Goal: Information Seeking & Learning: Learn about a topic

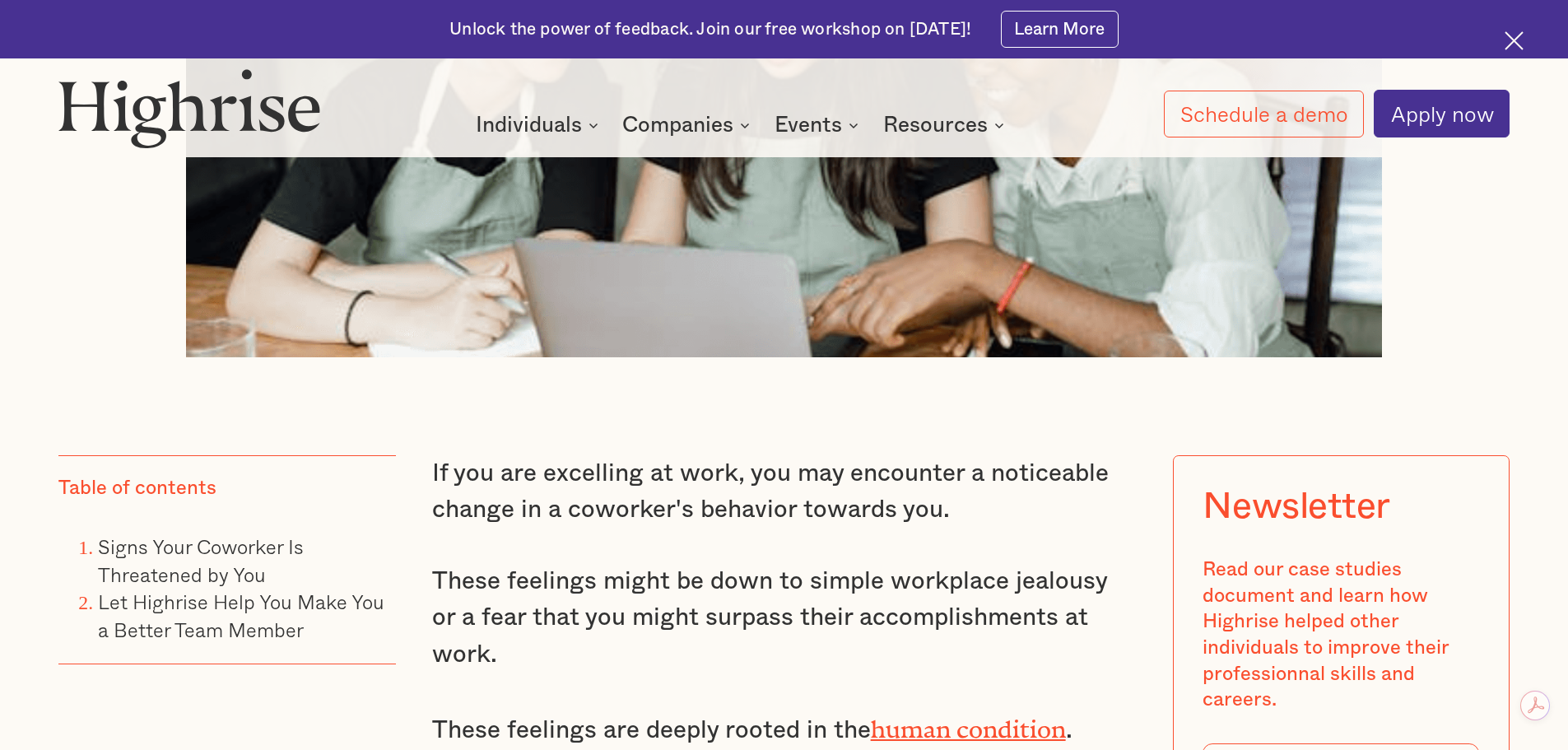
scroll to position [1317, 0]
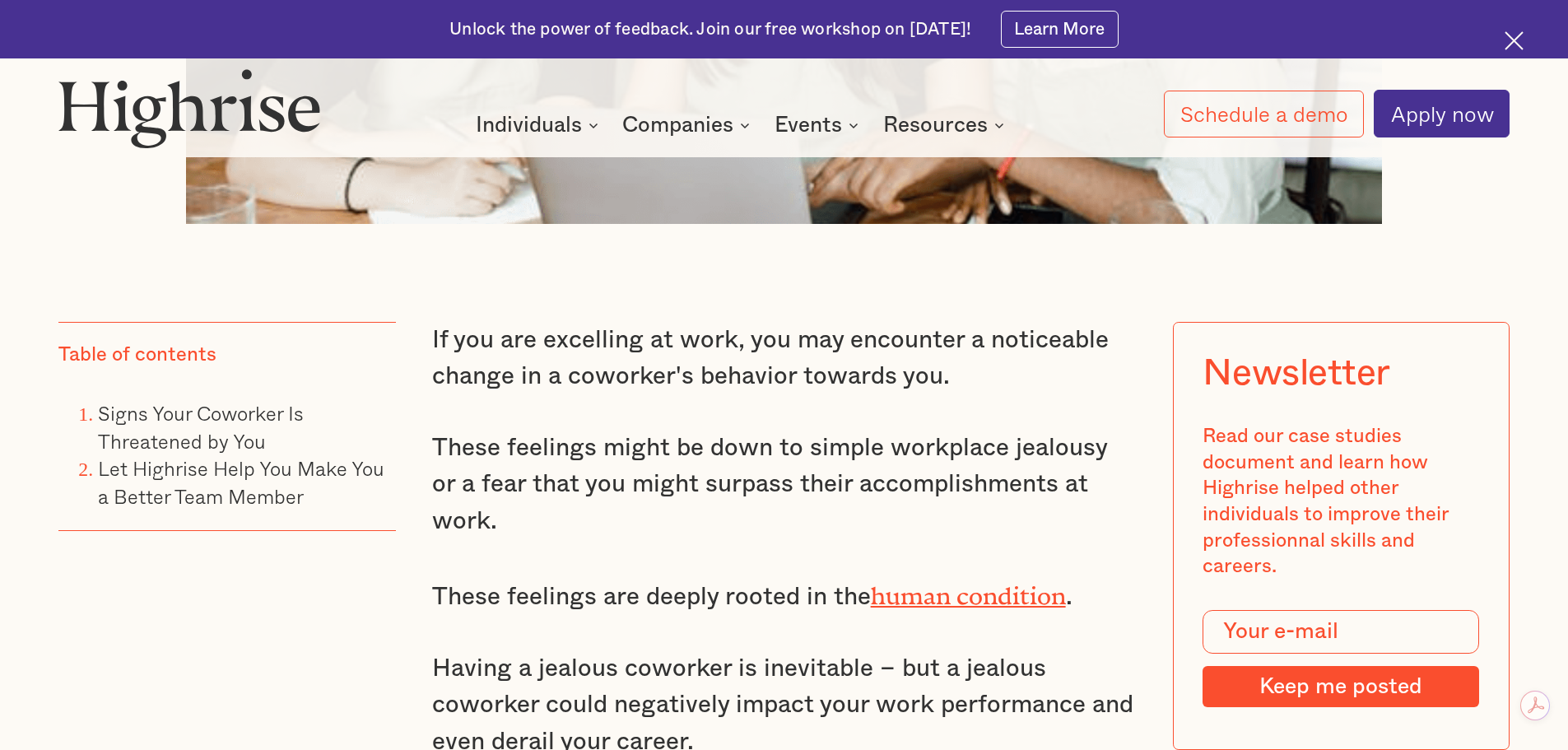
click at [660, 382] on p "If you are excelling at work, you may encounter a noticeable change in a cowork…" at bounding box center [784, 358] width 704 height 73
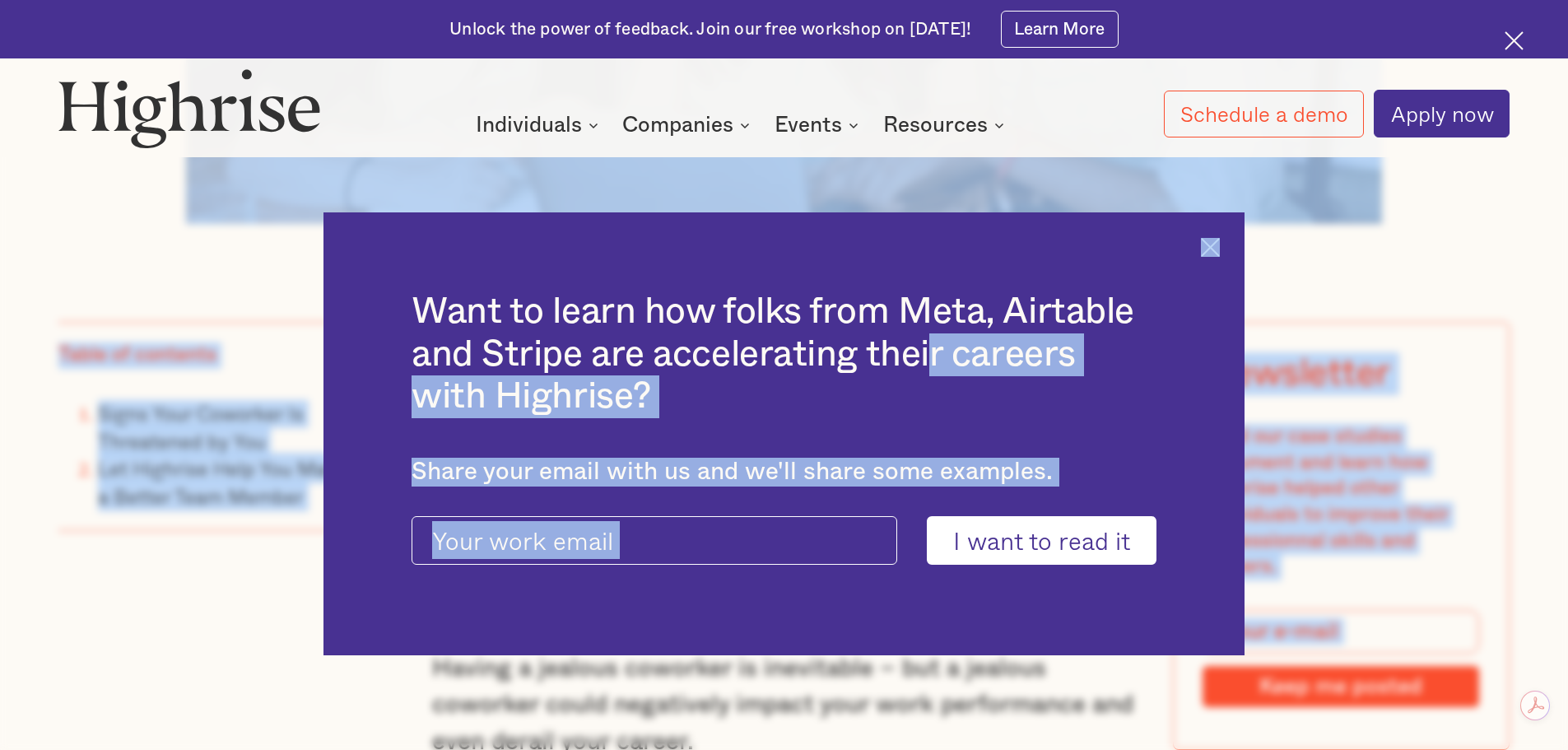
drag, startPoint x: 701, startPoint y: 348, endPoint x: 937, endPoint y: 355, distance: 236.1
click at [1220, 248] on img at bounding box center [1210, 247] width 19 height 19
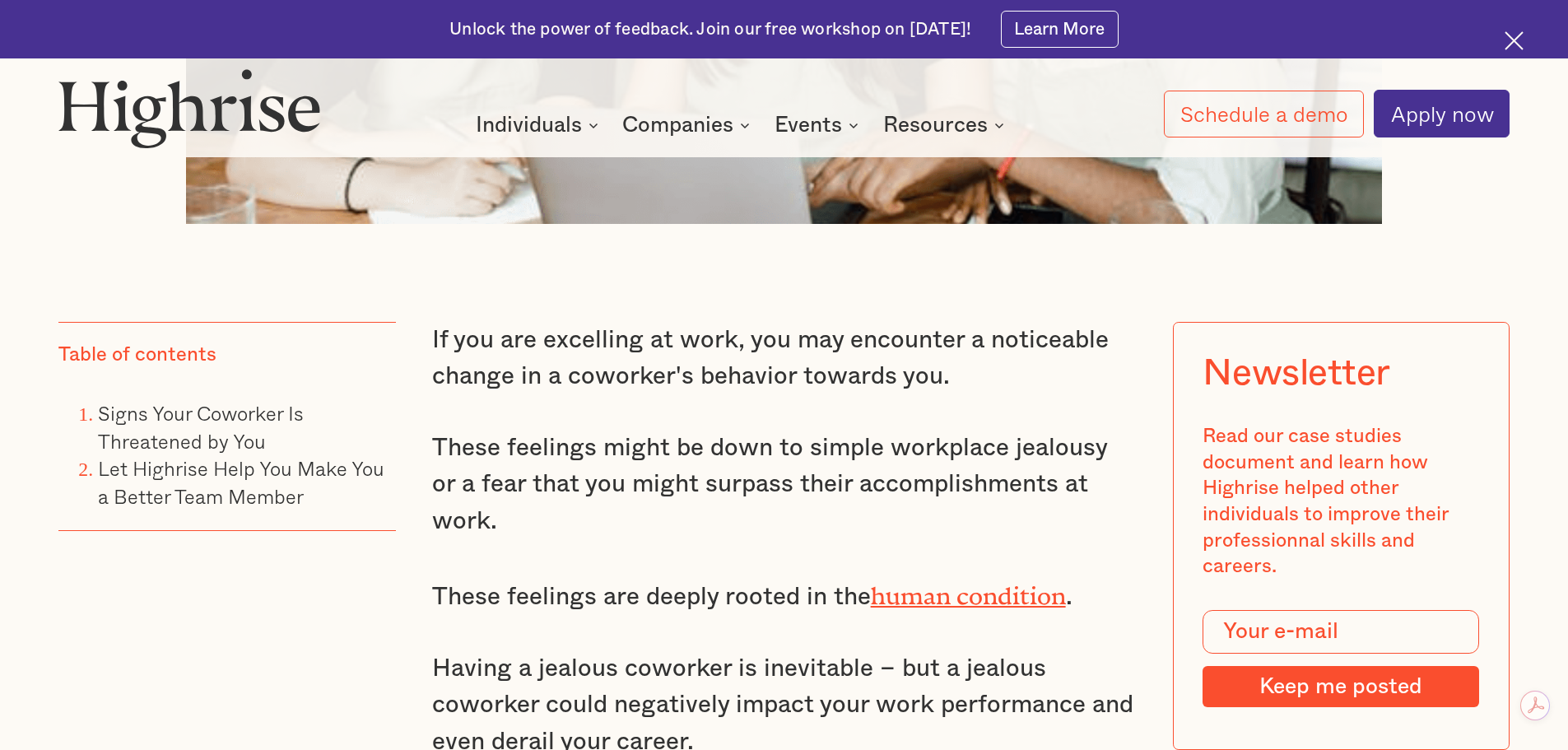
click at [813, 361] on p "If you are excelling at work, you may encounter a noticeable change in a cowork…" at bounding box center [784, 358] width 704 height 73
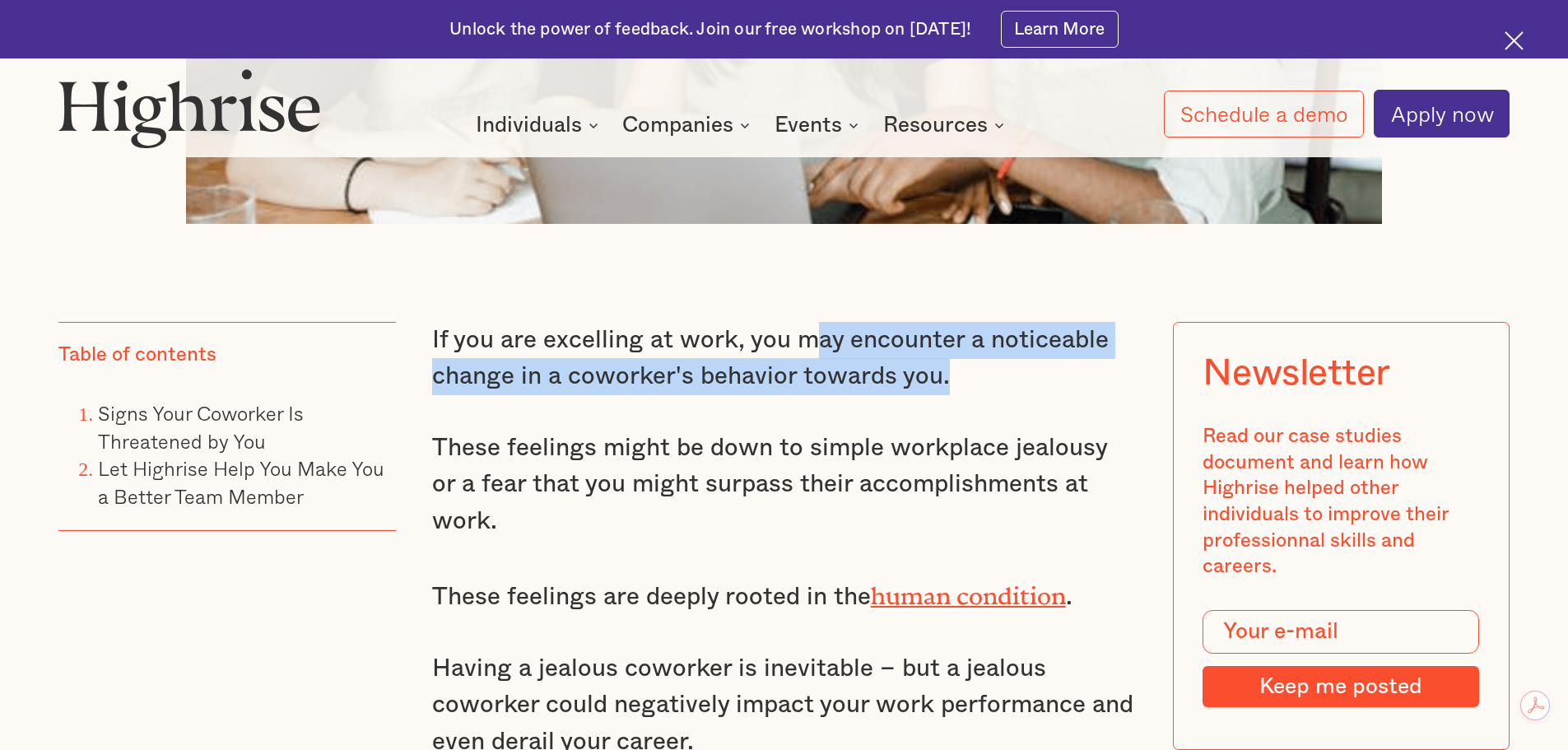
drag, startPoint x: 811, startPoint y: 332, endPoint x: 971, endPoint y: 376, distance: 165.9
click at [971, 376] on p "If you are excelling at work, you may encounter a noticeable change in a cowork…" at bounding box center [784, 358] width 704 height 73
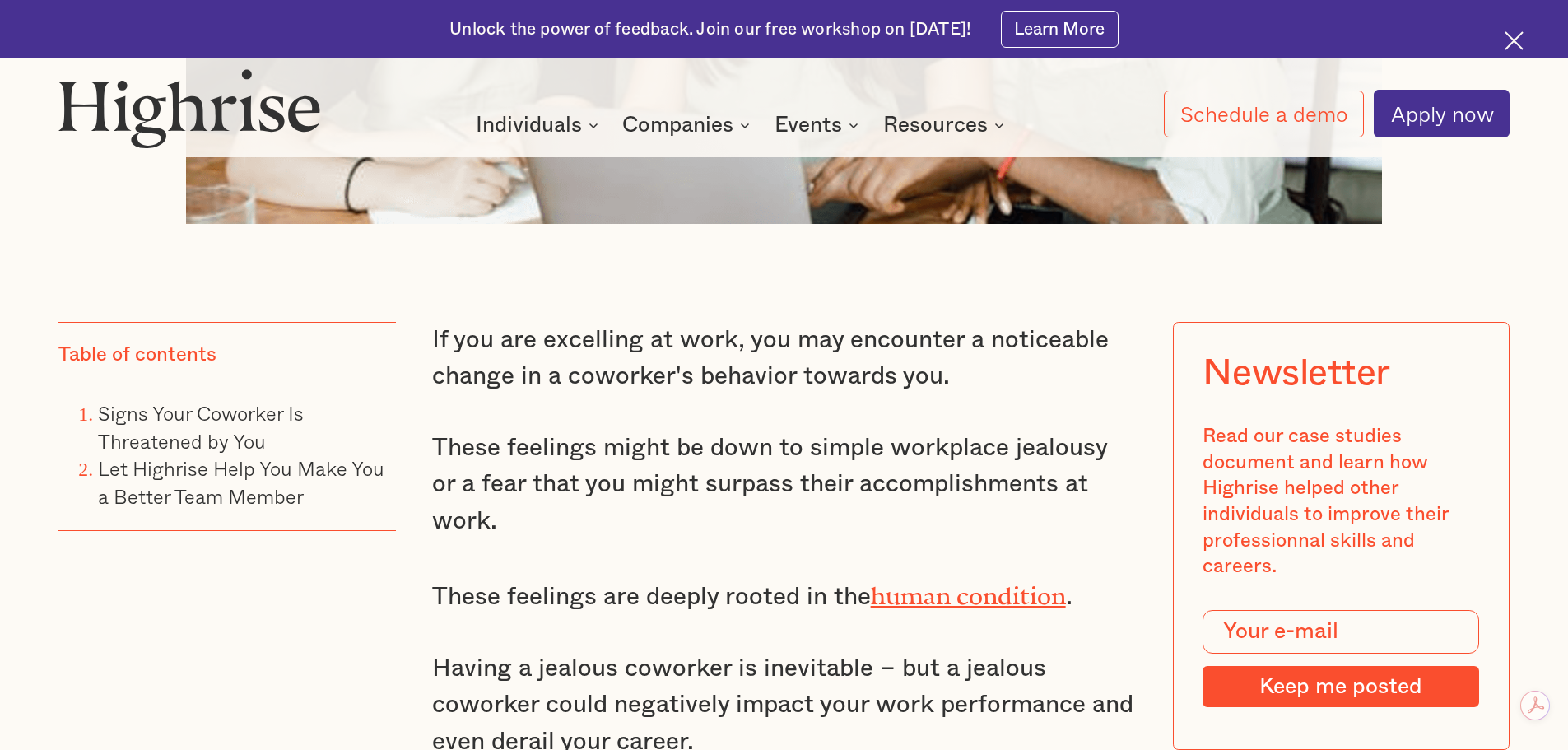
click at [746, 363] on p "If you are excelling at work, you may encounter a noticeable change in a cowork…" at bounding box center [784, 358] width 704 height 73
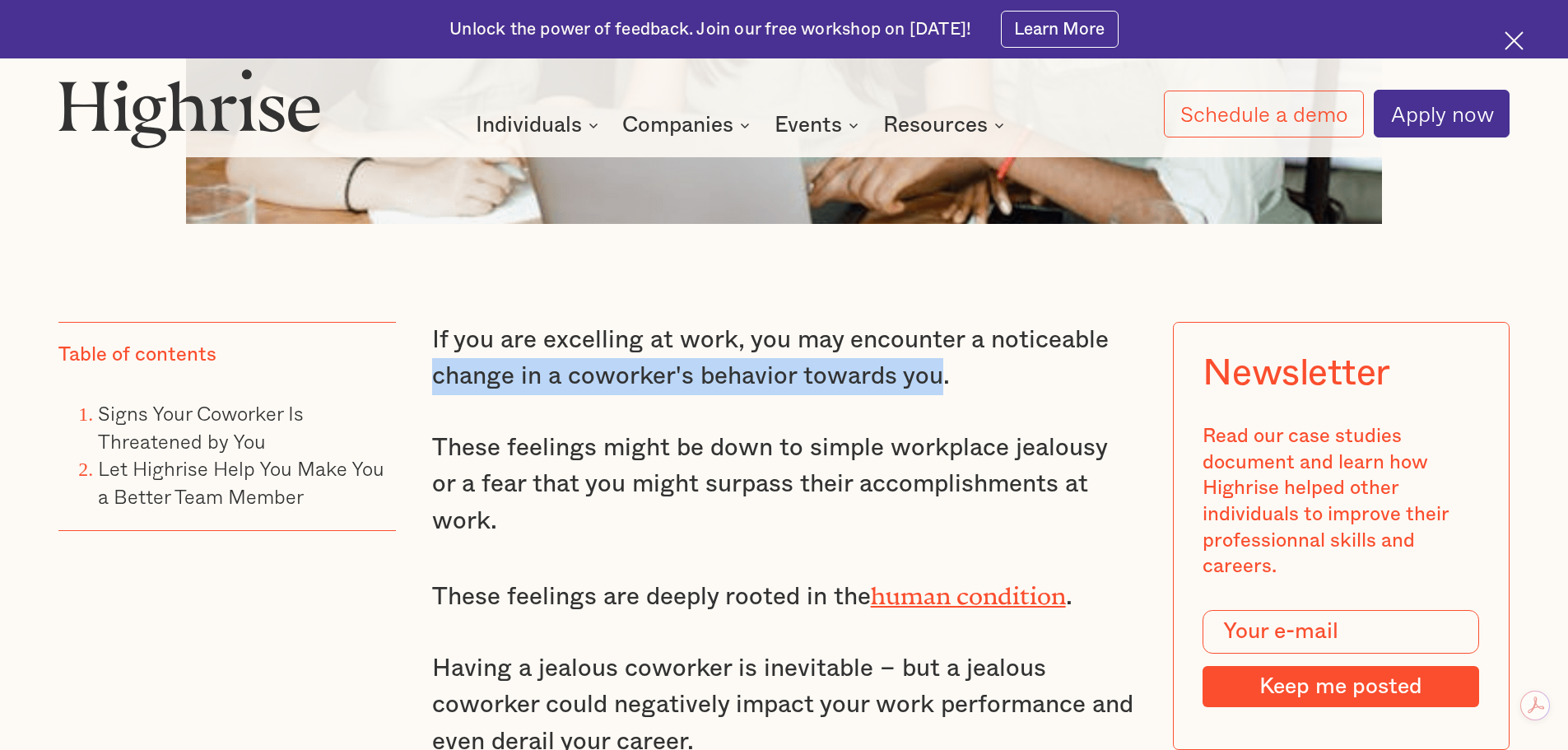
drag, startPoint x: 430, startPoint y: 389, endPoint x: 910, endPoint y: 400, distance: 480.1
click at [943, 395] on p "If you are excelling at work, you may encounter a noticeable change in a cowork…" at bounding box center [784, 358] width 704 height 73
click at [735, 379] on p "If you are excelling at work, you may encounter a noticeable change in a cowork…" at bounding box center [784, 358] width 704 height 73
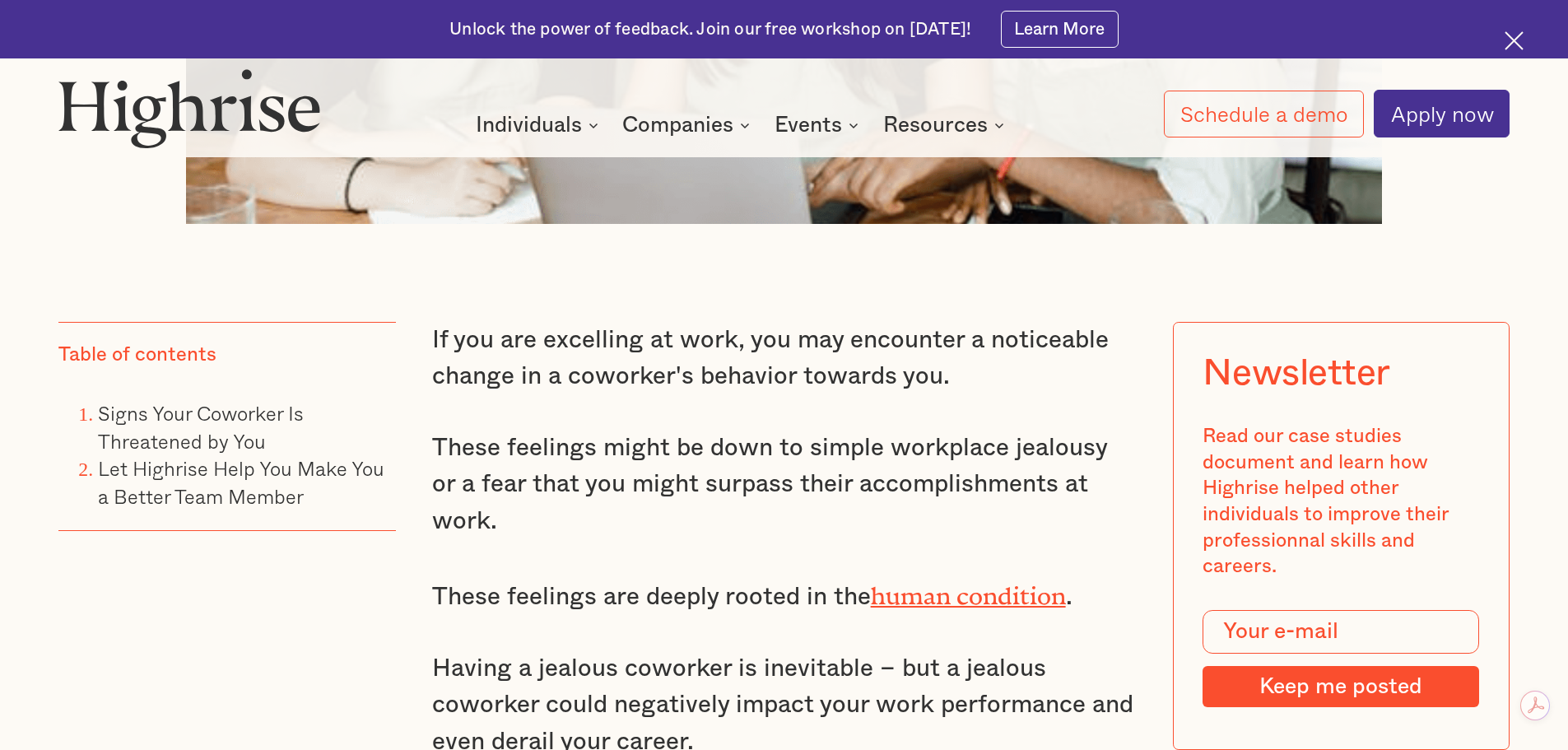
click at [551, 336] on p "If you are excelling at work, you may encounter a noticeable change in a cowork…" at bounding box center [784, 358] width 704 height 73
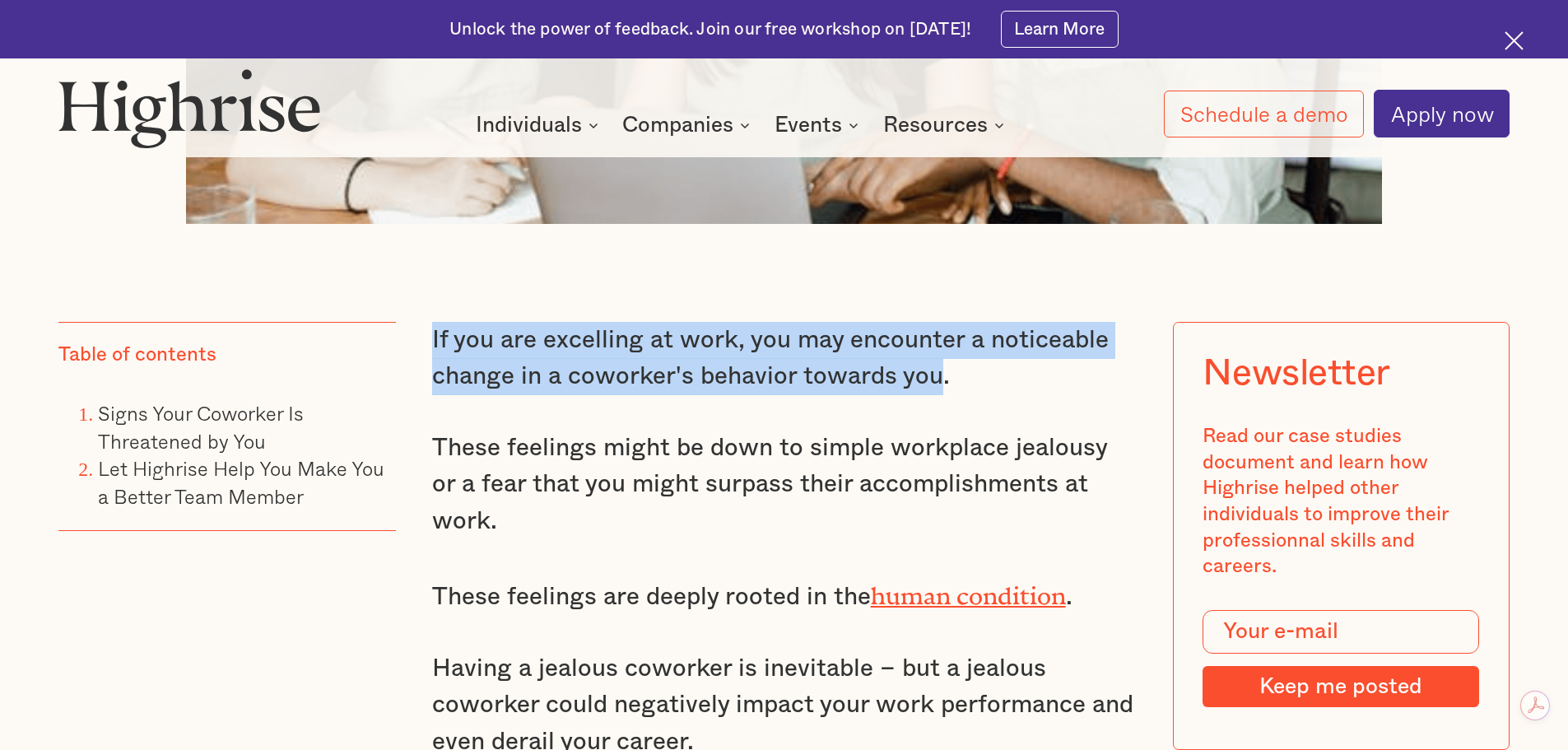
drag, startPoint x: 431, startPoint y: 352, endPoint x: 935, endPoint y: 385, distance: 505.1
click at [935, 385] on p "If you are excelling at work, you may encounter a noticeable change in a cowork…" at bounding box center [784, 358] width 704 height 73
click at [753, 355] on p "If you are excelling at work, you may encounter a noticeable change in a cowork…" at bounding box center [784, 358] width 704 height 73
drag, startPoint x: 967, startPoint y: 403, endPoint x: 452, endPoint y: 359, distance: 516.9
click at [452, 359] on p "If you are excelling at work, you may encounter a noticeable change in a cowork…" at bounding box center [784, 358] width 704 height 73
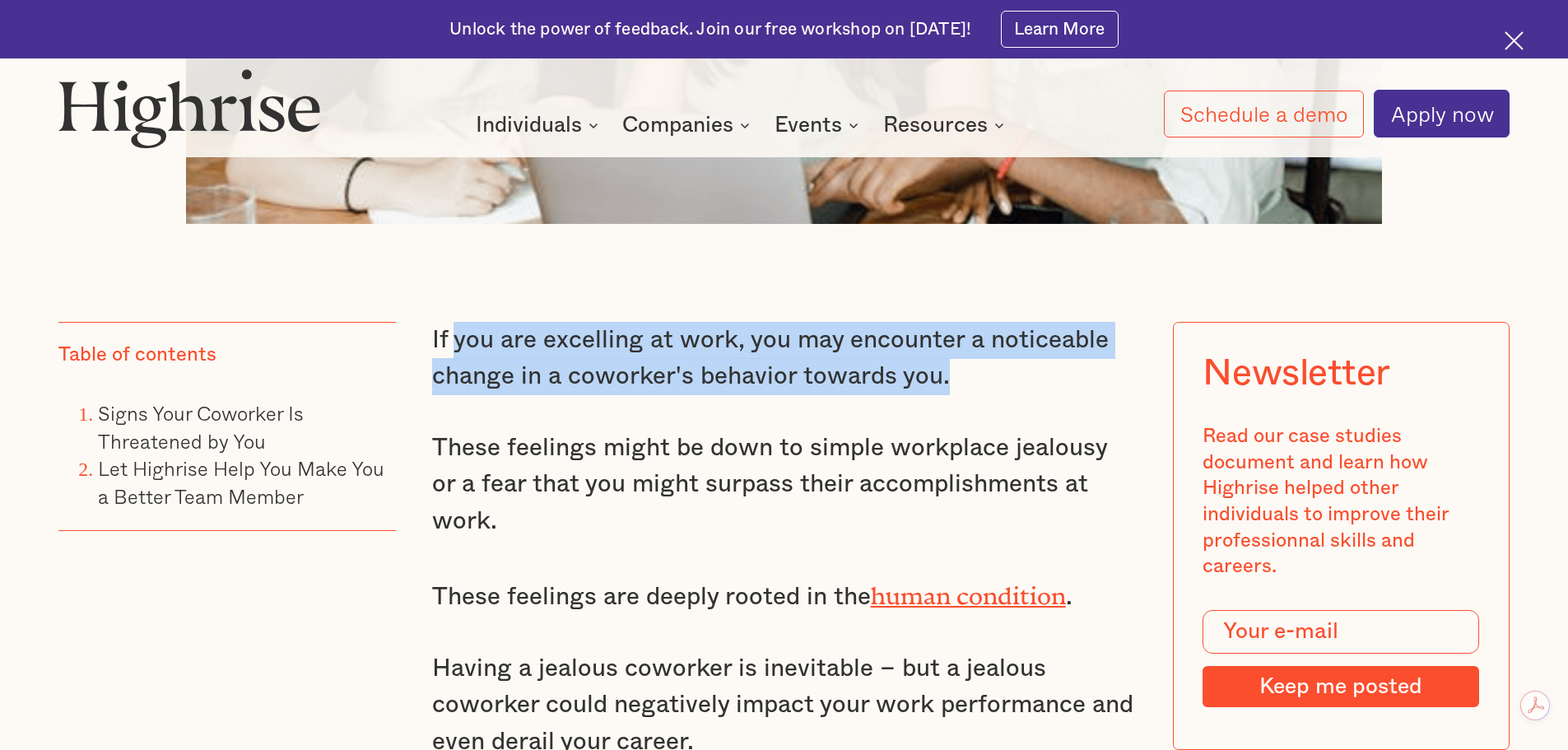
click at [560, 356] on p "If you are excelling at work, you may encounter a noticeable change in a cowork…" at bounding box center [784, 358] width 704 height 73
drag, startPoint x: 429, startPoint y: 344, endPoint x: 961, endPoint y: 386, distance: 533.7
click at [765, 351] on p "If you are excelling at work, you may encounter a noticeable change in a cowork…" at bounding box center [784, 358] width 704 height 73
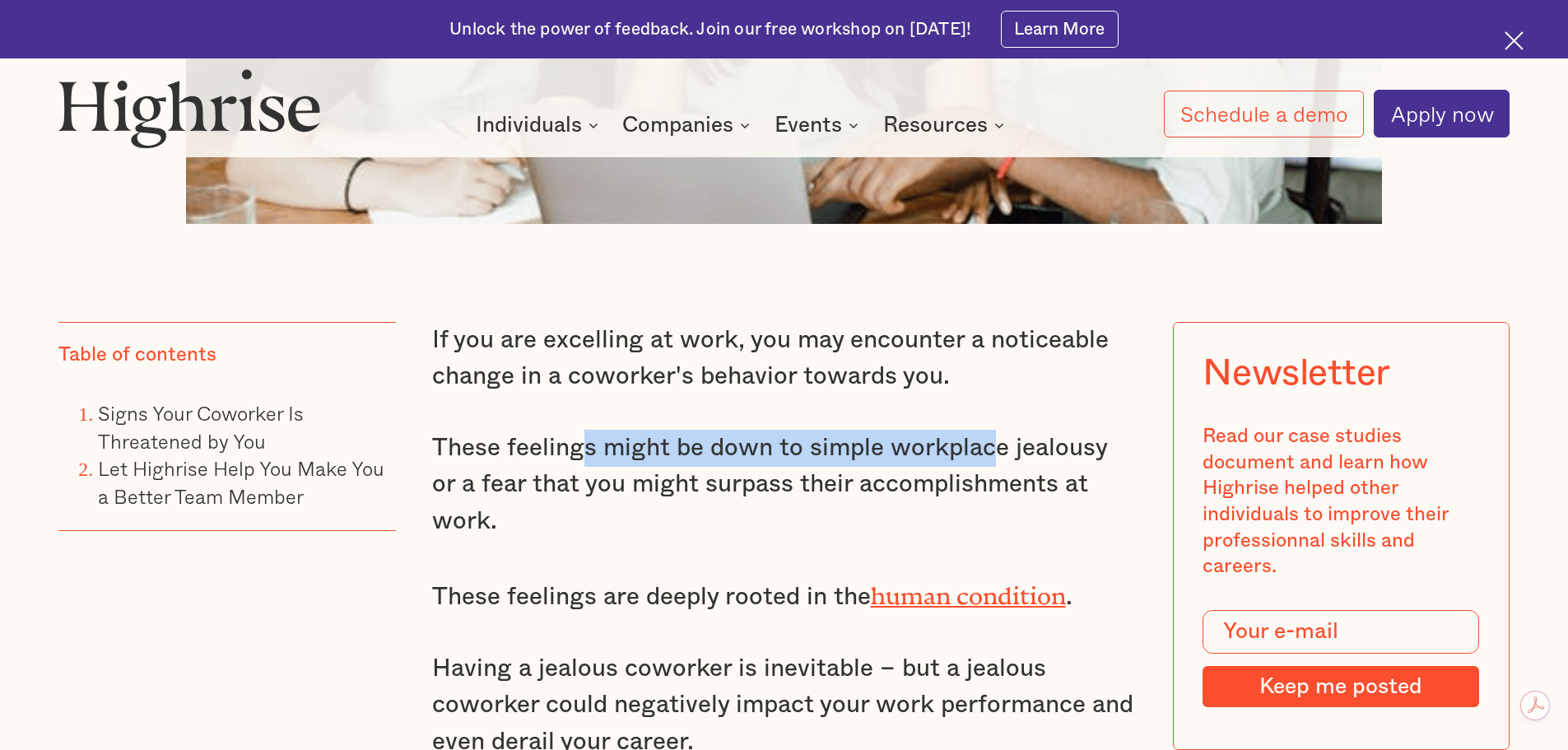
drag, startPoint x: 582, startPoint y: 469, endPoint x: 994, endPoint y: 459, distance: 412.1
click at [994, 459] on p "These feelings might be down to simple workplace jealousy or a fear that you mi…" at bounding box center [784, 485] width 704 height 111
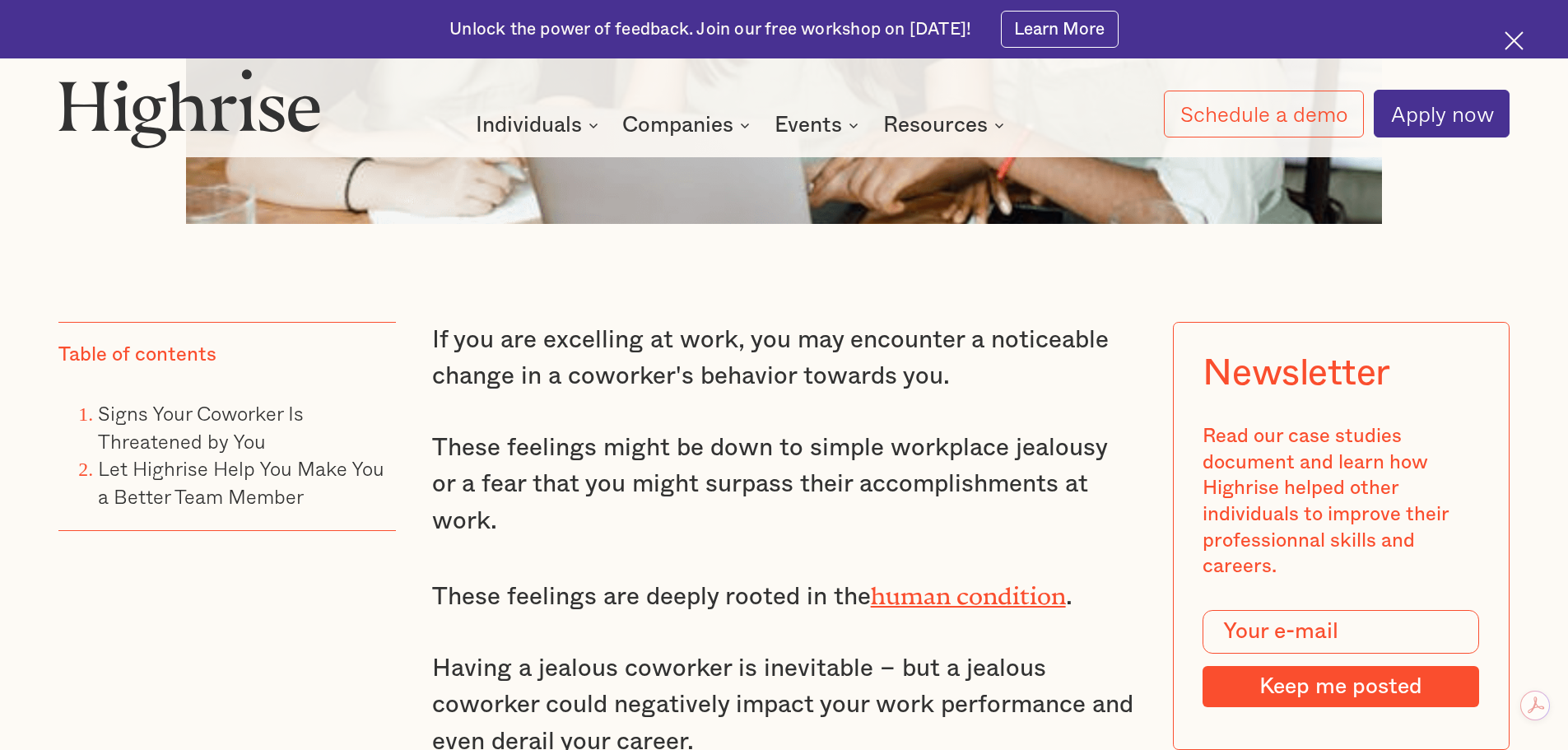
click at [1056, 444] on p "These feelings might be down to simple workplace jealousy or a fear that you mi…" at bounding box center [784, 485] width 704 height 111
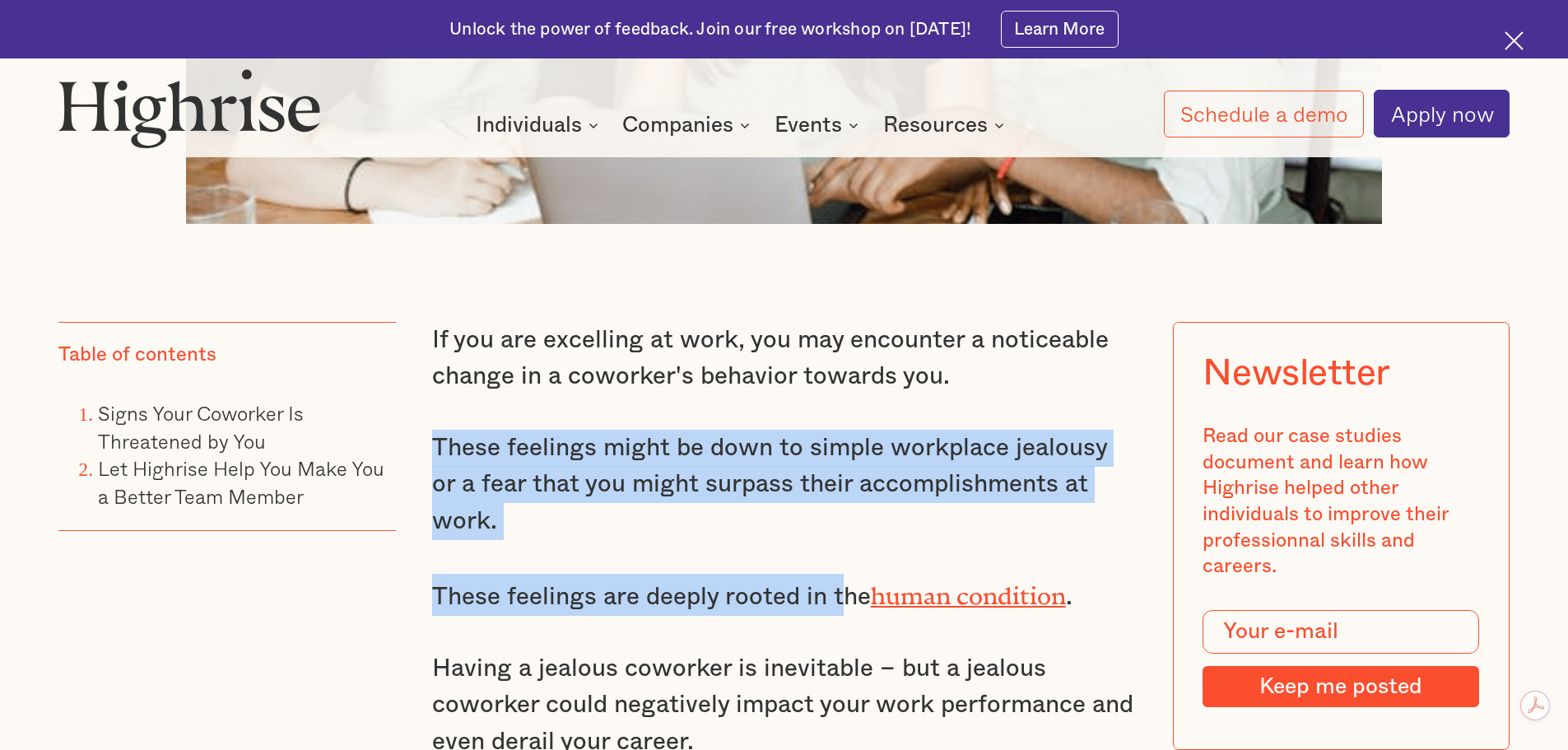
drag, startPoint x: 428, startPoint y: 454, endPoint x: 864, endPoint y: 511, distance: 439.7
click at [951, 493] on p "These feelings might be down to simple workplace jealousy or a fear that you mi…" at bounding box center [784, 485] width 704 height 111
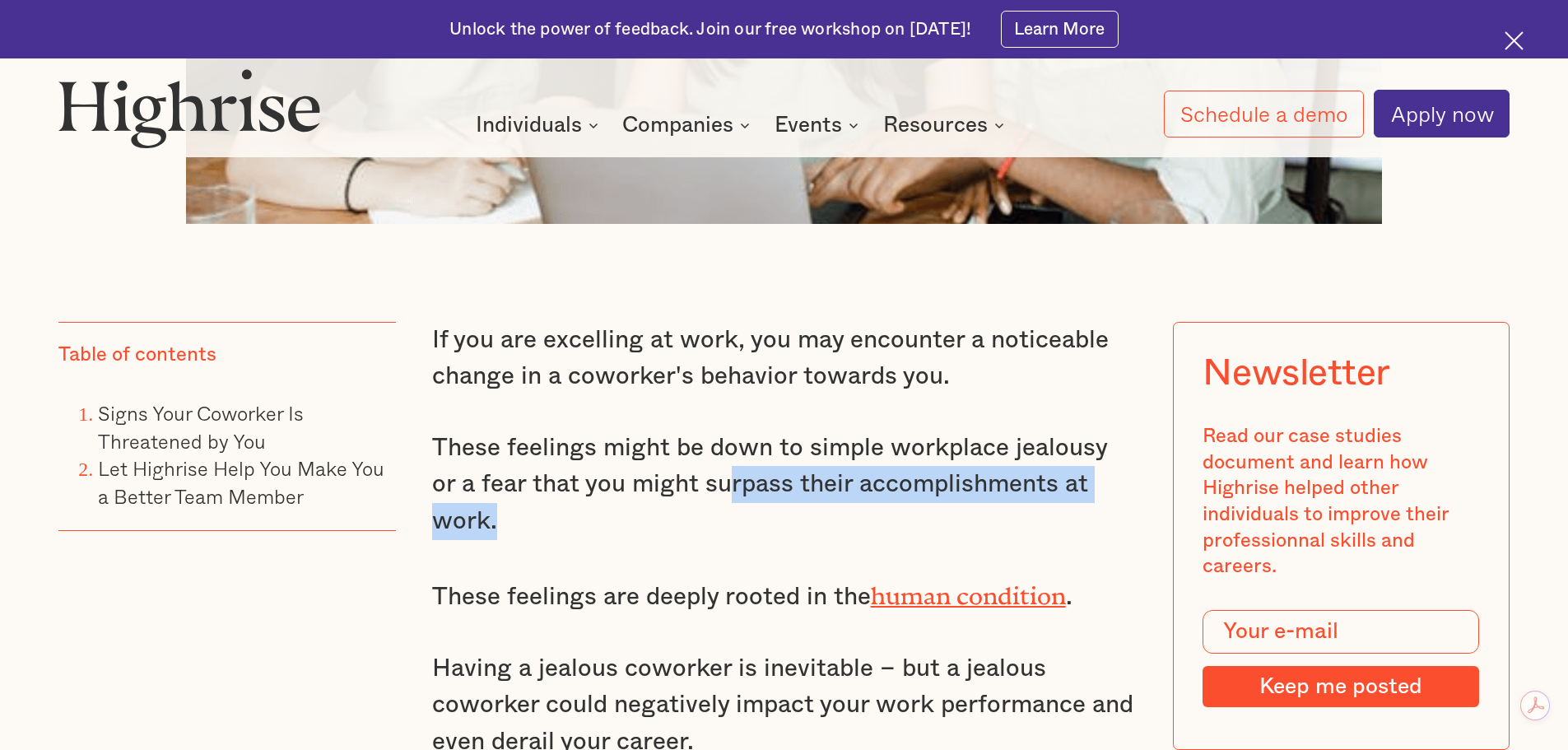
drag, startPoint x: 694, startPoint y: 496, endPoint x: 1135, endPoint y: 500, distance: 441.0
click at [1135, 500] on p "These feelings might be down to simple workplace jealousy or a fear that you mi…" at bounding box center [784, 485] width 704 height 111
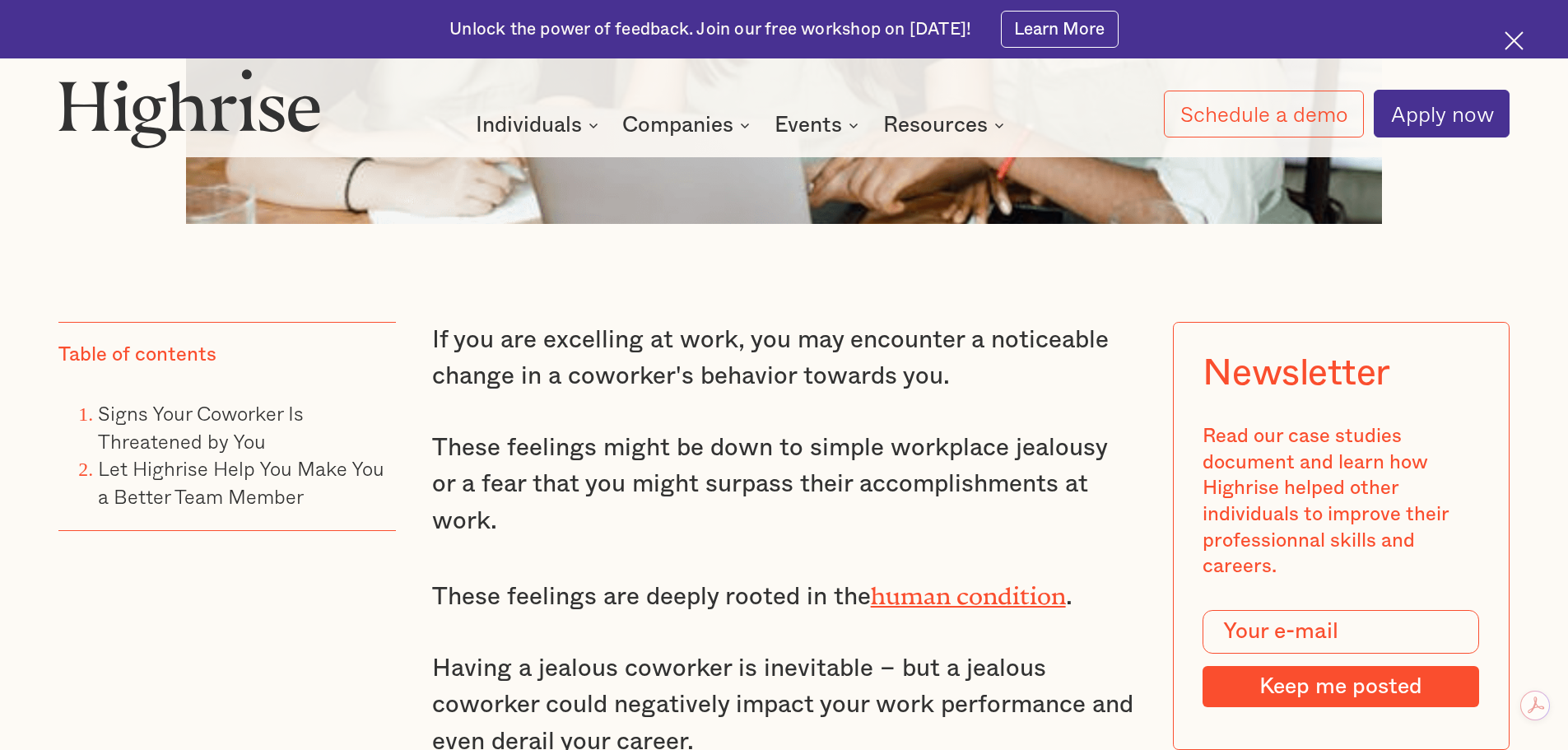
click at [841, 470] on p "These feelings might be down to simple workplace jealousy or a fear that you mi…" at bounding box center [784, 485] width 704 height 111
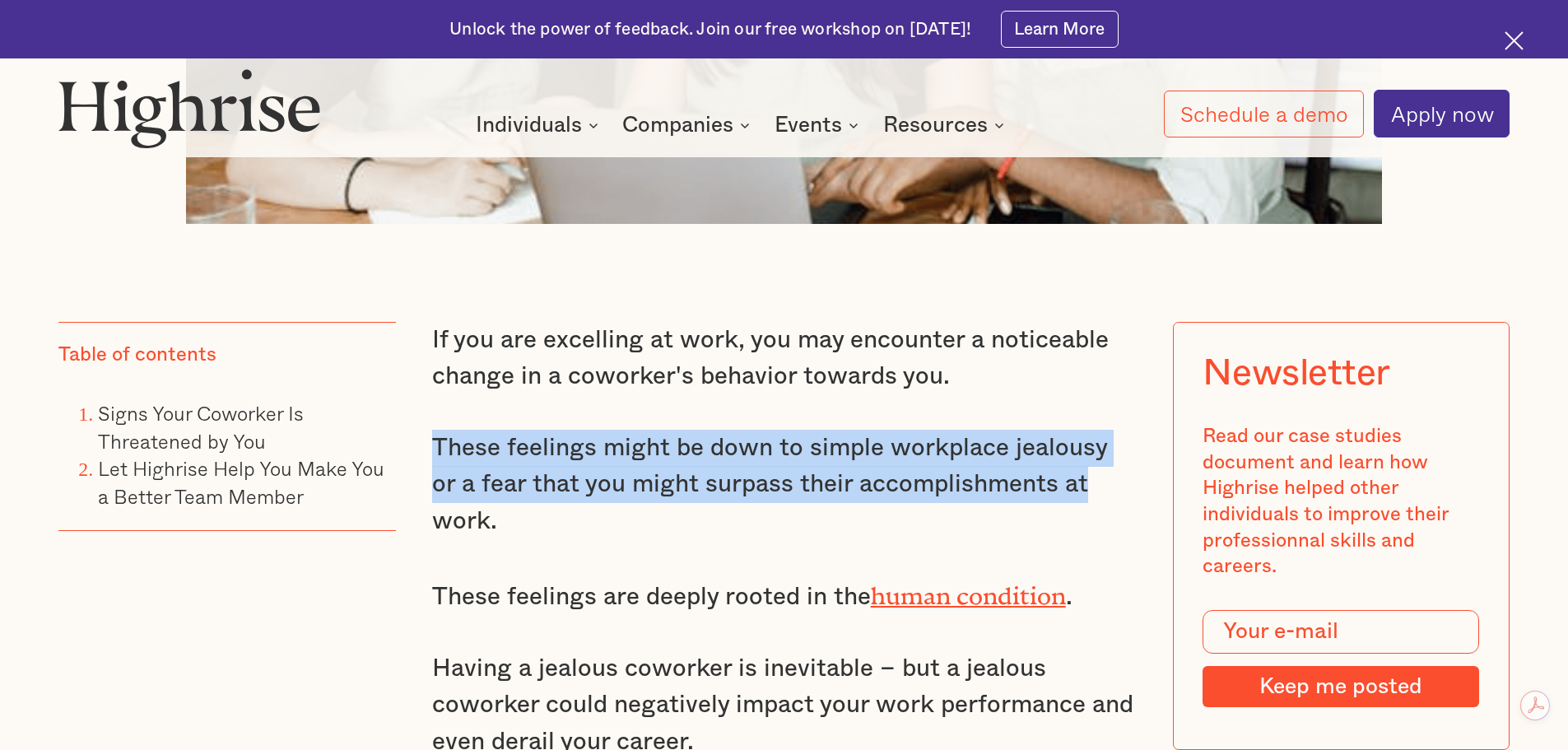
drag, startPoint x: 429, startPoint y: 457, endPoint x: 1054, endPoint y: 478, distance: 625.4
click at [847, 435] on div "If you are excelling at work, you may encounter a noticeable change in a cowork…" at bounding box center [784, 665] width 704 height 688
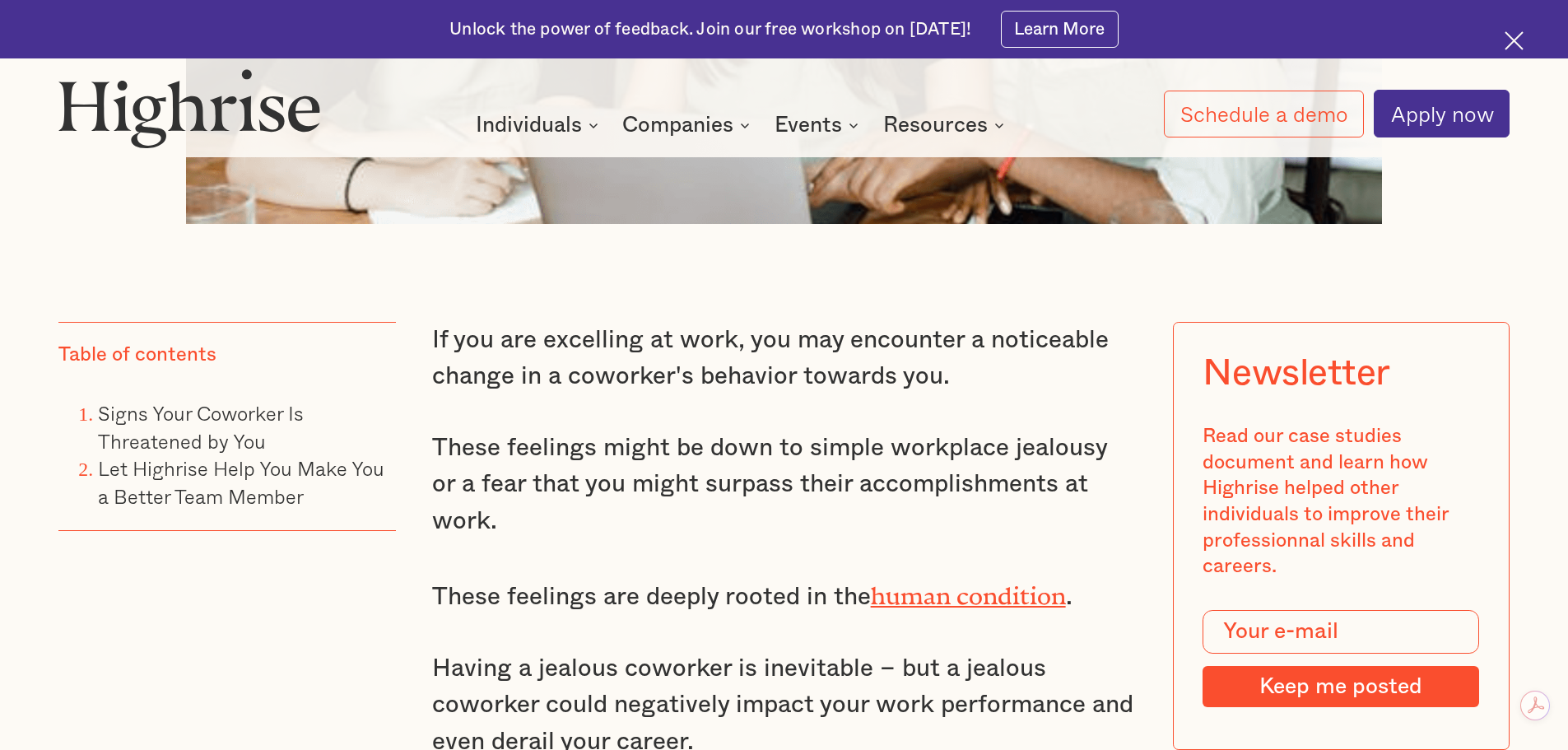
click at [439, 459] on p "These feelings might be down to simple workplace jealousy or a fear that you mi…" at bounding box center [784, 485] width 704 height 111
click at [486, 464] on p "These feelings might be down to simple workplace jealousy or a fear that you mi…" at bounding box center [784, 485] width 704 height 111
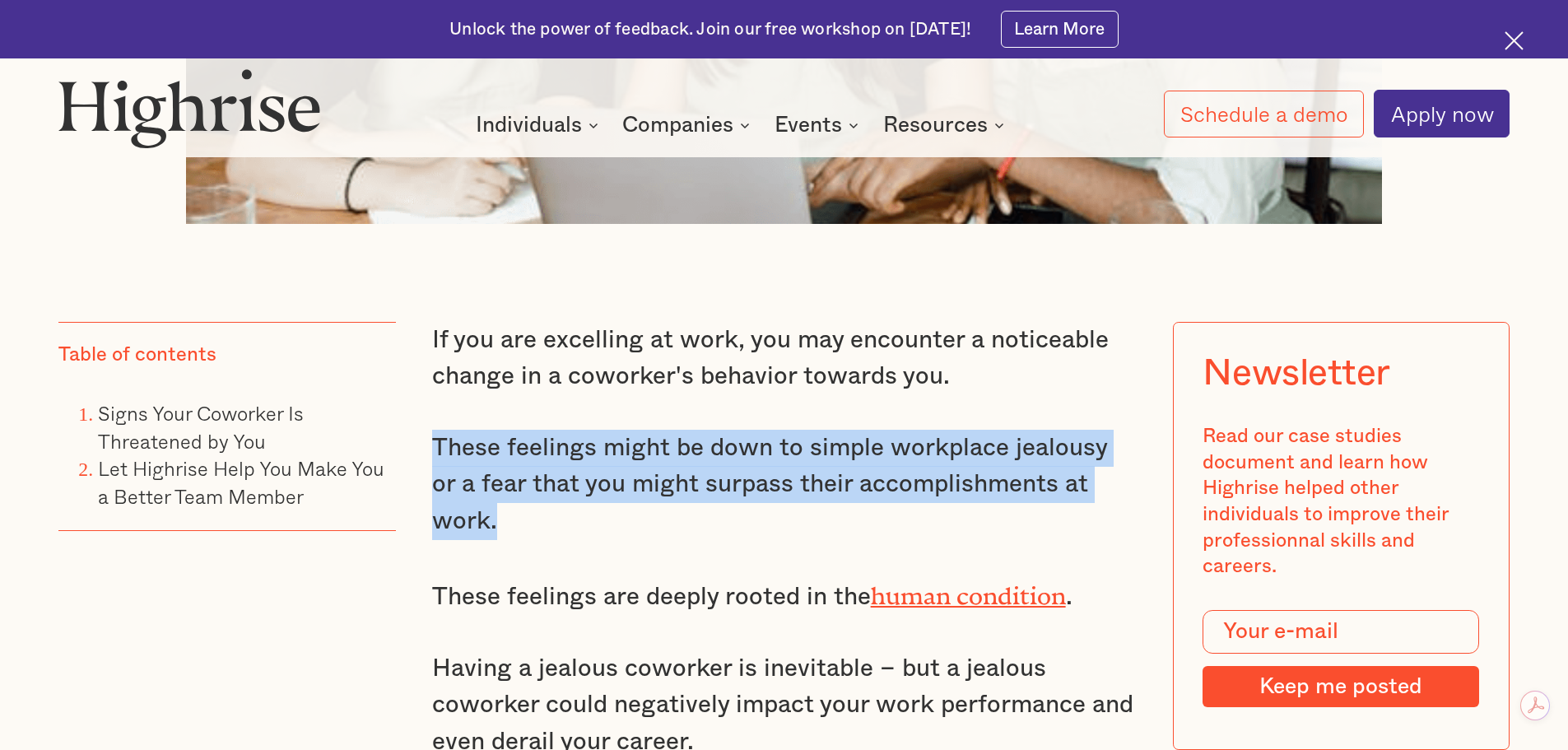
drag, startPoint x: 434, startPoint y: 456, endPoint x: 1149, endPoint y: 490, distance: 715.8
click at [786, 444] on p "These feelings might be down to simple workplace jealousy or a fear that you mi…" at bounding box center [784, 485] width 704 height 111
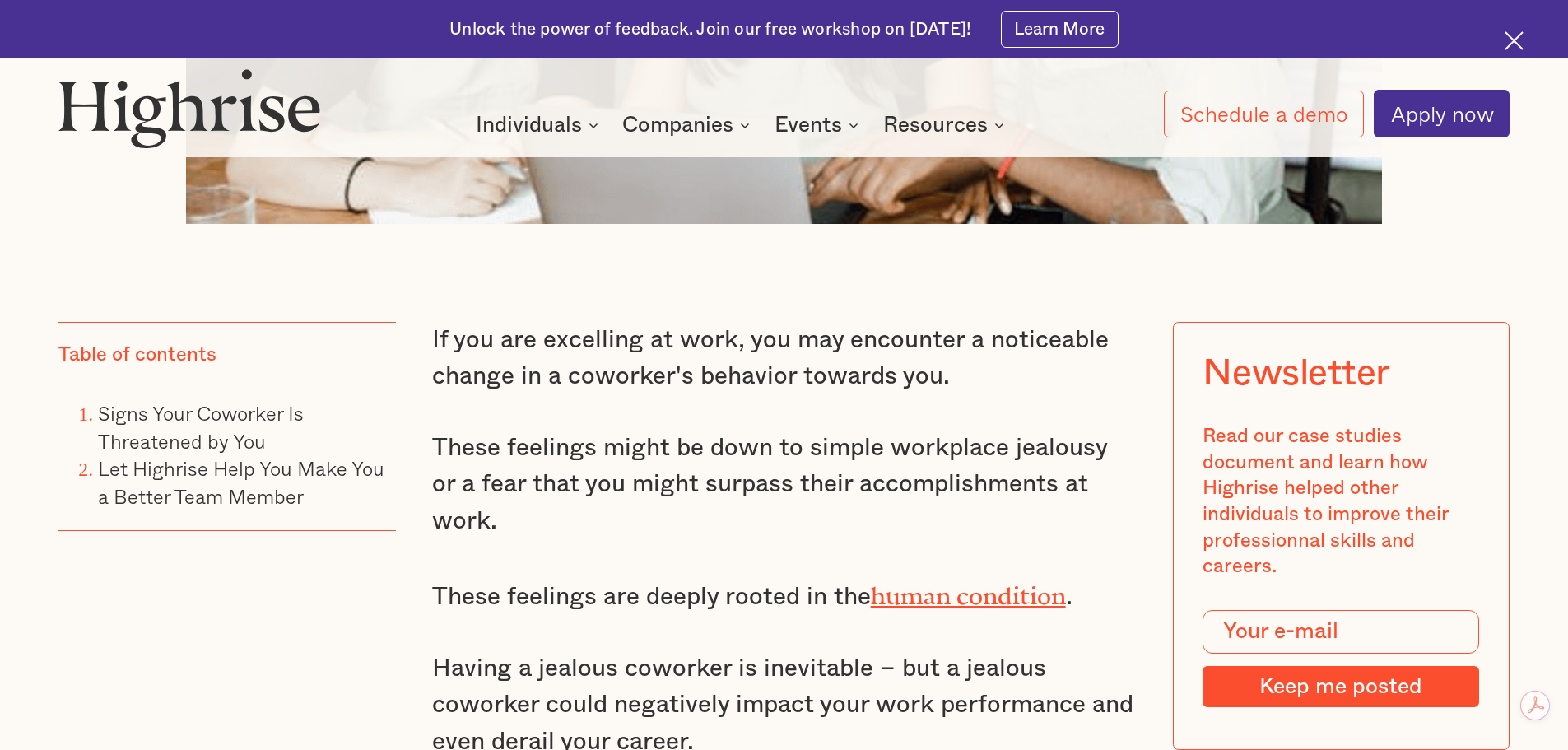
click at [758, 368] on p "If you are excelling at work, you may encounter a noticeable change in a cowork…" at bounding box center [784, 358] width 704 height 73
click at [564, 467] on p "These feelings might be down to simple workplace jealousy or a fear that you mi…" at bounding box center [784, 485] width 704 height 111
drag, startPoint x: 449, startPoint y: 439, endPoint x: 824, endPoint y: 452, distance: 375.2
click at [666, 452] on p "These feelings might be down to simple workplace jealousy or a fear that you mi…" at bounding box center [784, 485] width 704 height 111
click at [847, 453] on p "These feelings might be down to simple workplace jealousy or a fear that you mi…" at bounding box center [784, 485] width 704 height 111
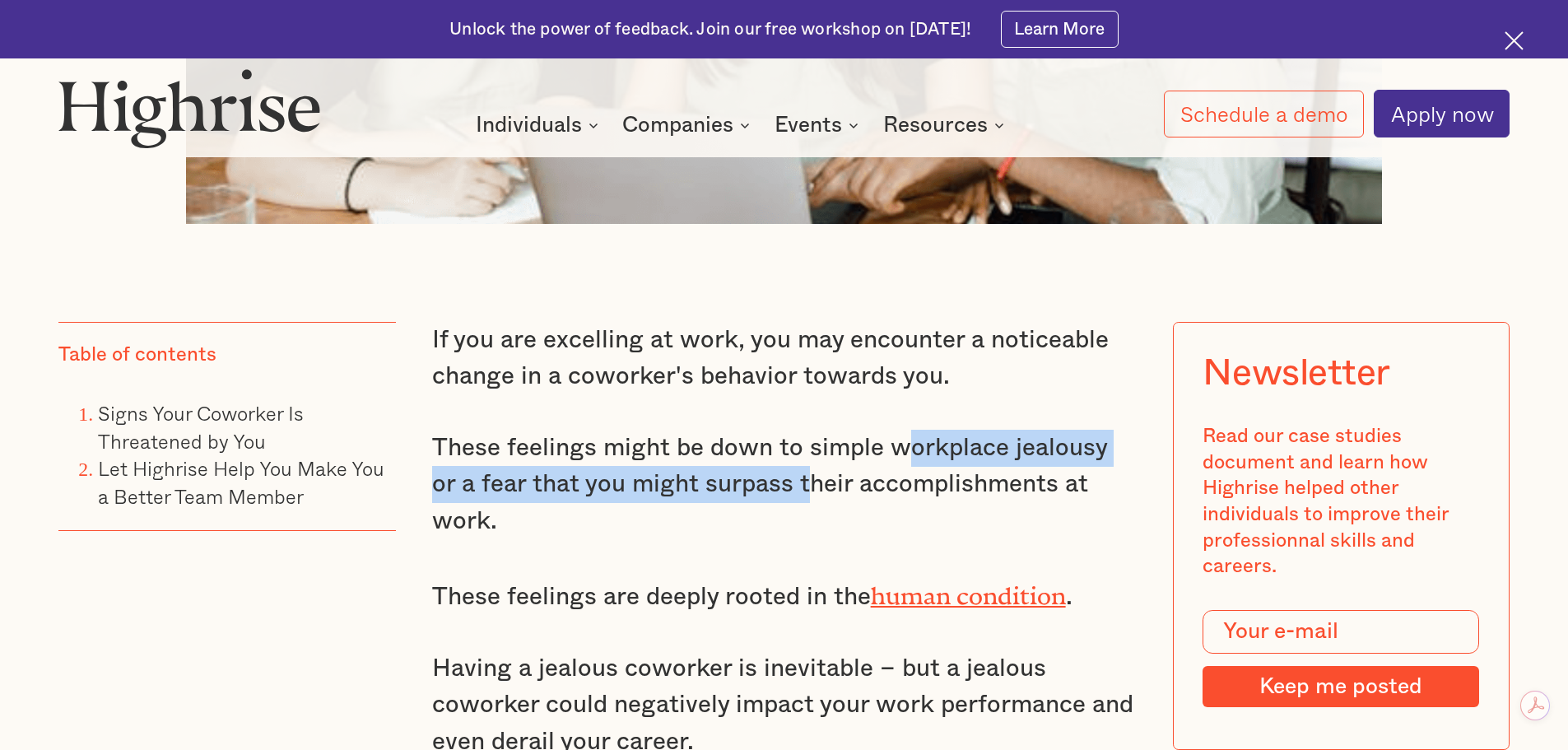
drag, startPoint x: 781, startPoint y: 478, endPoint x: 900, endPoint y: 464, distance: 119.8
click at [900, 464] on p "These feelings might be down to simple workplace jealousy or a fear that you mi…" at bounding box center [784, 485] width 704 height 111
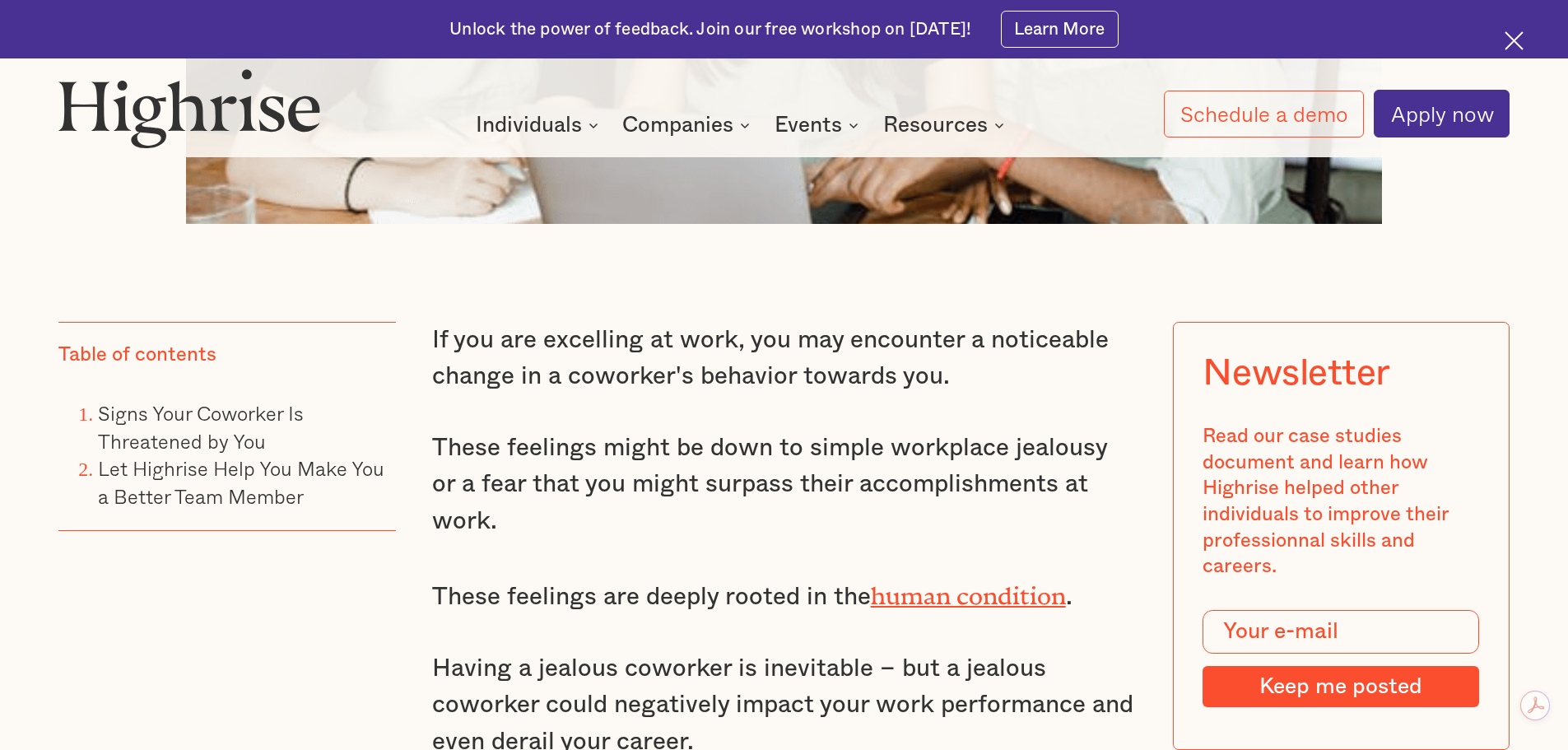
click at [915, 492] on p "These feelings might be down to simple workplace jealousy or a fear that you mi…" at bounding box center [784, 485] width 704 height 111
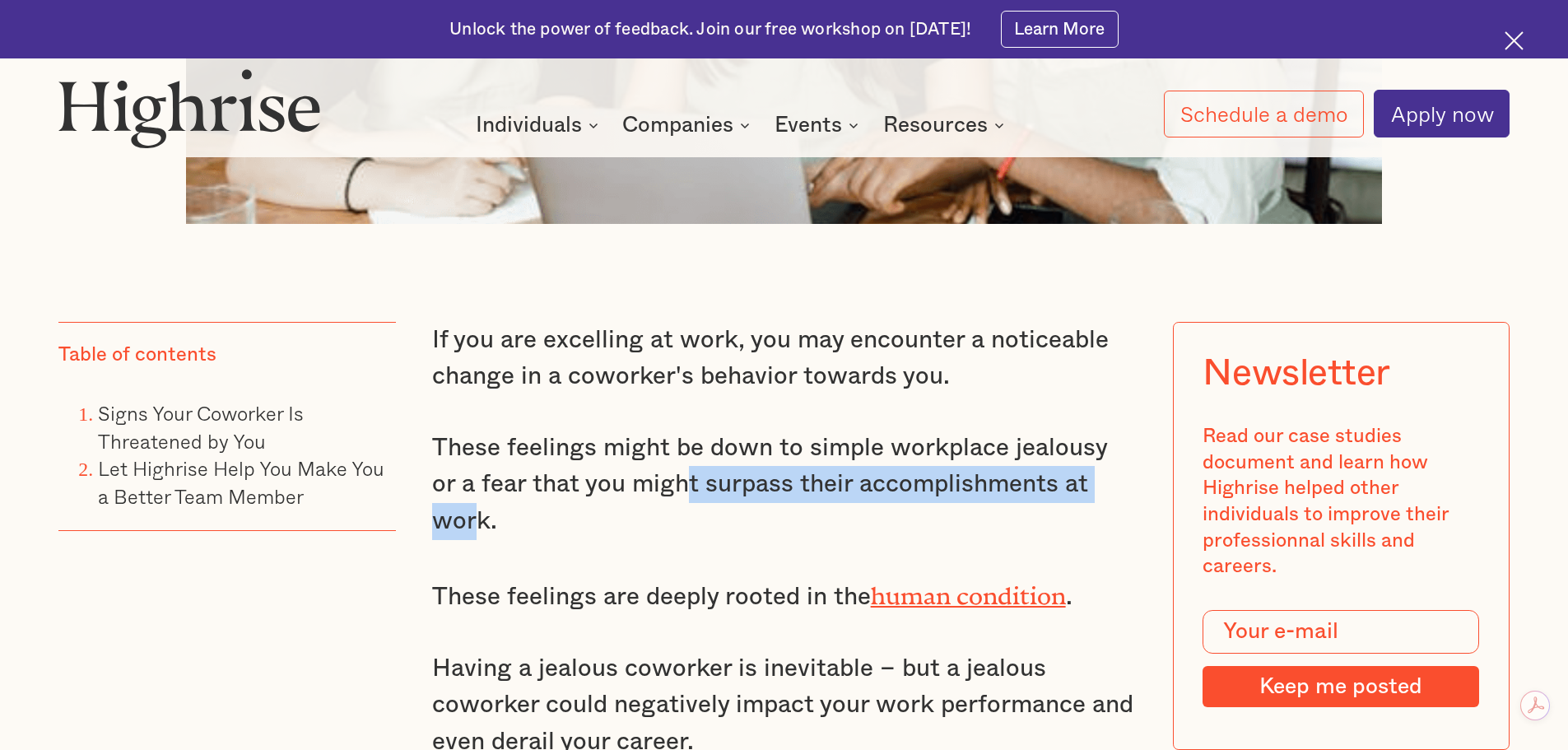
drag, startPoint x: 670, startPoint y: 492, endPoint x: 1112, endPoint y: 510, distance: 442.4
click at [1112, 510] on p "These feelings might be down to simple workplace jealousy or a fear that you mi…" at bounding box center [784, 485] width 704 height 111
drag, startPoint x: 913, startPoint y: 483, endPoint x: 772, endPoint y: 514, distance: 144.4
click at [913, 482] on p "These feelings might be down to simple workplace jealousy or a fear that you mi…" at bounding box center [784, 485] width 704 height 111
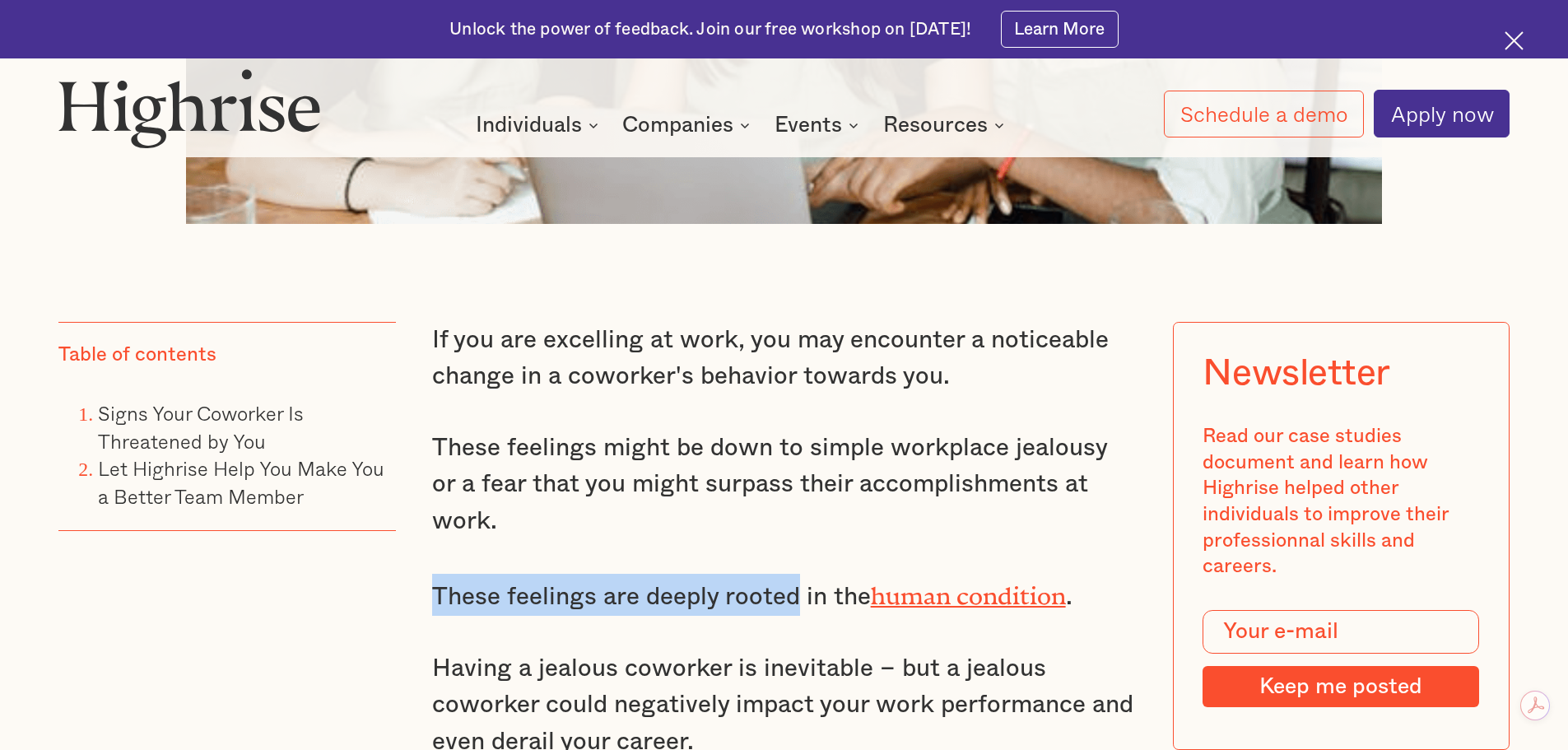
drag, startPoint x: 434, startPoint y: 572, endPoint x: 789, endPoint y: 582, distance: 355.1
click at [789, 582] on p "These feelings are deeply rooted in the human condition ." at bounding box center [784, 594] width 704 height 42
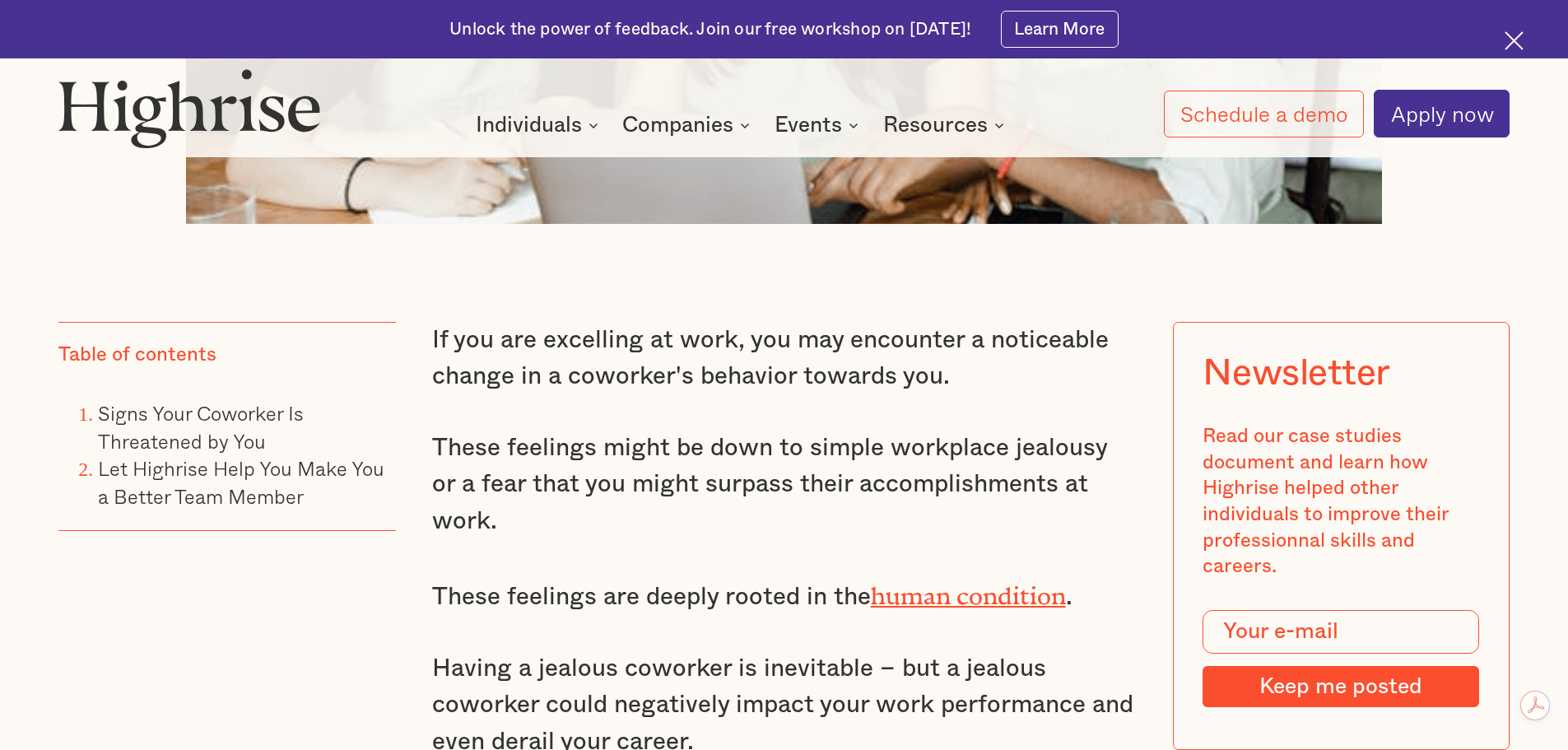
click at [826, 573] on p "These feelings are deeply rooted in the human condition ." at bounding box center [784, 594] width 704 height 42
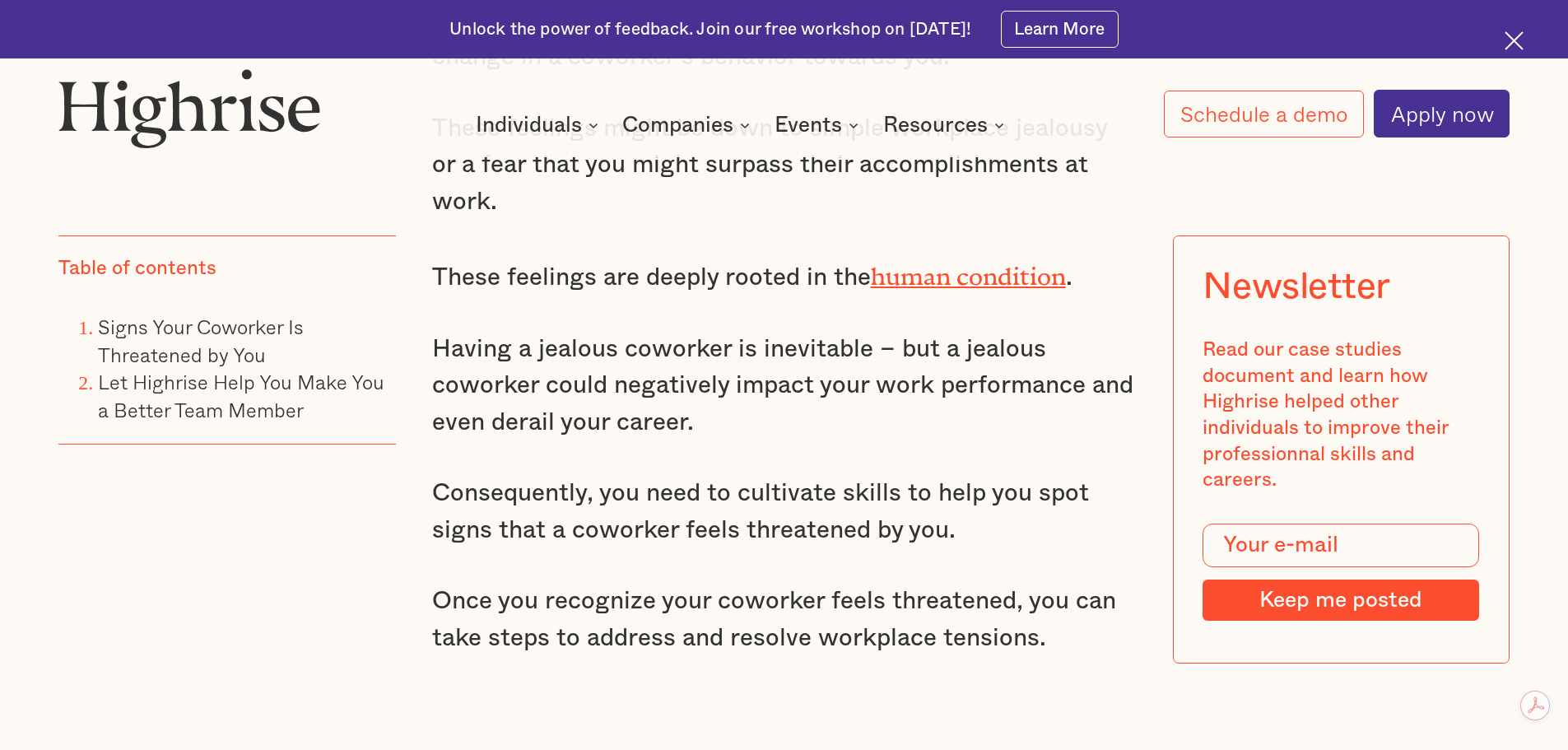
scroll to position [1536, 0]
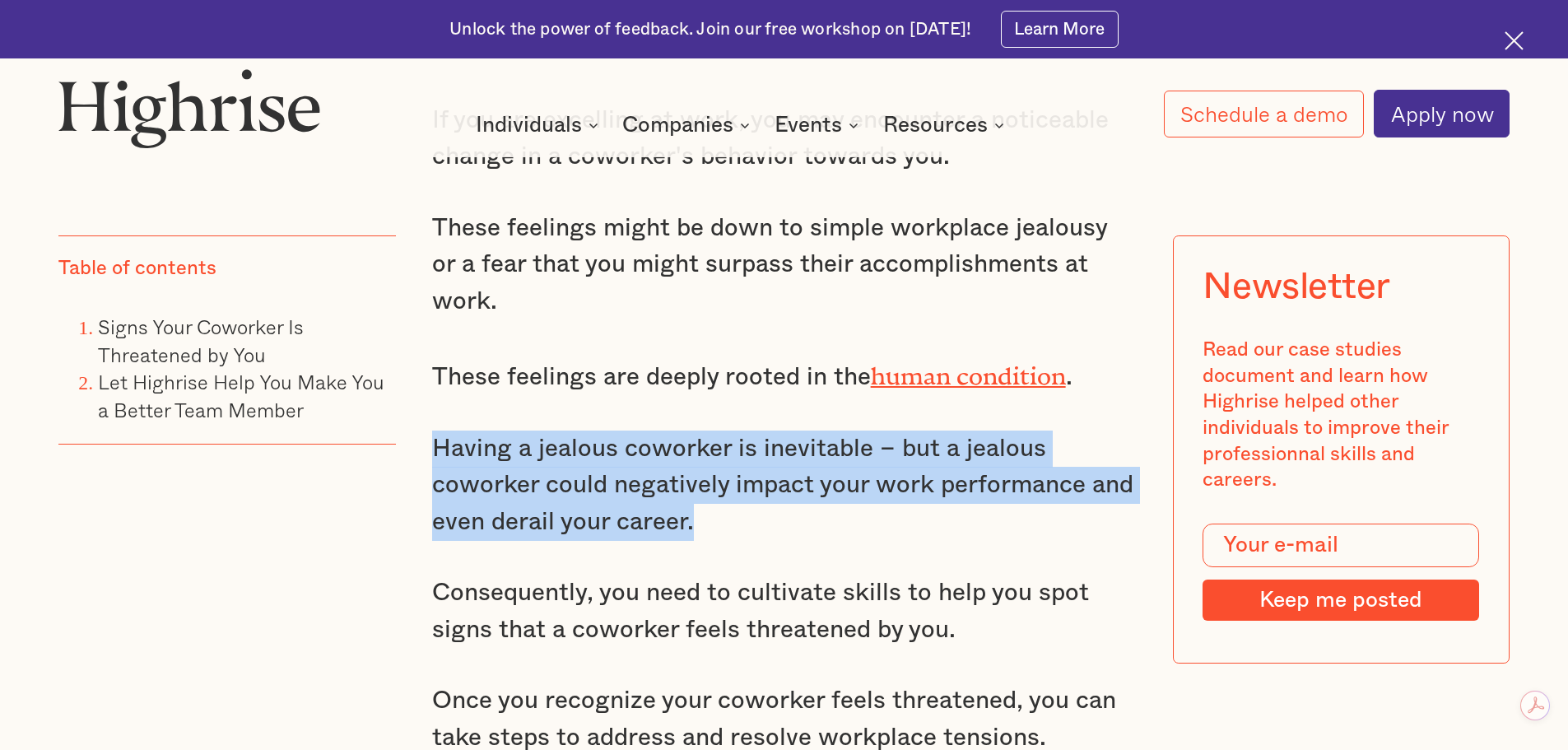
drag, startPoint x: 427, startPoint y: 418, endPoint x: 739, endPoint y: 507, distance: 324.4
click at [788, 484] on p "Having a jealous coworker is inevitable – but a jealous coworker could negative…" at bounding box center [784, 486] width 704 height 111
click at [715, 450] on p "Having a jealous coworker is inevitable – but a jealous coworker could negative…" at bounding box center [784, 486] width 704 height 111
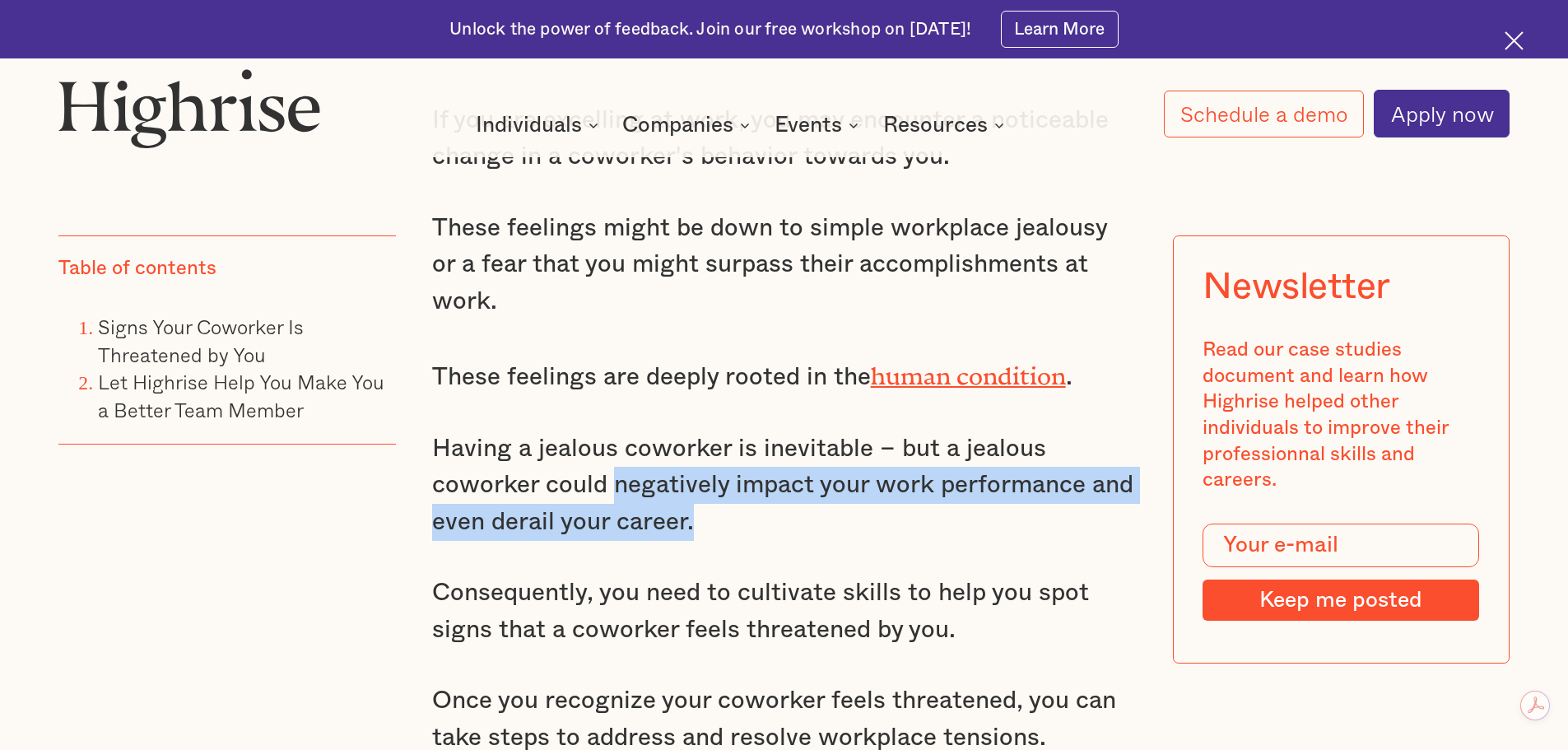
drag, startPoint x: 614, startPoint y: 448, endPoint x: 774, endPoint y: 490, distance: 165.4
click at [774, 490] on p "Having a jealous coworker is inevitable – but a jealous coworker could negative…" at bounding box center [784, 486] width 704 height 111
click at [843, 481] on p "Having a jealous coworker is inevitable – but a jealous coworker could negative…" at bounding box center [784, 486] width 704 height 111
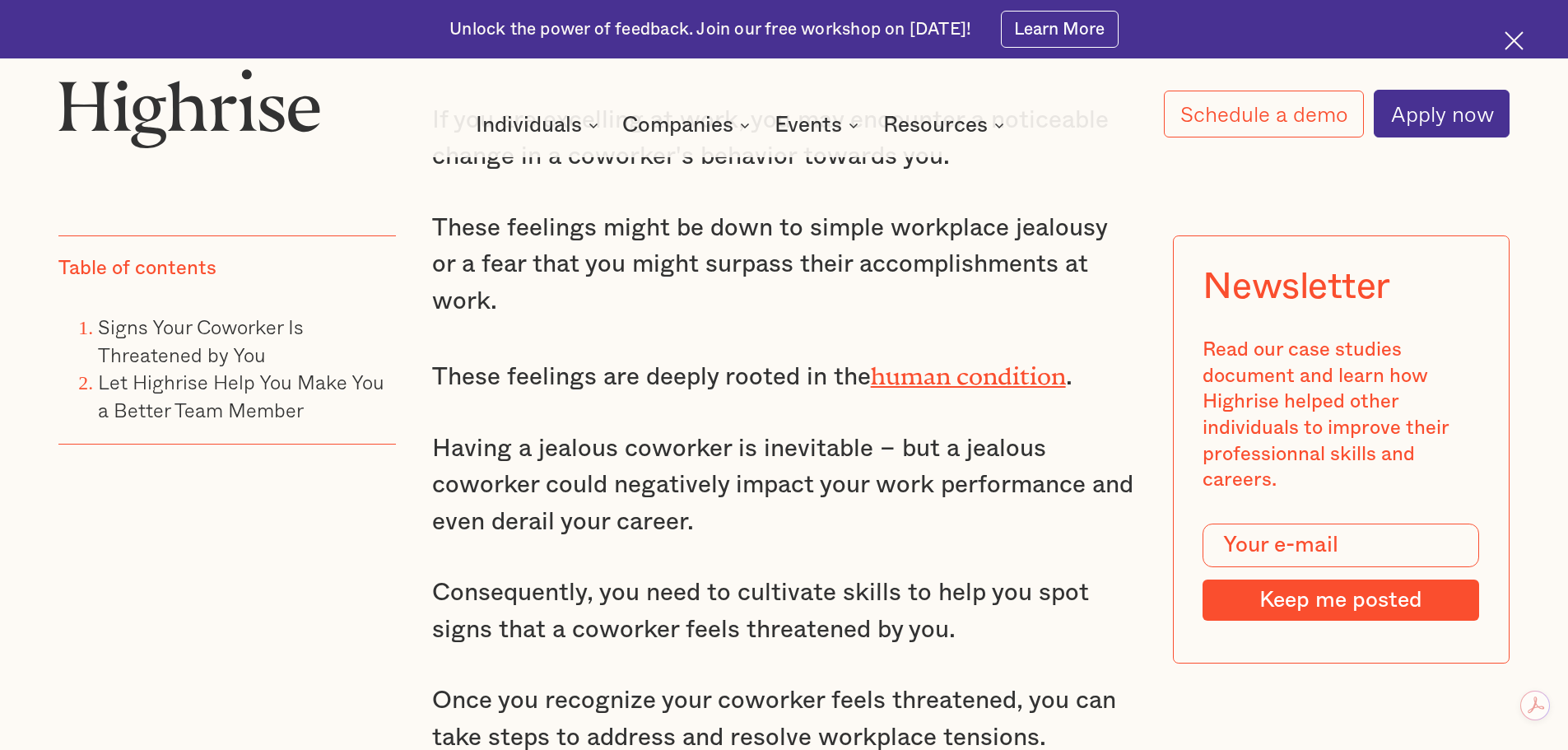
click at [567, 438] on p "Having a jealous coworker is inevitable – but a jealous coworker could negative…" at bounding box center [784, 486] width 704 height 111
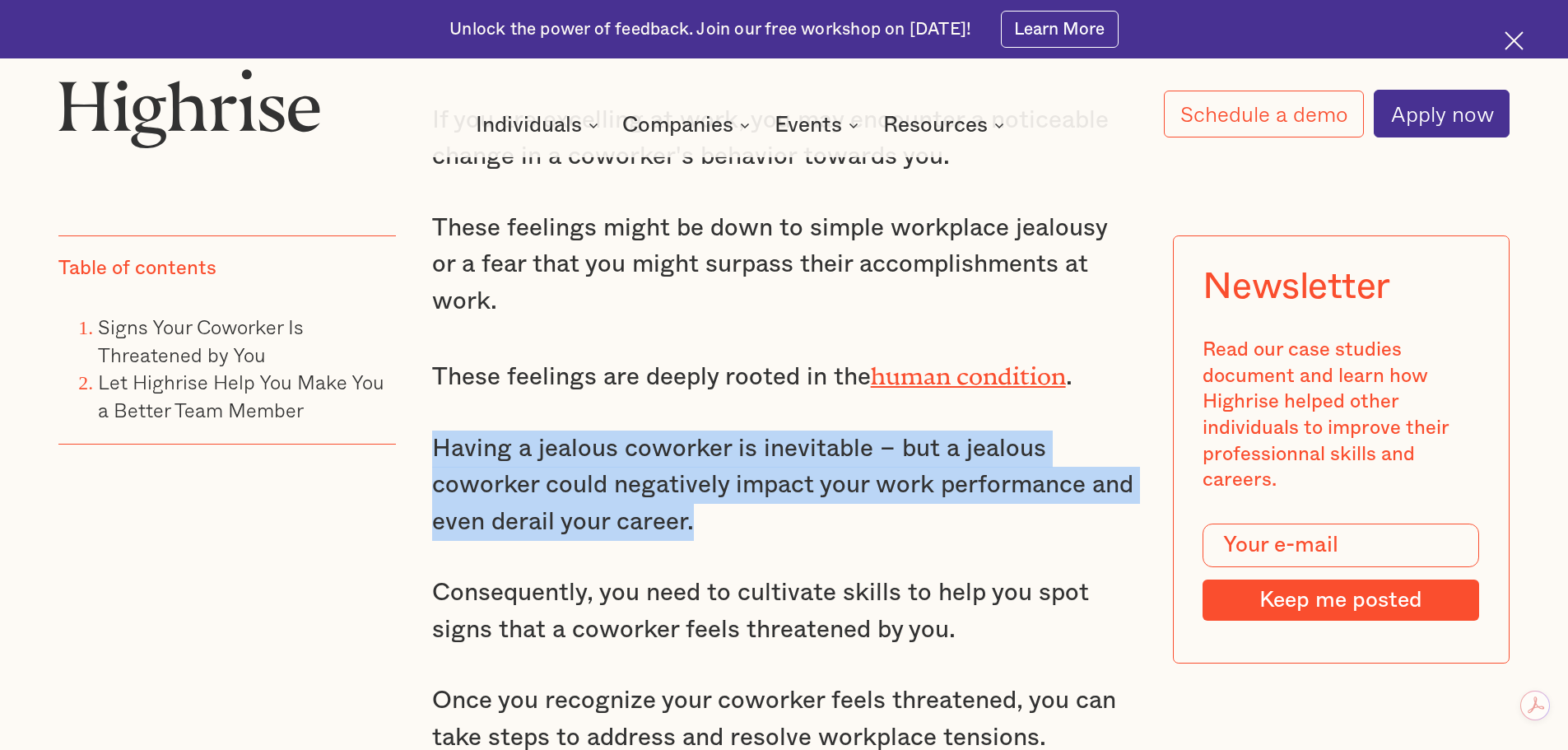
drag, startPoint x: 426, startPoint y: 418, endPoint x: 718, endPoint y: 498, distance: 302.8
click at [842, 490] on p "Having a jealous coworker is inevitable – but a jealous coworker could negative…" at bounding box center [784, 486] width 704 height 111
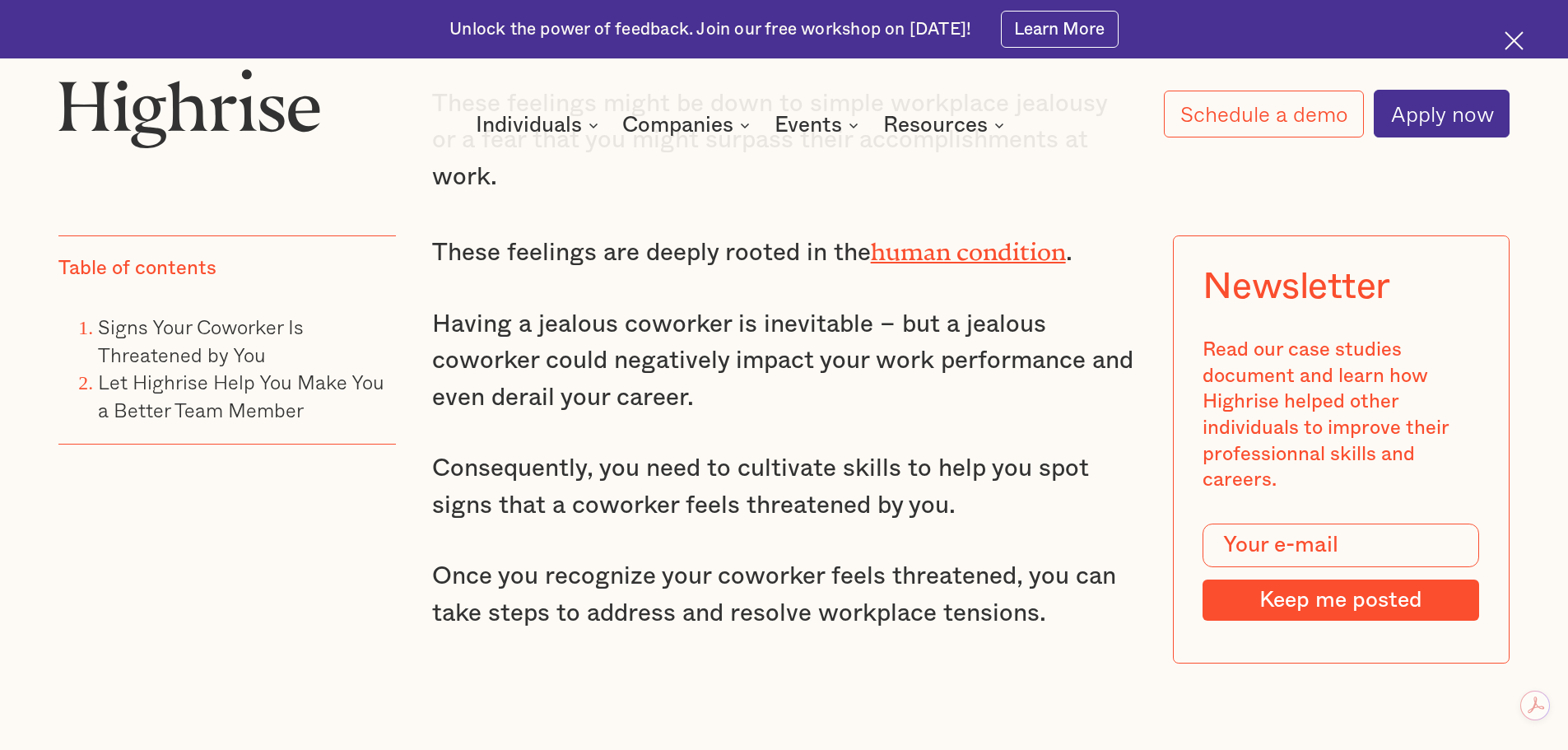
scroll to position [1756, 0]
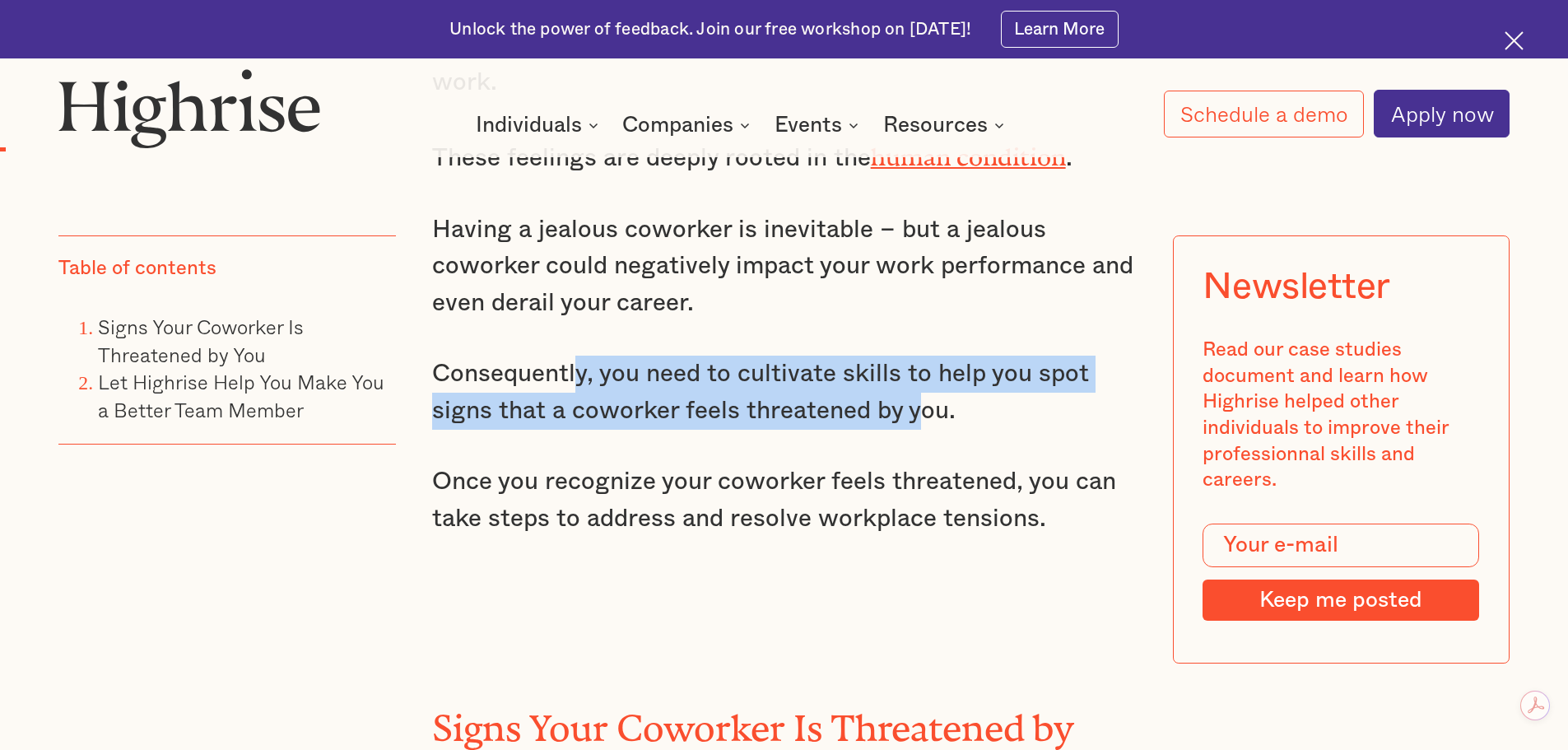
drag, startPoint x: 577, startPoint y: 344, endPoint x: 914, endPoint y: 371, distance: 338.1
click at [912, 378] on p "Consequently, you need to cultivate skills to help you spot signs that a cowork…" at bounding box center [784, 392] width 704 height 73
click at [865, 373] on p "Consequently, you need to cultivate skills to help you spot signs that a cowork…" at bounding box center [784, 392] width 704 height 73
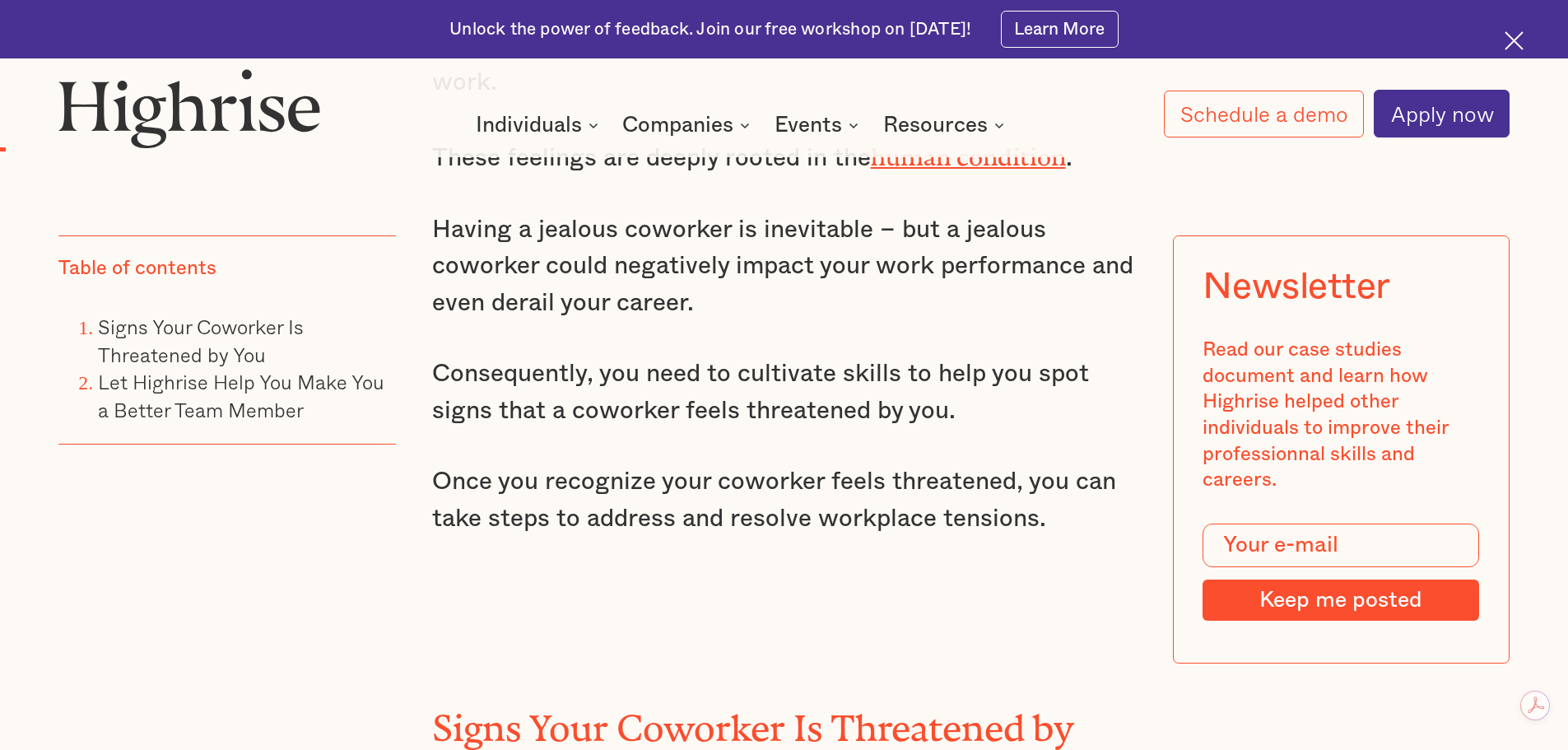
click at [774, 356] on p "Consequently, you need to cultivate skills to help you spot signs that a cowork…" at bounding box center [784, 392] width 704 height 73
click at [470, 356] on p "Consequently, you need to cultivate skills to help you spot signs that a cowork…" at bounding box center [784, 392] width 704 height 73
click at [629, 385] on p "Consequently, you need to cultivate skills to help you spot signs that a cowork…" at bounding box center [784, 392] width 704 height 73
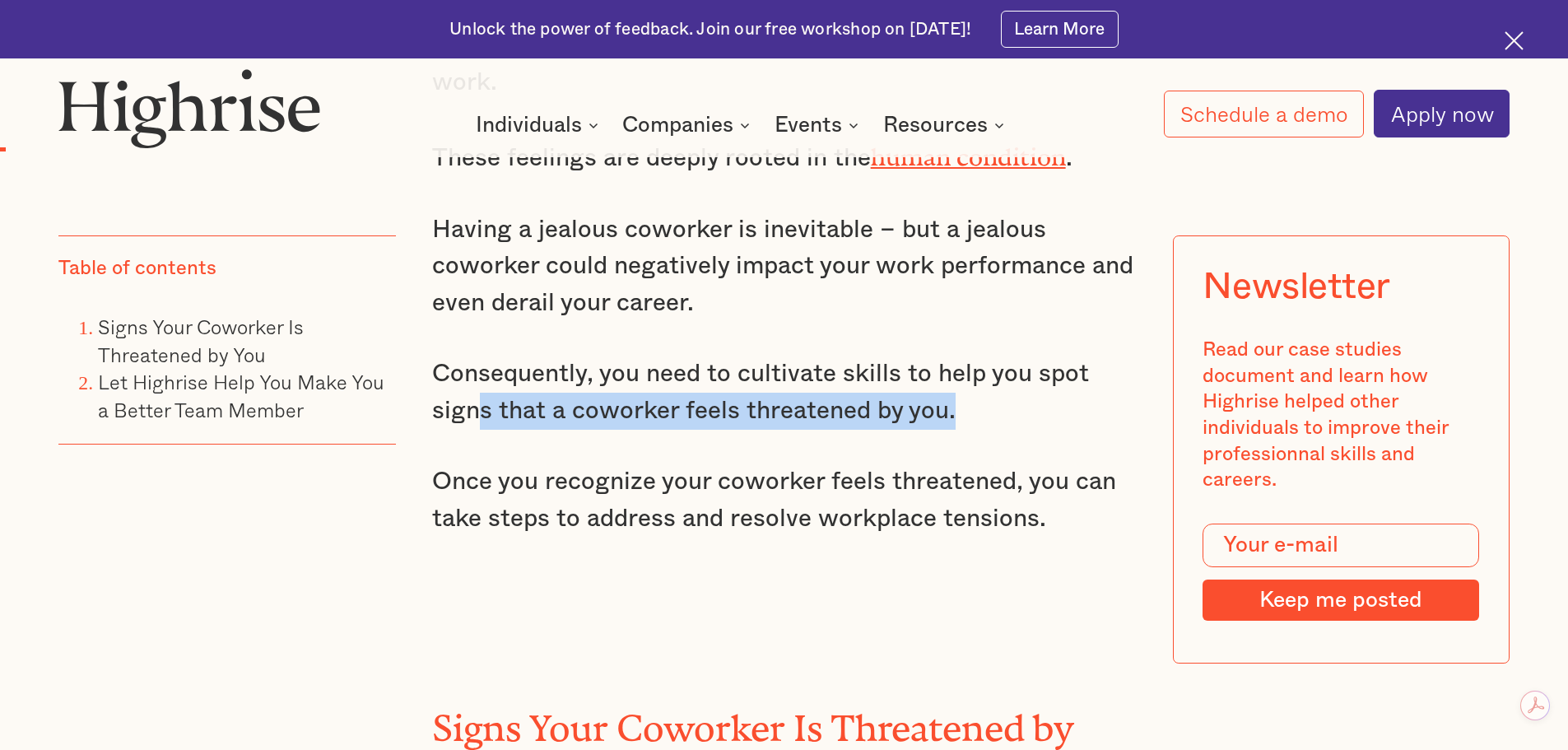
drag, startPoint x: 561, startPoint y: 379, endPoint x: 885, endPoint y: 377, distance: 324.0
click at [960, 388] on p "Consequently, you need to cultivate skills to help you spot signs that a cowork…" at bounding box center [784, 392] width 704 height 73
click at [682, 366] on p "Consequently, you need to cultivate skills to help you spot signs that a cowork…" at bounding box center [784, 392] width 704 height 73
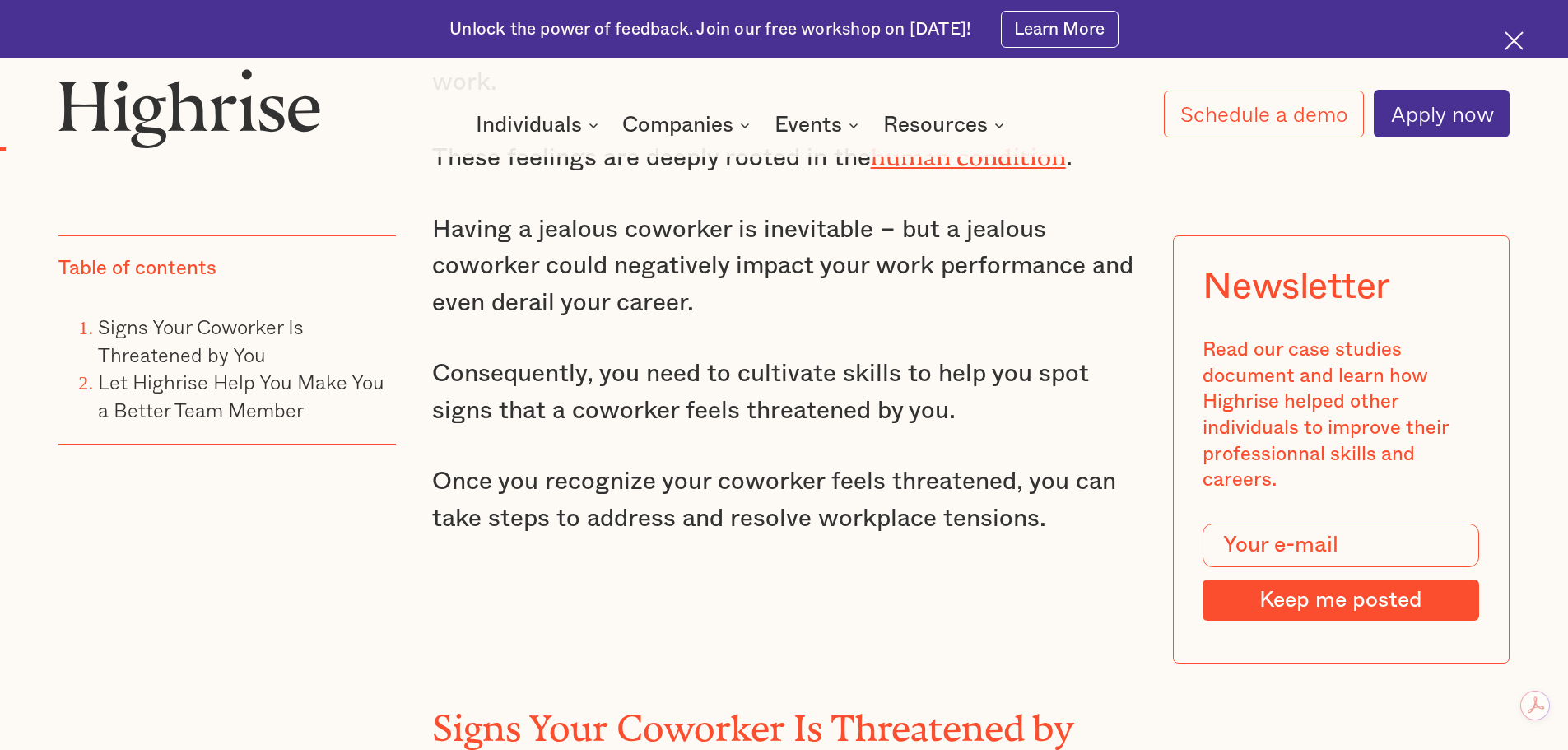
click at [447, 464] on p "Once you recognize your coworker feels threatened, you can take steps to addres…" at bounding box center [784, 500] width 704 height 73
click at [572, 504] on p "Once you recognize your coworker feels threatened, you can take steps to addres…" at bounding box center [784, 500] width 704 height 73
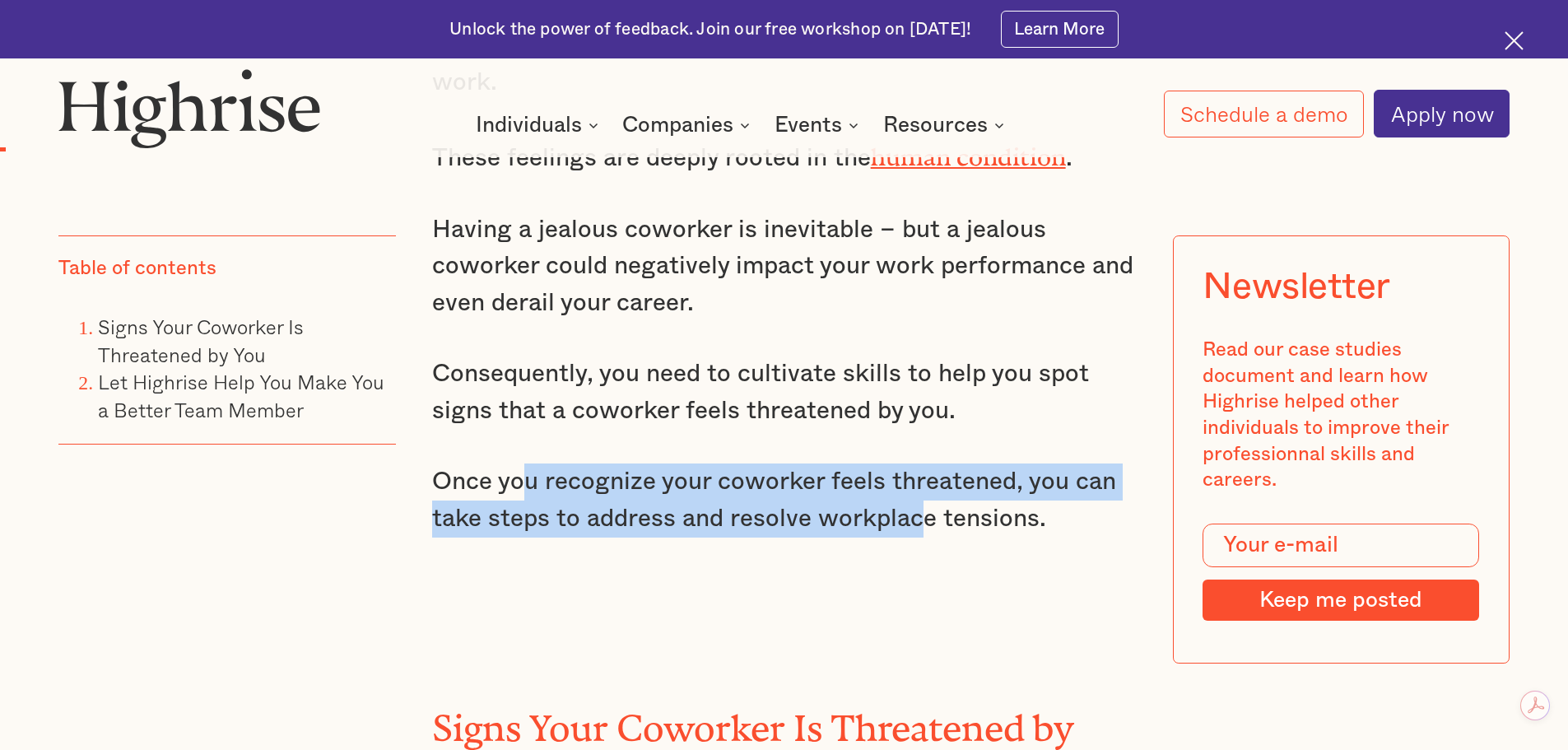
drag, startPoint x: 530, startPoint y: 453, endPoint x: 915, endPoint y: 502, distance: 388.1
click at [915, 502] on p "Once you recognize your coworker feels threatened, you can take steps to addres…" at bounding box center [784, 500] width 704 height 73
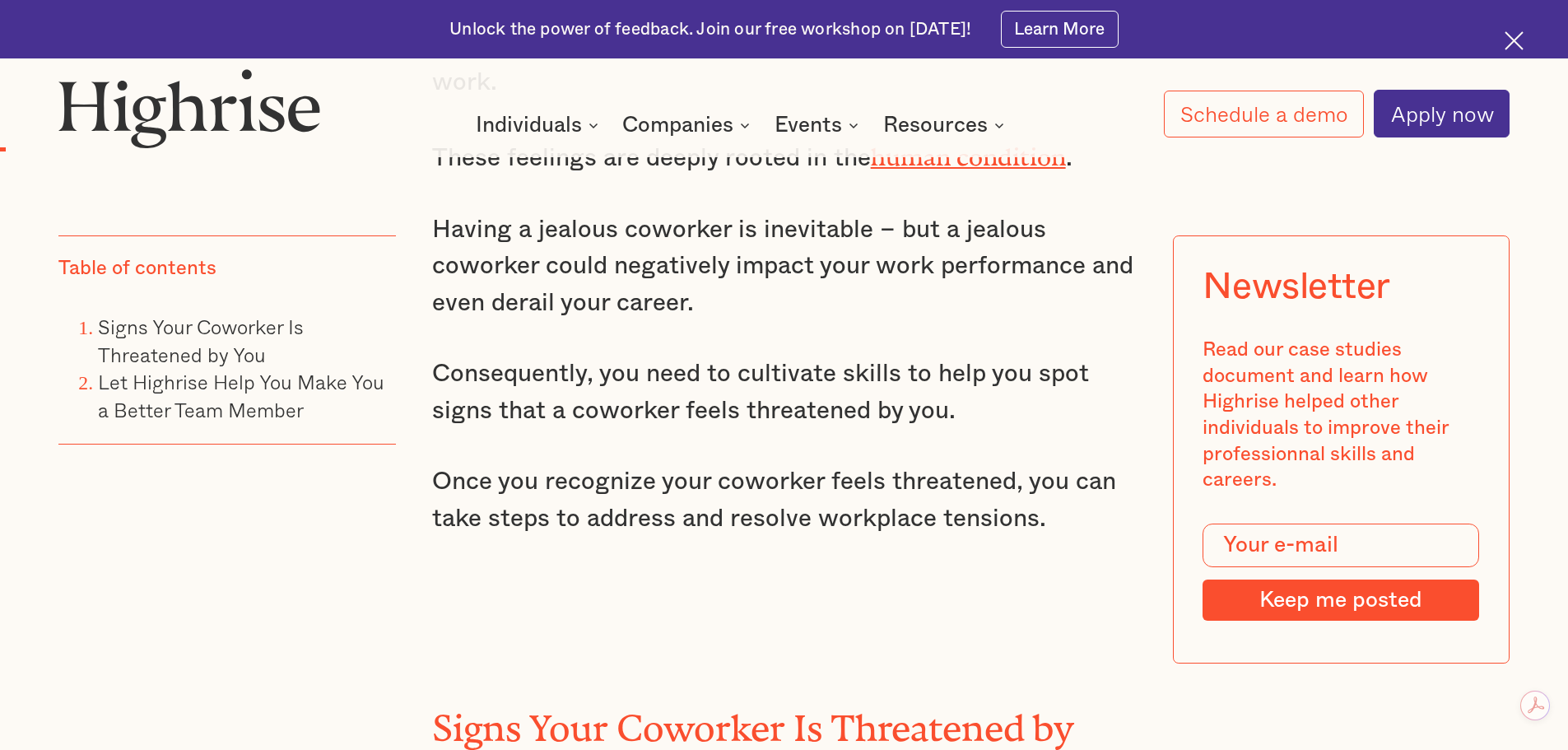
click at [989, 498] on p "Once you recognize your coworker feels threatened, you can take steps to addres…" at bounding box center [784, 500] width 704 height 73
click at [469, 491] on p "Once you recognize your coworker feels threatened, you can take steps to addres…" at bounding box center [784, 500] width 704 height 73
click at [818, 505] on p "Once you recognize your coworker feels threatened, you can take steps to addres…" at bounding box center [784, 500] width 704 height 73
drag, startPoint x: 575, startPoint y: 491, endPoint x: 901, endPoint y: 491, distance: 326.0
click at [898, 495] on p "Once you recognize your coworker feels threatened, you can take steps to addres…" at bounding box center [784, 500] width 704 height 73
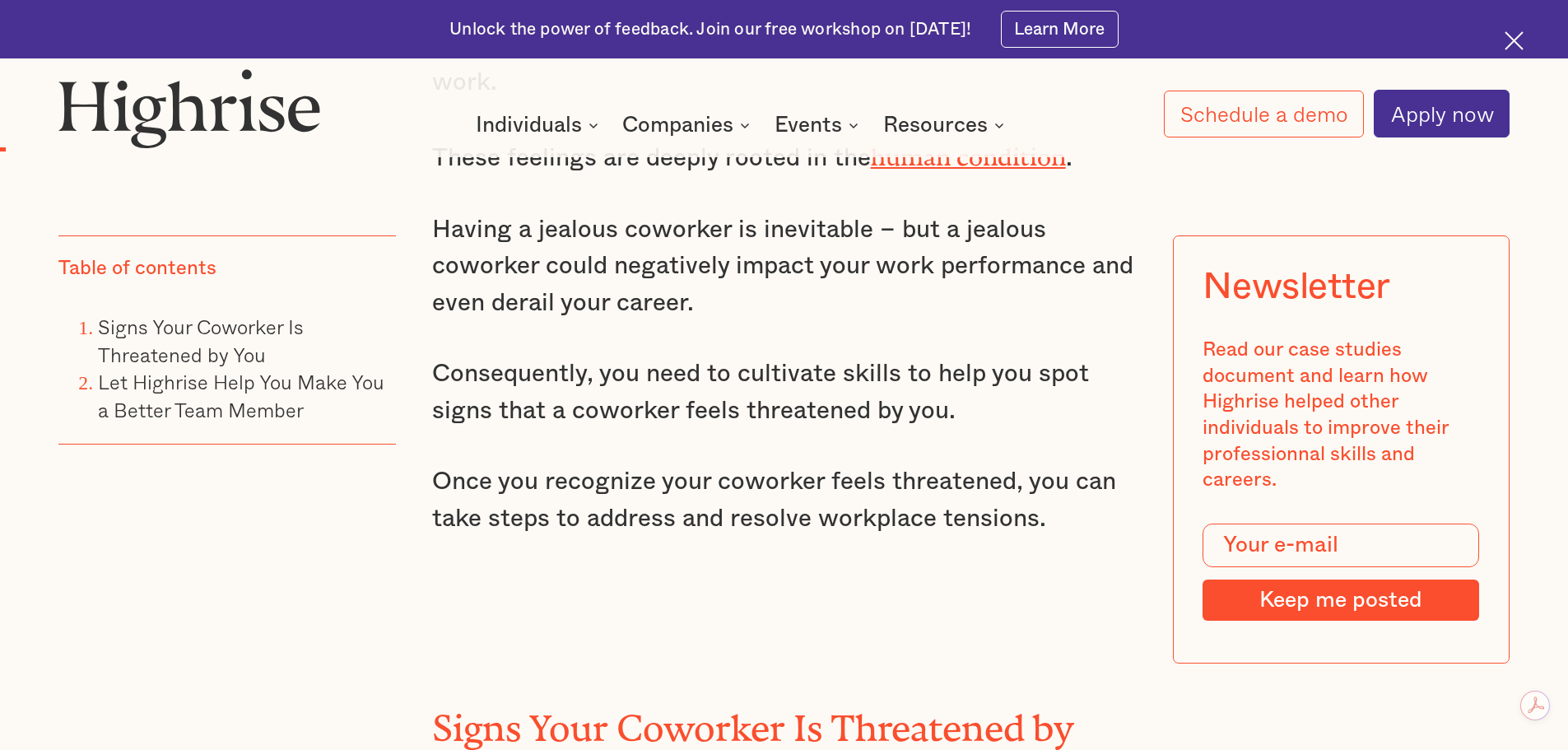
drag, startPoint x: 967, startPoint y: 490, endPoint x: 951, endPoint y: 498, distance: 17.9
click at [968, 490] on p "Once you recognize your coworker feels threatened, you can take steps to addres…" at bounding box center [784, 500] width 704 height 73
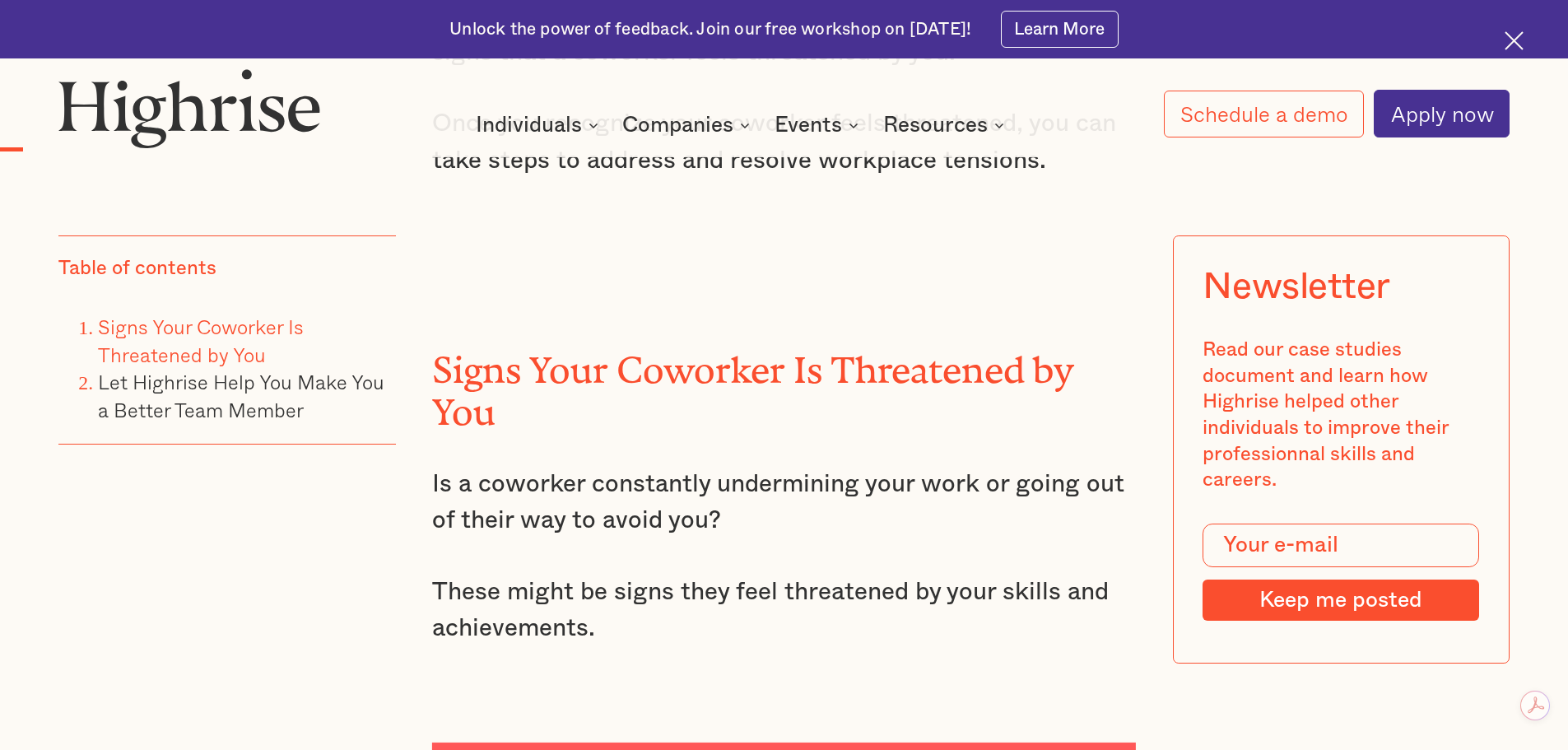
scroll to position [2195, 0]
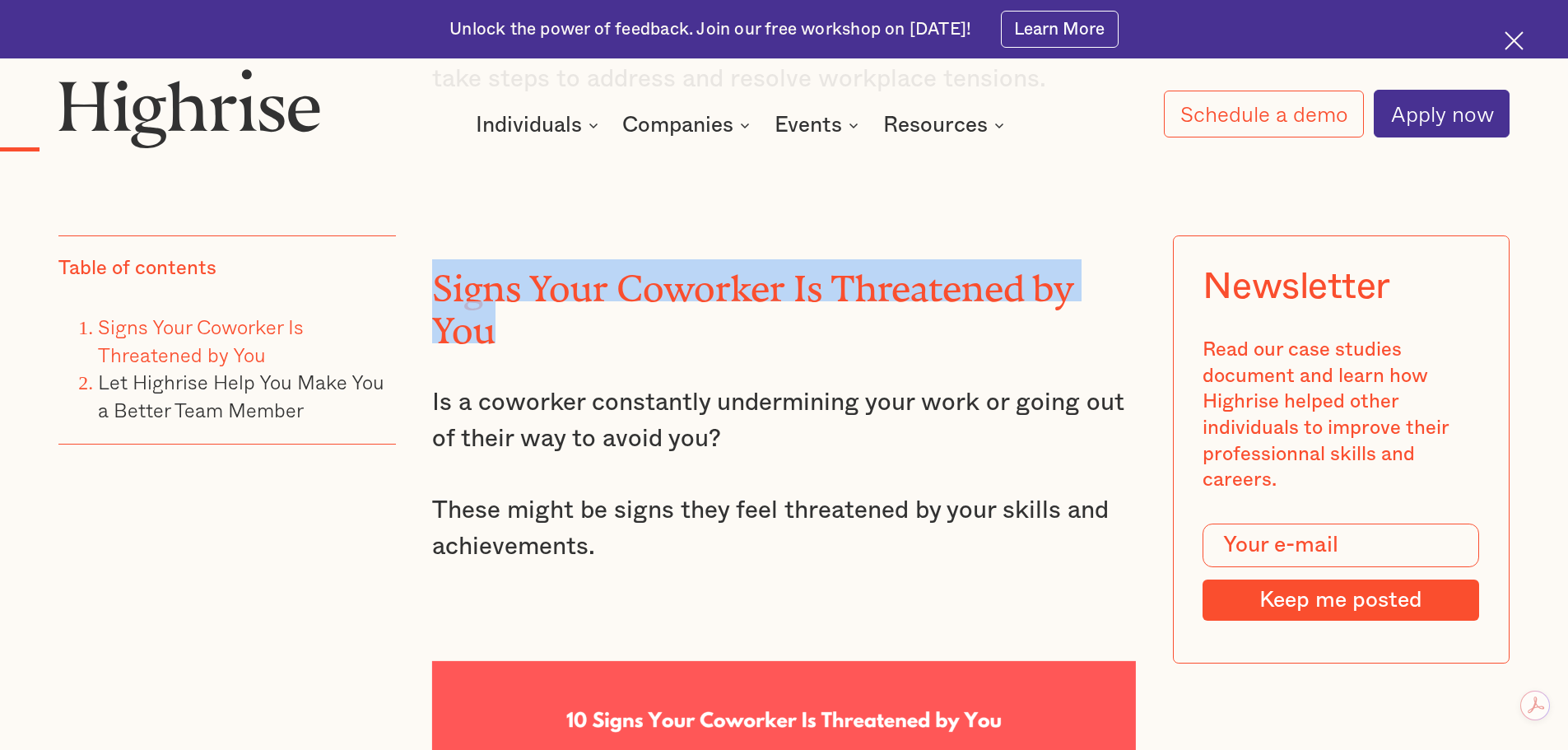
drag, startPoint x: 430, startPoint y: 247, endPoint x: 522, endPoint y: 310, distance: 111.5
click at [522, 310] on h2 "Signs Your Coworker Is Threatened by You" at bounding box center [784, 301] width 704 height 83
click at [670, 300] on h2 "Signs Your Coworker Is Threatened by You" at bounding box center [784, 301] width 704 height 83
drag, startPoint x: 429, startPoint y: 252, endPoint x: 617, endPoint y: 318, distance: 199.2
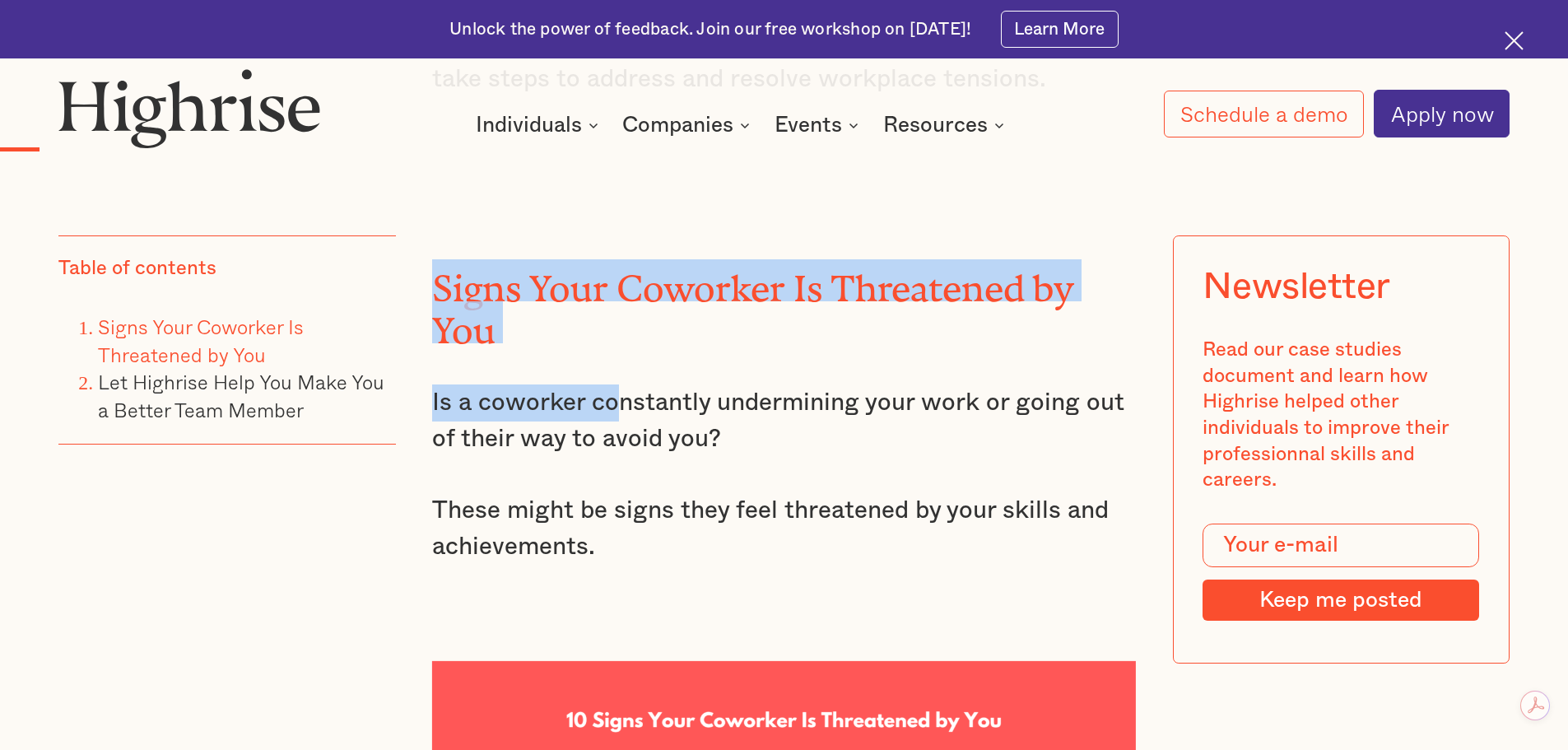
drag, startPoint x: 703, startPoint y: 290, endPoint x: 530, endPoint y: 272, distance: 173.9
click at [703, 291] on h2 "Signs Your Coworker Is Threatened by You" at bounding box center [784, 301] width 704 height 83
click at [526, 260] on h2 "Signs Your Coworker Is Threatened by You" at bounding box center [784, 301] width 704 height 83
drag, startPoint x: 431, startPoint y: 253, endPoint x: 566, endPoint y: 305, distance: 144.7
click at [566, 305] on h2 "Signs Your Coworker Is Threatened by You" at bounding box center [784, 301] width 704 height 83
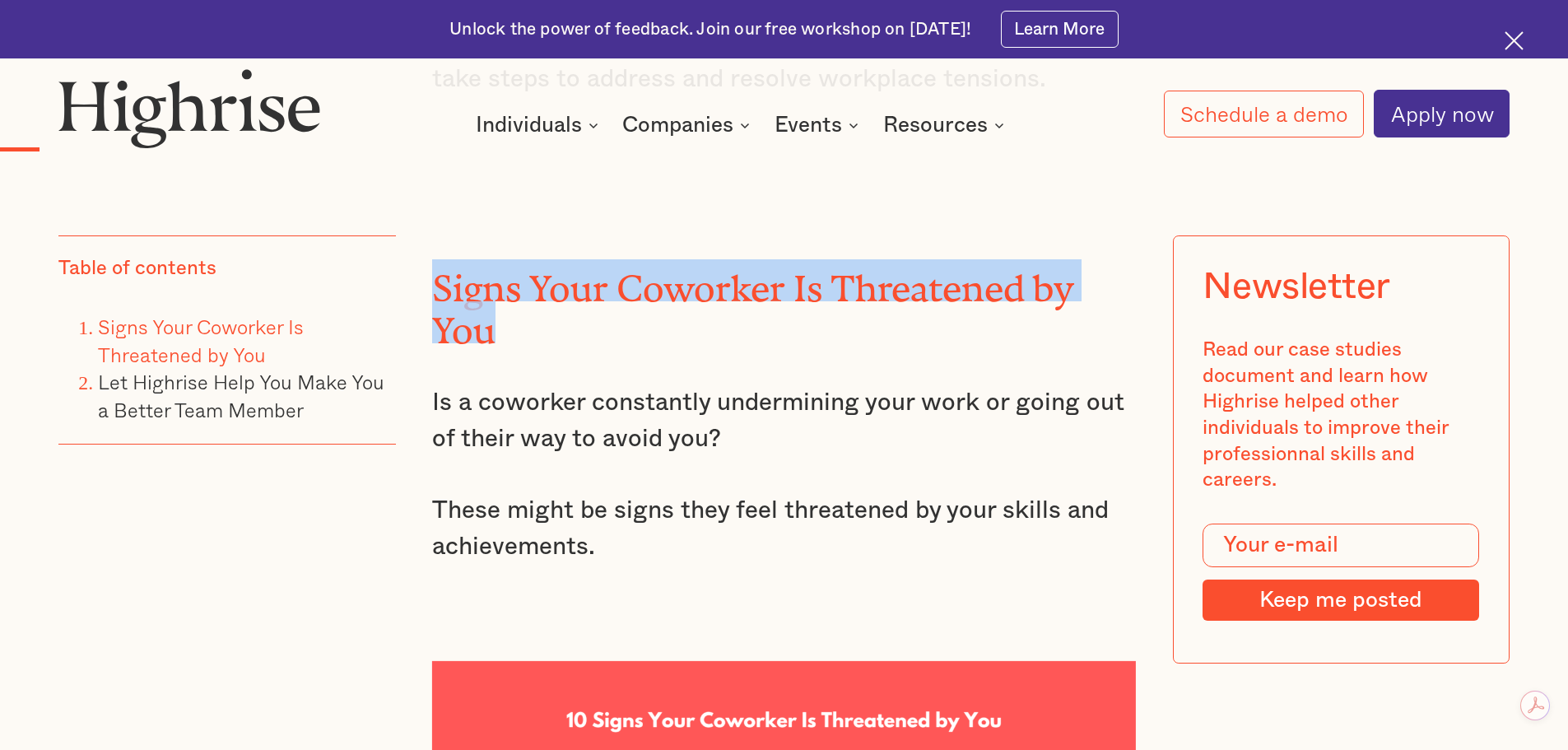
click at [616, 281] on h2 "Signs Your Coworker Is Threatened by You" at bounding box center [784, 301] width 704 height 83
click at [544, 260] on h2 "Signs Your Coworker Is Threatened by You" at bounding box center [784, 301] width 704 height 83
drag, startPoint x: 429, startPoint y: 249, endPoint x: 575, endPoint y: 289, distance: 151.4
click at [575, 289] on h2 "Signs Your Coworker Is Threatened by You" at bounding box center [784, 301] width 704 height 83
click at [615, 273] on h2 "Signs Your Coworker Is Threatened by You" at bounding box center [784, 301] width 704 height 83
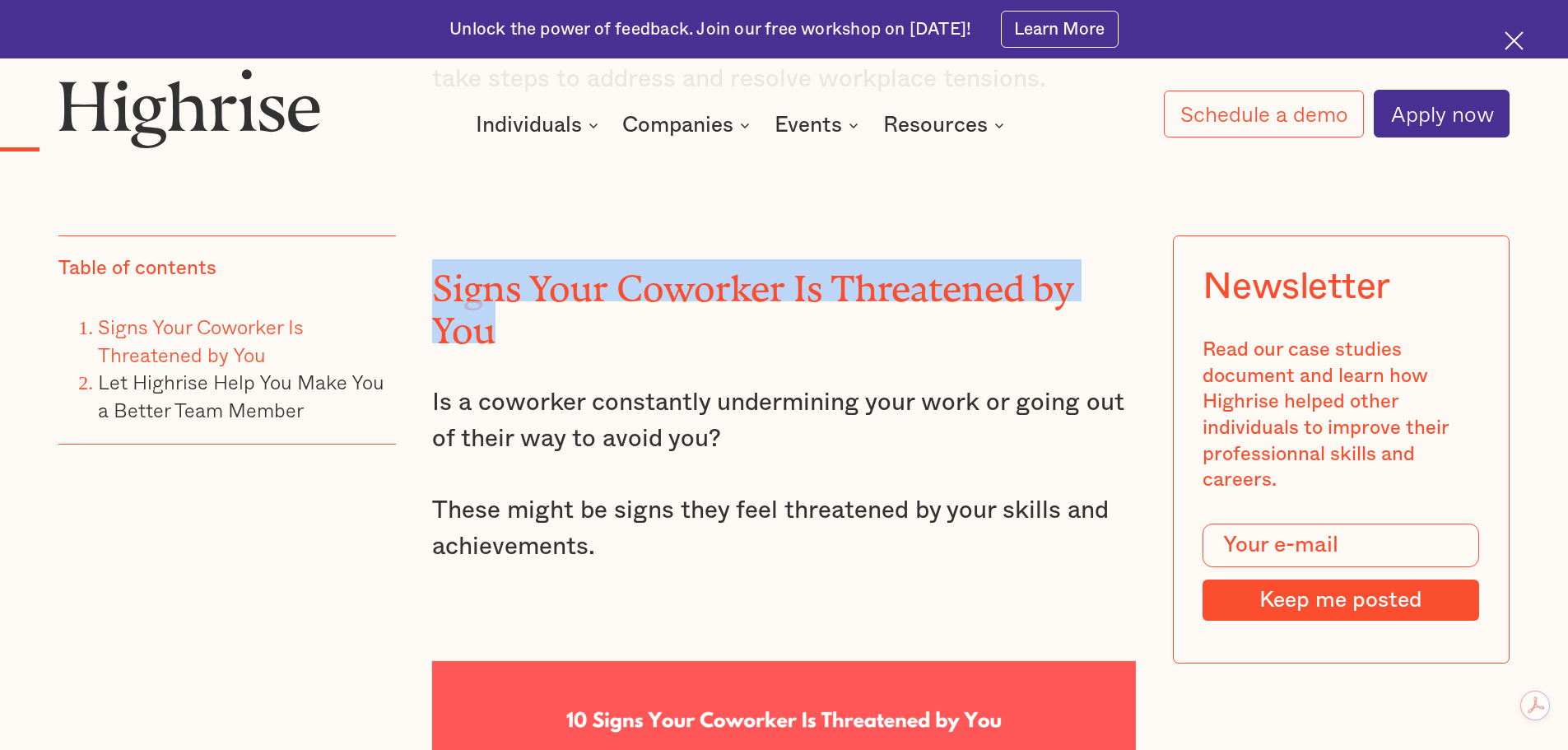
drag, startPoint x: 501, startPoint y: 297, endPoint x: 439, endPoint y: 236, distance: 87.0
click at [439, 260] on h2 "Signs Your Coworker Is Threatened by You" at bounding box center [784, 301] width 704 height 83
click at [556, 261] on h2 "Signs Your Coworker Is Threatened by You" at bounding box center [784, 301] width 704 height 83
drag, startPoint x: 442, startPoint y: 254, endPoint x: 557, endPoint y: 308, distance: 127.0
click at [554, 309] on h2 "Signs Your Coworker Is Threatened by You" at bounding box center [784, 301] width 704 height 83
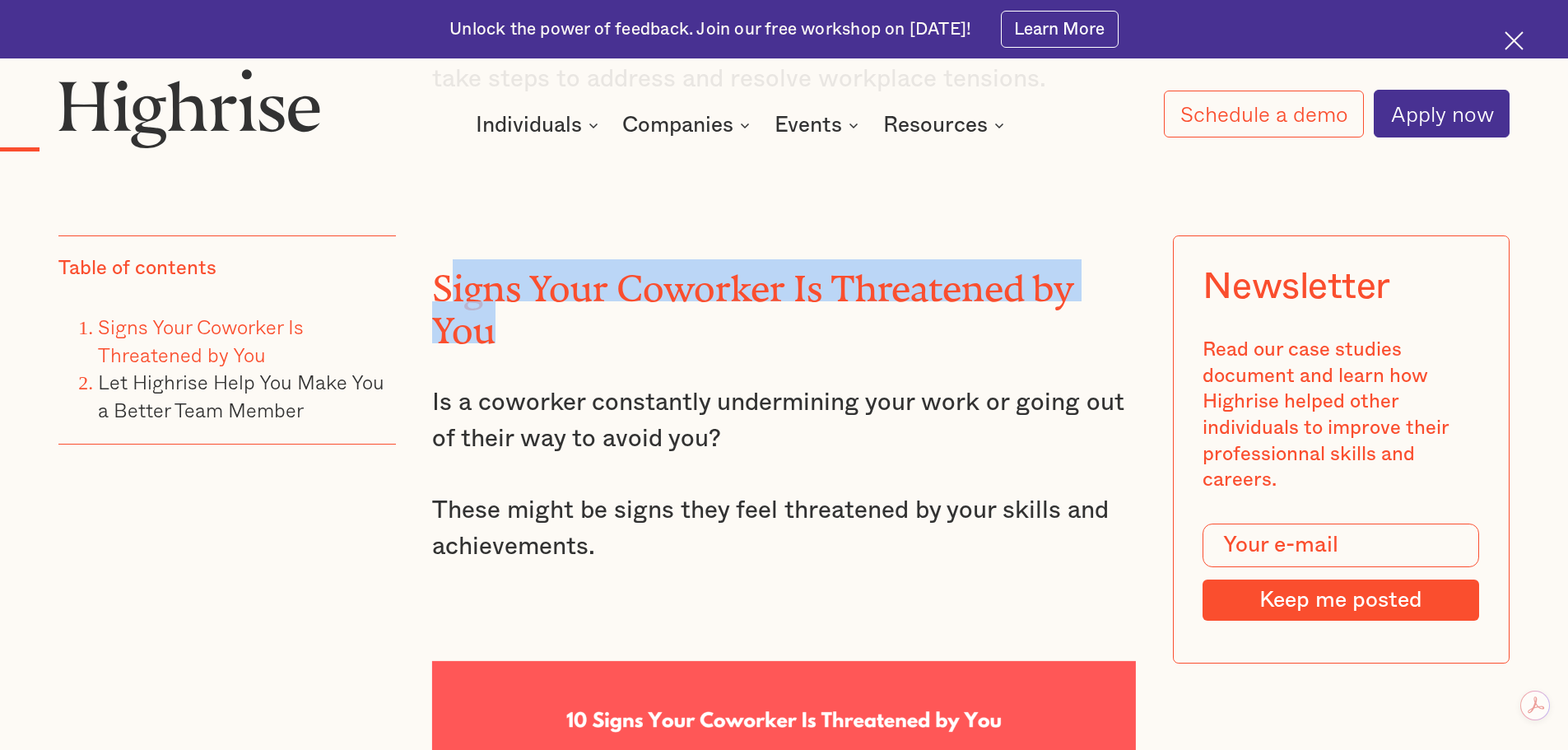
click at [595, 287] on h2 "Signs Your Coworker Is Threatened by You" at bounding box center [784, 301] width 704 height 83
drag, startPoint x: 440, startPoint y: 243, endPoint x: 554, endPoint y: 294, distance: 124.9
click at [554, 294] on h2 "Signs Your Coworker Is Threatened by You" at bounding box center [784, 301] width 704 height 83
drag, startPoint x: 571, startPoint y: 288, endPoint x: 563, endPoint y: 283, distance: 9.4
click at [570, 290] on h2 "Signs Your Coworker Is Threatened by You" at bounding box center [784, 301] width 704 height 83
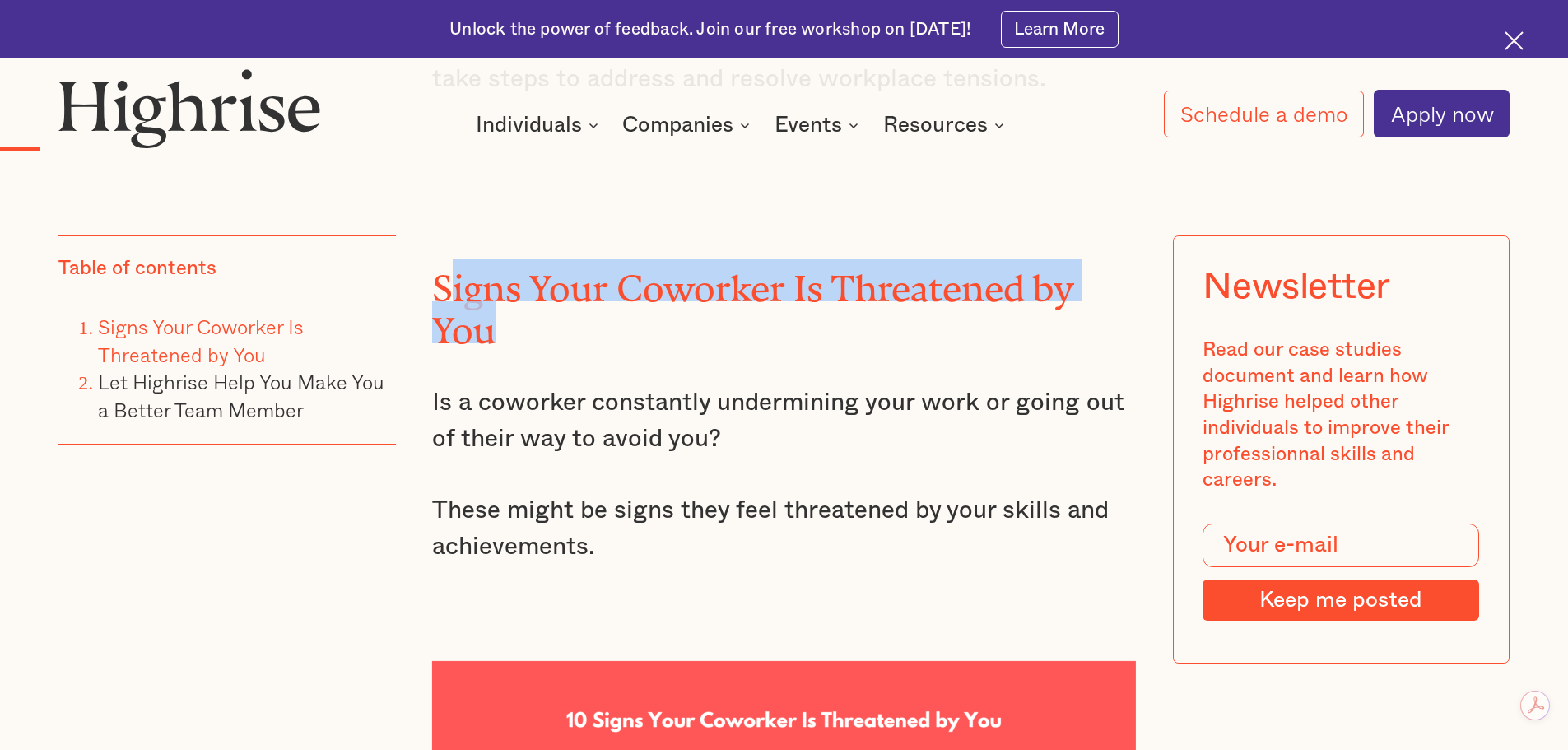
click at [514, 262] on h2 "Signs Your Coworker Is Threatened by You" at bounding box center [784, 301] width 704 height 83
drag, startPoint x: 437, startPoint y: 254, endPoint x: 530, endPoint y: 293, distance: 100.8
click at [530, 293] on h2 "Signs Your Coworker Is Threatened by You" at bounding box center [784, 301] width 704 height 83
click at [577, 290] on h2 "Signs Your Coworker Is Threatened by You" at bounding box center [784, 301] width 704 height 83
click at [524, 260] on h2 "Signs Your Coworker Is Threatened by You" at bounding box center [784, 301] width 704 height 83
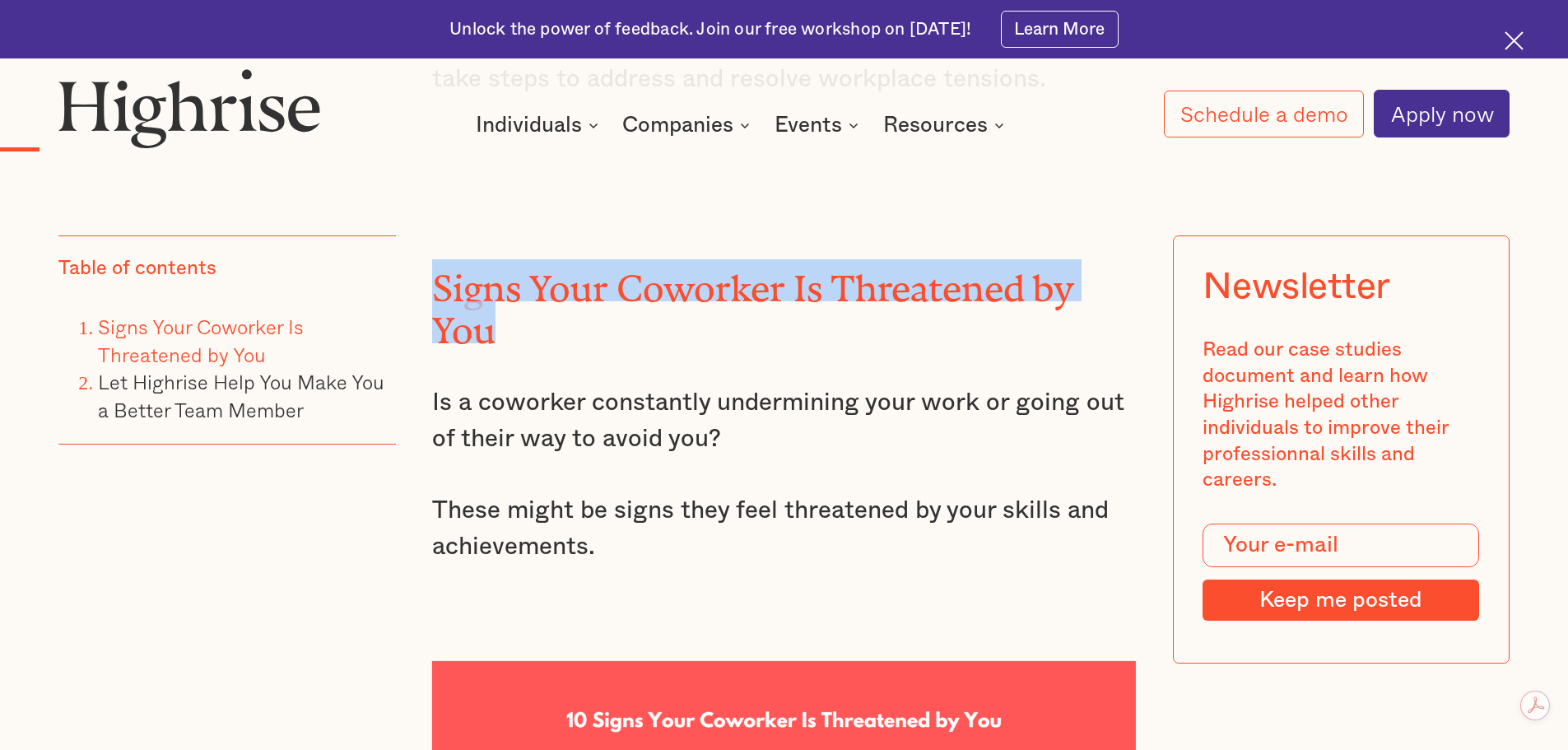
drag, startPoint x: 427, startPoint y: 250, endPoint x: 517, endPoint y: 306, distance: 106.0
click at [548, 281] on h2 "Signs Your Coworker Is Threatened by You" at bounding box center [784, 301] width 704 height 83
click at [496, 285] on h2 "Signs Your Coworker Is Threatened by You" at bounding box center [784, 301] width 704 height 83
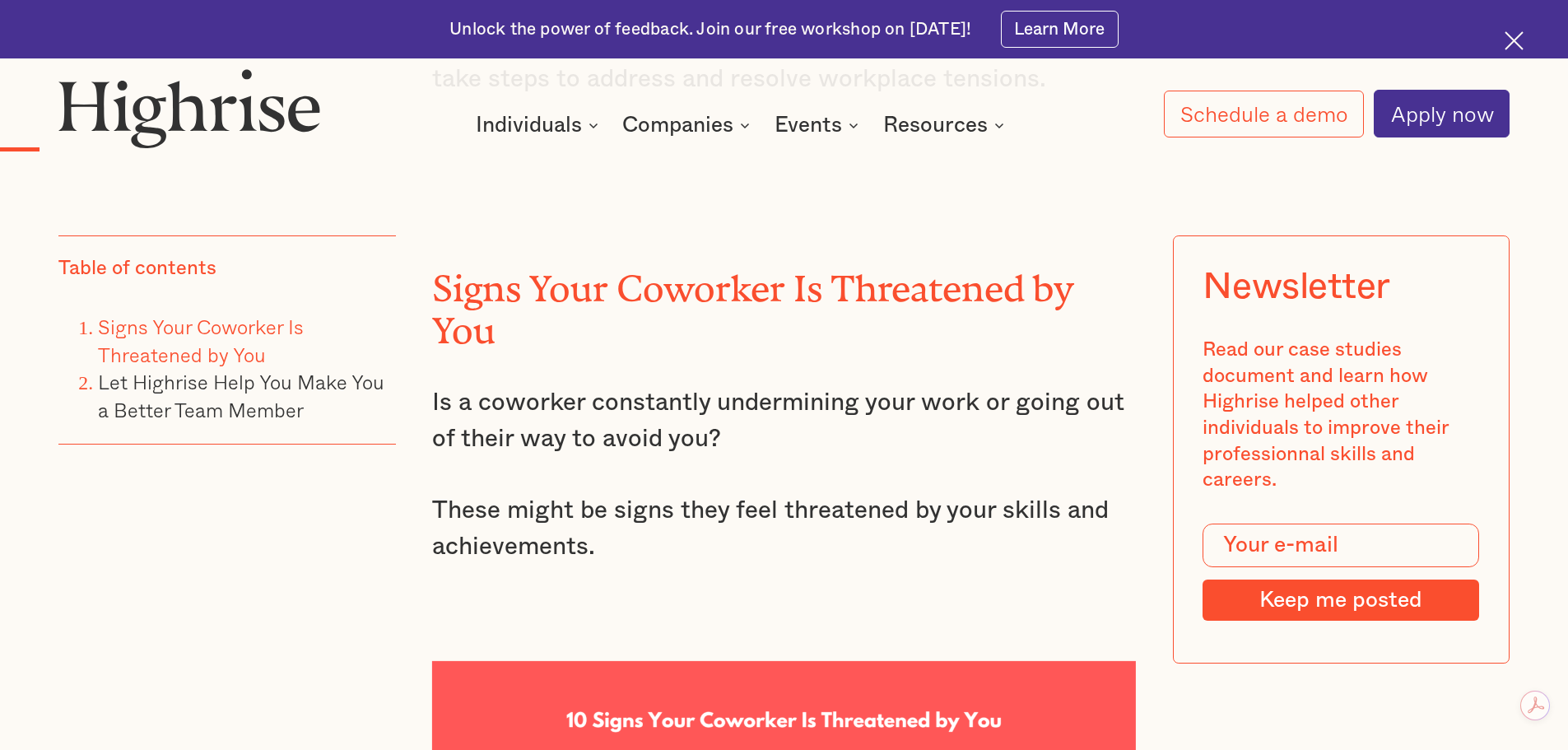
click at [506, 302] on h2 "Signs Your Coworker Is Threatened by You" at bounding box center [784, 301] width 704 height 83
click at [503, 302] on h2 "Signs Your Coworker Is Threatened by You" at bounding box center [784, 301] width 704 height 83
click at [509, 260] on h2 "Signs Your Coworker Is Threatened by You" at bounding box center [784, 301] width 704 height 83
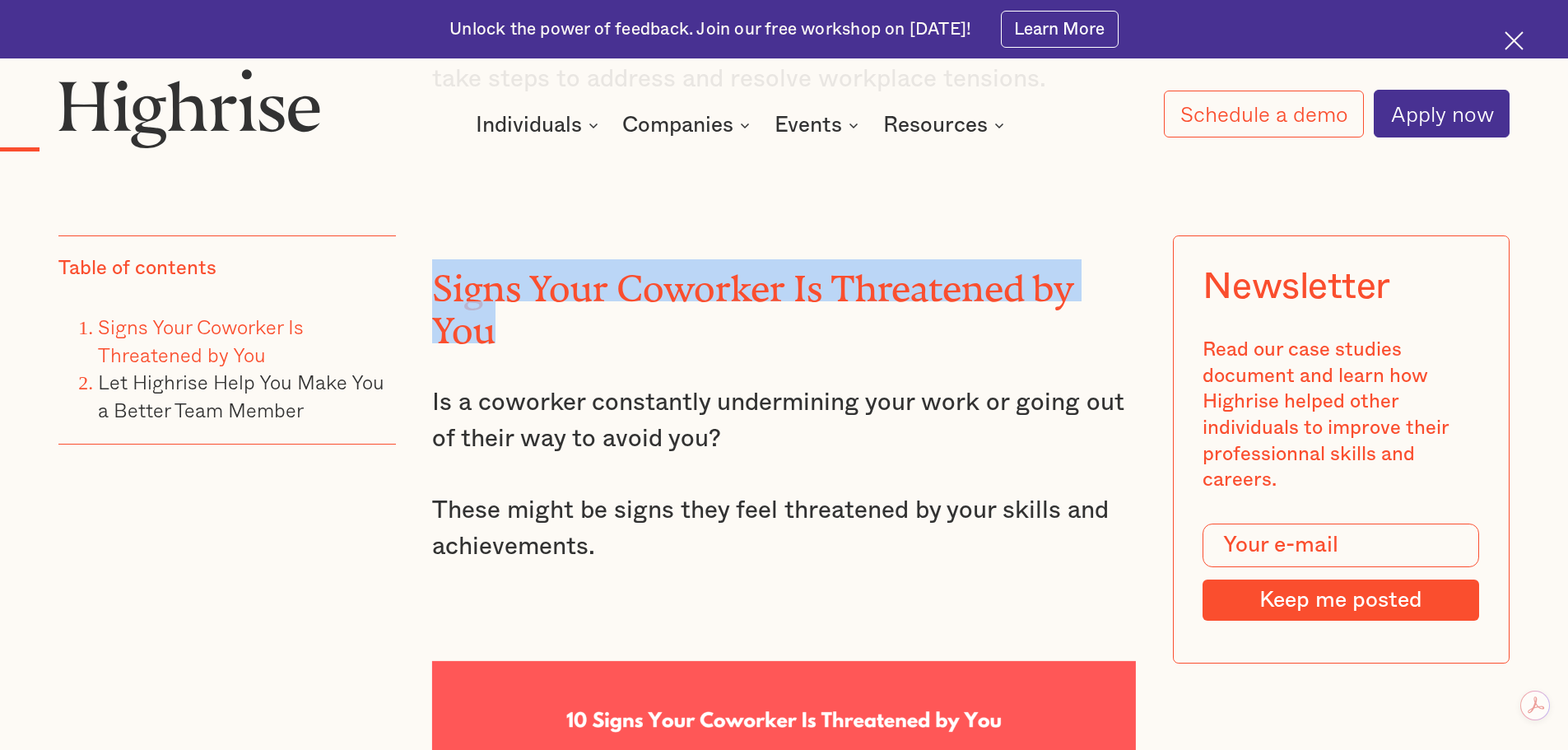
drag, startPoint x: 429, startPoint y: 248, endPoint x: 500, endPoint y: 289, distance: 82.0
click at [567, 301] on h2 "Signs Your Coworker Is Threatened by You" at bounding box center [784, 301] width 704 height 83
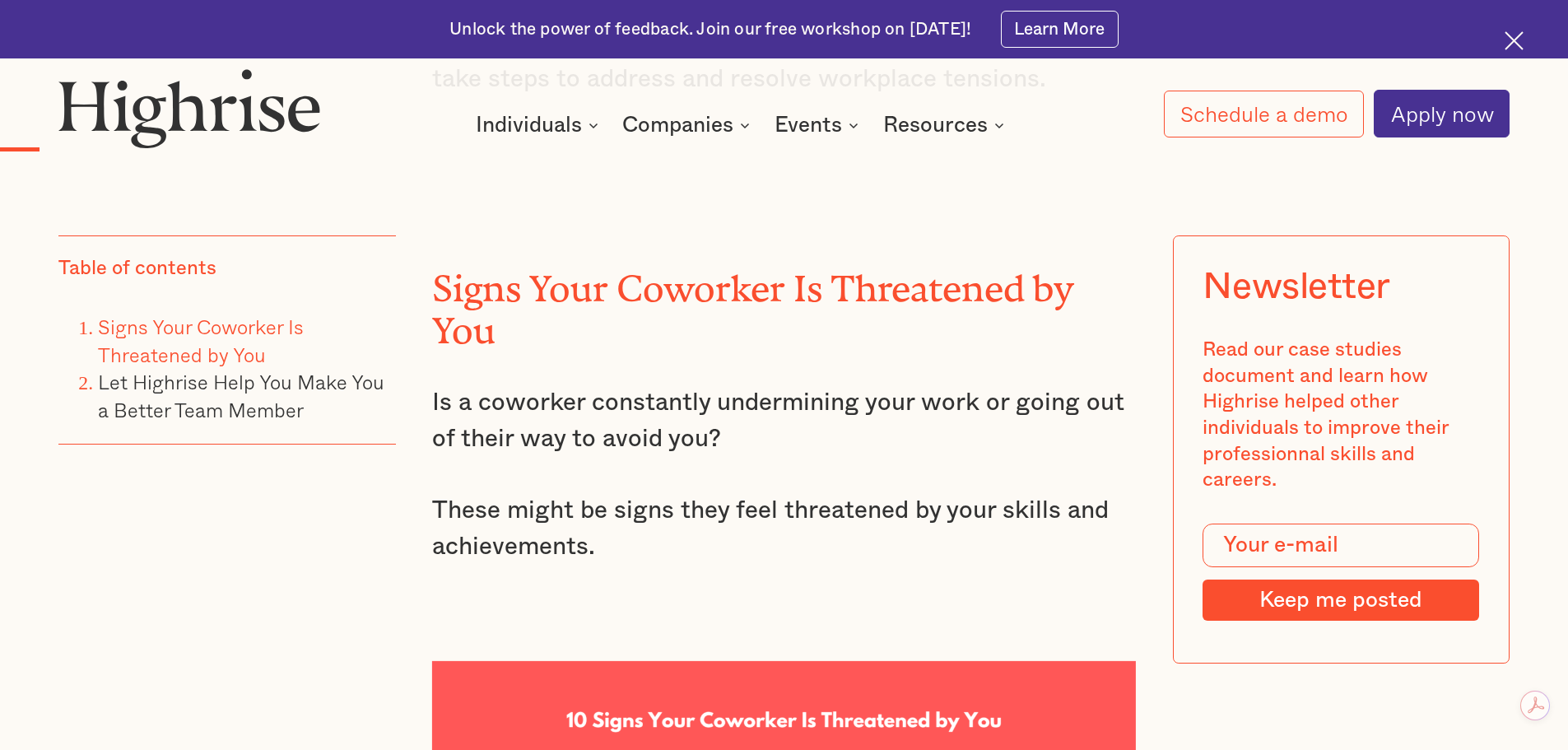
click at [825, 385] on p "Is a coworker constantly undermining your work or going out of their way to avo…" at bounding box center [784, 421] width 704 height 73
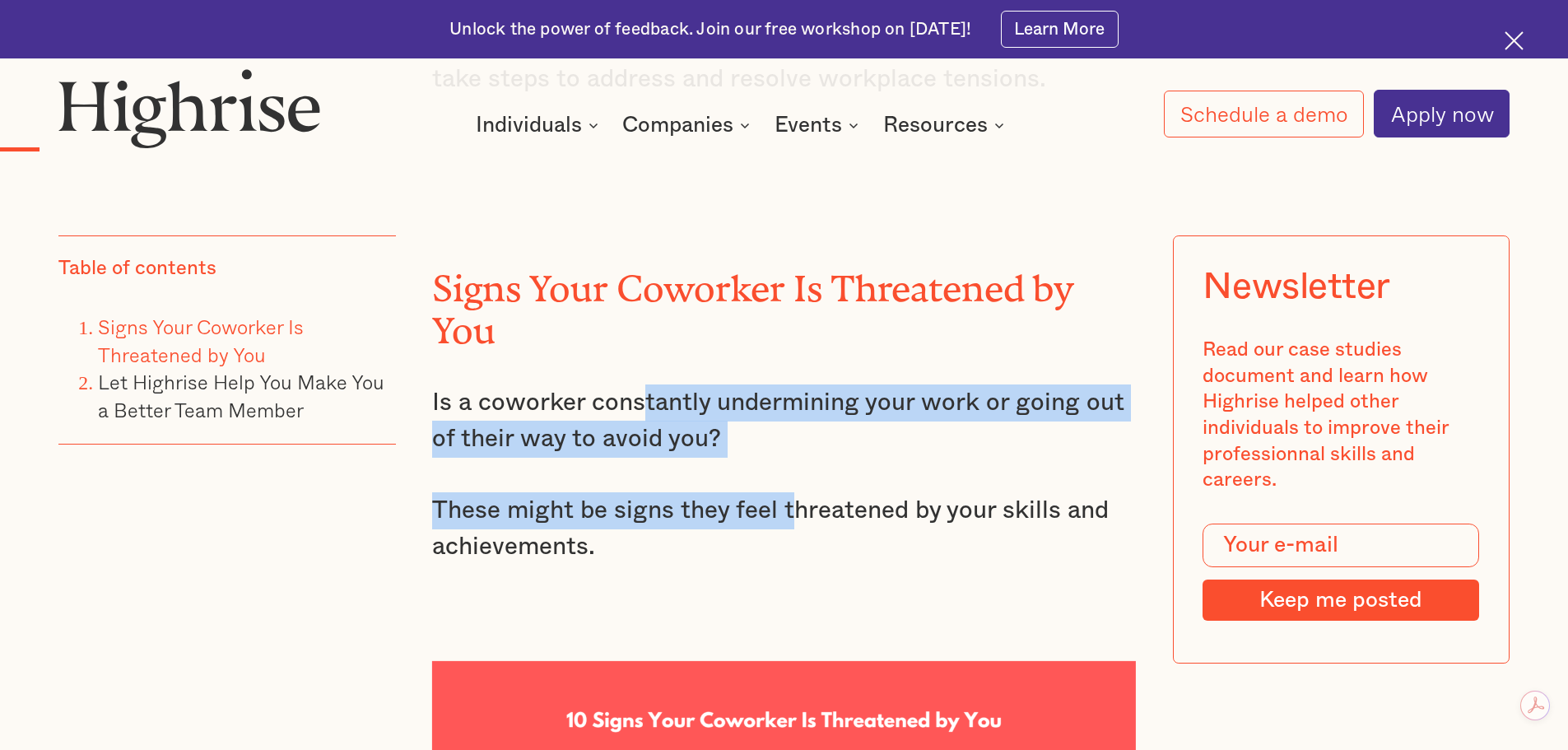
drag, startPoint x: 685, startPoint y: 404, endPoint x: 825, endPoint y: 425, distance: 141.6
click at [868, 419] on p "Is a coworker constantly undermining your work or going out of their way to avo…" at bounding box center [784, 421] width 704 height 73
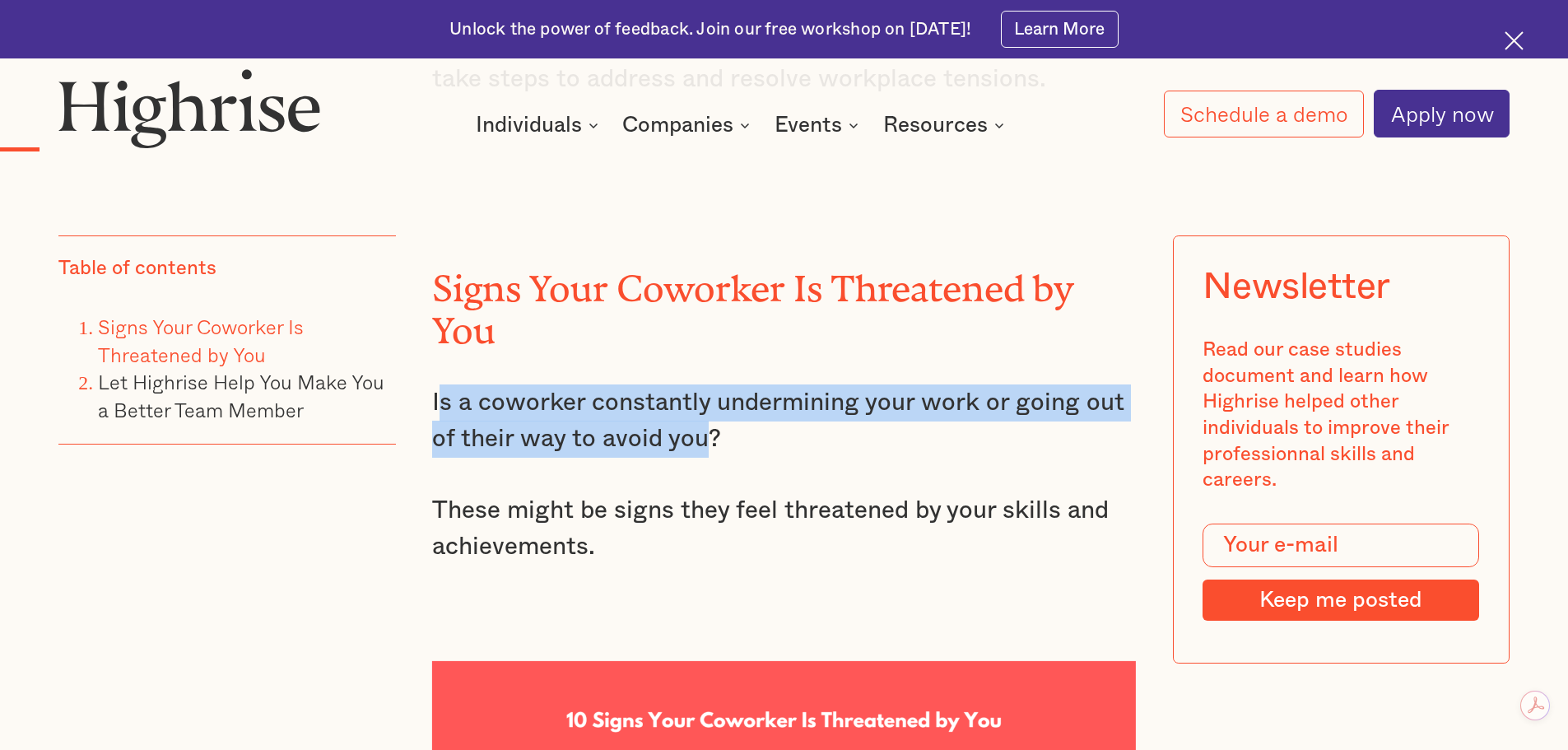
drag, startPoint x: 434, startPoint y: 385, endPoint x: 758, endPoint y: 416, distance: 325.5
click at [712, 419] on p "Is a coworker constantly undermining your work or going out of their way to avo…" at bounding box center [784, 421] width 704 height 73
click at [804, 416] on p "Is a coworker constantly undermining your work or going out of their way to avo…" at bounding box center [784, 421] width 704 height 73
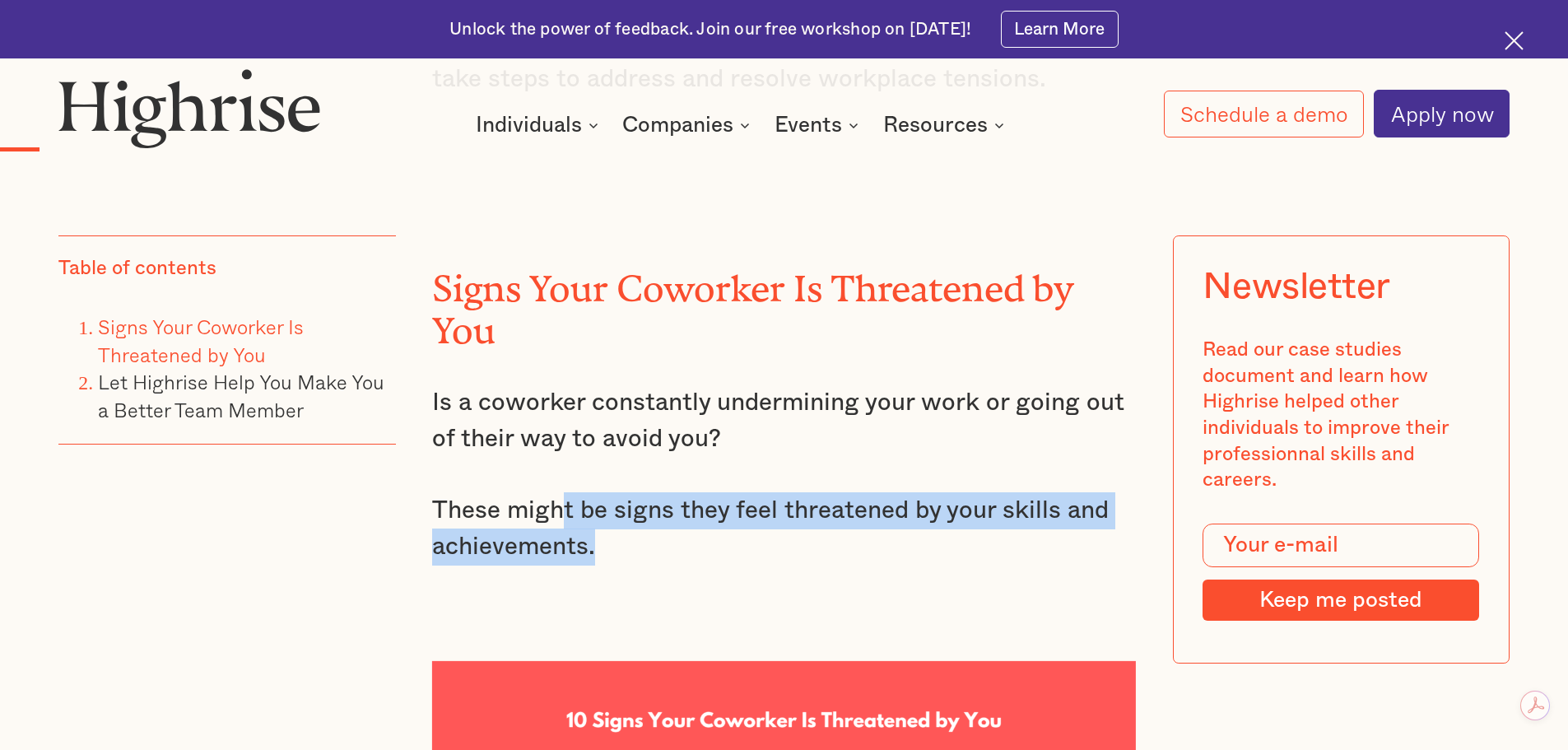
drag, startPoint x: 563, startPoint y: 484, endPoint x: 693, endPoint y: 525, distance: 136.3
click at [691, 524] on p "These might be signs they feel threatened by your skills and achievements." at bounding box center [784, 529] width 704 height 73
click at [759, 536] on p "These might be signs they feel threatened by your skills and achievements." at bounding box center [784, 529] width 704 height 73
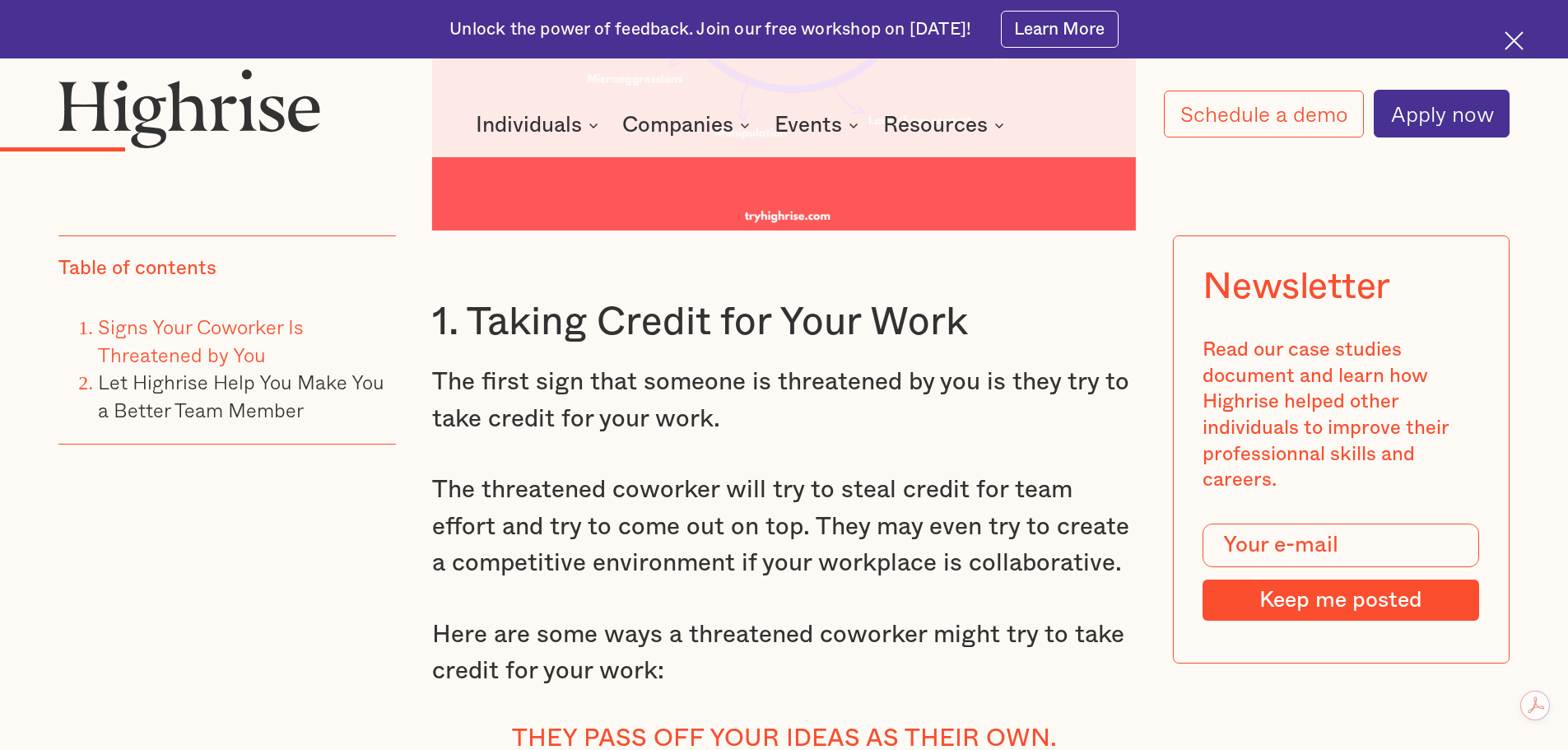
scroll to position [3073, 0]
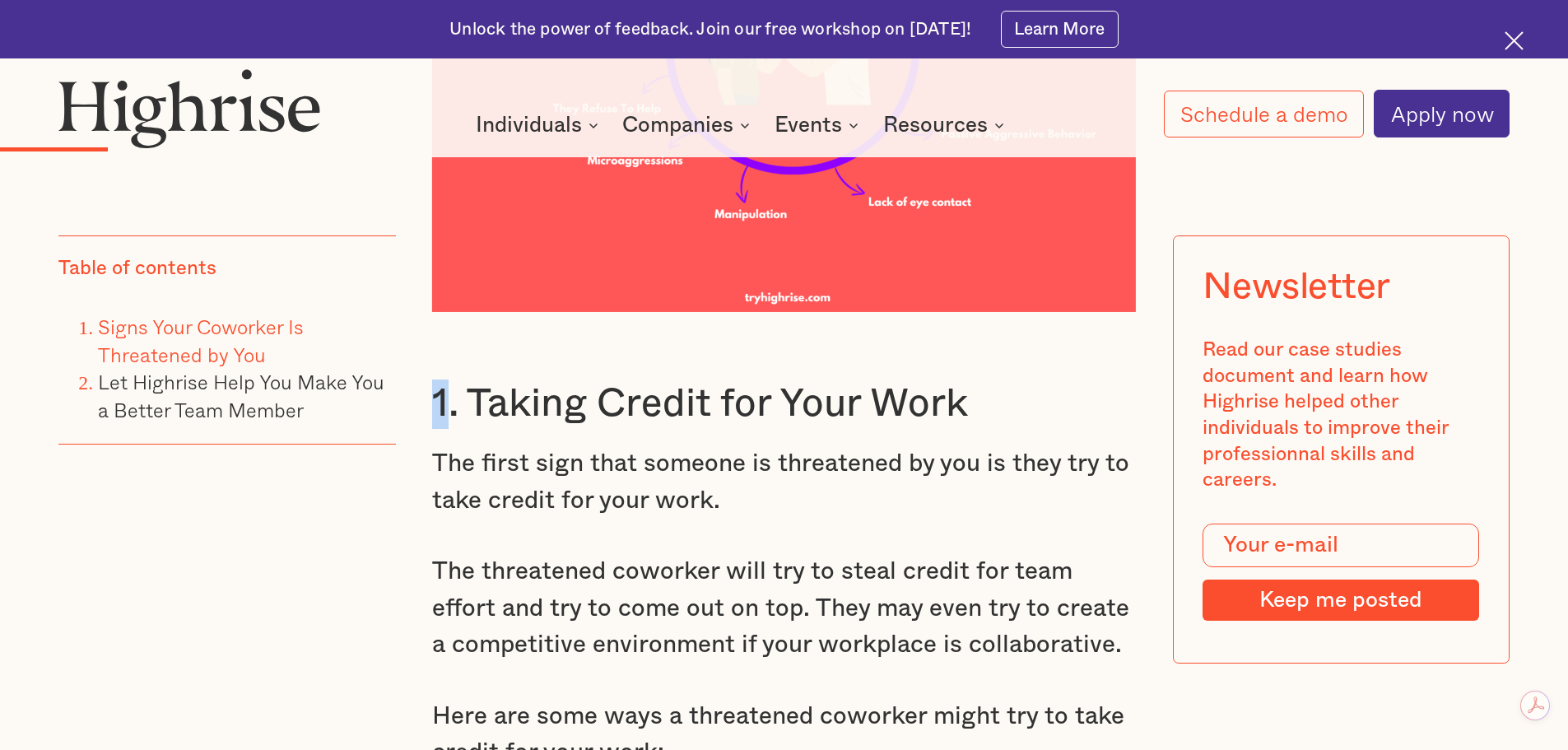
click at [438, 382] on h3 "1. Taking Credit for Your Work" at bounding box center [784, 405] width 704 height 50
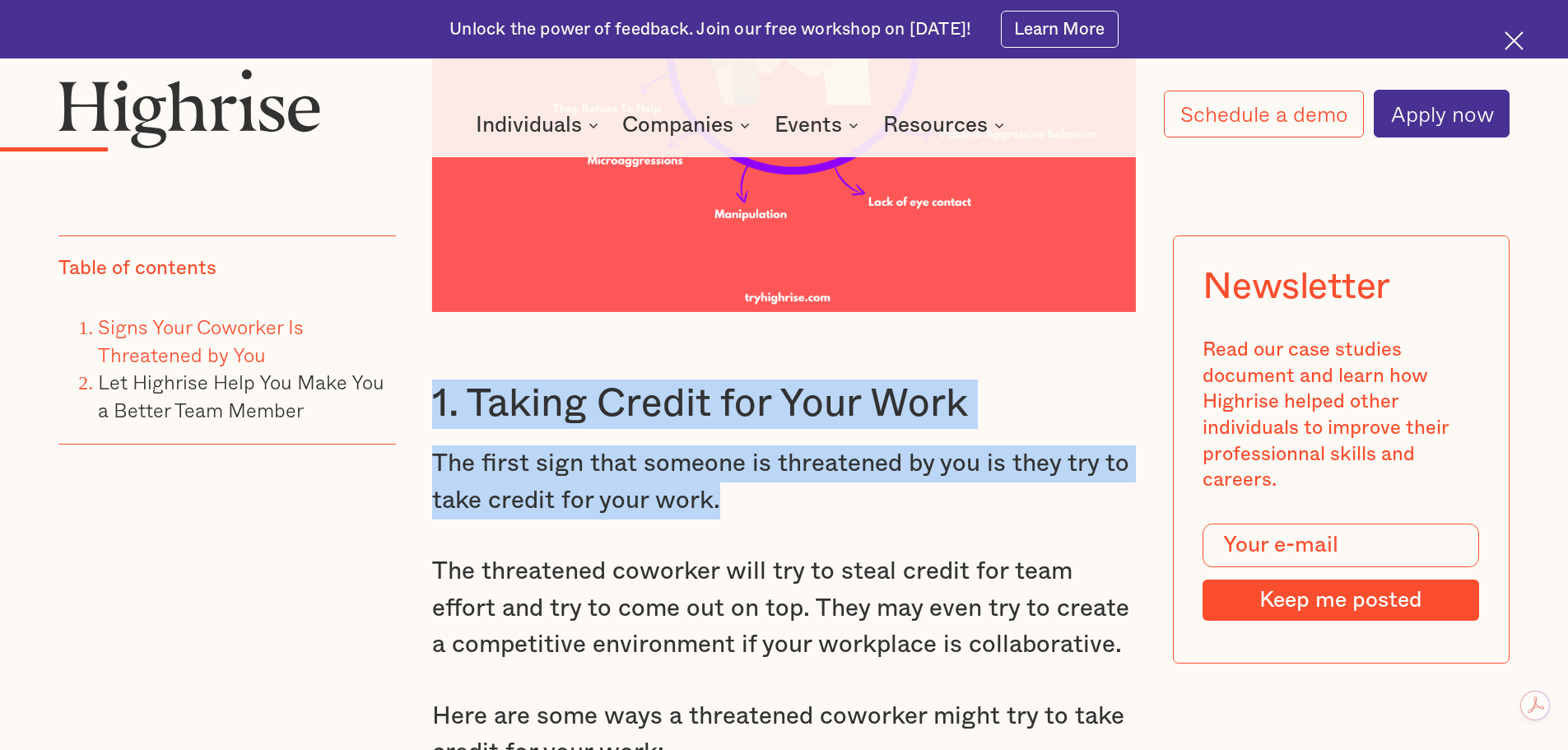
drag, startPoint x: 439, startPoint y: 381, endPoint x: 734, endPoint y: 485, distance: 312.8
click at [784, 477] on p "The first sign that someone is threatened by you is they try to take credit for…" at bounding box center [784, 482] width 704 height 73
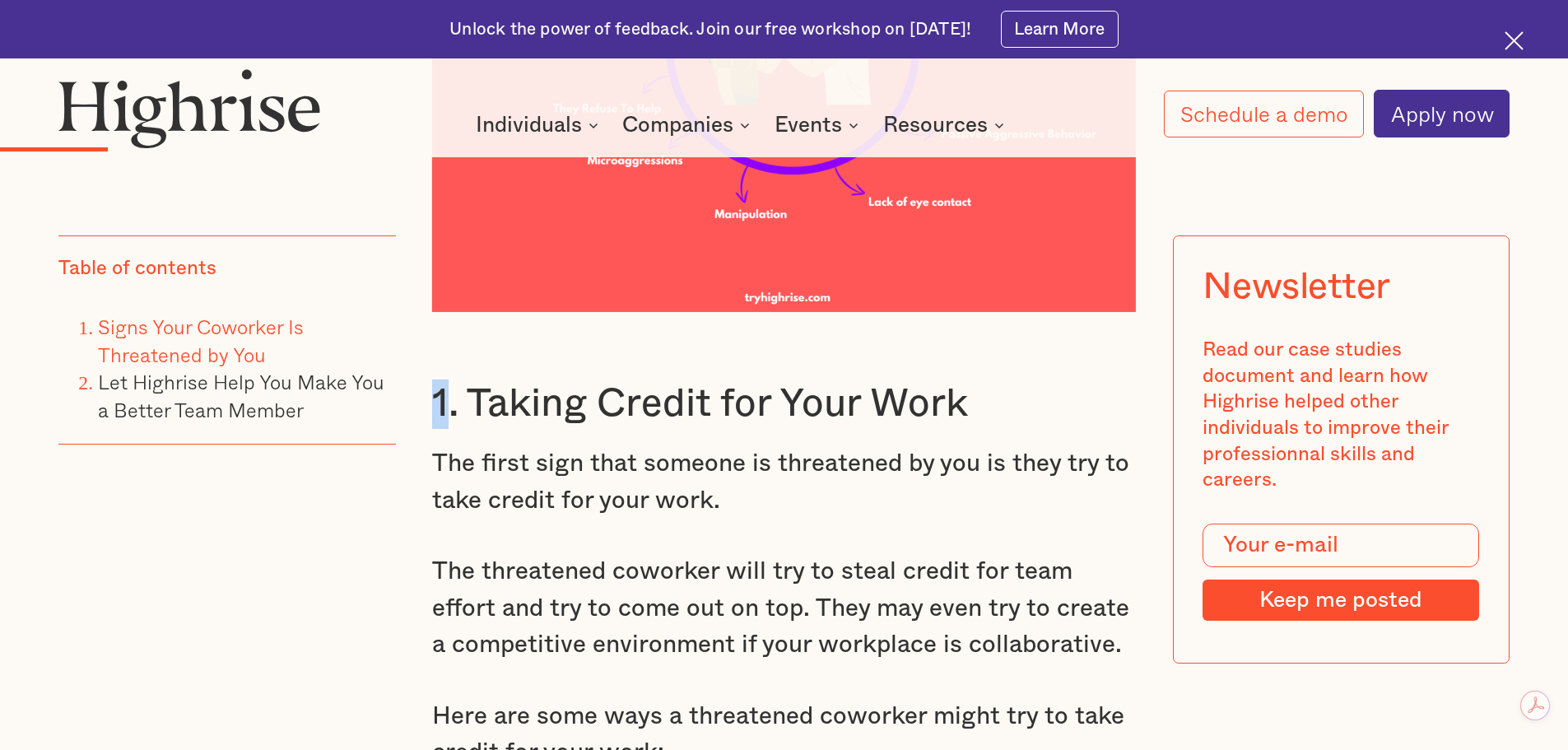
drag, startPoint x: 439, startPoint y: 374, endPoint x: 429, endPoint y: 379, distance: 11.2
click at [432, 380] on h3 "1. Taking Credit for Your Work" at bounding box center [784, 405] width 704 height 50
click at [548, 395] on h3 "1. Taking Credit for Your Work" at bounding box center [784, 405] width 704 height 50
click at [432, 380] on h3 "1. Taking Credit for Your Work" at bounding box center [784, 405] width 704 height 50
drag, startPoint x: 431, startPoint y: 380, endPoint x: 600, endPoint y: 421, distance: 173.9
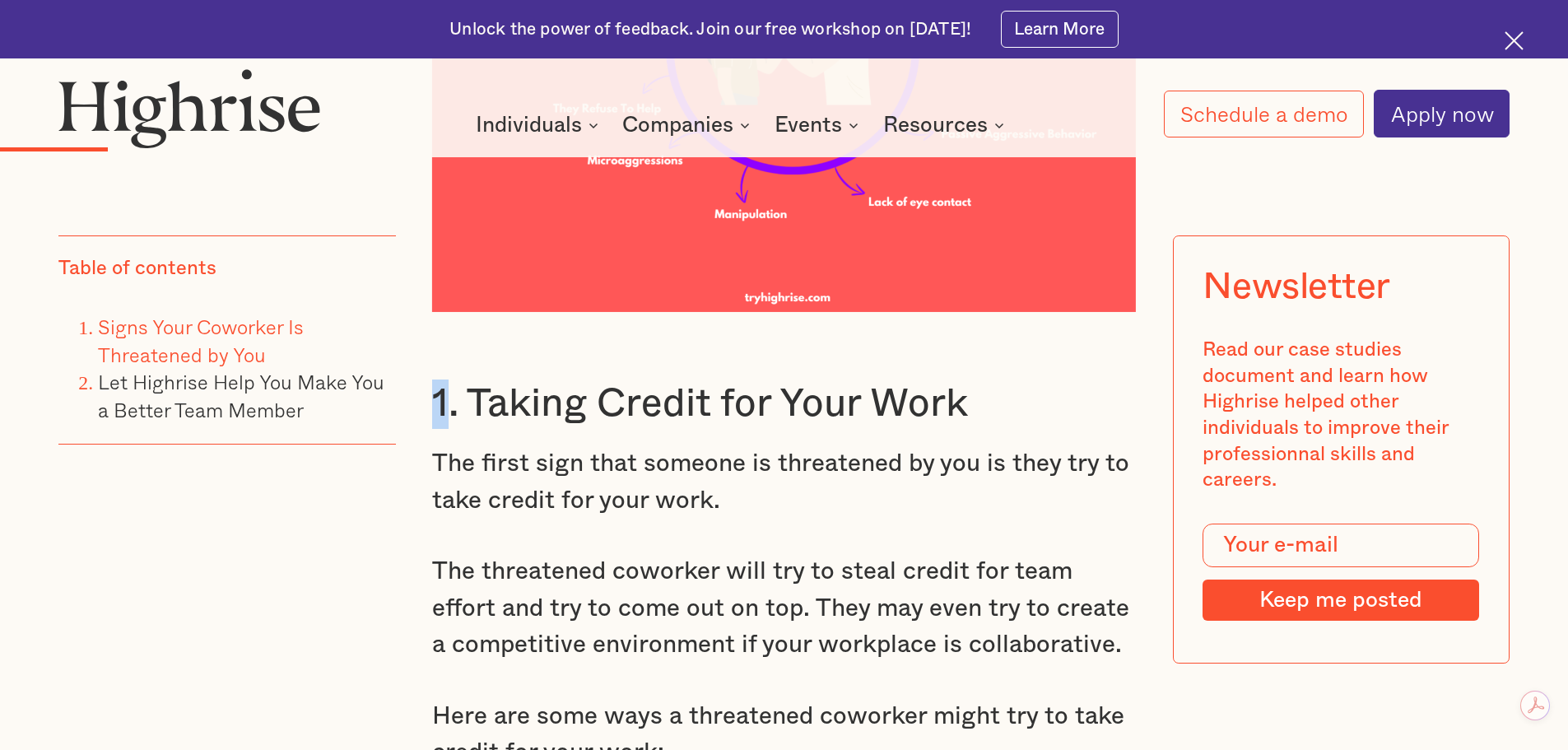
click at [433, 380] on h3 "1. Taking Credit for Your Work" at bounding box center [784, 405] width 704 height 50
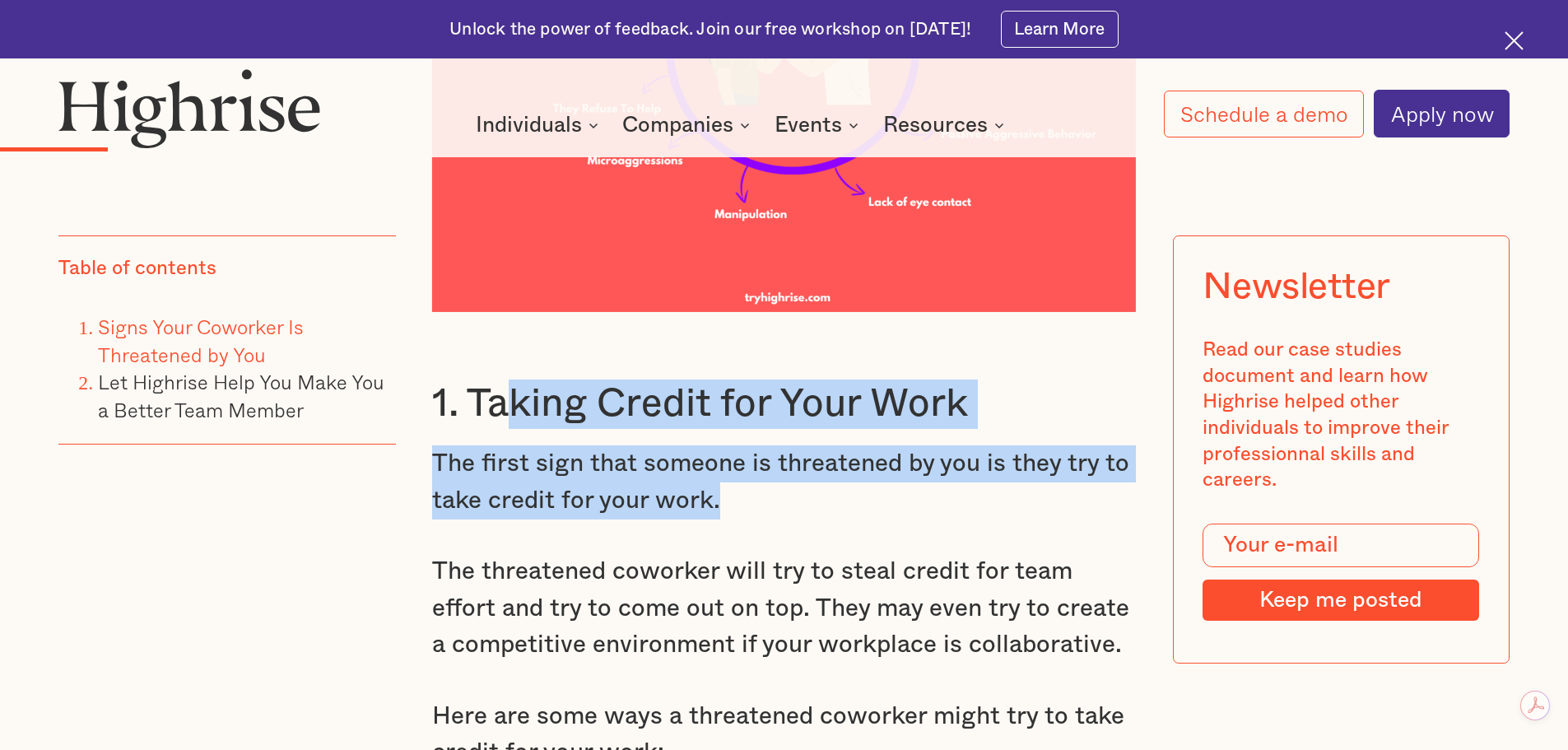
drag, startPoint x: 600, startPoint y: 421, endPoint x: 721, endPoint y: 481, distance: 135.1
click at [782, 484] on p "The first sign that someone is threatened by you is they try to take credit for…" at bounding box center [784, 482] width 704 height 73
drag, startPoint x: 641, startPoint y: 468, endPoint x: 701, endPoint y: 477, distance: 60.7
click at [641, 467] on p "The first sign that someone is threatened by you is they try to take credit for…" at bounding box center [784, 482] width 704 height 73
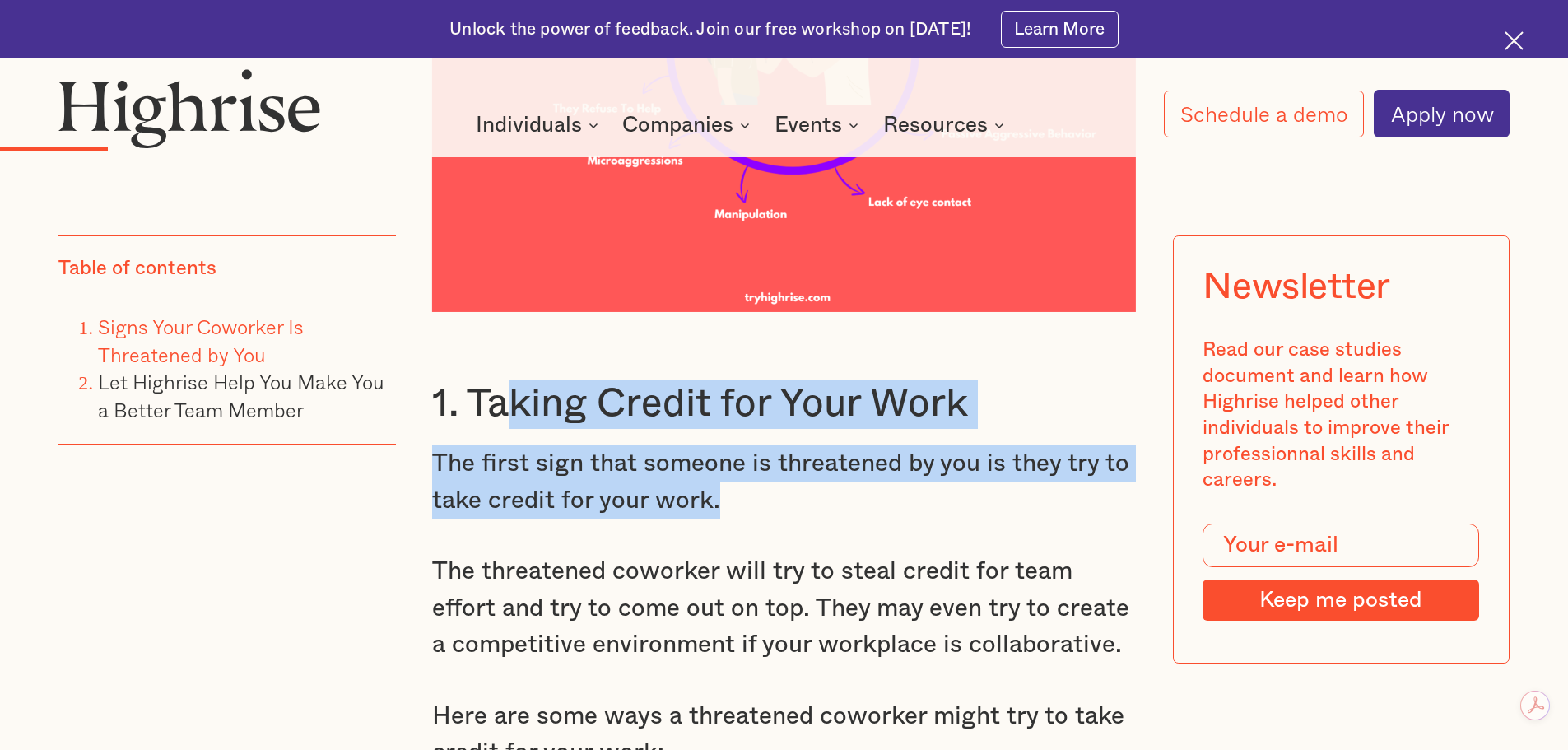
click at [742, 481] on p "The first sign that someone is threatened by you is they try to take credit for…" at bounding box center [784, 482] width 704 height 73
drag, startPoint x: 726, startPoint y: 477, endPoint x: 431, endPoint y: 374, distance: 312.5
click at [622, 381] on h3 "1. Taking Credit for Your Work" at bounding box center [784, 405] width 704 height 50
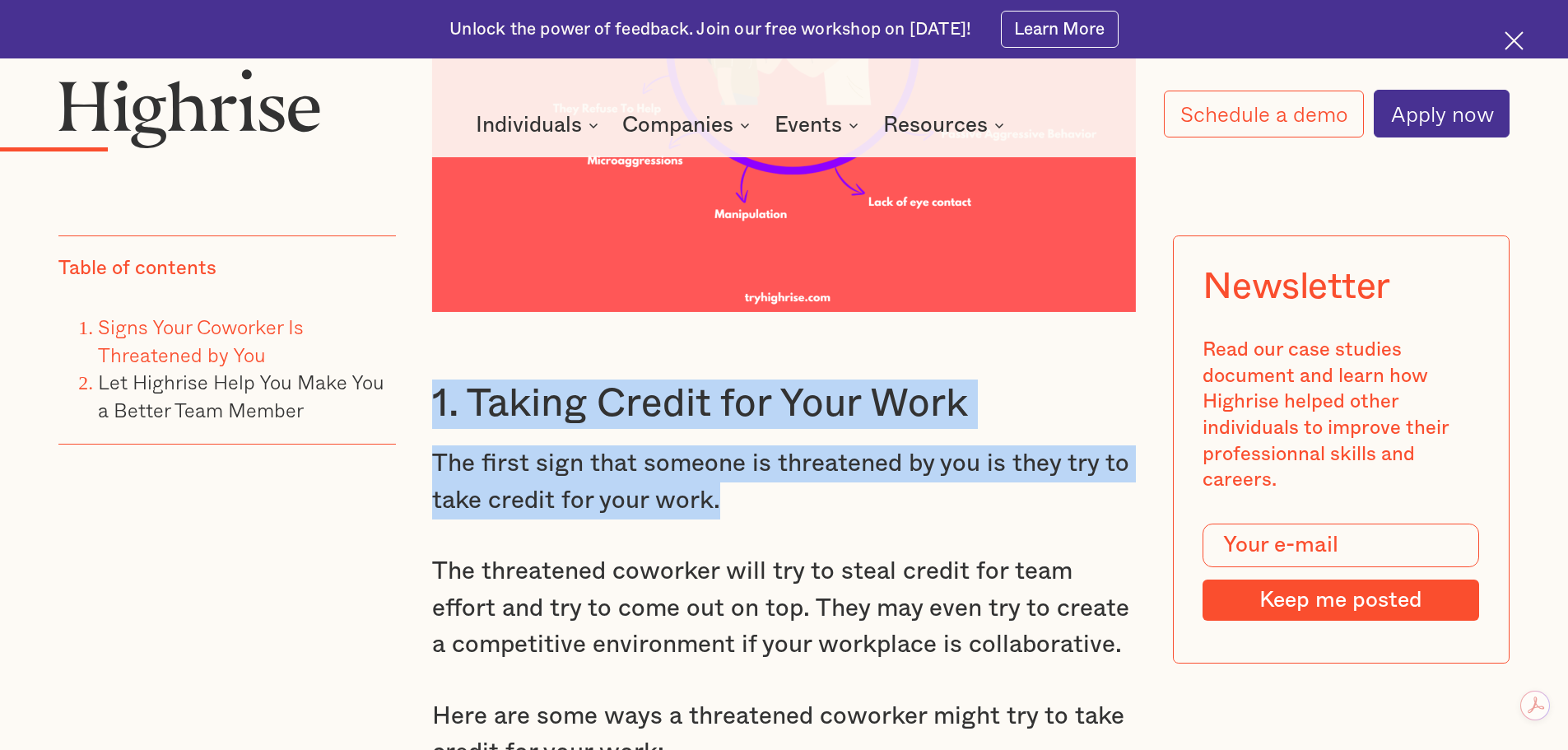
drag, startPoint x: 432, startPoint y: 382, endPoint x: 772, endPoint y: 471, distance: 351.5
click at [816, 479] on p "The first sign that someone is threatened by you is they try to take credit for…" at bounding box center [784, 482] width 704 height 73
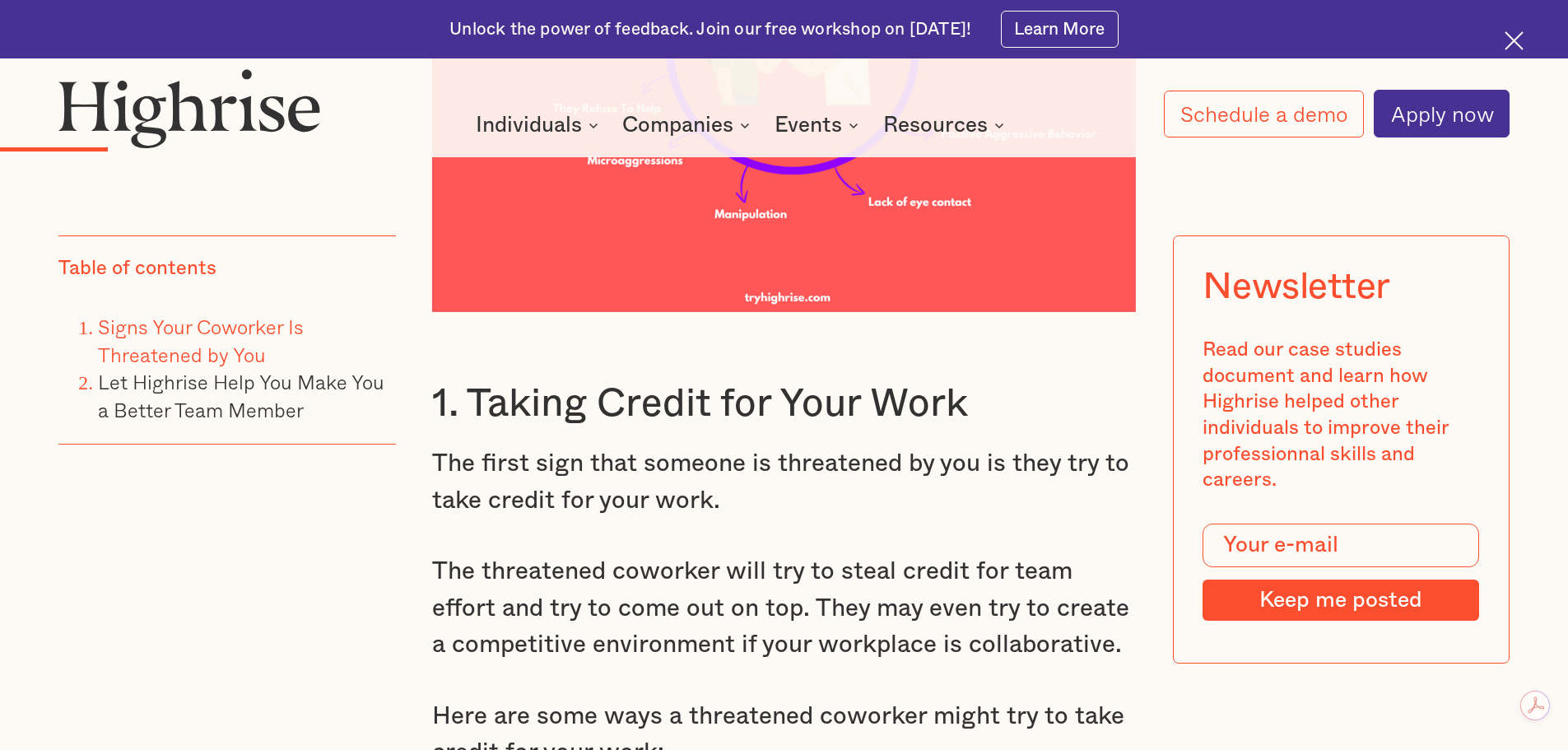
click at [805, 474] on p "The first sign that someone is threatened by you is they try to take credit for…" at bounding box center [784, 482] width 704 height 73
drag, startPoint x: 488, startPoint y: 594, endPoint x: 750, endPoint y: 589, distance: 262.0
click at [750, 589] on p "The threatened coworker will try to steal credit for team effort and try to com…" at bounding box center [784, 609] width 704 height 111
click at [865, 592] on p "The threatened coworker will try to steal credit for team effort and try to com…" at bounding box center [784, 609] width 704 height 111
drag, startPoint x: 779, startPoint y: 588, endPoint x: 973, endPoint y: 585, distance: 194.0
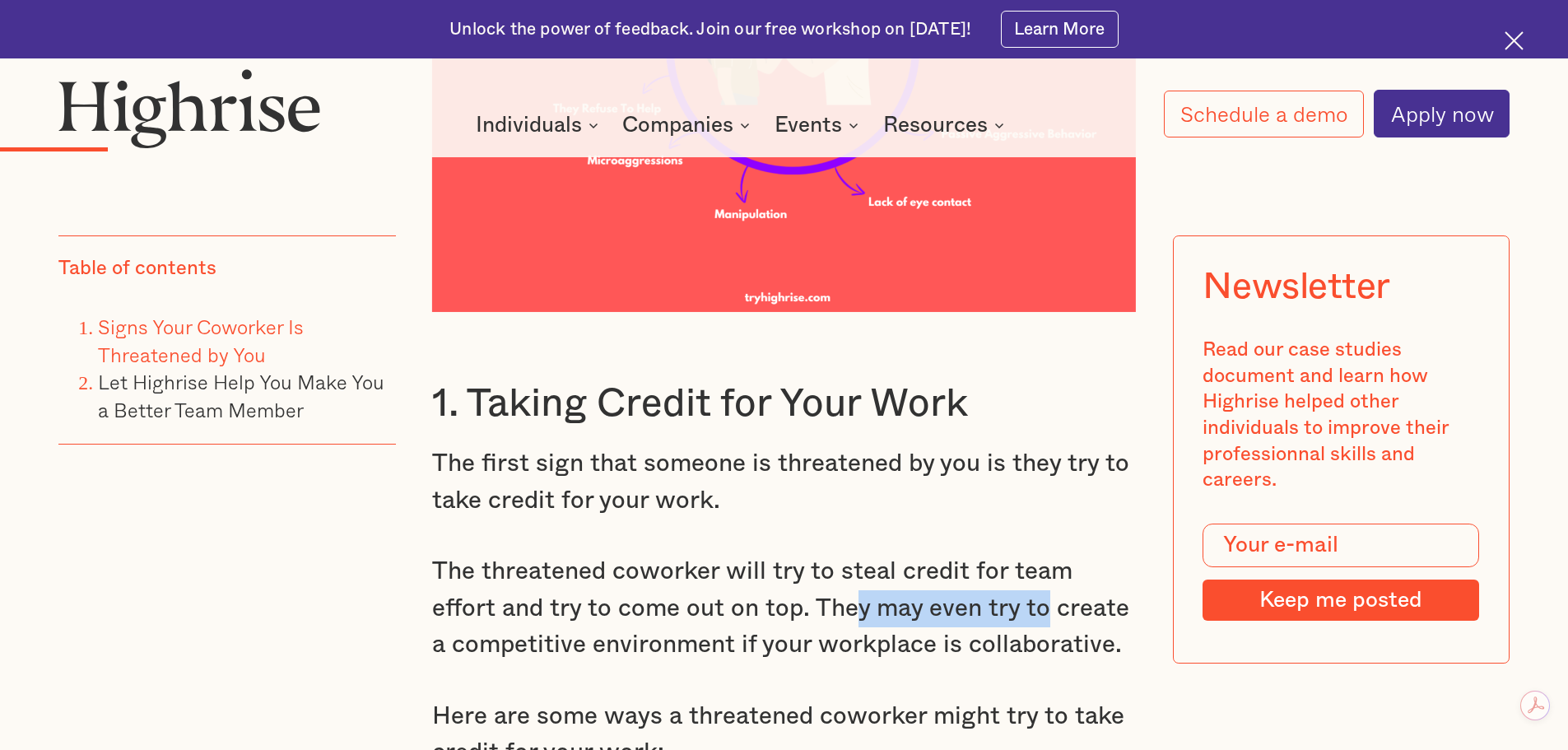
click at [973, 585] on p "The threatened coworker will try to steal credit for team effort and try to com…" at bounding box center [784, 609] width 704 height 111
click at [1039, 590] on p "The threatened coworker will try to steal credit for team effort and try to com…" at bounding box center [784, 609] width 704 height 111
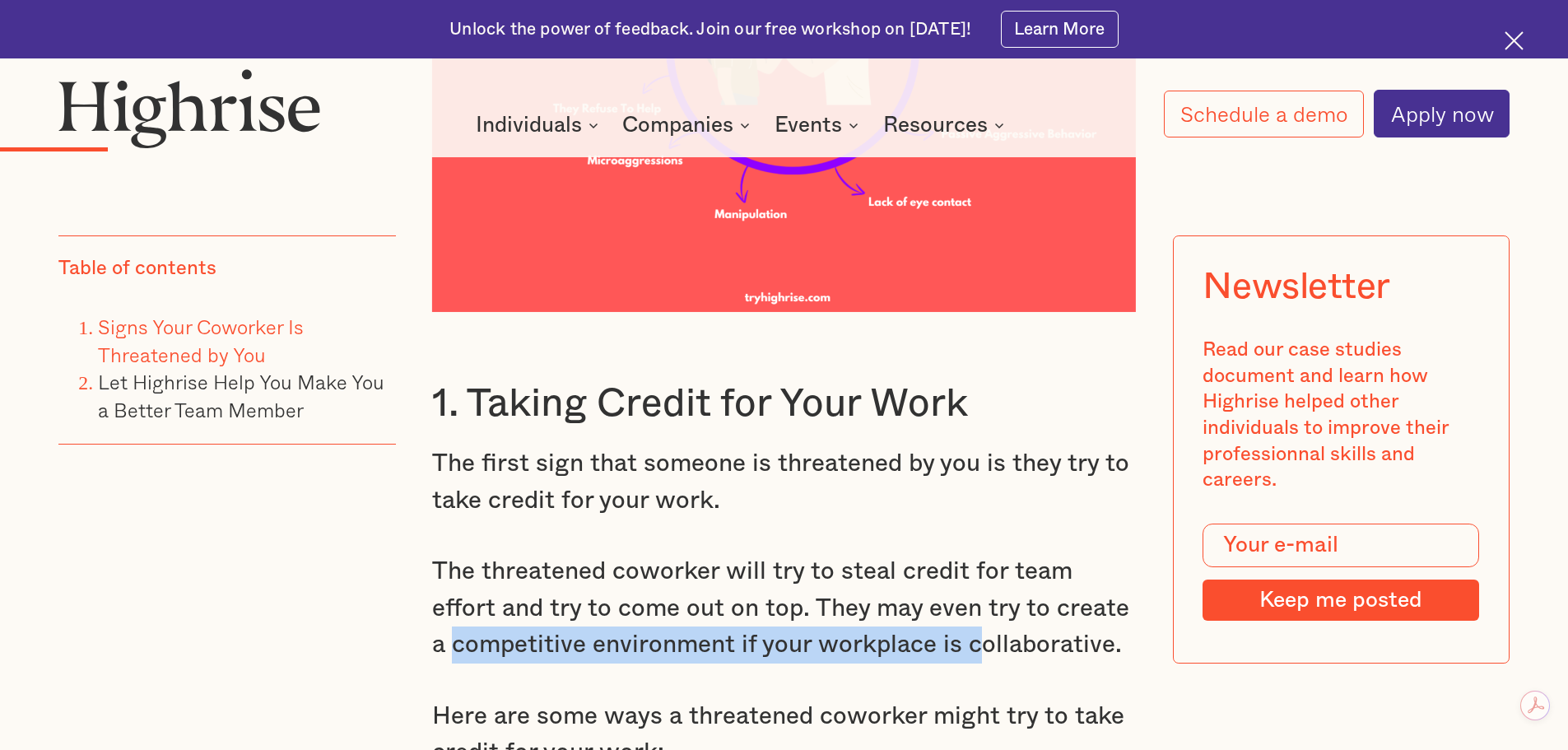
drag, startPoint x: 428, startPoint y: 624, endPoint x: 958, endPoint y: 613, distance: 530.1
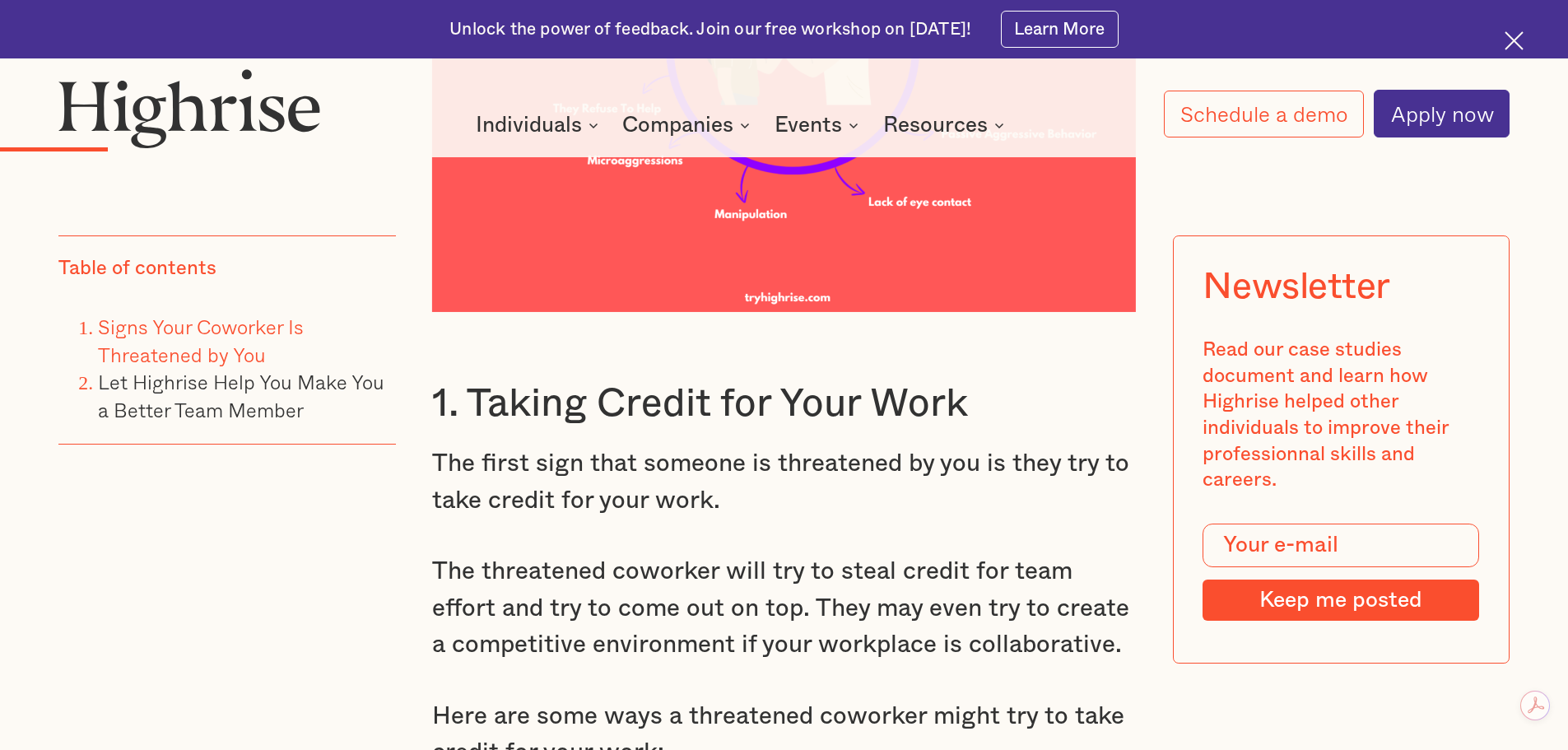
click at [811, 608] on p "The threatened coworker will try to steal credit for team effort and try to com…" at bounding box center [784, 609] width 704 height 111
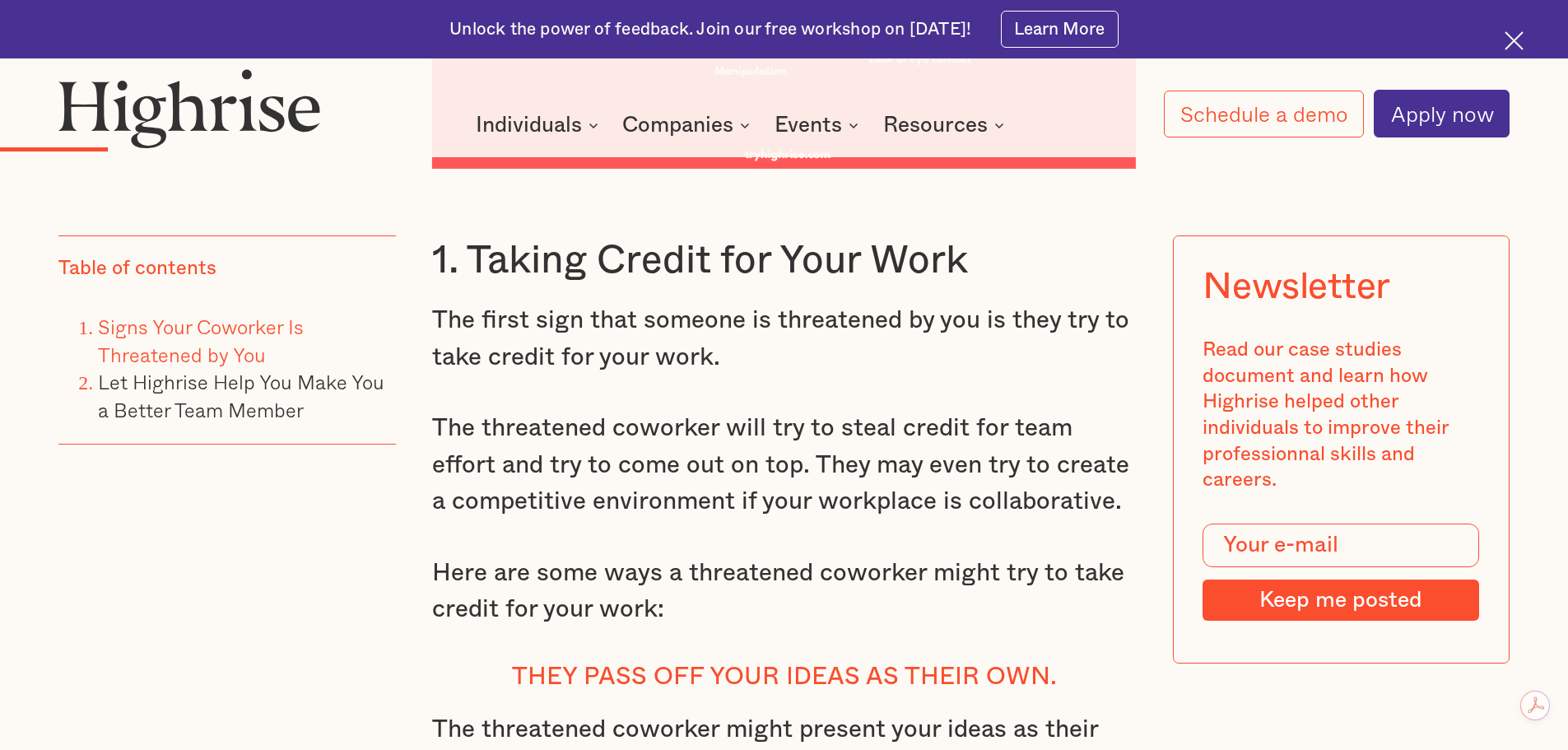
scroll to position [3292, 0]
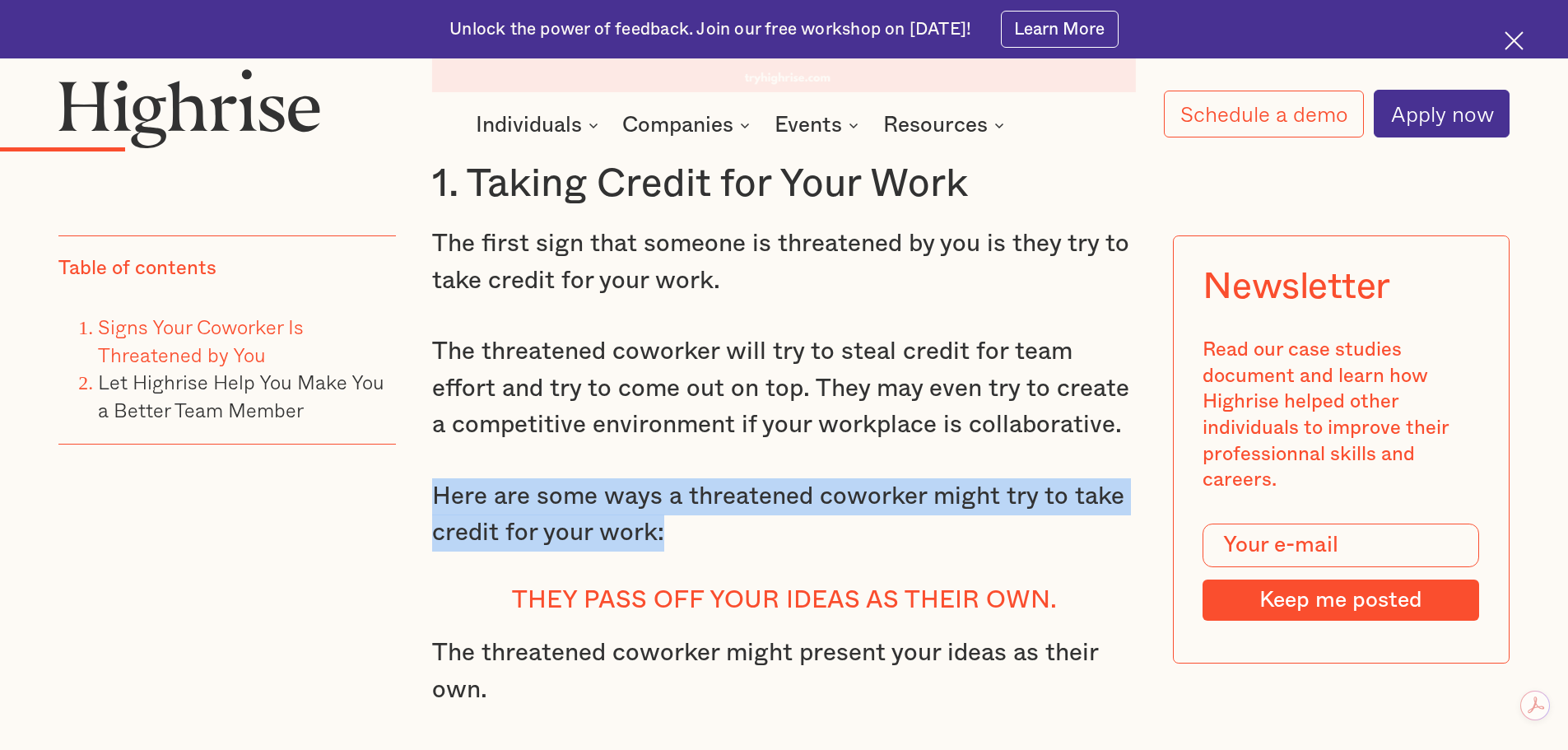
drag, startPoint x: 431, startPoint y: 475, endPoint x: 674, endPoint y: 516, distance: 246.4
click at [674, 518] on p "Here are some ways a threatened coworker might try to take credit for your work:" at bounding box center [784, 514] width 704 height 73
click at [590, 490] on p "Here are some ways a threatened coworker might try to take credit for your work:" at bounding box center [784, 514] width 704 height 73
drag, startPoint x: 754, startPoint y: 478, endPoint x: 811, endPoint y: 500, distance: 61.1
click at [811, 500] on p "Here are some ways a threatened coworker might try to take credit for your work:" at bounding box center [784, 514] width 704 height 73
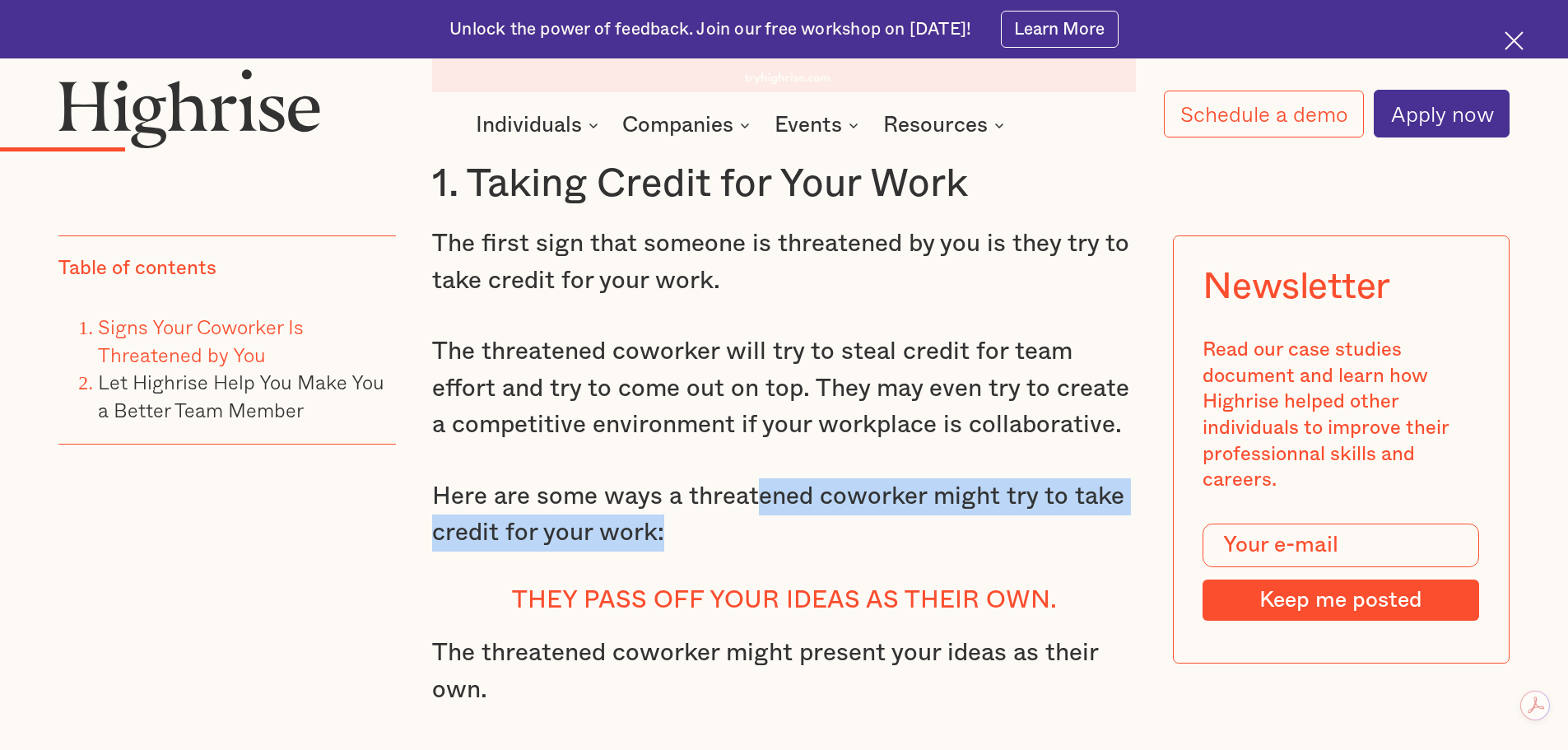
click at [881, 520] on p "Here are some ways a threatened coworker might try to take credit for your work:" at bounding box center [784, 514] width 704 height 73
drag, startPoint x: 431, startPoint y: 470, endPoint x: 692, endPoint y: 512, distance: 264.4
click at [692, 512] on p "Here are some ways a threatened coworker might try to take credit for your work:" at bounding box center [784, 514] width 704 height 73
click at [579, 510] on p "Here are some ways a threatened coworker might try to take credit for your work:" at bounding box center [784, 514] width 704 height 73
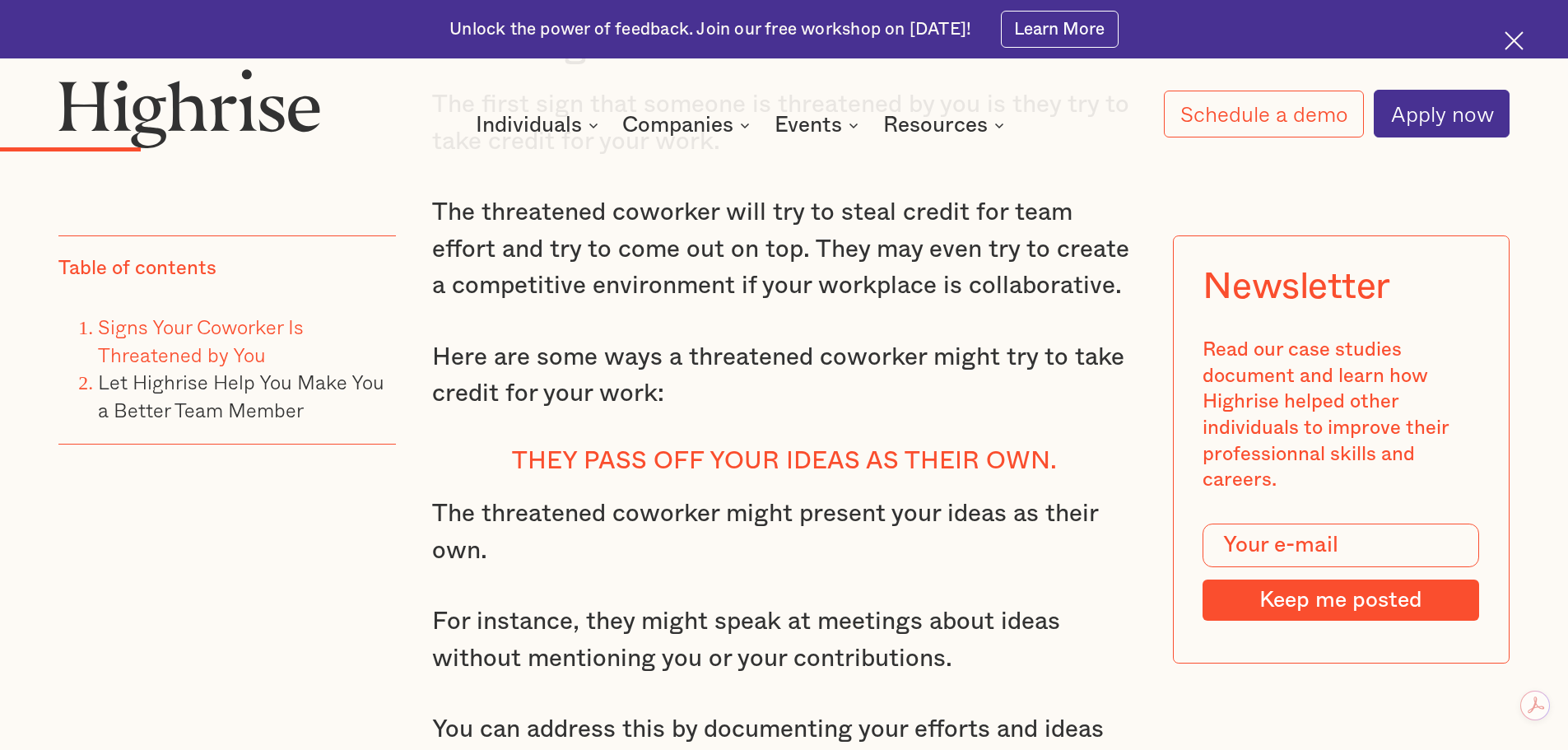
scroll to position [3511, 0]
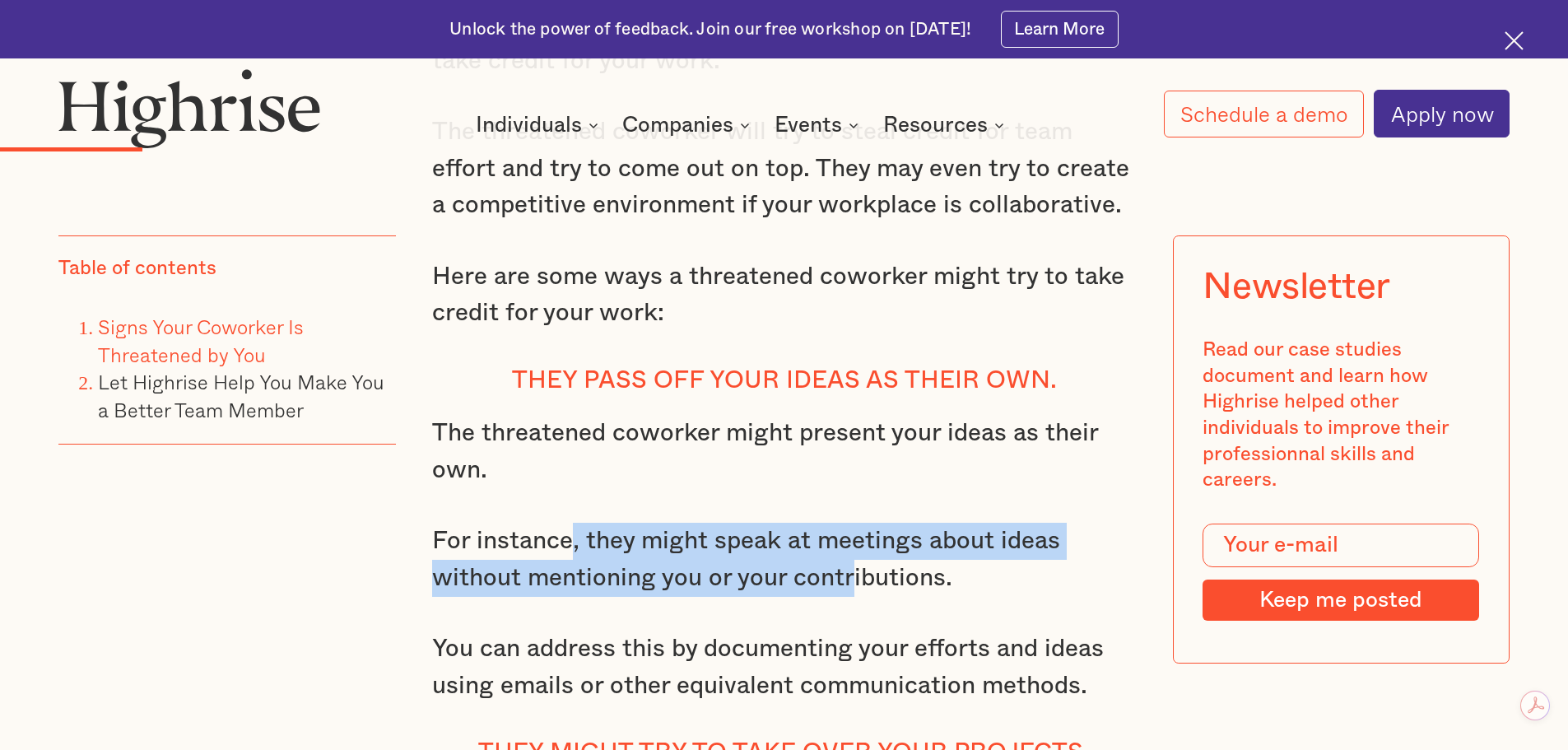
drag, startPoint x: 695, startPoint y: 540, endPoint x: 835, endPoint y: 557, distance: 141.0
click at [858, 559] on p "For instance, they might speak at meetings about ideas without mentioning you o…" at bounding box center [784, 559] width 704 height 73
click at [813, 555] on p "For instance, they might speak at meetings about ideas without mentioning you o…" at bounding box center [784, 559] width 704 height 73
drag, startPoint x: 434, startPoint y: 526, endPoint x: 1021, endPoint y: 560, distance: 588.0
click at [1021, 560] on p "For instance, they might speak at meetings about ideas without mentioning you o…" at bounding box center [784, 559] width 704 height 73
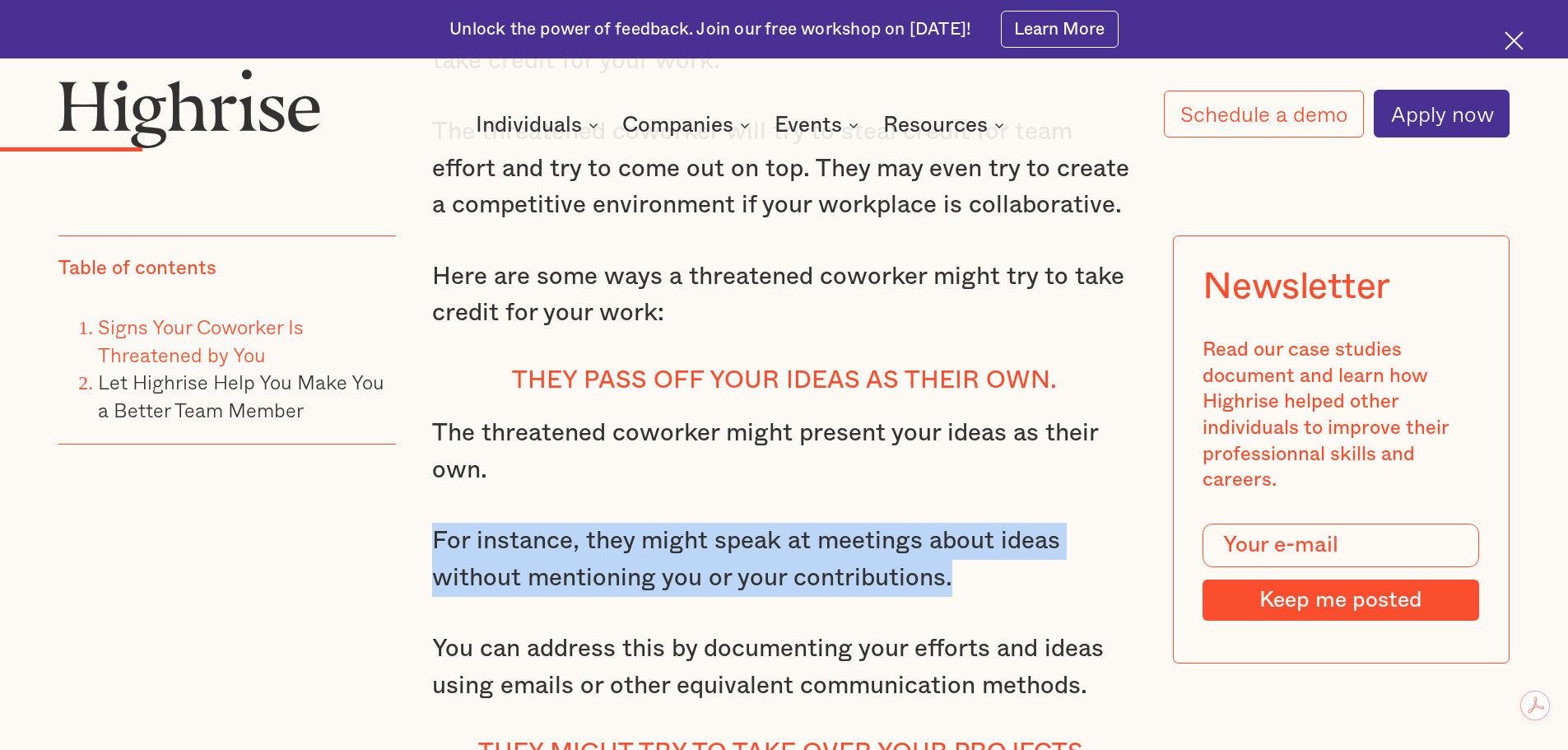
click at [815, 563] on p "For instance, they might speak at meetings about ideas without mentioning you o…" at bounding box center [784, 559] width 704 height 73
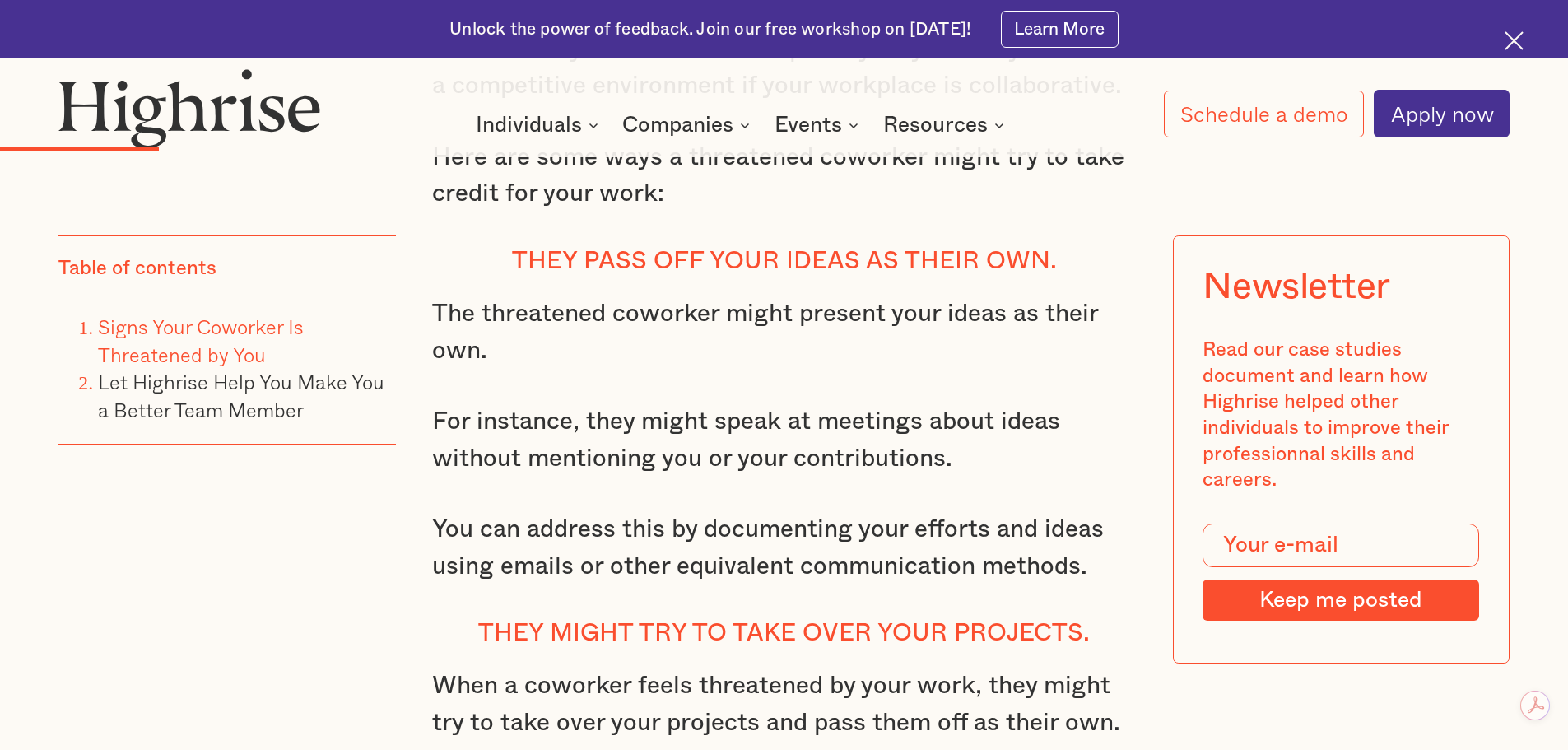
scroll to position [3731, 0]
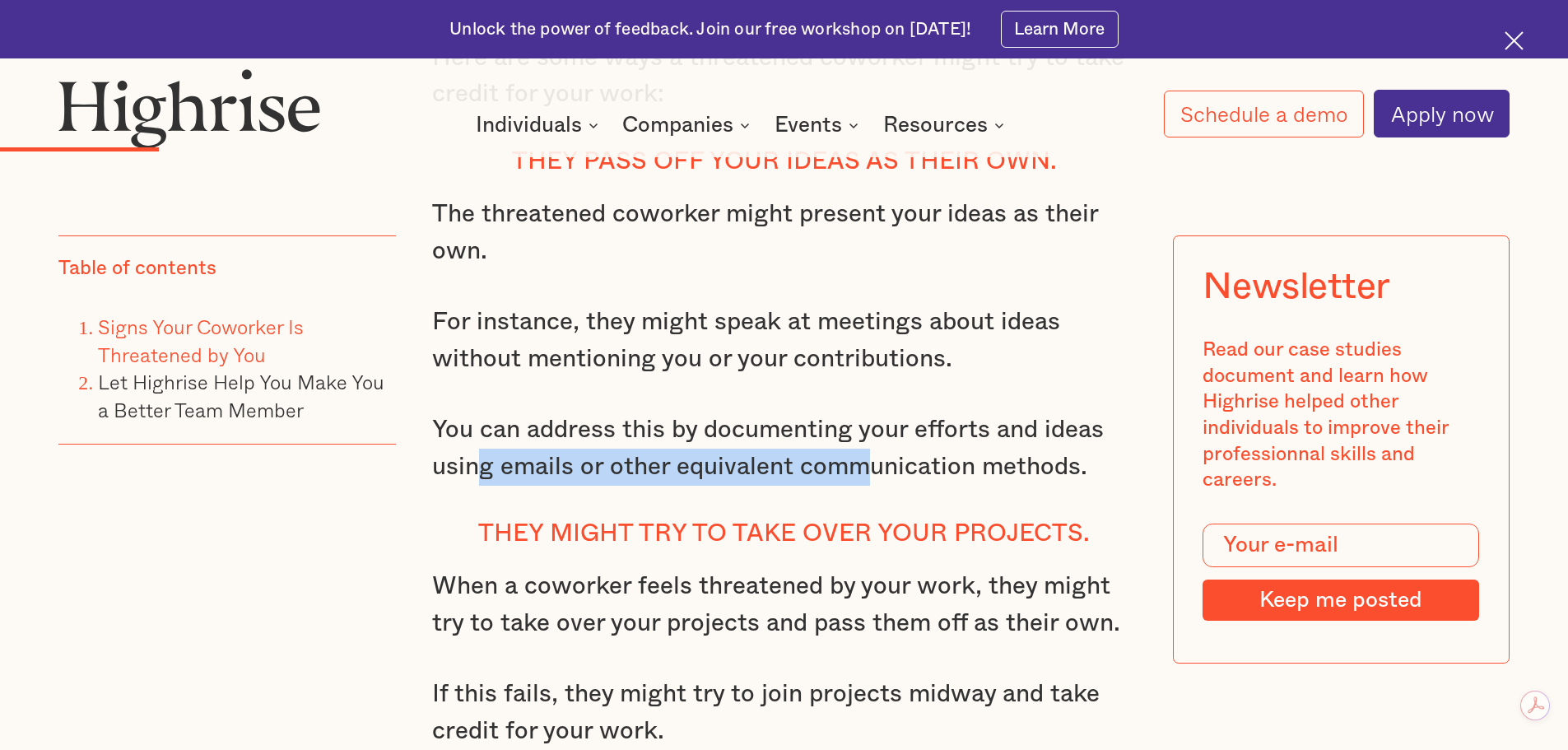
drag, startPoint x: 482, startPoint y: 455, endPoint x: 907, endPoint y: 446, distance: 425.1
click at [877, 451] on p "You can address this by documenting your efforts and ideas using emails or othe…" at bounding box center [784, 448] width 704 height 73
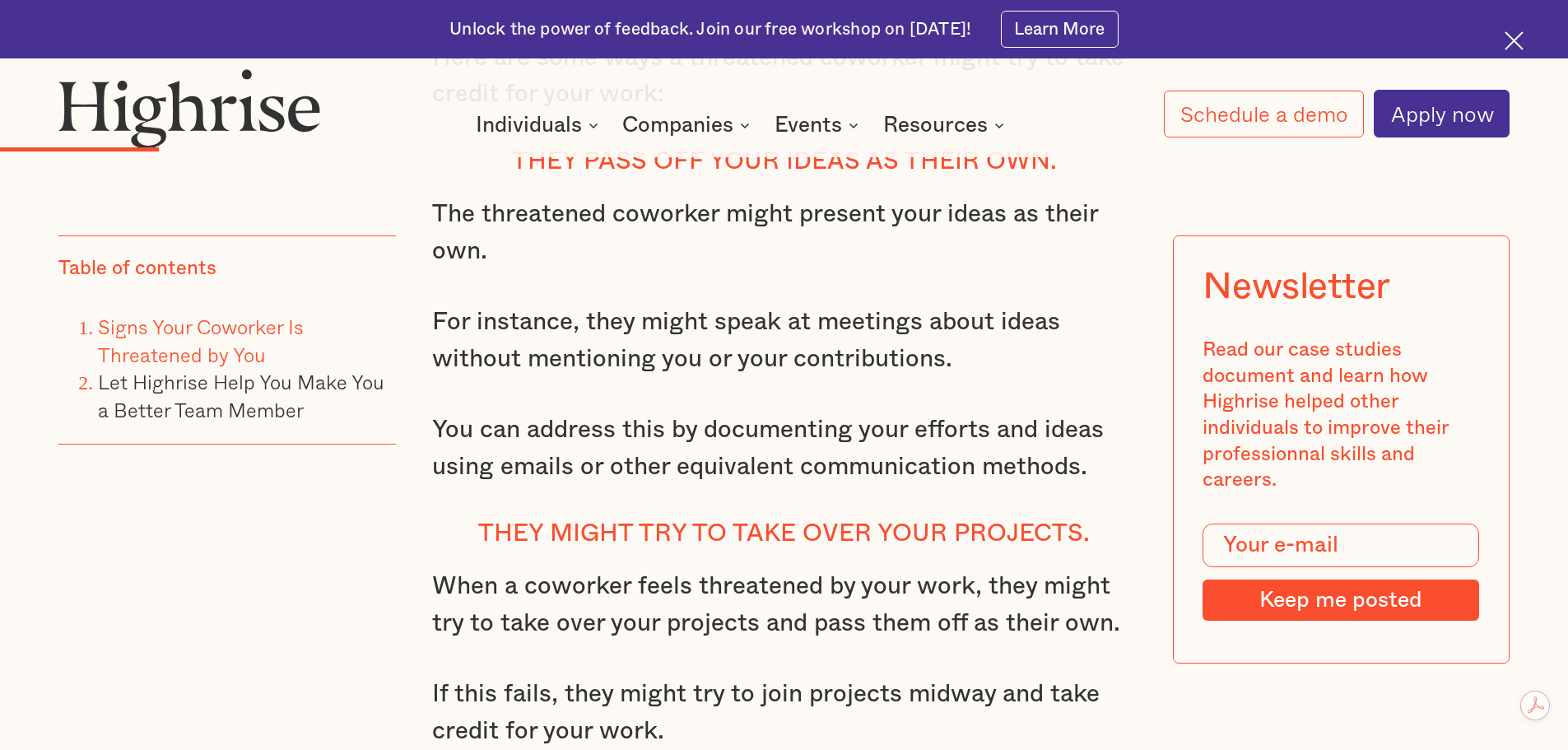
click at [1035, 444] on p "You can address this by documenting your efforts and ideas using emails or othe…" at bounding box center [784, 448] width 704 height 73
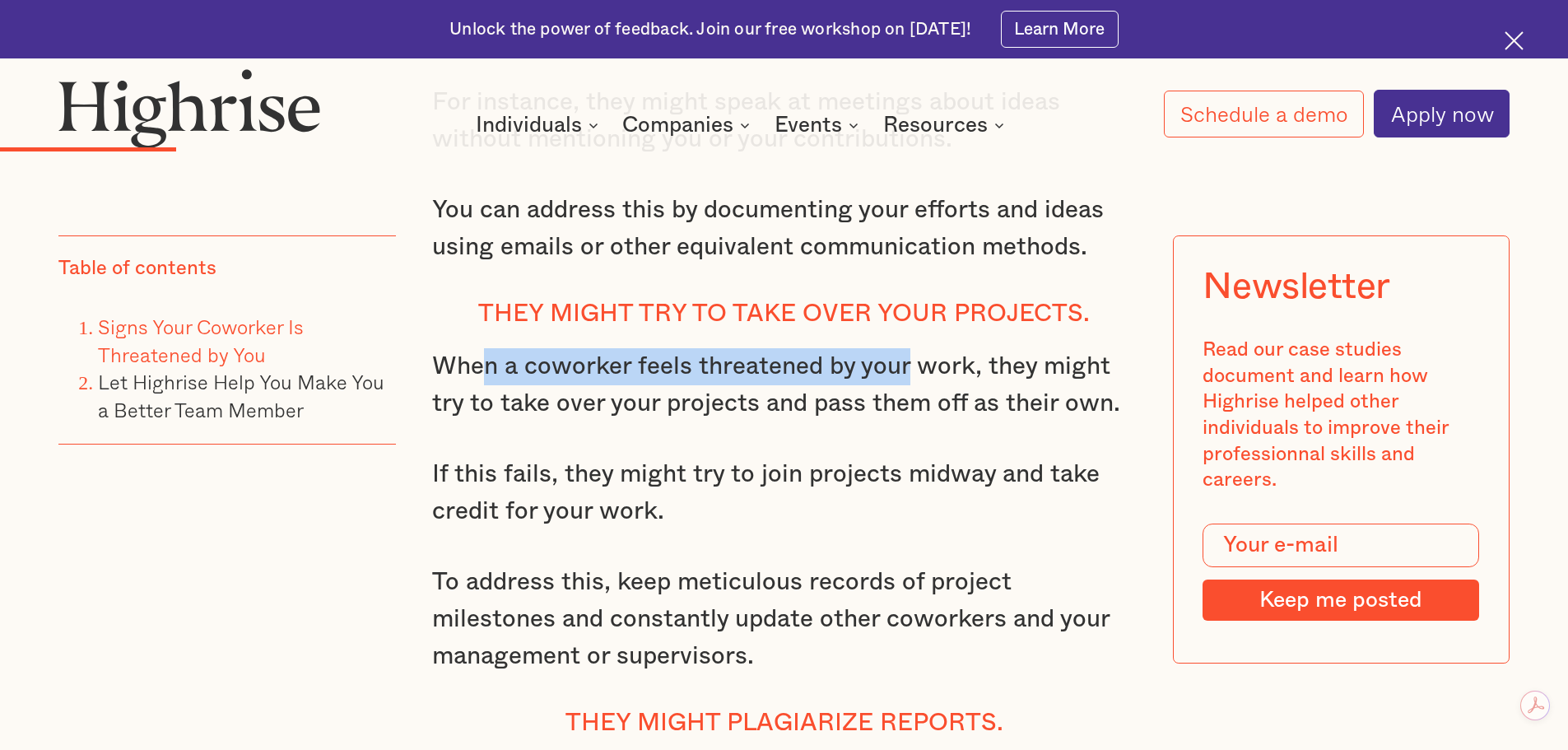
drag, startPoint x: 482, startPoint y: 350, endPoint x: 959, endPoint y: 366, distance: 477.3
click at [913, 366] on p "When a coworker feels threatened by your work, they might try to take over your…" at bounding box center [784, 385] width 704 height 73
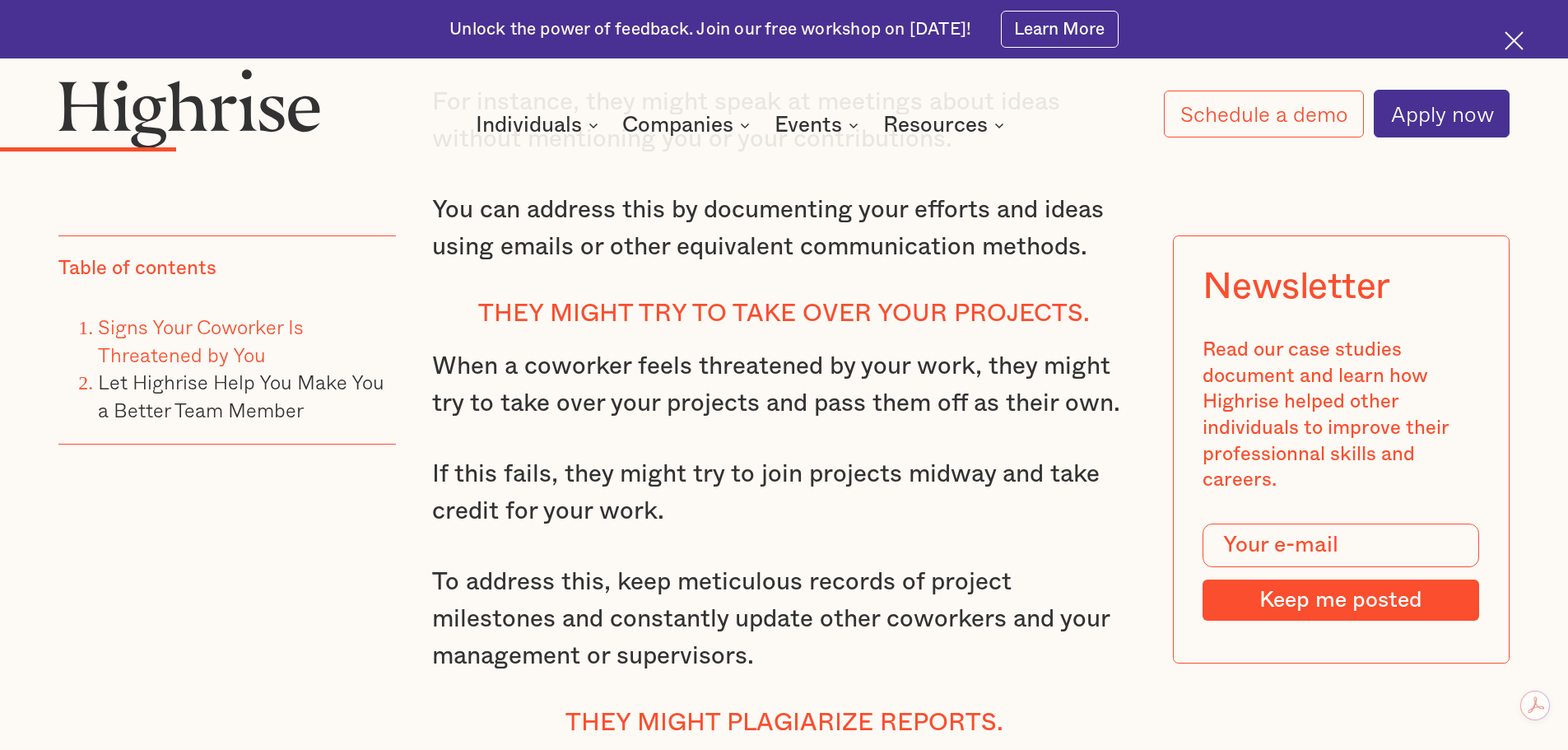
click at [980, 371] on p "When a coworker feels threatened by your work, they might try to take over your…" at bounding box center [784, 385] width 704 height 73
drag, startPoint x: 443, startPoint y: 392, endPoint x: 758, endPoint y: 393, distance: 315.0
click at [754, 394] on p "When a coworker feels threatened by your work, they might try to take over your…" at bounding box center [784, 385] width 704 height 73
click at [897, 391] on p "When a coworker feels threatened by your work, they might try to take over your…" at bounding box center [784, 385] width 704 height 73
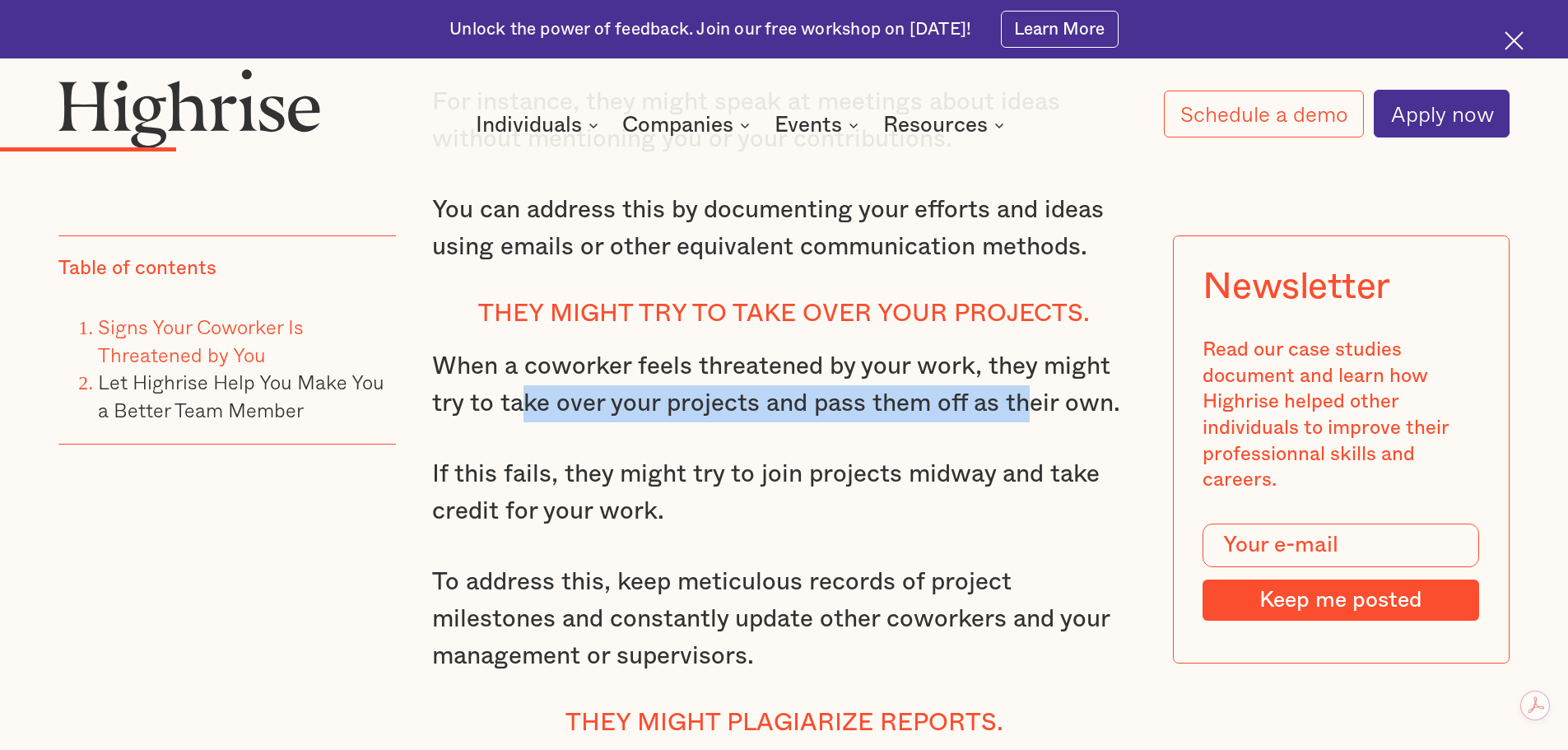
drag, startPoint x: 689, startPoint y: 396, endPoint x: 1026, endPoint y: 392, distance: 337.0
click at [1026, 392] on p "When a coworker feels threatened by your work, they might try to take over your…" at bounding box center [784, 385] width 704 height 73
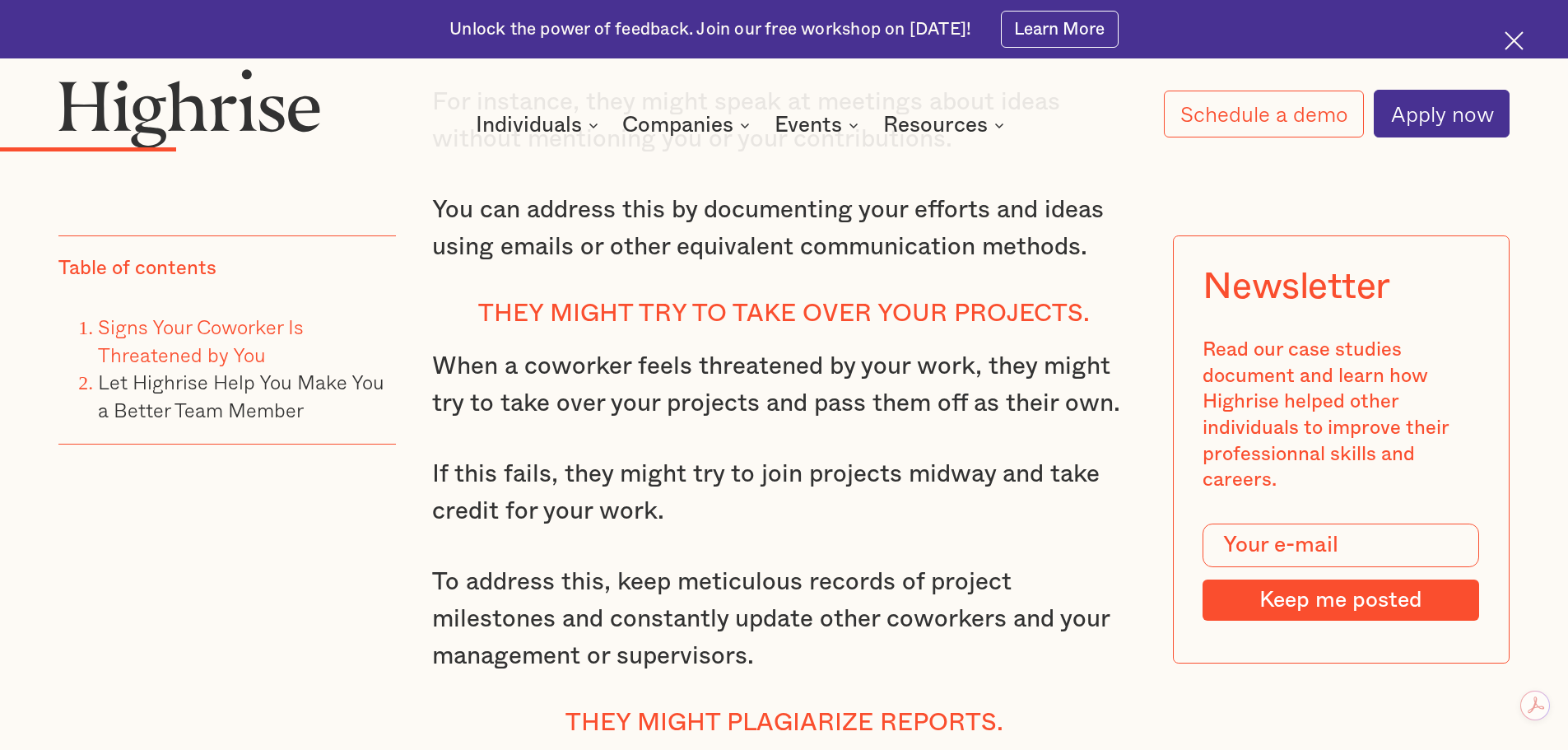
click at [1057, 384] on p "When a coworker feels threatened by your work, they might try to take over your…" at bounding box center [784, 385] width 704 height 73
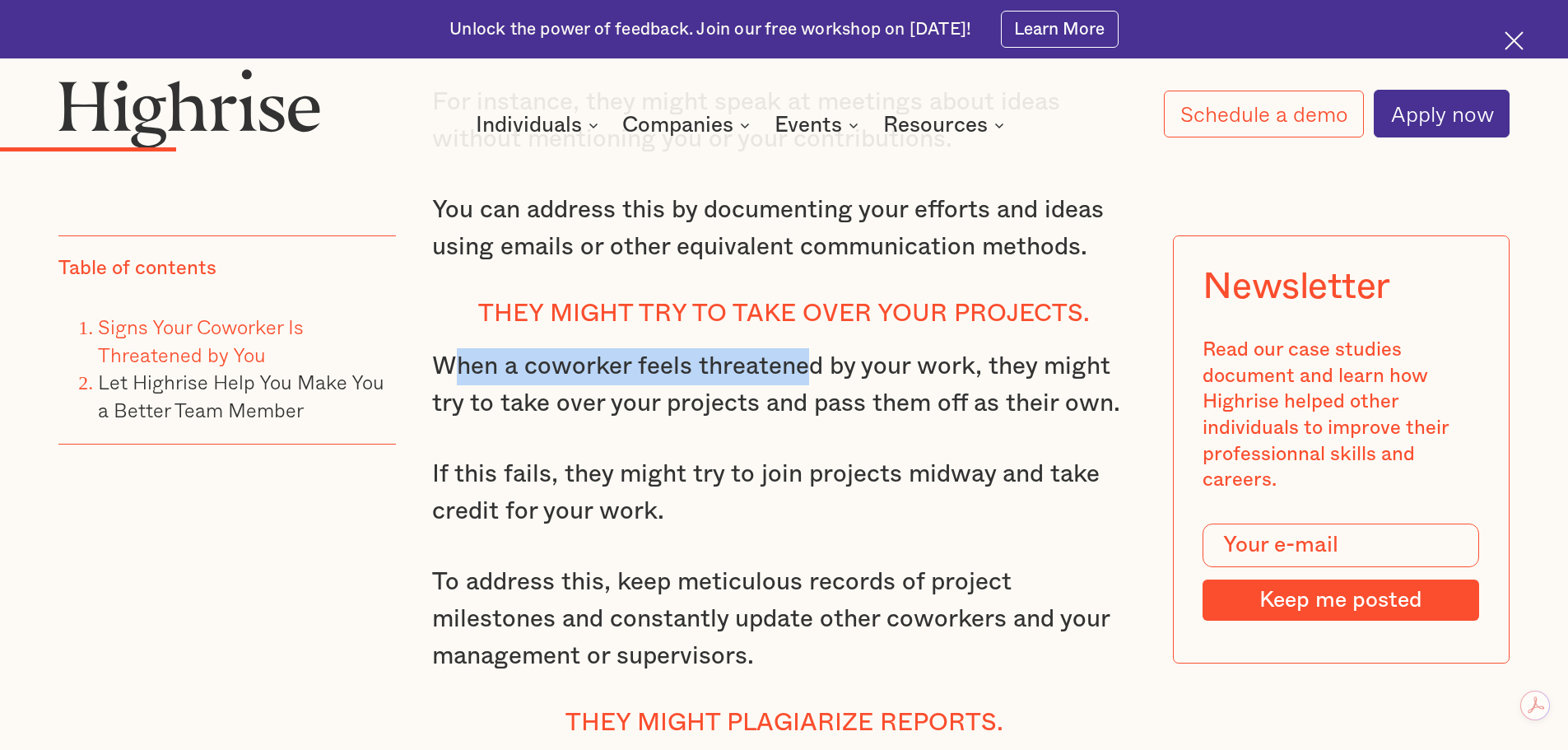
drag, startPoint x: 443, startPoint y: 352, endPoint x: 809, endPoint y: 370, distance: 366.4
click at [809, 370] on p "When a coworker feels threatened by your work, they might try to take over your…" at bounding box center [784, 385] width 704 height 73
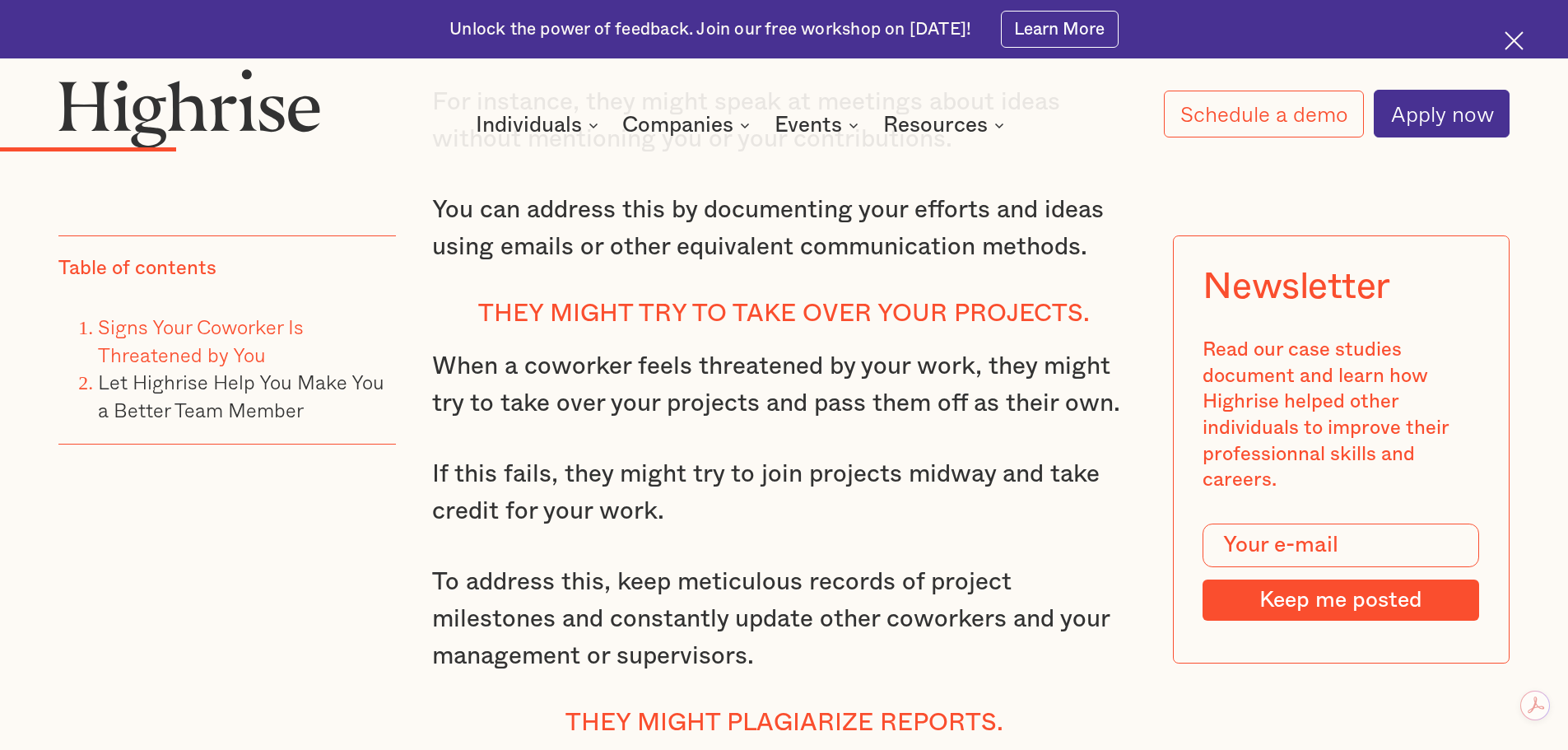
click at [931, 394] on p "When a coworker feels threatened by your work, they might try to take over your…" at bounding box center [784, 385] width 704 height 73
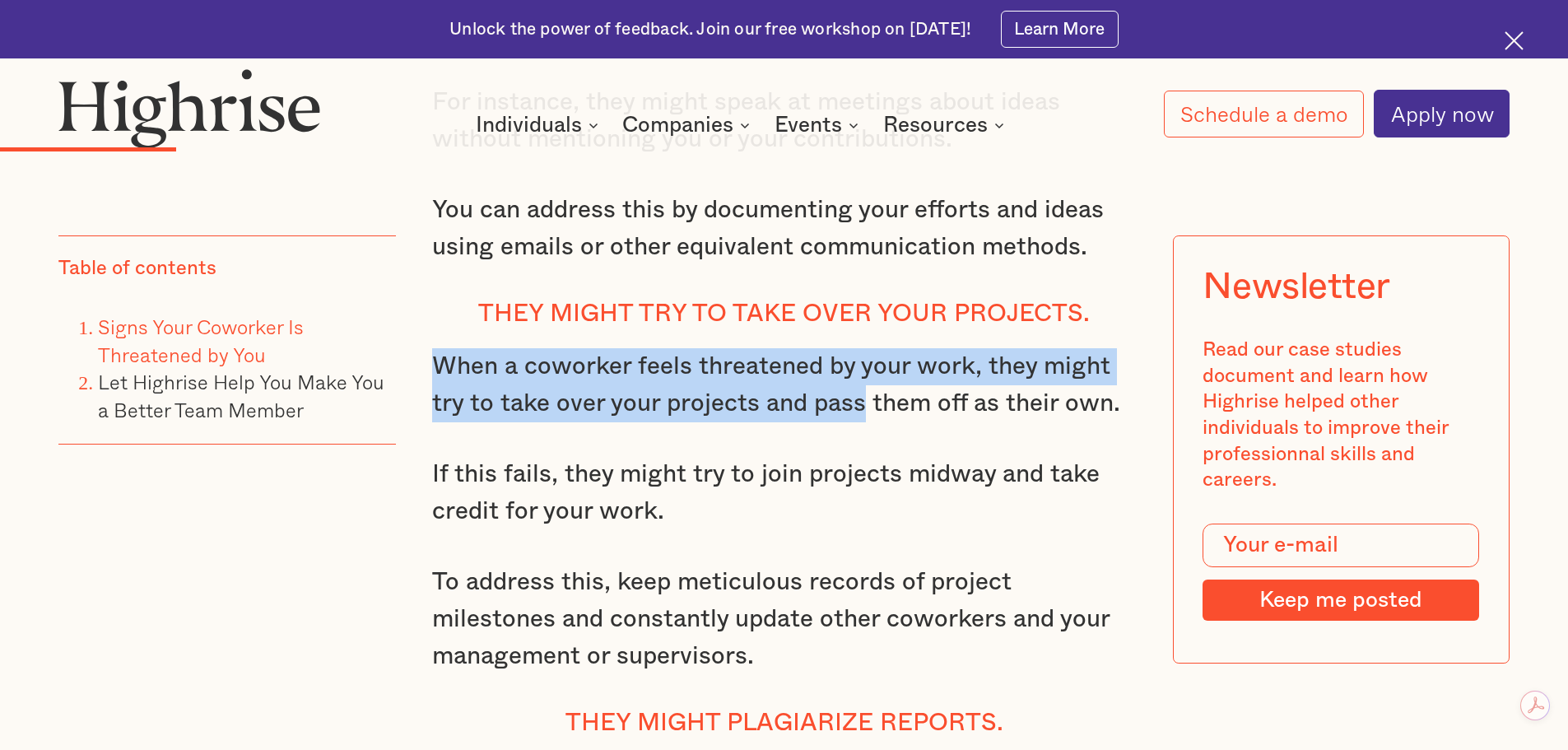
drag, startPoint x: 447, startPoint y: 355, endPoint x: 859, endPoint y: 376, distance: 412.5
click at [859, 376] on p "When a coworker feels threatened by your work, they might try to take over your…" at bounding box center [784, 385] width 704 height 73
click at [906, 354] on p "When a coworker feels threatened by your work, they might try to take over your…" at bounding box center [784, 385] width 704 height 73
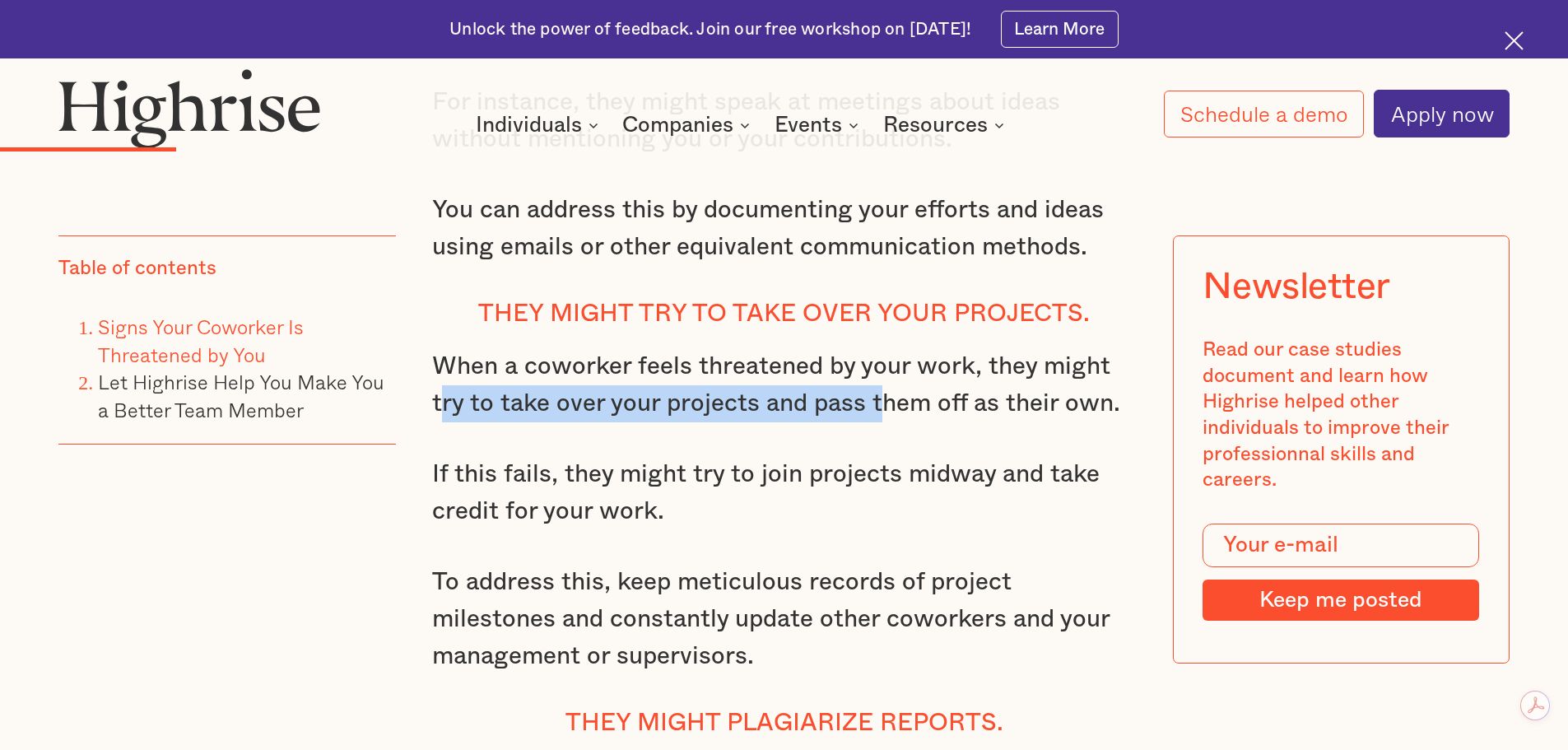
drag, startPoint x: 443, startPoint y: 397, endPoint x: 898, endPoint y: 382, distance: 455.2
click at [885, 386] on p "When a coworker feels threatened by your work, they might try to take over your…" at bounding box center [784, 385] width 704 height 73
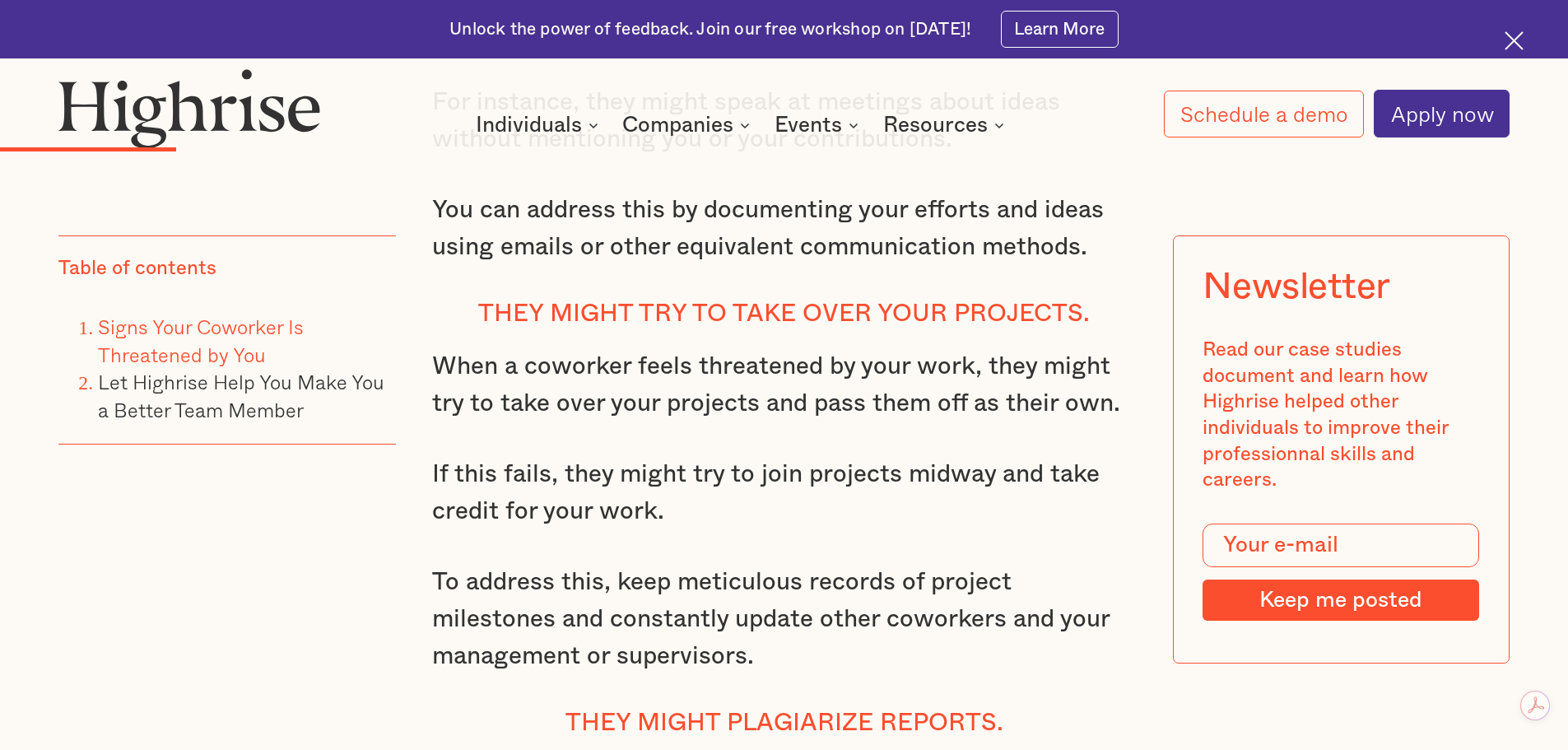
click at [922, 379] on p "When a coworker feels threatened by your work, they might try to take over your…" at bounding box center [784, 385] width 704 height 73
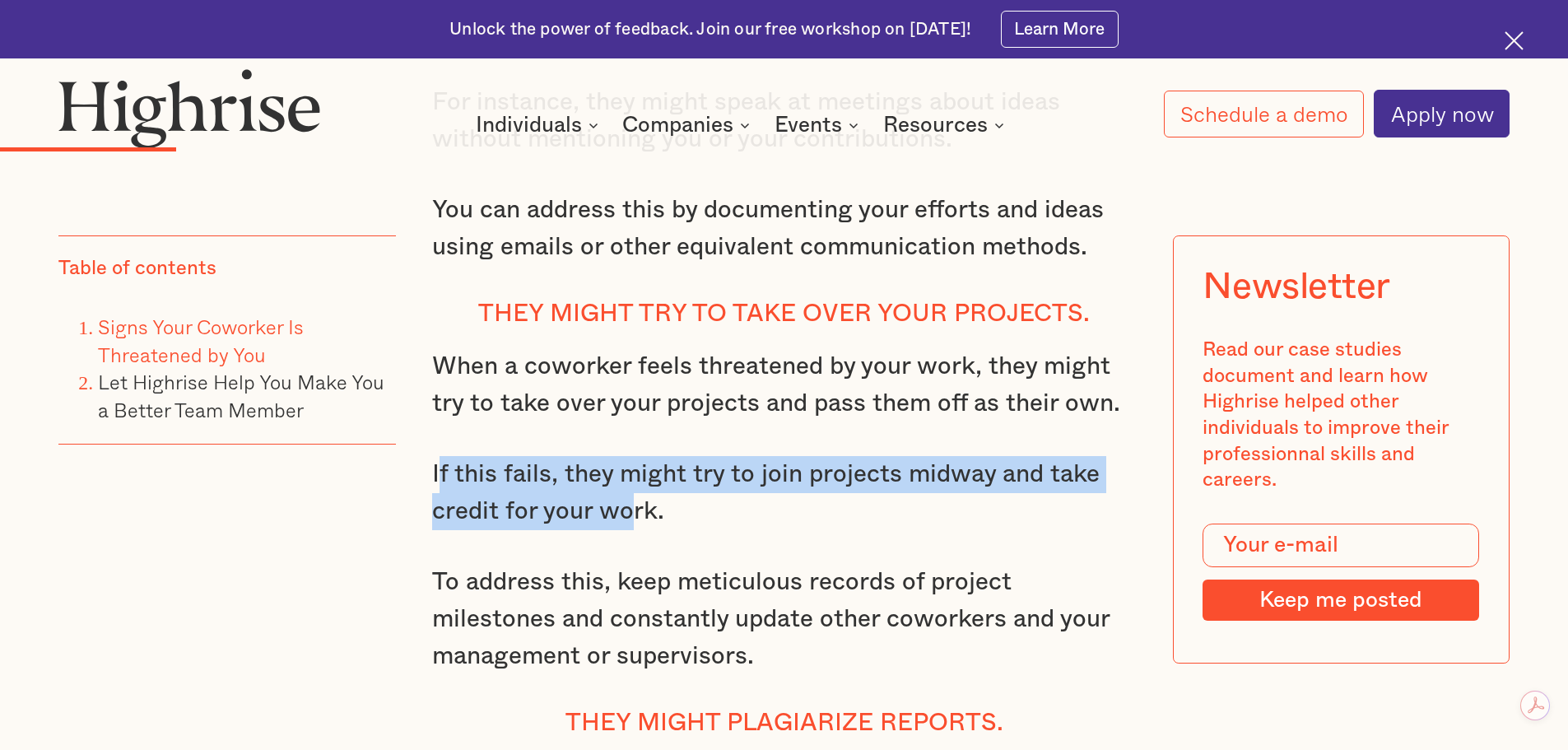
drag, startPoint x: 437, startPoint y: 460, endPoint x: 636, endPoint y: 488, distance: 201.0
click at [632, 488] on p "If this fails, they might try to join projects midway and take credit for your …" at bounding box center [784, 492] width 704 height 73
click at [659, 458] on p "If this fails, they might try to join projects midway and take credit for your …" at bounding box center [784, 492] width 704 height 73
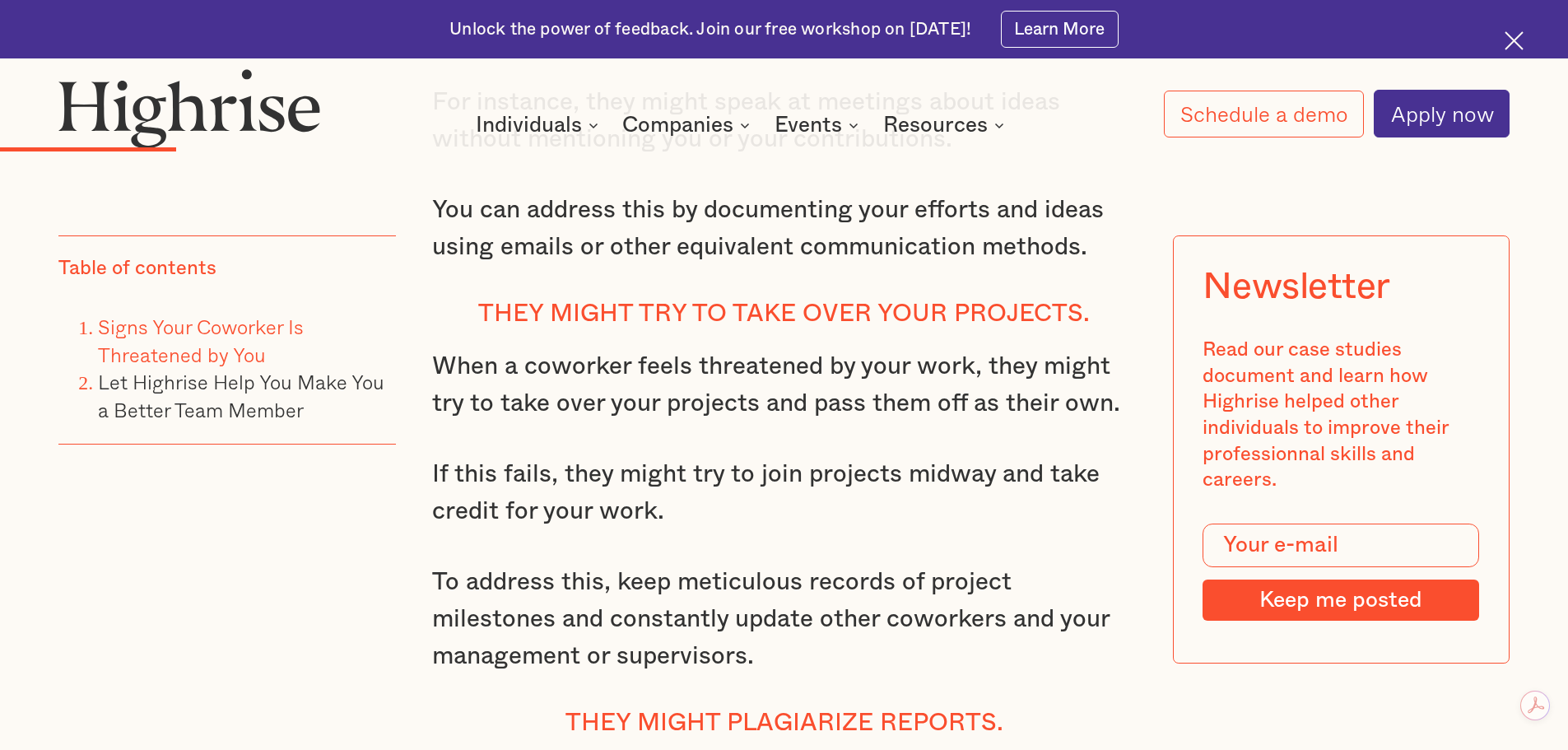
click at [813, 475] on p "If this fails, they might try to join projects midway and take credit for your …" at bounding box center [784, 492] width 704 height 73
click at [815, 492] on p "If this fails, they might try to join projects midway and take credit for your …" at bounding box center [784, 492] width 704 height 73
click at [721, 493] on p "If this fails, they might try to join projects midway and take credit for your …" at bounding box center [784, 492] width 704 height 73
drag, startPoint x: 698, startPoint y: 493, endPoint x: 586, endPoint y: 477, distance: 113.1
click at [643, 488] on p "If this fails, they might try to join projects midway and take credit for your …" at bounding box center [784, 492] width 704 height 73
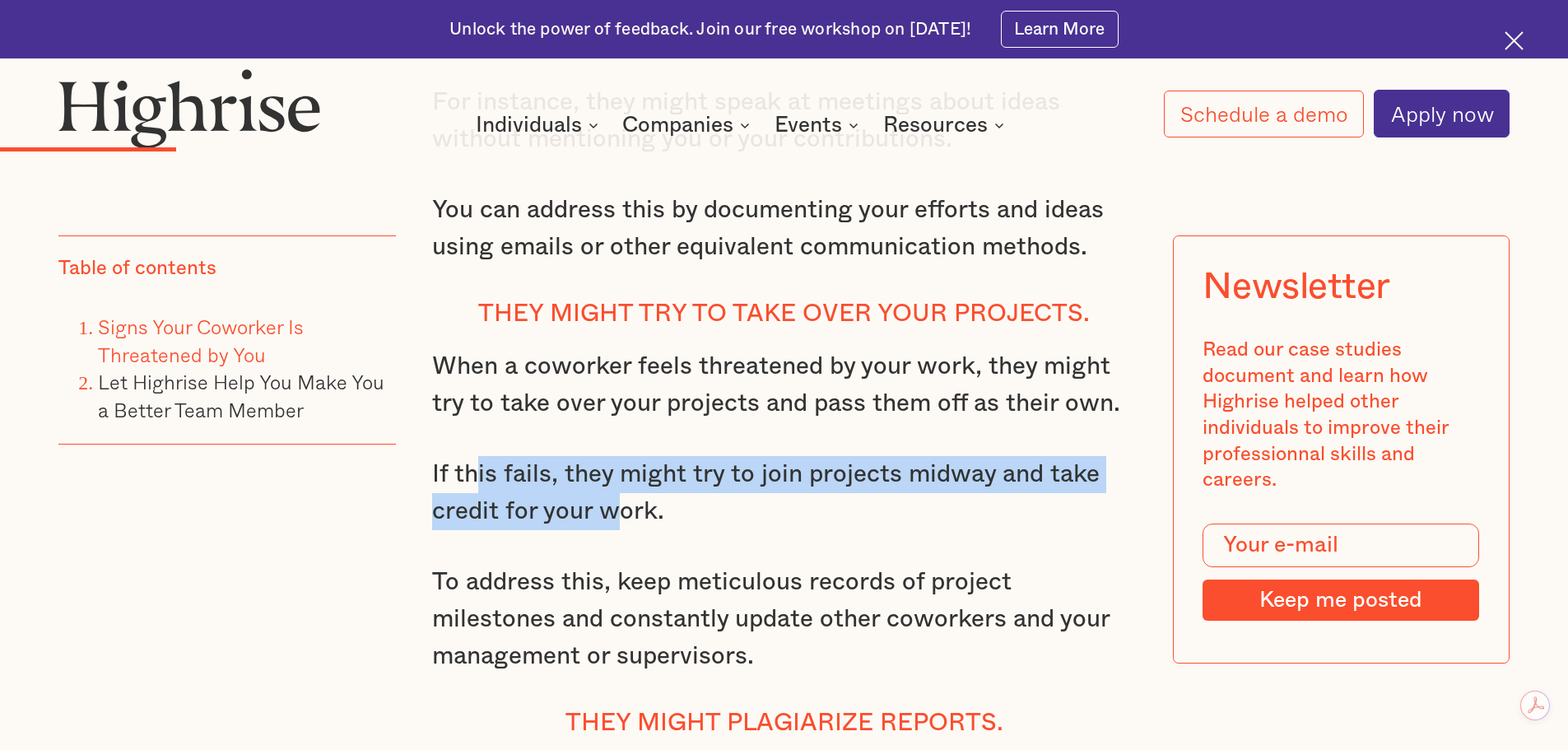
drag, startPoint x: 586, startPoint y: 477, endPoint x: 473, endPoint y: 452, distance: 115.7
click at [473, 456] on p "If this fails, they might try to join projects midway and take credit for your …" at bounding box center [784, 492] width 704 height 73
click at [578, 466] on p "If this fails, they might try to join projects midway and take credit for your …" at bounding box center [784, 492] width 704 height 73
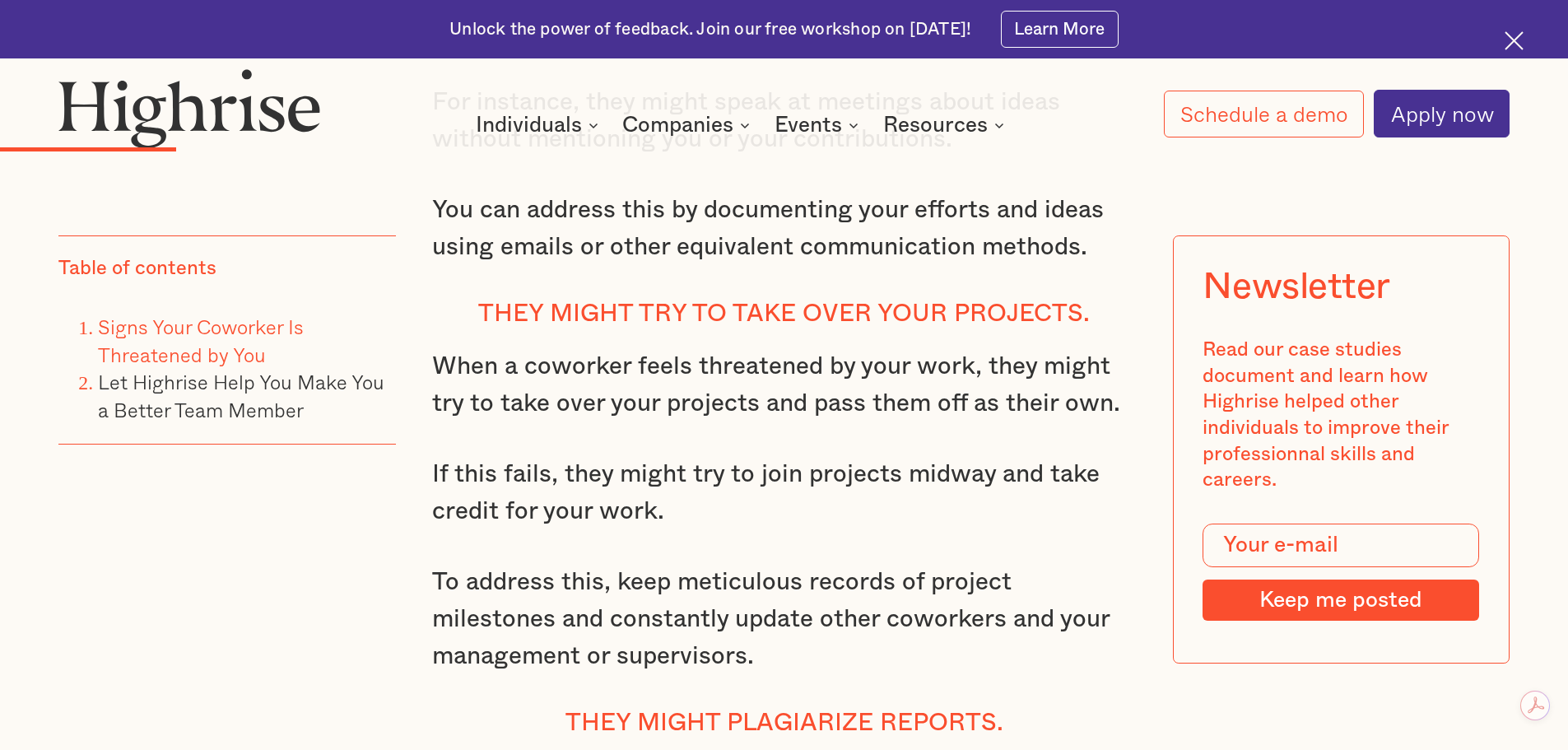
drag, startPoint x: 449, startPoint y: 459, endPoint x: 483, endPoint y: 464, distance: 34.4
click at [453, 460] on p "If this fails, they might try to join projects midway and take credit for your …" at bounding box center [784, 492] width 704 height 73
drag, startPoint x: 483, startPoint y: 464, endPoint x: 598, endPoint y: 473, distance: 115.4
click at [490, 464] on p "If this fails, they might try to join projects midway and take credit for your …" at bounding box center [784, 492] width 704 height 73
click at [559, 468] on p "If this fails, they might try to join projects midway and take credit for your …" at bounding box center [784, 492] width 704 height 73
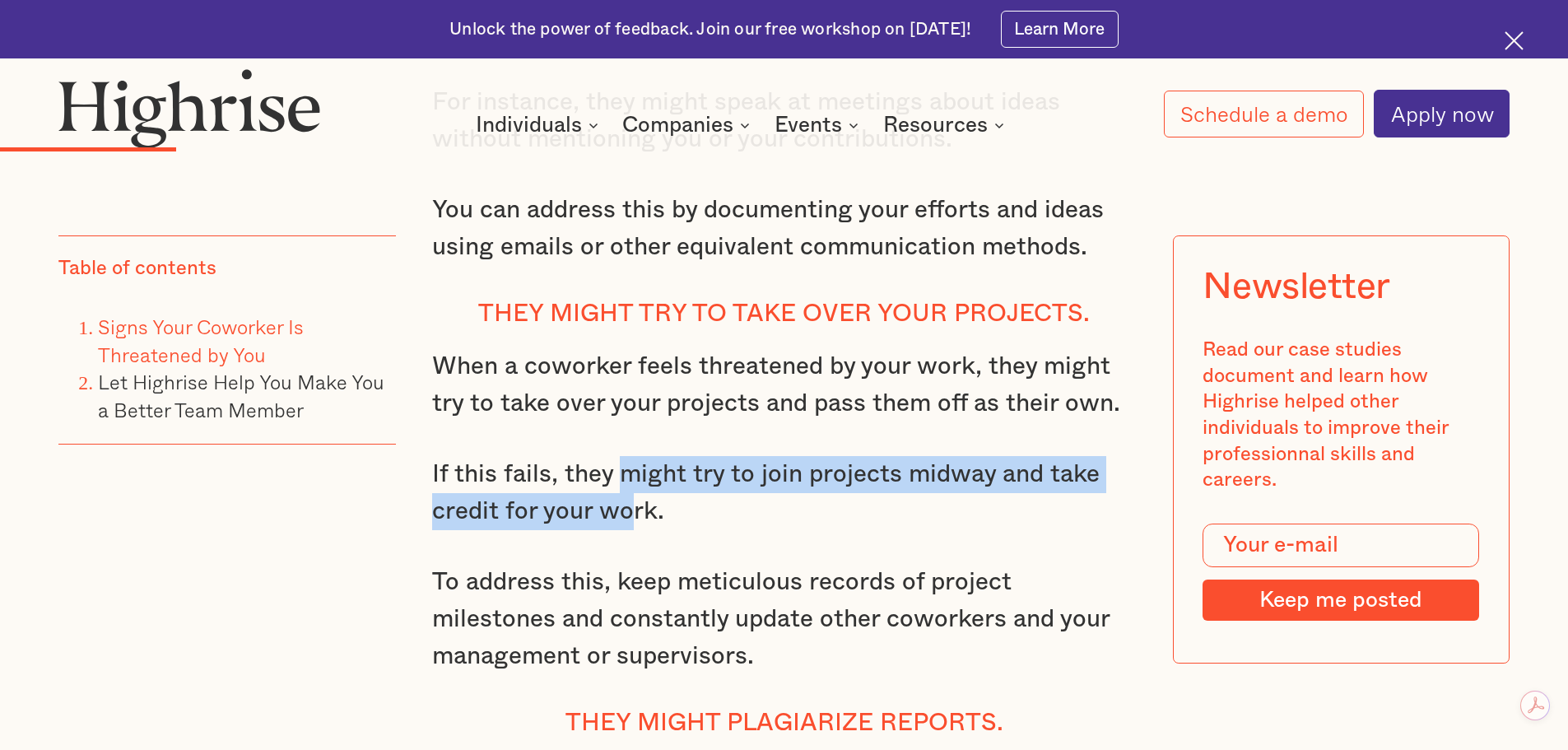
click at [638, 485] on p "If this fails, they might try to join projects midway and take credit for your …" at bounding box center [784, 492] width 704 height 73
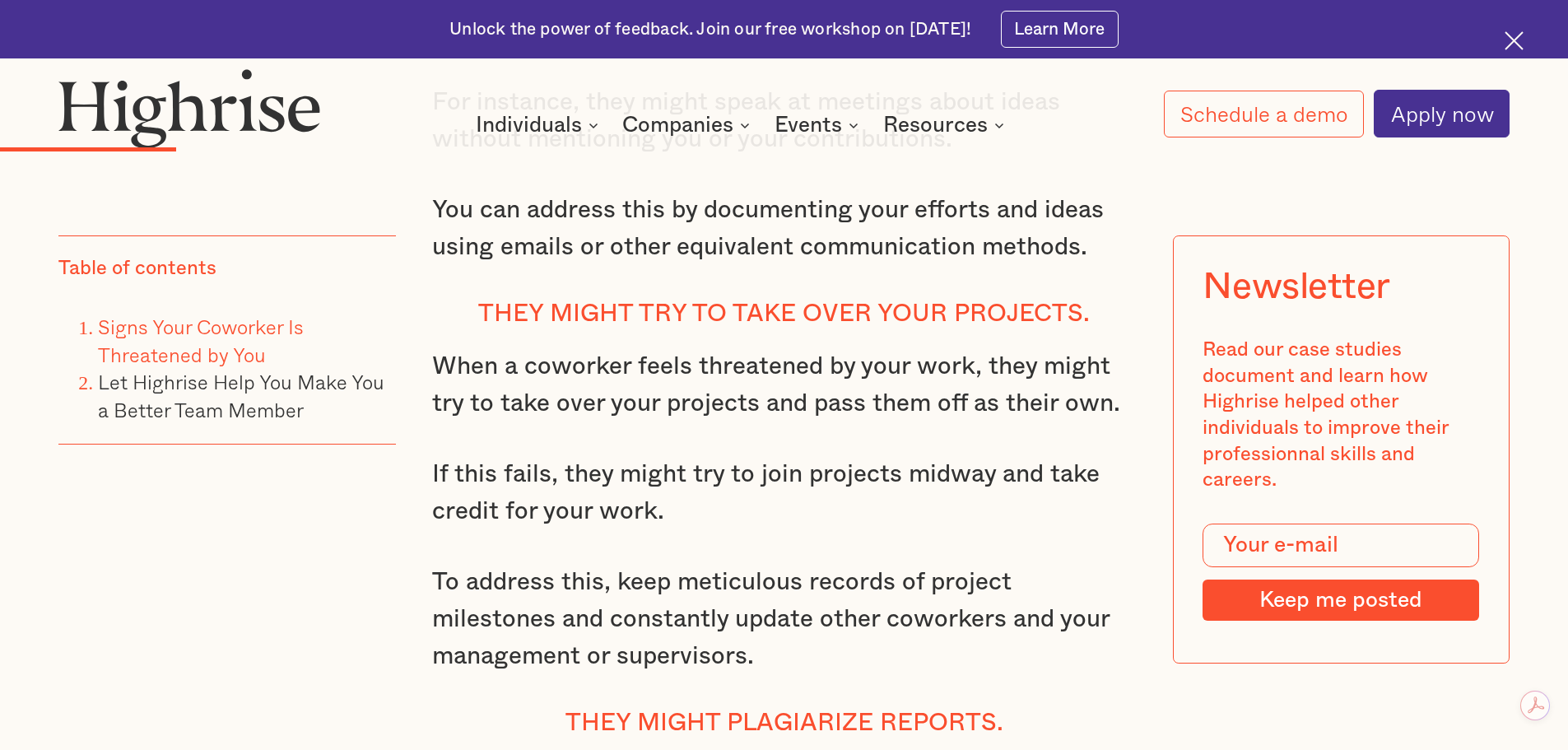
click at [753, 500] on p "If this fails, they might try to join projects midway and take credit for your …" at bounding box center [784, 492] width 704 height 73
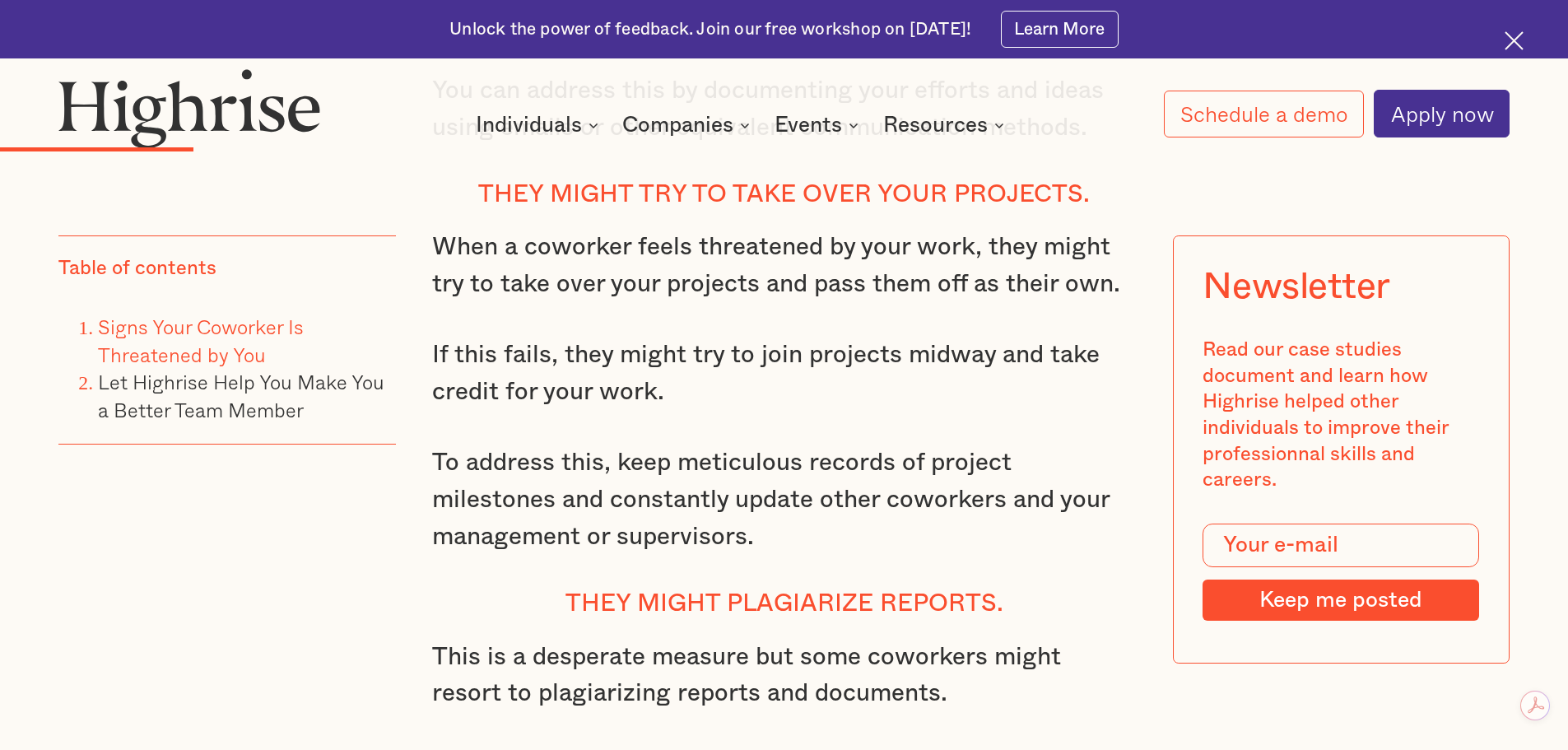
scroll to position [4170, 0]
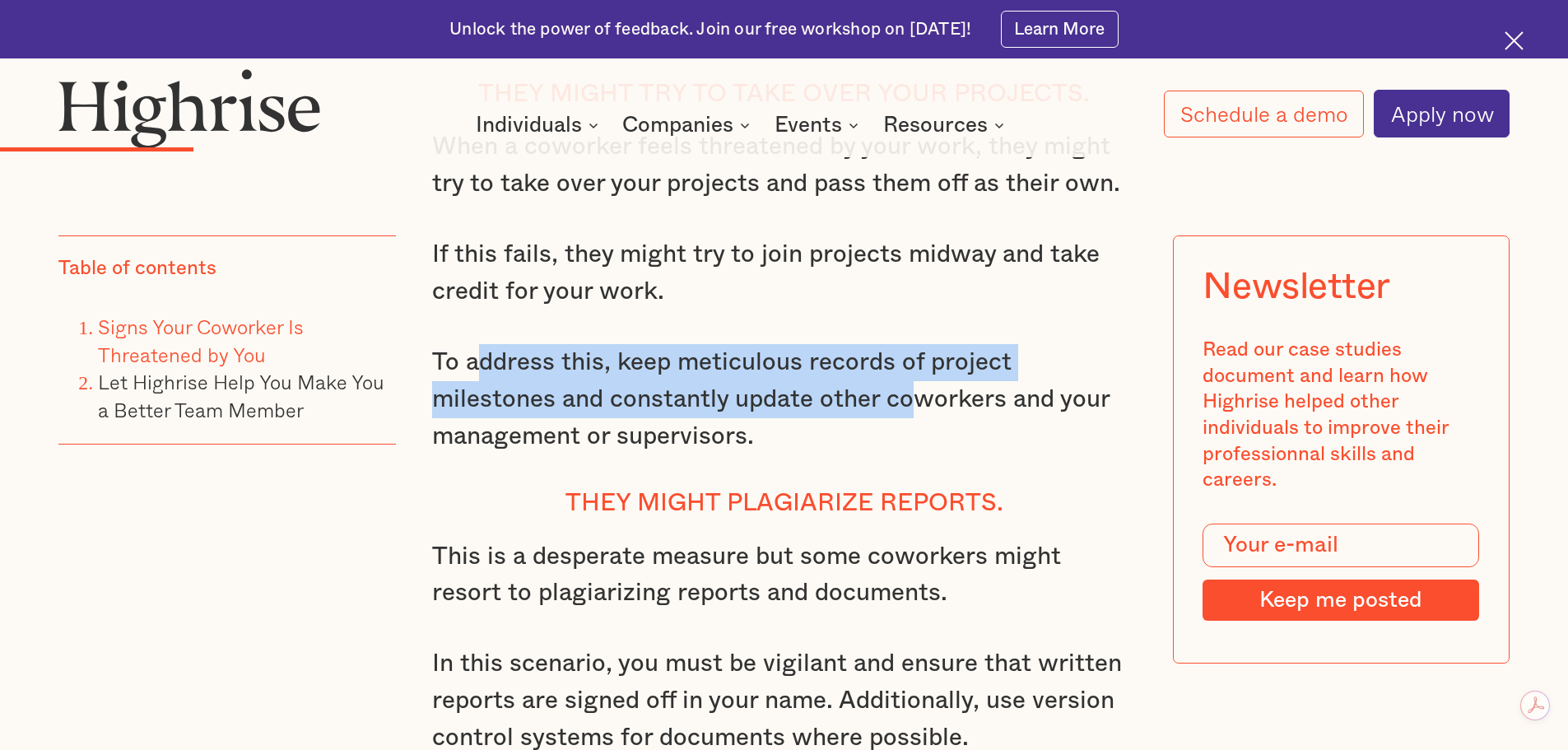
drag, startPoint x: 492, startPoint y: 350, endPoint x: 807, endPoint y: 370, distance: 315.6
click at [796, 373] on p "To address this, keep meticulous records of project milestones and constantly u…" at bounding box center [784, 400] width 704 height 111
click at [910, 366] on p "To address this, keep meticulous records of project milestones and constantly u…" at bounding box center [784, 400] width 704 height 111
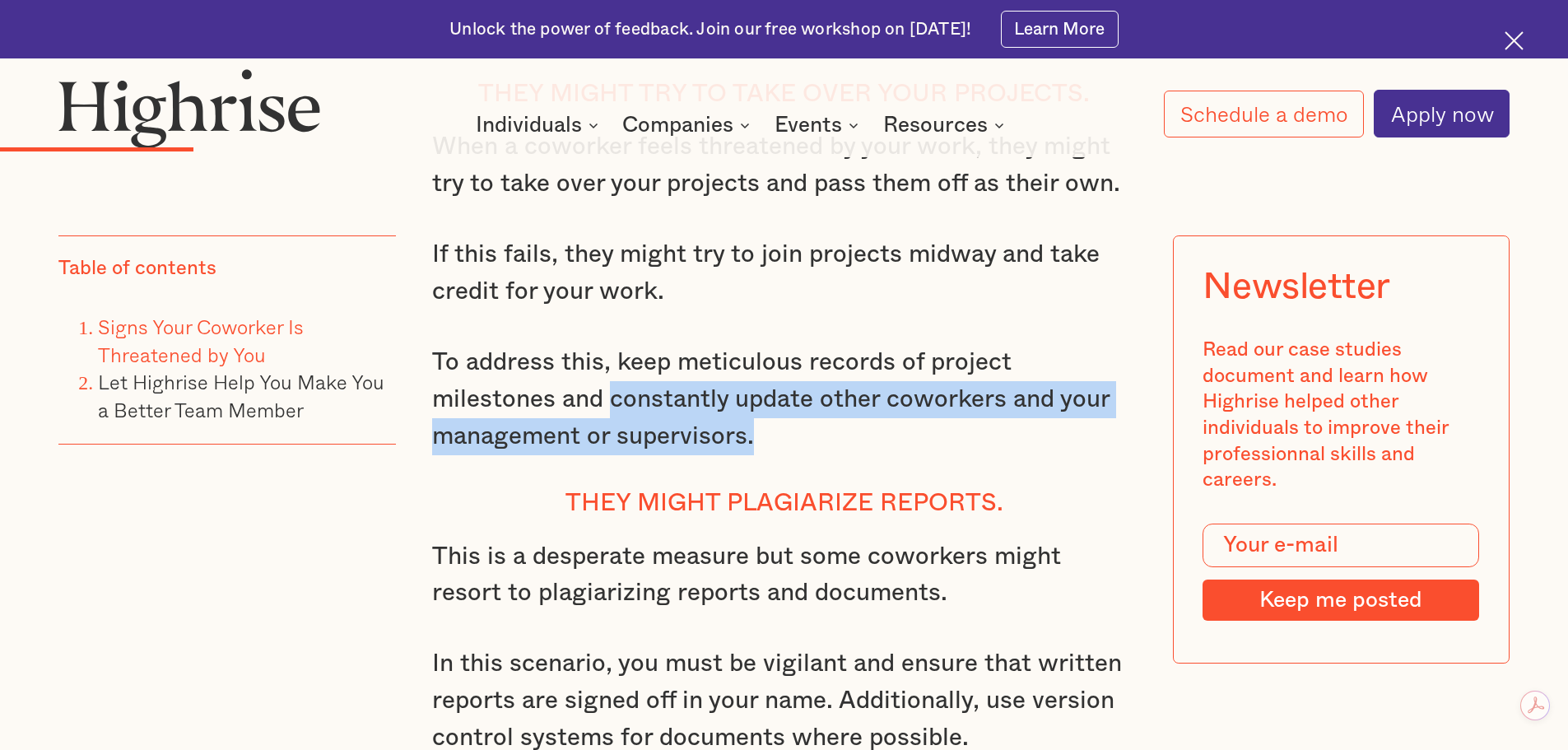
drag, startPoint x: 498, startPoint y: 392, endPoint x: 661, endPoint y: 434, distance: 168.3
click at [660, 434] on p "To address this, keep meticulous records of project milestones and constantly u…" at bounding box center [784, 400] width 704 height 111
click at [793, 417] on p "To address this, keep meticulous records of project milestones and constantly u…" at bounding box center [784, 400] width 704 height 111
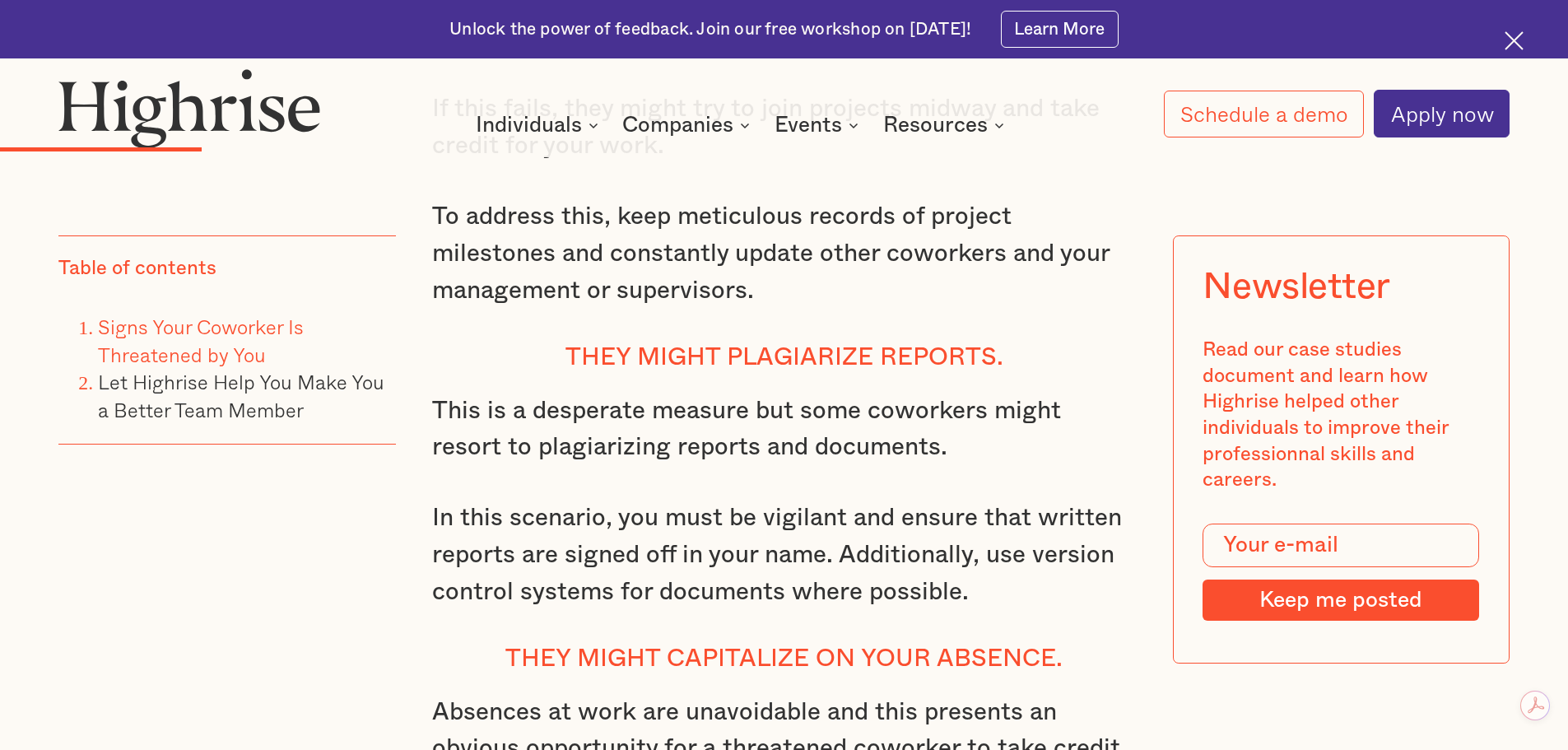
scroll to position [4389, 0]
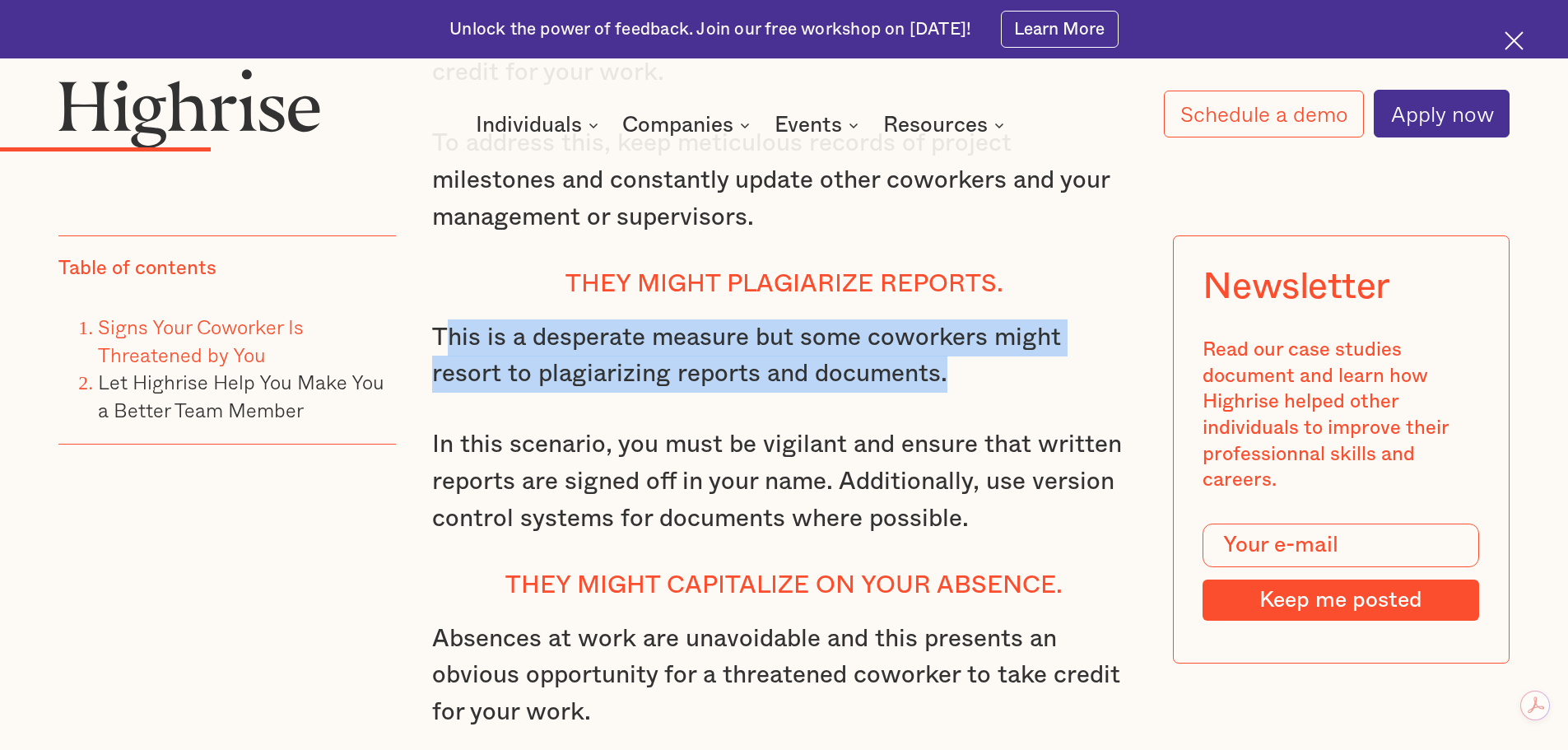
drag, startPoint x: 553, startPoint y: 326, endPoint x: 953, endPoint y: 371, distance: 402.5
click at [953, 371] on p "This is a desperate measure but some coworkers might resort to plagiarizing rep…" at bounding box center [784, 356] width 704 height 73
click at [747, 344] on p "This is a desperate measure but some coworkers might resort to plagiarizing rep…" at bounding box center [784, 356] width 704 height 73
drag, startPoint x: 757, startPoint y: 332, endPoint x: 946, endPoint y: 350, distance: 189.9
click at [919, 363] on p "This is a desperate measure but some coworkers might resort to plagiarizing rep…" at bounding box center [784, 356] width 704 height 73
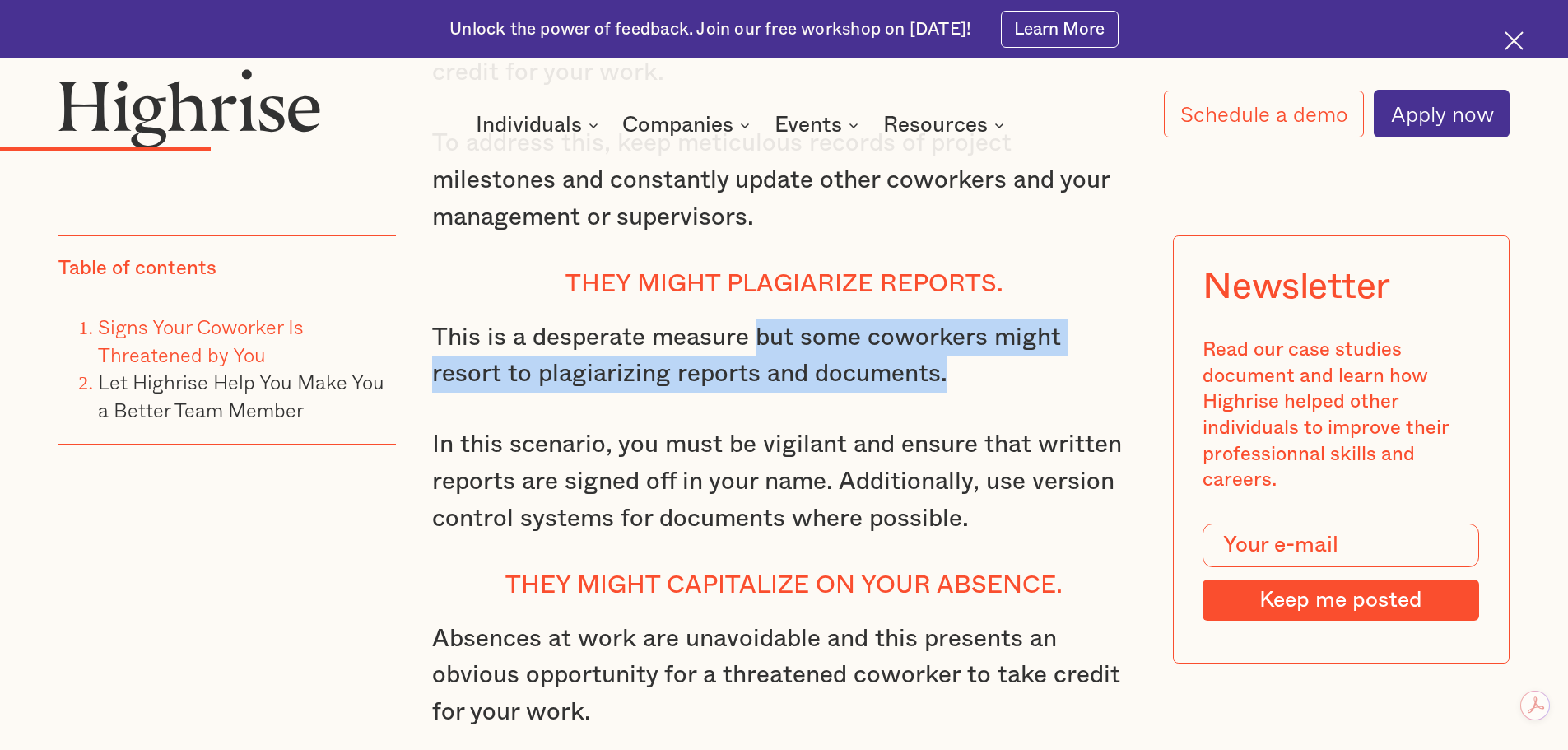
click at [969, 344] on p "This is a desperate measure but some coworkers might resort to plagiarizing rep…" at bounding box center [784, 356] width 704 height 73
drag, startPoint x: 429, startPoint y: 321, endPoint x: 913, endPoint y: 368, distance: 486.3
click at [913, 369] on p "This is a desperate measure but some coworkers might resort to plagiarizing rep…" at bounding box center [784, 356] width 704 height 73
click at [695, 352] on p "This is a desperate measure but some coworkers might resort to plagiarizing rep…" at bounding box center [784, 356] width 704 height 73
drag, startPoint x: 434, startPoint y: 331, endPoint x: 882, endPoint y: 373, distance: 450.0
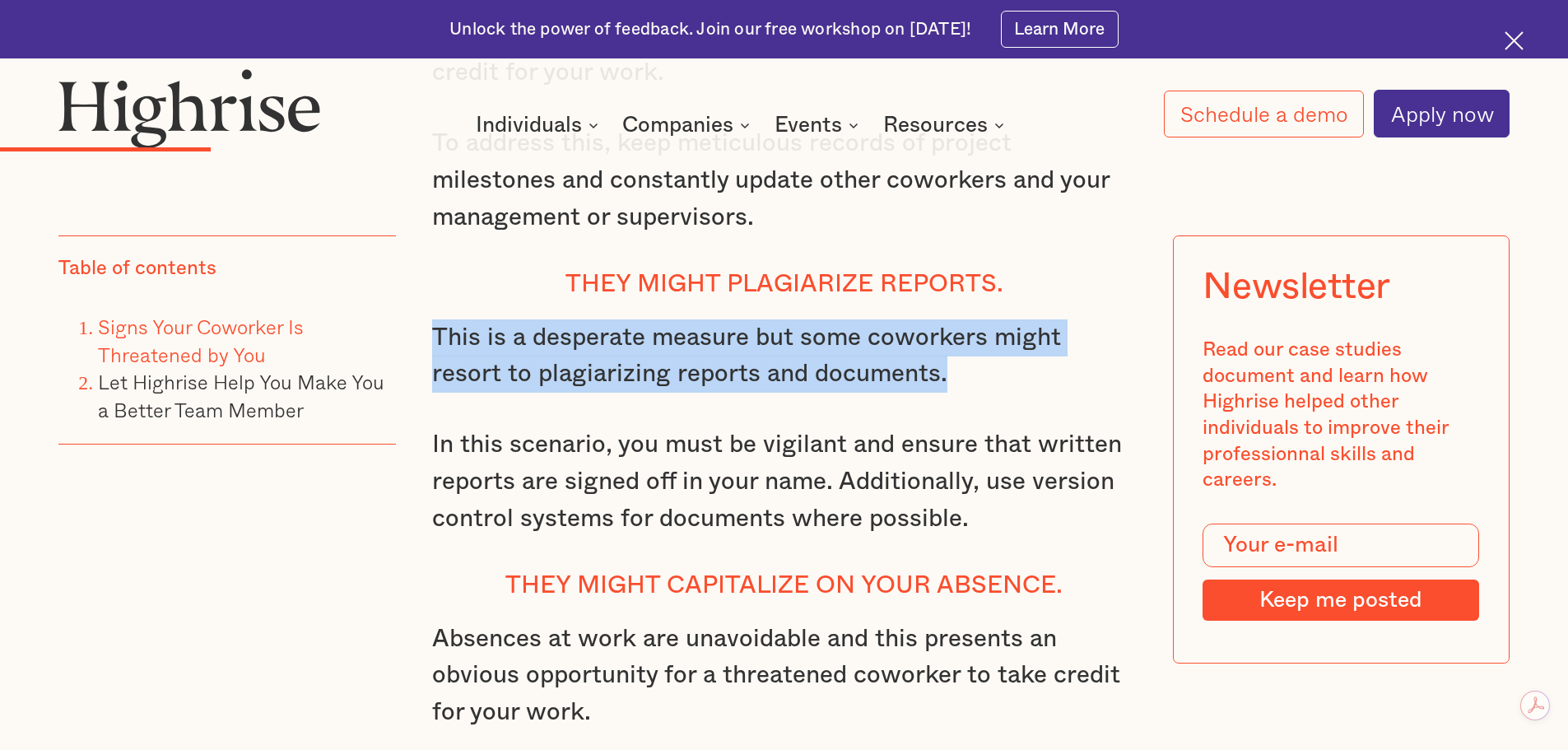
click at [890, 375] on p "This is a desperate measure but some coworkers might resort to plagiarizing rep…" at bounding box center [784, 356] width 704 height 73
click at [749, 355] on p "This is a desperate measure but some coworkers might resort to plagiarizing rep…" at bounding box center [784, 356] width 704 height 73
drag, startPoint x: 473, startPoint y: 321, endPoint x: 911, endPoint y: 363, distance: 440.0
click at [889, 364] on p "This is a desperate measure but some coworkers might resort to plagiarizing rep…" at bounding box center [784, 356] width 704 height 73
click at [1005, 362] on p "This is a desperate measure but some coworkers might resort to plagiarizing rep…" at bounding box center [784, 356] width 704 height 73
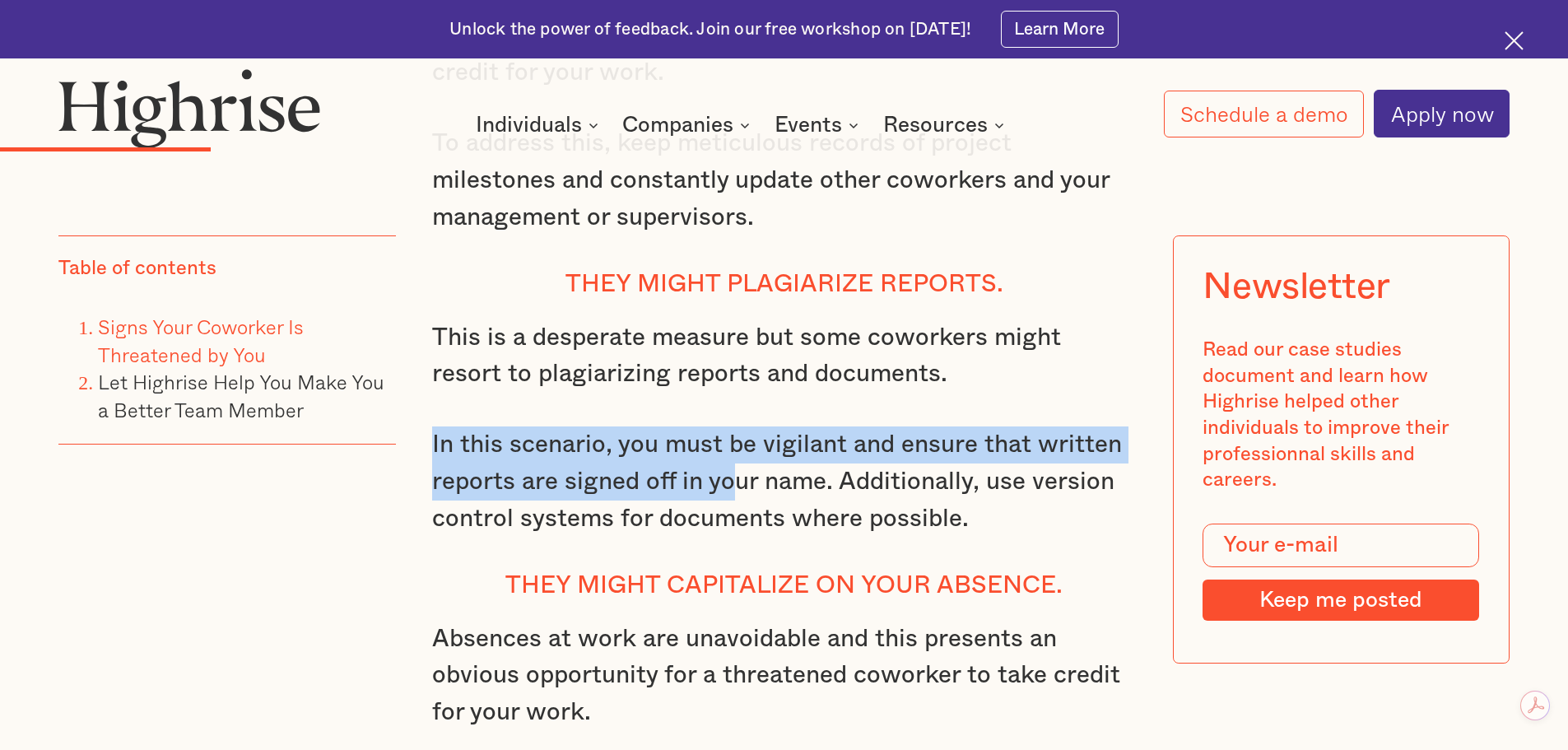
drag, startPoint x: 422, startPoint y: 440, endPoint x: 766, endPoint y: 446, distance: 344.1
click at [805, 443] on p "In this scenario, you must be vigilant and ensure that written reports are sign…" at bounding box center [784, 482] width 704 height 111
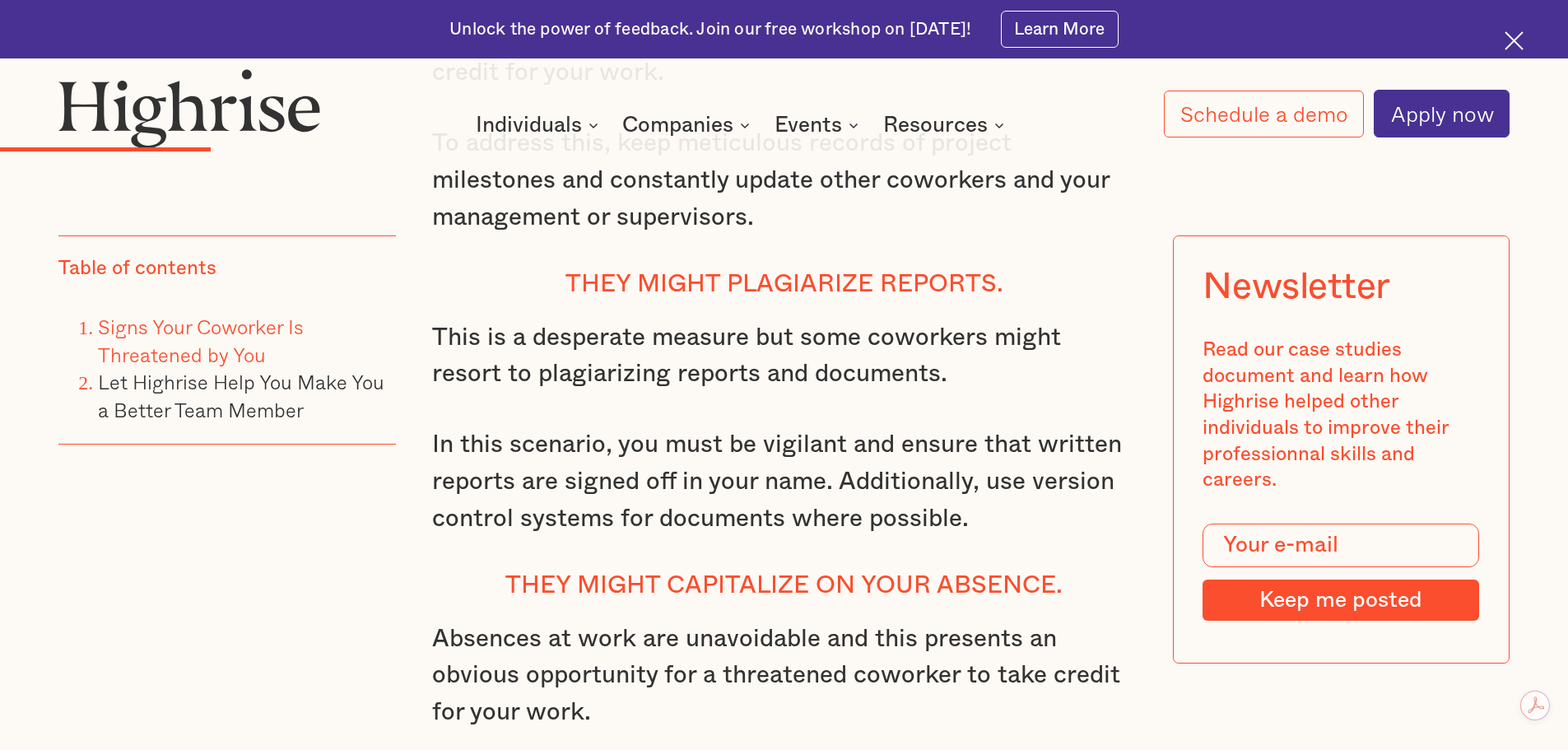
click at [633, 427] on p "In this scenario, you must be vigilant and ensure that written reports are sign…" at bounding box center [784, 482] width 704 height 111
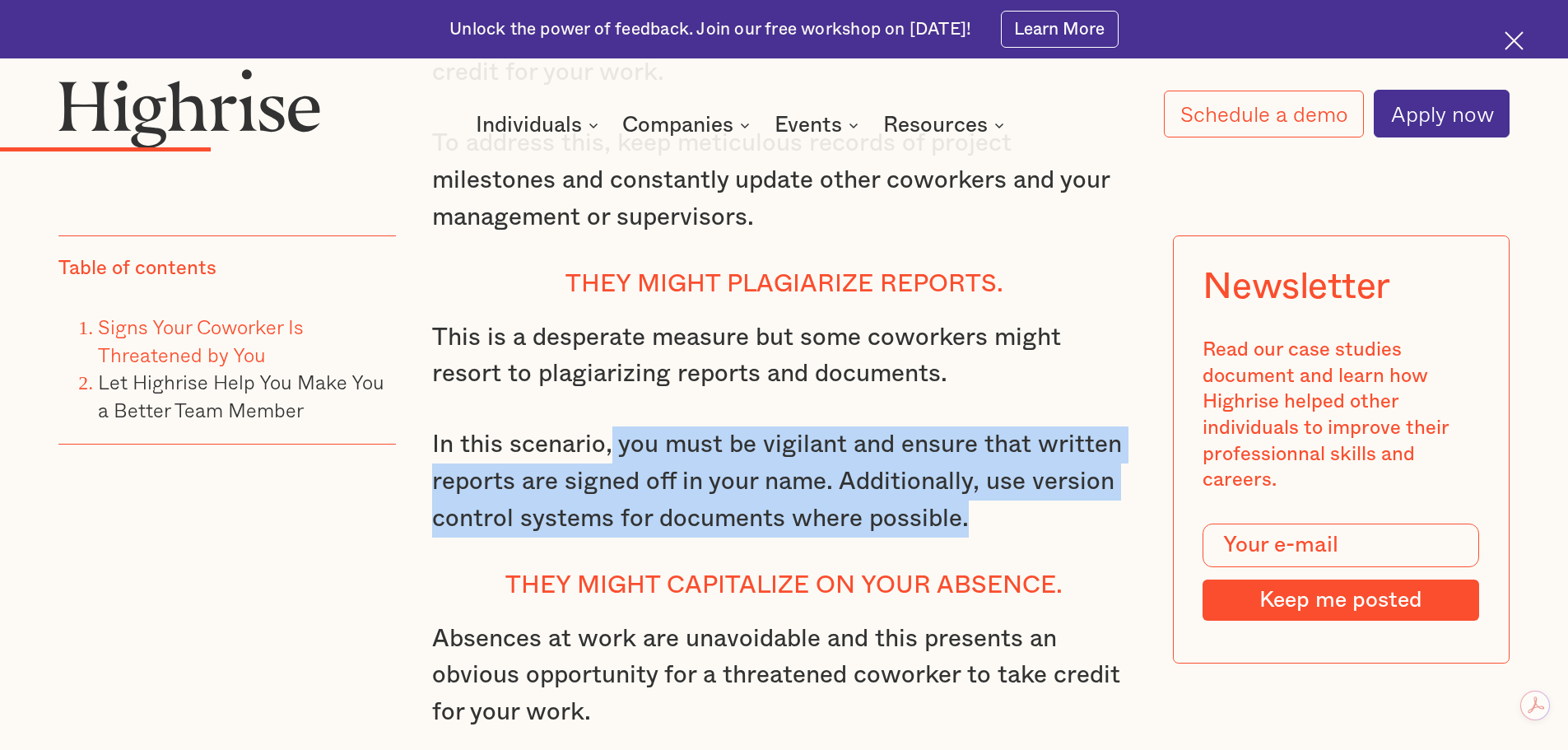
drag, startPoint x: 614, startPoint y: 440, endPoint x: 1009, endPoint y: 499, distance: 399.4
click at [997, 507] on p "In this scenario, you must be vigilant and ensure that written reports are sign…" at bounding box center [784, 482] width 704 height 111
click at [1012, 498] on p "In this scenario, you must be vigilant and ensure that written reports are sign…" at bounding box center [784, 482] width 704 height 111
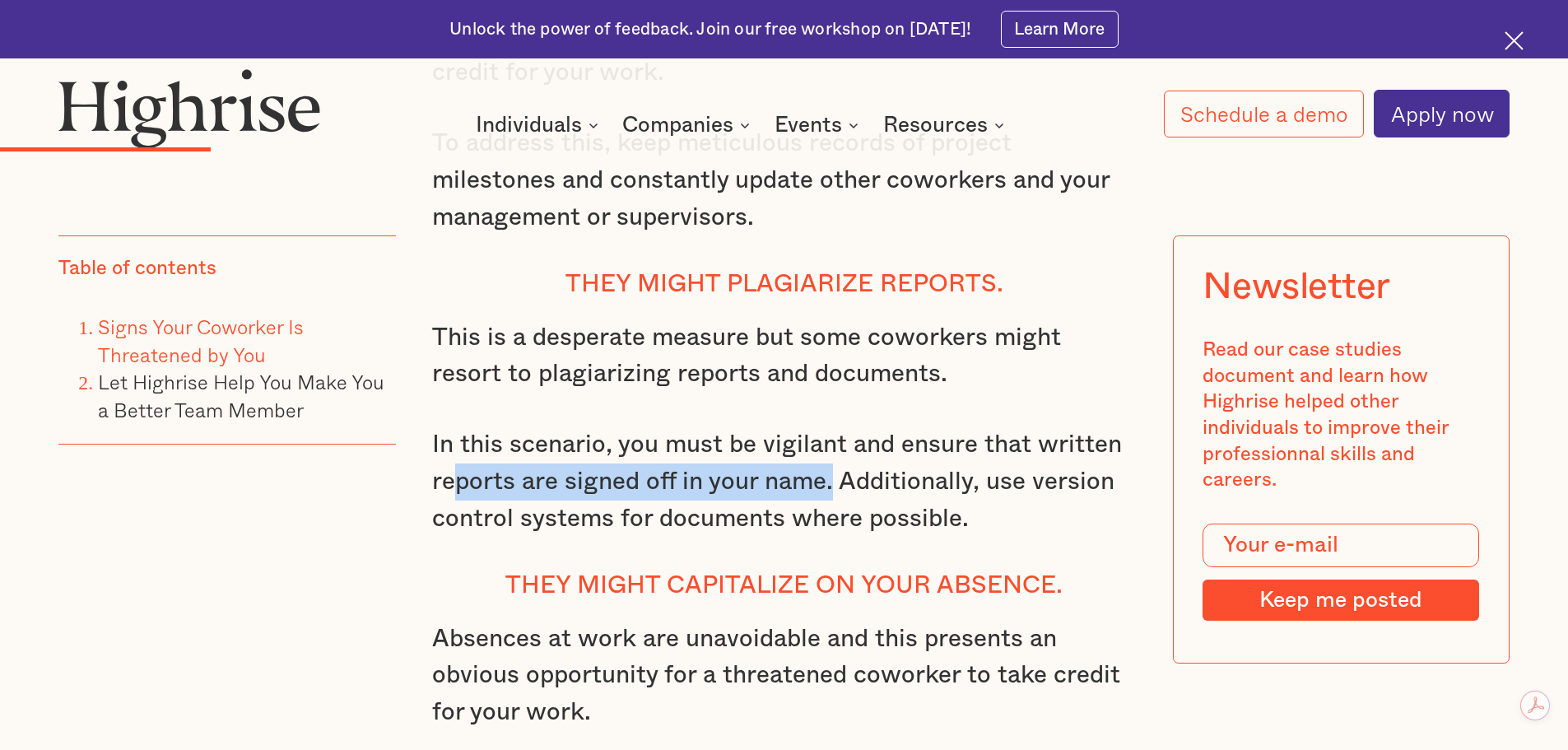
drag, startPoint x: 446, startPoint y: 475, endPoint x: 847, endPoint y: 482, distance: 401.1
click at [845, 483] on p "In this scenario, you must be vigilant and ensure that written reports are sign…" at bounding box center [784, 482] width 704 height 111
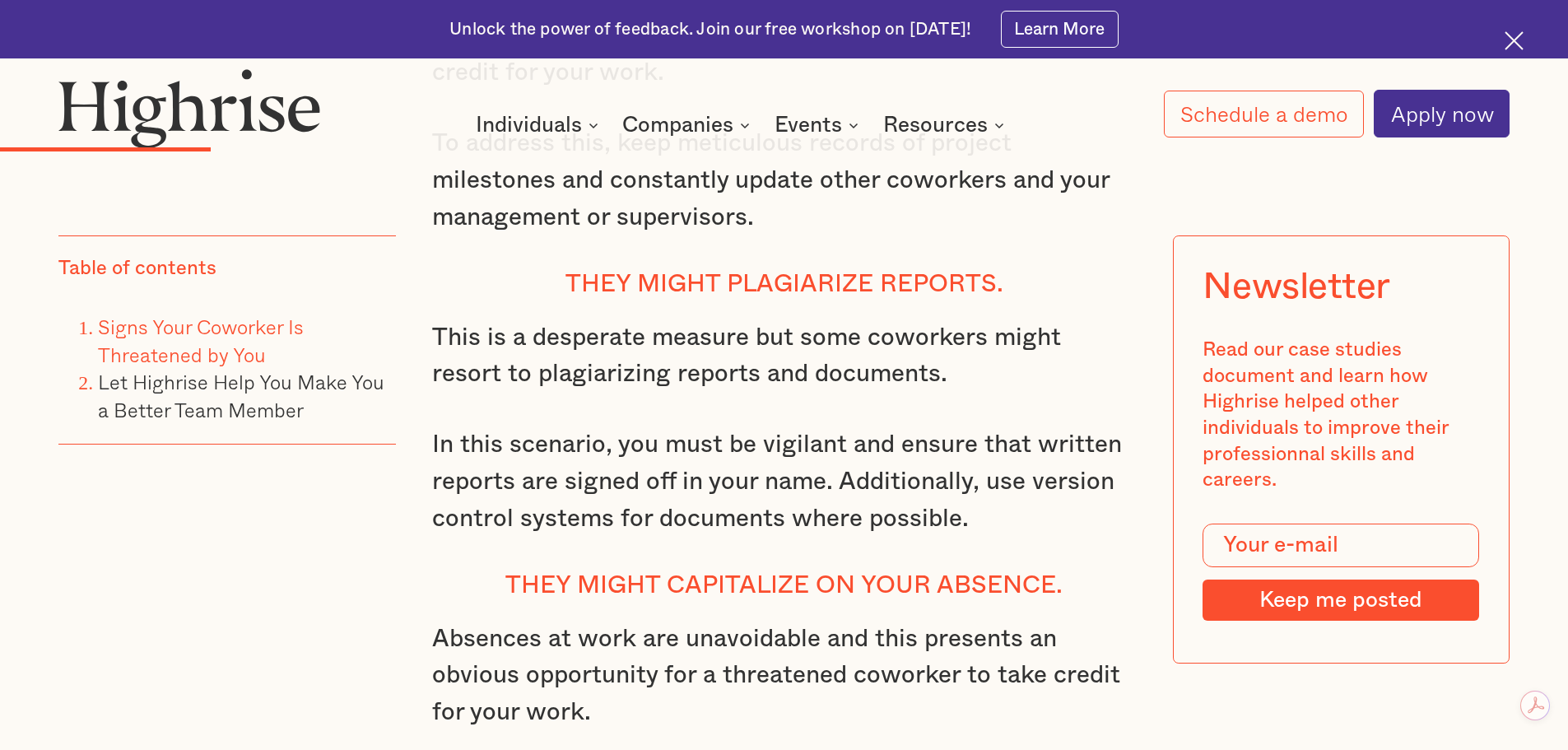
click at [928, 482] on p "In this scenario, you must be vigilant and ensure that written reports are sign…" at bounding box center [784, 482] width 704 height 111
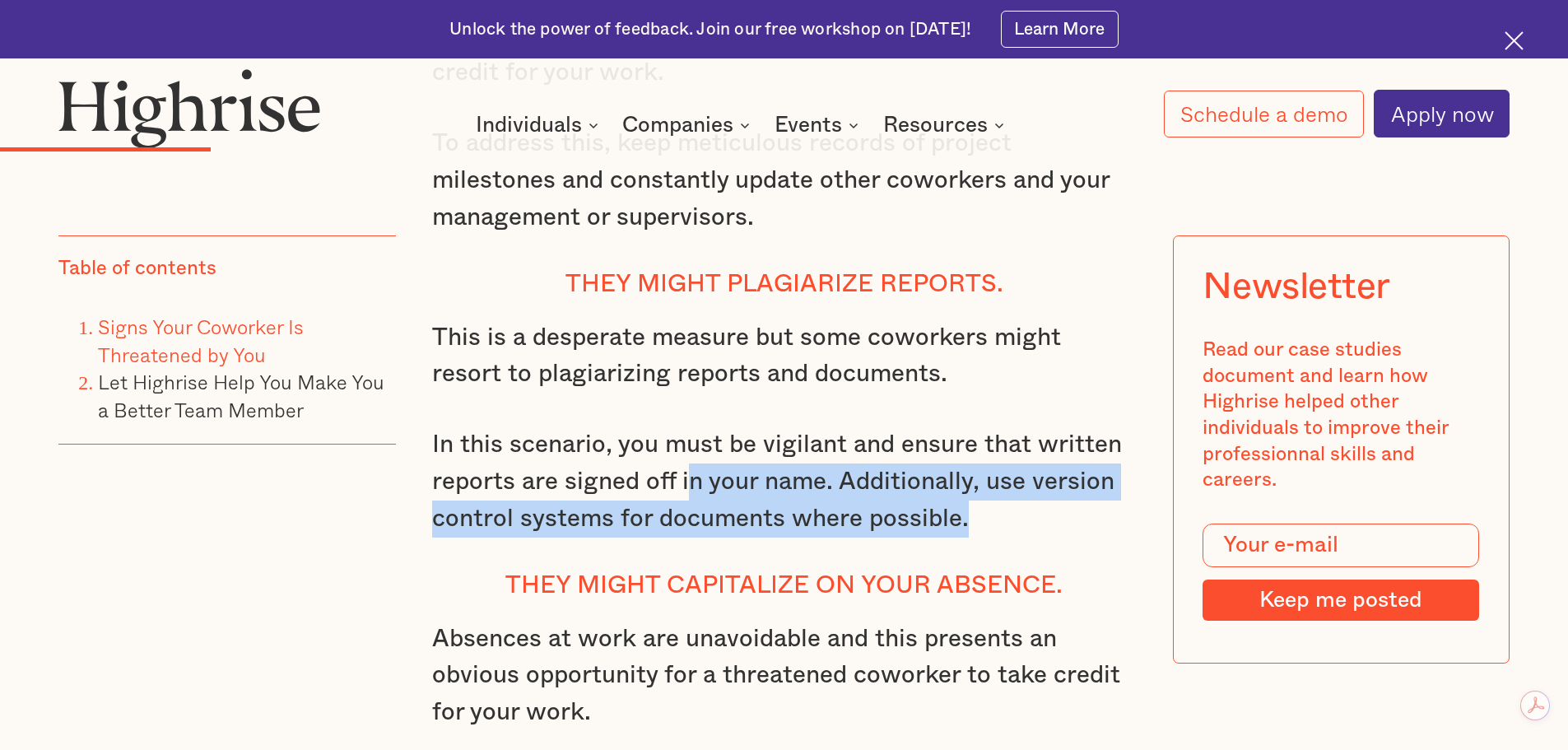
drag, startPoint x: 706, startPoint y: 479, endPoint x: 997, endPoint y: 516, distance: 293.3
click at [997, 516] on p "In this scenario, you must be vigilant and ensure that written reports are sign…" at bounding box center [784, 482] width 704 height 111
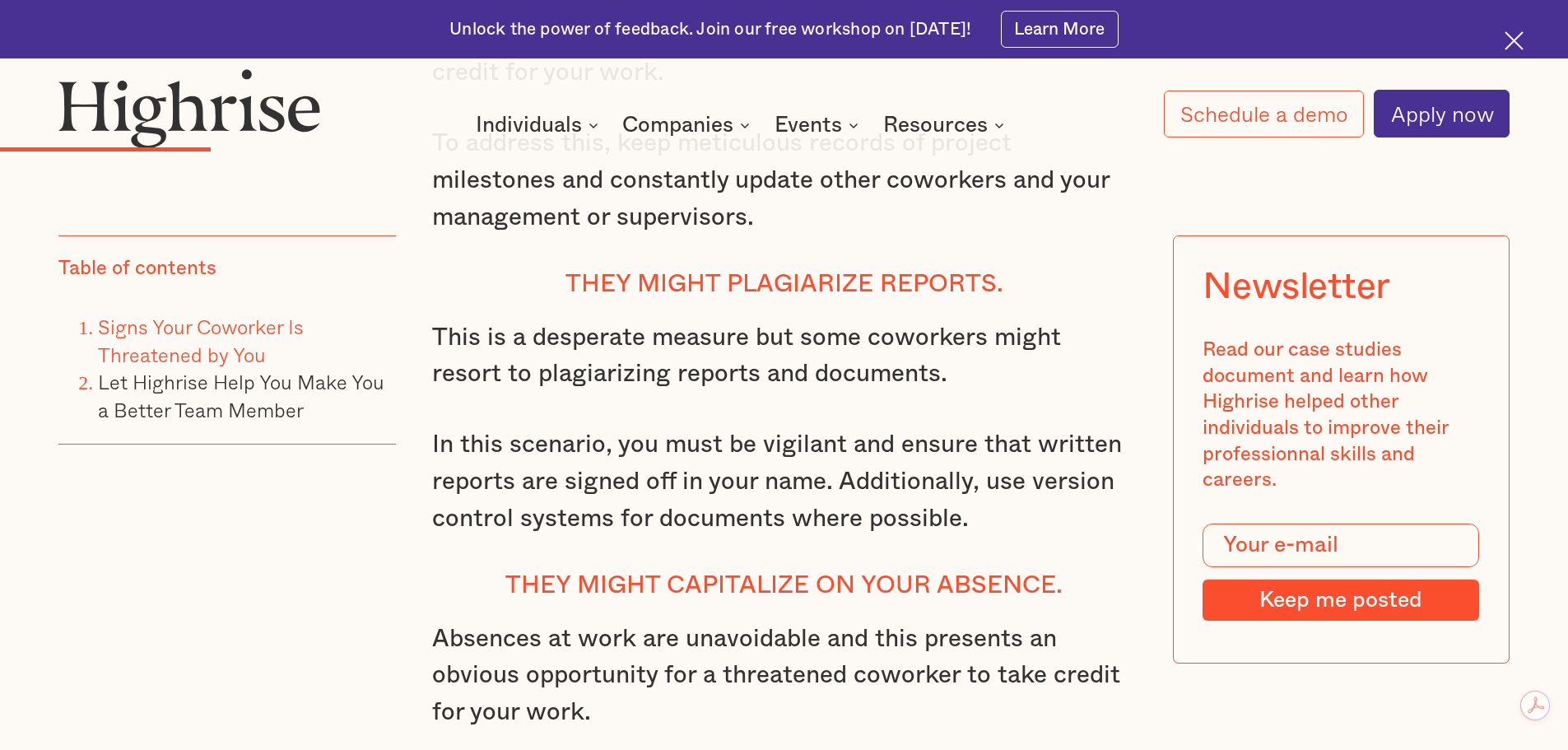
click at [667, 487] on p "In this scenario, you must be vigilant and ensure that written reports are sign…" at bounding box center [784, 482] width 704 height 111
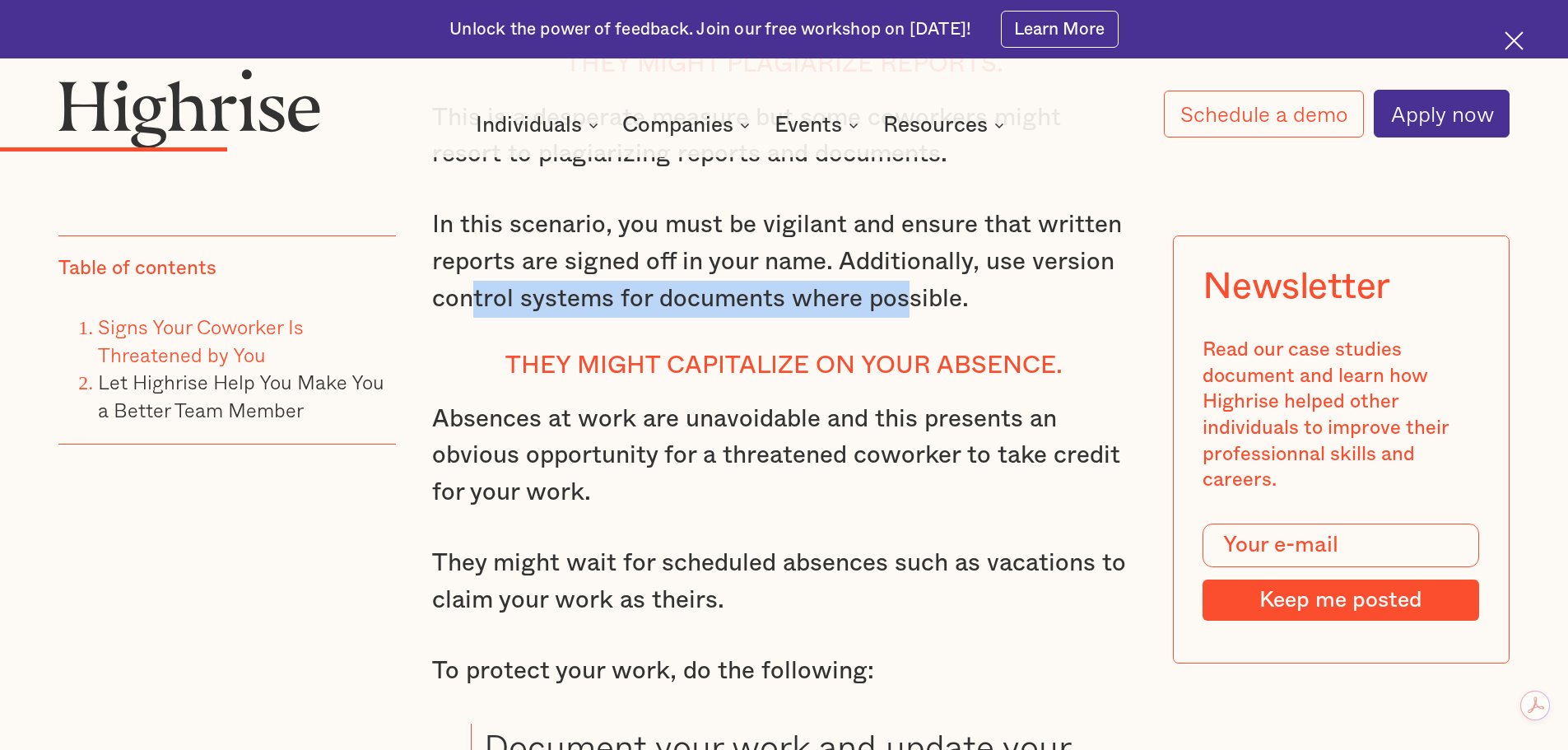
drag, startPoint x: 471, startPoint y: 298, endPoint x: 905, endPoint y: 286, distance: 434.2
click at [905, 286] on p "In this scenario, you must be vigilant and ensure that written reports are sign…" at bounding box center [784, 261] width 704 height 111
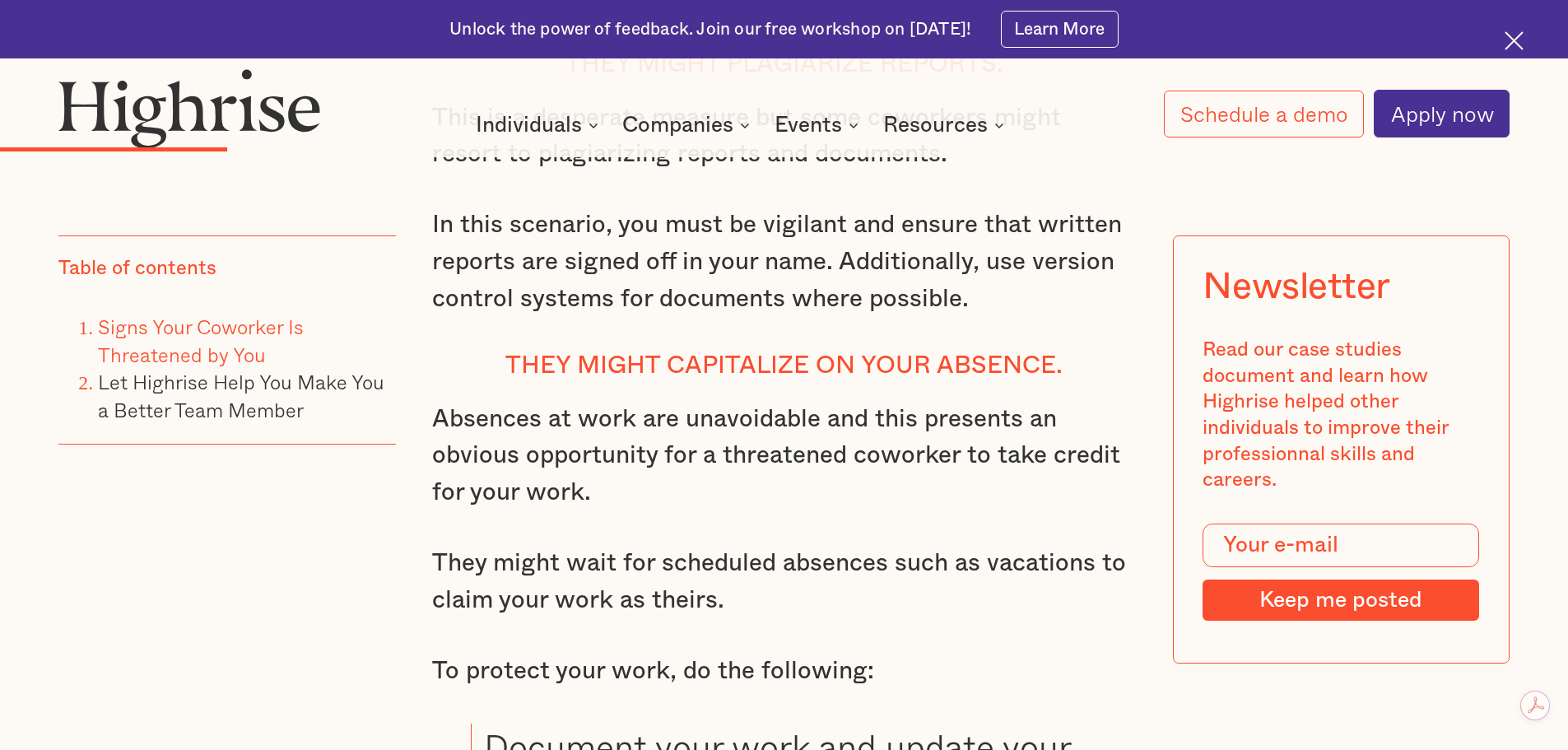
click at [940, 282] on p "In this scenario, you must be vigilant and ensure that written reports are sign…" at bounding box center [784, 261] width 704 height 111
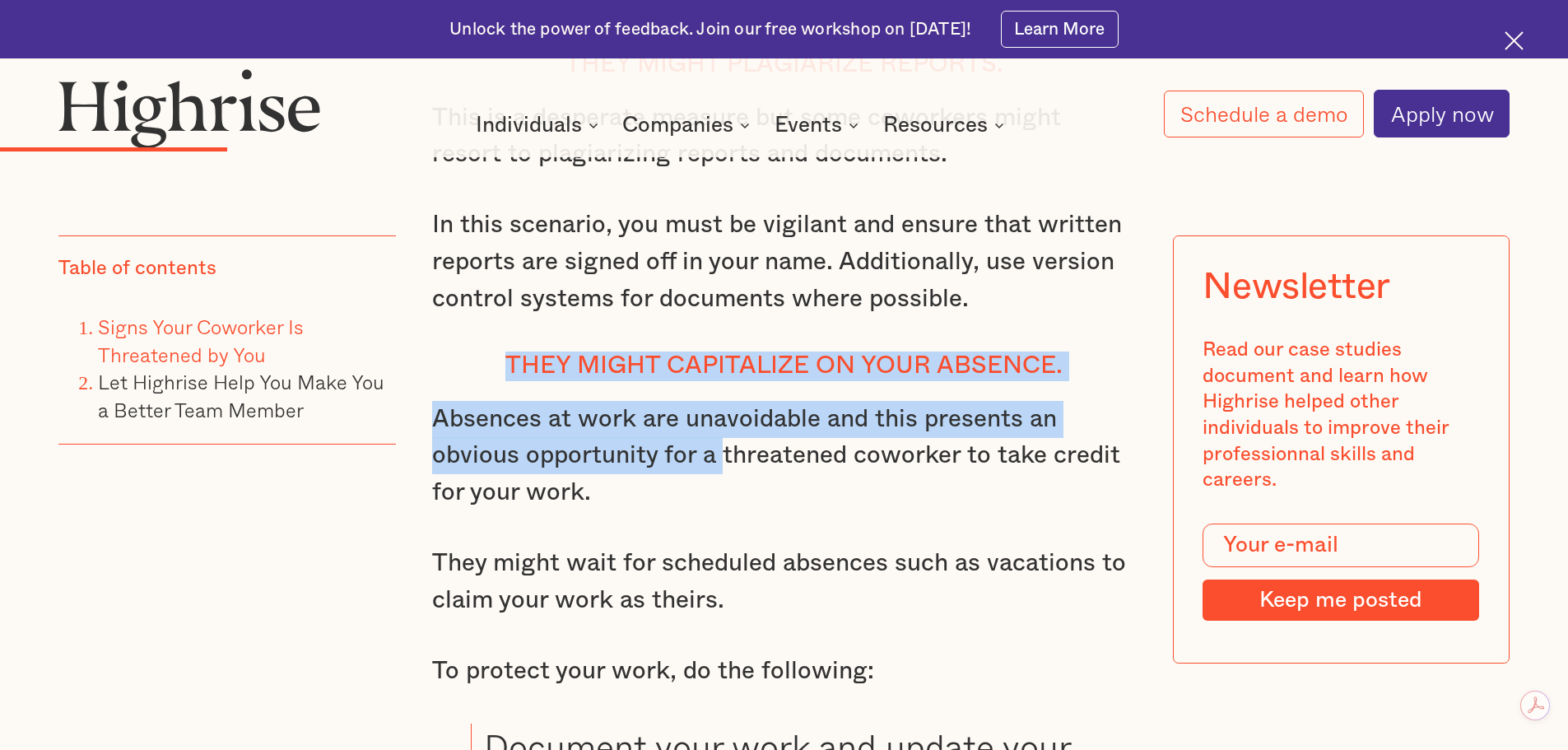
drag, startPoint x: 502, startPoint y: 368, endPoint x: 721, endPoint y: 451, distance: 234.2
click at [721, 451] on div "Signs Your Coworker Is Threatened by You Is a coworker constantly undermining y…" at bounding box center [784, 556] width 704 height 5579
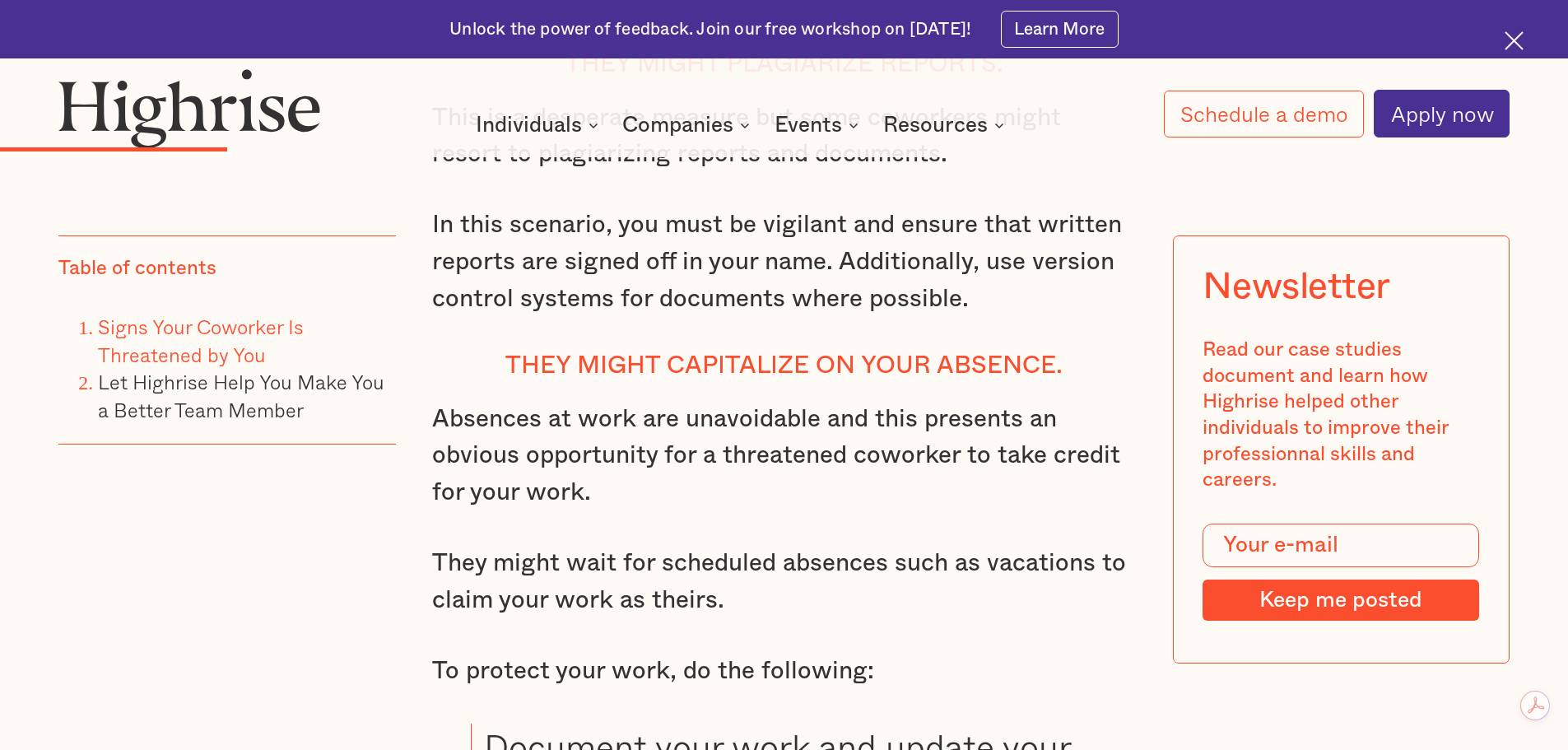
click at [753, 480] on p "Absences at work are unavoidable and this presents an obvious opportunity for a…" at bounding box center [784, 456] width 704 height 111
click at [440, 416] on p "Absences at work are unavoidable and this presents an obvious opportunity for a…" at bounding box center [784, 456] width 704 height 111
click at [538, 418] on p "Absences at work are unavoidable and this presents an obvious opportunity for a…" at bounding box center [784, 456] width 704 height 111
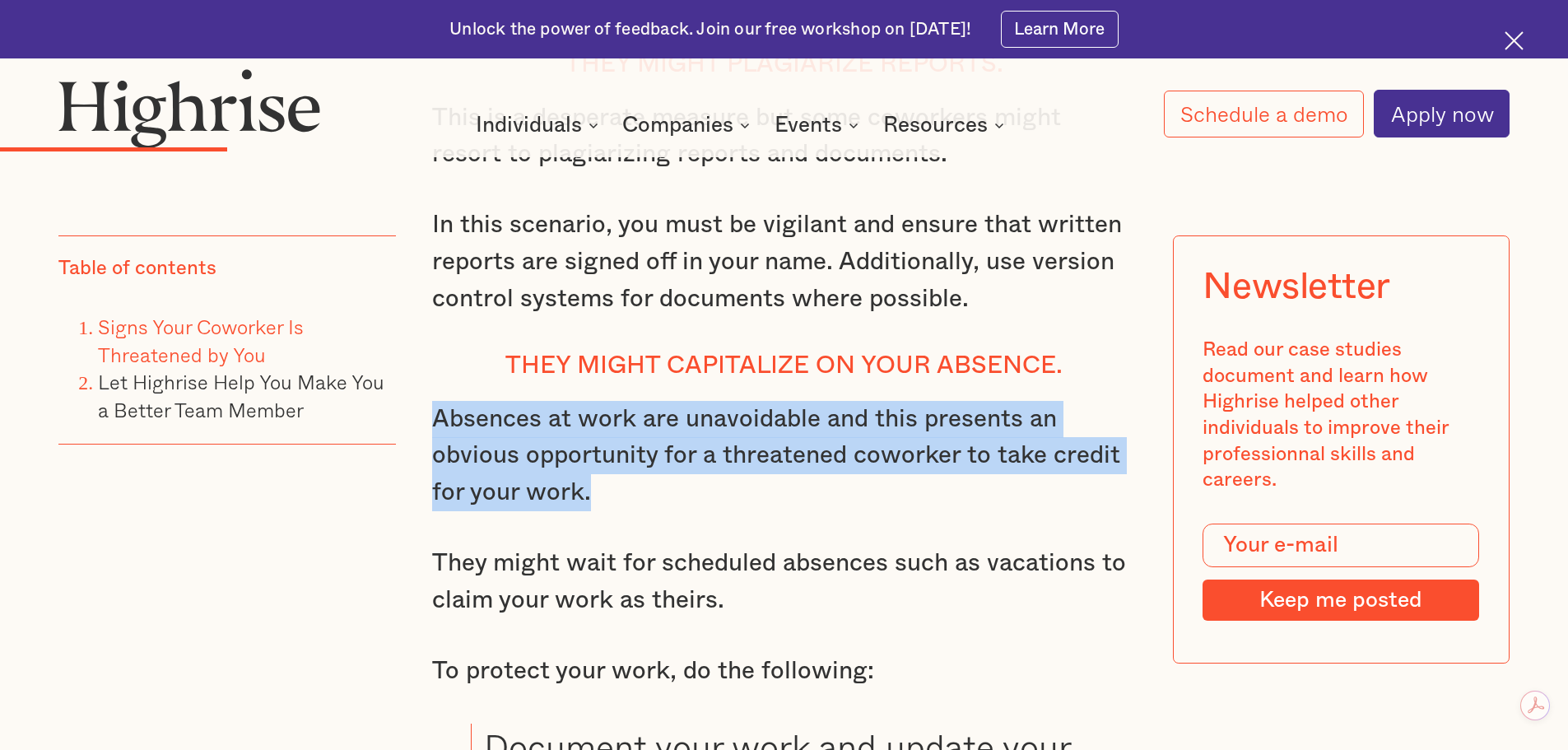
drag, startPoint x: 440, startPoint y: 415, endPoint x: 681, endPoint y: 486, distance: 251.2
click at [681, 486] on p "Absences at work are unavoidable and this presents an obvious opportunity for a…" at bounding box center [784, 456] width 704 height 111
click at [772, 478] on p "Absences at work are unavoidable and this presents an obvious opportunity for a…" at bounding box center [784, 456] width 704 height 111
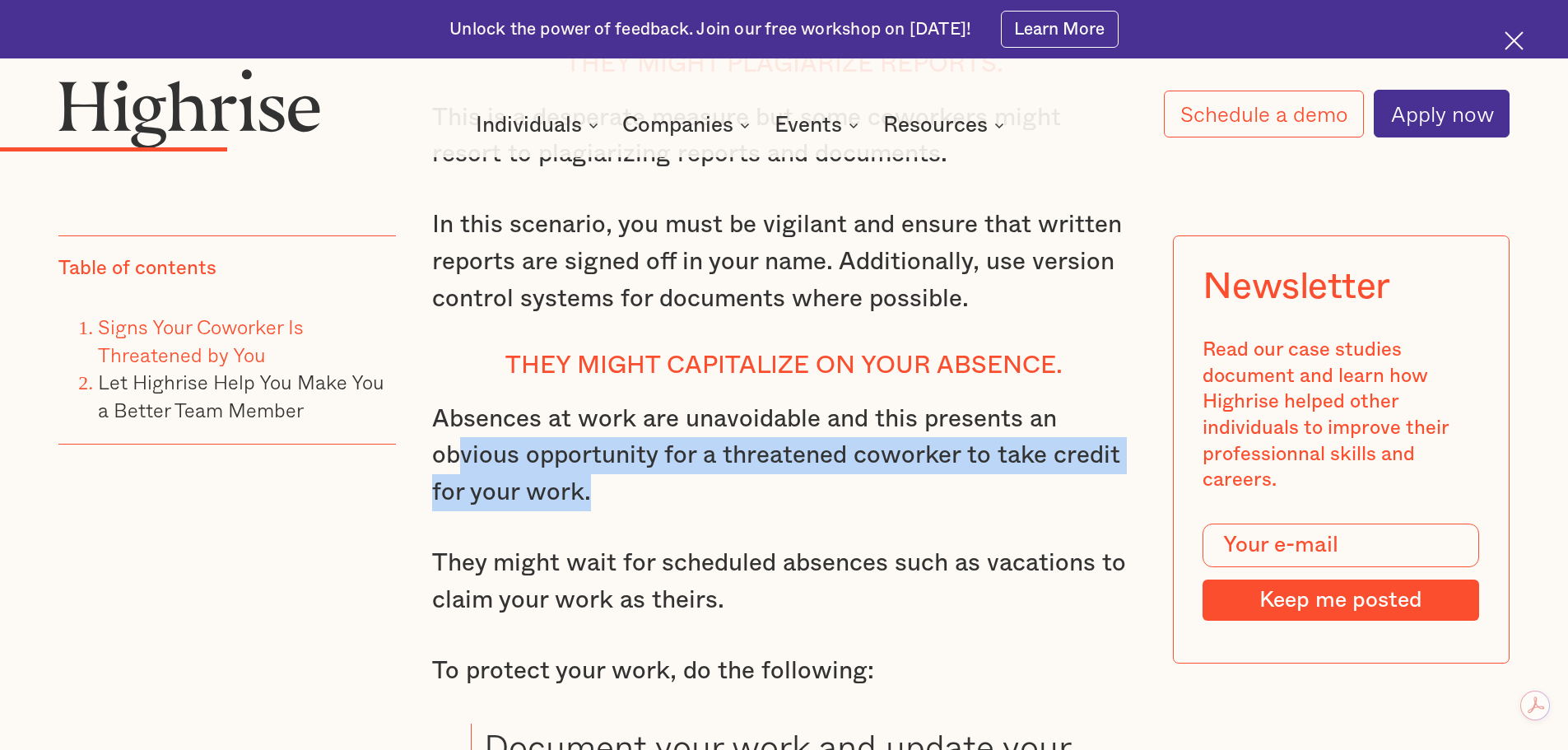
drag, startPoint x: 508, startPoint y: 451, endPoint x: 672, endPoint y: 489, distance: 168.3
click at [672, 489] on p "Absences at work are unavoidable and this presents an obvious opportunity for a…" at bounding box center [784, 456] width 704 height 111
click at [791, 467] on p "Absences at work are unavoidable and this presents an obvious opportunity for a…" at bounding box center [784, 456] width 704 height 111
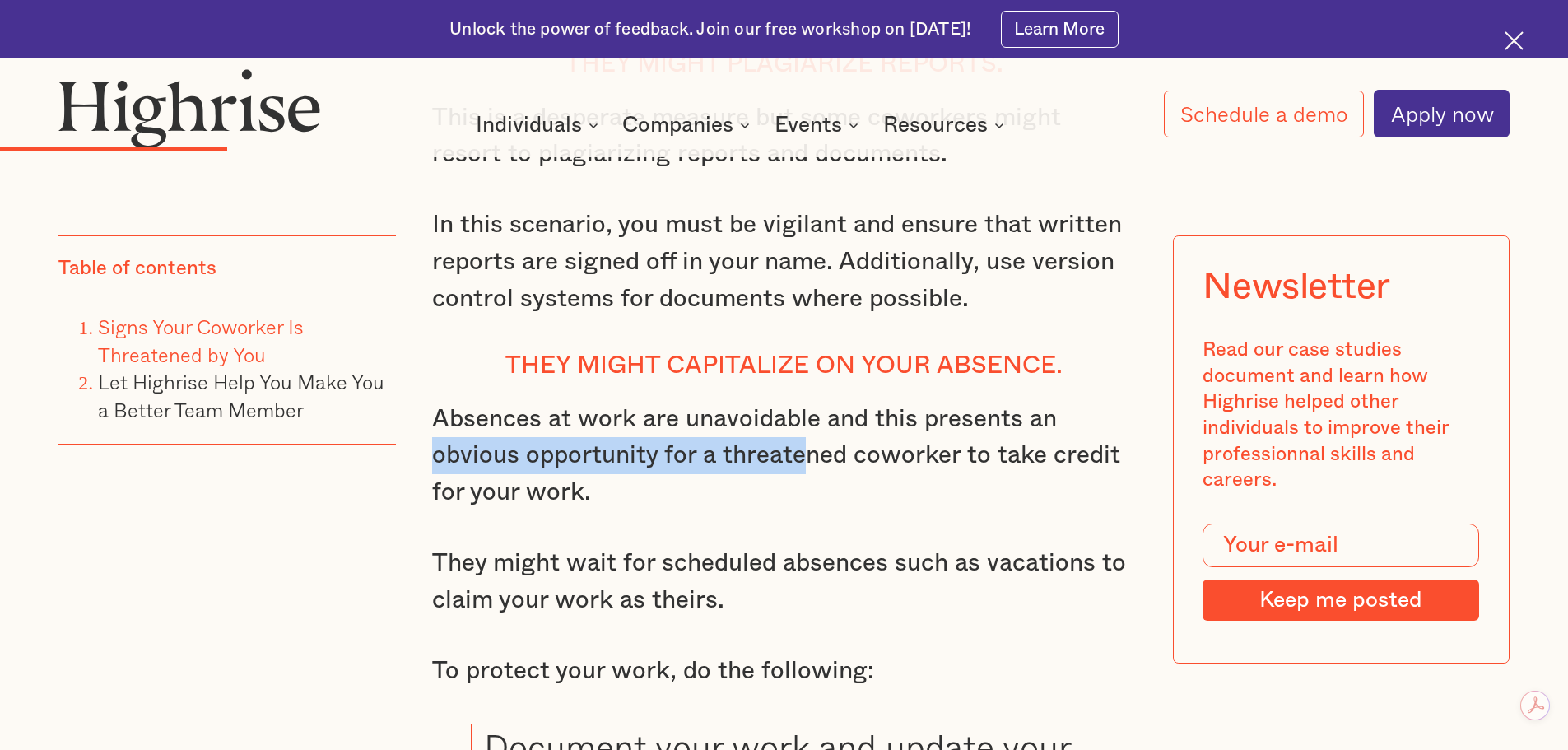
drag, startPoint x: 429, startPoint y: 447, endPoint x: 825, endPoint y: 447, distance: 396.0
click at [817, 448] on p "Absences at work are unavoidable and this presents an obvious opportunity for a…" at bounding box center [784, 456] width 704 height 111
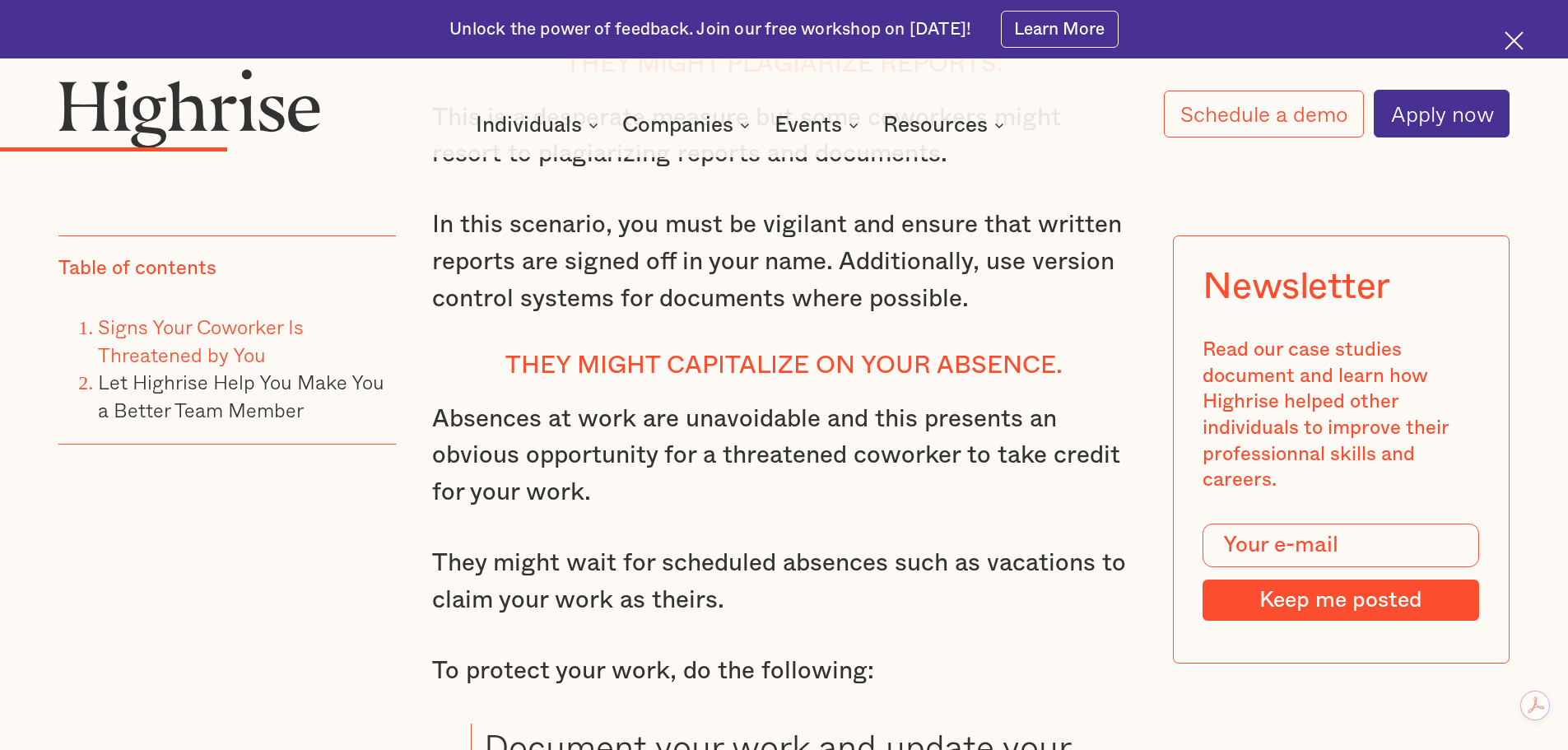
click at [909, 438] on p "Absences at work are unavoidable and this presents an obvious opportunity for a…" at bounding box center [784, 456] width 704 height 111
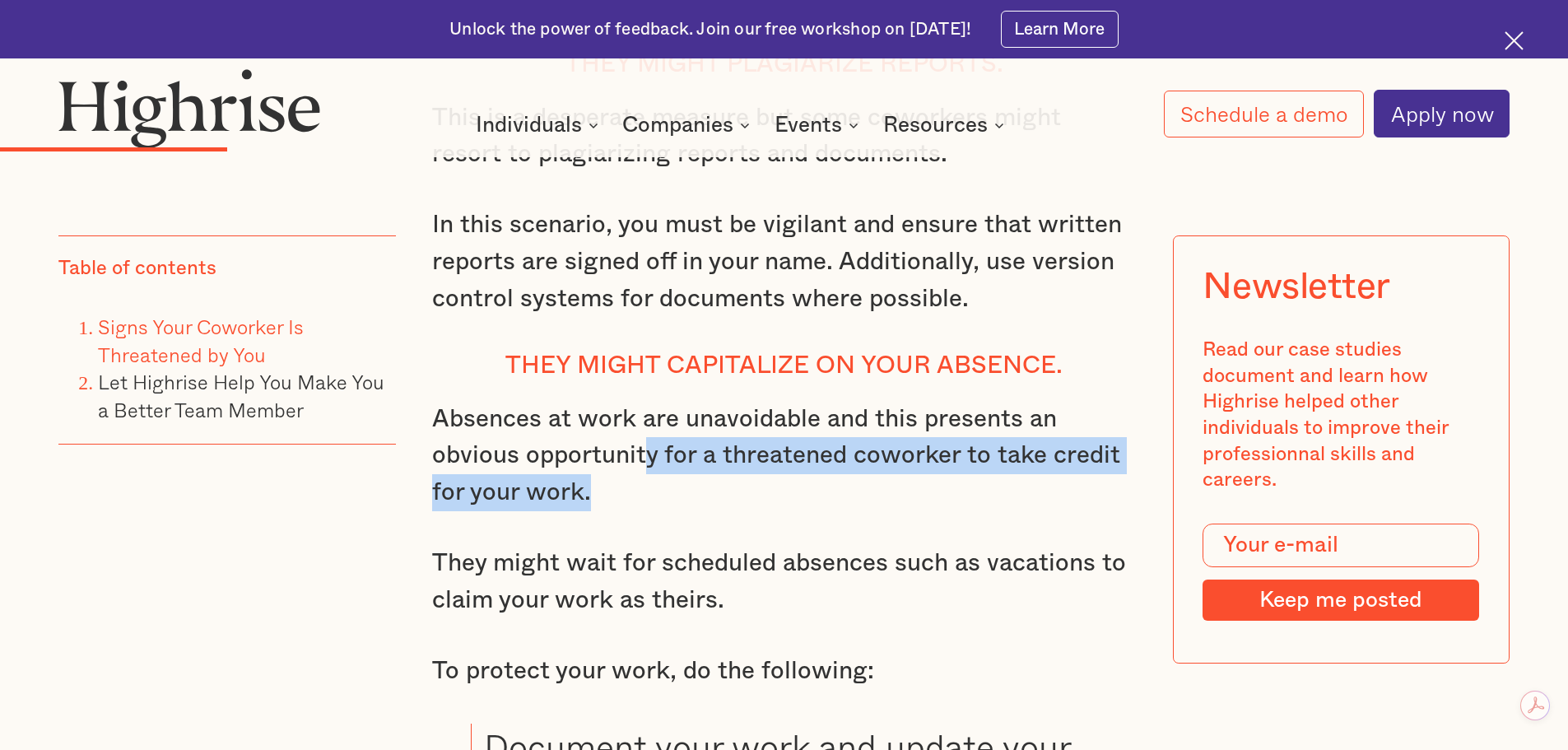
drag, startPoint x: 642, startPoint y: 446, endPoint x: 690, endPoint y: 486, distance: 62.5
click at [690, 486] on p "Absences at work are unavoidable and this presents an obvious opportunity for a…" at bounding box center [784, 456] width 704 height 111
click at [701, 490] on p "Absences at work are unavoidable and this presents an obvious opportunity for a…" at bounding box center [784, 456] width 704 height 111
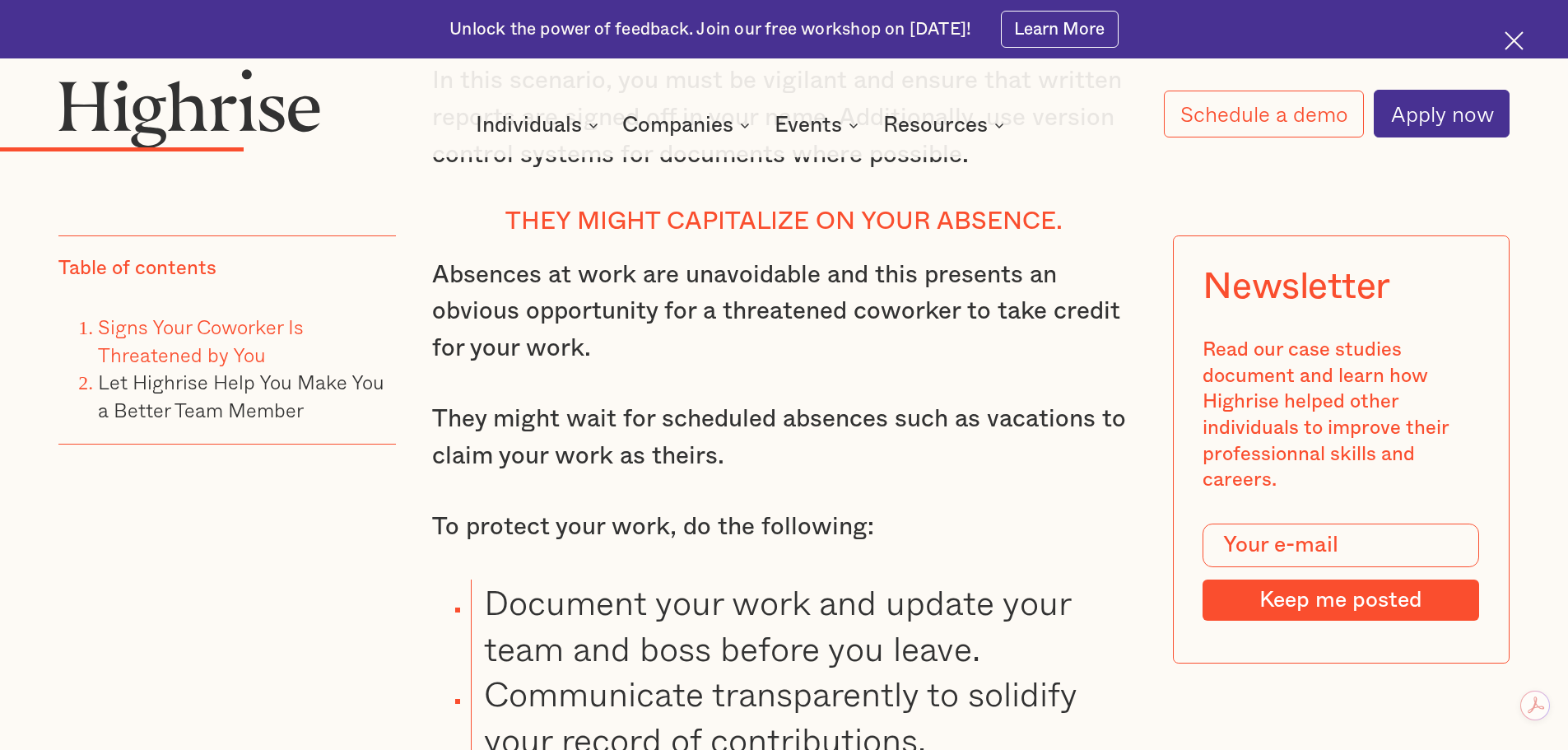
scroll to position [4828, 0]
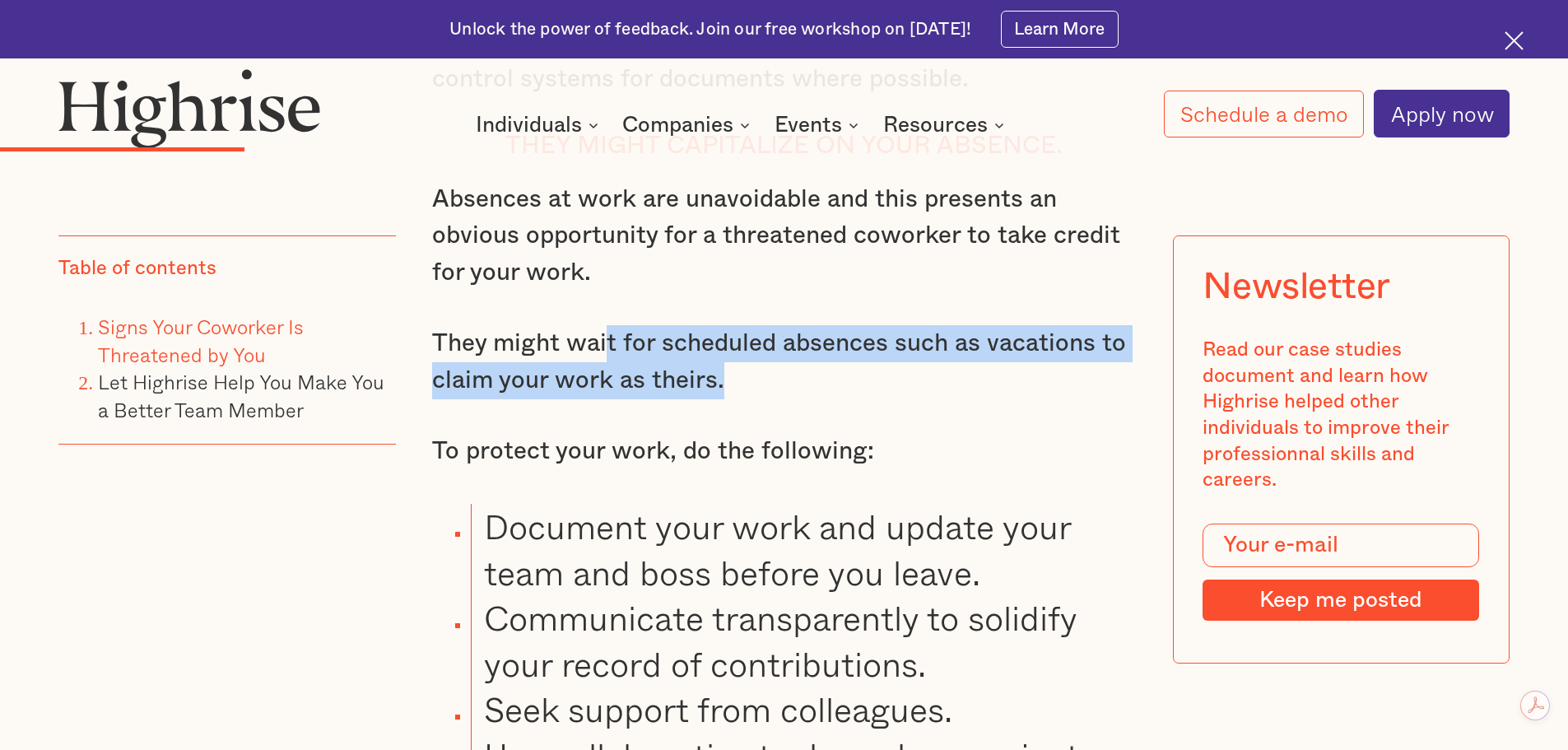
drag, startPoint x: 608, startPoint y: 338, endPoint x: 771, endPoint y: 384, distance: 169.4
click at [770, 384] on p "They might wait for scheduled absences such as vacations to claim your work as …" at bounding box center [784, 362] width 704 height 73
click at [1017, 386] on p "They might wait for scheduled absences such as vacations to claim your work as …" at bounding box center [784, 362] width 704 height 73
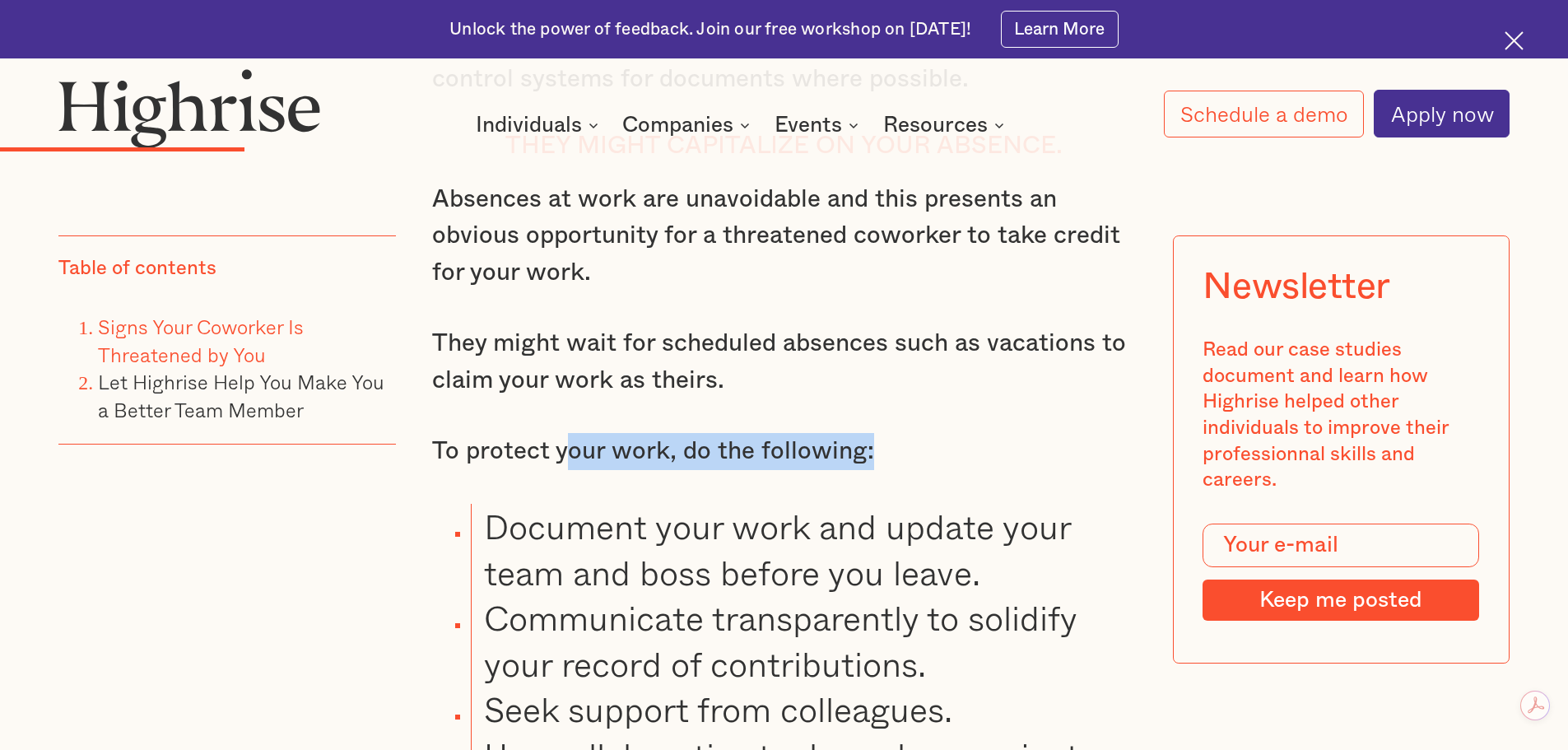
drag, startPoint x: 725, startPoint y: 446, endPoint x: 930, endPoint y: 434, distance: 205.4
click at [888, 442] on p "To protect your work, do the following:" at bounding box center [784, 451] width 704 height 37
click at [937, 434] on p "To protect your work, do the following:" at bounding box center [784, 451] width 704 height 37
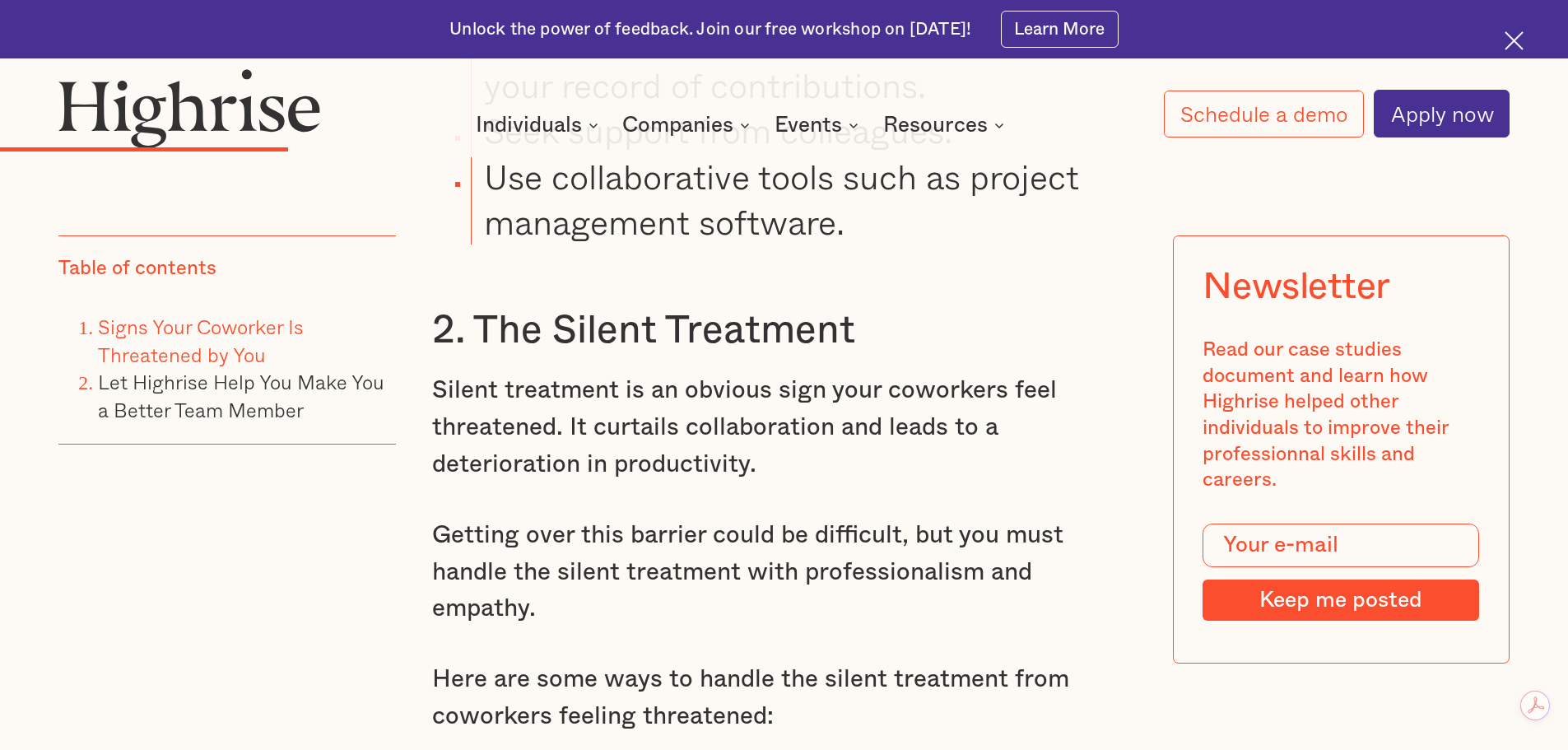
scroll to position [5487, 0]
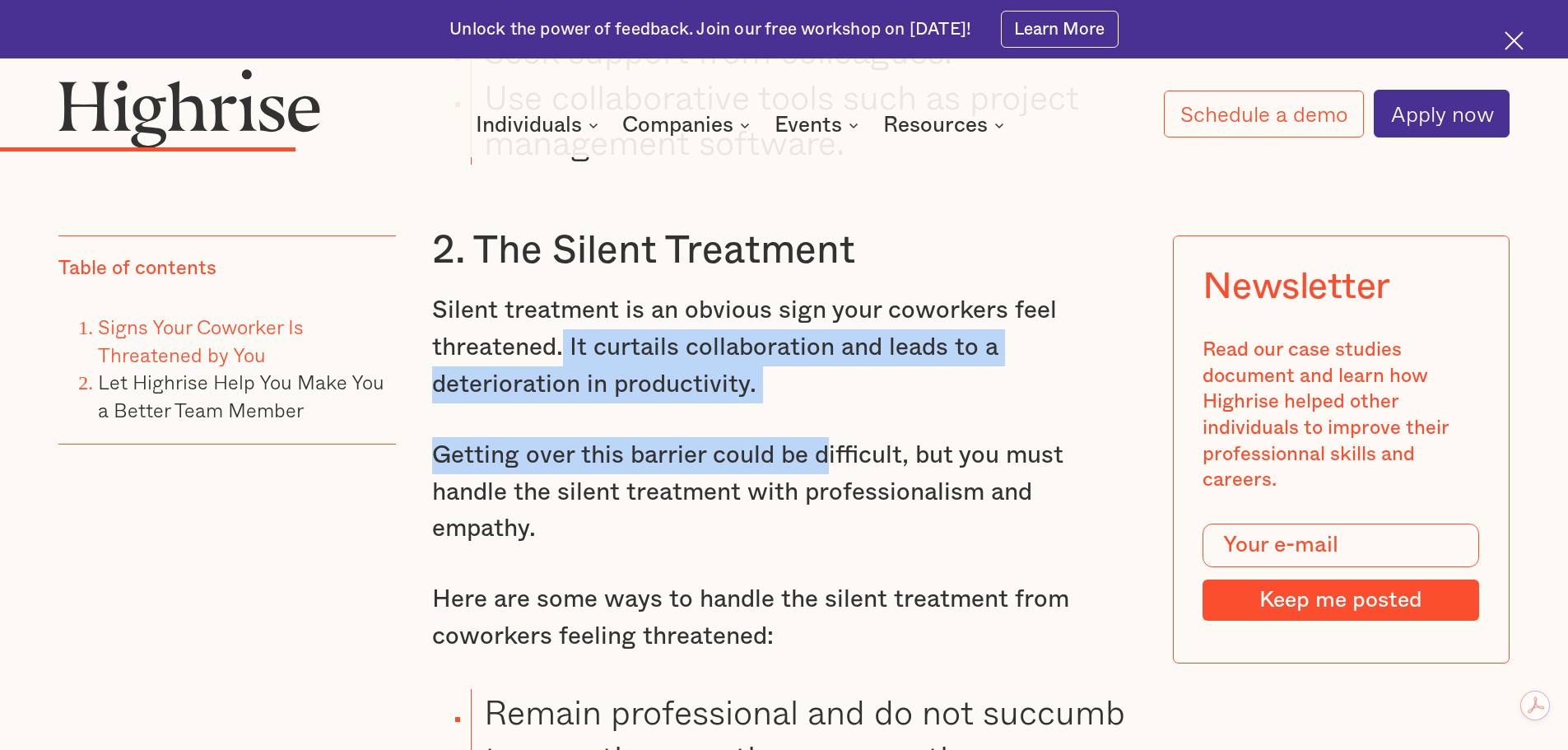
drag, startPoint x: 564, startPoint y: 353, endPoint x: 858, endPoint y: 393, distance: 296.7
drag, startPoint x: 914, startPoint y: 375, endPoint x: 845, endPoint y: 364, distance: 69.9
click at [914, 374] on p "Silent treatment is an obvious sign your coworkers feel threatened. It curtails…" at bounding box center [784, 347] width 704 height 111
click at [748, 331] on p "Silent treatment is an obvious sign your coworkers feel threatened. It curtails…" at bounding box center [784, 347] width 704 height 111
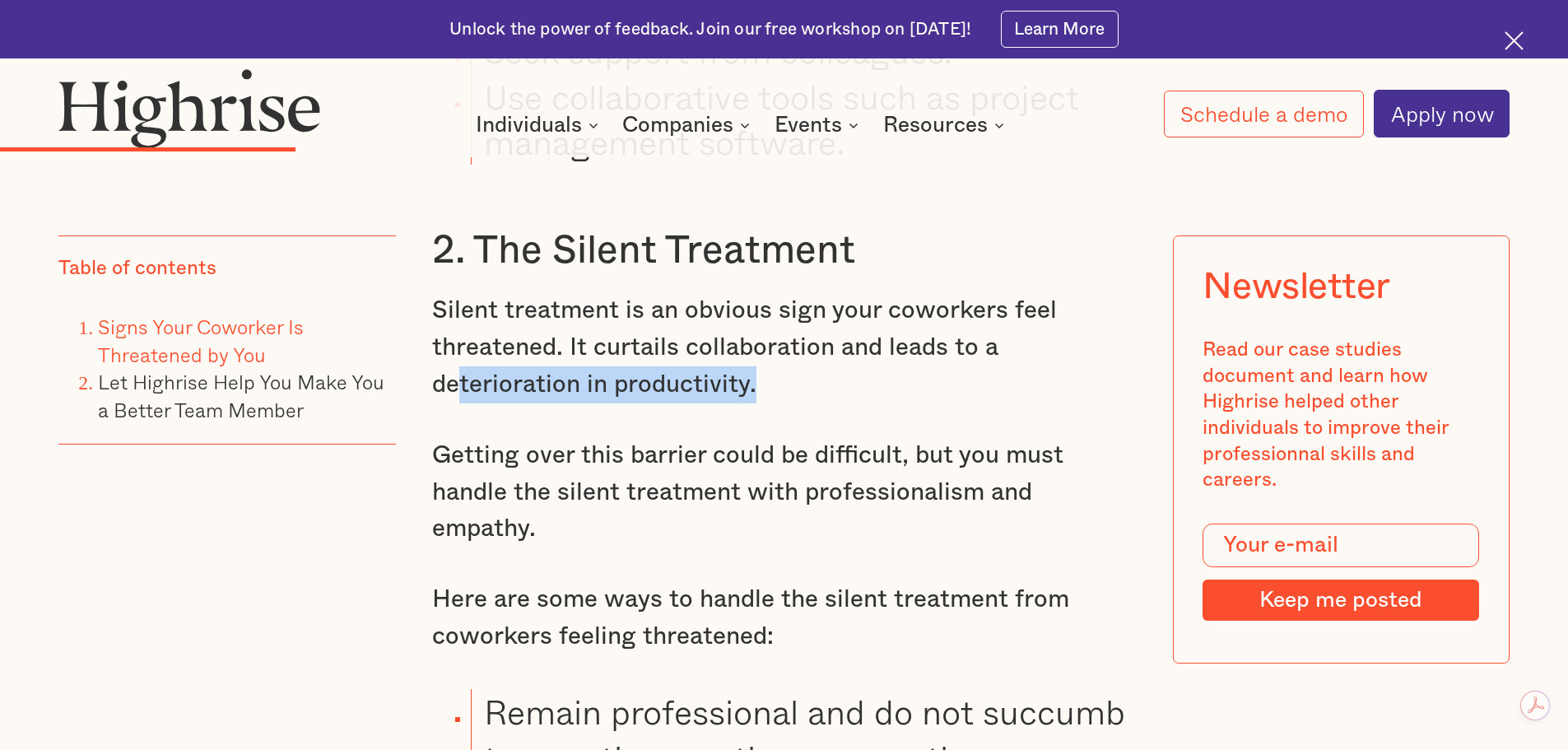
drag, startPoint x: 452, startPoint y: 398, endPoint x: 808, endPoint y: 398, distance: 356.0
click at [804, 399] on p "Silent treatment is an obvious sign your coworkers feel threatened. It curtails…" at bounding box center [784, 347] width 704 height 111
click at [872, 387] on p "Silent treatment is an obvious sign your coworkers feel threatened. It curtails…" at bounding box center [784, 347] width 704 height 111
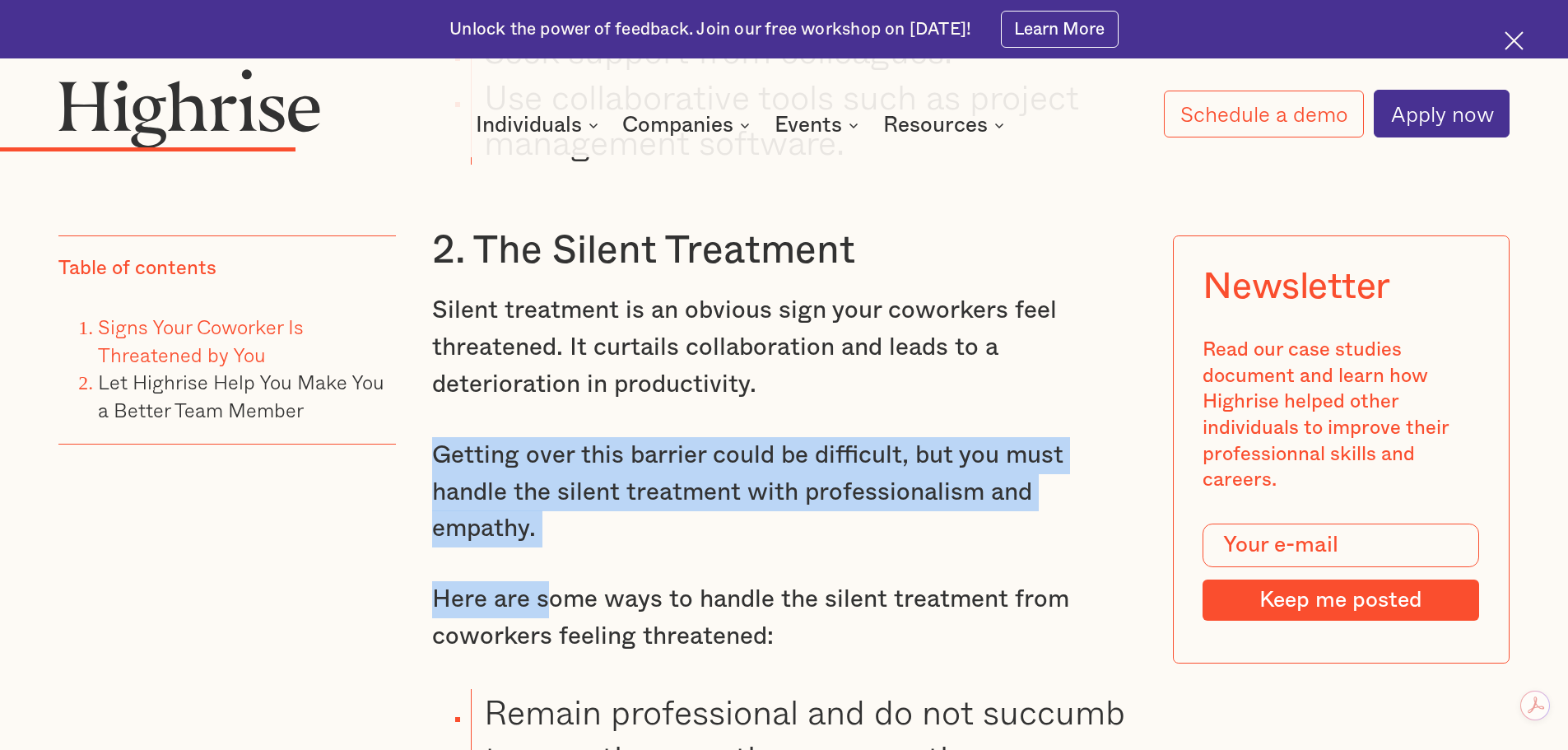
drag, startPoint x: 428, startPoint y: 452, endPoint x: 580, endPoint y: 537, distance: 174.2
click at [721, 527] on p "Getting over this barrier could be difficult, but you must handle the silent tr…" at bounding box center [784, 492] width 704 height 111
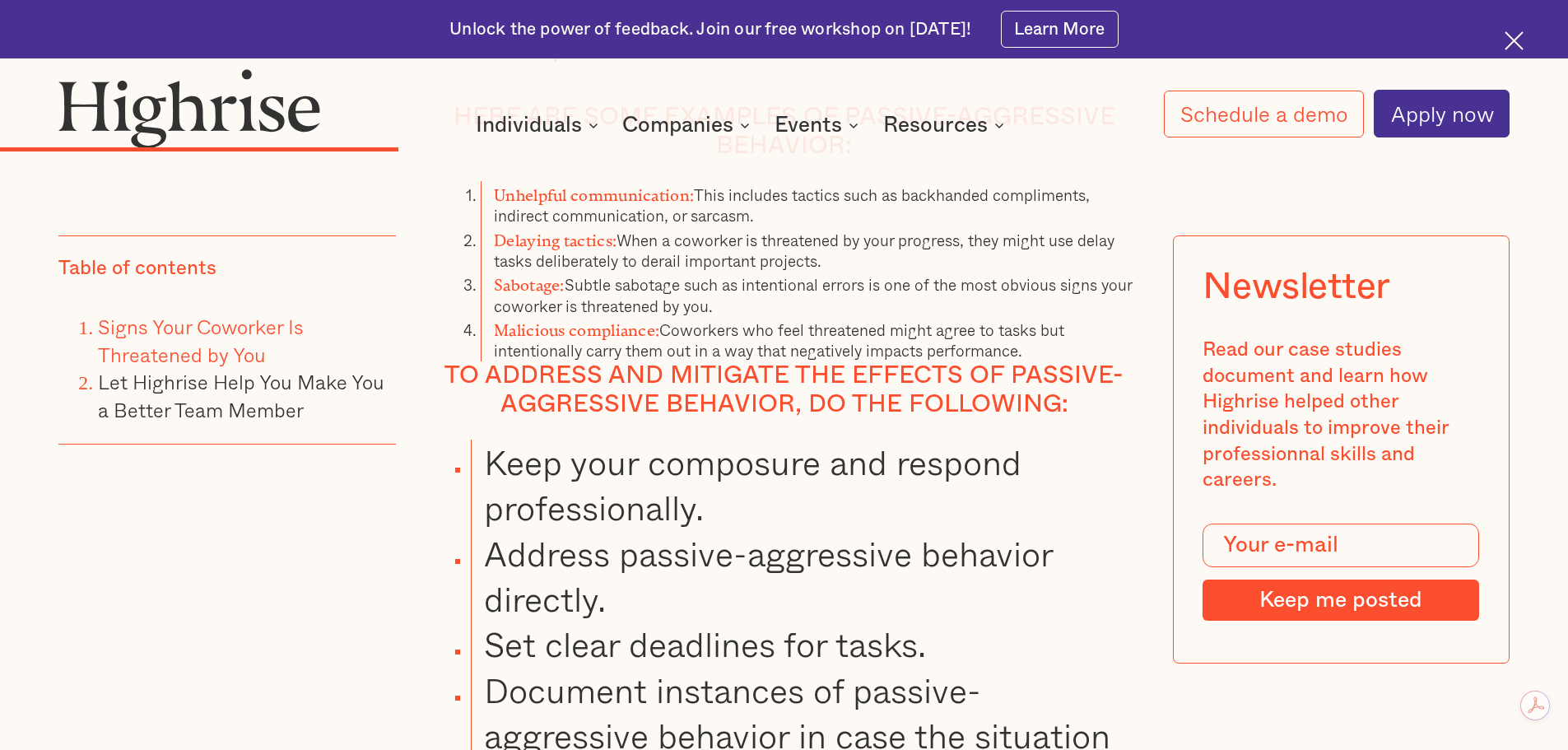
scroll to position [7023, 0]
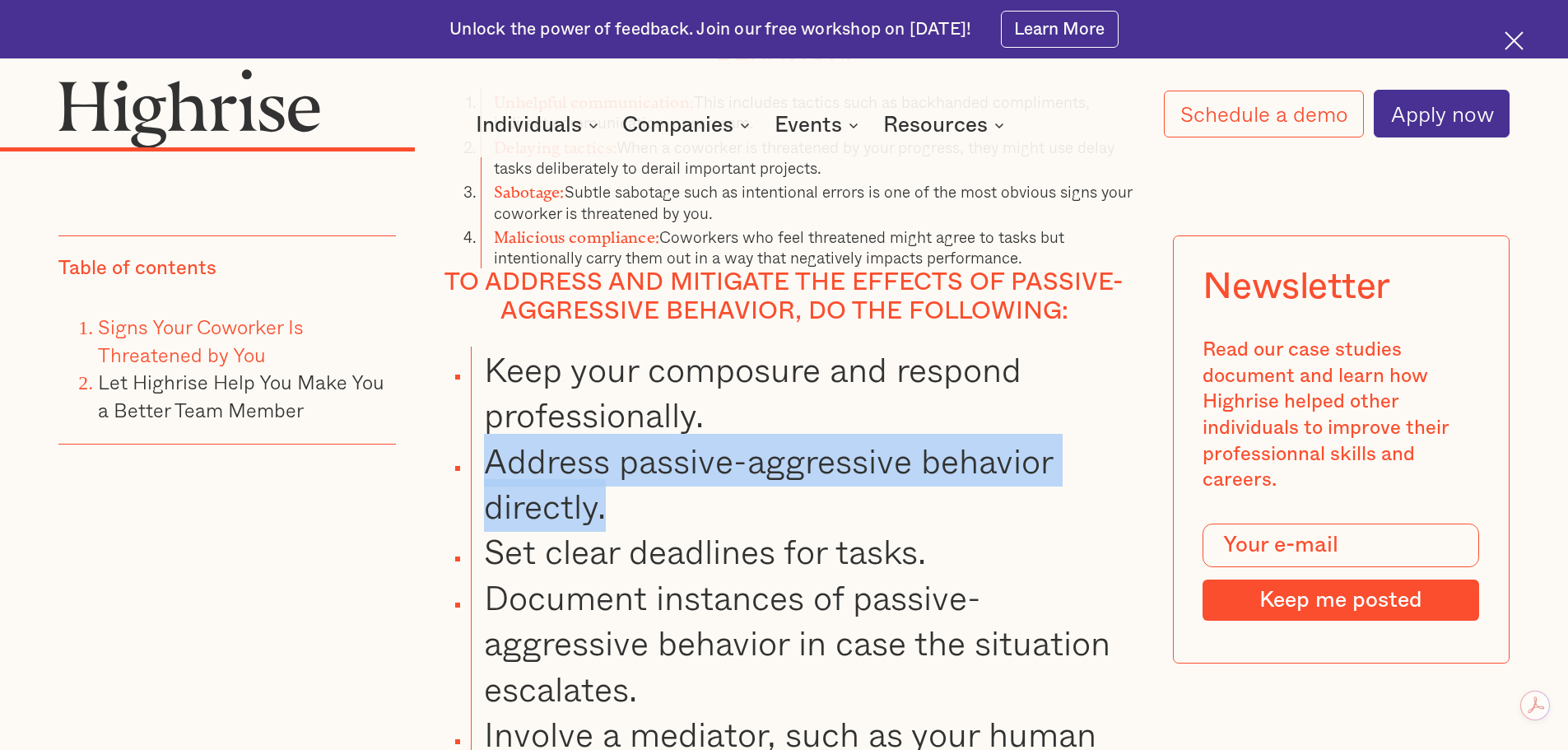
drag, startPoint x: 476, startPoint y: 428, endPoint x: 638, endPoint y: 477, distance: 169.2
click at [638, 477] on li "Address passive-aggressive behavior directly." at bounding box center [803, 484] width 665 height 92
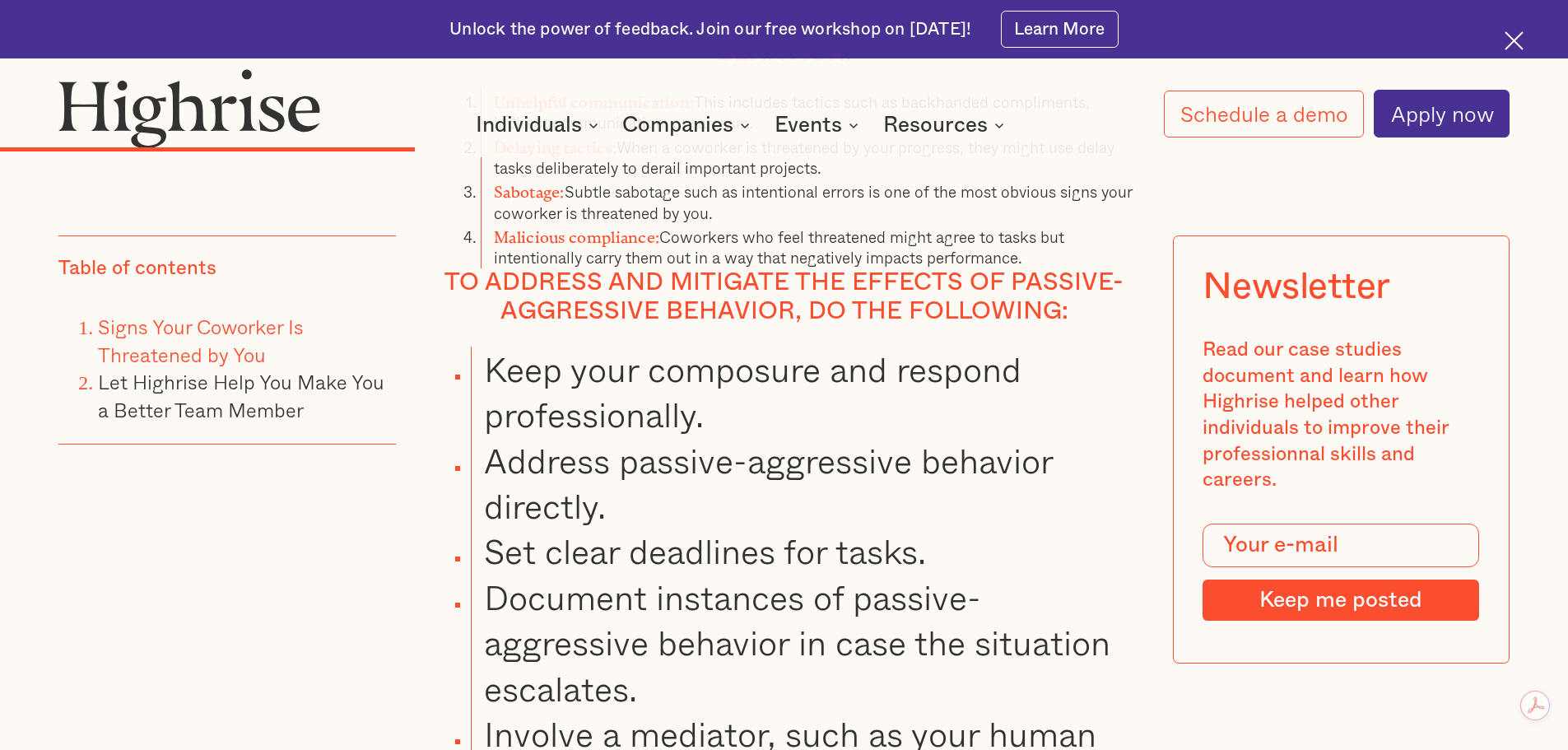
click at [259, 610] on div "Table of contents Signs Your Coworker Is Threatened by You Let Highrise Help Yo…" at bounding box center [226, 480] width 337 height 490
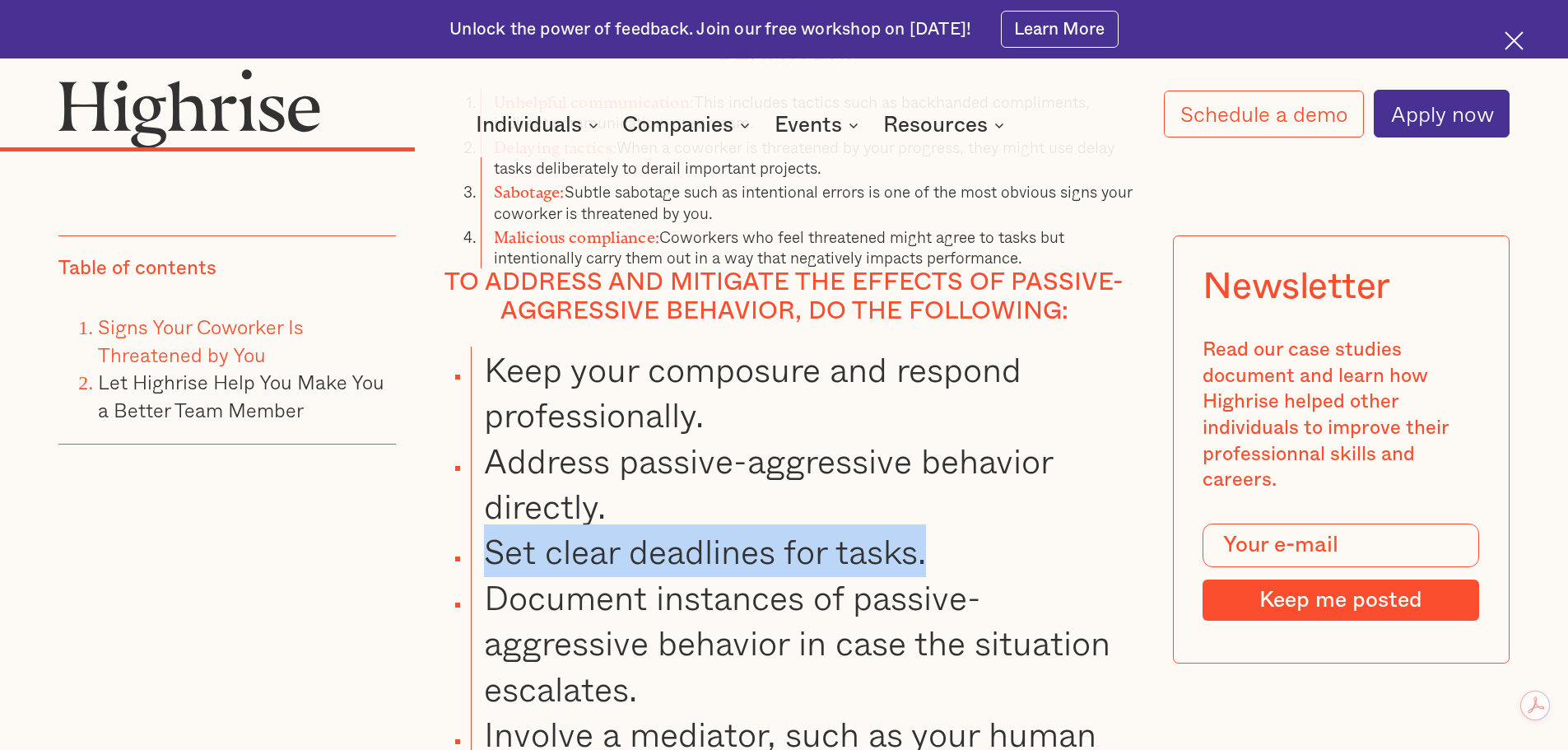
drag, startPoint x: 482, startPoint y: 505, endPoint x: 1001, endPoint y: 500, distance: 519.0
click at [1005, 529] on li "Set clear deadlines for tasks." at bounding box center [803, 551] width 665 height 45
click at [709, 536] on li "Set clear deadlines for tasks." at bounding box center [803, 551] width 665 height 45
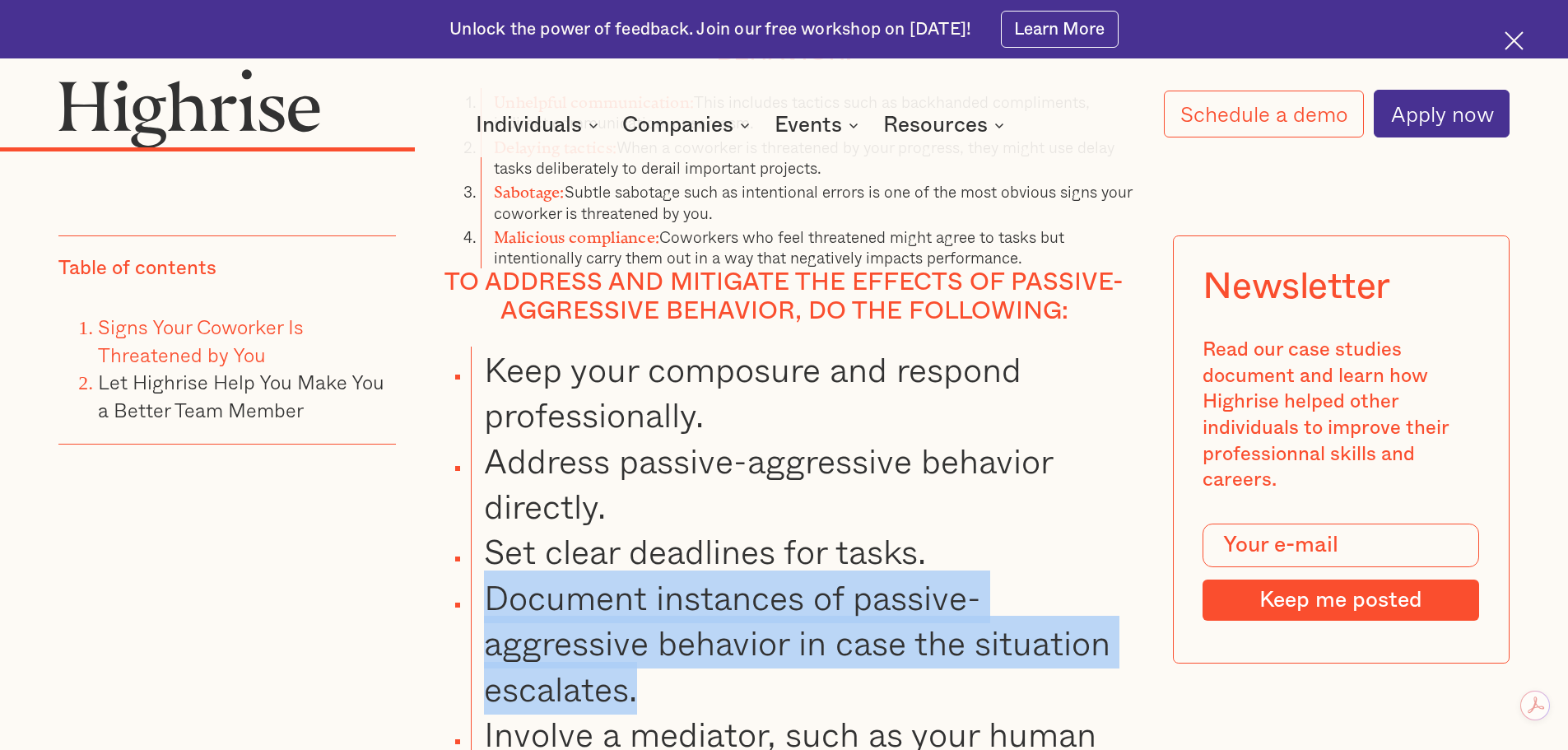
drag, startPoint x: 478, startPoint y: 562, endPoint x: 697, endPoint y: 644, distance: 233.8
click at [697, 644] on li "Document instances of passive-aggressive behavior in case the situation escalat…" at bounding box center [803, 642] width 665 height 136
click at [554, 585] on li "Document instances of passive-aggressive behavior in case the situation escalat…" at bounding box center [803, 642] width 665 height 136
drag, startPoint x: 506, startPoint y: 567, endPoint x: 645, endPoint y: 649, distance: 161.4
click at [659, 681] on ul "Keep your composure and respond professionally. Address passive-aggressive beha…" at bounding box center [769, 574] width 734 height 456
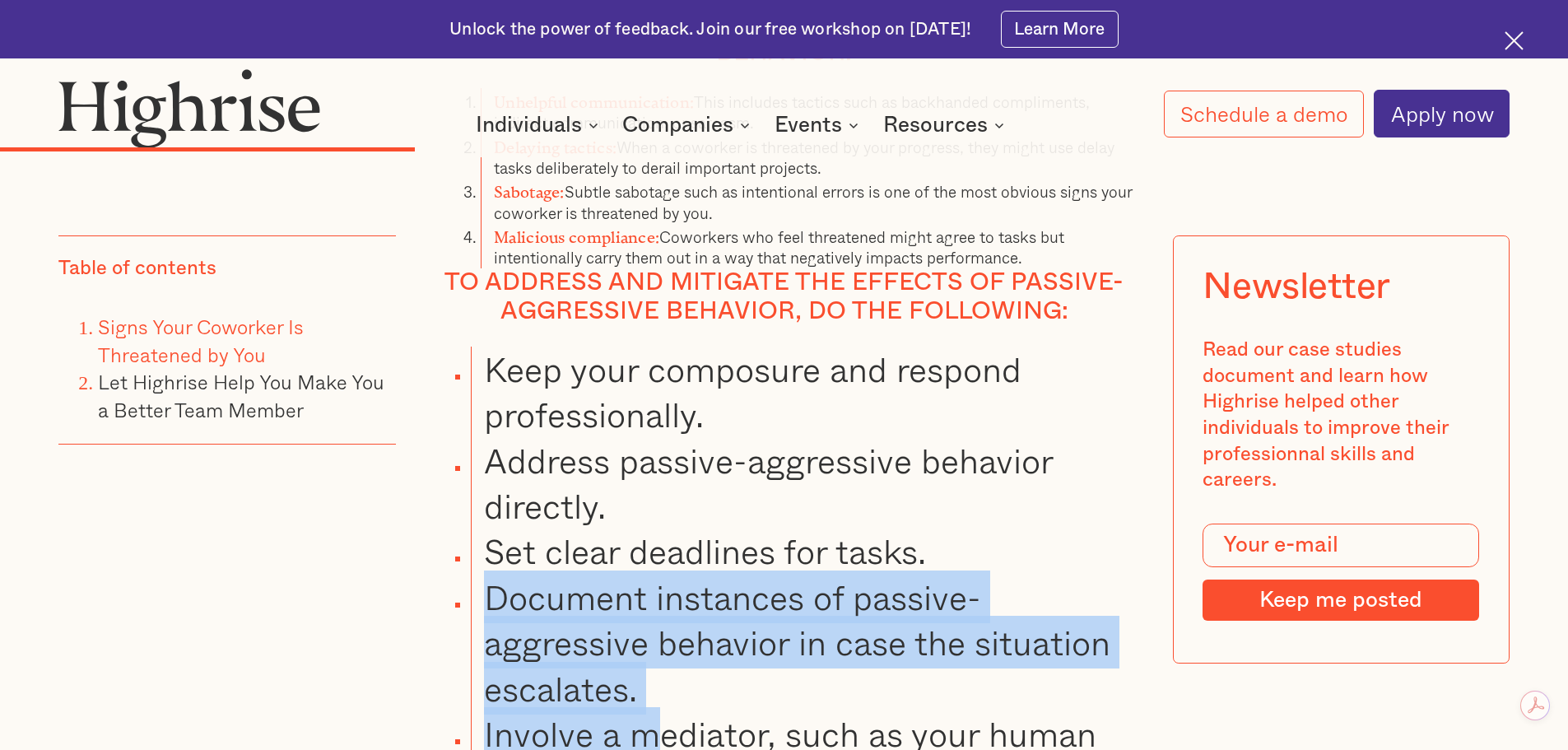
click at [575, 590] on li "Document instances of passive-aggressive behavior in case the situation escalat…" at bounding box center [803, 642] width 665 height 136
click at [481, 574] on li "Document instances of passive-aggressive behavior in case the situation escalat…" at bounding box center [803, 642] width 665 height 136
drag, startPoint x: 482, startPoint y: 561, endPoint x: 674, endPoint y: 654, distance: 213.3
click at [679, 653] on li "Document instances of passive-aggressive behavior in case the situation escalat…" at bounding box center [803, 642] width 665 height 136
click at [497, 574] on li "Document instances of passive-aggressive behavior in case the situation escalat…" at bounding box center [803, 642] width 665 height 136
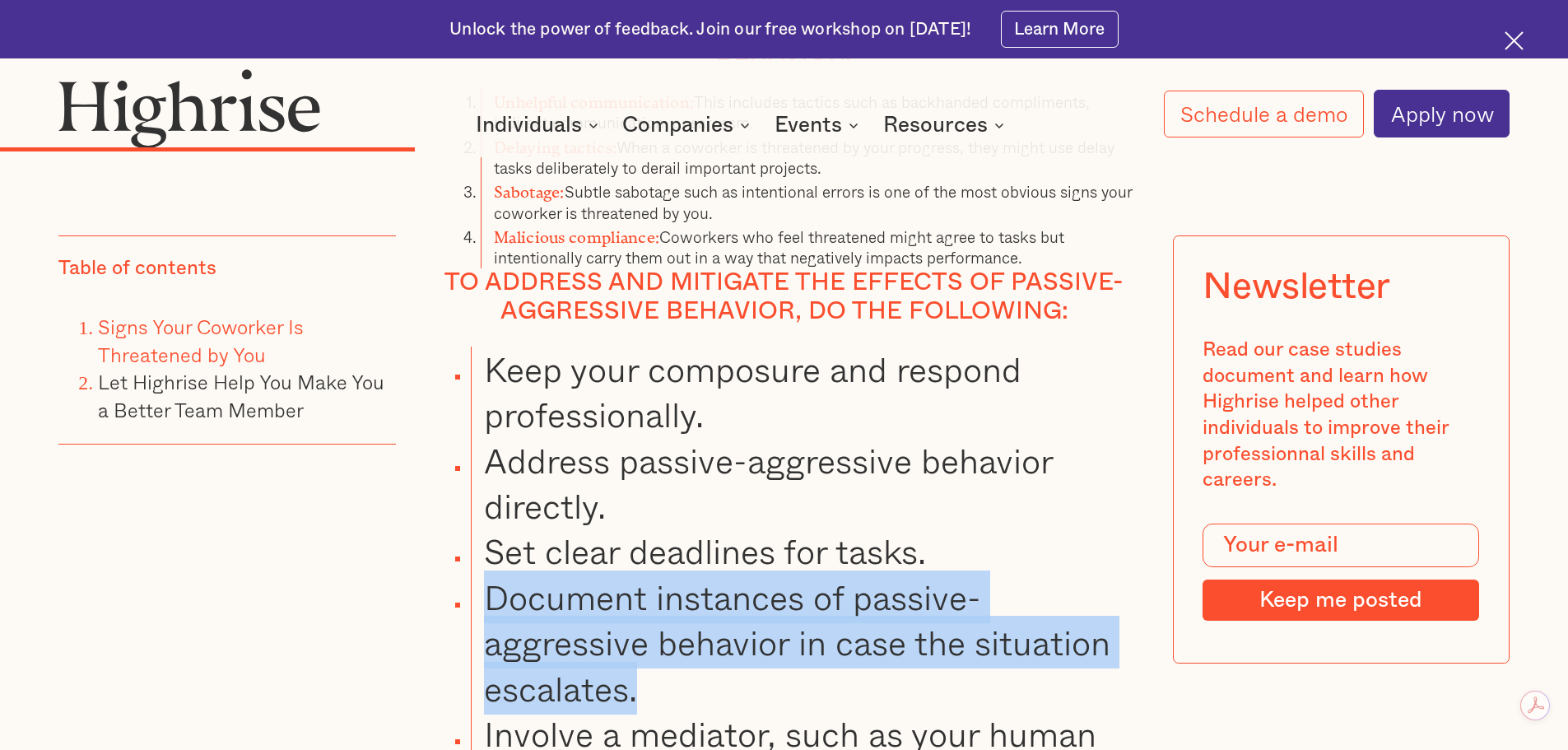
drag, startPoint x: 488, startPoint y: 563, endPoint x: 649, endPoint y: 641, distance: 178.9
click at [659, 655] on li "Document instances of passive-aggressive behavior in case the situation escalat…" at bounding box center [803, 642] width 665 height 136
click at [575, 577] on li "Document instances of passive-aggressive behavior in case the situation escalat…" at bounding box center [803, 642] width 665 height 136
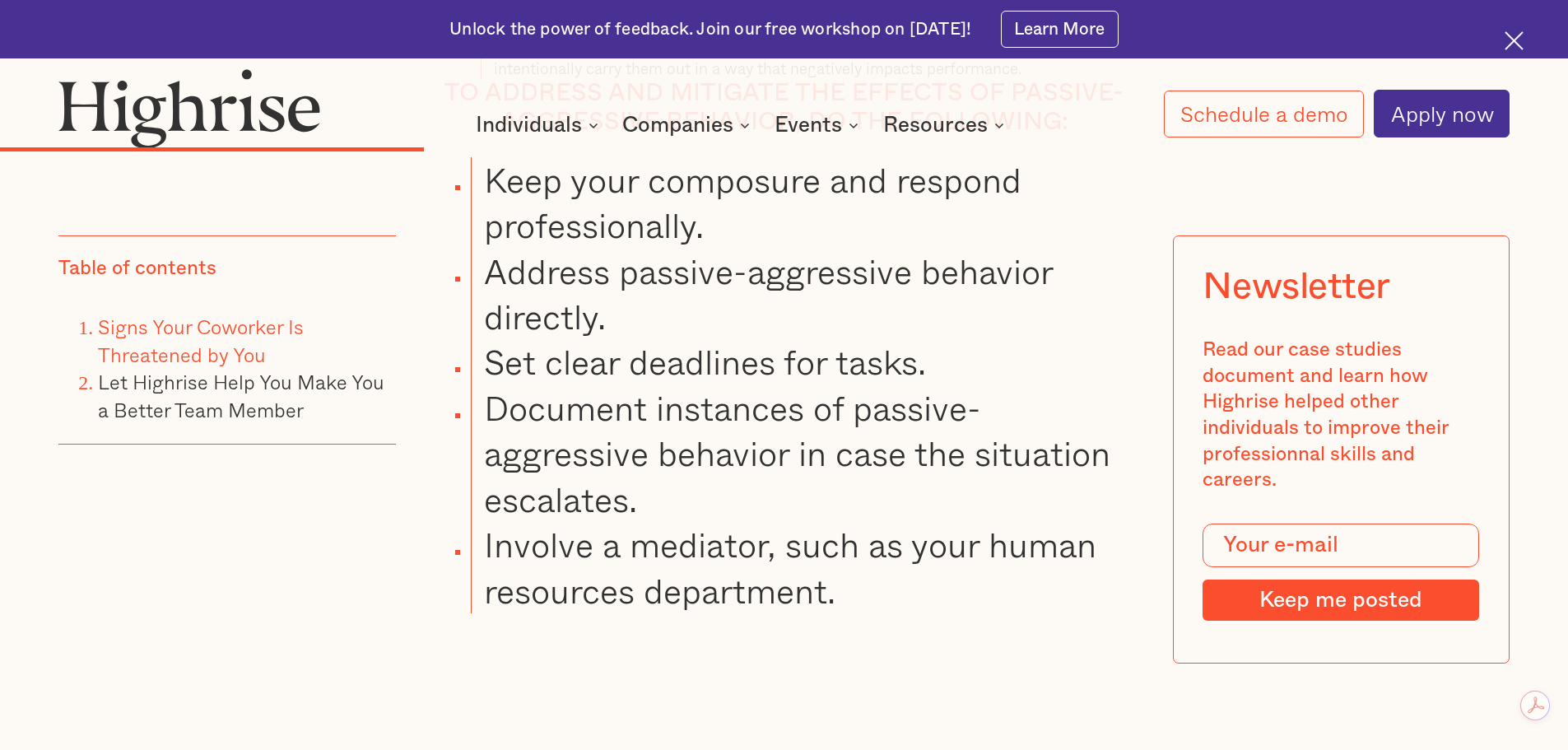
scroll to position [7242, 0]
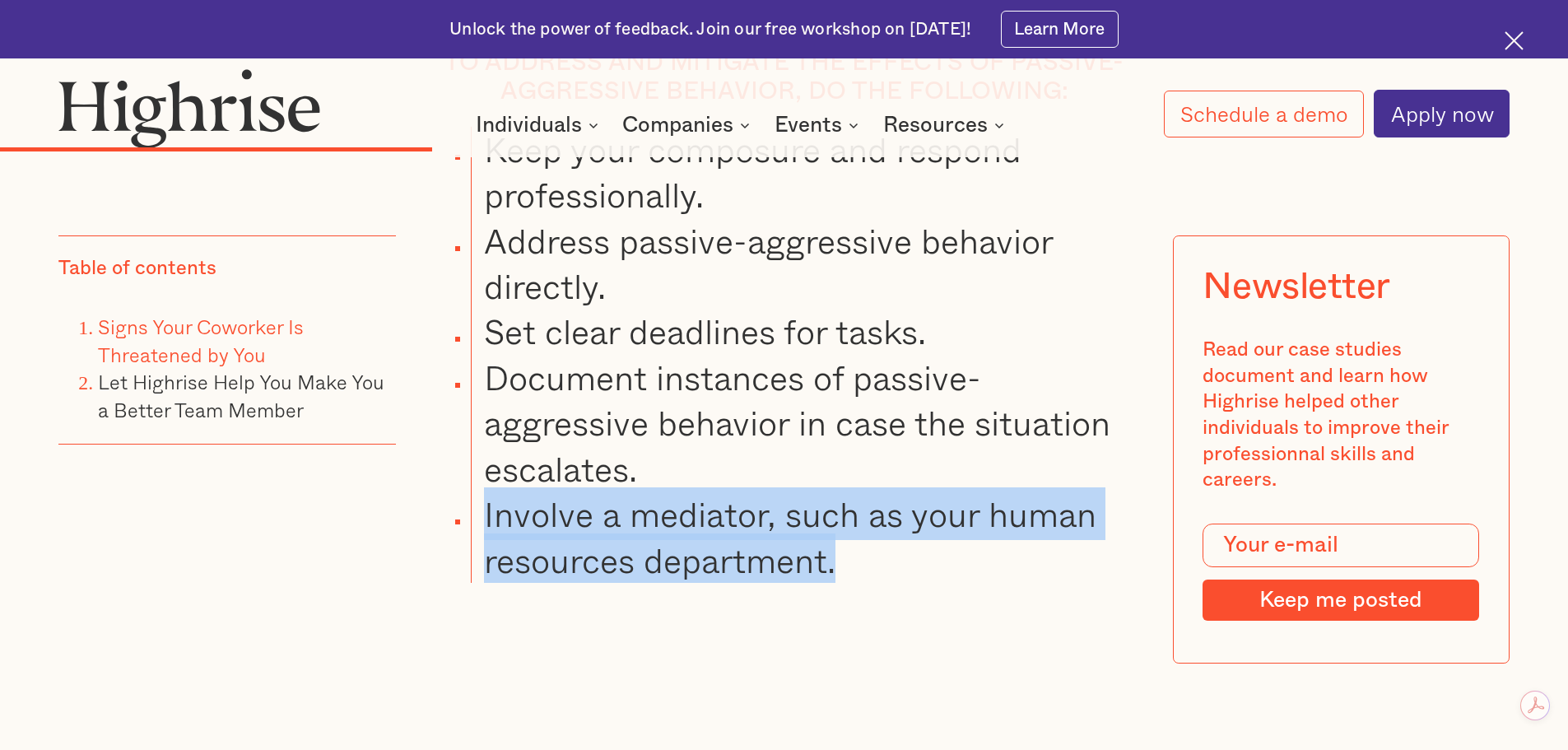
drag, startPoint x: 481, startPoint y: 480, endPoint x: 913, endPoint y: 528, distance: 434.7
click at [913, 528] on li "Involve a mediator, such as your human resources department." at bounding box center [803, 537] width 665 height 92
click at [665, 491] on li "Involve a mediator, such as your human resources department." at bounding box center [803, 537] width 665 height 92
drag, startPoint x: 470, startPoint y: 479, endPoint x: 854, endPoint y: 520, distance: 386.2
click at [854, 520] on li "Involve a mediator, such as your human resources department." at bounding box center [803, 537] width 665 height 92
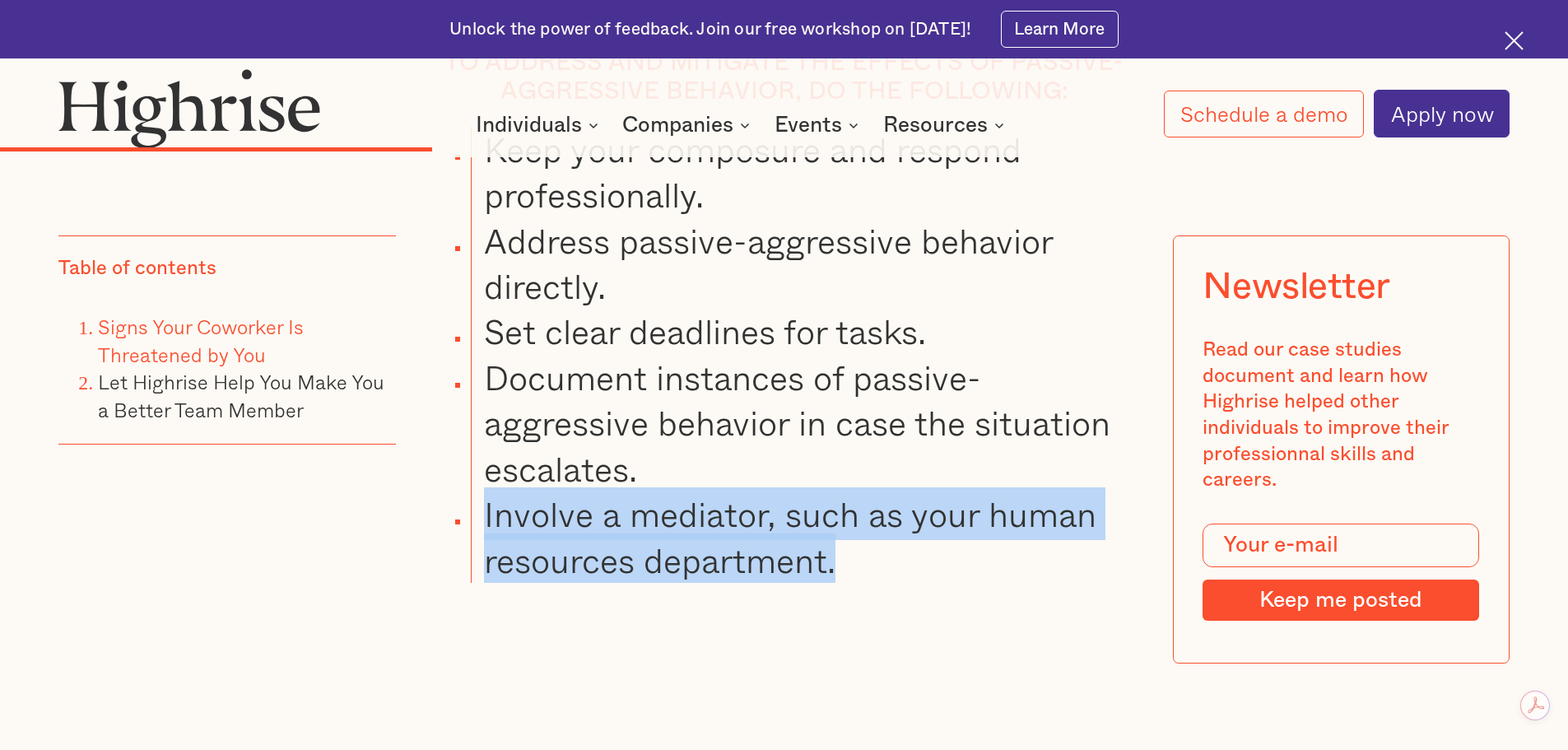
click at [592, 491] on li "Involve a mediator, such as your human resources department." at bounding box center [803, 537] width 665 height 92
drag, startPoint x: 481, startPoint y: 474, endPoint x: 740, endPoint y: 511, distance: 261.6
click at [890, 531] on li "Involve a mediator, such as your human resources department." at bounding box center [803, 537] width 665 height 92
click at [722, 497] on li "Involve a mediator, such as your human resources department." at bounding box center [803, 537] width 665 height 92
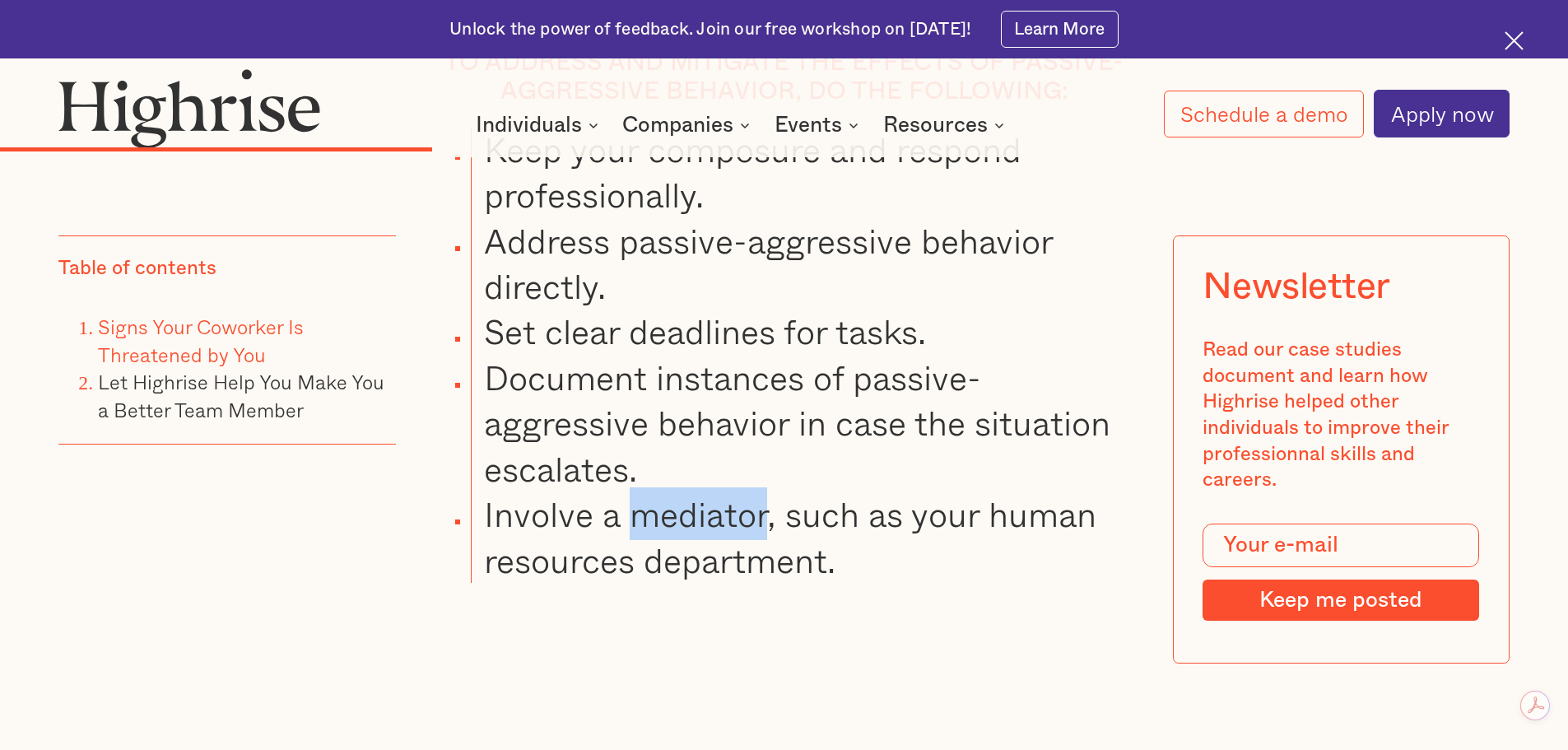
click at [722, 497] on li "Involve a mediator, such as your human resources department." at bounding box center [803, 537] width 665 height 92
click at [577, 513] on li "Involve a mediator, such as your human resources department." at bounding box center [803, 537] width 665 height 92
drag, startPoint x: 478, startPoint y: 484, endPoint x: 518, endPoint y: 489, distance: 40.3
click at [479, 491] on li "Involve a mediator, such as your human resources department." at bounding box center [803, 537] width 665 height 92
click at [507, 491] on li "Involve a mediator, such as your human resources department." at bounding box center [803, 537] width 665 height 92
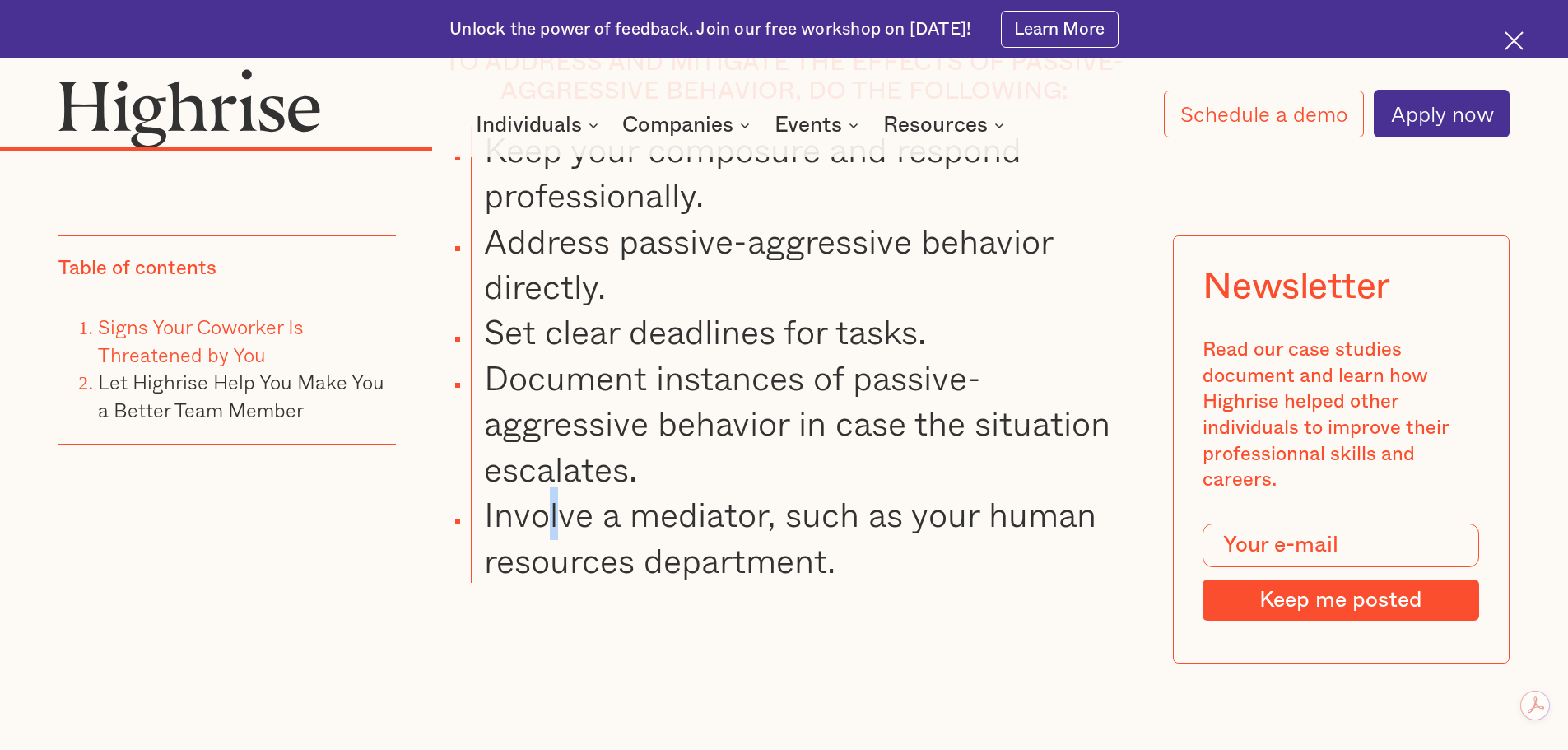
click at [596, 497] on li "Involve a mediator, such as your human resources department." at bounding box center [803, 537] width 665 height 92
drag, startPoint x: 959, startPoint y: 543, endPoint x: 895, endPoint y: 517, distance: 69.1
click at [958, 542] on li "Involve a mediator, such as your human resources department." at bounding box center [803, 537] width 665 height 92
click at [926, 525] on li "Involve a mediator, such as your human resources department." at bounding box center [803, 537] width 665 height 92
click at [738, 491] on li "Involve a mediator, such as your human resources department." at bounding box center [803, 537] width 665 height 92
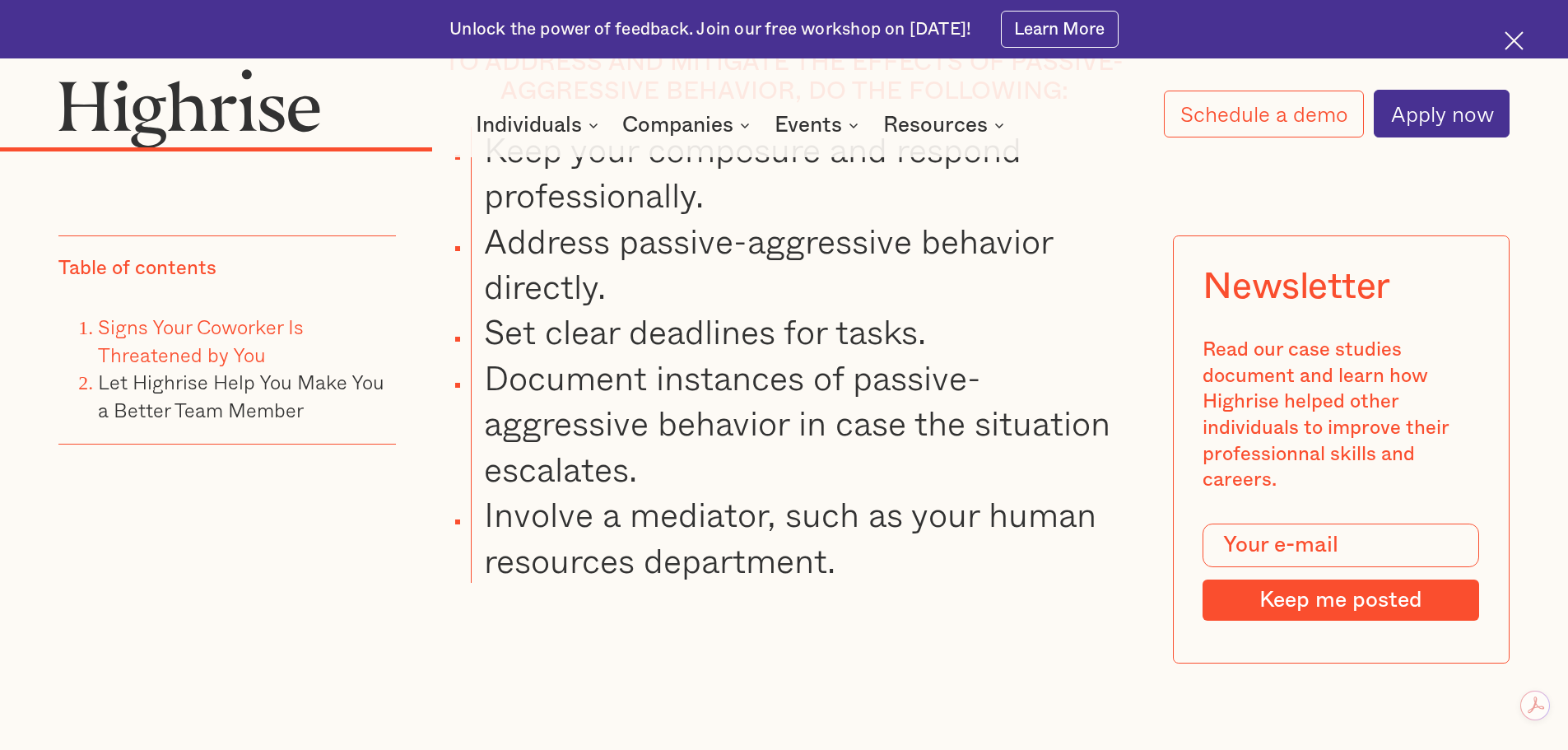
click at [482, 491] on li "Involve a mediator, such as your human resources department." at bounding box center [803, 537] width 665 height 92
drag, startPoint x: 482, startPoint y: 486, endPoint x: 732, endPoint y: 500, distance: 250.4
click at [543, 491] on li "Involve a mediator, such as your human resources department." at bounding box center [803, 537] width 665 height 92
click at [703, 497] on li "Involve a mediator, such as your human resources department." at bounding box center [803, 537] width 665 height 92
drag, startPoint x: 923, startPoint y: 530, endPoint x: 880, endPoint y: 513, distance: 46.2
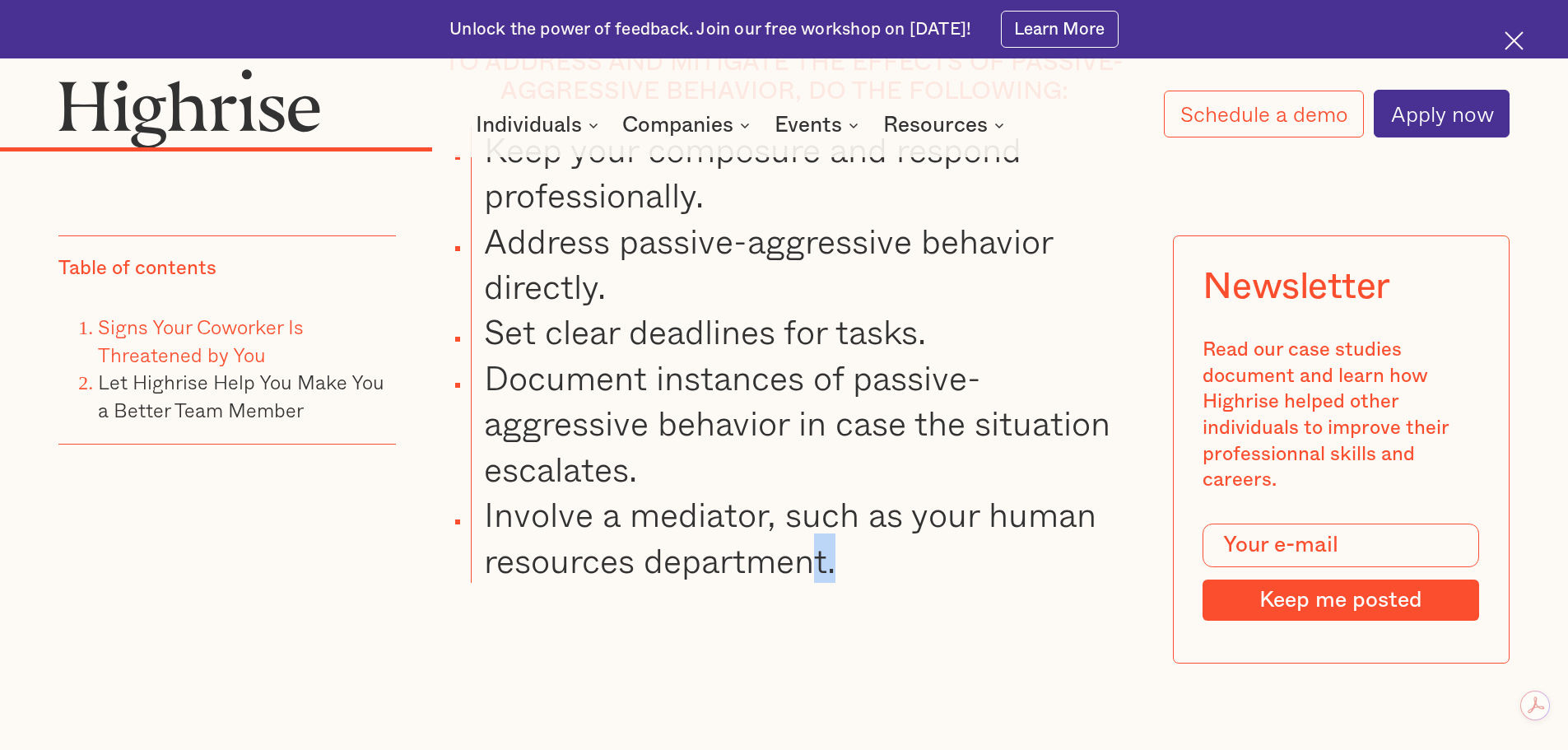
click at [919, 527] on li "Involve a mediator, such as your human resources department." at bounding box center [803, 537] width 665 height 92
click at [674, 491] on li "Involve a mediator, such as your human resources department." at bounding box center [803, 537] width 665 height 92
click at [675, 491] on li "Involve a mediator, such as your human resources department." at bounding box center [803, 537] width 665 height 92
click at [483, 491] on li "Involve a mediator, such as your human resources department." at bounding box center [803, 537] width 665 height 92
click at [482, 491] on li "Involve a mediator, such as your human resources department." at bounding box center [803, 537] width 665 height 92
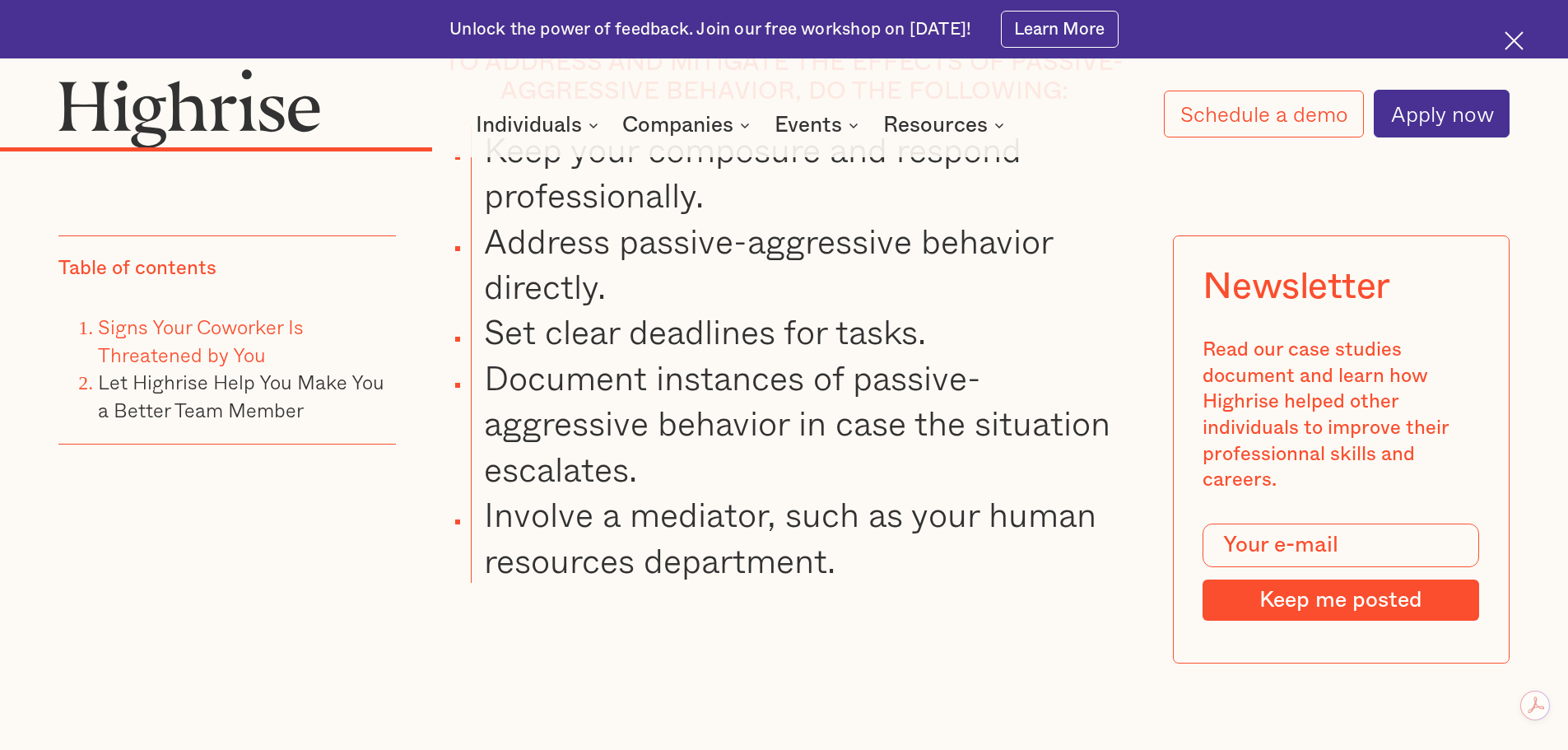
click at [787, 499] on li "Involve a mediator, such as your human resources department." at bounding box center [803, 537] width 665 height 92
drag, startPoint x: 918, startPoint y: 513, endPoint x: 810, endPoint y: 499, distance: 108.9
click at [902, 510] on li "Involve a mediator, such as your human resources department." at bounding box center [803, 537] width 665 height 92
click at [656, 491] on li "Involve a mediator, such as your human resources department." at bounding box center [803, 537] width 665 height 92
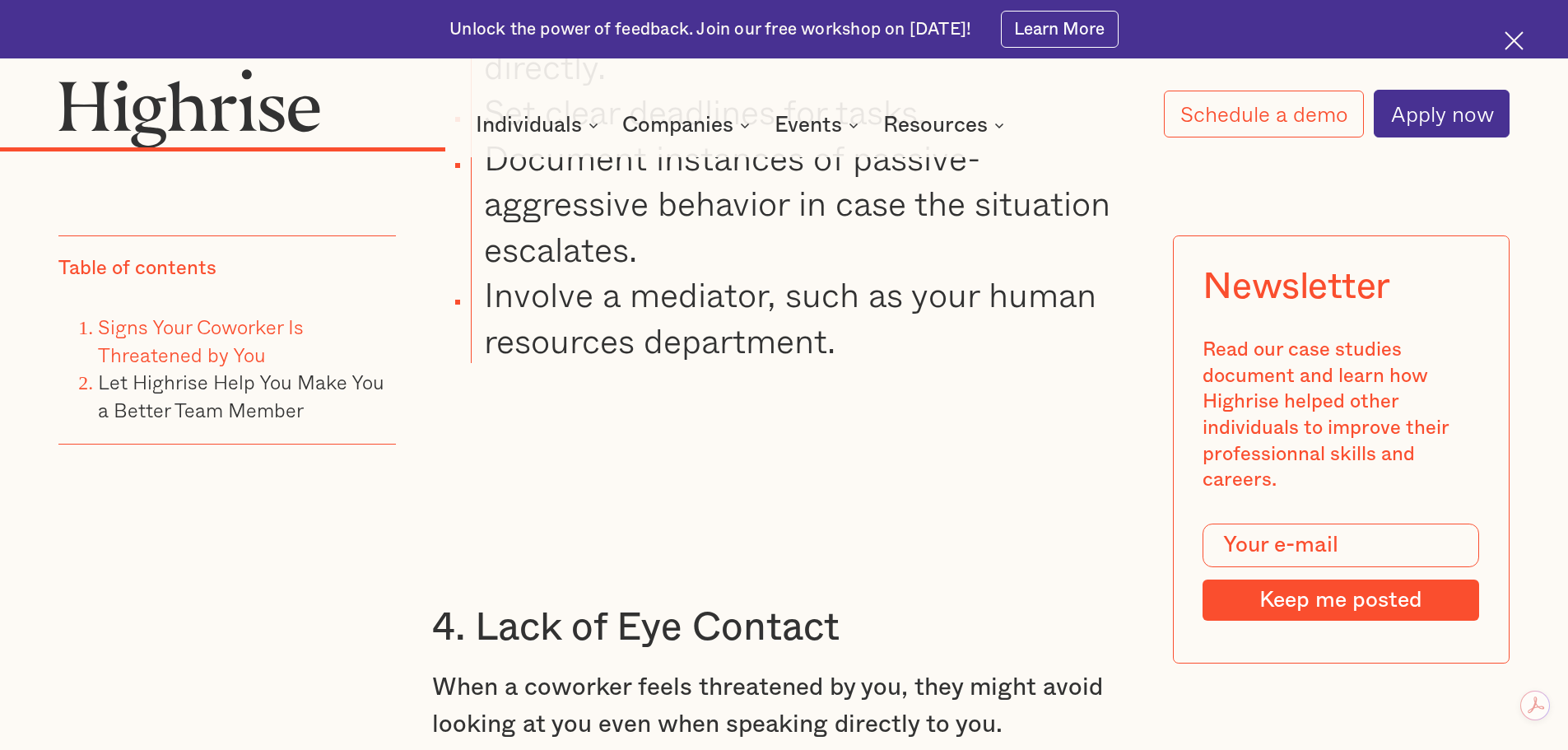
scroll to position [7681, 0]
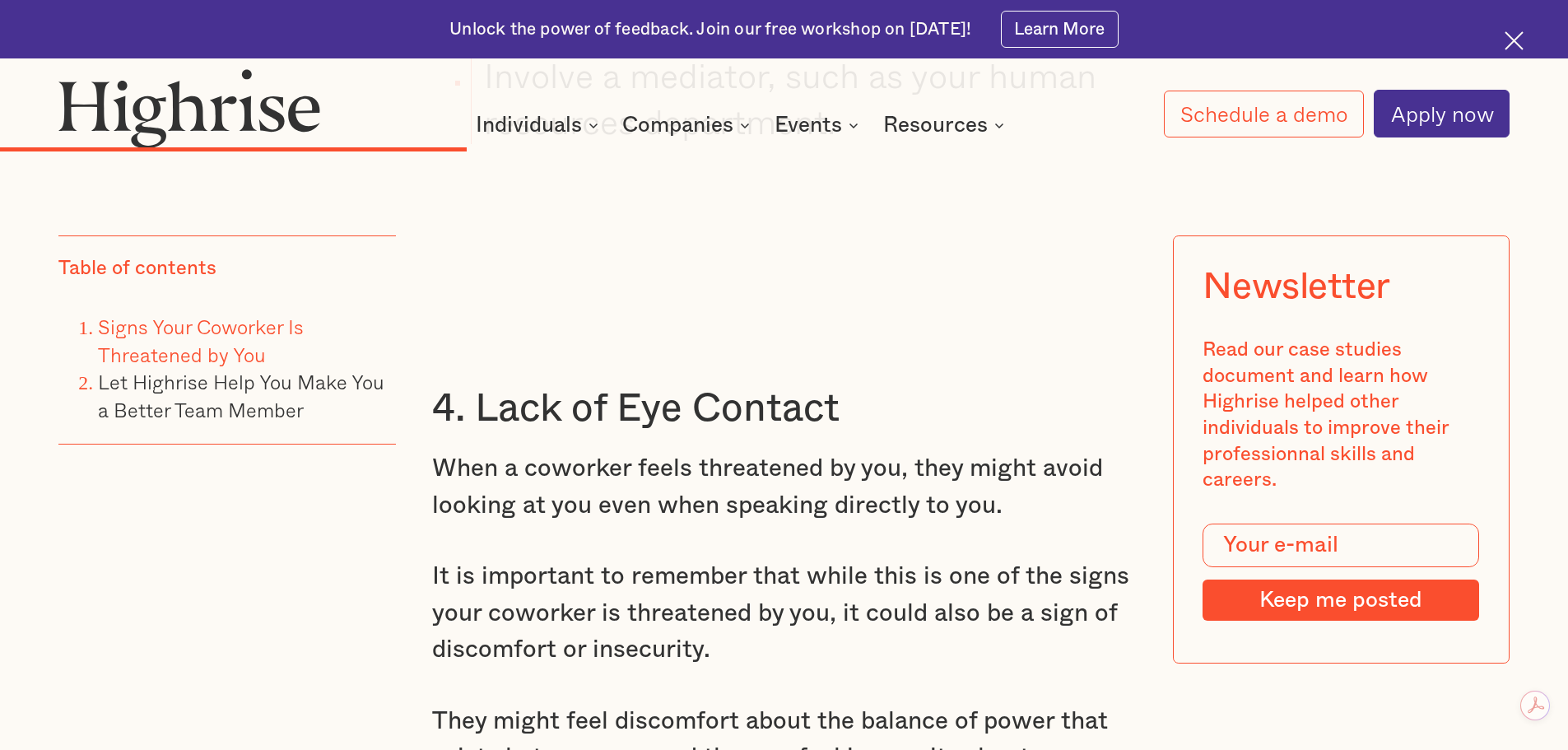
drag, startPoint x: 584, startPoint y: 371, endPoint x: 462, endPoint y: 365, distance: 122.1
click at [583, 385] on h3 "4. Lack of Eye Contact" at bounding box center [784, 409] width 704 height 50
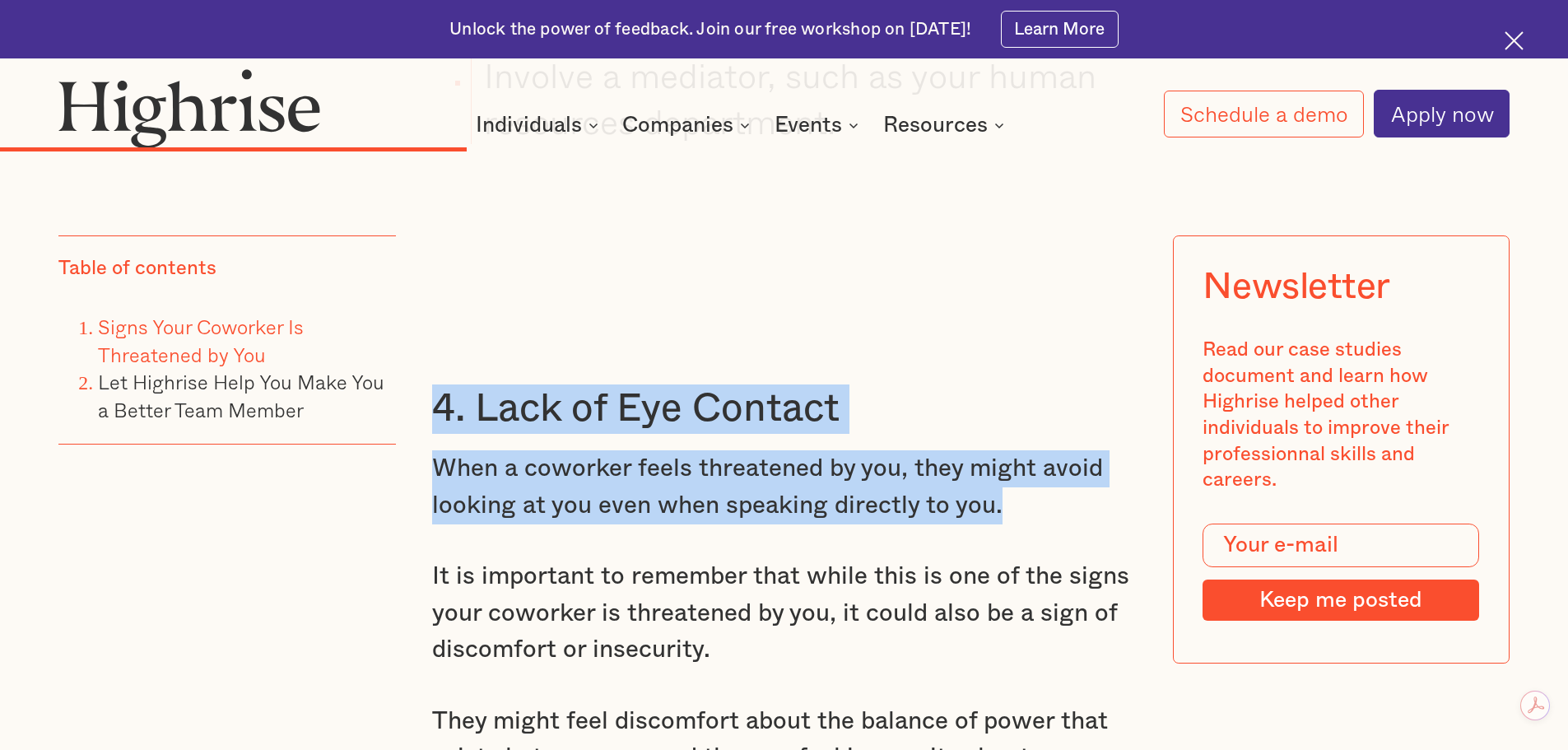
drag, startPoint x: 433, startPoint y: 374, endPoint x: 1023, endPoint y: 485, distance: 600.4
click at [643, 450] on p "When a coworker feels threatened by you, they might avoid looking at you even w…" at bounding box center [784, 487] width 704 height 73
drag, startPoint x: 430, startPoint y: 375, endPoint x: 1013, endPoint y: 470, distance: 590.7
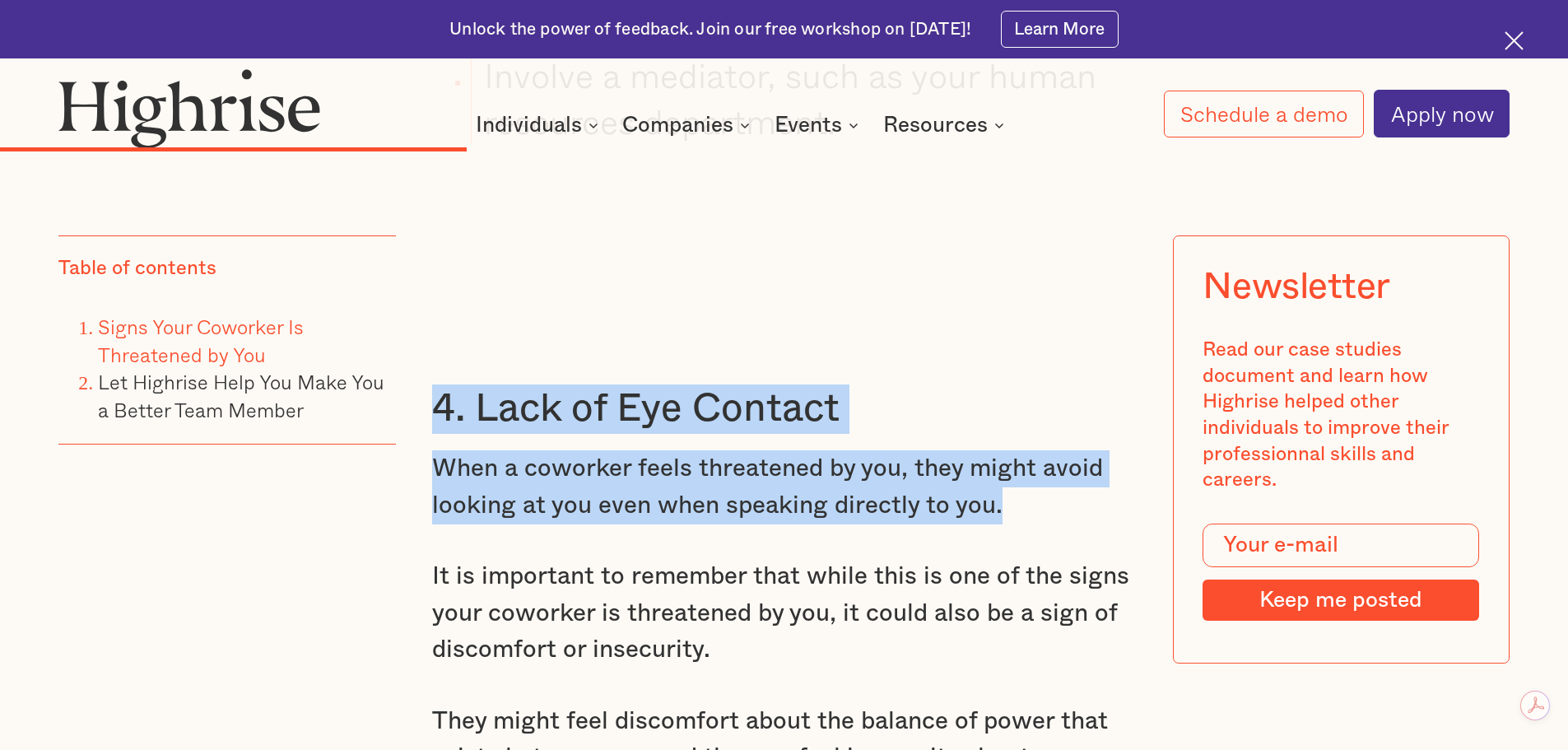
click at [881, 450] on p "When a coworker feels threatened by you, they might avoid looking at you even w…" at bounding box center [784, 487] width 704 height 73
drag, startPoint x: 438, startPoint y: 376, endPoint x: 788, endPoint y: 472, distance: 362.9
click at [662, 484] on p "When a coworker feels threatened by you, they might avoid looking at you even w…" at bounding box center [784, 487] width 704 height 73
click at [632, 476] on p "When a coworker feels threatened by you, they might avoid looking at you even w…" at bounding box center [784, 487] width 704 height 73
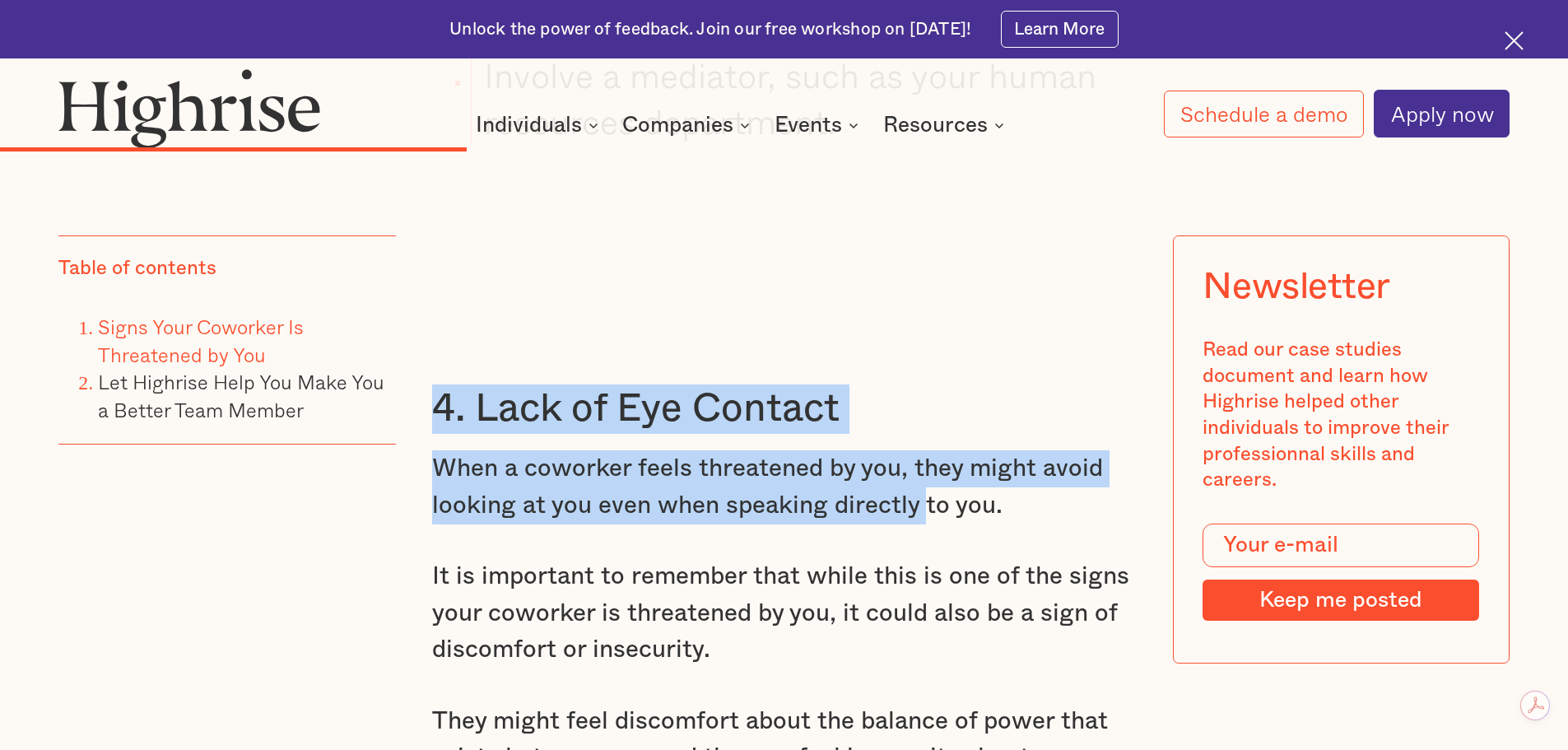
click at [573, 469] on p "When a coworker feels threatened by you, they might avoid looking at you even w…" at bounding box center [784, 487] width 704 height 73
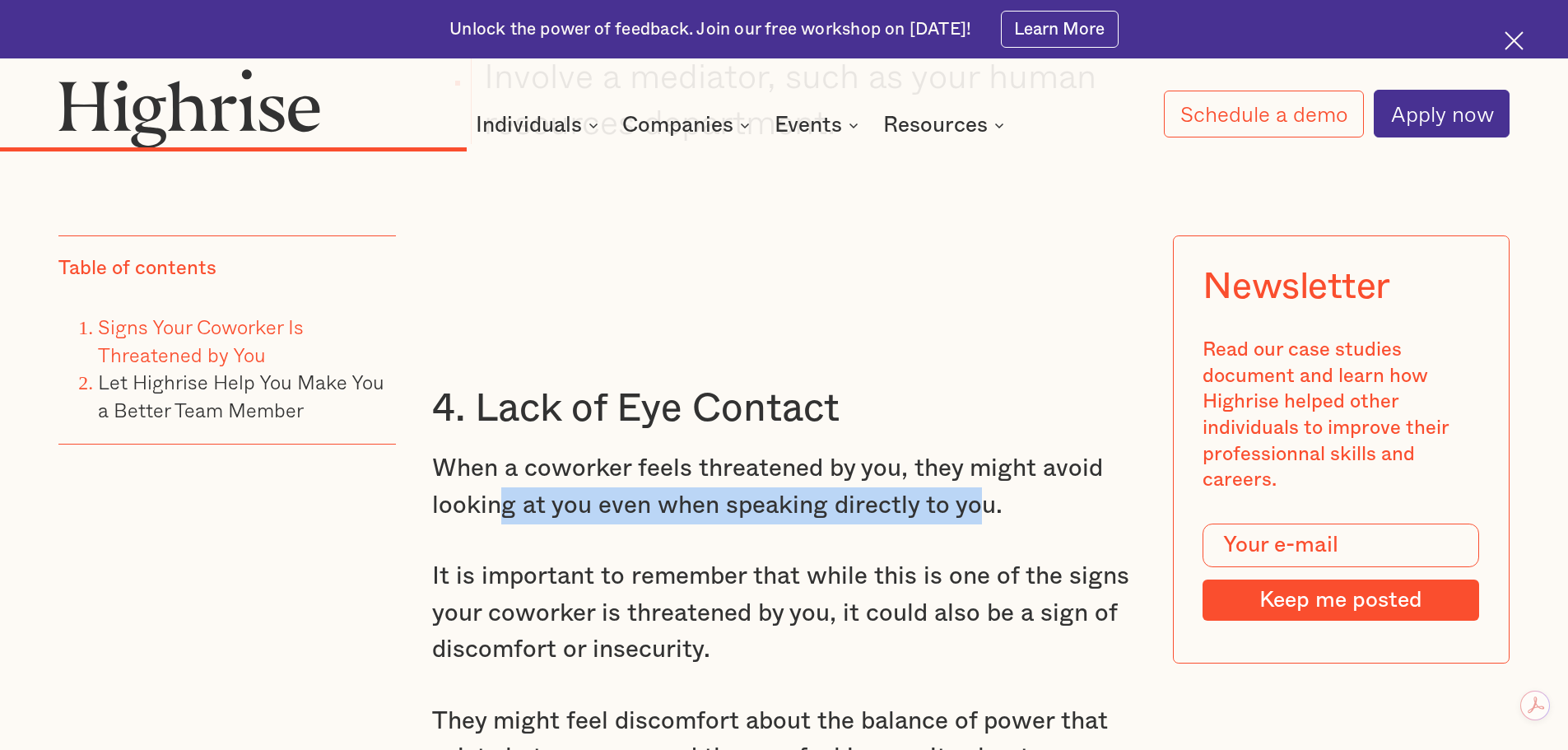
drag, startPoint x: 550, startPoint y: 470, endPoint x: 809, endPoint y: 452, distance: 259.6
click at [974, 458] on p "When a coworker feels threatened by you, they might avoid looking at you even w…" at bounding box center [784, 487] width 704 height 73
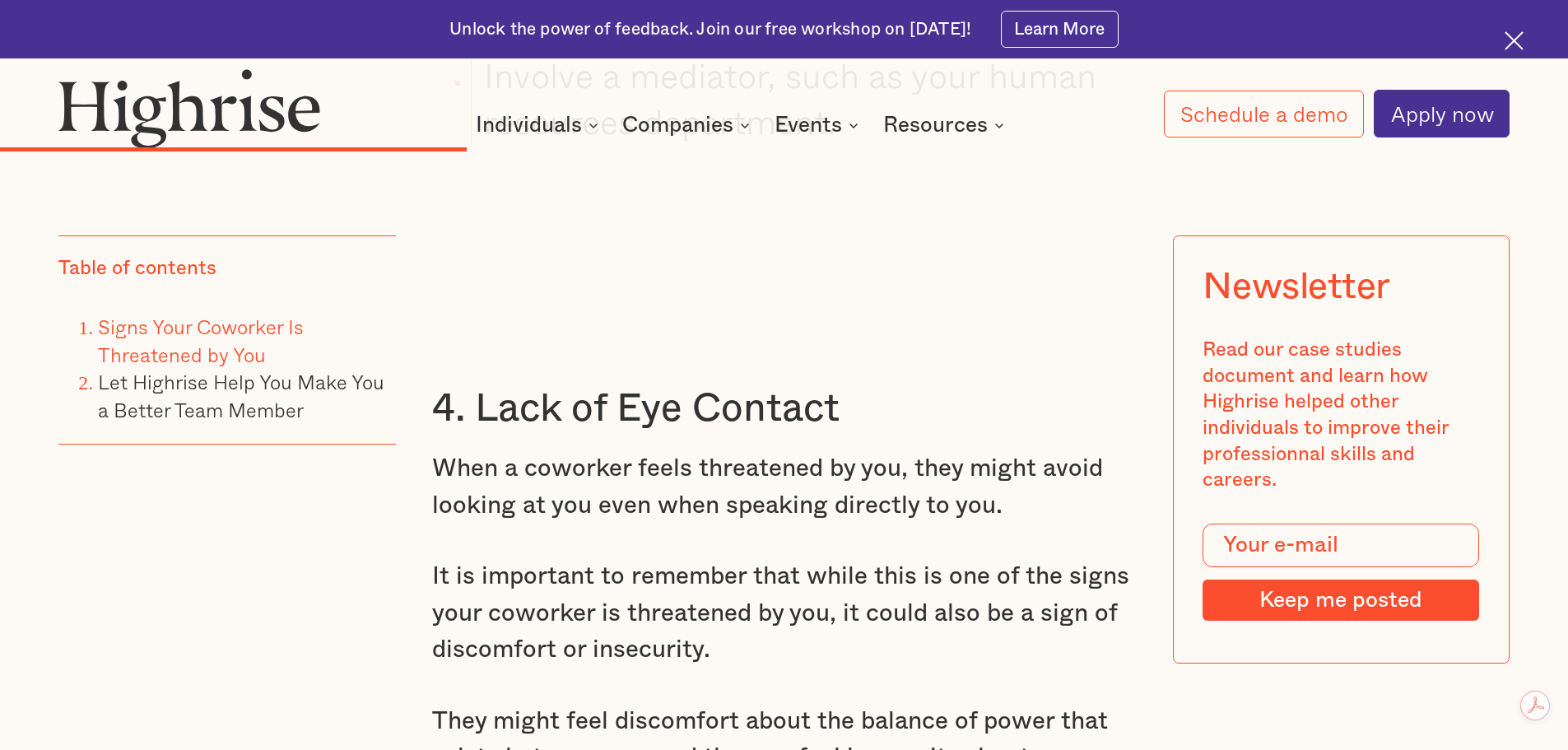
click at [757, 450] on p "When a coworker feels threatened by you, they might avoid looking at you even w…" at bounding box center [784, 487] width 704 height 73
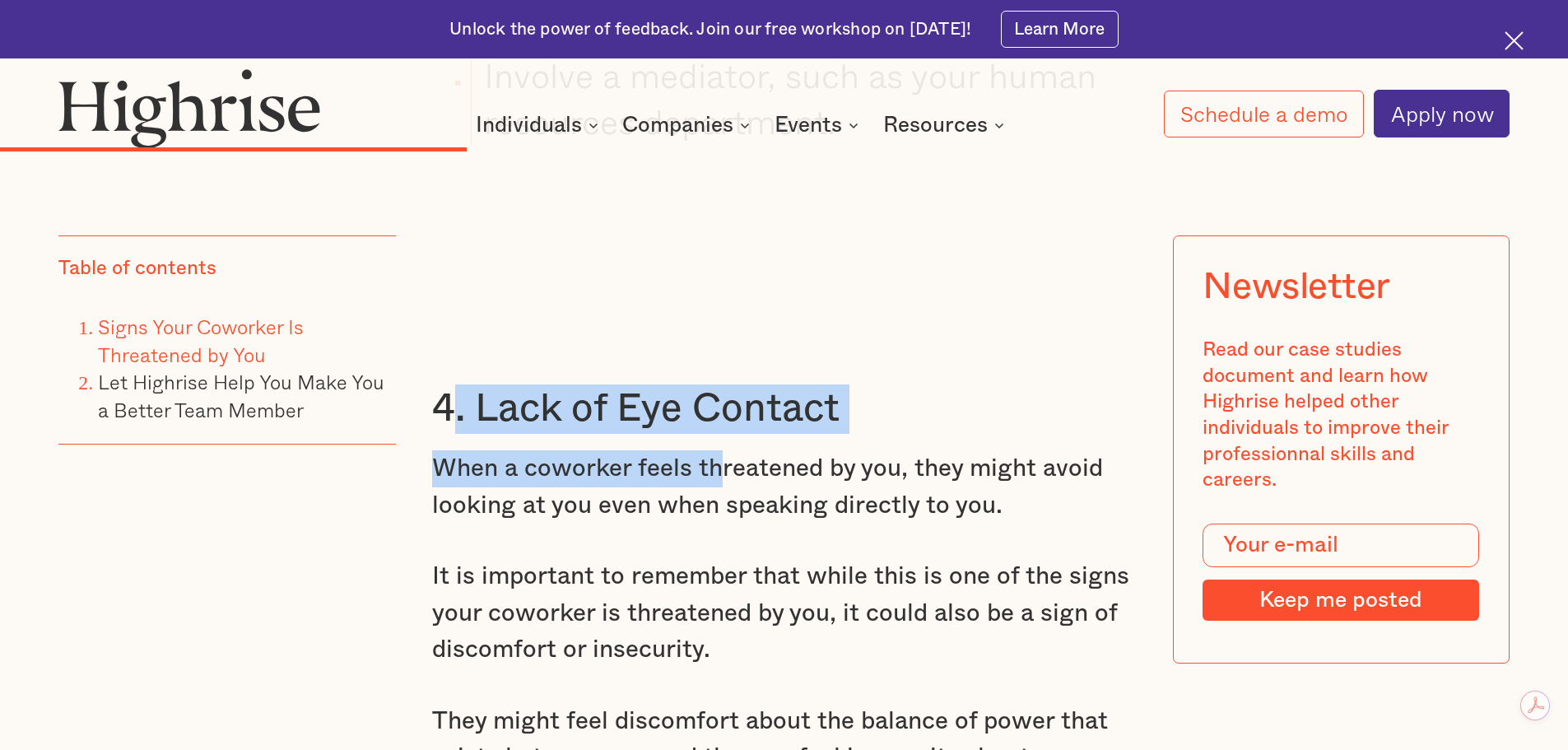
drag, startPoint x: 441, startPoint y: 381, endPoint x: 741, endPoint y: 457, distance: 309.5
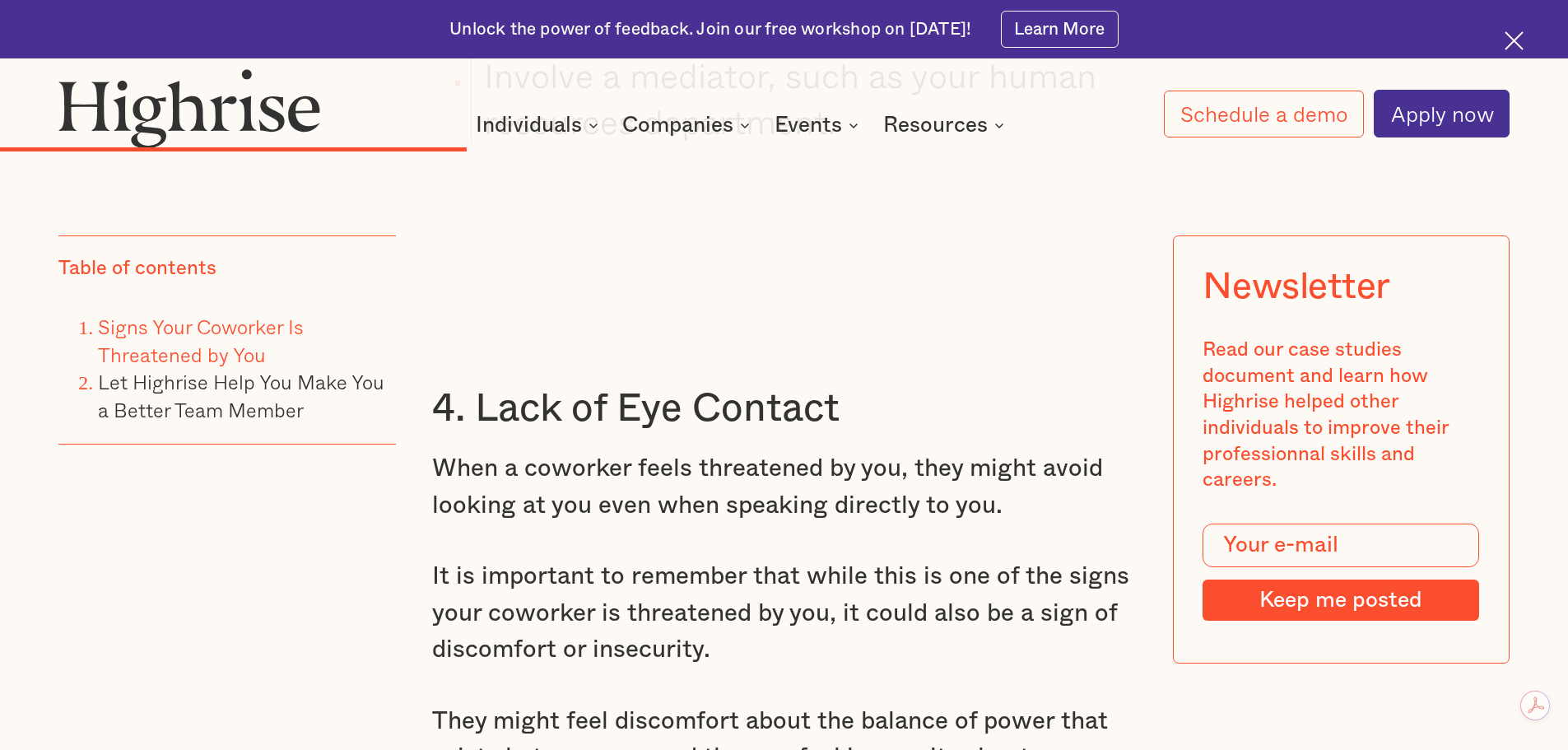
click at [753, 486] on p "When a coworker feels threatened by you, they might avoid looking at you even w…" at bounding box center [784, 487] width 704 height 73
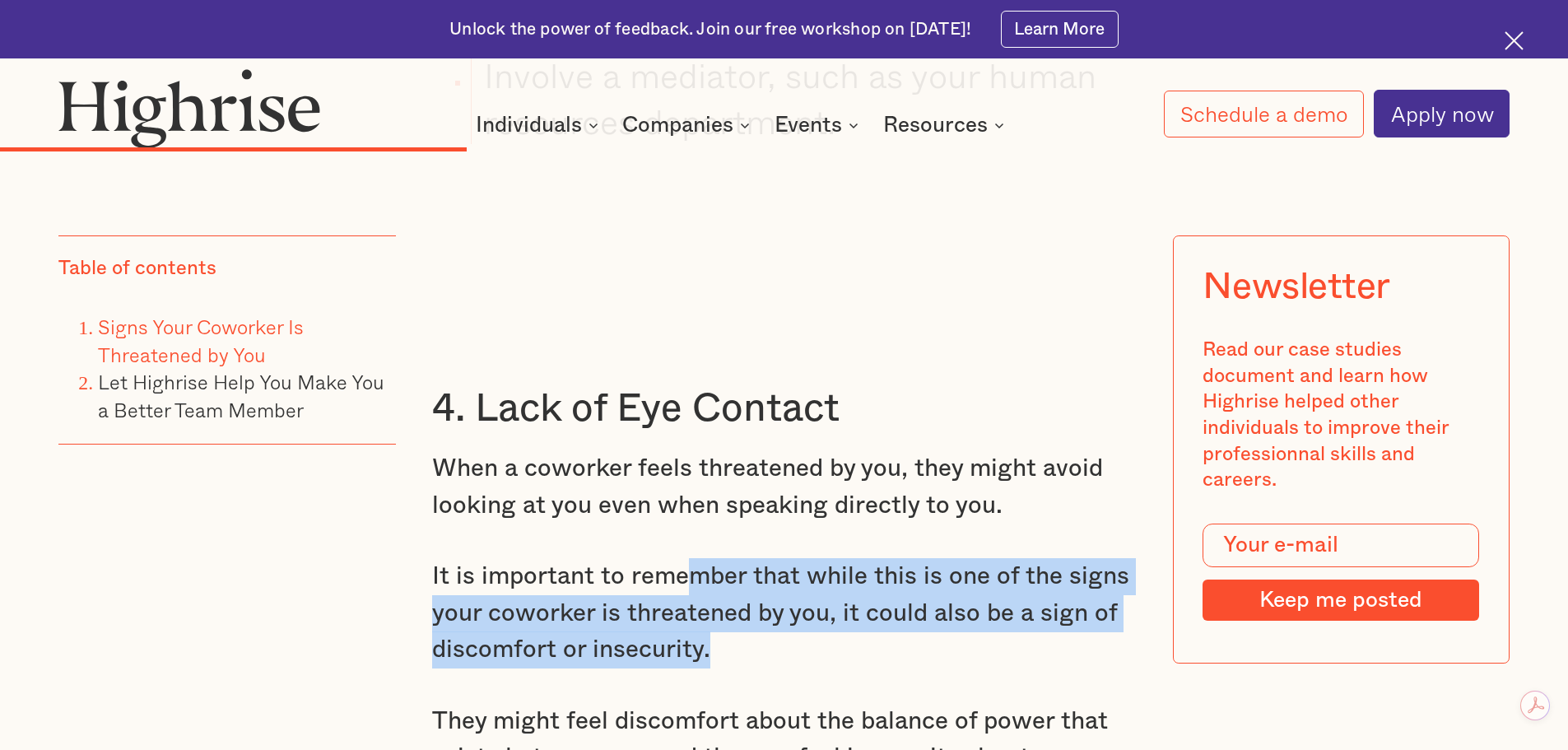
drag, startPoint x: 695, startPoint y: 538, endPoint x: 813, endPoint y: 620, distance: 143.7
click at [813, 620] on p "It is important to remember that while this is one of the signs your coworker i…" at bounding box center [784, 614] width 704 height 111
click at [953, 599] on p "It is important to remember that while this is one of the signs your coworker i…" at bounding box center [784, 614] width 704 height 111
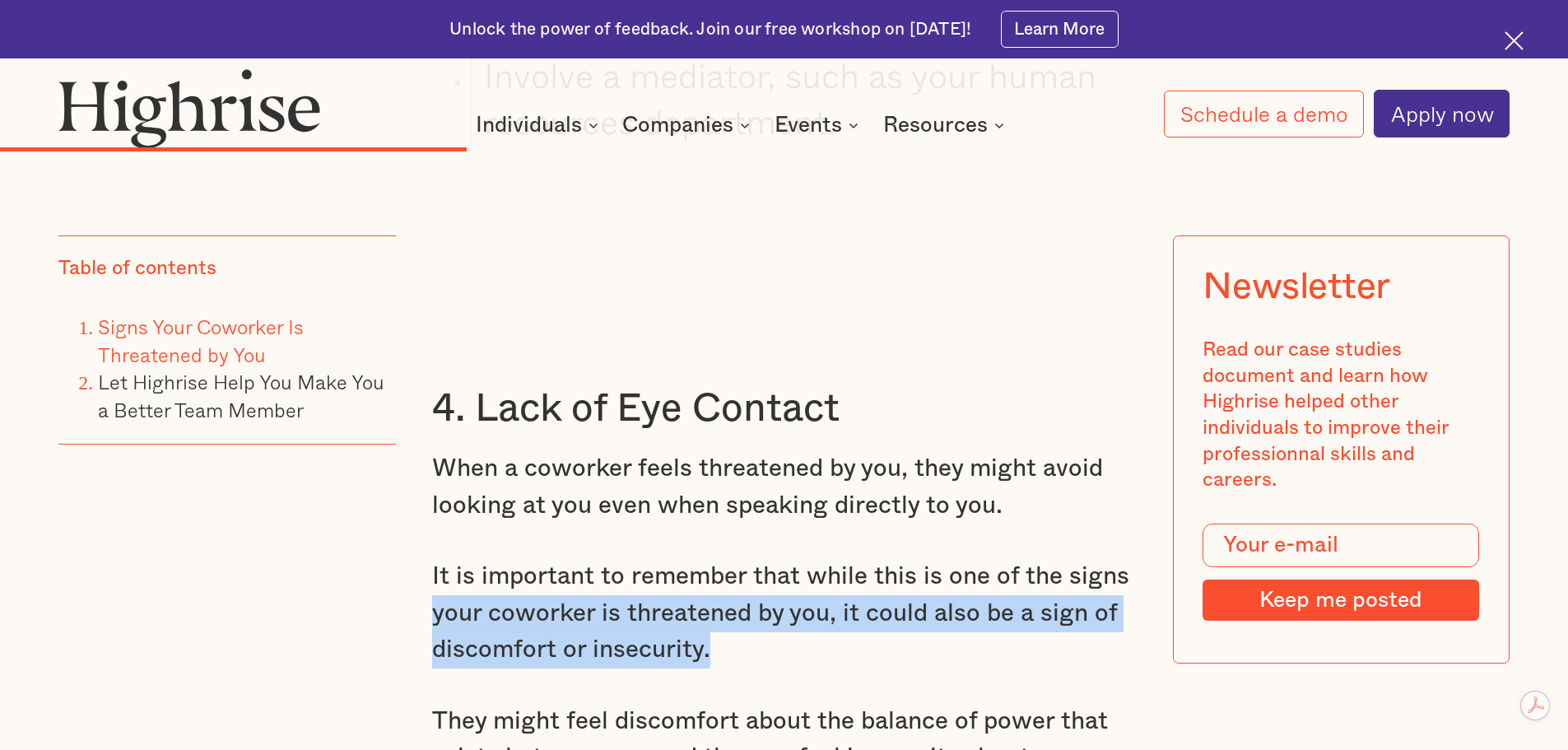
drag, startPoint x: 433, startPoint y: 599, endPoint x: 727, endPoint y: 616, distance: 294.5
click at [711, 621] on p "It is important to remember that while this is one of the signs your coworker i…" at bounding box center [784, 614] width 704 height 111
click at [549, 588] on p "It is important to remember that while this is one of the signs your coworker i…" at bounding box center [784, 614] width 704 height 111
drag, startPoint x: 476, startPoint y: 572, endPoint x: 793, endPoint y: 616, distance: 320.0
click at [751, 607] on p "It is important to remember that while this is one of the signs your coworker i…" at bounding box center [784, 614] width 704 height 111
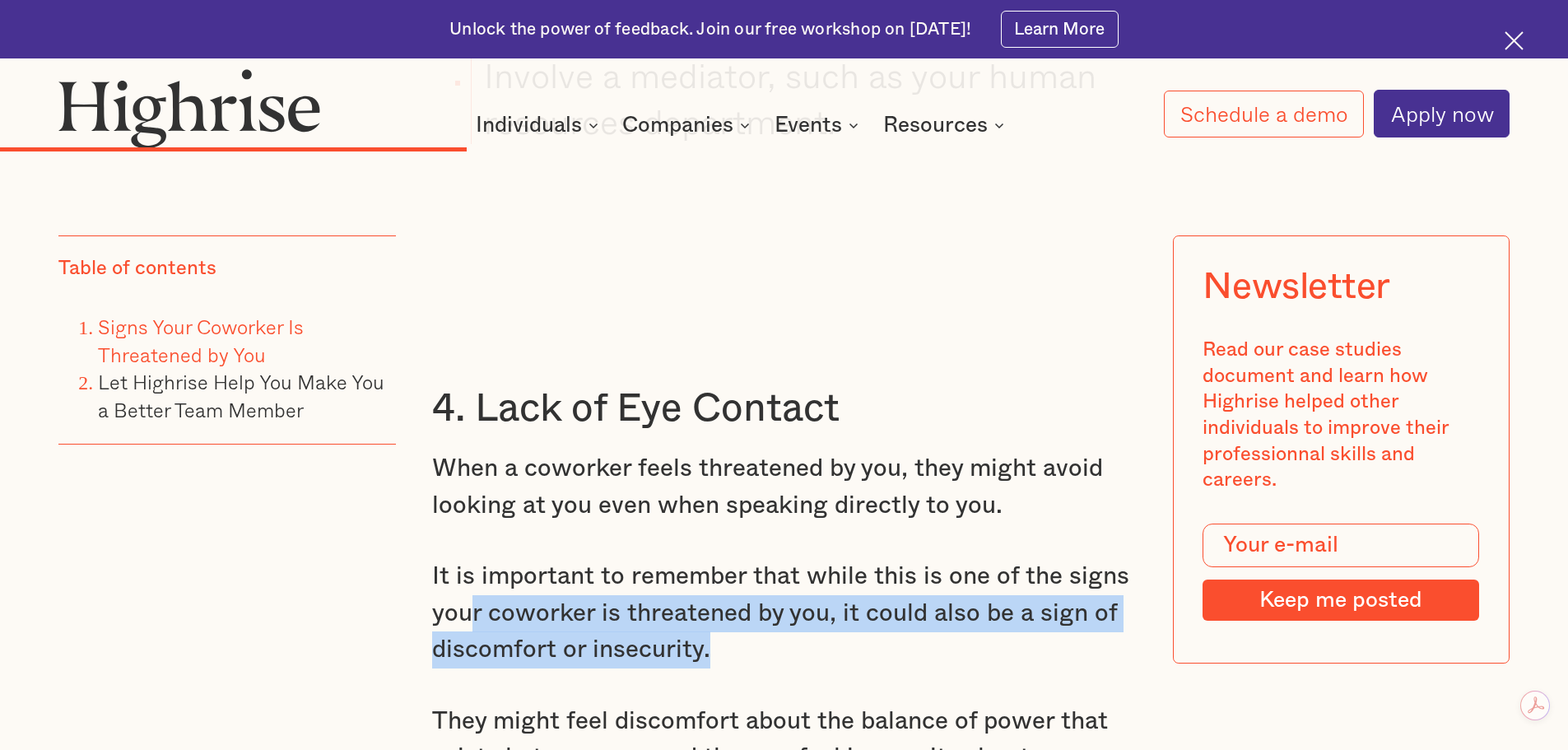
click at [903, 628] on p "It is important to remember that while this is one of the signs your coworker i…" at bounding box center [784, 614] width 704 height 111
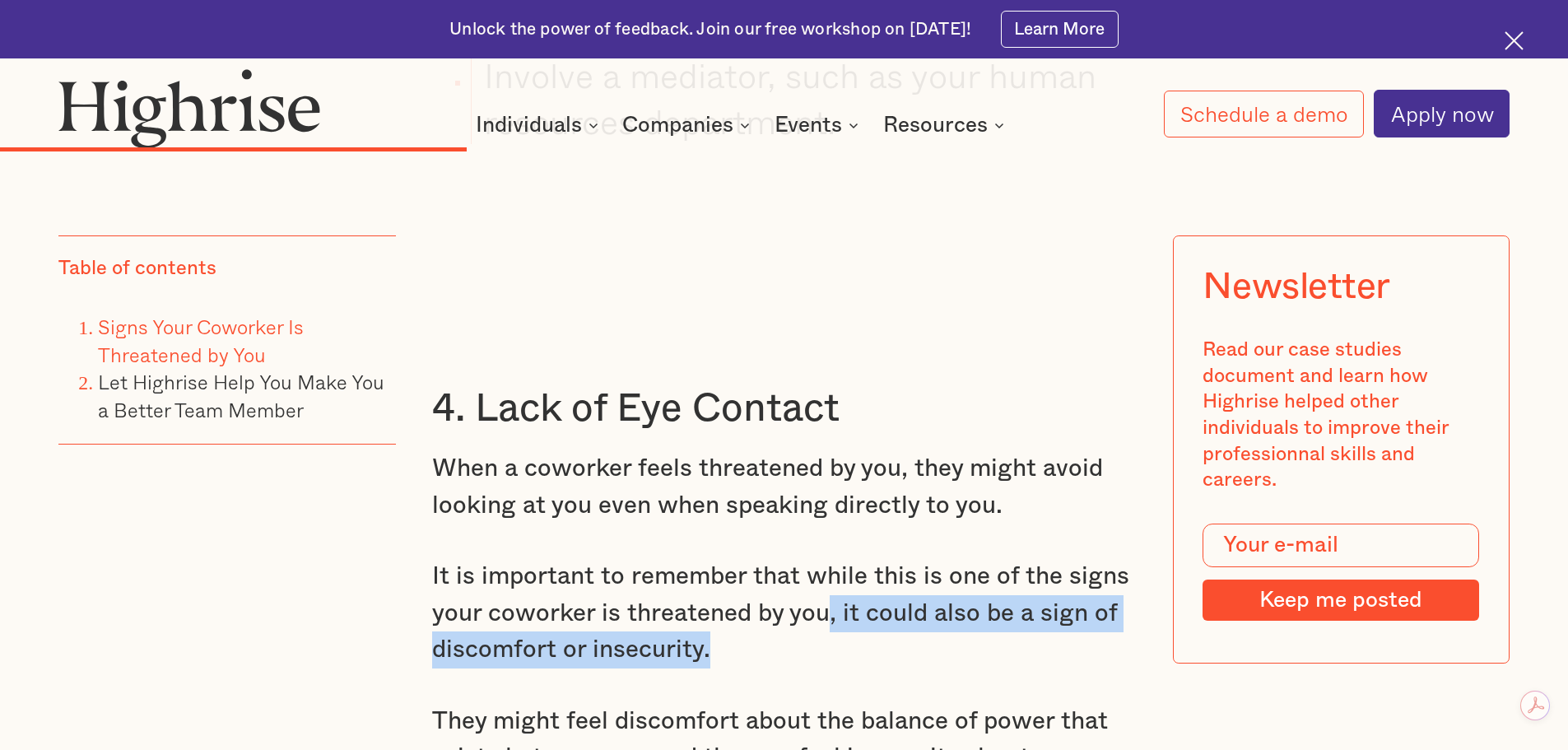
drag, startPoint x: 829, startPoint y: 596, endPoint x: 692, endPoint y: 631, distance: 141.4
click at [820, 625] on p "It is important to remember that while this is one of the signs your coworker i…" at bounding box center [784, 614] width 704 height 111
click at [631, 632] on p "It is important to remember that while this is one of the signs your coworker i…" at bounding box center [784, 614] width 704 height 111
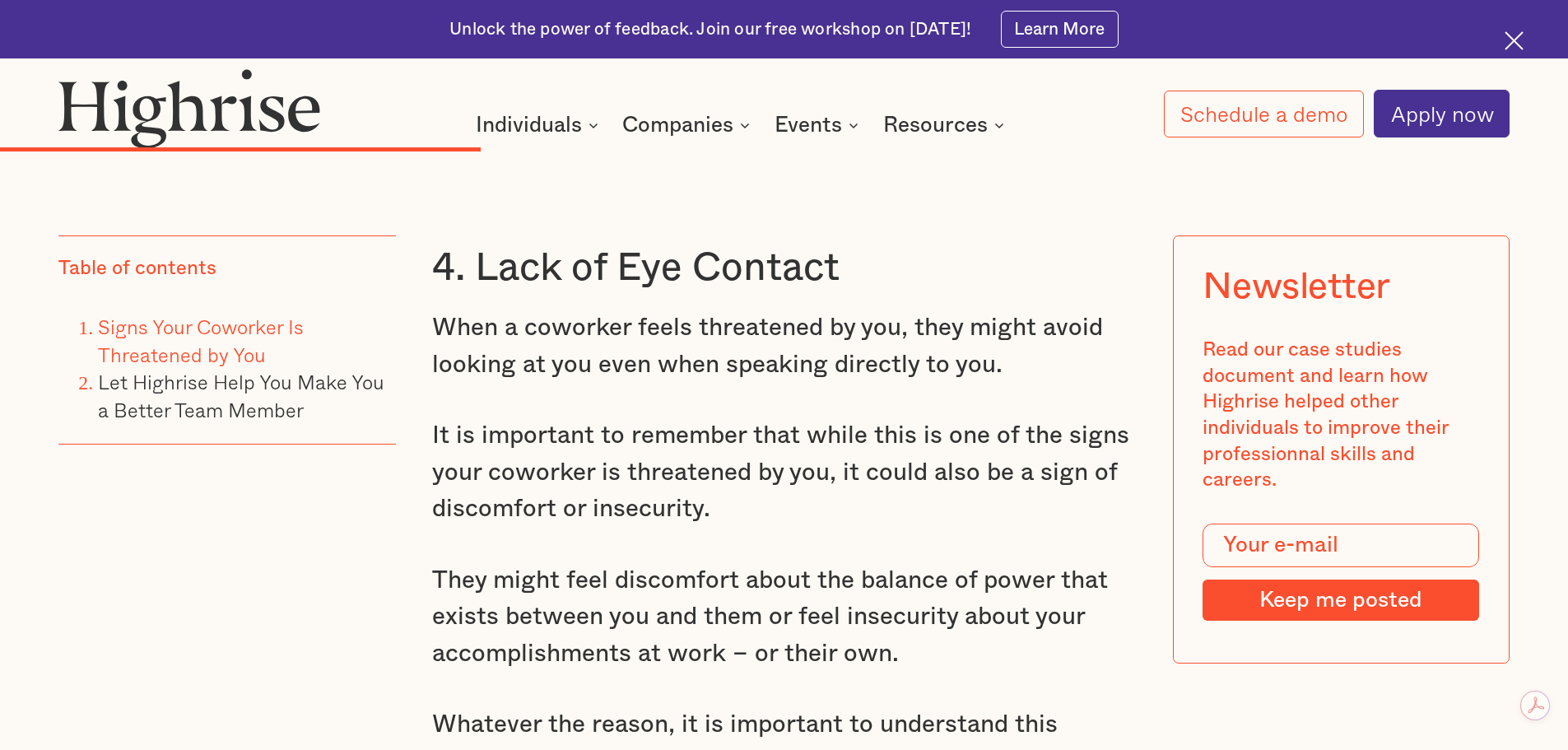
scroll to position [7901, 0]
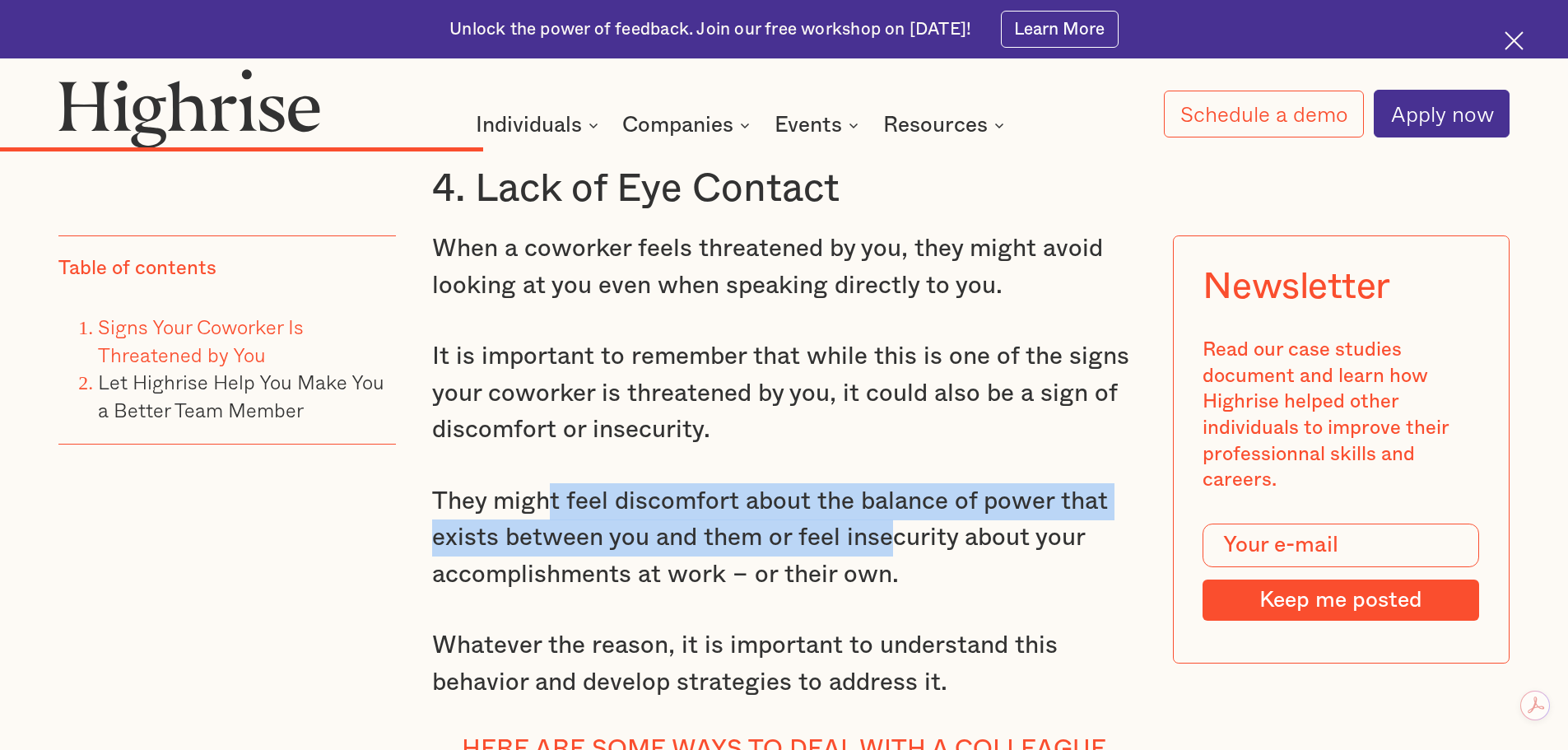
drag, startPoint x: 551, startPoint y: 472, endPoint x: 913, endPoint y: 517, distance: 364.8
click at [889, 513] on p "They might feel discomfort about the balance of power that exists between you a…" at bounding box center [784, 538] width 704 height 111
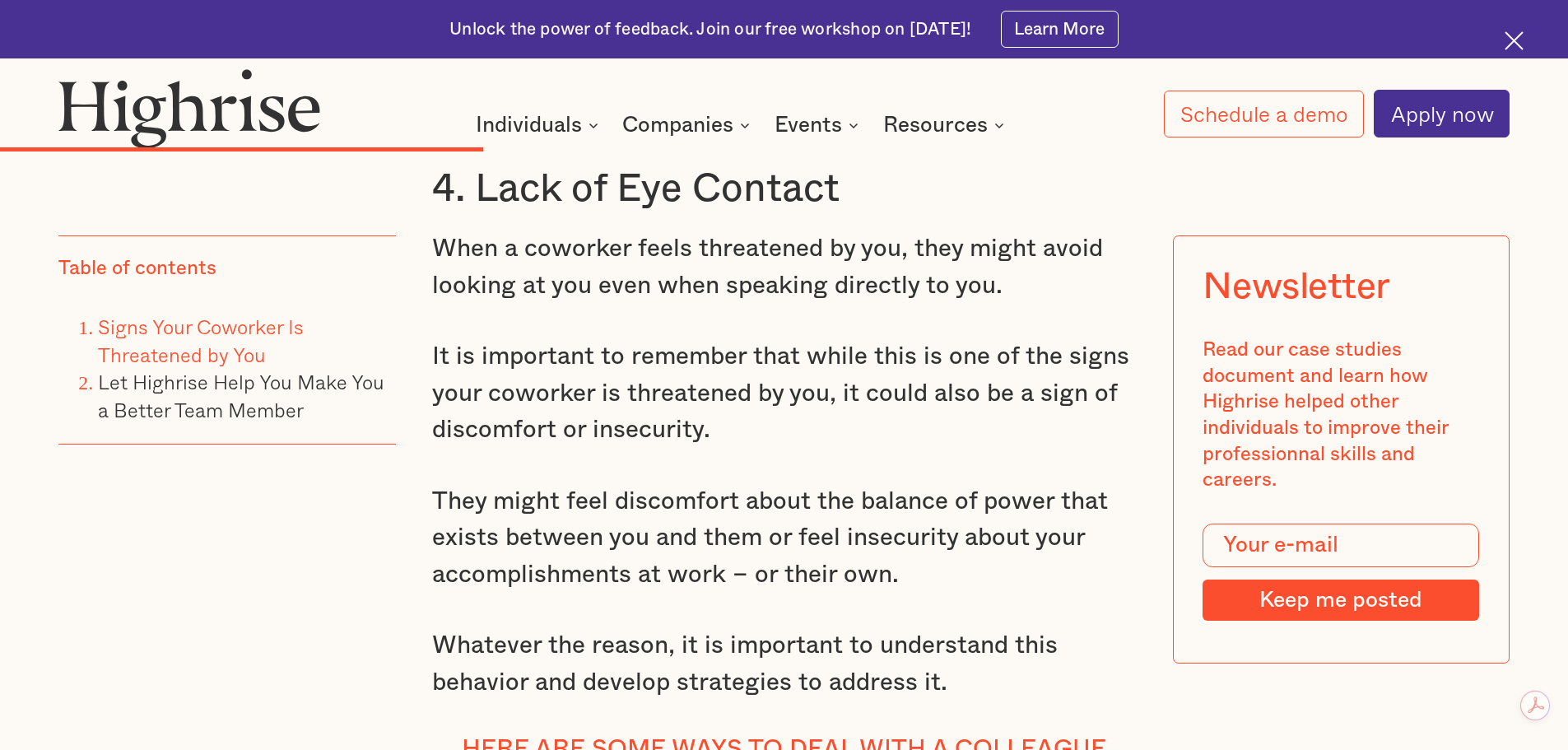
click at [1015, 511] on p "They might feel discomfort about the balance of power that exists between you a…" at bounding box center [784, 538] width 704 height 111
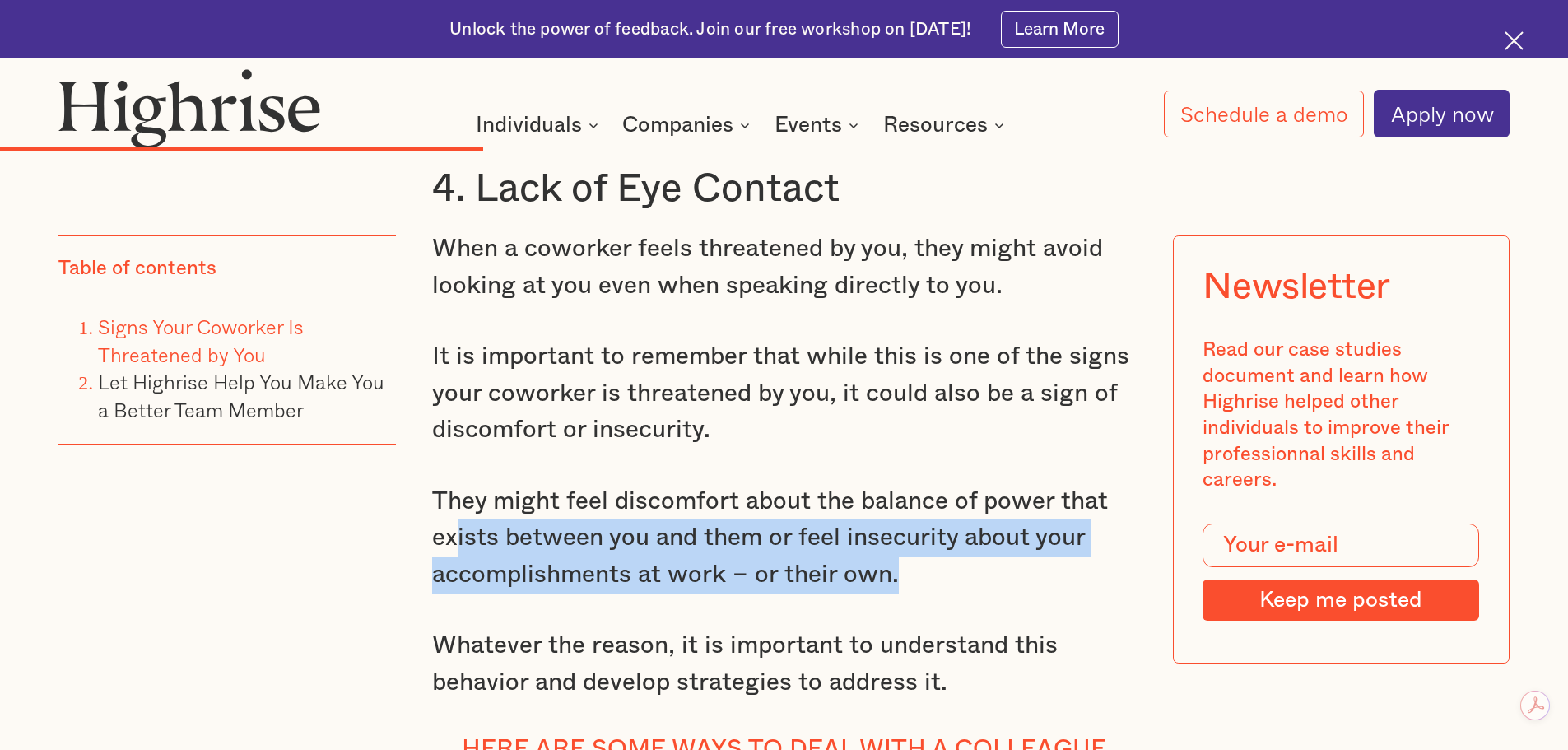
drag, startPoint x: 454, startPoint y: 508, endPoint x: 882, endPoint y: 539, distance: 429.1
click at [894, 548] on p "They might feel discomfort about the balance of power that exists between you a…" at bounding box center [784, 538] width 704 height 111
click at [810, 513] on p "They might feel discomfort about the balance of power that exists between you a…" at bounding box center [784, 538] width 704 height 111
drag, startPoint x: 703, startPoint y: 514, endPoint x: 906, endPoint y: 546, distance: 205.5
click at [895, 546] on p "They might feel discomfort about the balance of power that exists between you a…" at bounding box center [784, 538] width 704 height 111
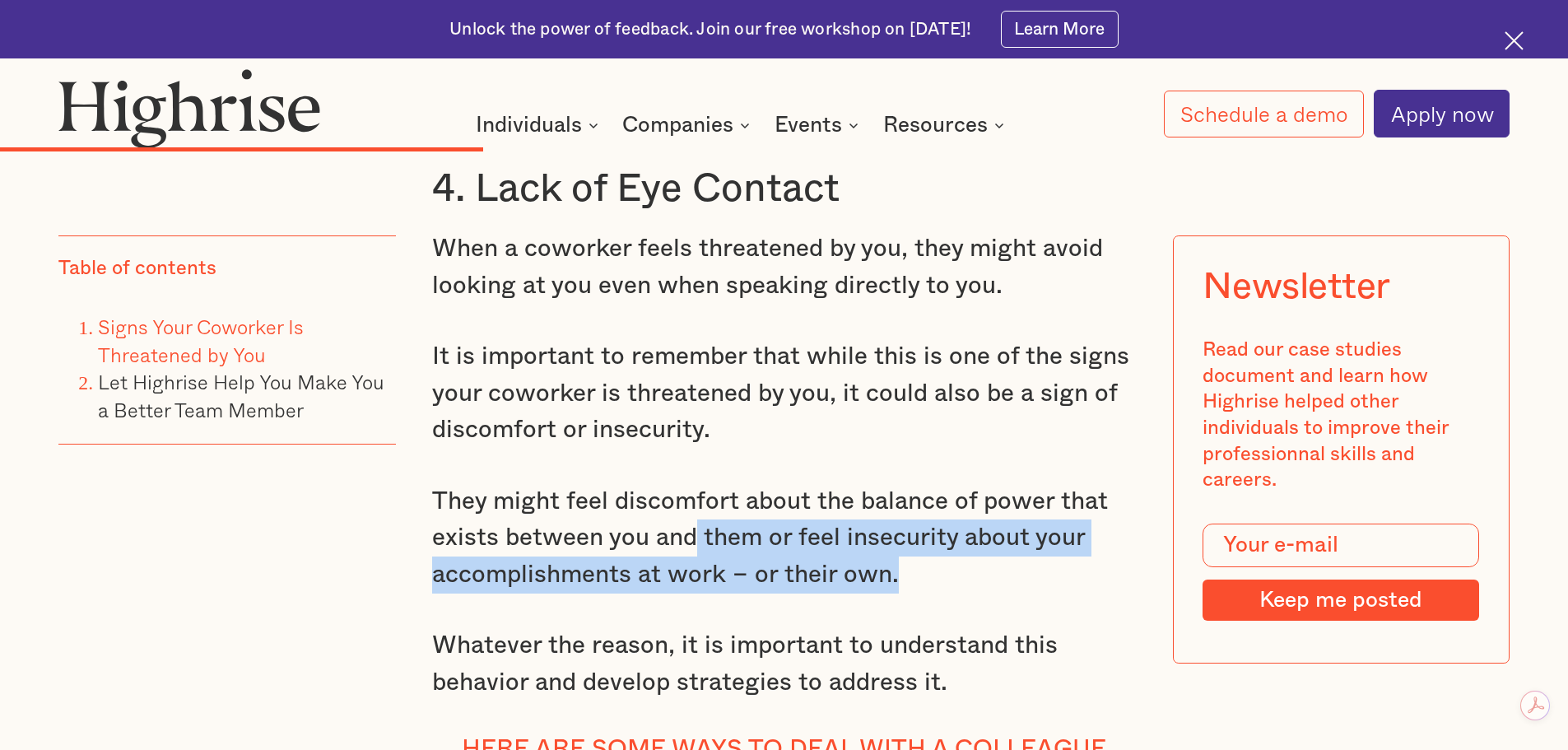
click at [666, 532] on p "They might feel discomfort about the balance of power that exists between you a…" at bounding box center [784, 538] width 704 height 111
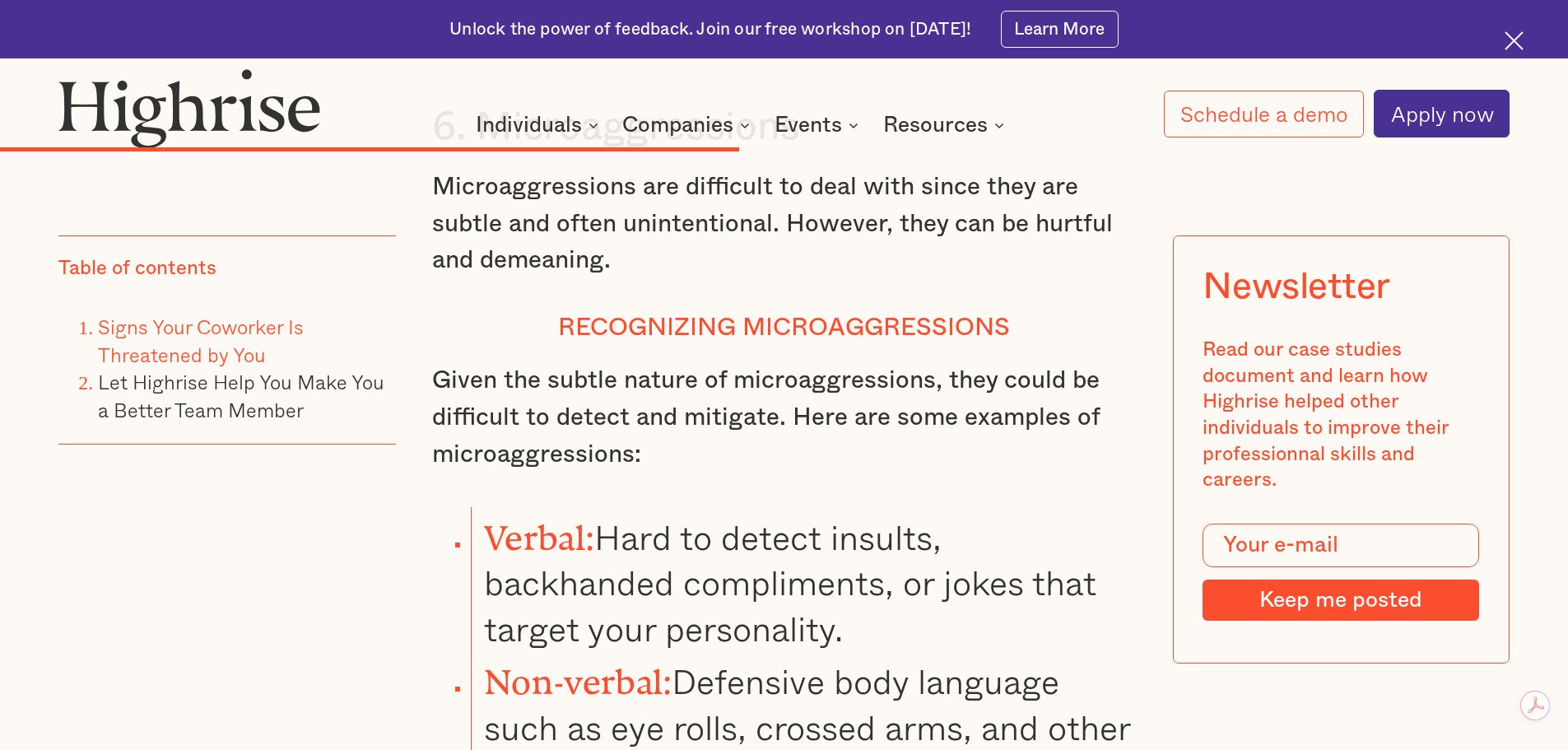
scroll to position [10973, 0]
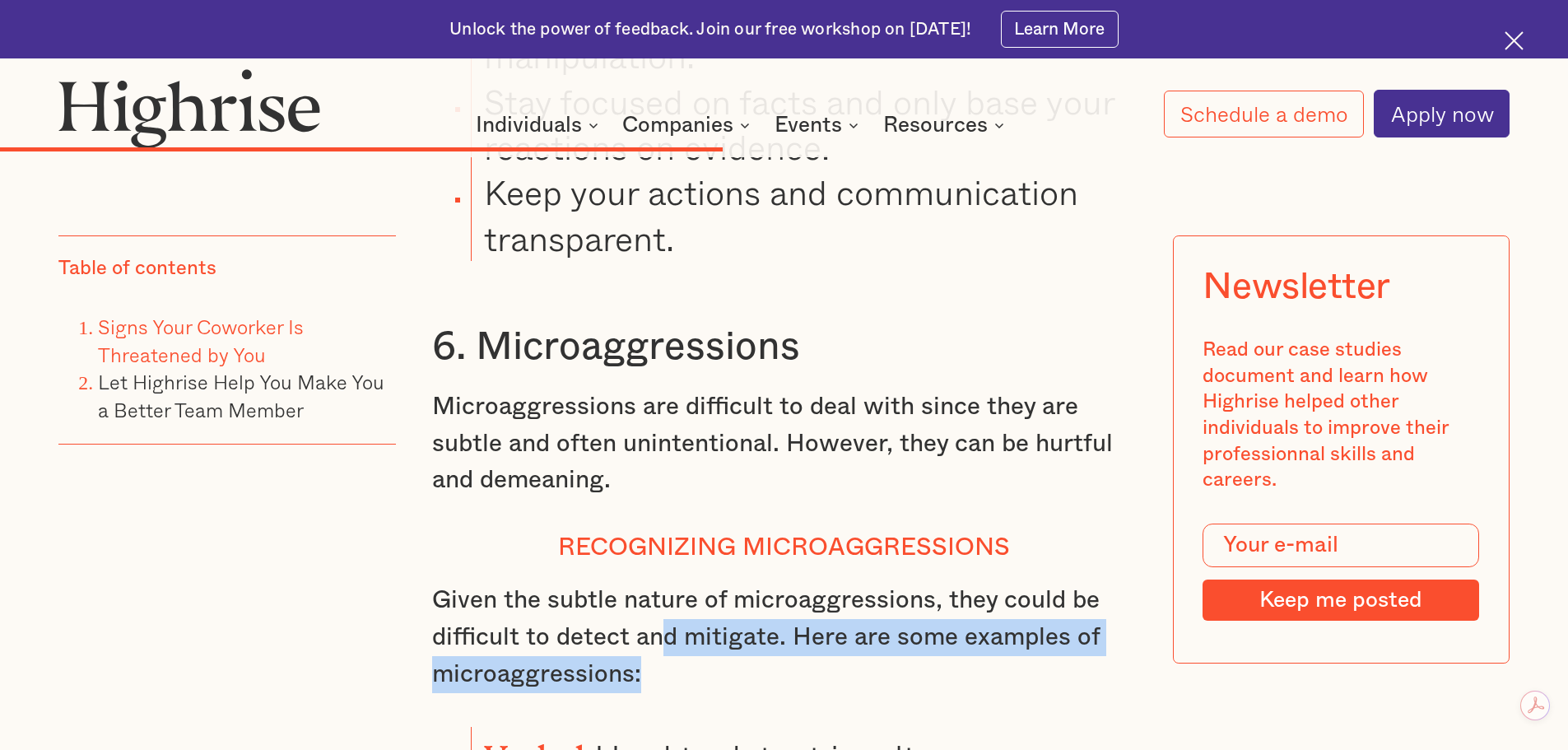
drag, startPoint x: 667, startPoint y: 607, endPoint x: 726, endPoint y: 626, distance: 62.0
click at [726, 626] on p "Given the subtle nature of microaggressions, they could be difficult to detect …" at bounding box center [784, 637] width 704 height 111
click at [748, 626] on p "Given the subtle nature of microaggressions, they could be difficult to detect …" at bounding box center [784, 637] width 704 height 111
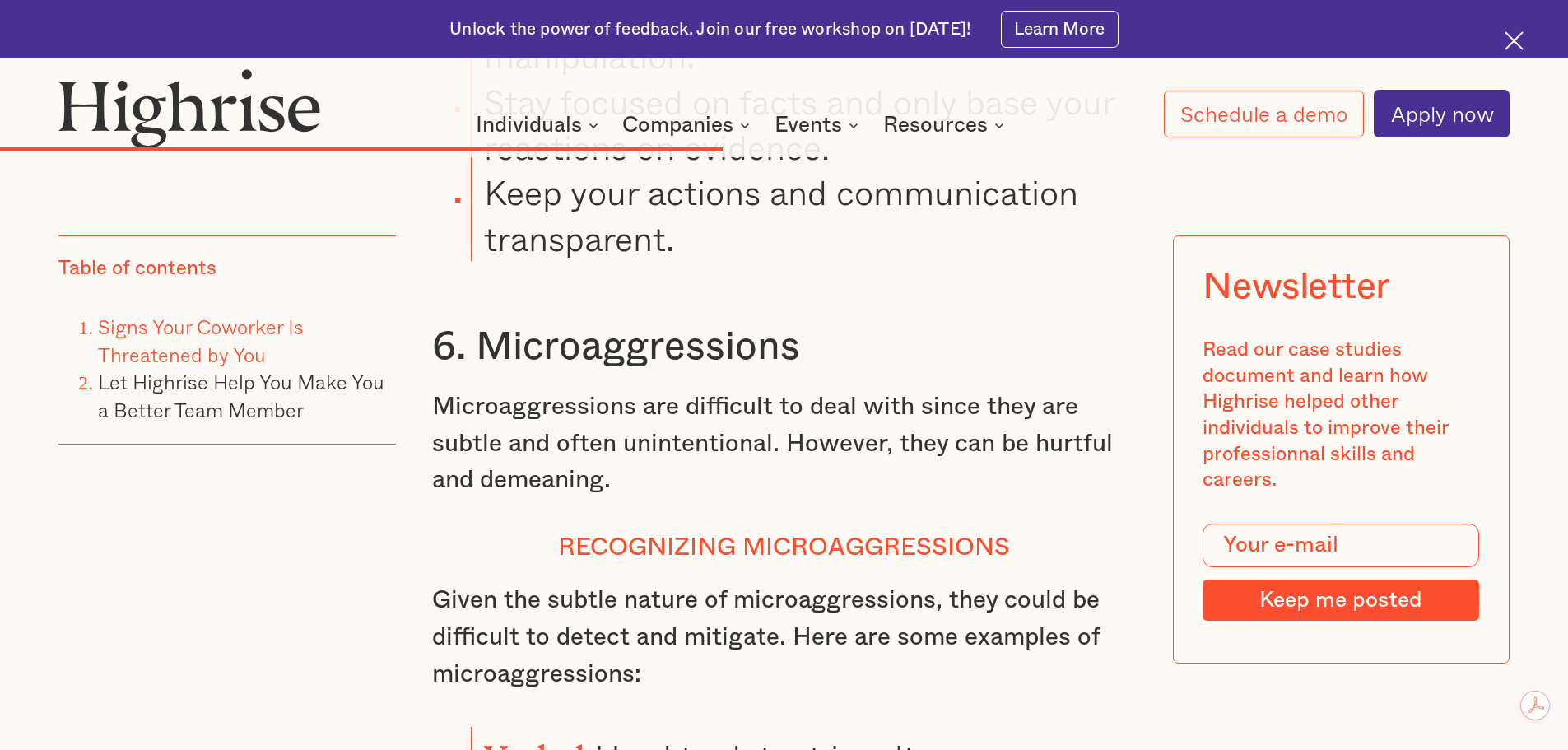
click at [321, 557] on div "Table of contents Signs Your Coworker Is Threatened by You Let Highrise Help Yo…" at bounding box center [226, 480] width 337 height 490
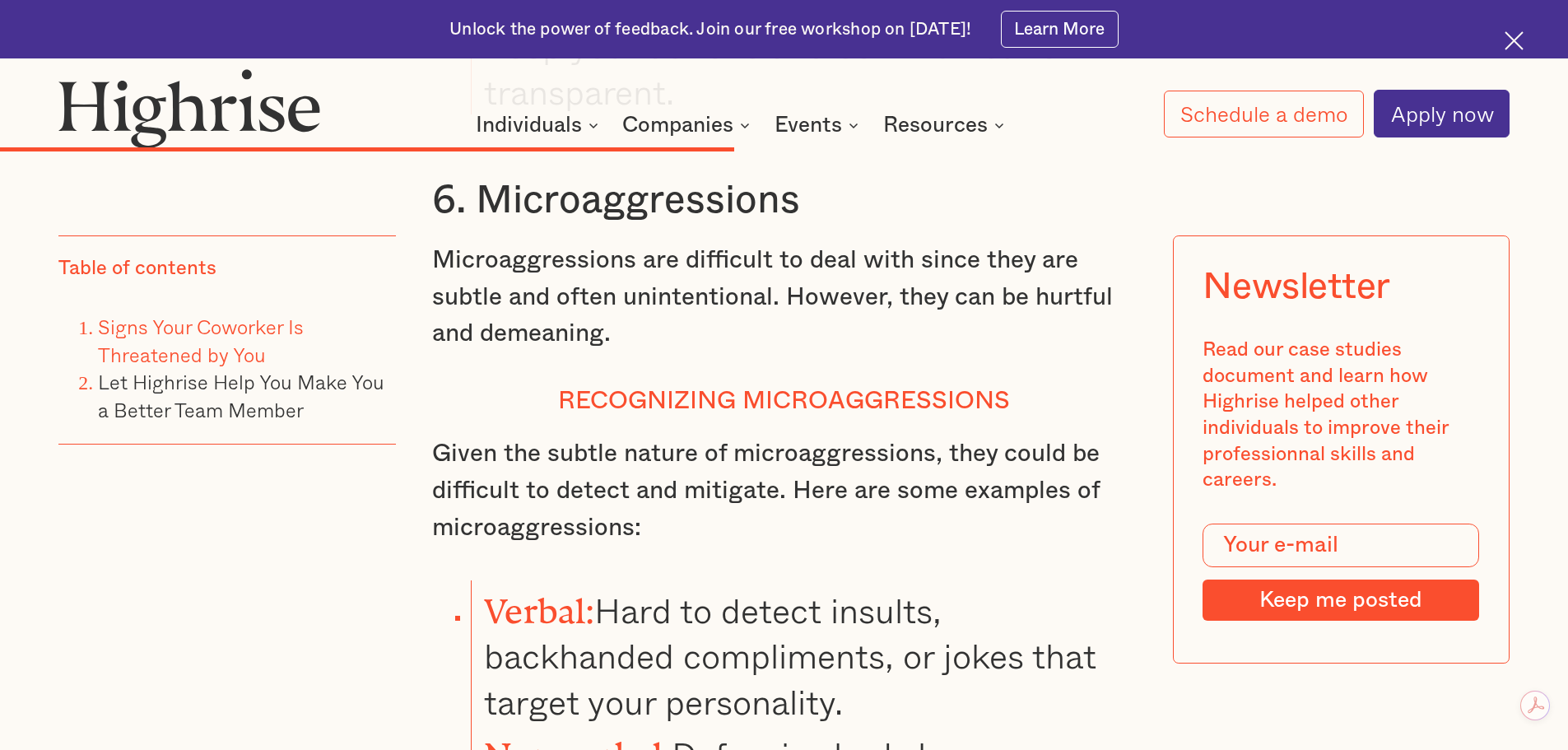
scroll to position [11193, 0]
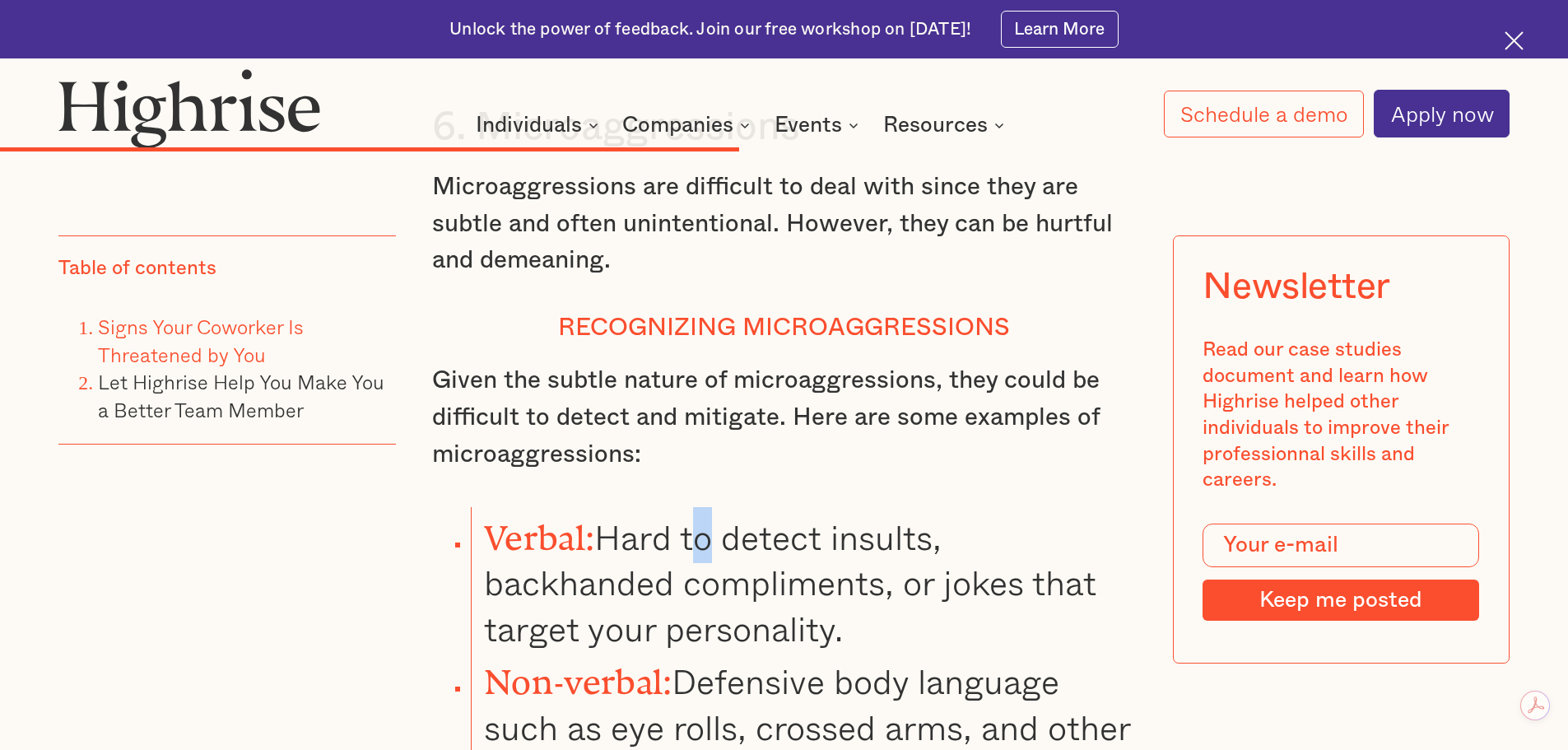
click at [709, 507] on li "Verbal: Hard to detect insults, backhanded compliments, or jokes that target yo…" at bounding box center [803, 578] width 665 height 144
click at [355, 552] on div "Table of contents Signs Your Coworker Is Threatened by You Let Highrise Help Yo…" at bounding box center [226, 480] width 337 height 490
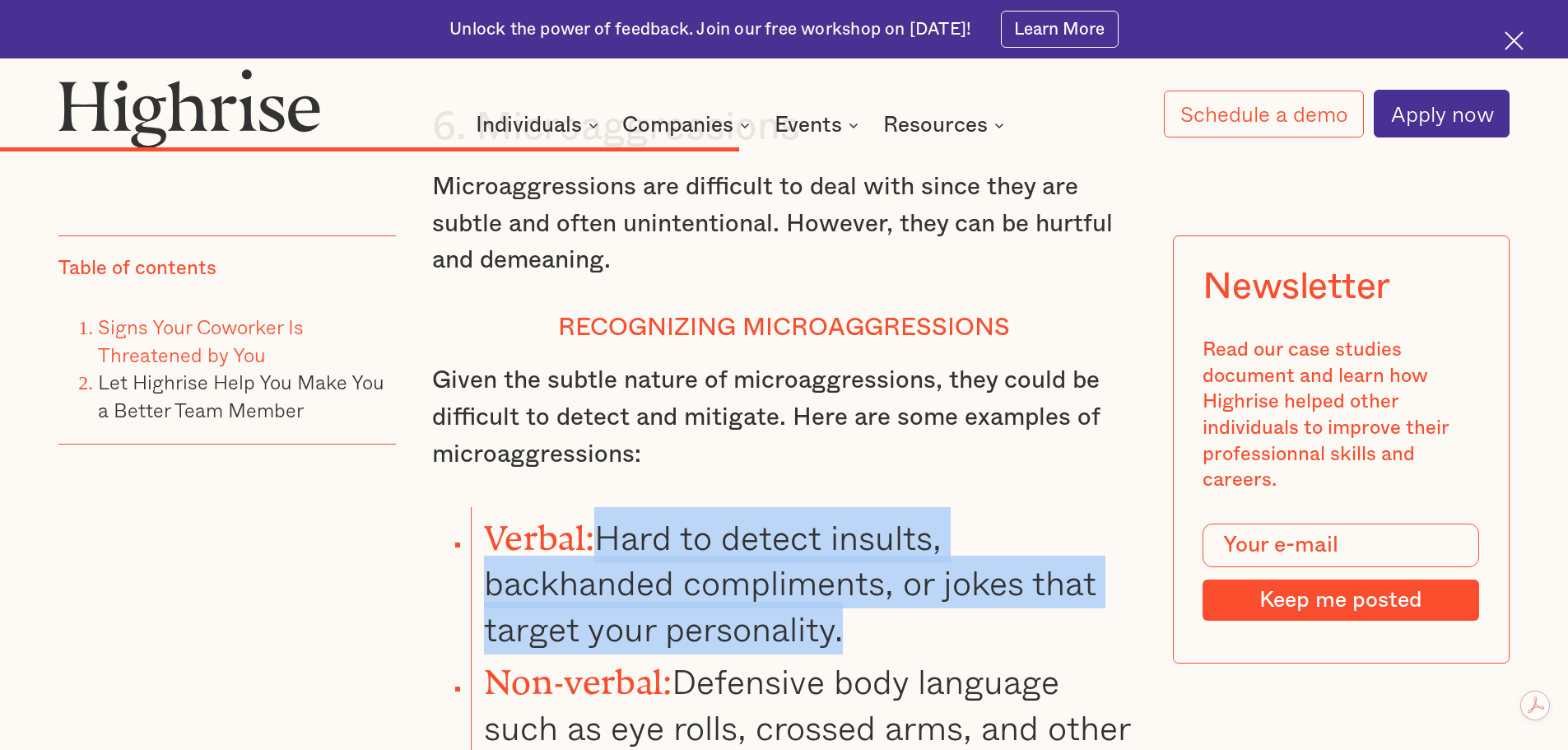
drag, startPoint x: 612, startPoint y: 494, endPoint x: 855, endPoint y: 575, distance: 256.1
click at [853, 581] on li "Verbal: Hard to detect insults, backhanded compliments, or jokes that target yo…" at bounding box center [803, 578] width 665 height 144
click at [623, 507] on li "Verbal: Hard to detect insults, backhanded compliments, or jokes that target yo…" at bounding box center [803, 578] width 665 height 144
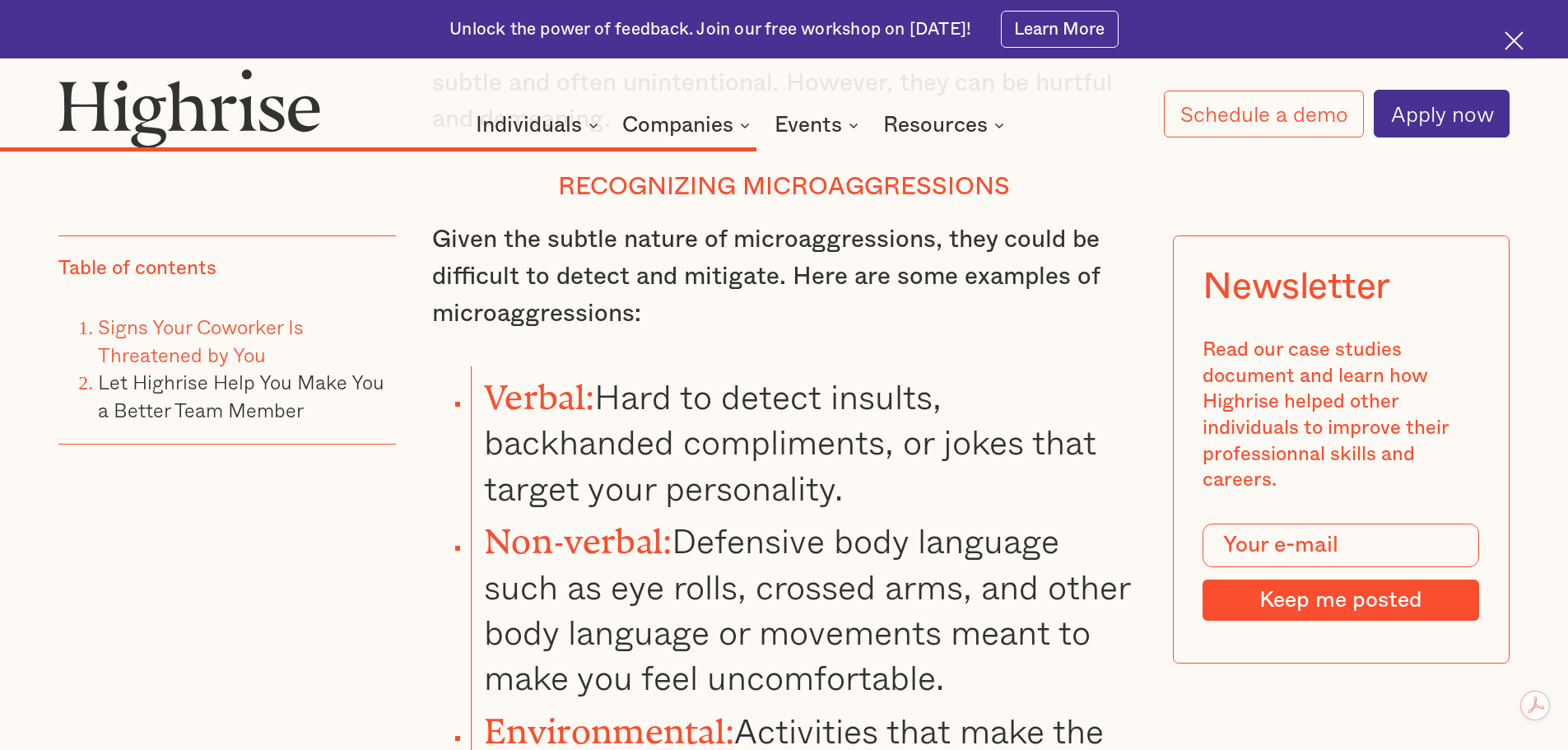
scroll to position [11413, 0]
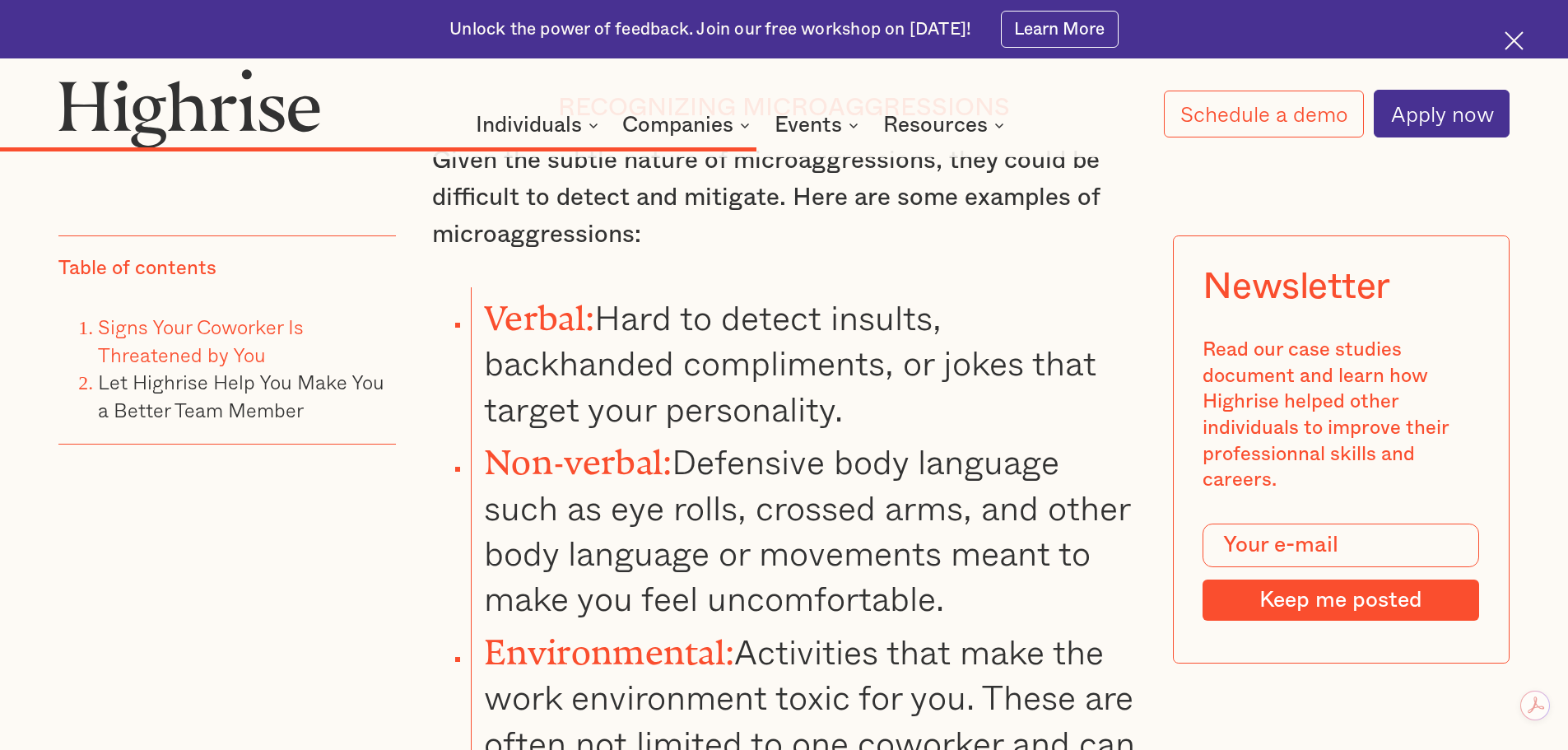
click at [764, 485] on li "Non-verbal: Defensive body language such as eye rolls, crossed arms, and other …" at bounding box center [803, 526] width 665 height 190
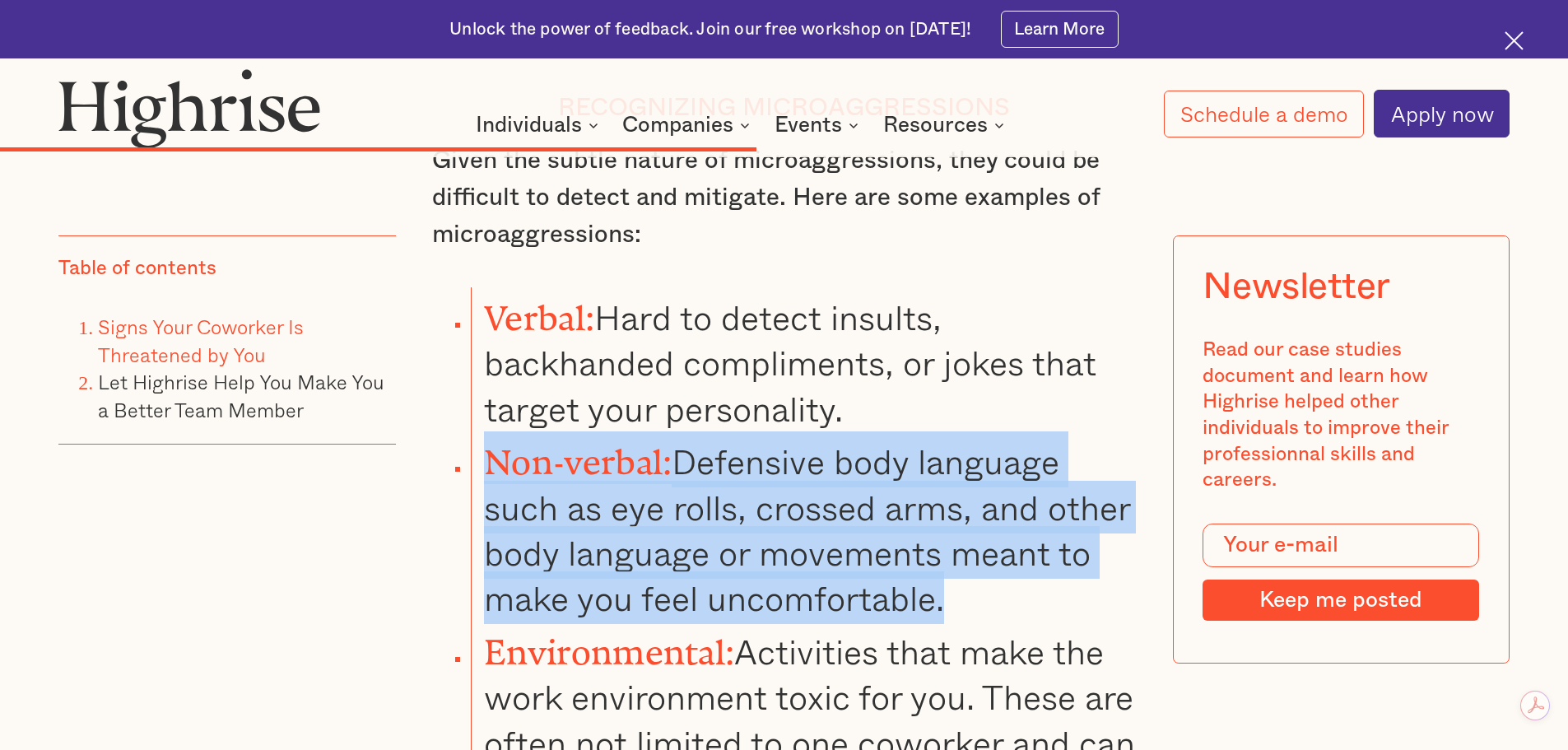
drag, startPoint x: 489, startPoint y: 406, endPoint x: 837, endPoint y: 489, distance: 357.8
click at [987, 535] on li "Non-verbal: Defensive body language such as eye rolls, crossed arms, and other …" at bounding box center [803, 526] width 665 height 190
click at [724, 445] on li "Non-verbal: Defensive body language such as eye rolls, crossed arms, and other …" at bounding box center [803, 526] width 665 height 190
click at [674, 433] on li "Non-verbal: Defensive body language such as eye rolls, crossed arms, and other …" at bounding box center [803, 526] width 665 height 190
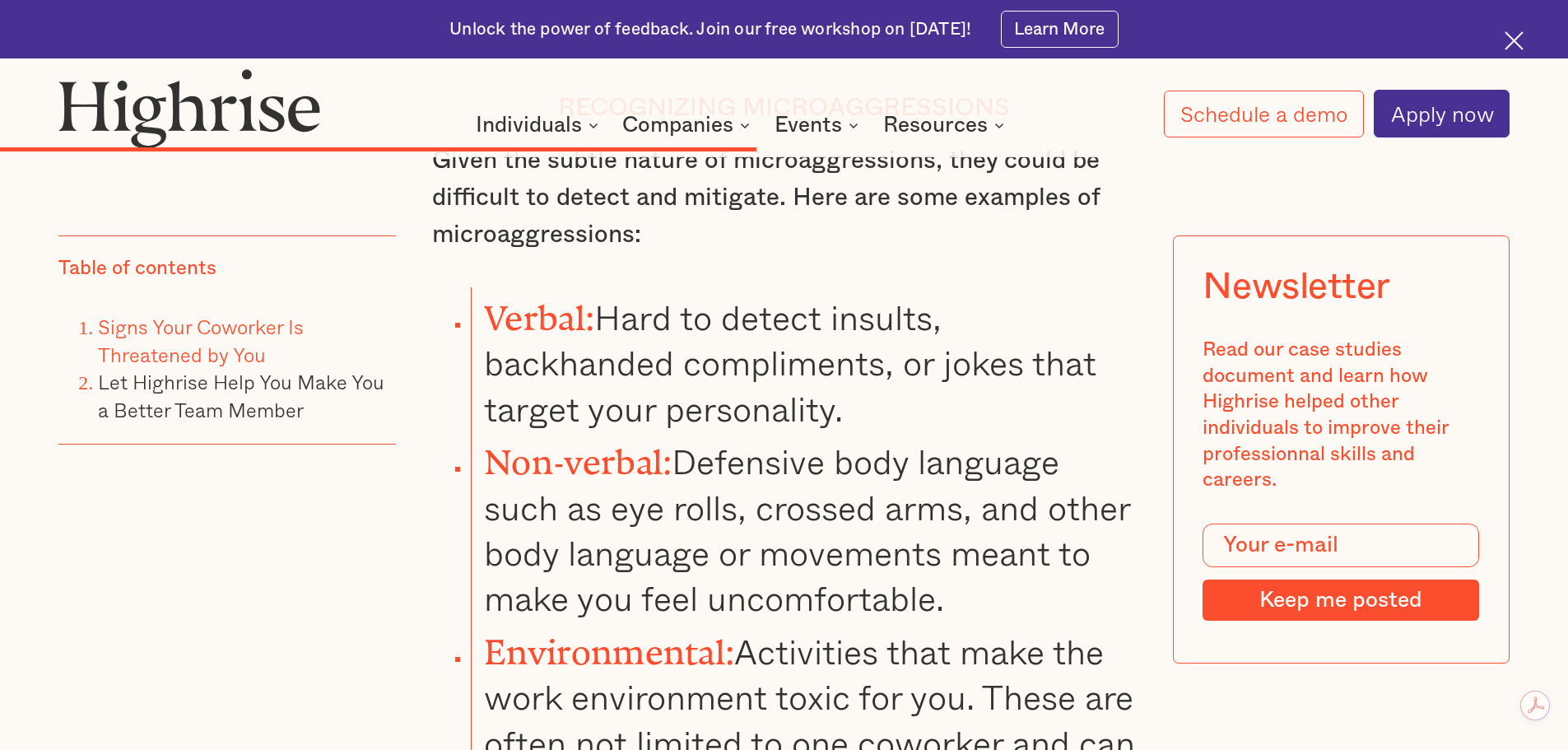
click at [489, 443] on strong "Non-verbal:" at bounding box center [577, 453] width 188 height 21
drag, startPoint x: 500, startPoint y: 406, endPoint x: 569, endPoint y: 407, distance: 69.0
click at [523, 443] on strong "Non-verbal:" at bounding box center [577, 453] width 188 height 21
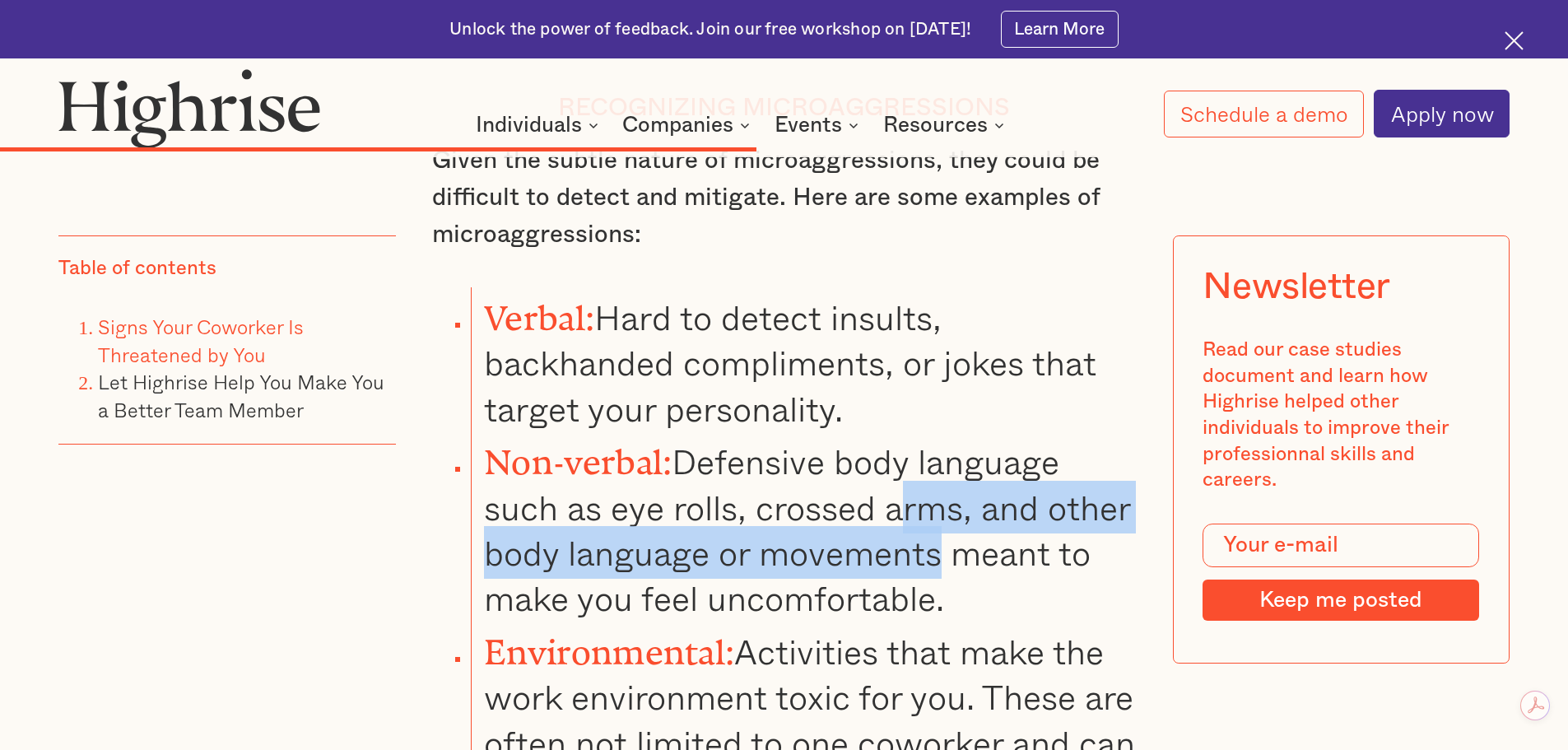
drag, startPoint x: 944, startPoint y: 491, endPoint x: 893, endPoint y: 450, distance: 65.4
click at [900, 452] on li "Non-verbal: Defensive body language such as eye rolls, crossed arms, and other …" at bounding box center [803, 526] width 665 height 190
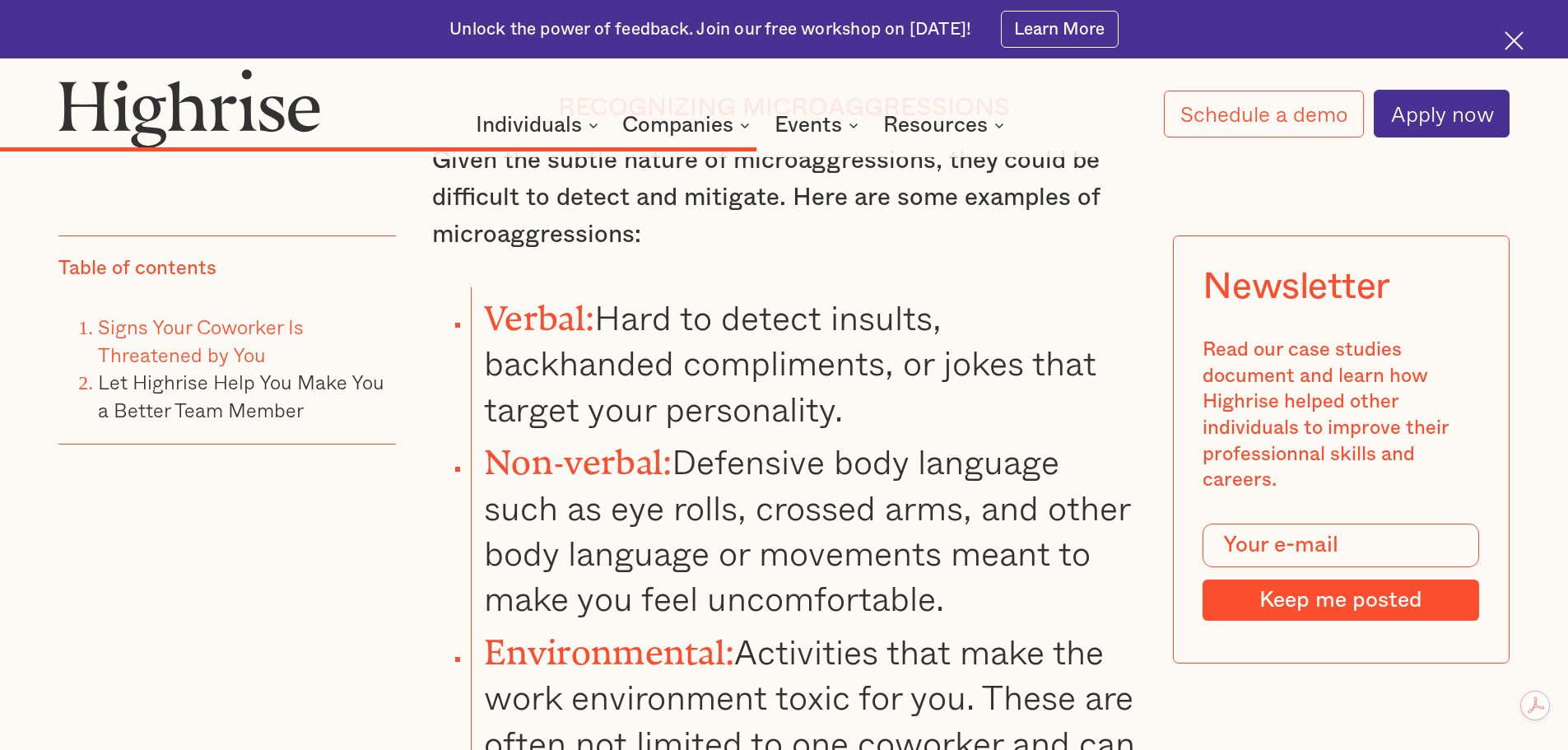
click at [892, 450] on li "Non-verbal: Defensive body language such as eye rolls, crossed arms, and other …" at bounding box center [803, 526] width 665 height 190
click at [767, 431] on li "Non-verbal: Defensive body language such as eye rolls, crossed arms, and other …" at bounding box center [803, 526] width 665 height 190
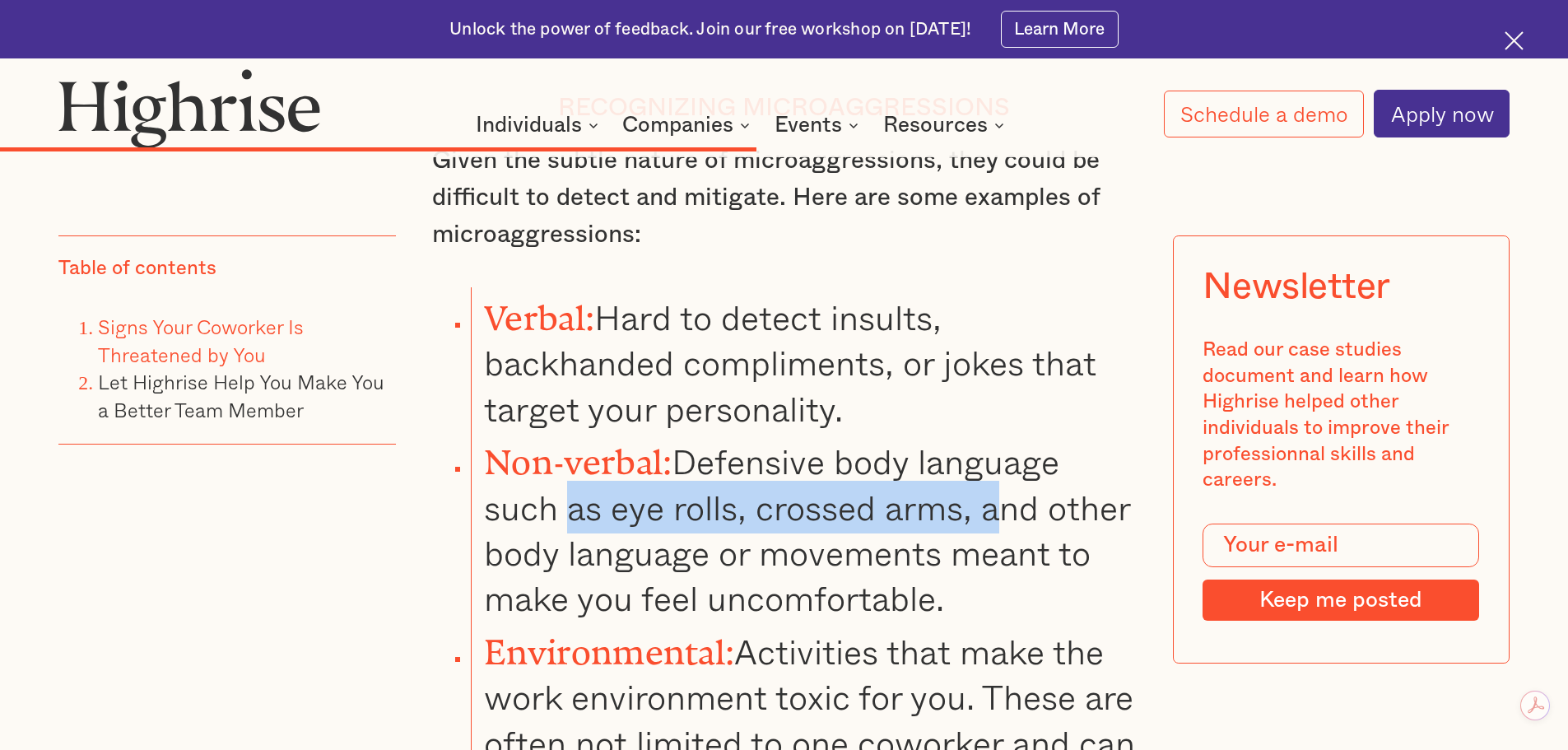
drag, startPoint x: 562, startPoint y: 445, endPoint x: 1014, endPoint y: 452, distance: 452.1
click at [1014, 452] on li "Non-verbal: Defensive body language such as eye rolls, crossed arms, and other …" at bounding box center [803, 526] width 665 height 190
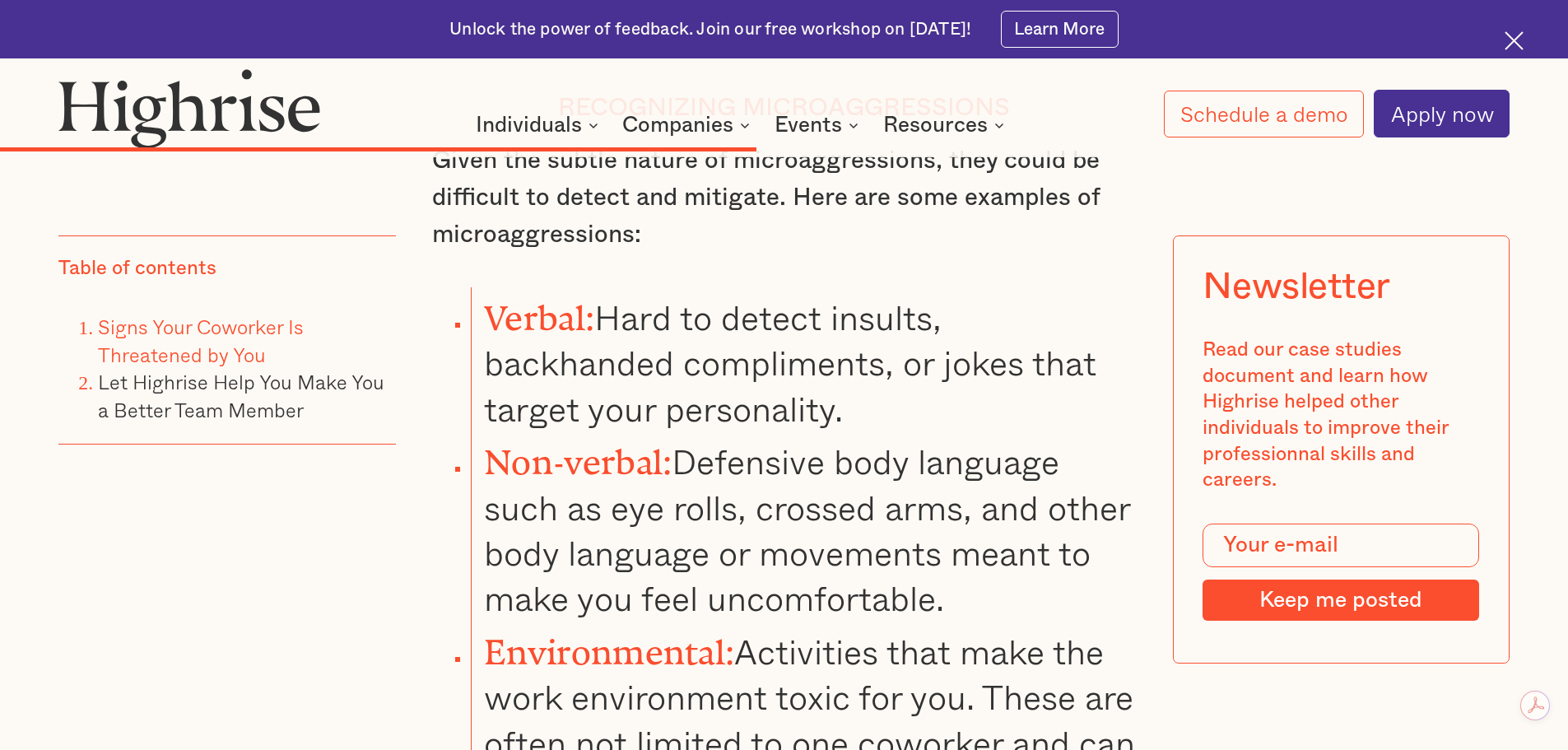
click at [1068, 475] on li "Non-verbal: Defensive body language such as eye rolls, crossed arms, and other …" at bounding box center [803, 526] width 665 height 190
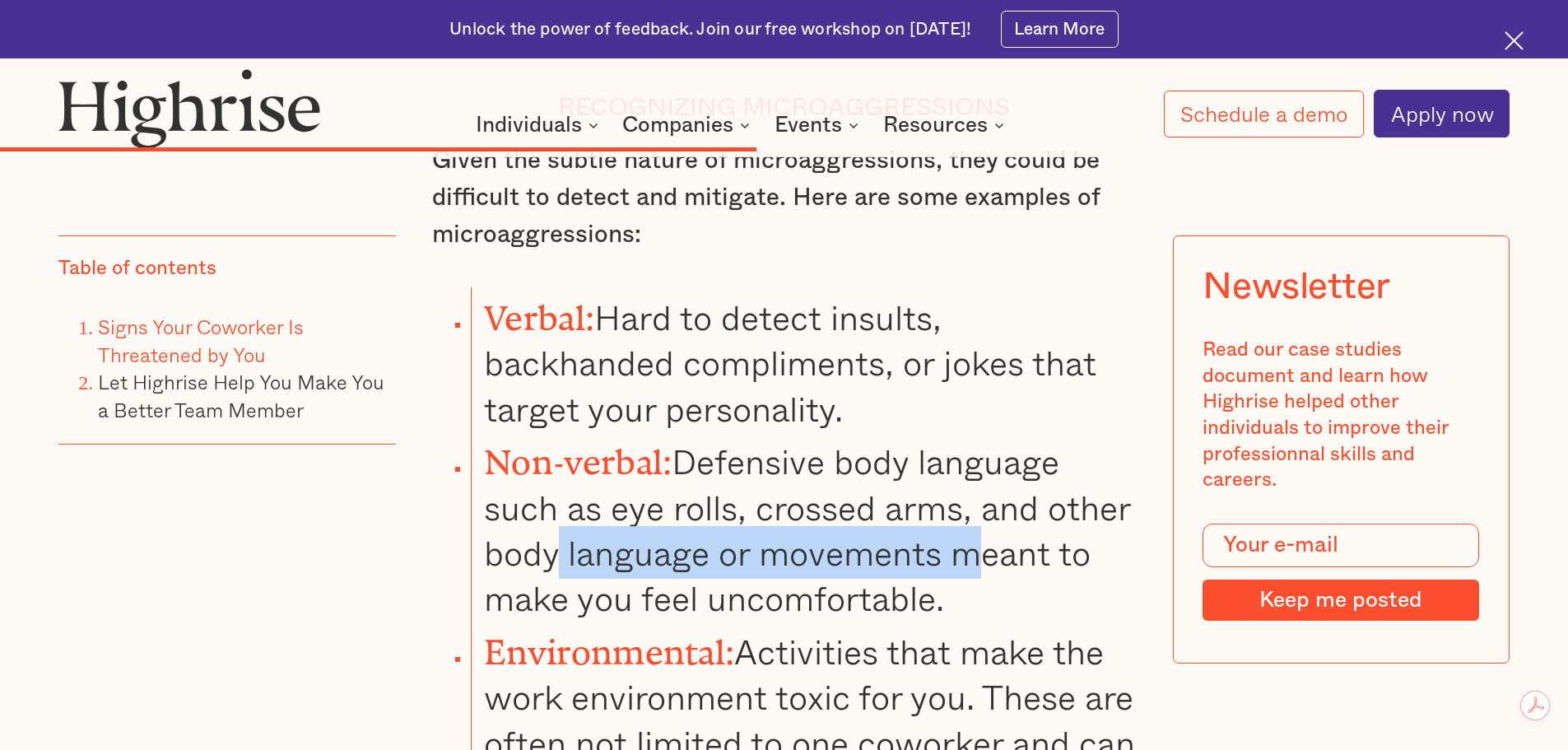
drag, startPoint x: 581, startPoint y: 480, endPoint x: 932, endPoint y: 512, distance: 352.5
click at [994, 520] on li "Non-verbal: Defensive body language such as eye rolls, crossed arms, and other …" at bounding box center [803, 526] width 665 height 190
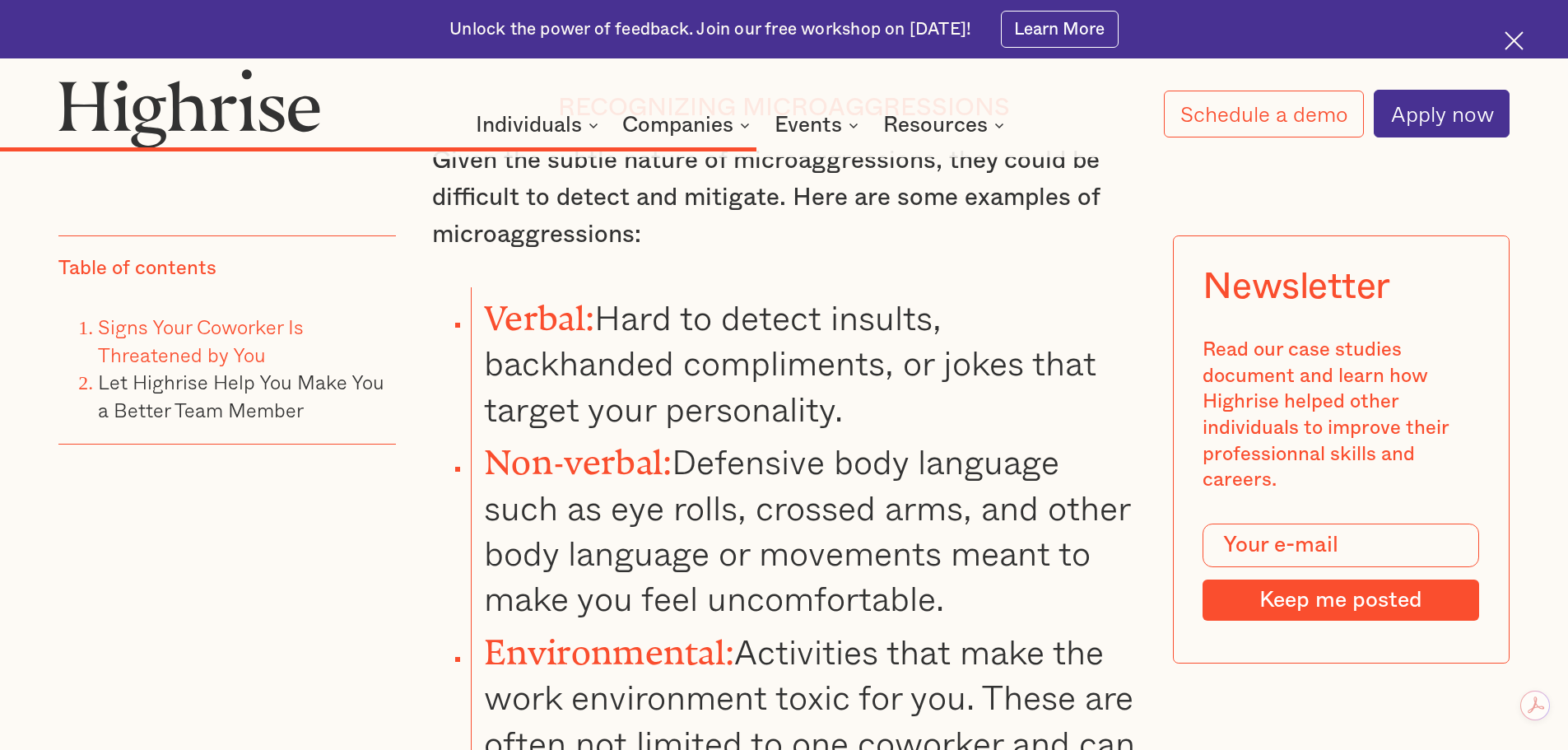
click at [668, 548] on li "Non-verbal: Defensive body language such as eye rolls, crossed arms, and other …" at bounding box center [803, 526] width 665 height 190
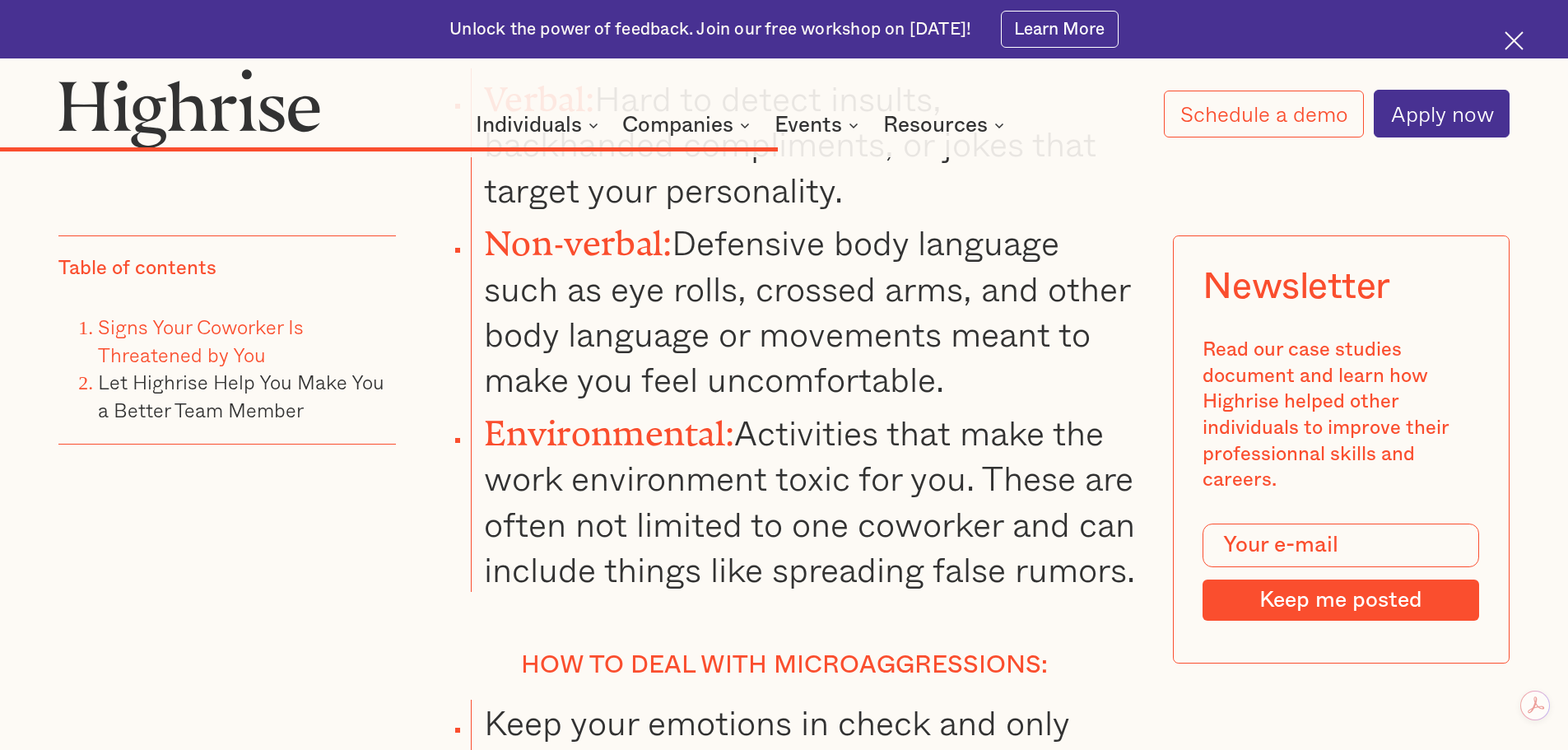
click at [674, 476] on li "Environmental: Activities that make the work environment toxic for you. These a…" at bounding box center [803, 497] width 665 height 190
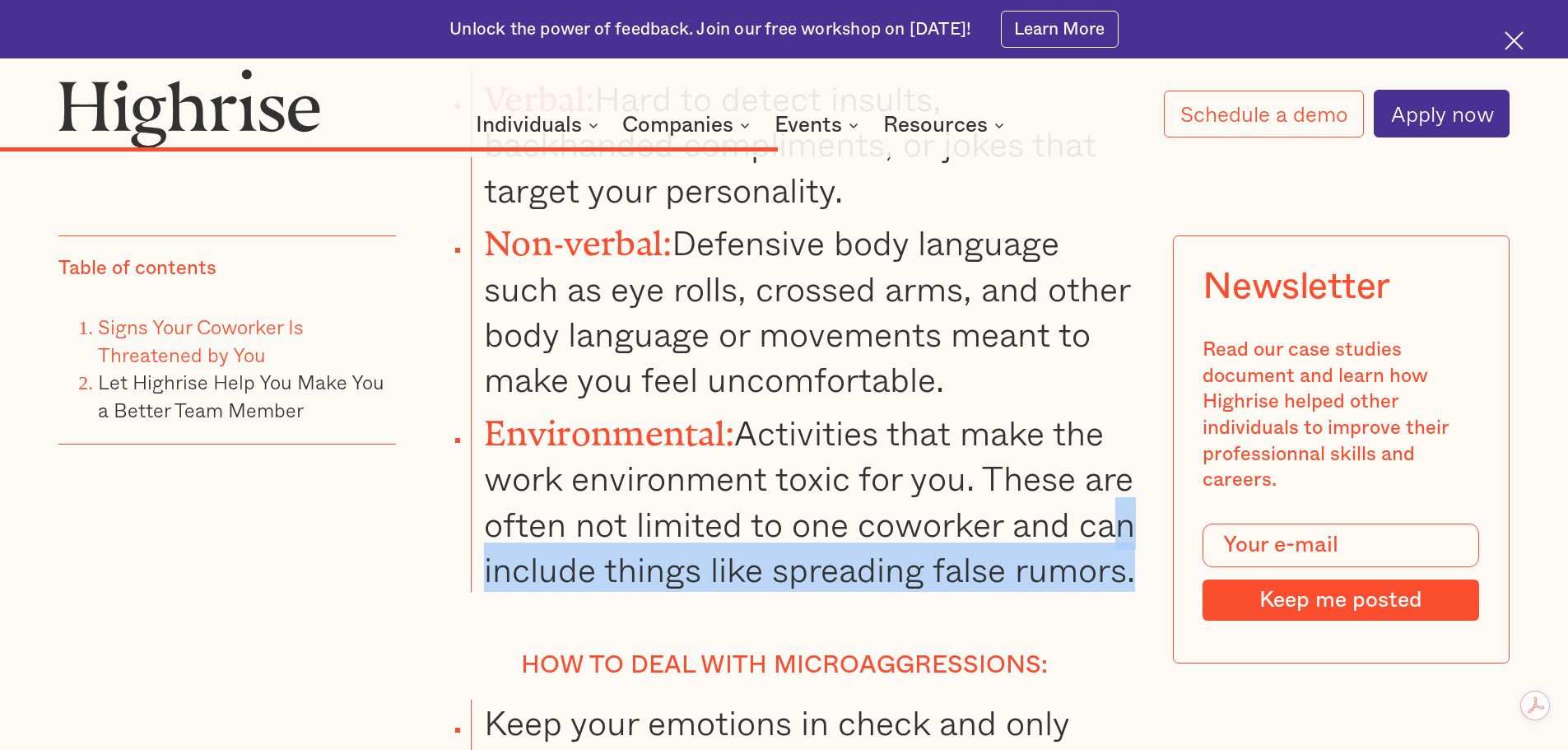
drag, startPoint x: 523, startPoint y: 507, endPoint x: 727, endPoint y: 552, distance: 208.9
click at [728, 553] on li "Environmental: Activities that make the work environment toxic for you. These a…" at bounding box center [803, 497] width 665 height 190
click at [748, 544] on li "Environmental: Activities that make the work environment toxic for you. These a…" at bounding box center [803, 497] width 665 height 190
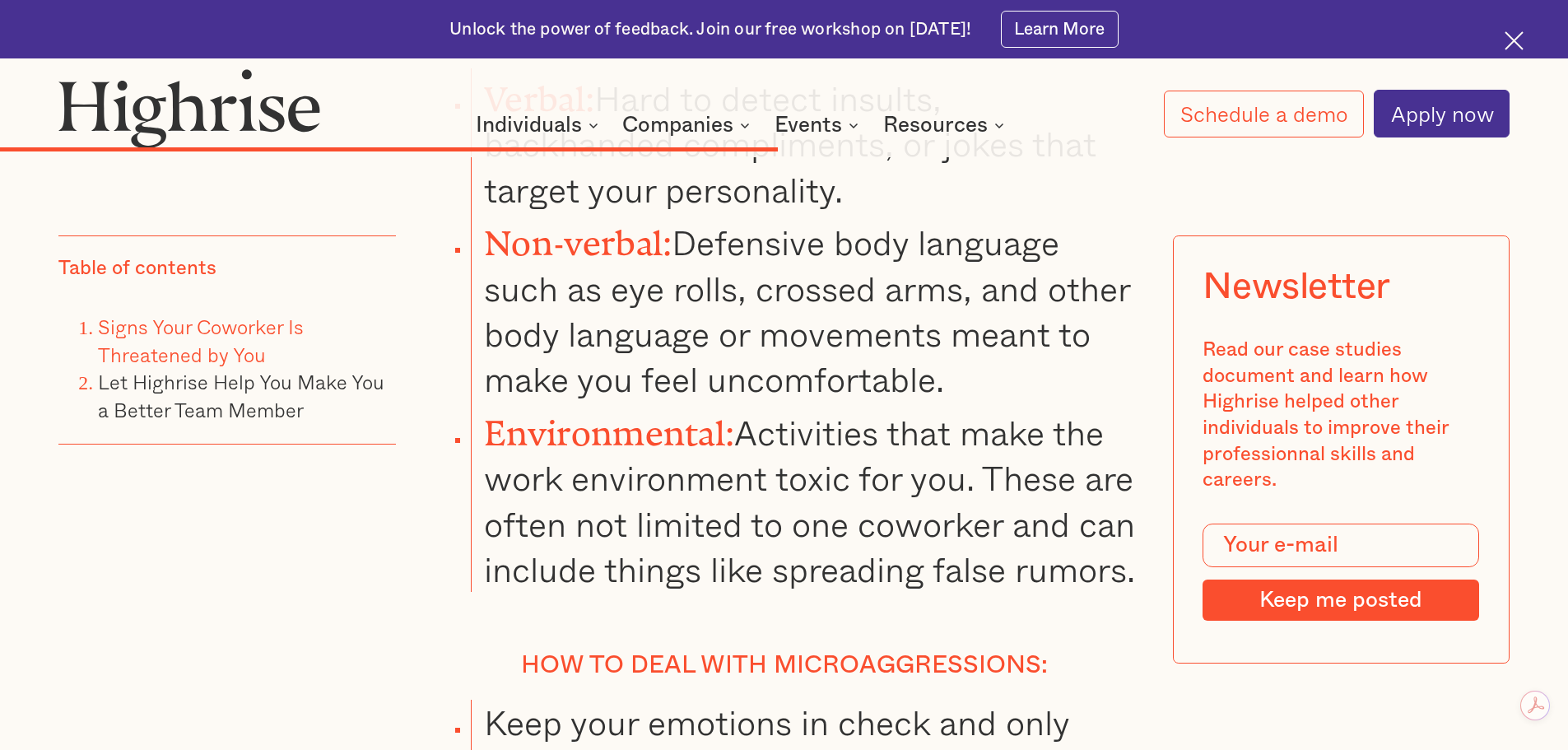
click at [841, 424] on li "Environmental: Activities that make the work environment toxic for you. These a…" at bounding box center [803, 497] width 665 height 190
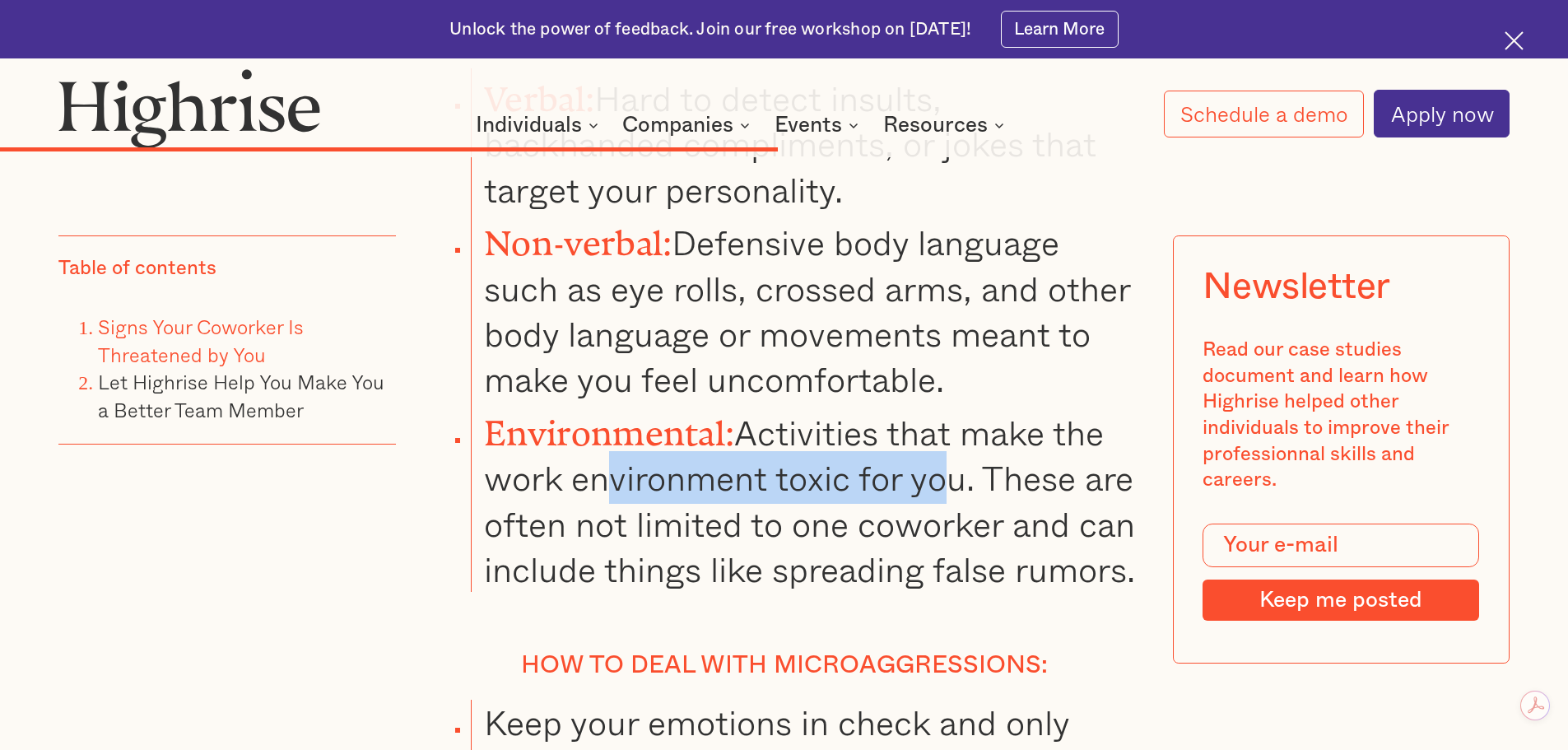
drag, startPoint x: 607, startPoint y: 417, endPoint x: 943, endPoint y: 434, distance: 336.4
click at [943, 434] on li "Environmental: Activities that make the work environment toxic for you. These a…" at bounding box center [803, 497] width 665 height 190
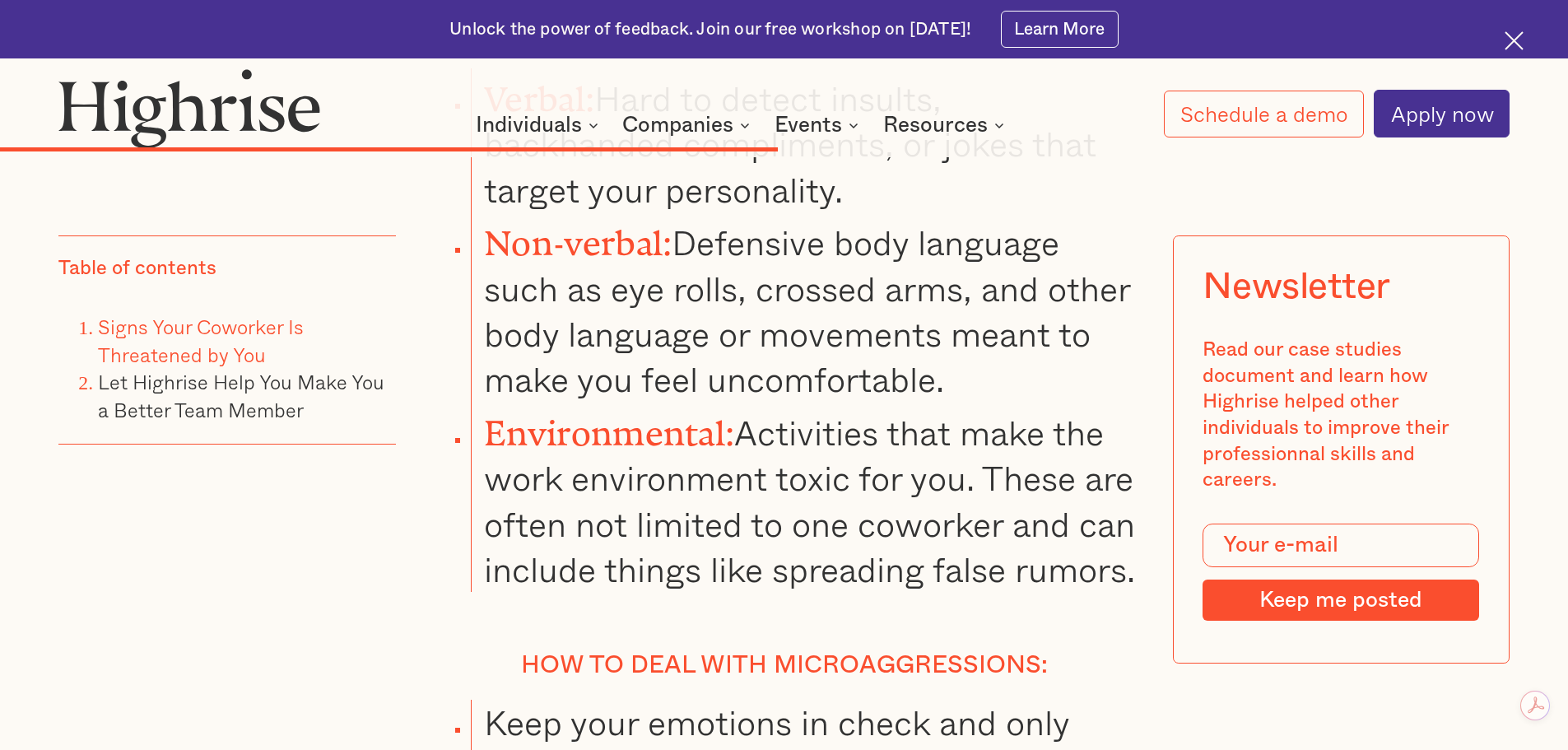
click at [1013, 434] on li "Environmental: Activities that make the work environment toxic for you. These a…" at bounding box center [803, 497] width 665 height 190
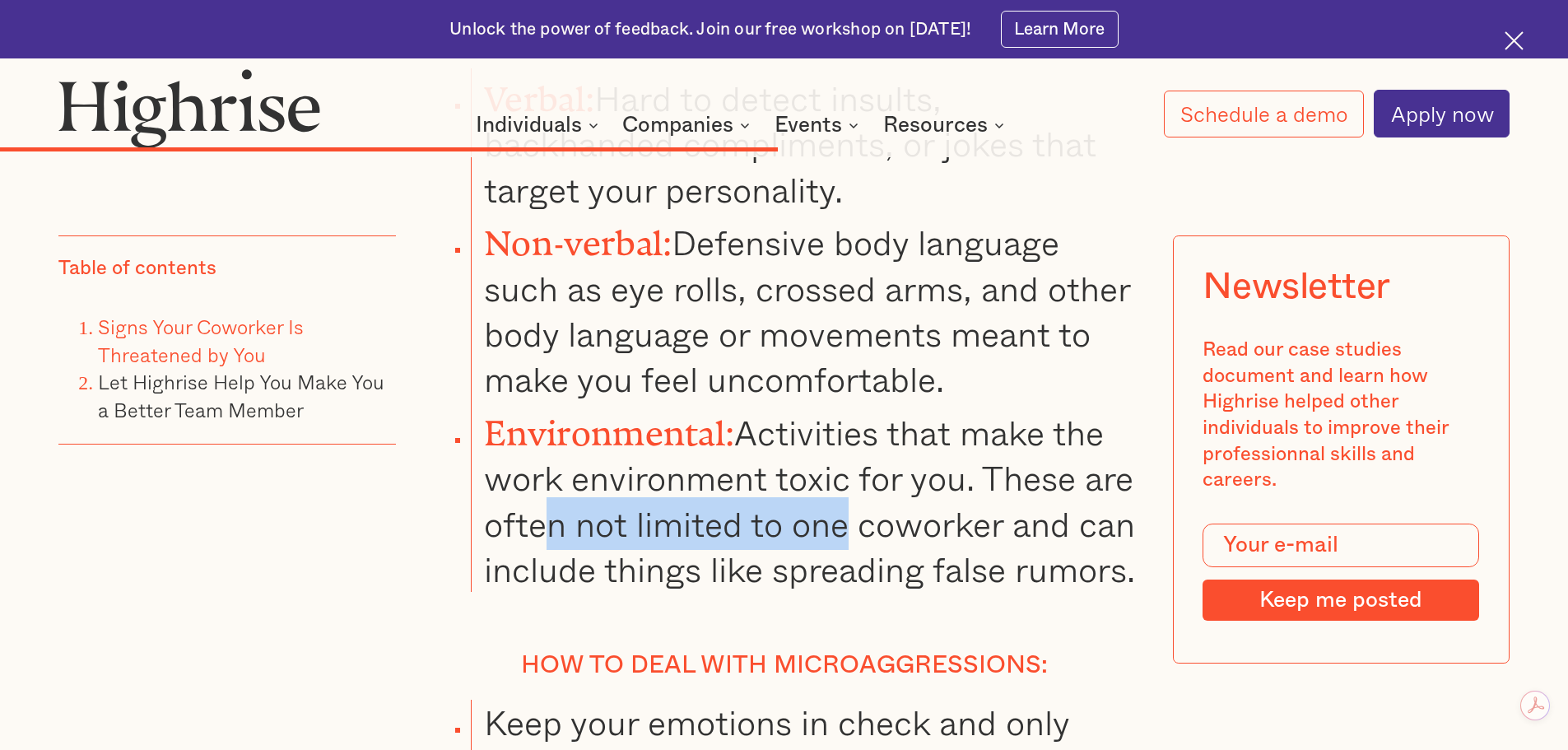
drag, startPoint x: 677, startPoint y: 462, endPoint x: 914, endPoint y: 476, distance: 237.4
click at [913, 476] on li "Environmental: Activities that make the work environment toxic for you. These a…" at bounding box center [803, 497] width 665 height 190
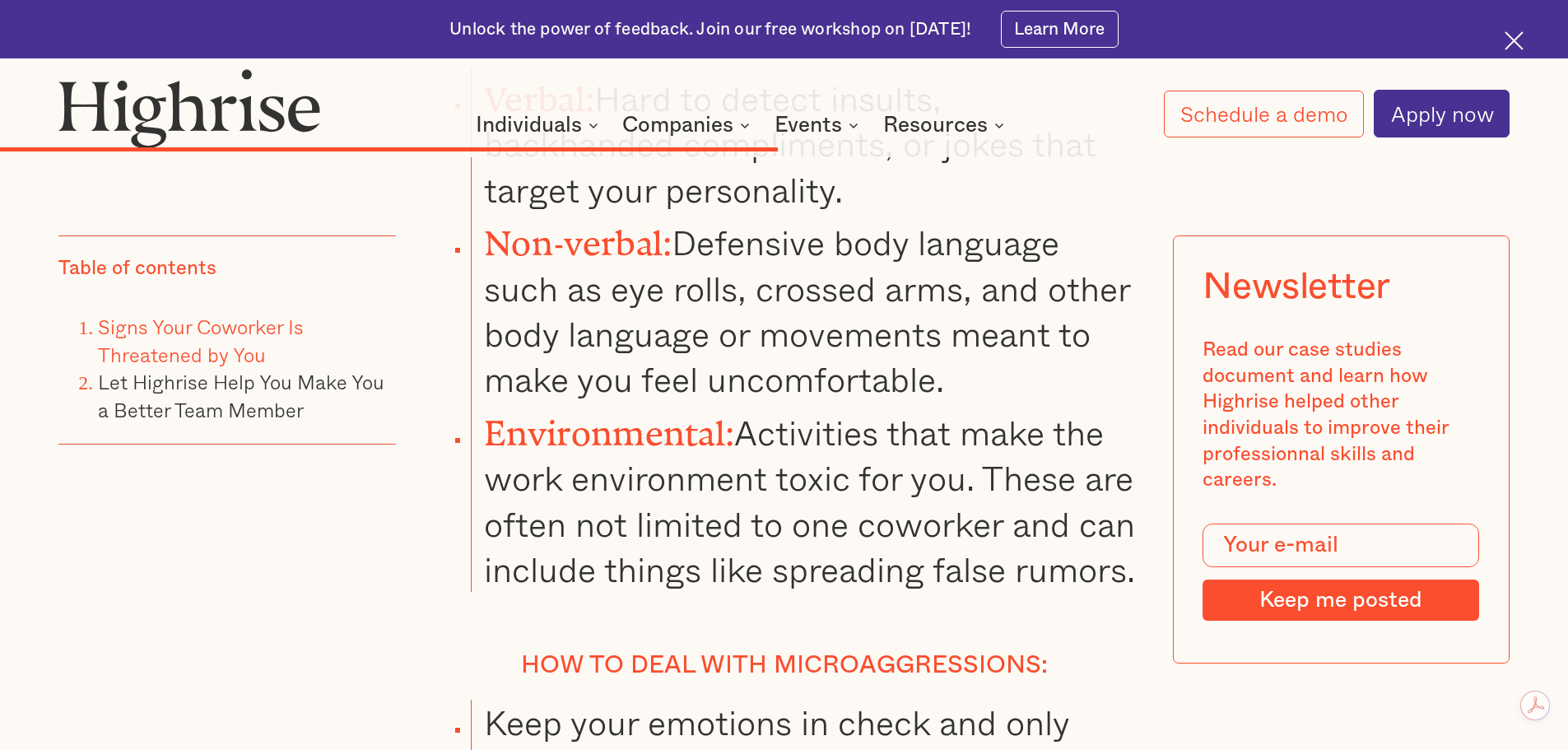
click at [1008, 474] on li "Environmental: Activities that make the work environment toxic for you. These a…" at bounding box center [803, 497] width 665 height 190
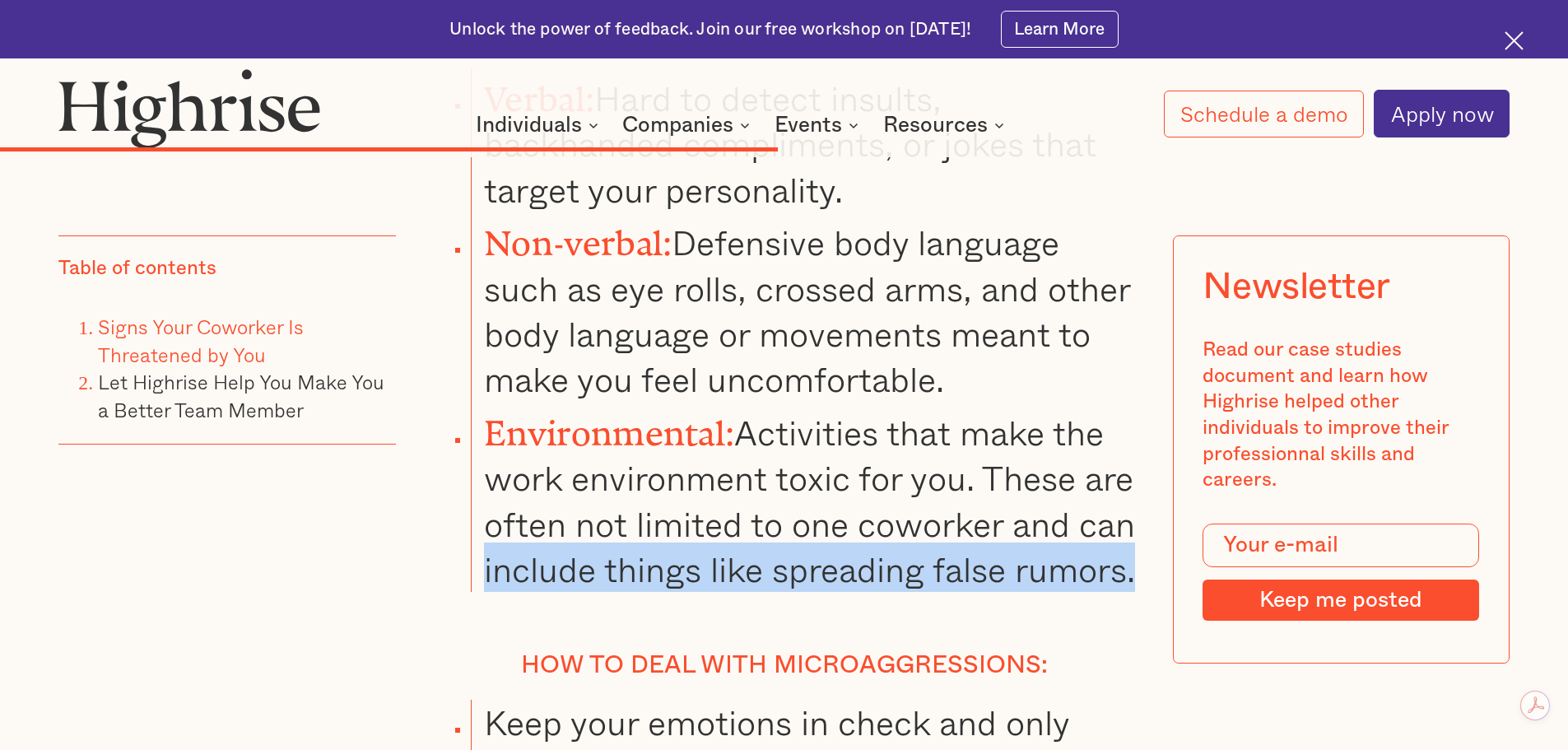
drag, startPoint x: 548, startPoint y: 504, endPoint x: 748, endPoint y: 552, distance: 205.7
click at [721, 547] on li "Environmental: Activities that make the work environment toxic for you. These a…" at bounding box center [803, 497] width 665 height 190
click at [751, 560] on li "Environmental: Activities that make the work environment toxic for you. These a…" at bounding box center [803, 497] width 665 height 190
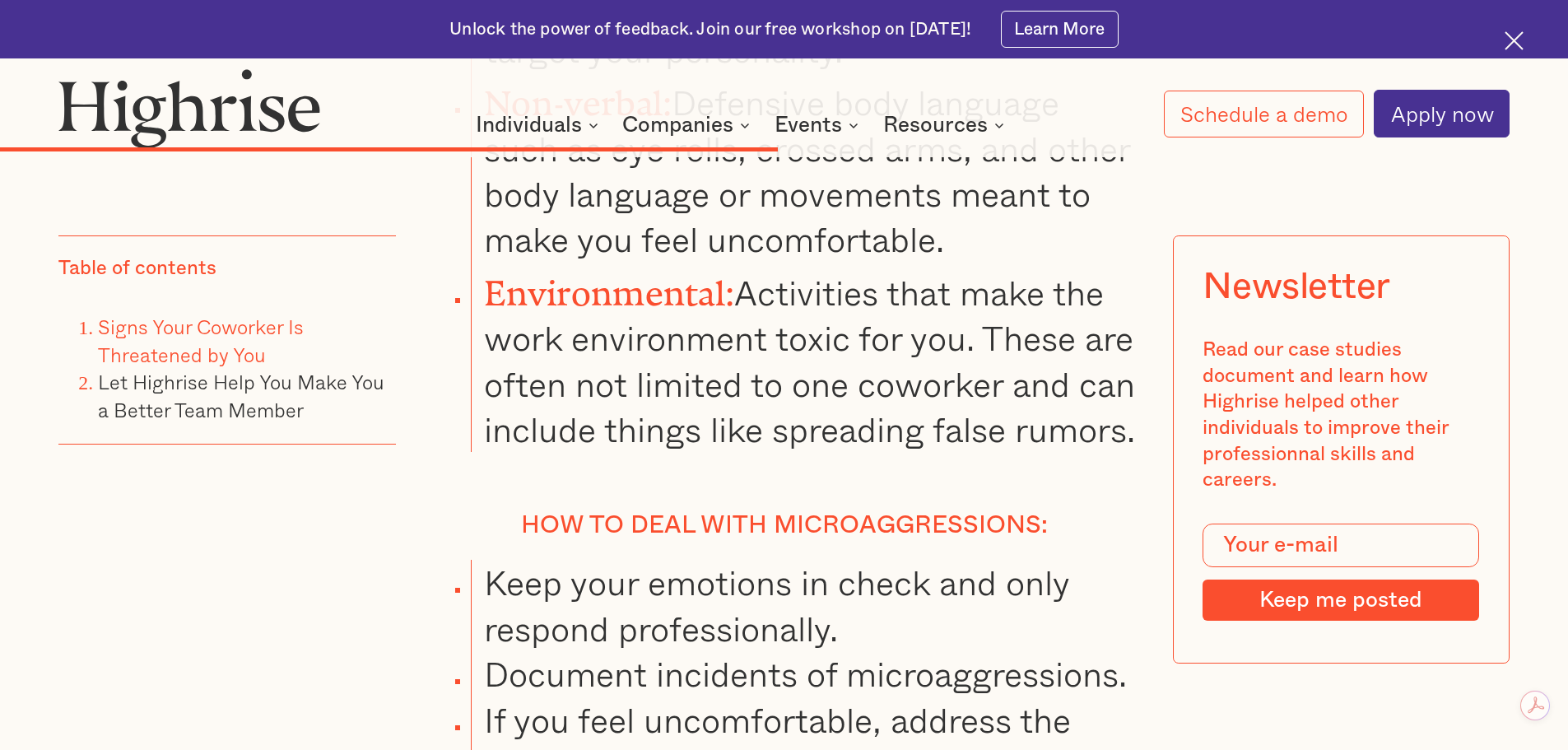
scroll to position [11851, 0]
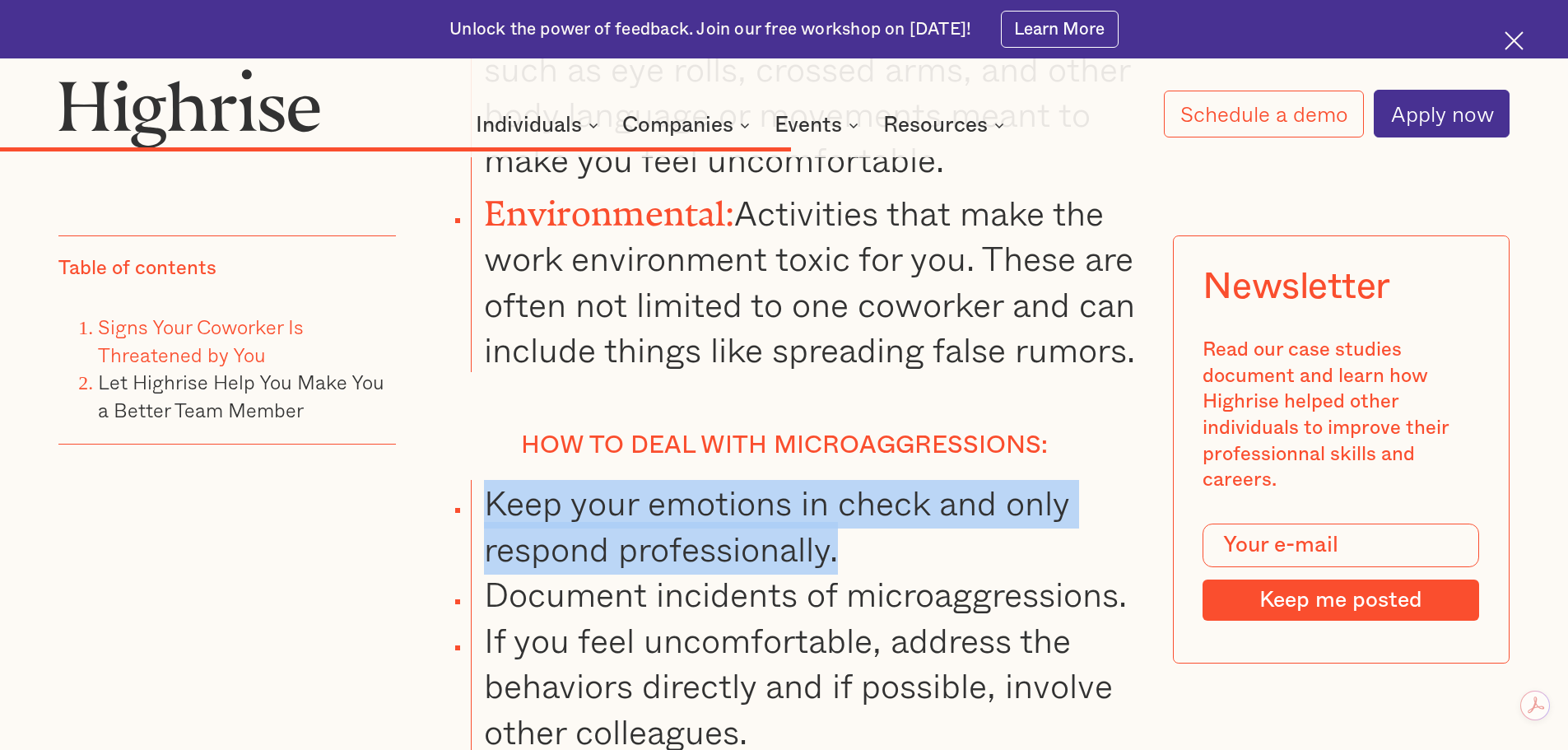
drag, startPoint x: 488, startPoint y: 485, endPoint x: 935, endPoint y: 526, distance: 448.9
click at [935, 529] on li "Keep your emotions in check and only respond professionally." at bounding box center [803, 526] width 665 height 92
click at [742, 497] on li "Keep your emotions in check and only respond professionally." at bounding box center [803, 526] width 665 height 92
click at [592, 542] on li "Keep your emotions in check and only respond professionally." at bounding box center [803, 526] width 665 height 92
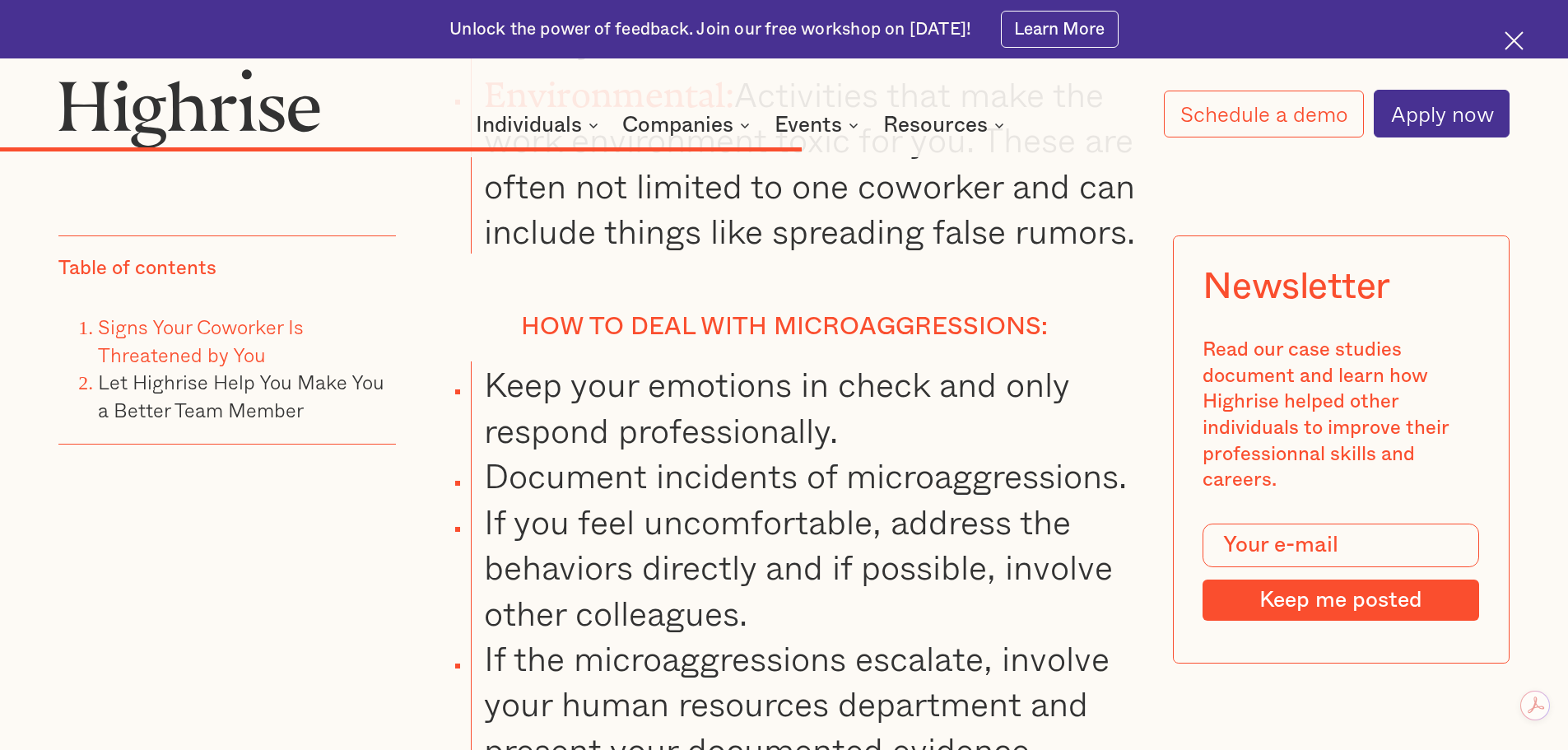
scroll to position [12072, 0]
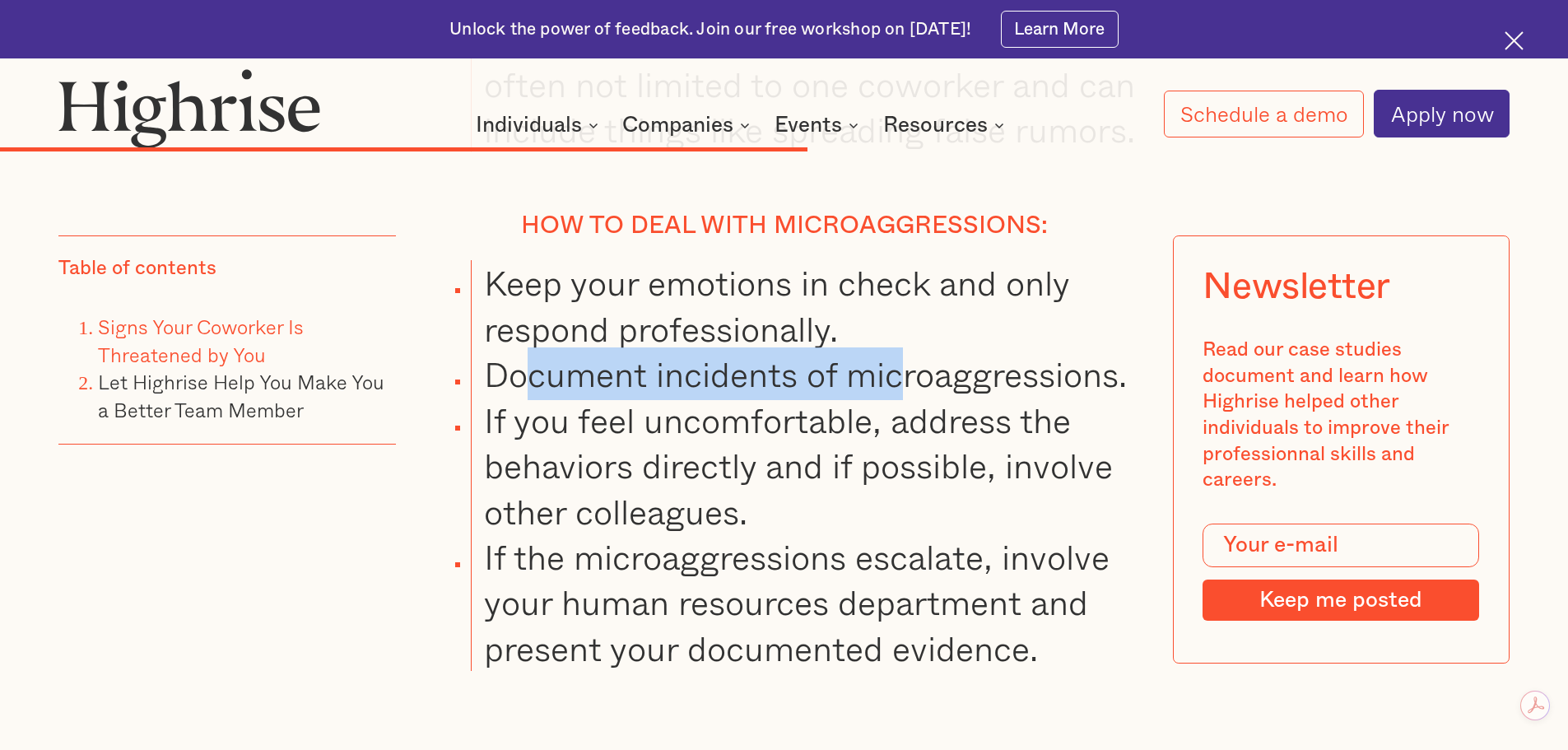
drag, startPoint x: 533, startPoint y: 365, endPoint x: 934, endPoint y: 360, distance: 401.0
click at [909, 360] on li "Document incidents of microaggressions." at bounding box center [803, 373] width 665 height 45
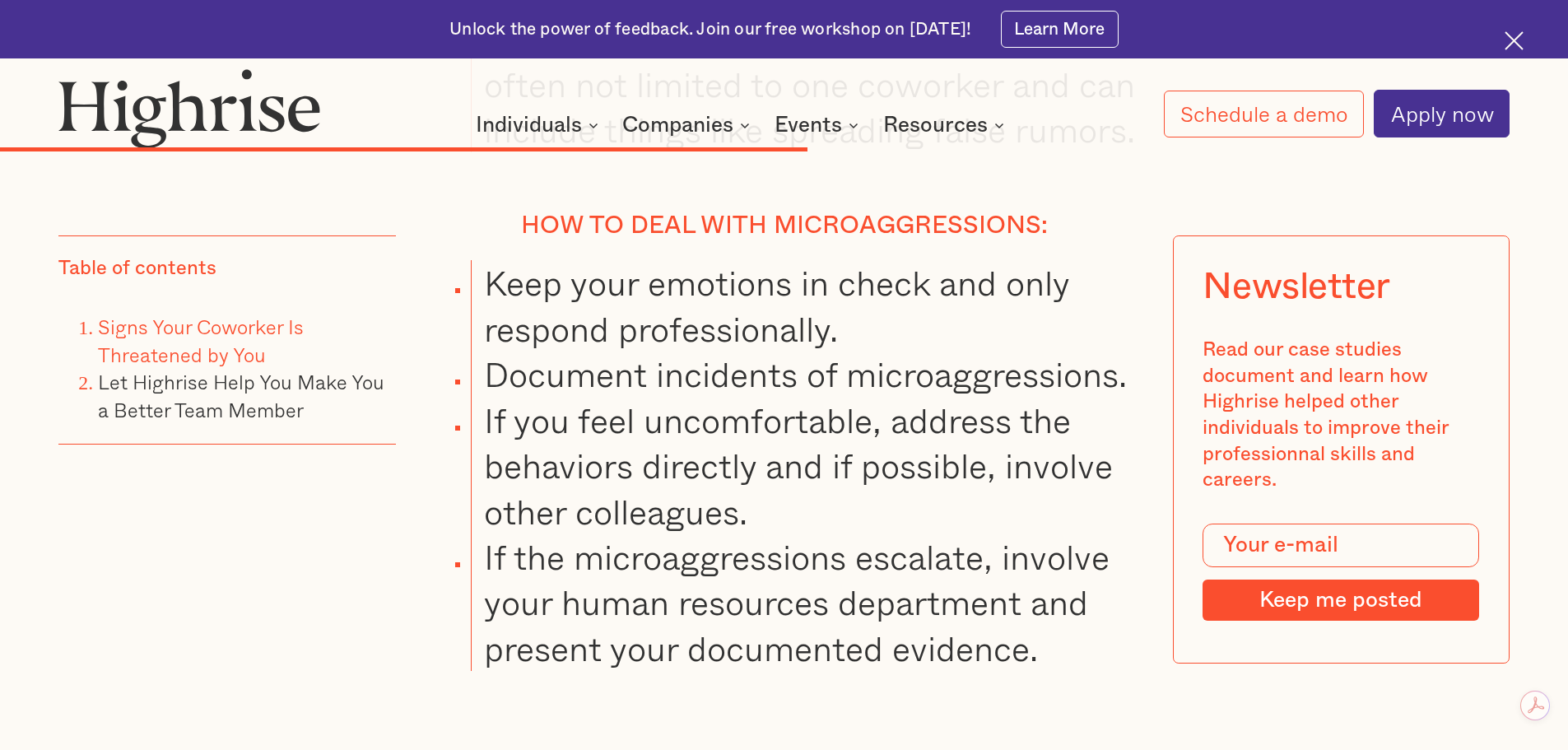
click at [1063, 367] on li "Document incidents of microaggressions." at bounding box center [803, 373] width 665 height 45
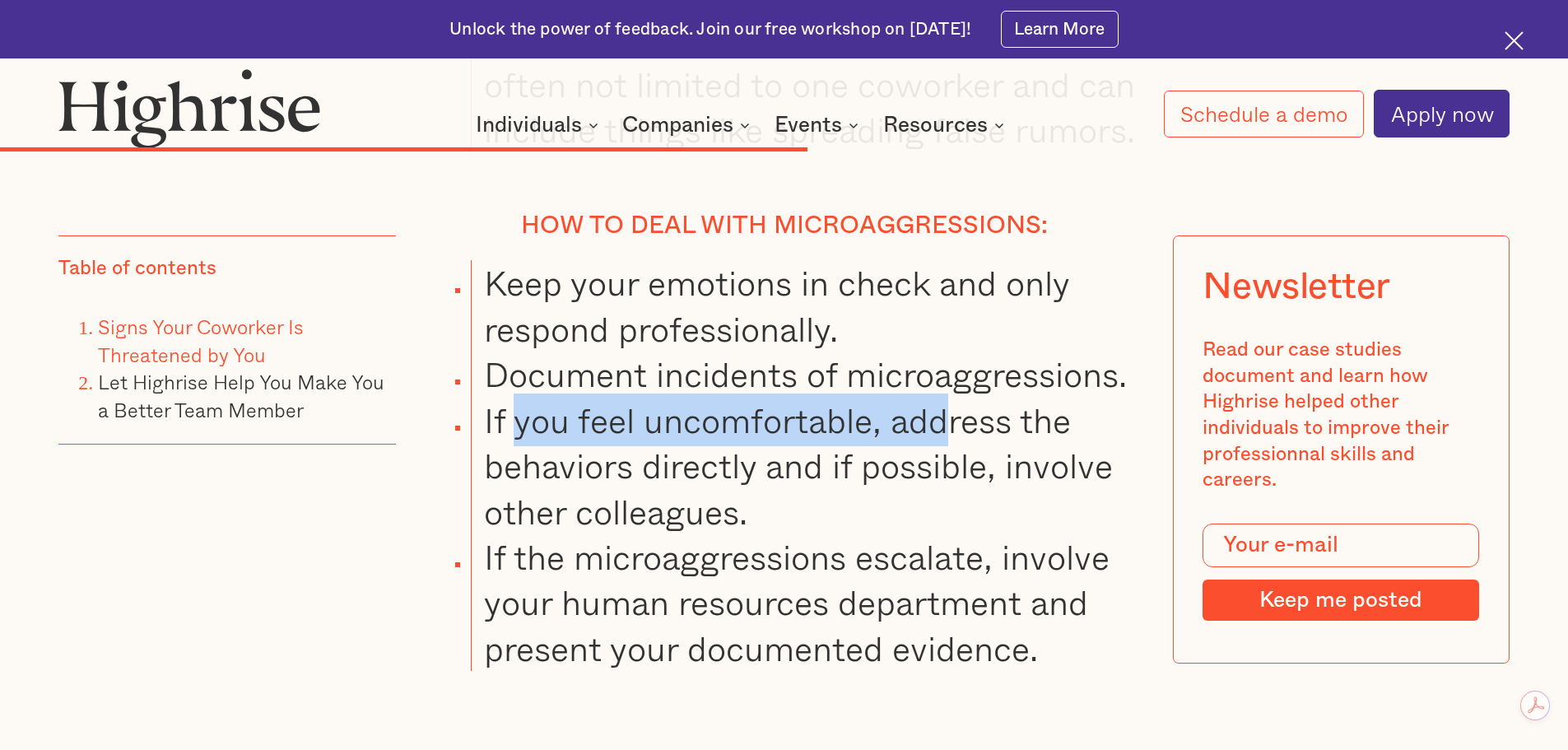
drag, startPoint x: 706, startPoint y: 431, endPoint x: 994, endPoint y: 410, distance: 288.8
click at [958, 422] on li "If you feel uncomfortable, address the behaviors directly and if possible, invo…" at bounding box center [803, 466] width 665 height 136
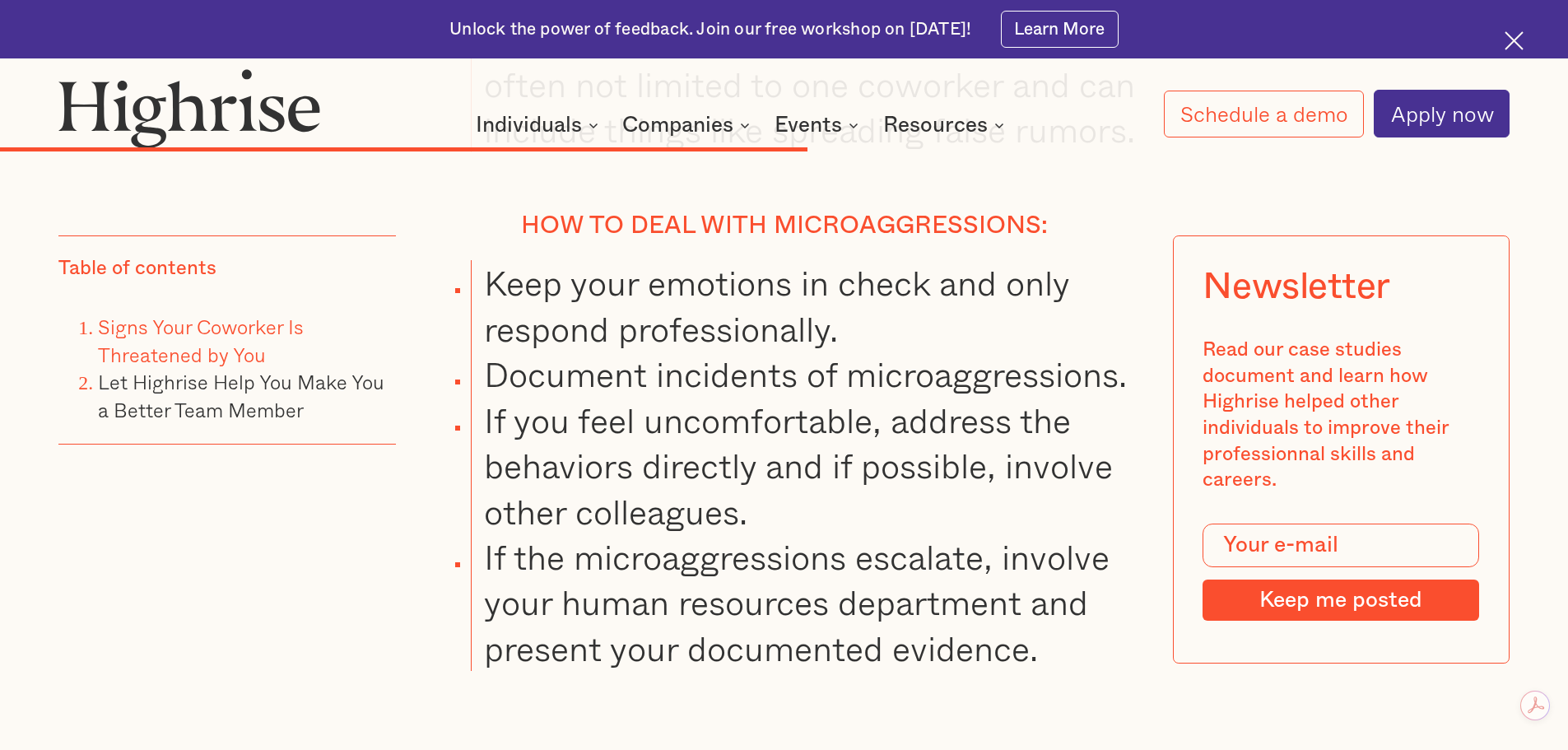
click at [1027, 408] on li "If you feel uncomfortable, address the behaviors directly and if possible, invo…" at bounding box center [803, 466] width 665 height 136
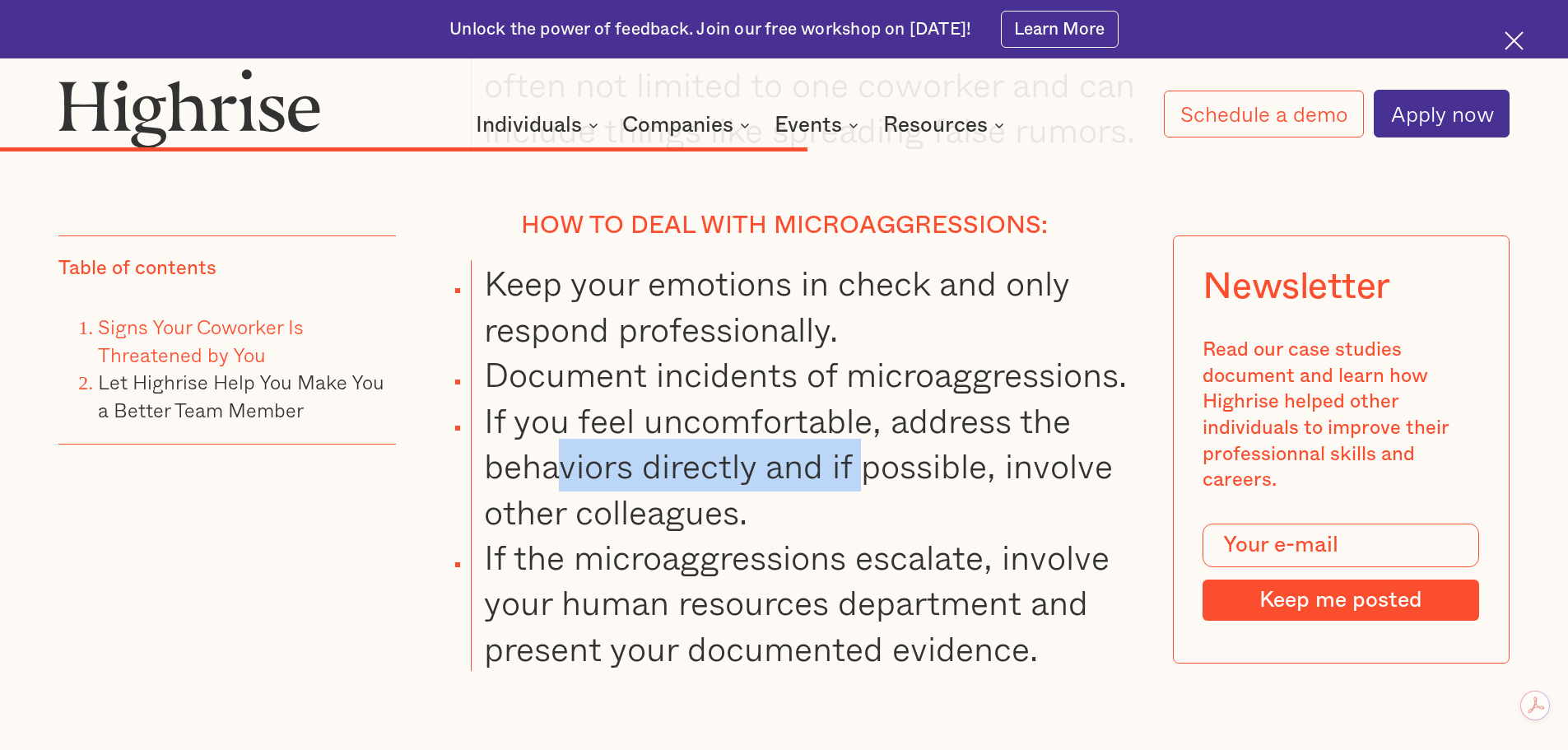
drag, startPoint x: 560, startPoint y: 463, endPoint x: 912, endPoint y: 456, distance: 352.1
click at [869, 458] on li "If you feel uncomfortable, address the behaviors directly and if possible, invo…" at bounding box center [803, 466] width 665 height 136
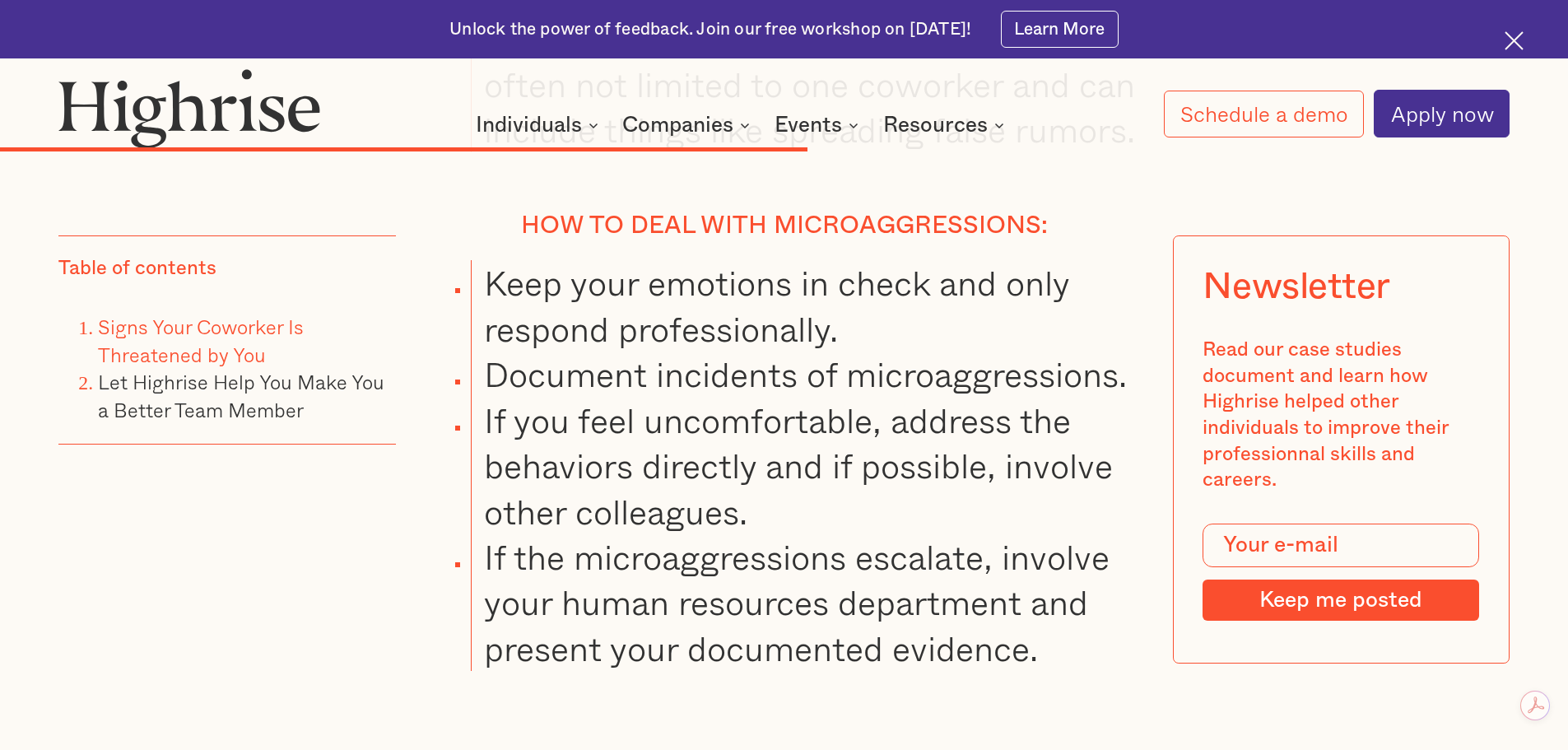
click at [1038, 456] on li "If you feel uncomfortable, address the behaviors directly and if possible, invo…" at bounding box center [803, 466] width 665 height 136
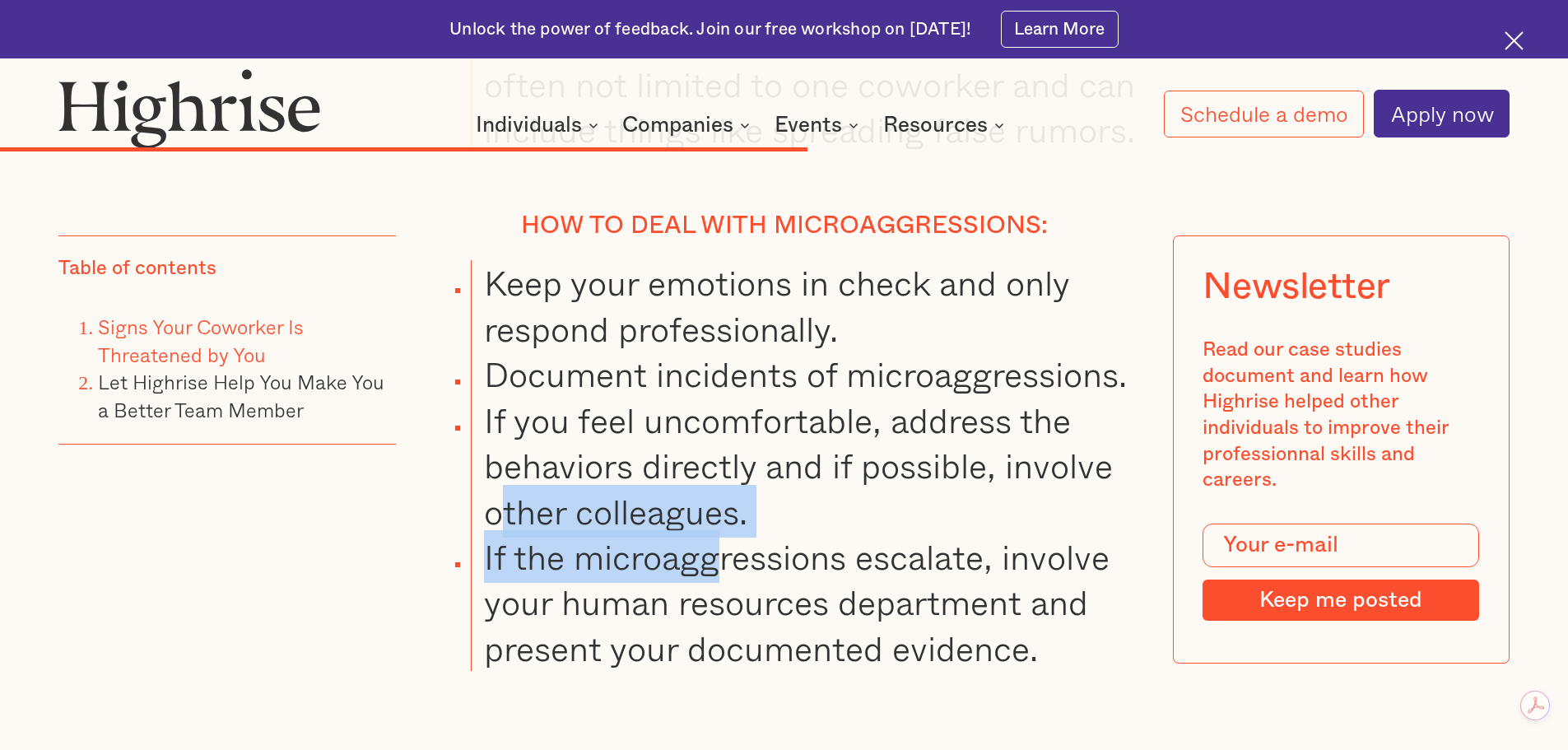
drag, startPoint x: 502, startPoint y: 503, endPoint x: 712, endPoint y: 553, distance: 215.9
click at [712, 553] on ul "Keep your emotions in check and only respond professionally. Document incidents…" at bounding box center [769, 466] width 734 height 410
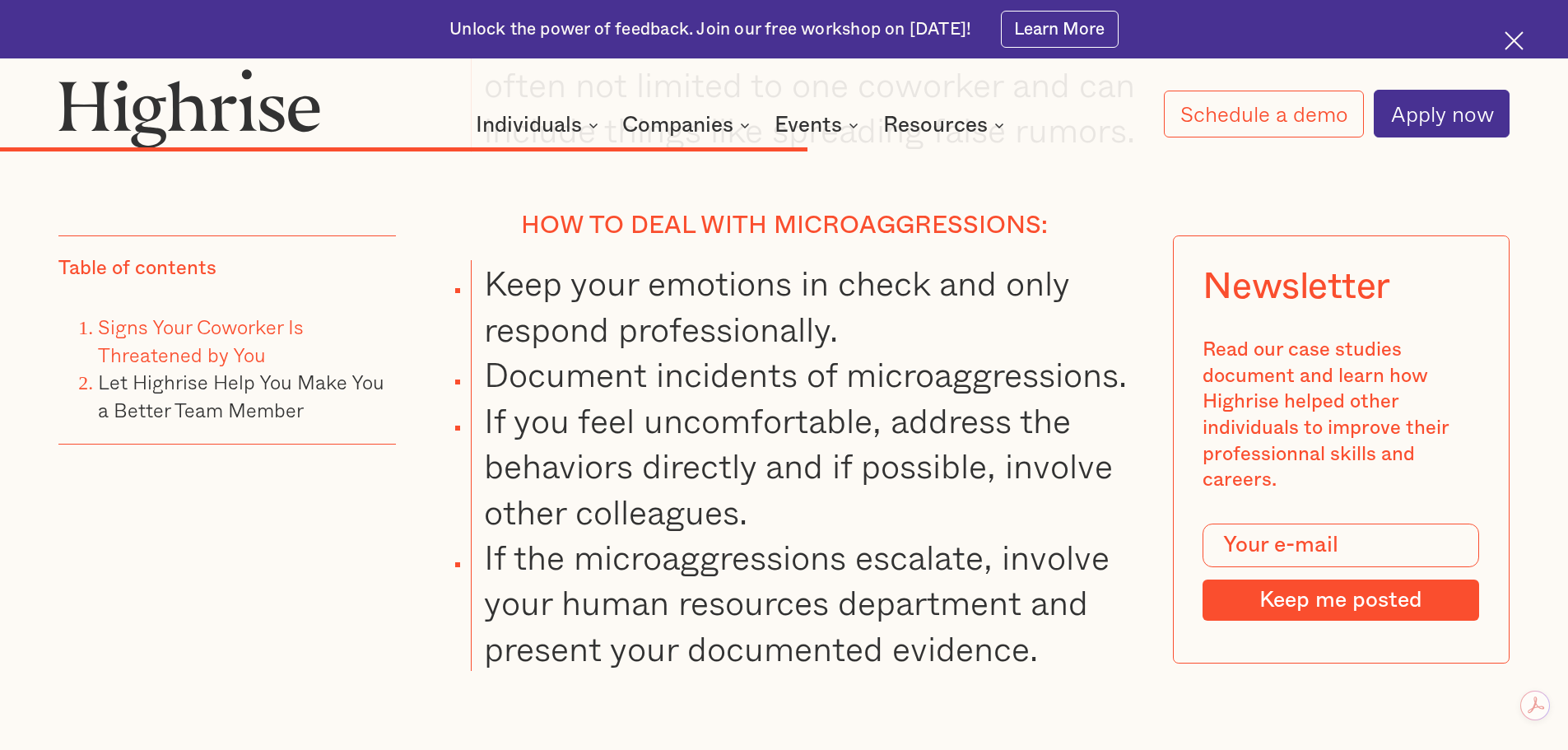
drag, startPoint x: 874, startPoint y: 569, endPoint x: 870, endPoint y: 560, distance: 9.8
click at [873, 567] on li "If the microaggressions escalate, involve your human resources department and p…" at bounding box center [803, 602] width 665 height 136
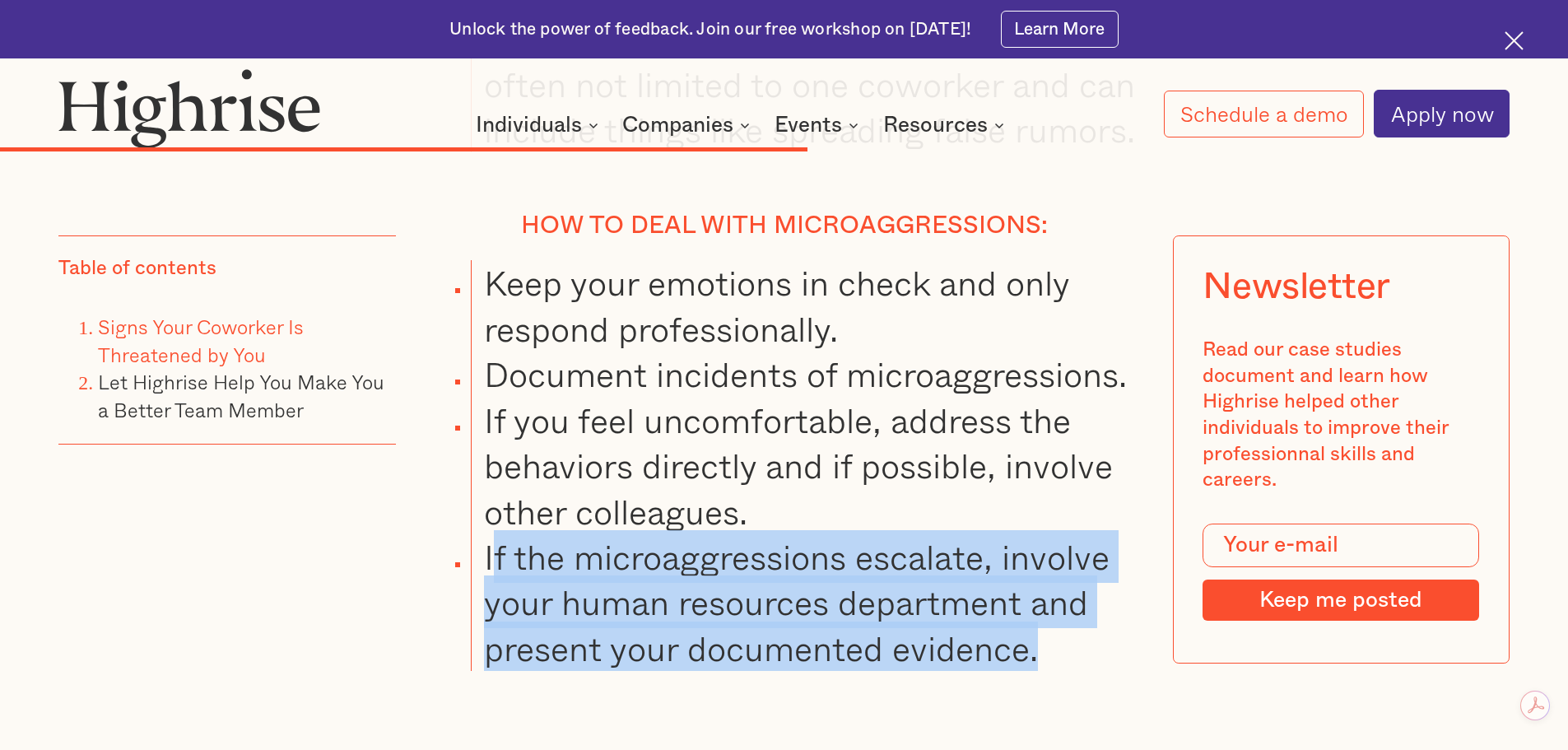
drag, startPoint x: 488, startPoint y: 542, endPoint x: 1082, endPoint y: 621, distance: 599.2
click at [1082, 621] on li "If the microaggressions escalate, involve your human resources department and p…" at bounding box center [803, 602] width 665 height 136
click at [843, 598] on li "If the microaggressions escalate, involve your human resources department and p…" at bounding box center [803, 602] width 665 height 136
click at [635, 539] on li "If the microaggressions escalate, involve your human resources department and p…" at bounding box center [803, 602] width 665 height 136
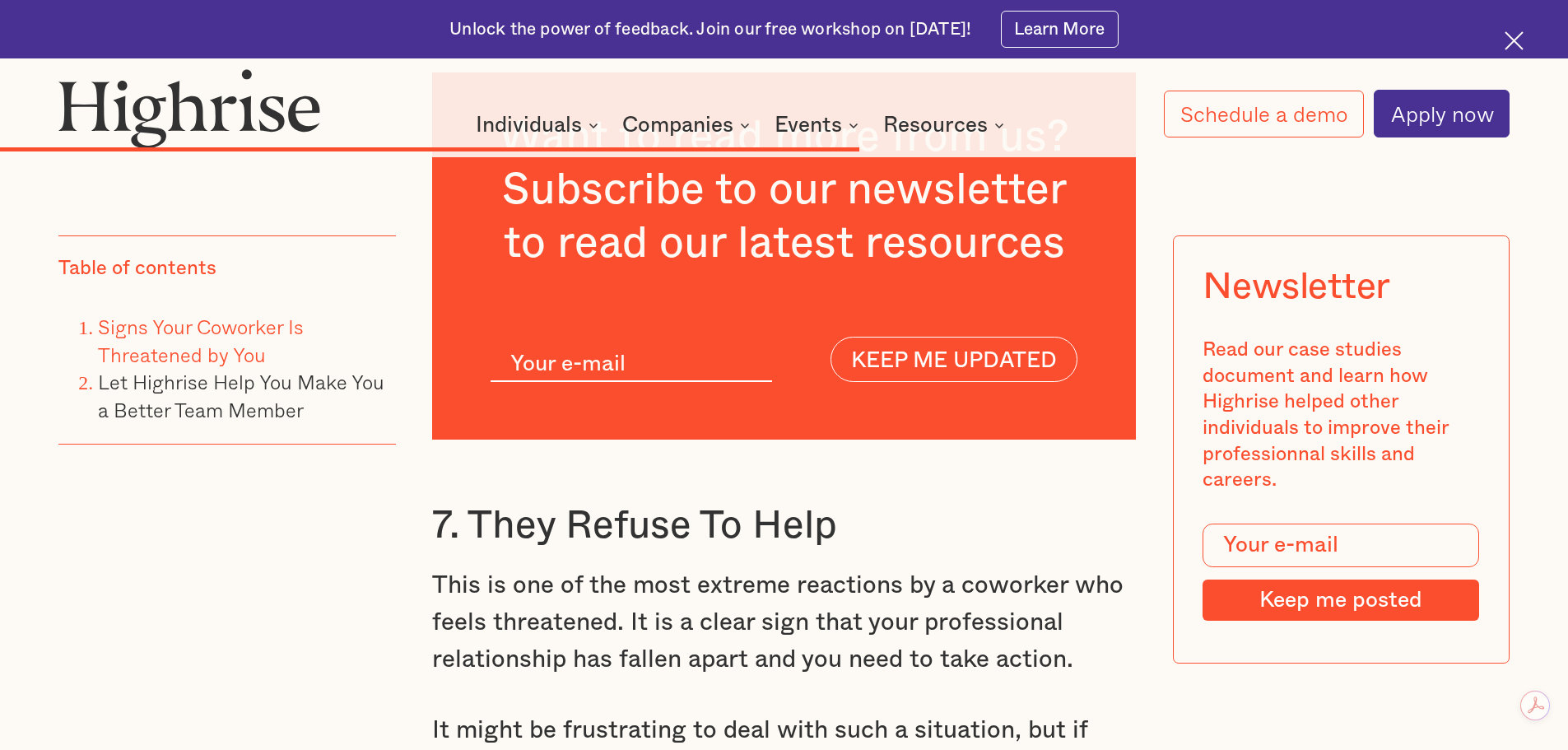
scroll to position [12948, 0]
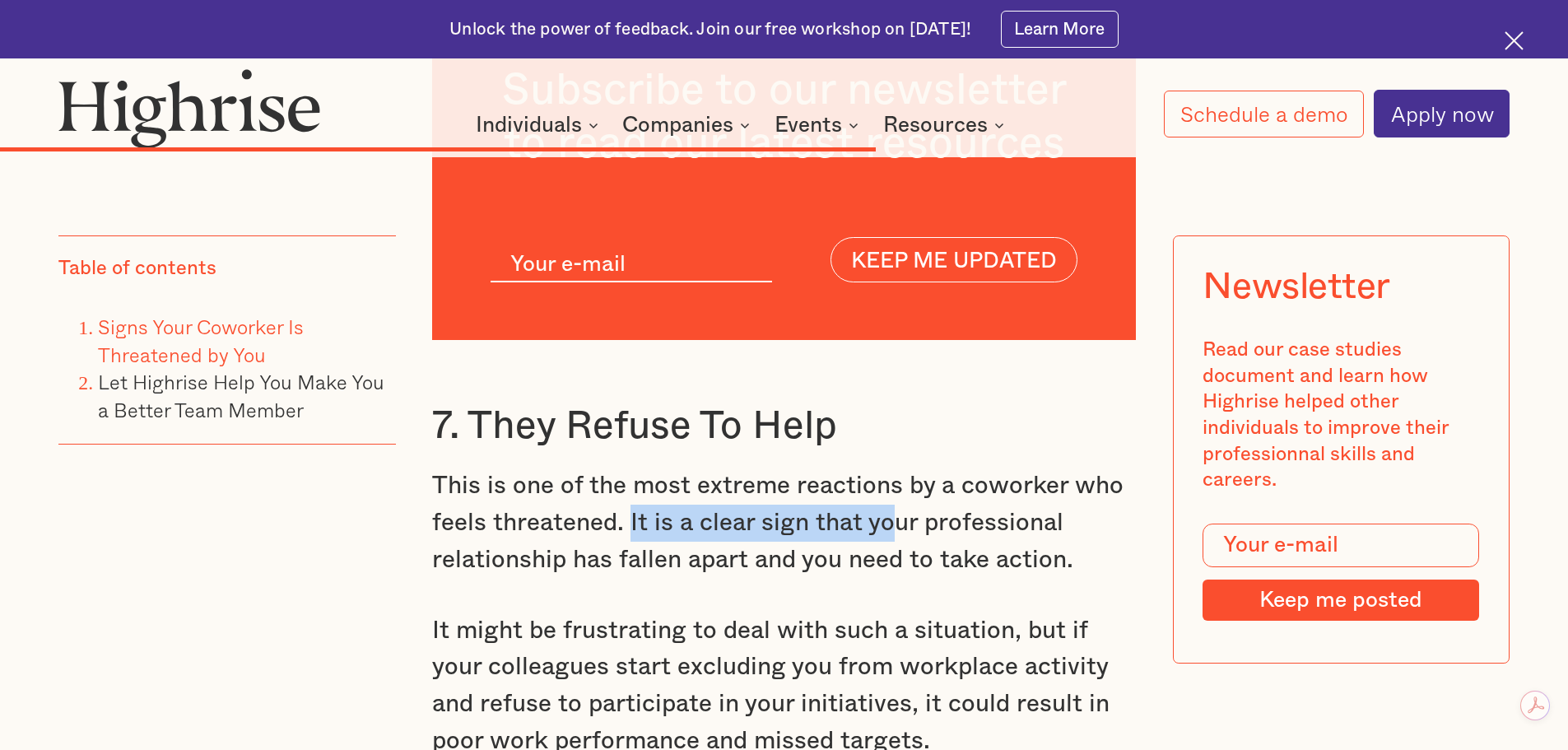
drag, startPoint x: 629, startPoint y: 520, endPoint x: 958, endPoint y: 525, distance: 329.0
click at [891, 526] on p "This is one of the most extreme reactions by a coworker who feels threatened. I…" at bounding box center [784, 523] width 704 height 111
click at [1040, 531] on p "This is one of the most extreme reactions by a coworker who feels threatened. I…" at bounding box center [784, 523] width 704 height 111
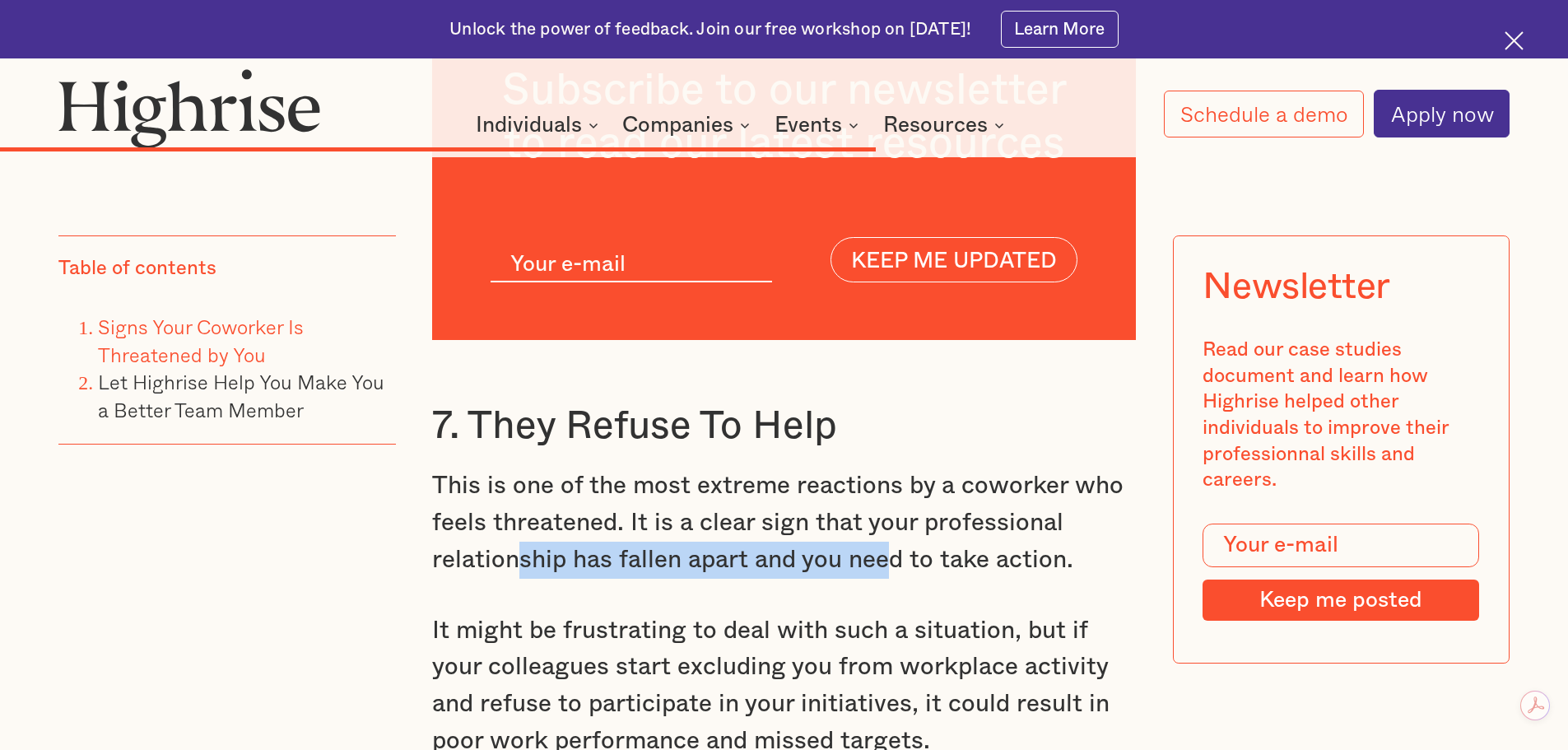
drag, startPoint x: 515, startPoint y: 554, endPoint x: 1000, endPoint y: 560, distance: 485.0
click at [907, 557] on p "This is one of the most extreme reactions by a coworker who feels threatened. I…" at bounding box center [784, 523] width 704 height 111
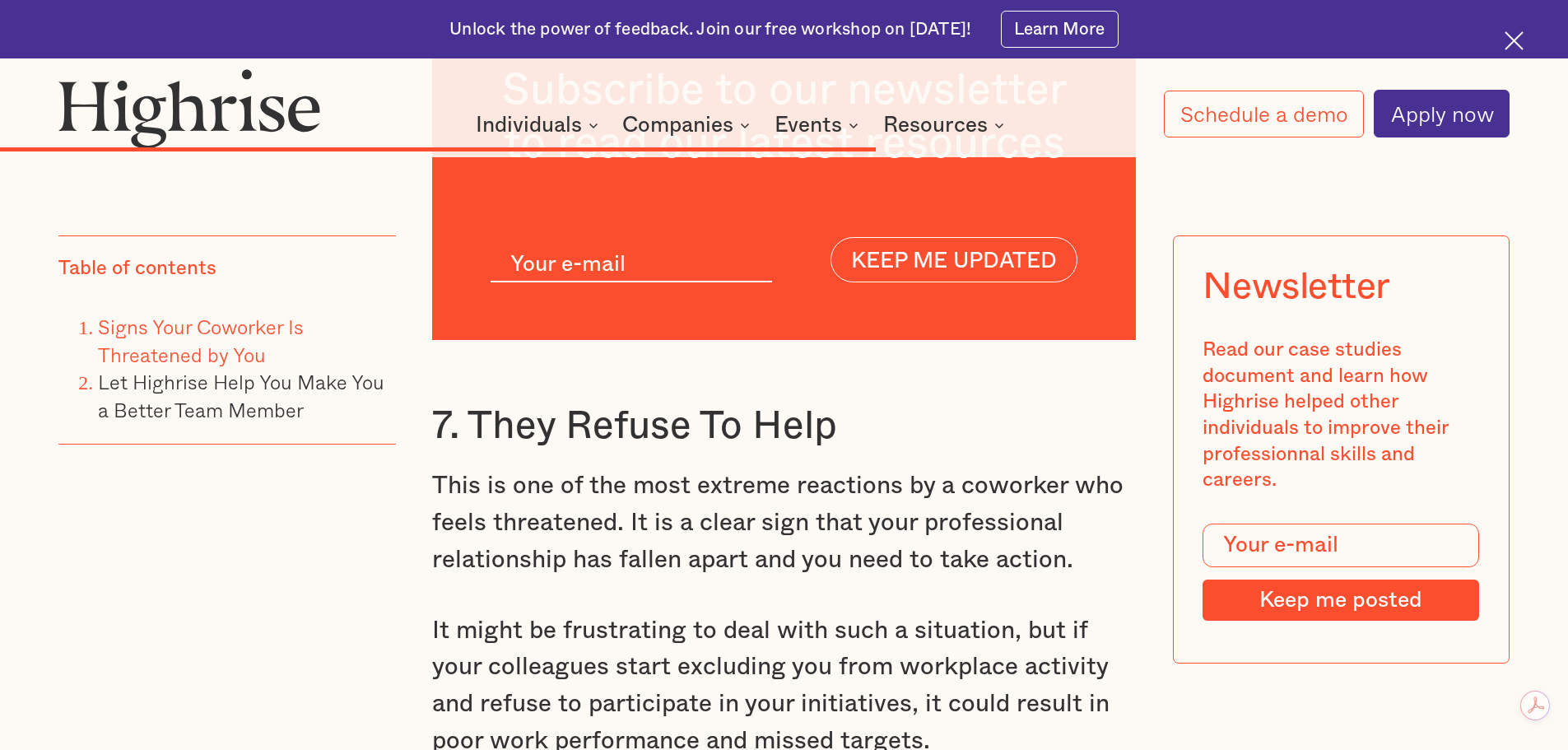
click at [1041, 565] on p "This is one of the most extreme reactions by a coworker who feels threatened. I…" at bounding box center [784, 523] width 704 height 111
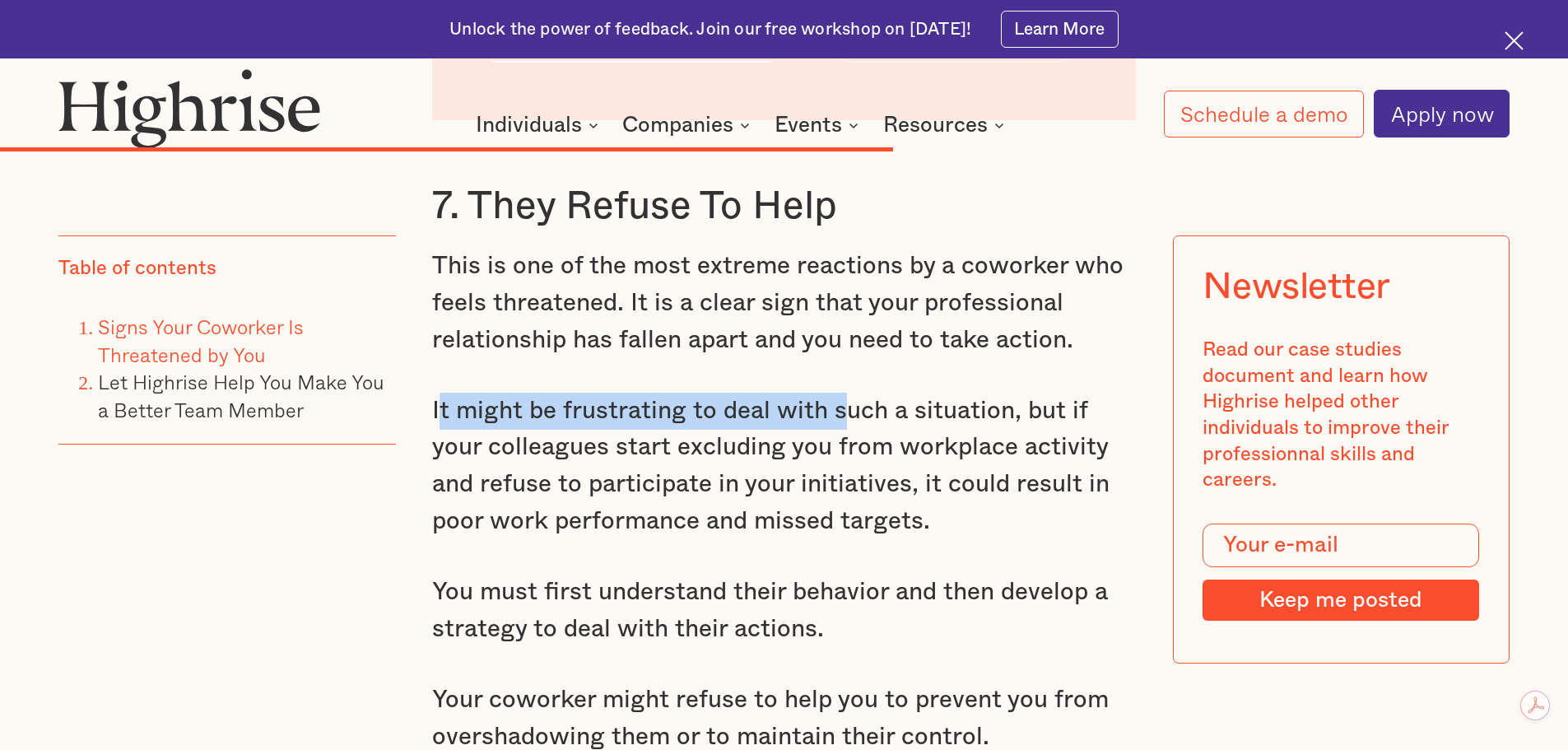
drag, startPoint x: 439, startPoint y: 410, endPoint x: 841, endPoint y: 408, distance: 402.0
click at [841, 408] on p "It might be frustrating to deal with such a situation, but if your colleagues s…" at bounding box center [784, 466] width 704 height 147
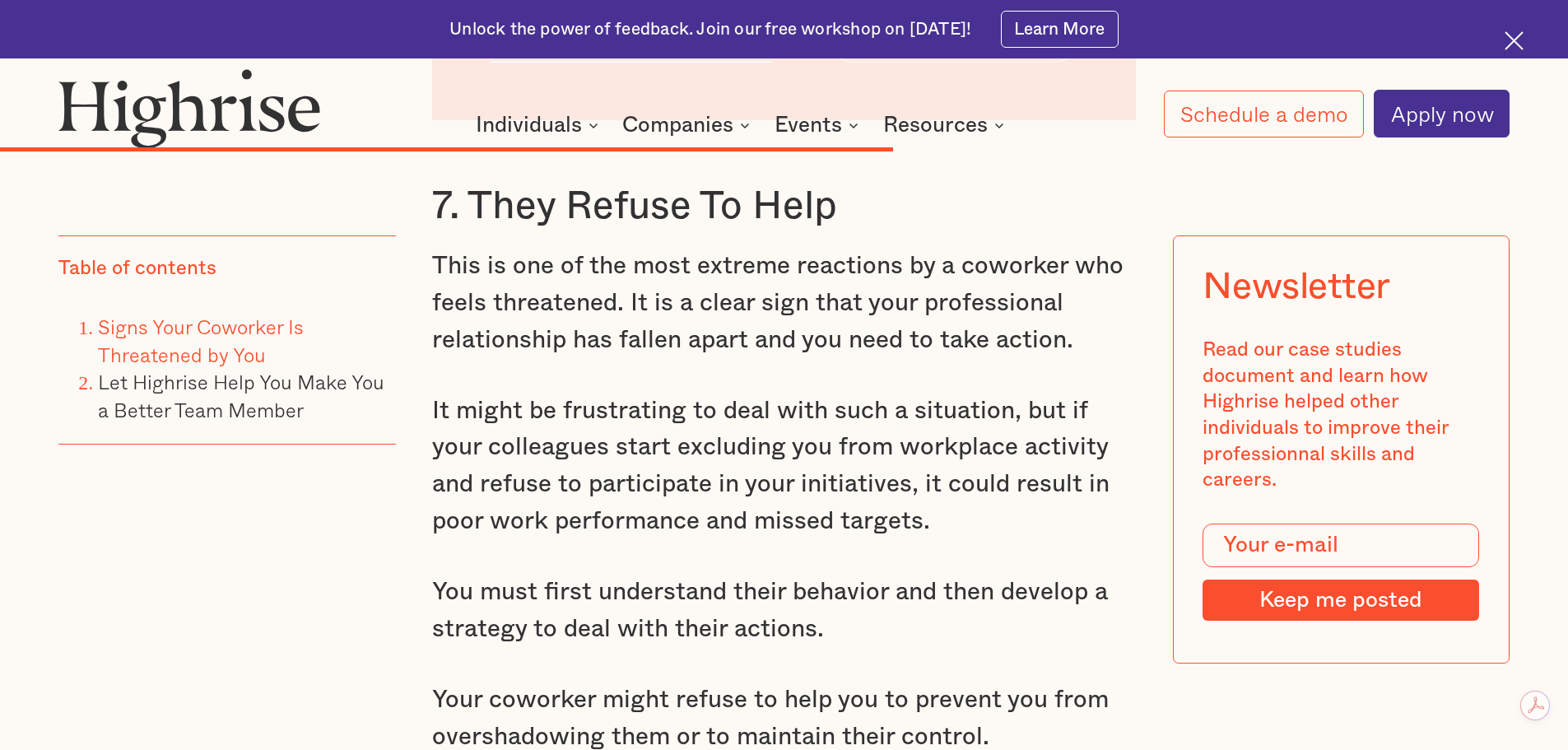
click at [962, 400] on p "It might be frustrating to deal with such a situation, but if your colleagues s…" at bounding box center [784, 466] width 704 height 147
drag, startPoint x: 767, startPoint y: 414, endPoint x: 1043, endPoint y: 427, distance: 276.3
click at [1020, 404] on p "It might be frustrating to deal with such a situation, but if your colleagues s…" at bounding box center [784, 466] width 704 height 147
click at [1006, 486] on p "It might be frustrating to deal with such a situation, but if your colleagues s…" at bounding box center [784, 466] width 704 height 147
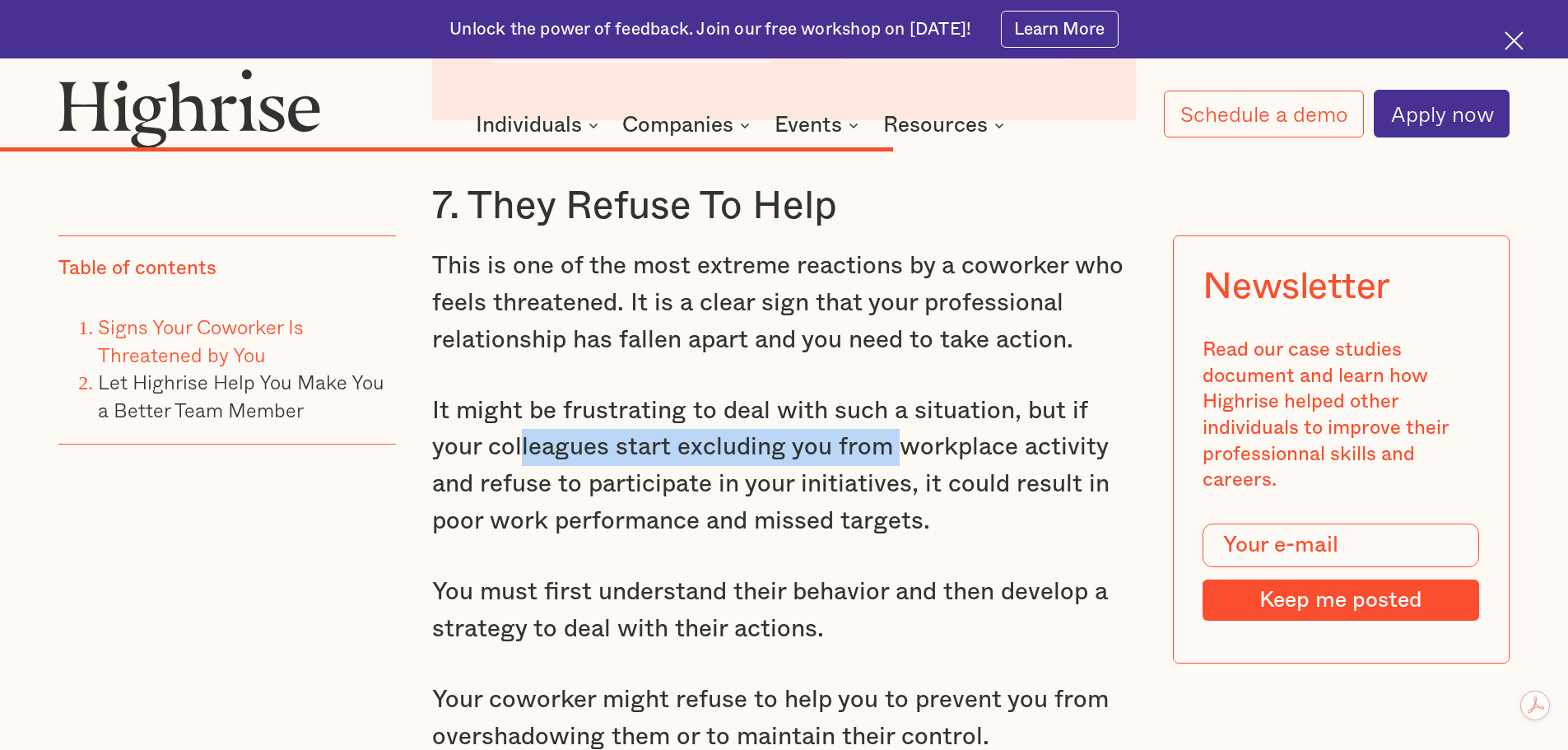
drag, startPoint x: 459, startPoint y: 444, endPoint x: 857, endPoint y: 446, distance: 398.0
click at [850, 446] on p "It might be frustrating to deal with such a situation, but if your colleagues s…" at bounding box center [784, 466] width 704 height 147
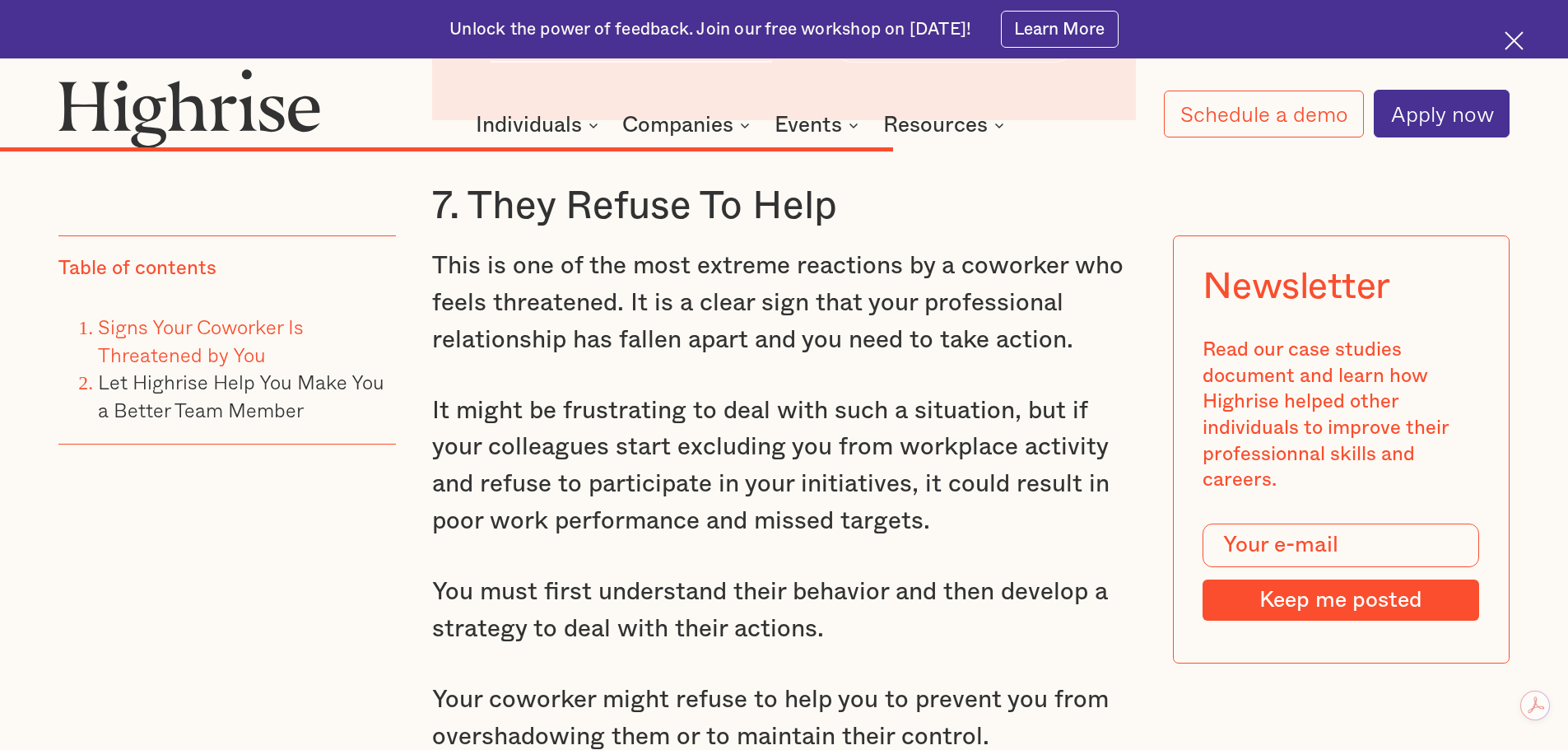
click at [970, 448] on p "It might be frustrating to deal with such a situation, but if your colleagues s…" at bounding box center [784, 466] width 704 height 147
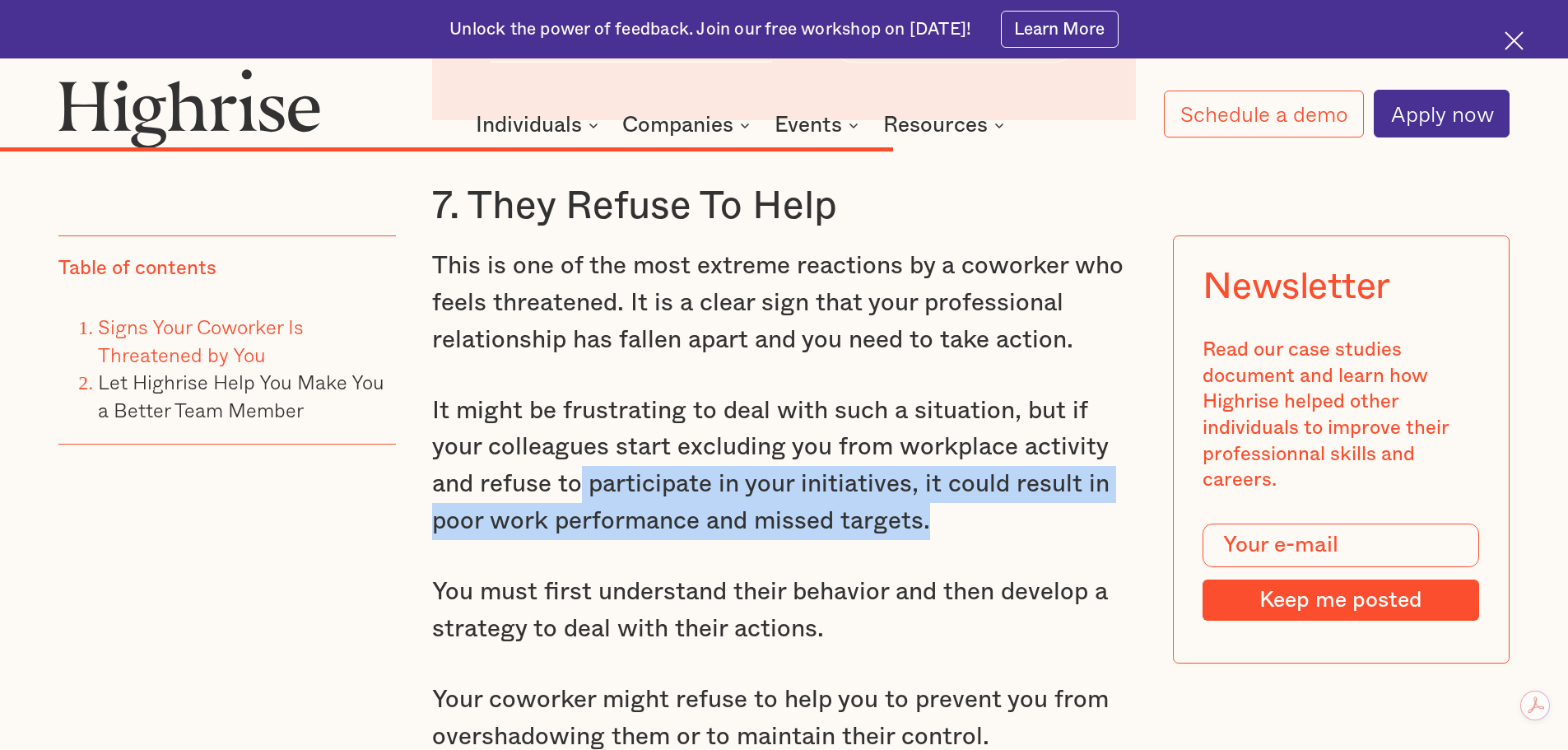
drag, startPoint x: 524, startPoint y: 490, endPoint x: 995, endPoint y: 523, distance: 472.2
click at [898, 524] on p "It might be frustrating to deal with such a situation, but if your colleagues s…" at bounding box center [784, 466] width 704 height 147
click at [1022, 523] on p "It might be frustrating to deal with such a situation, but if your colleagues s…" at bounding box center [784, 466] width 704 height 147
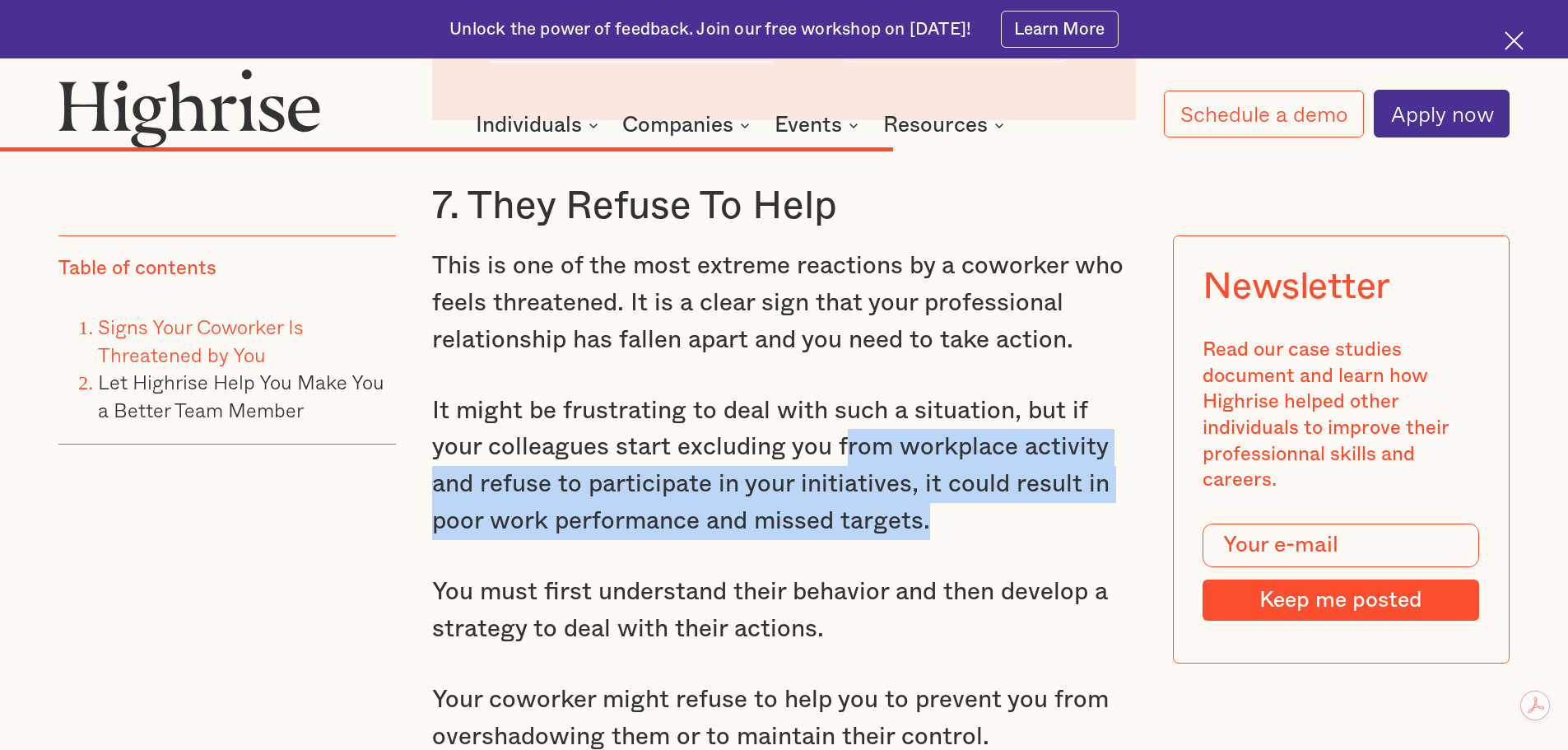
drag, startPoint x: 785, startPoint y: 461, endPoint x: 1010, endPoint y: 524, distance: 233.7
click at [931, 516] on p "It might be frustrating to deal with such a situation, but if your colleagues s…" at bounding box center [784, 466] width 704 height 147
click at [1064, 530] on p "It might be frustrating to deal with such a situation, but if your colleagues s…" at bounding box center [784, 466] width 704 height 147
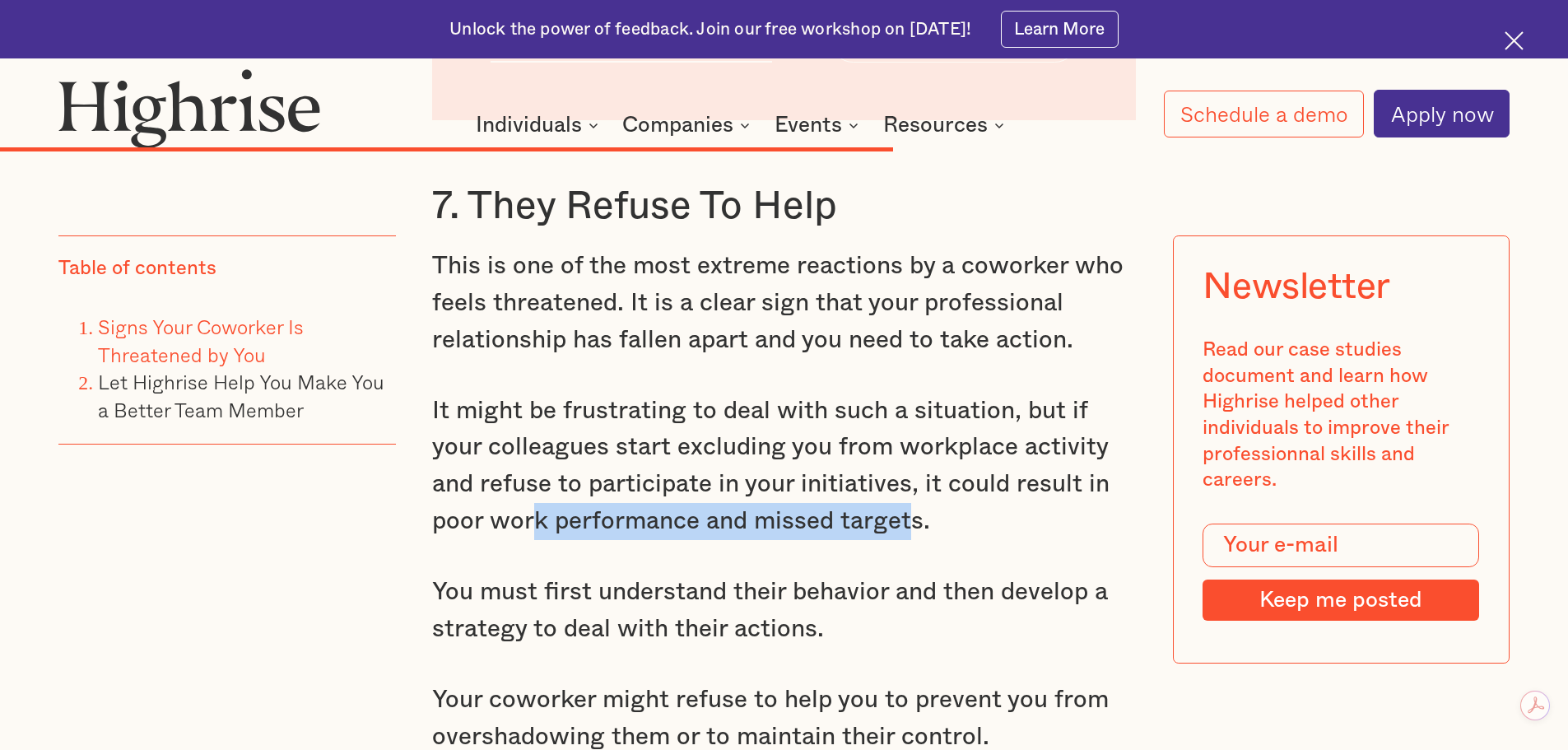
drag, startPoint x: 510, startPoint y: 518, endPoint x: 885, endPoint y: 528, distance: 375.1
click at [859, 530] on p "It might be frustrating to deal with such a situation, but if your colleagues s…" at bounding box center [784, 466] width 704 height 147
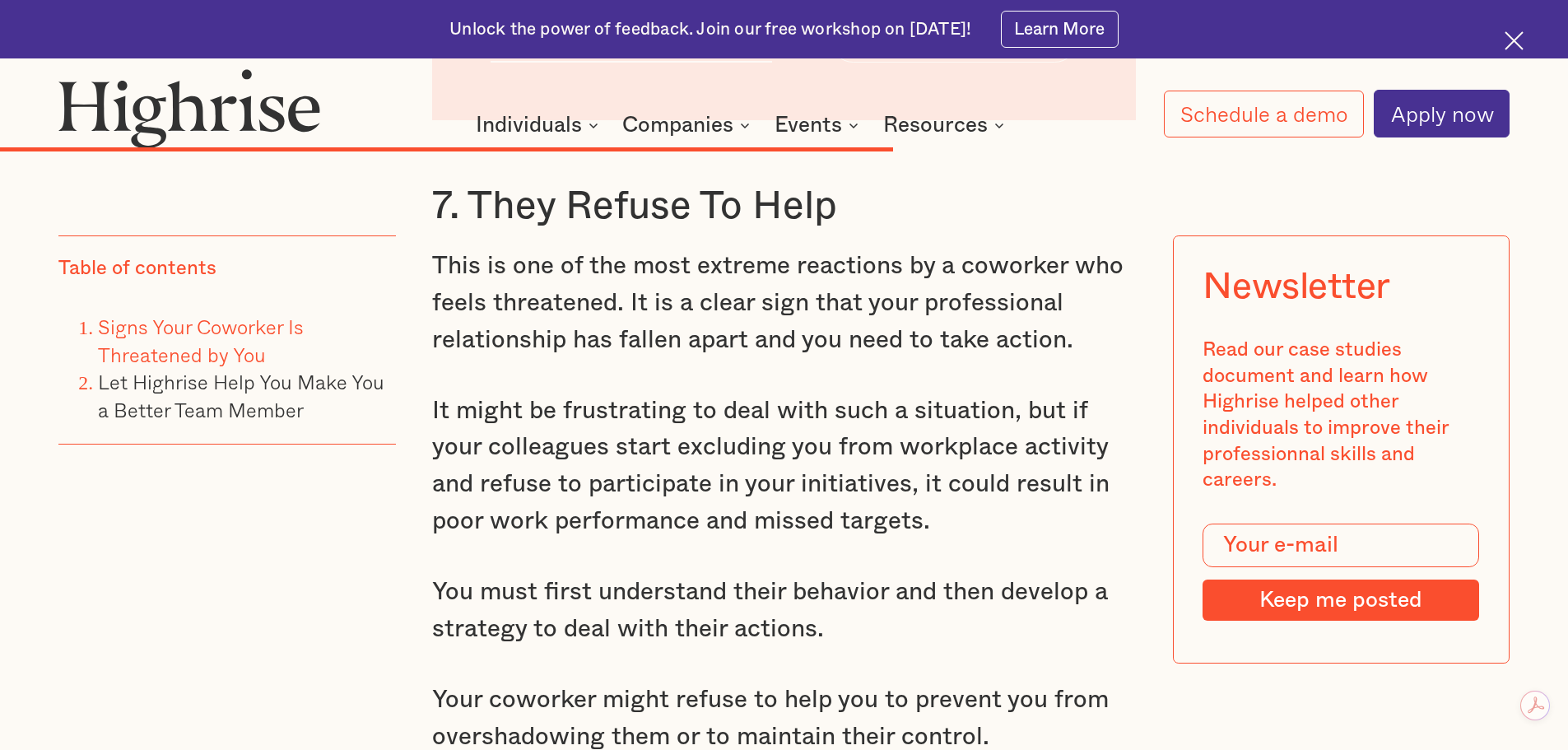
click at [933, 532] on p "It might be frustrating to deal with such a situation, but if your colleagues s…" at bounding box center [784, 466] width 704 height 147
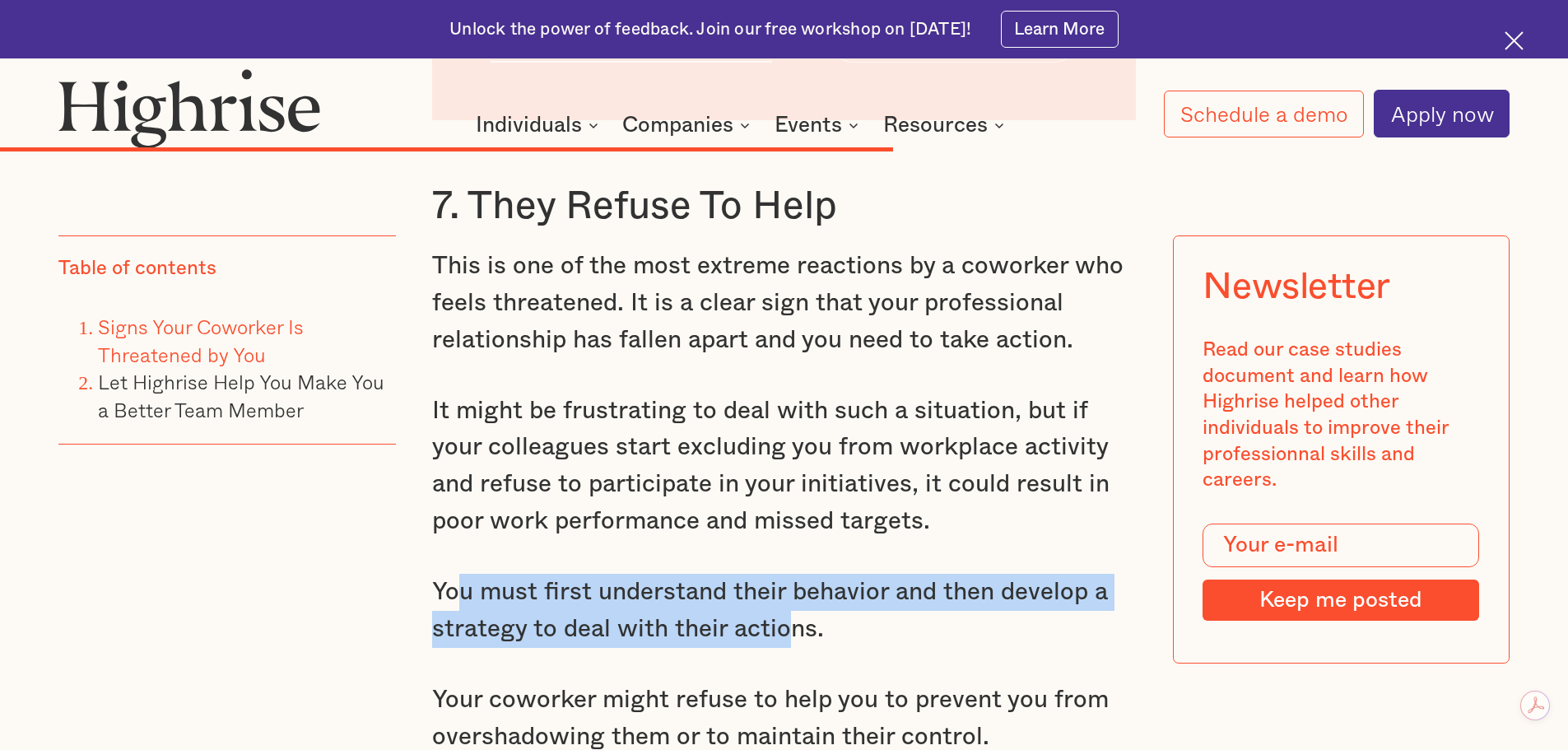
drag, startPoint x: 492, startPoint y: 590, endPoint x: 880, endPoint y: 621, distance: 389.2
click at [812, 627] on p "You must first understand their behavior and then develop a strategy to deal wi…" at bounding box center [784, 610] width 704 height 73
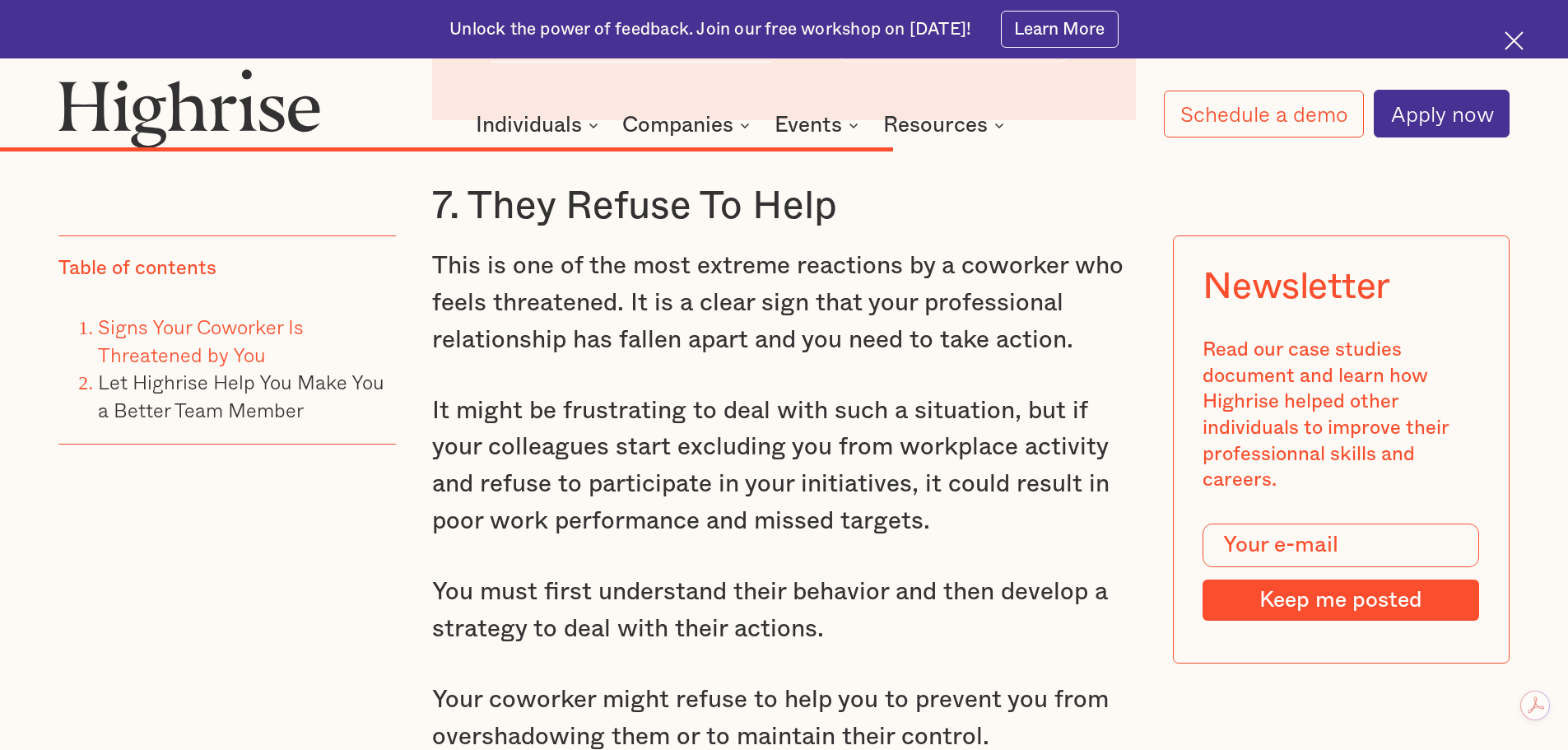
click at [916, 620] on p "You must first understand their behavior and then develop a strategy to deal wi…" at bounding box center [784, 610] width 704 height 73
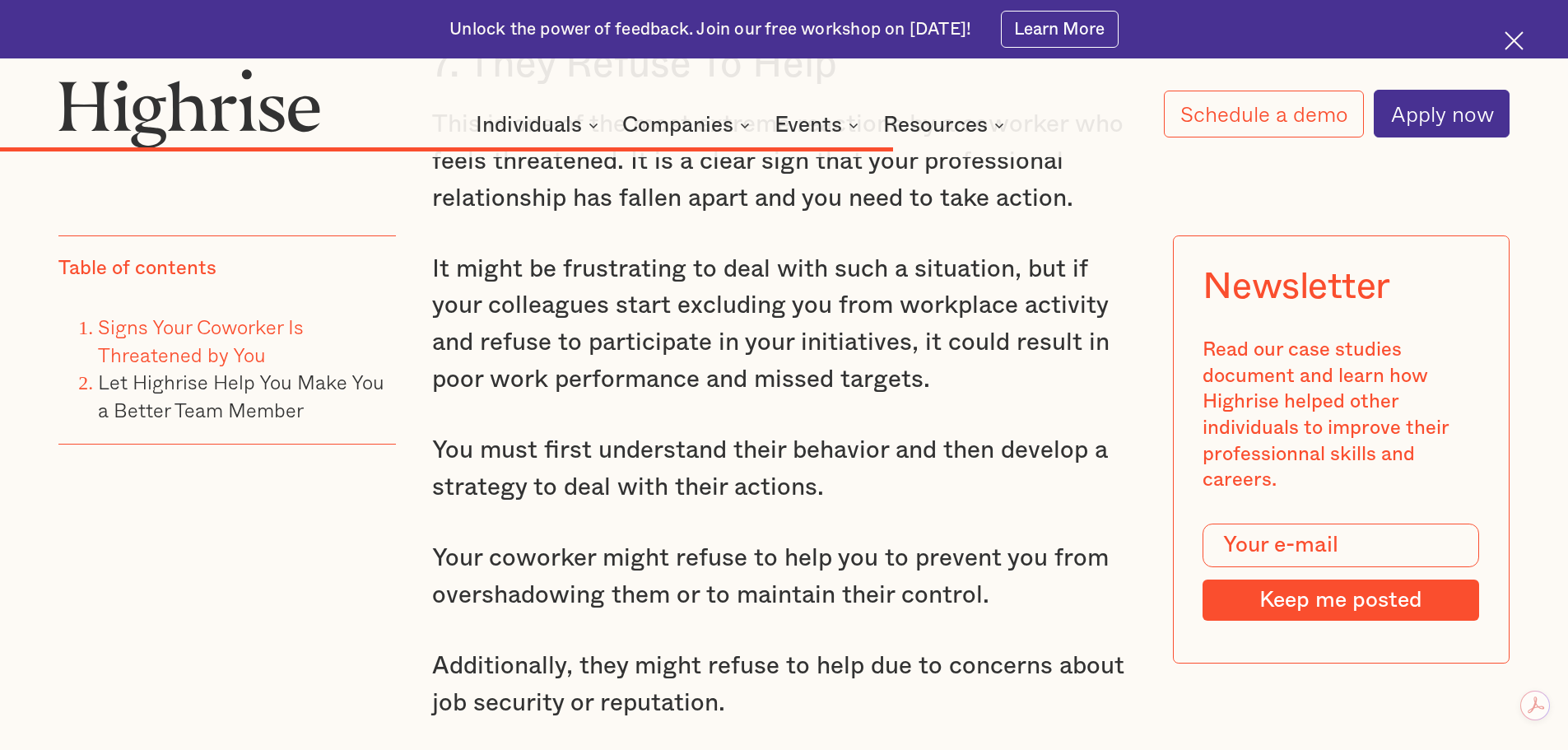
scroll to position [13388, 0]
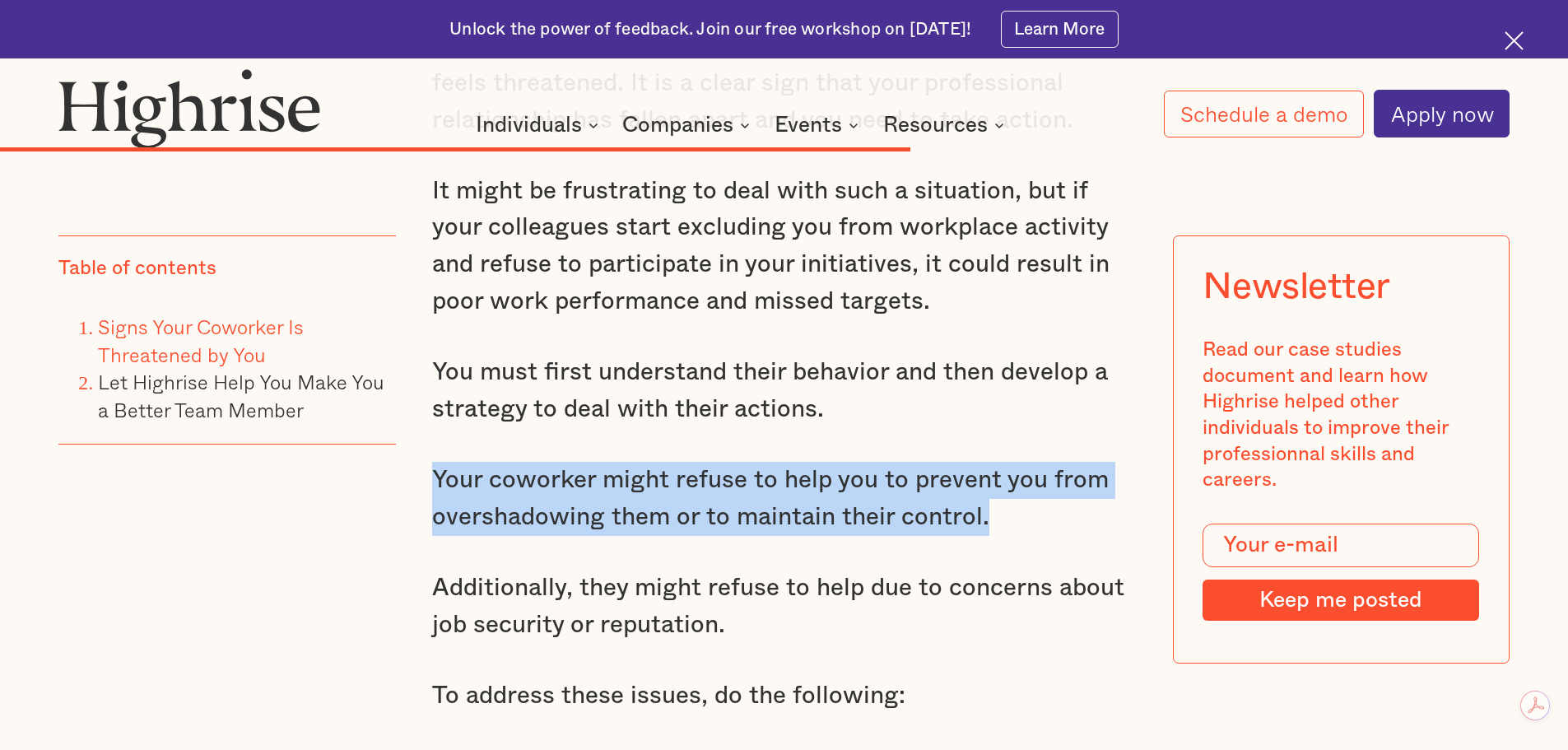
drag, startPoint x: 429, startPoint y: 481, endPoint x: 1005, endPoint y: 507, distance: 576.6
click at [1005, 507] on p "Your coworker might refuse to help you to prevent you from overshadowing them o…" at bounding box center [784, 498] width 704 height 73
click at [752, 503] on p "Your coworker might refuse to help you to prevent you from overshadowing them o…" at bounding box center [784, 498] width 704 height 73
drag, startPoint x: 449, startPoint y: 485, endPoint x: 1017, endPoint y: 521, distance: 569.1
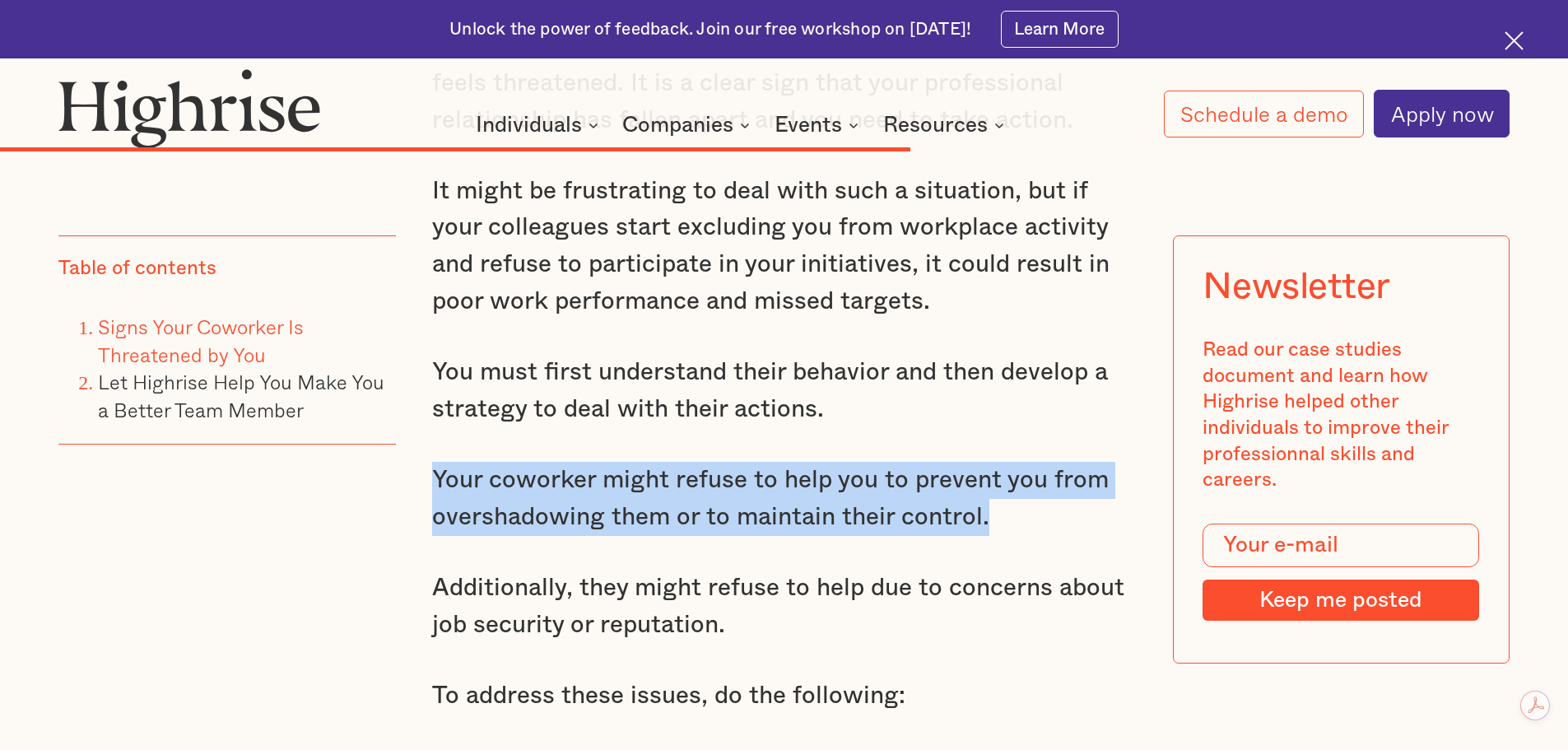
click at [638, 485] on p "Your coworker might refuse to help you to prevent you from overshadowing them o…" at bounding box center [784, 498] width 704 height 73
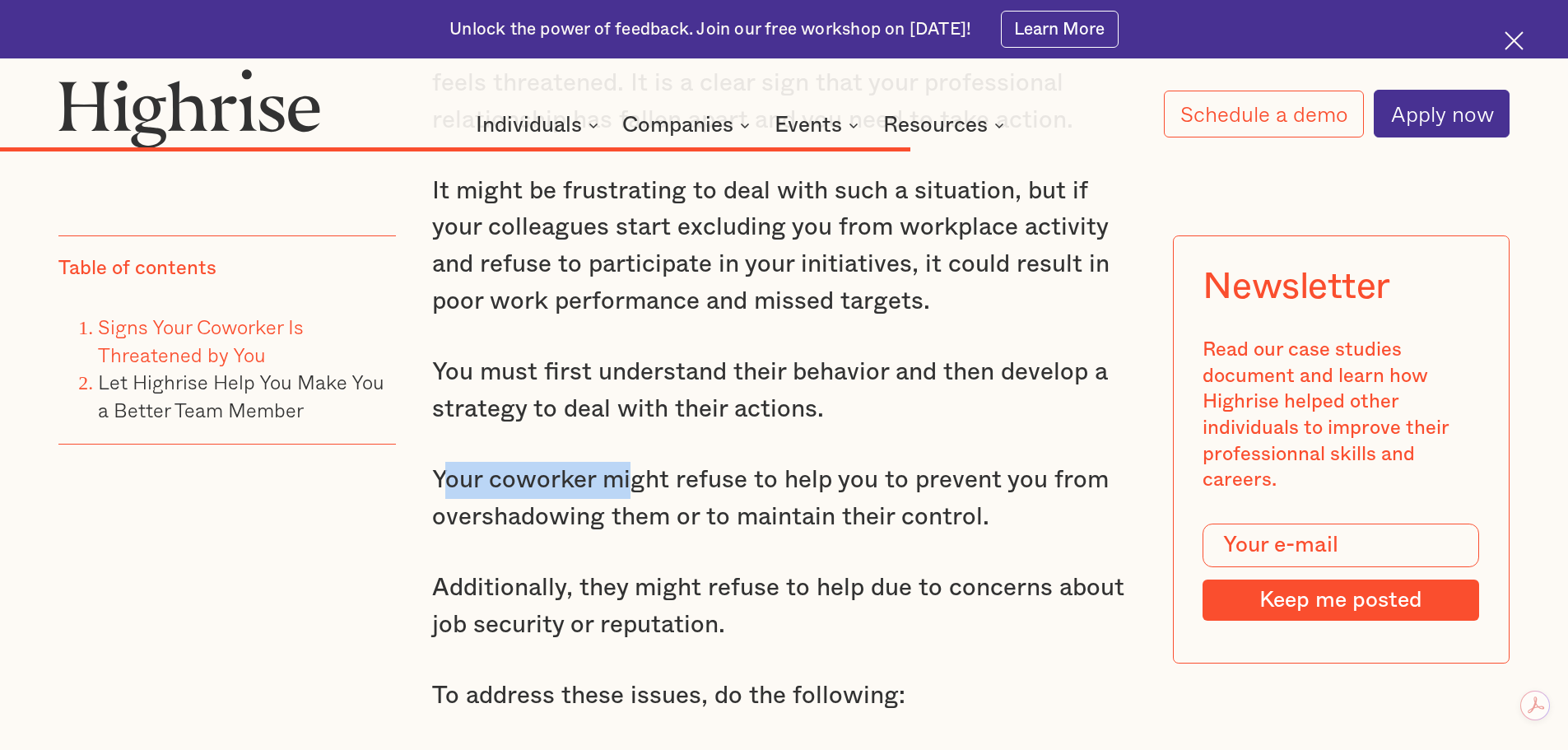
drag, startPoint x: 436, startPoint y: 481, endPoint x: 674, endPoint y: 469, distance: 238.3
click at [631, 479] on p "Your coworker might refuse to help you to prevent you from overshadowing them o…" at bounding box center [784, 498] width 704 height 73
click at [798, 465] on p "Your coworker might refuse to help you to prevent you from overshadowing them o…" at bounding box center [784, 498] width 704 height 73
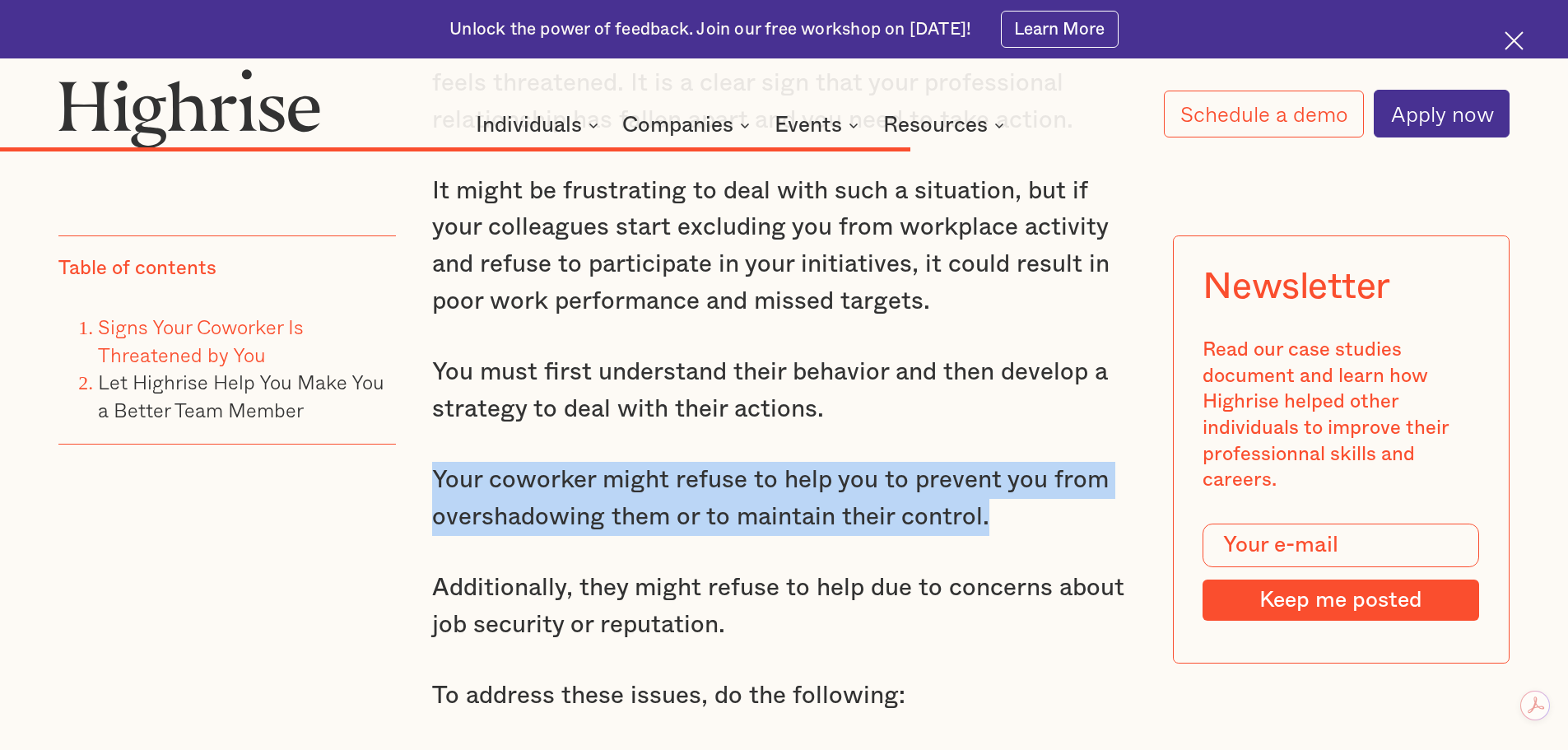
drag, startPoint x: 424, startPoint y: 470, endPoint x: 1126, endPoint y: 514, distance: 703.4
click at [854, 497] on p "Your coworker might refuse to help you to prevent you from overshadowing them o…" at bounding box center [784, 498] width 704 height 73
click at [779, 485] on p "Your coworker might refuse to help you to prevent you from overshadowing them o…" at bounding box center [784, 498] width 704 height 73
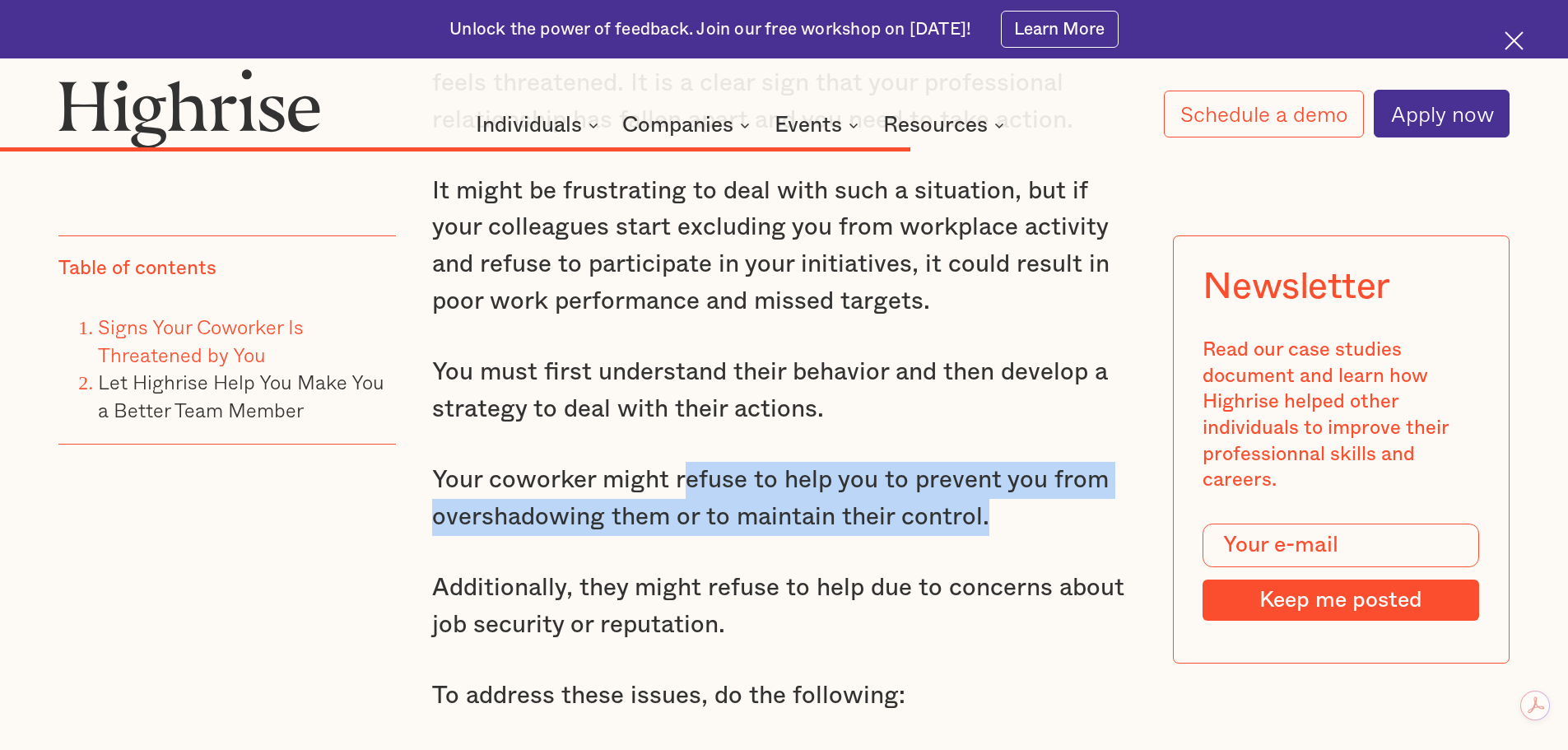
drag, startPoint x: 684, startPoint y: 471, endPoint x: 1038, endPoint y: 519, distance: 357.2
click at [1038, 519] on p "Your coworker might refuse to help you to prevent you from overshadowing them o…" at bounding box center [784, 498] width 704 height 73
click at [1085, 517] on p "Your coworker might refuse to help you to prevent you from overshadowing them o…" at bounding box center [784, 498] width 704 height 73
drag, startPoint x: 440, startPoint y: 473, endPoint x: 1012, endPoint y: 507, distance: 573.0
click at [1012, 507] on p "Your coworker might refuse to help you to prevent you from overshadowing them o…" at bounding box center [784, 498] width 704 height 73
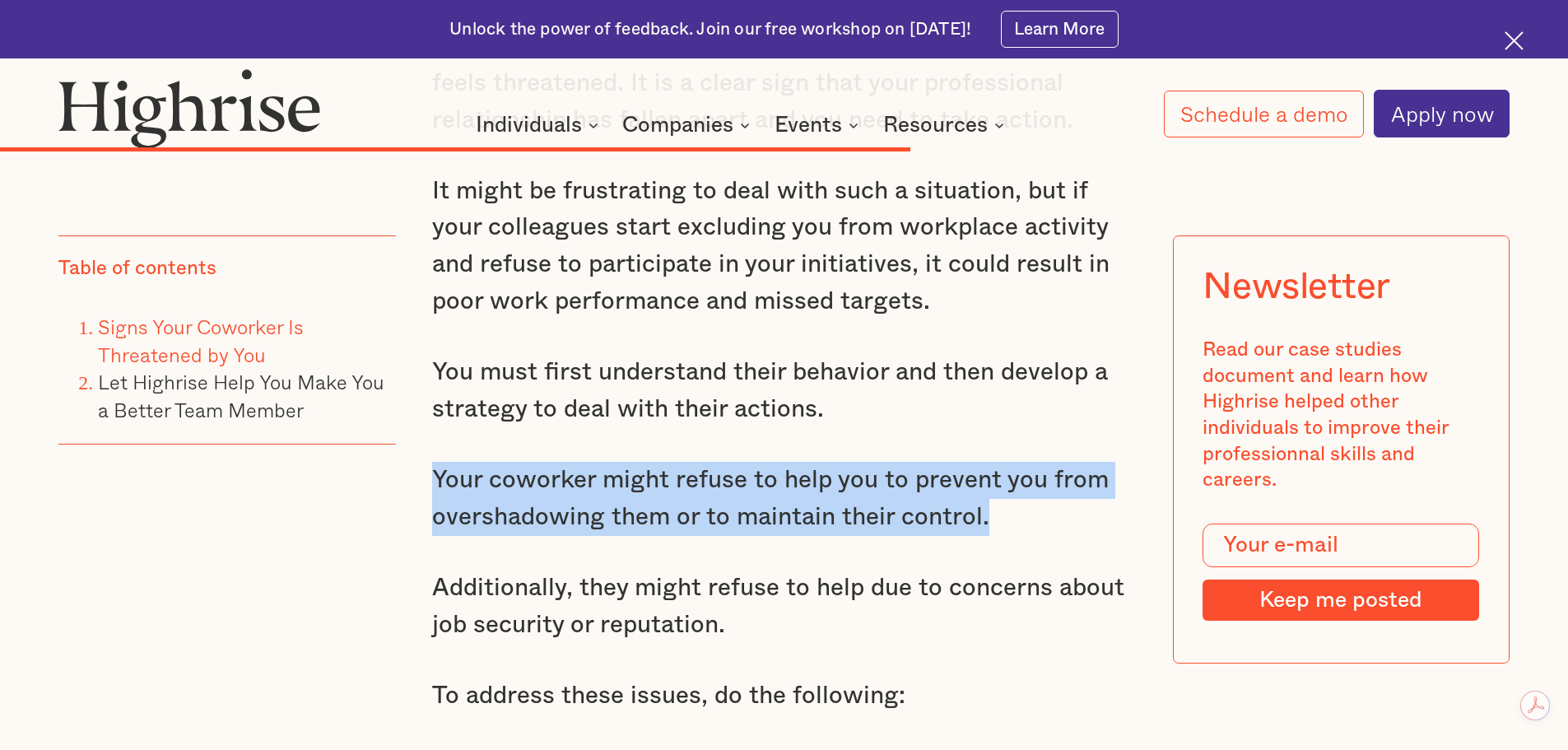
click at [809, 514] on p "Your coworker might refuse to help you to prevent you from overshadowing them o…" at bounding box center [784, 498] width 704 height 73
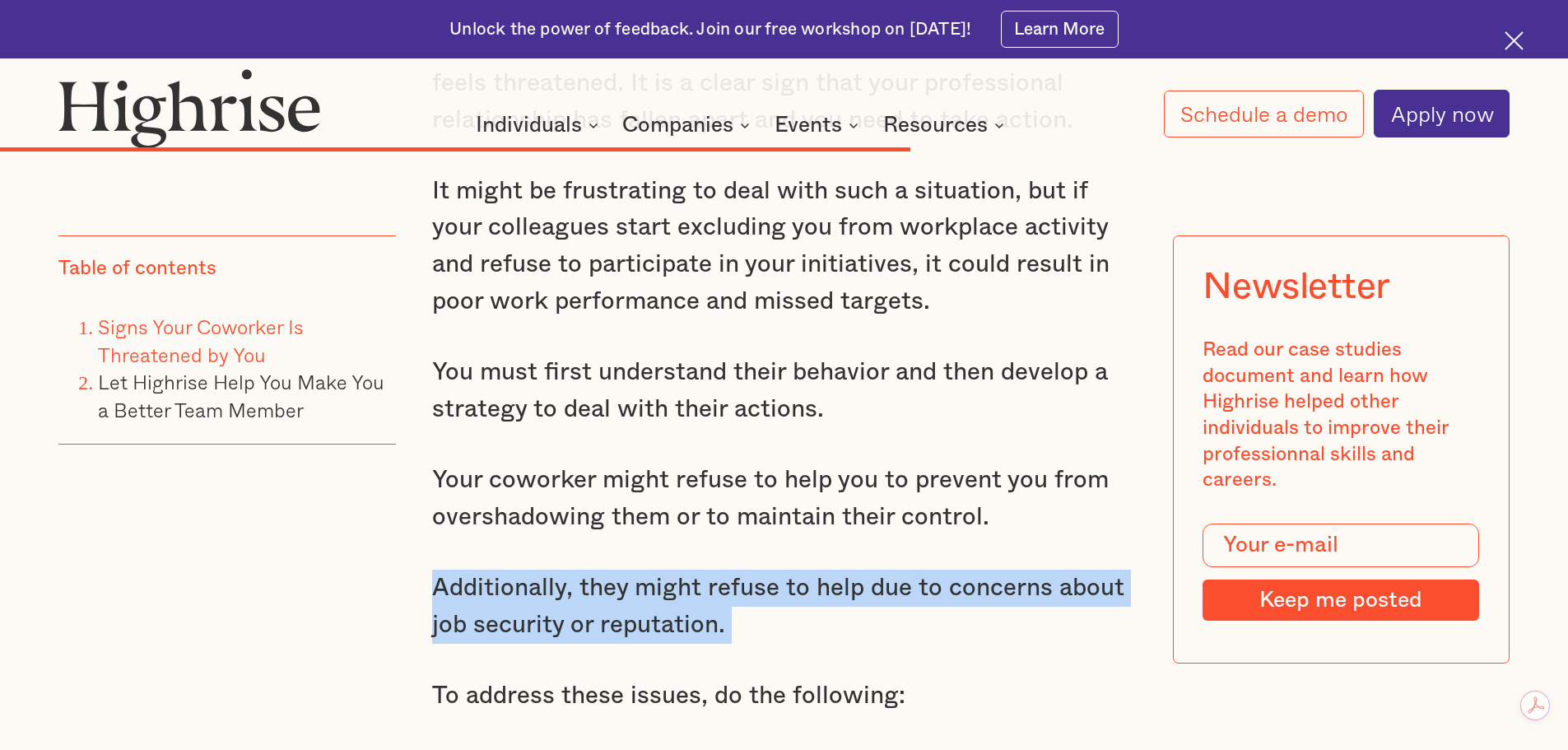
drag, startPoint x: 408, startPoint y: 583, endPoint x: 785, endPoint y: 618, distance: 378.6
click at [787, 618] on p "Additionally, they might refuse to help due to concerns about job security or r…" at bounding box center [784, 606] width 704 height 73
click at [913, 615] on p "Additionally, they might refuse to help due to concerns about job security or r…" at bounding box center [784, 606] width 704 height 73
drag, startPoint x: 848, startPoint y: 631, endPoint x: 824, endPoint y: 621, distance: 26.0
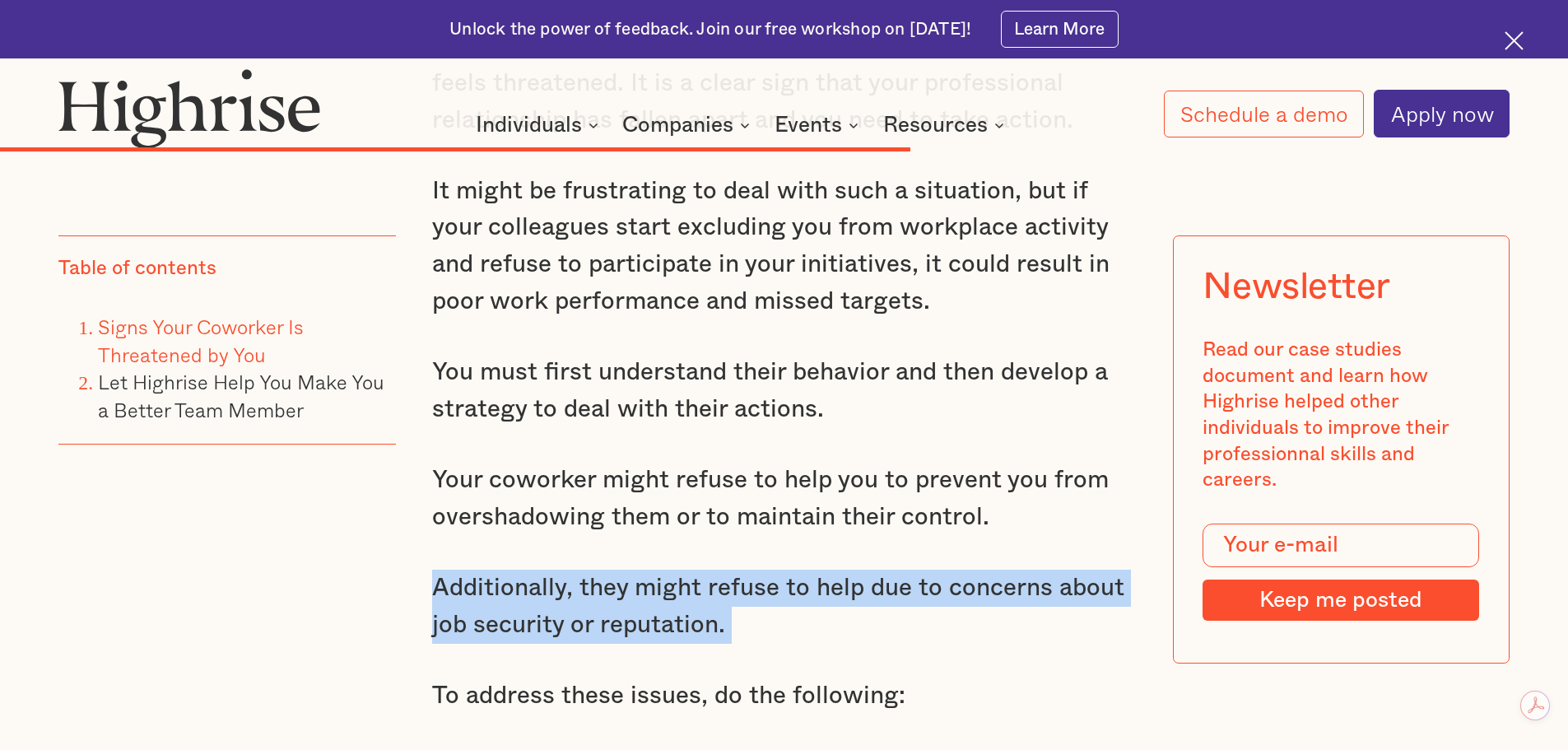
click at [848, 629] on p "Additionally, they might refuse to help due to concerns about job security or r…" at bounding box center [784, 606] width 704 height 73
drag, startPoint x: 813, startPoint y: 625, endPoint x: 778, endPoint y: 627, distance: 35.1
click at [812, 625] on p "Additionally, they might refuse to help due to concerns about job security or r…" at bounding box center [784, 606] width 704 height 73
click at [747, 630] on p "Additionally, they might refuse to help due to concerns about job security or r…" at bounding box center [784, 606] width 704 height 73
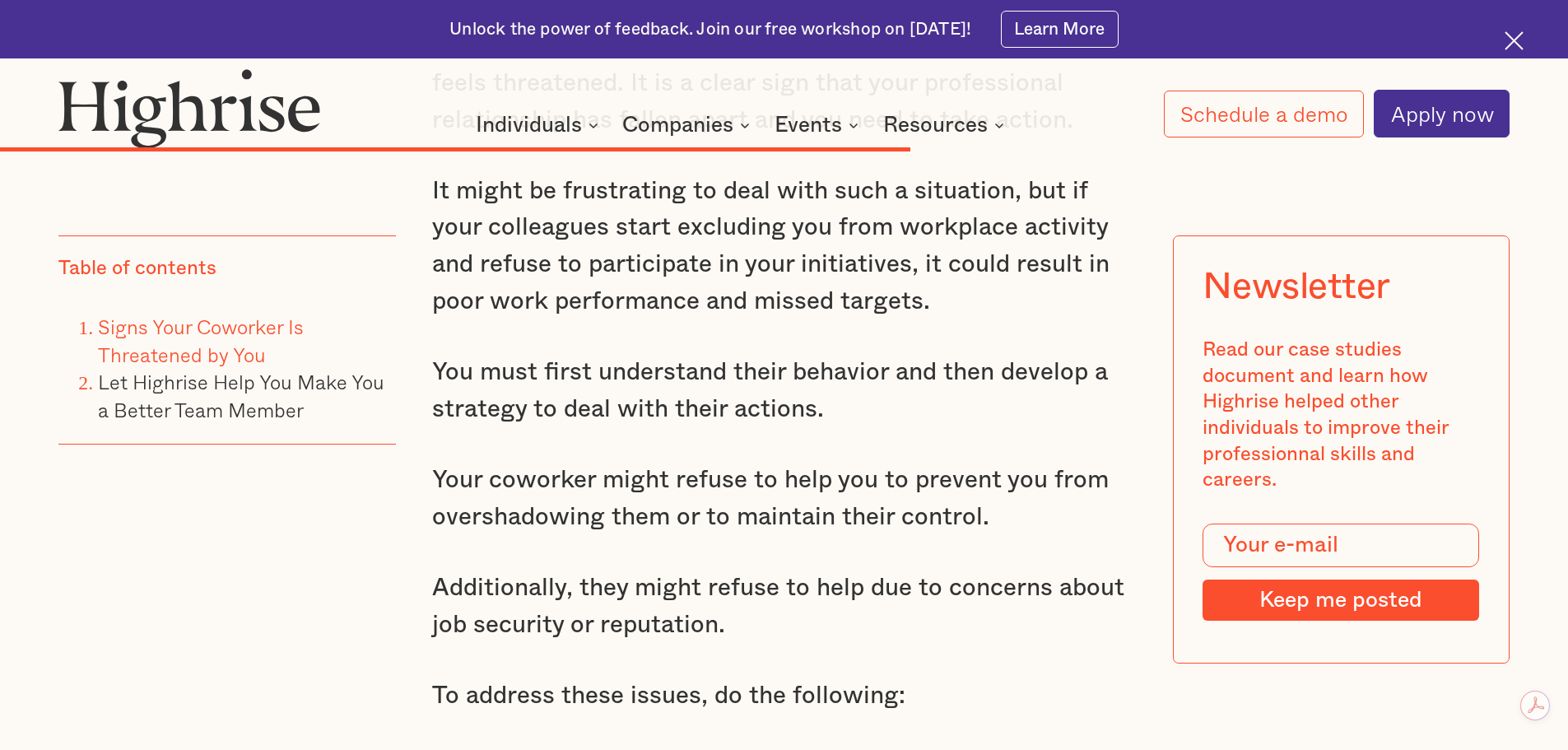
click at [516, 602] on p "Additionally, they might refuse to help due to concerns about job security or r…" at bounding box center [784, 606] width 704 height 73
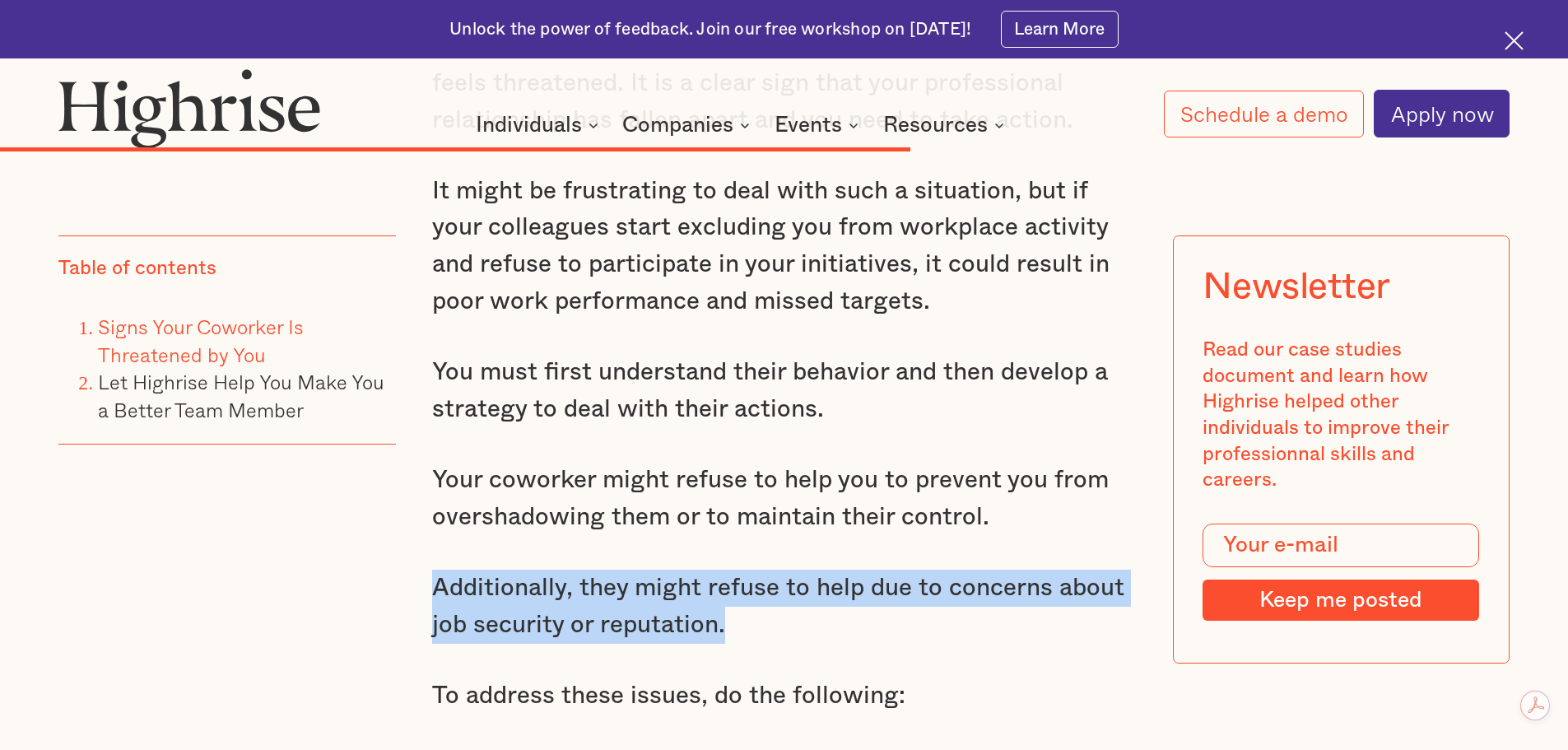
drag, startPoint x: 421, startPoint y: 586, endPoint x: 658, endPoint y: 621, distance: 239.6
click at [596, 621] on p "Additionally, they might refuse to help due to concerns about job security or r…" at bounding box center [784, 606] width 704 height 73
click at [595, 589] on p "Additionally, they might refuse to help due to concerns about job security or r…" at bounding box center [784, 606] width 704 height 73
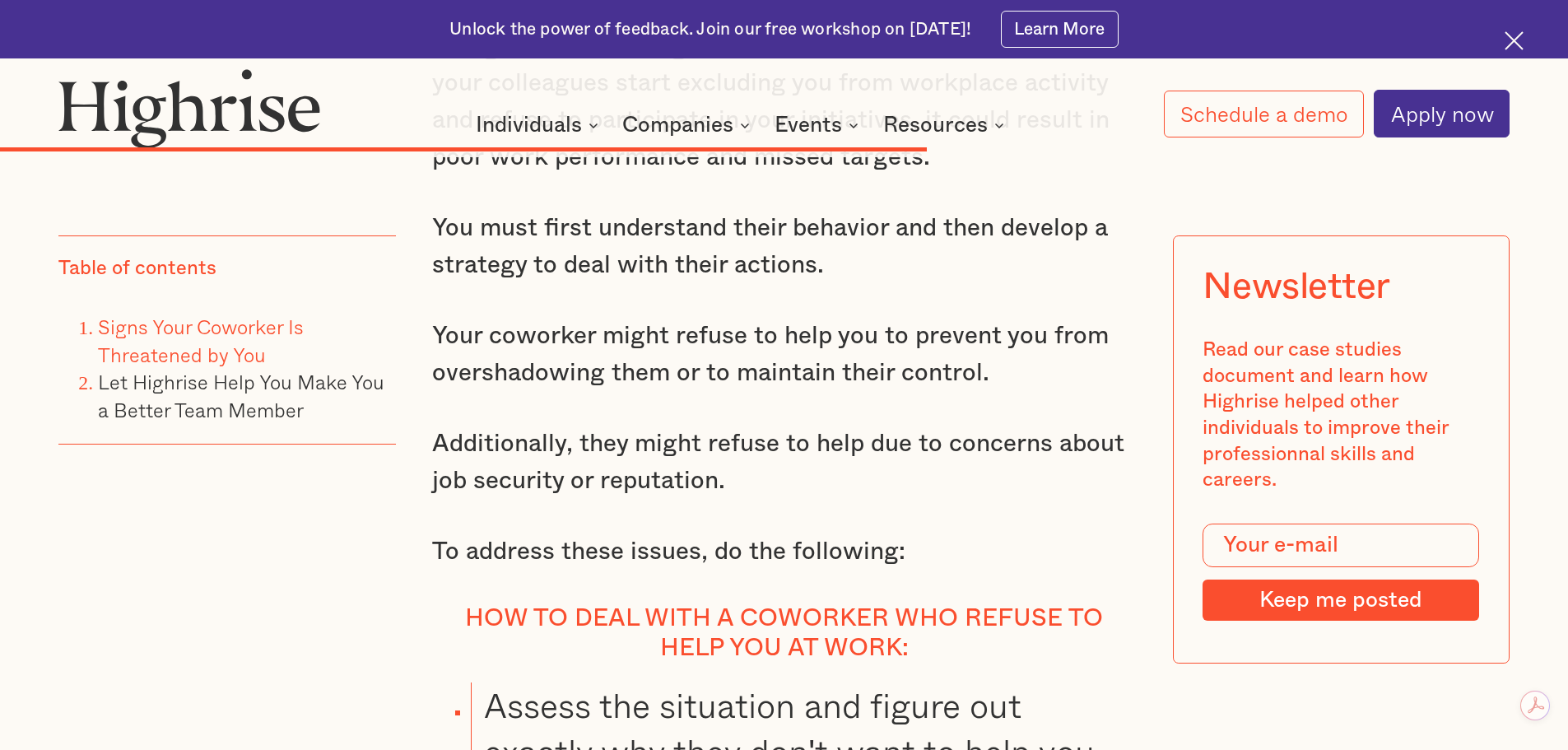
scroll to position [13607, 0]
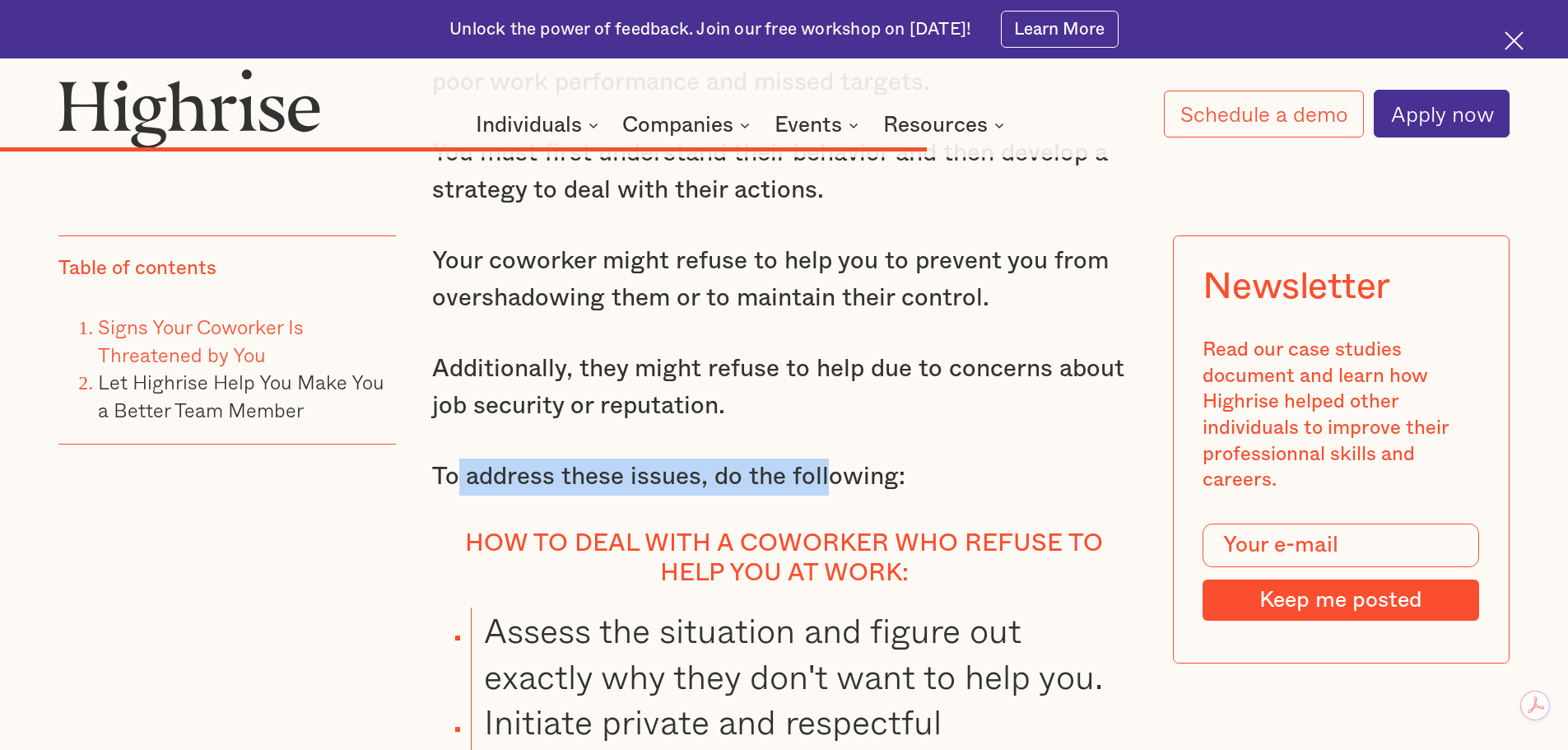
drag, startPoint x: 458, startPoint y: 481, endPoint x: 828, endPoint y: 486, distance: 370.0
click at [826, 487] on p "To address these issues, do the following:" at bounding box center [784, 476] width 704 height 37
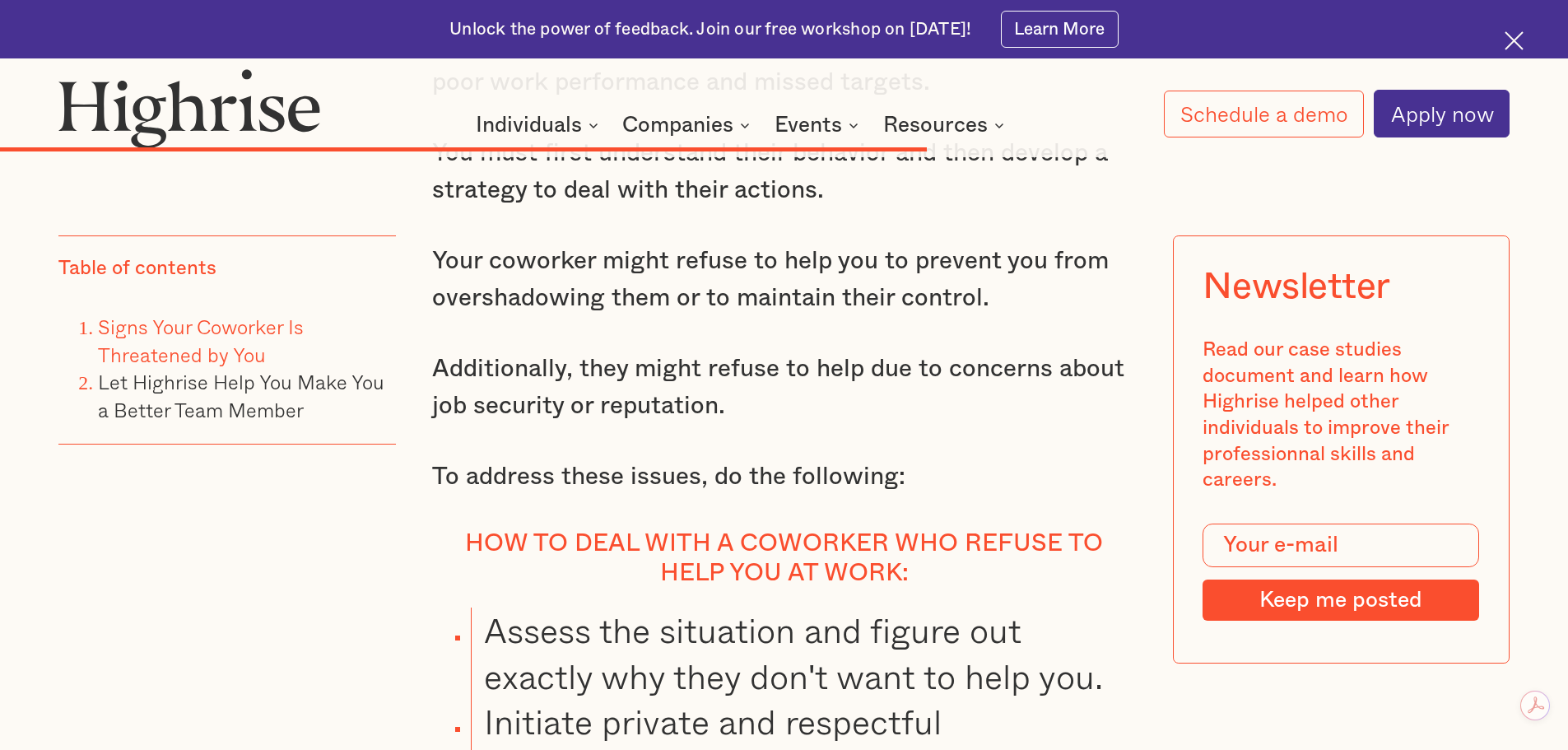
click at [920, 484] on p "To address these issues, do the following:" at bounding box center [784, 476] width 704 height 37
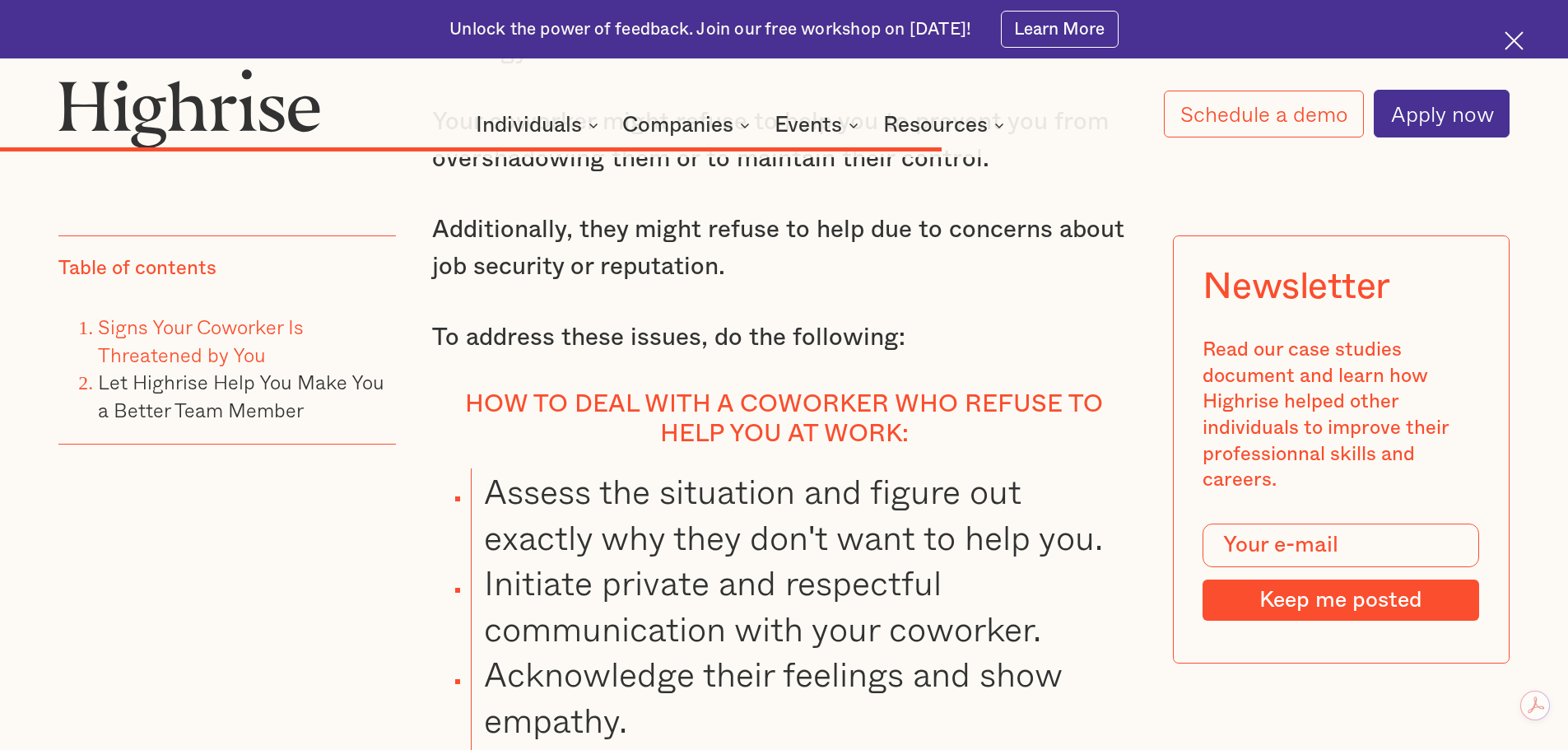
scroll to position [13826, 0]
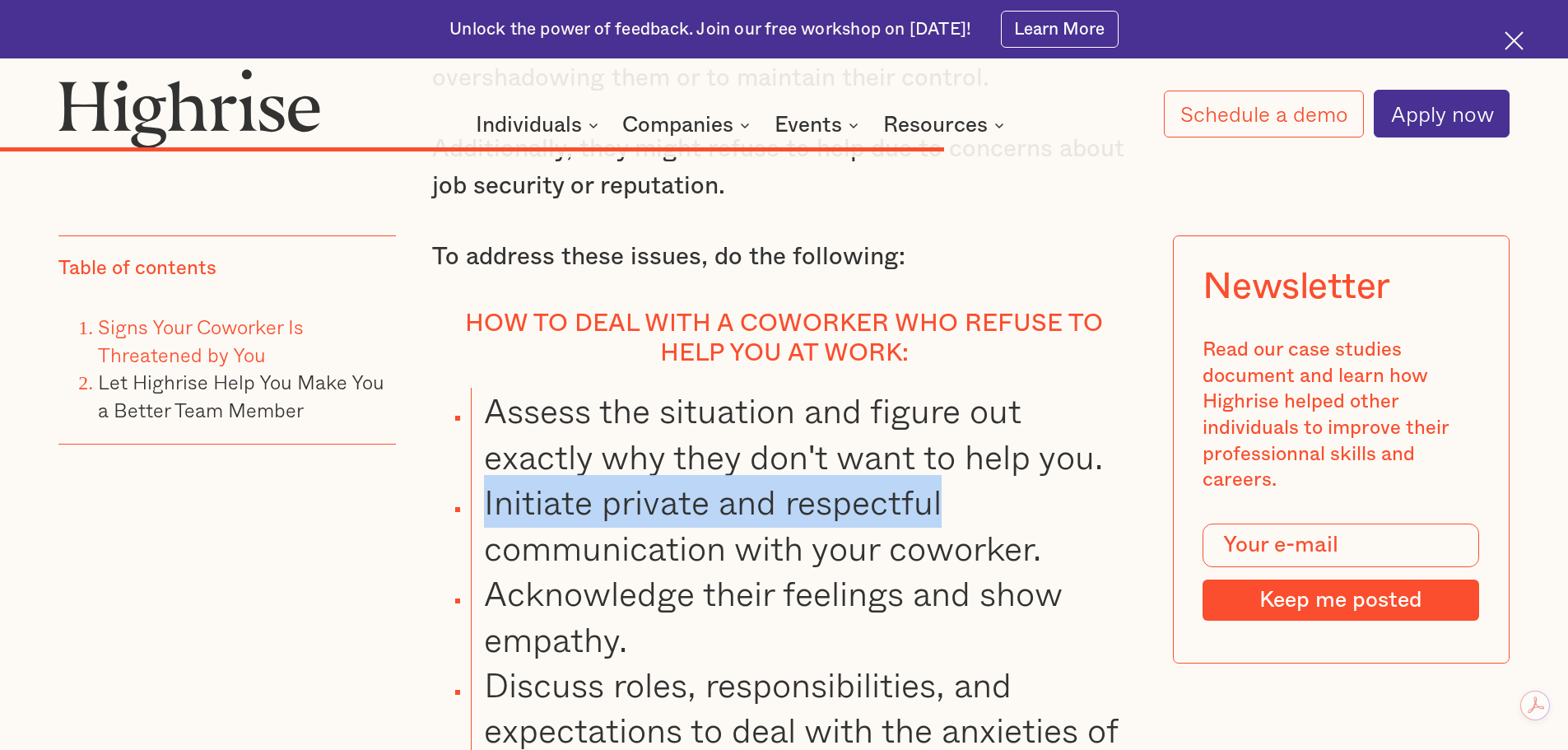
drag, startPoint x: 480, startPoint y: 499, endPoint x: 949, endPoint y: 497, distance: 469.0
click at [949, 499] on li "Initiate private and respectful communication with your coworker." at bounding box center [803, 525] width 665 height 92
click at [712, 492] on li "Initiate private and respectful communication with your coworker." at bounding box center [803, 525] width 665 height 92
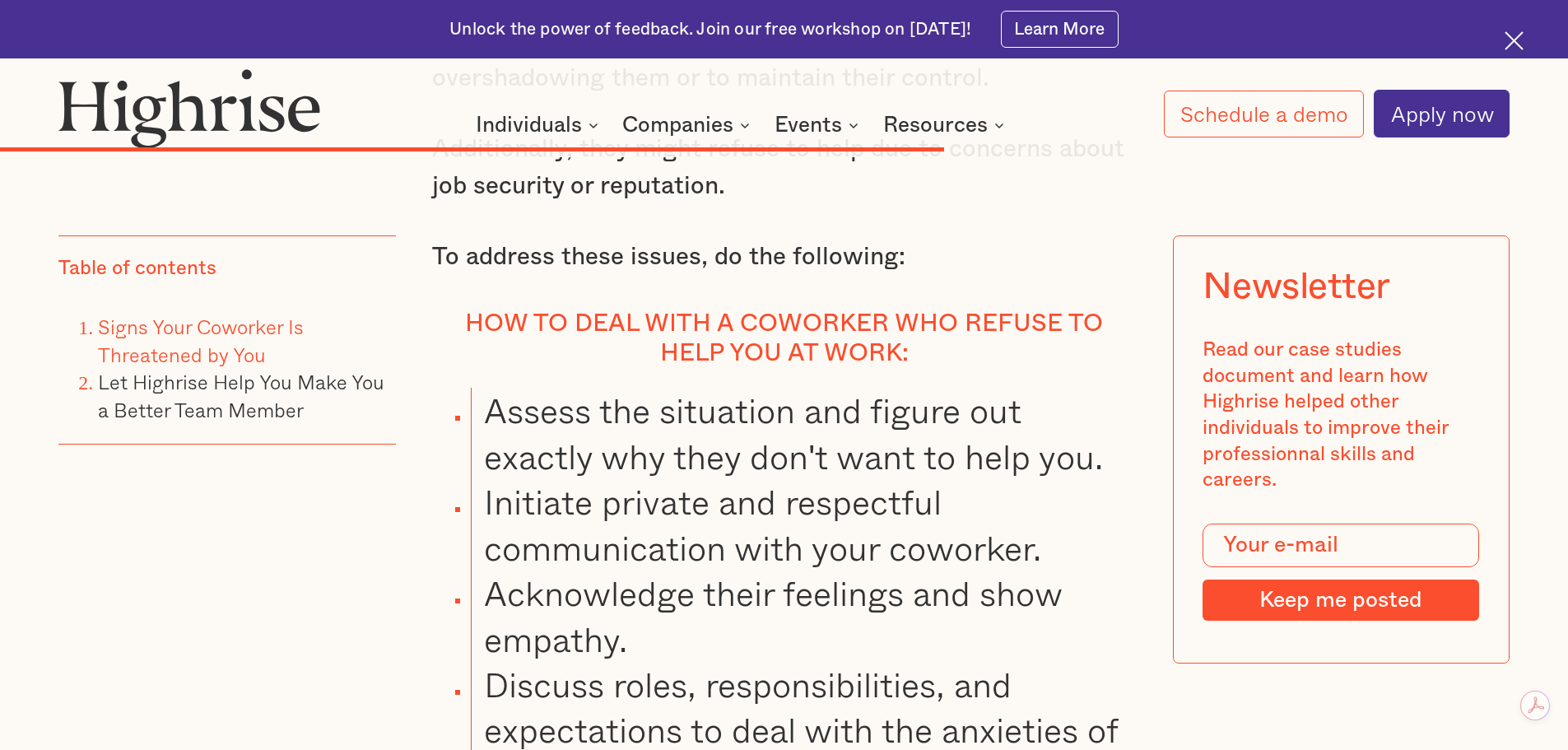
click at [536, 542] on li "Initiate private and respectful communication with your coworker." at bounding box center [803, 525] width 665 height 92
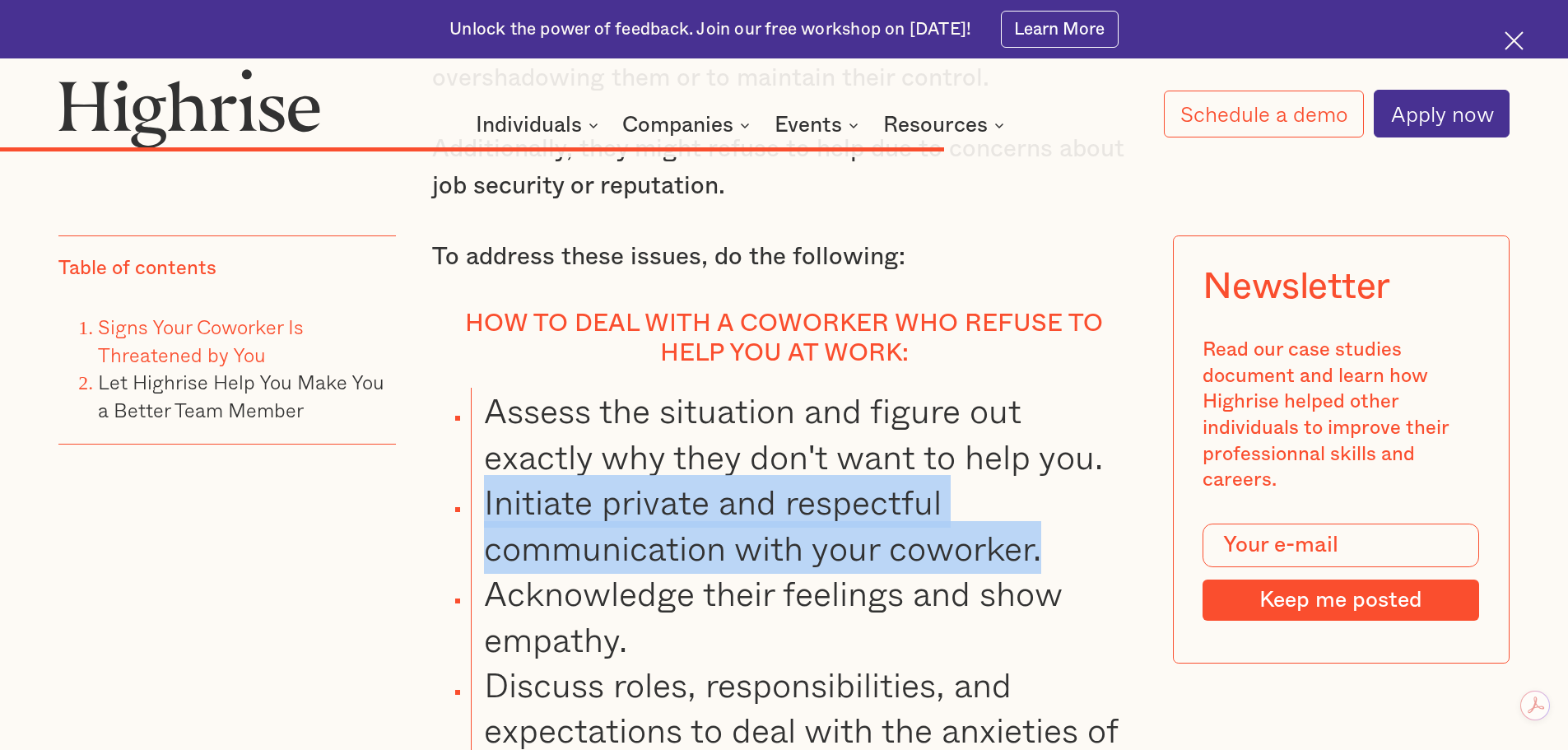
drag, startPoint x: 487, startPoint y: 506, endPoint x: 1067, endPoint y: 533, distance: 580.6
click at [1067, 534] on li "Initiate private and respectful communication with your coworker." at bounding box center [803, 525] width 665 height 92
drag, startPoint x: 800, startPoint y: 543, endPoint x: 674, endPoint y: 558, distance: 126.9
click at [800, 543] on li "Initiate private and respectful communication with your coworker." at bounding box center [803, 525] width 665 height 92
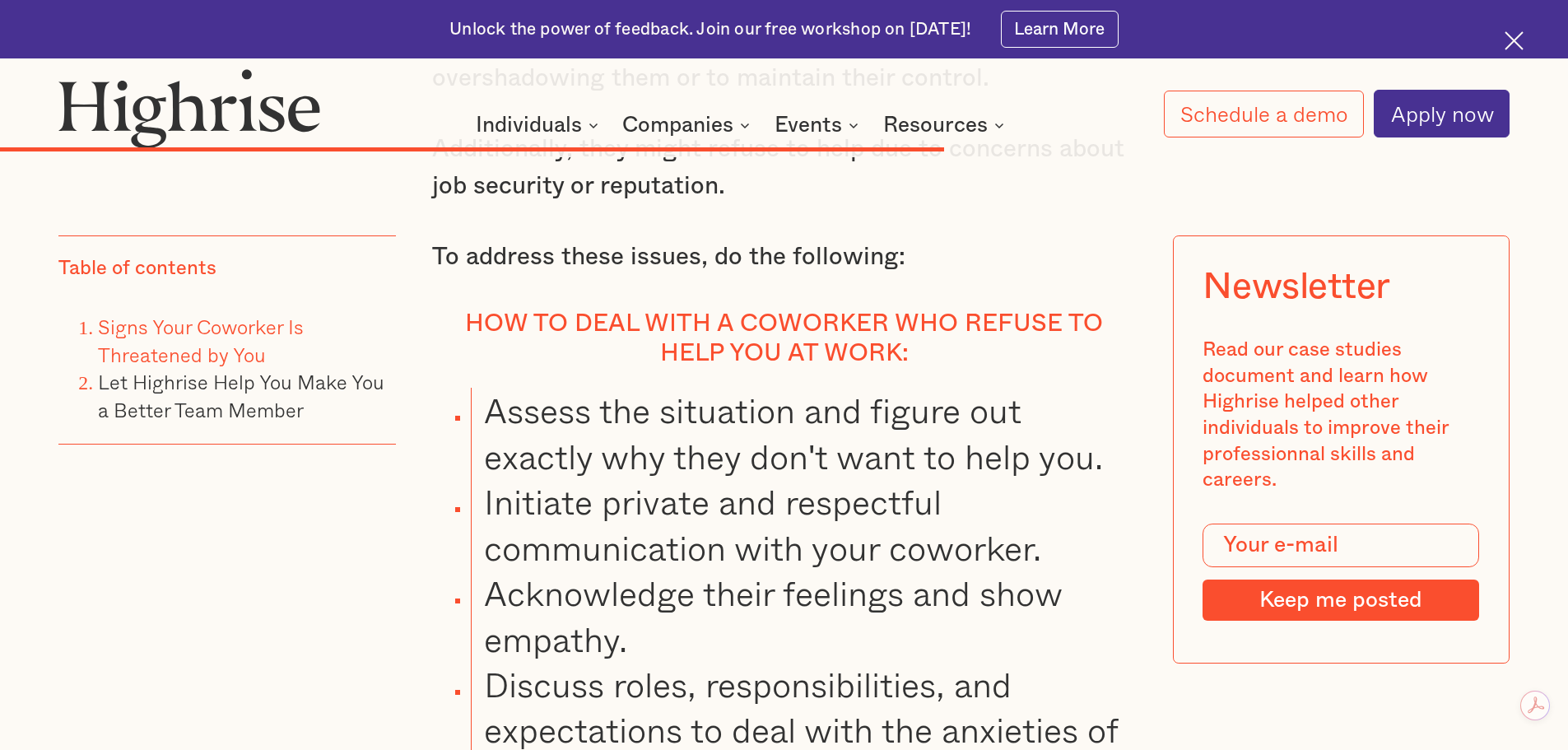
click at [536, 581] on li "Acknowledge their feelings and show empathy." at bounding box center [803, 616] width 665 height 92
click at [479, 603] on li "Acknowledge their feelings and show empathy." at bounding box center [803, 616] width 665 height 92
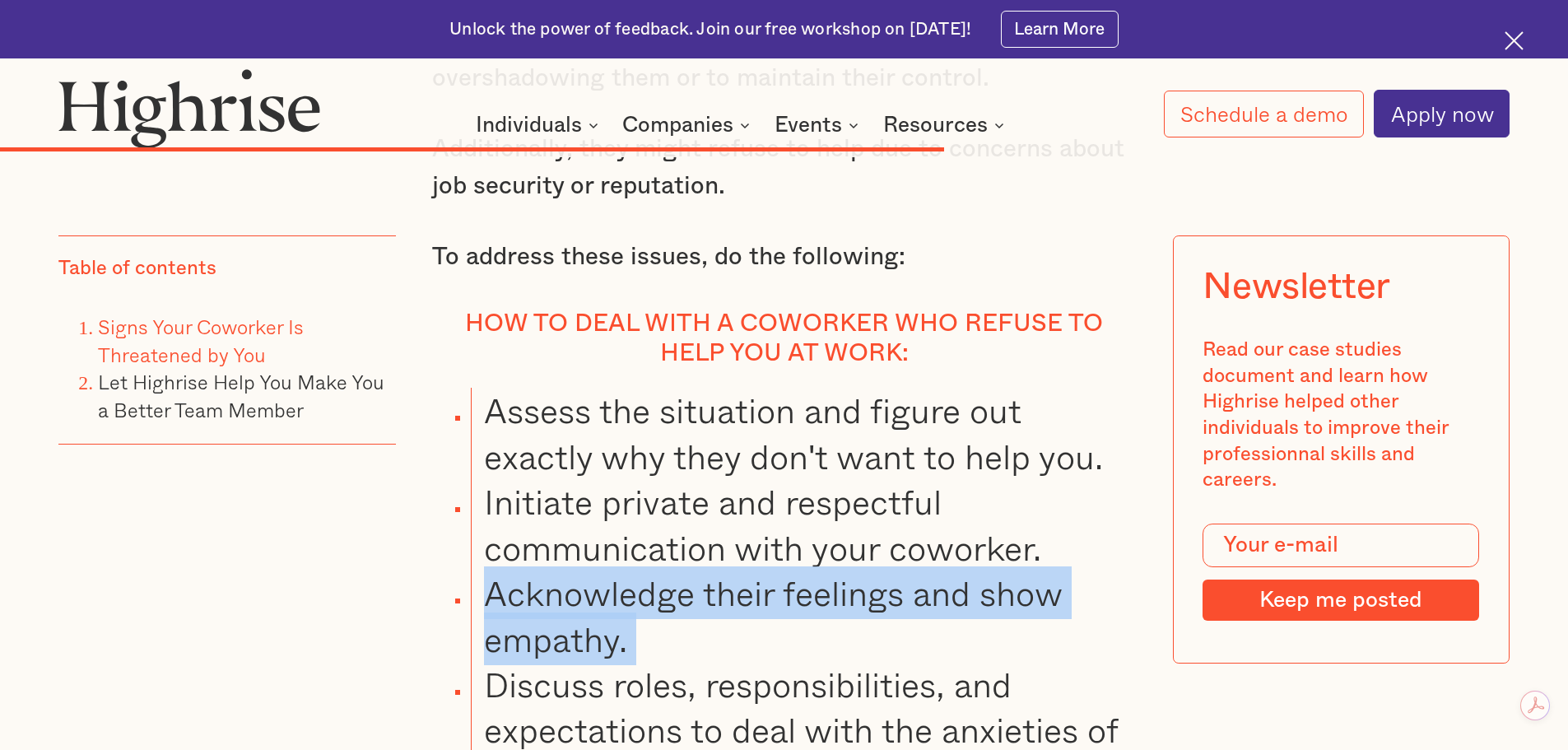
drag, startPoint x: 524, startPoint y: 595, endPoint x: 649, endPoint y: 643, distance: 133.9
click at [649, 643] on li "Acknowledge their feelings and show empathy." at bounding box center [803, 616] width 665 height 92
click at [756, 644] on li "Acknowledge their feelings and show empathy." at bounding box center [803, 616] width 665 height 92
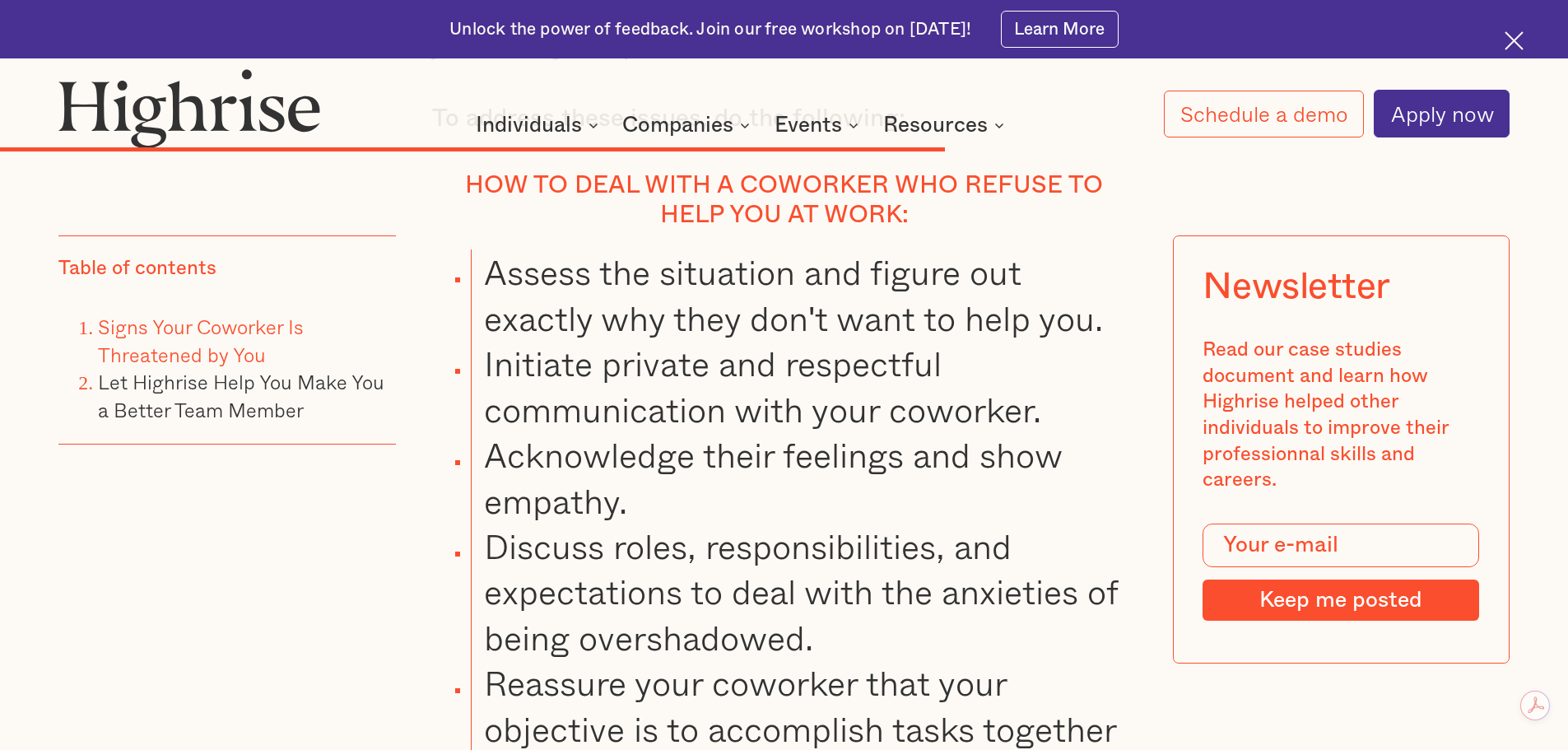
scroll to position [14047, 0]
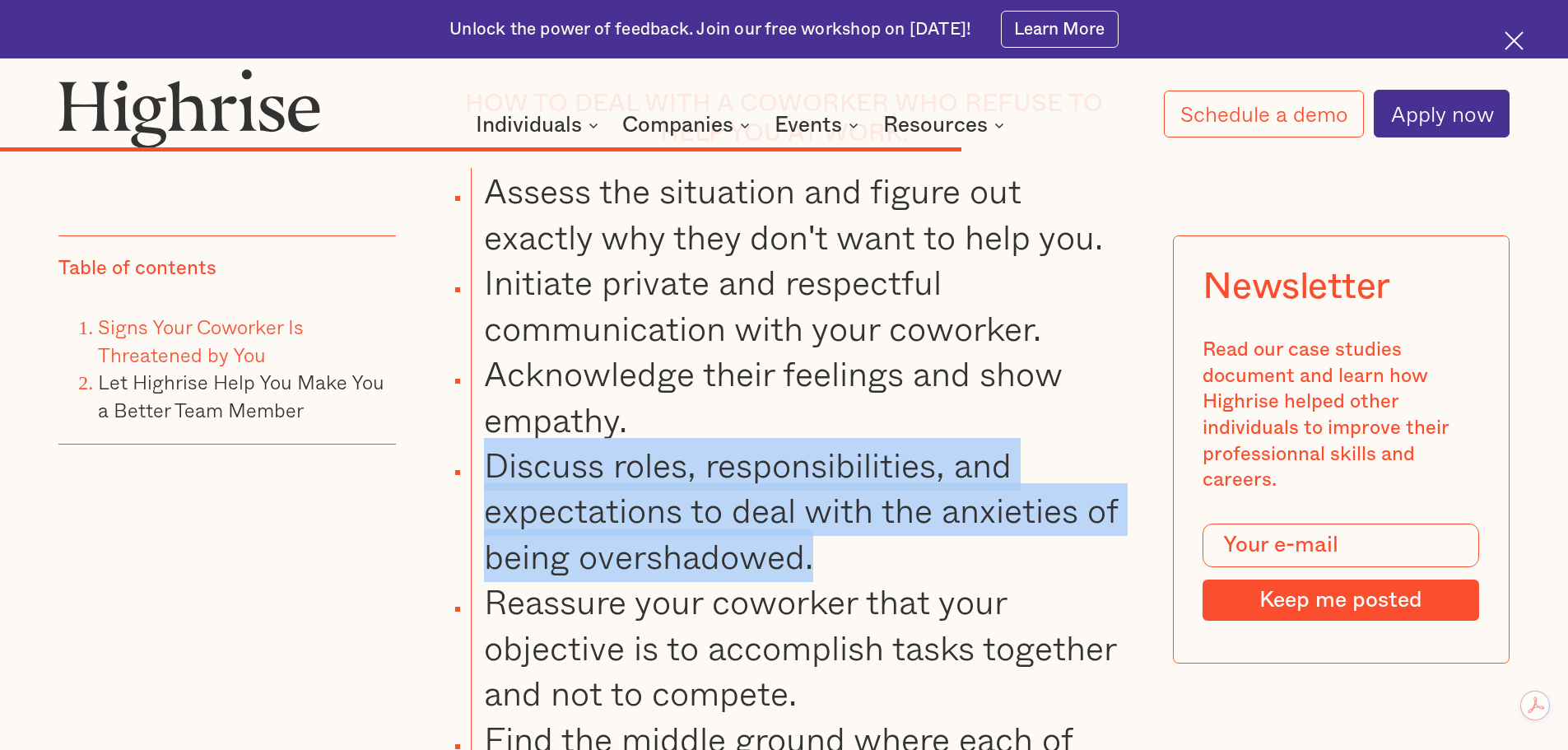
drag, startPoint x: 497, startPoint y: 470, endPoint x: 823, endPoint y: 554, distance: 336.6
click at [823, 554] on li "Discuss roles, responsibilities, and expectations to deal with the anxieties of…" at bounding box center [803, 510] width 665 height 136
click at [900, 546] on li "Discuss roles, responsibilities, and expectations to deal with the anxieties of…" at bounding box center [803, 510] width 665 height 136
drag, startPoint x: 853, startPoint y: 553, endPoint x: 498, endPoint y: 451, distance: 369.4
click at [498, 451] on li "Discuss roles, responsibilities, and expectations to deal with the anxieties of…" at bounding box center [803, 510] width 665 height 136
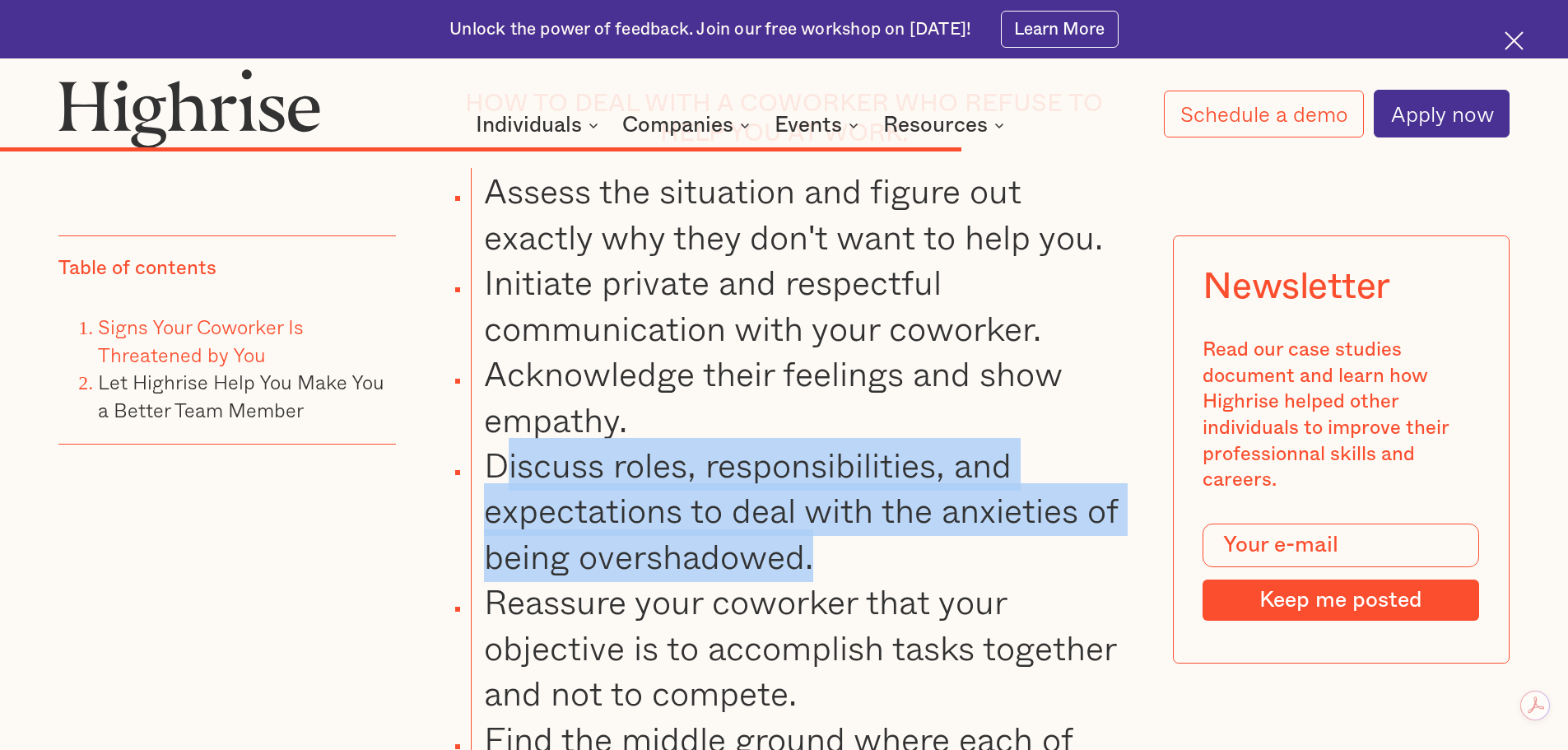
click at [657, 490] on li "Discuss roles, responsibilities, and expectations to deal with the anxieties of…" at bounding box center [803, 510] width 665 height 136
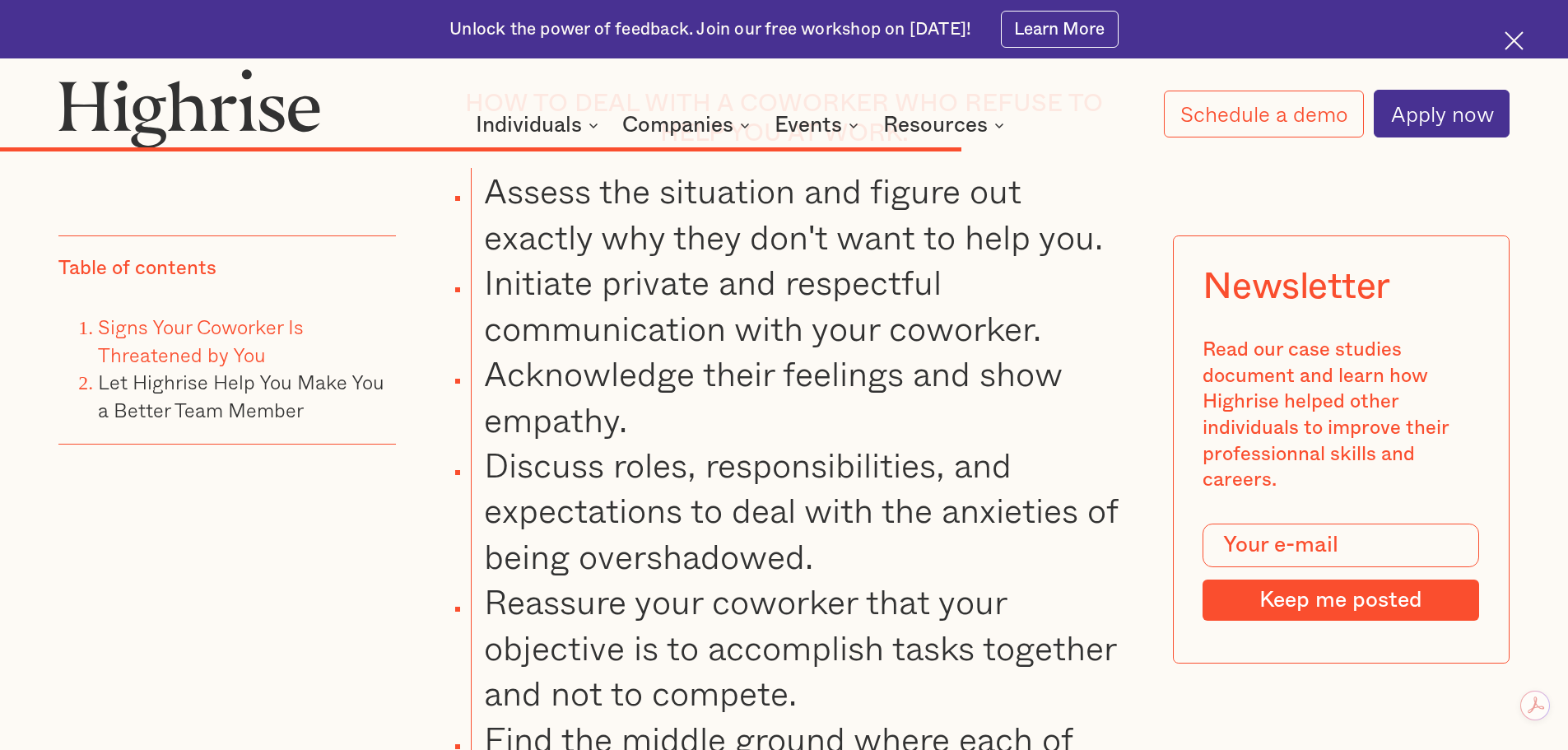
click at [491, 474] on li "Discuss roles, responsibilities, and expectations to deal with the anxieties of…" at bounding box center [803, 510] width 665 height 136
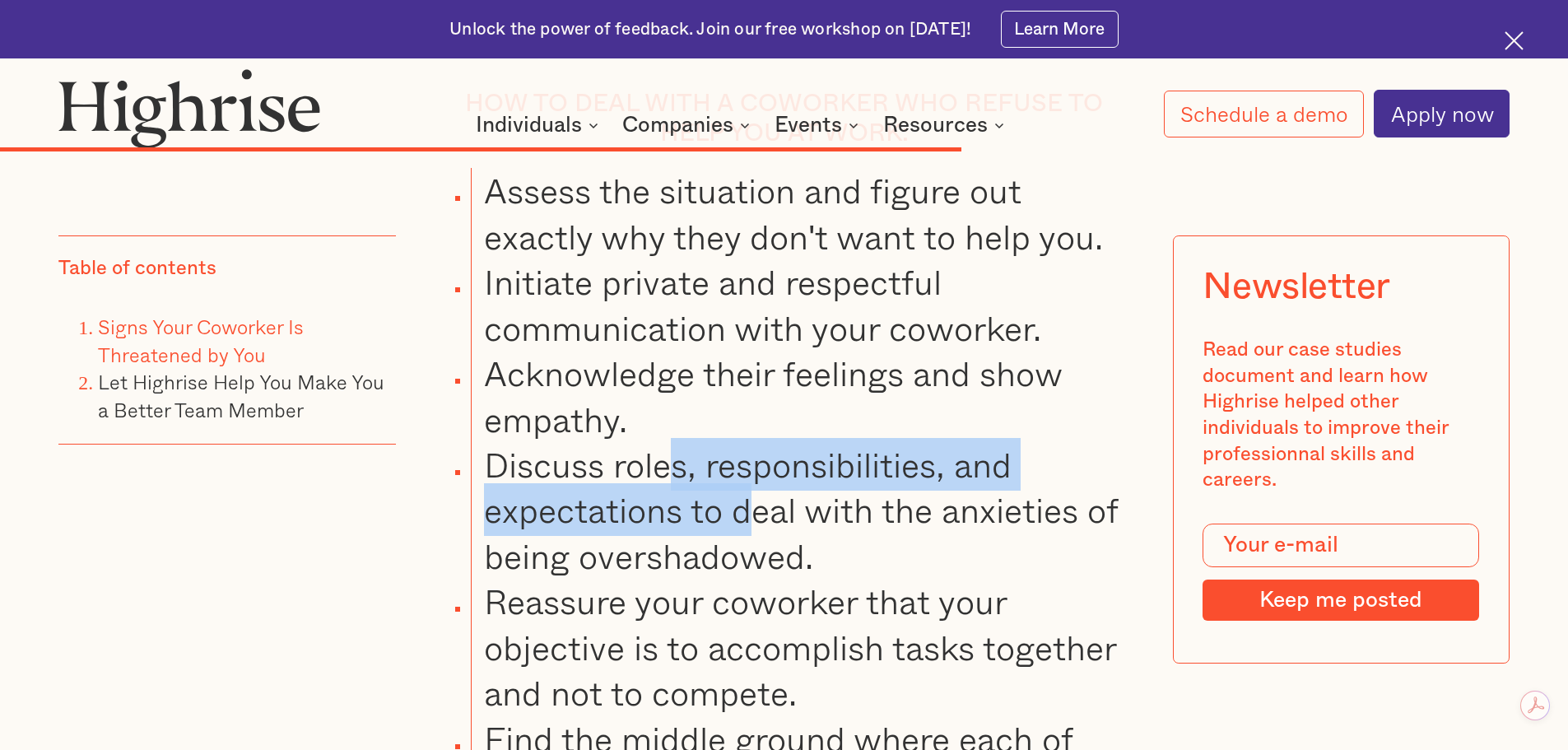
drag, startPoint x: 734, startPoint y: 503, endPoint x: 775, endPoint y: 531, distance: 49.6
click at [763, 519] on li "Discuss roles, responsibilities, and expectations to deal with the anxieties of…" at bounding box center [803, 510] width 665 height 136
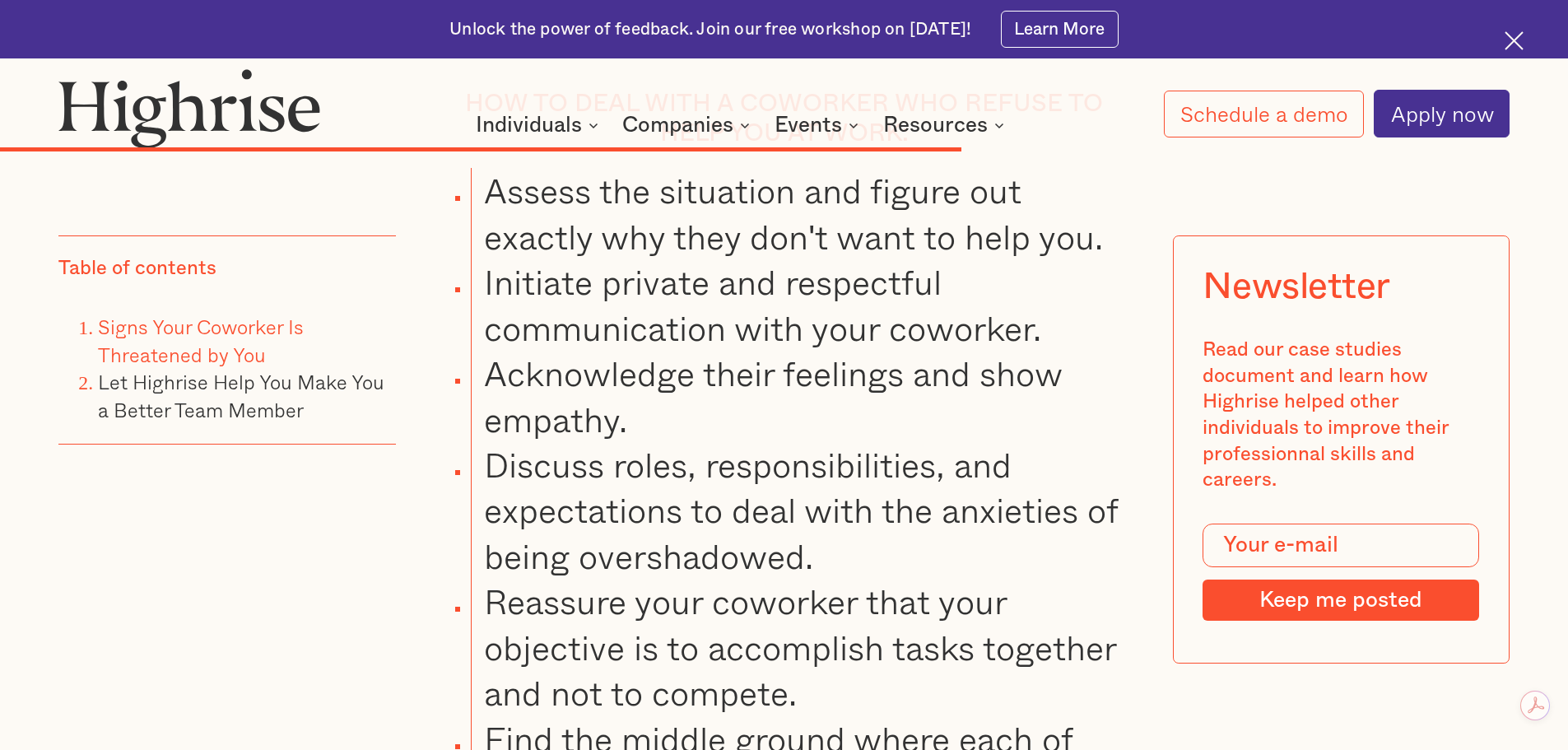
click at [895, 557] on li "Discuss roles, responsibilities, and expectations to deal with the anxieties of…" at bounding box center [803, 510] width 665 height 136
click at [891, 557] on li "Discuss roles, responsibilities, and expectations to deal with the anxieties of…" at bounding box center [803, 510] width 665 height 136
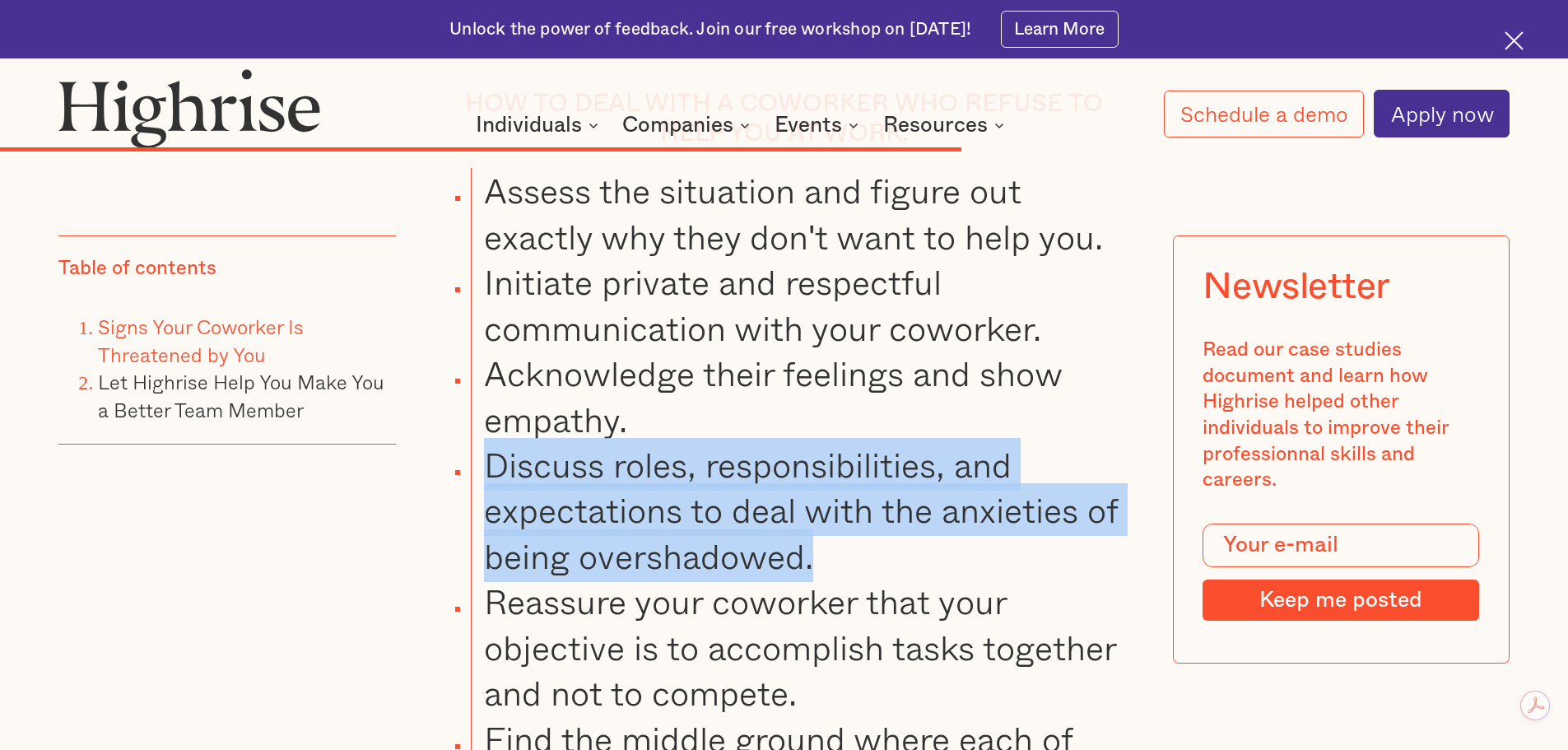
drag, startPoint x: 482, startPoint y: 465, endPoint x: 826, endPoint y: 552, distance: 354.8
click at [826, 552] on li "Discuss roles, responsibilities, and expectations to deal with the anxieties of…" at bounding box center [803, 510] width 665 height 136
click at [919, 553] on li "Discuss roles, responsibilities, and expectations to deal with the anxieties of…" at bounding box center [803, 510] width 665 height 136
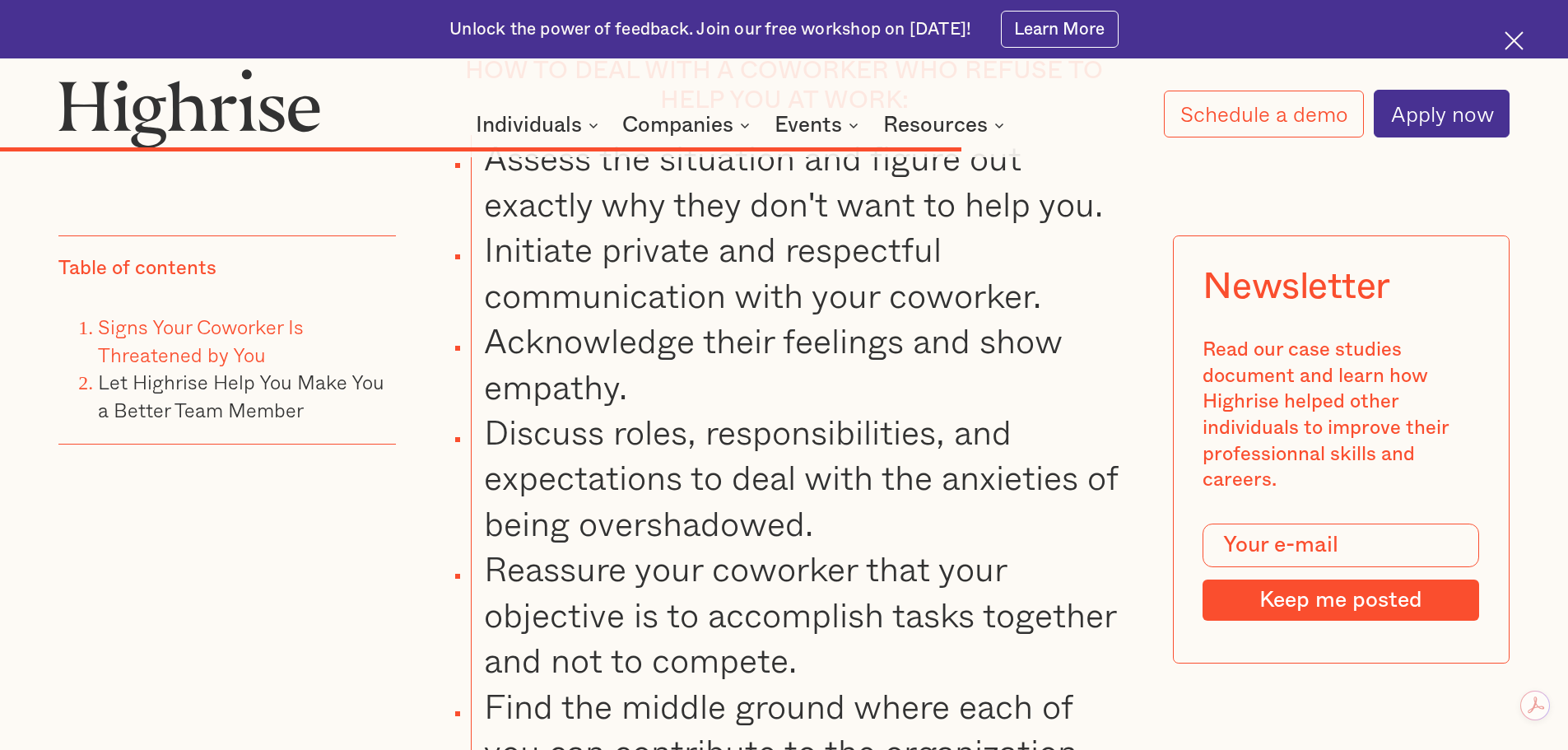
scroll to position [14265, 0]
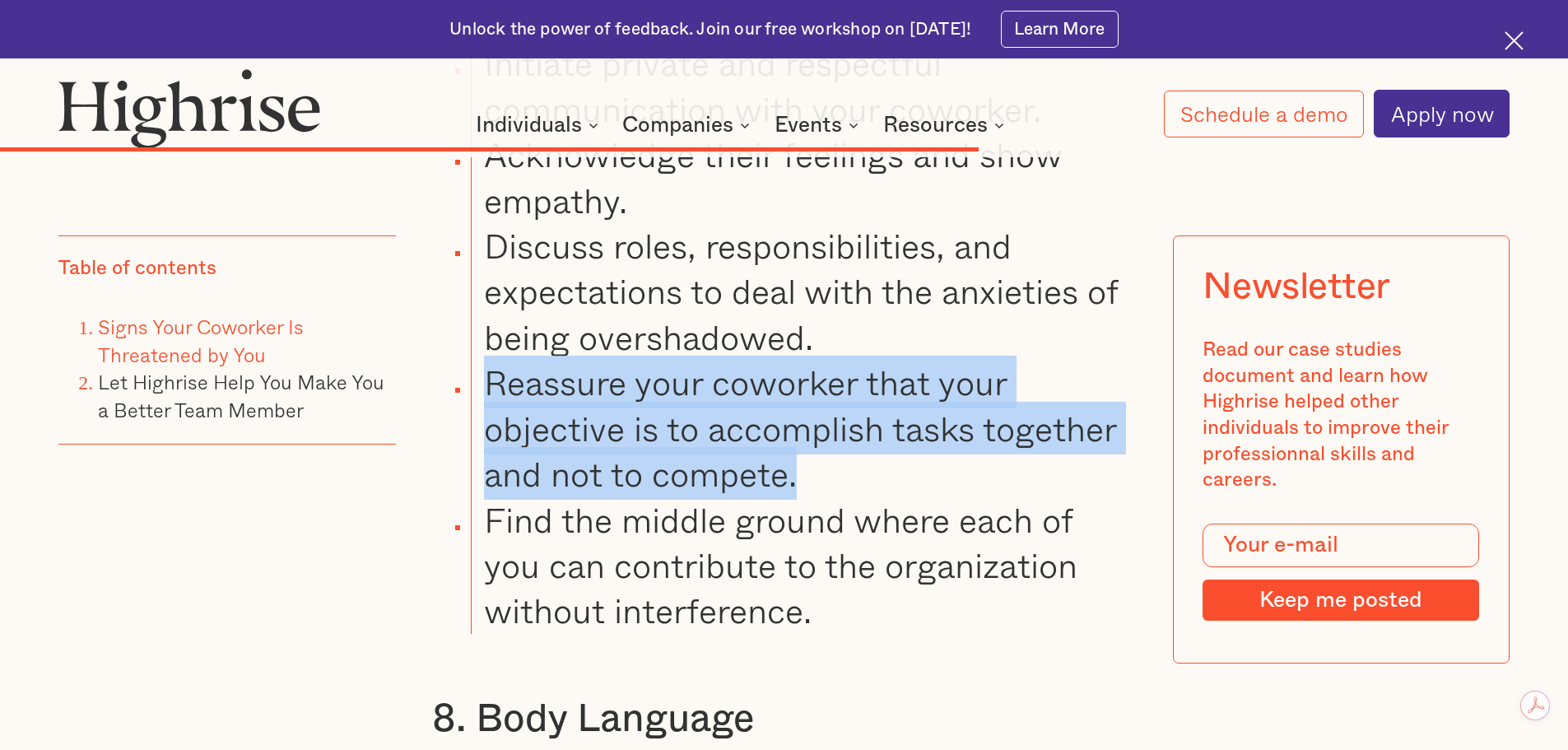
drag, startPoint x: 481, startPoint y: 392, endPoint x: 805, endPoint y: 470, distance: 333.3
click at [799, 470] on li "Reassure your coworker that your objective is to accomplish tasks together and …" at bounding box center [803, 427] width 665 height 136
click at [876, 470] on li "Reassure your coworker that your objective is to accomplish tasks together and …" at bounding box center [803, 427] width 665 height 136
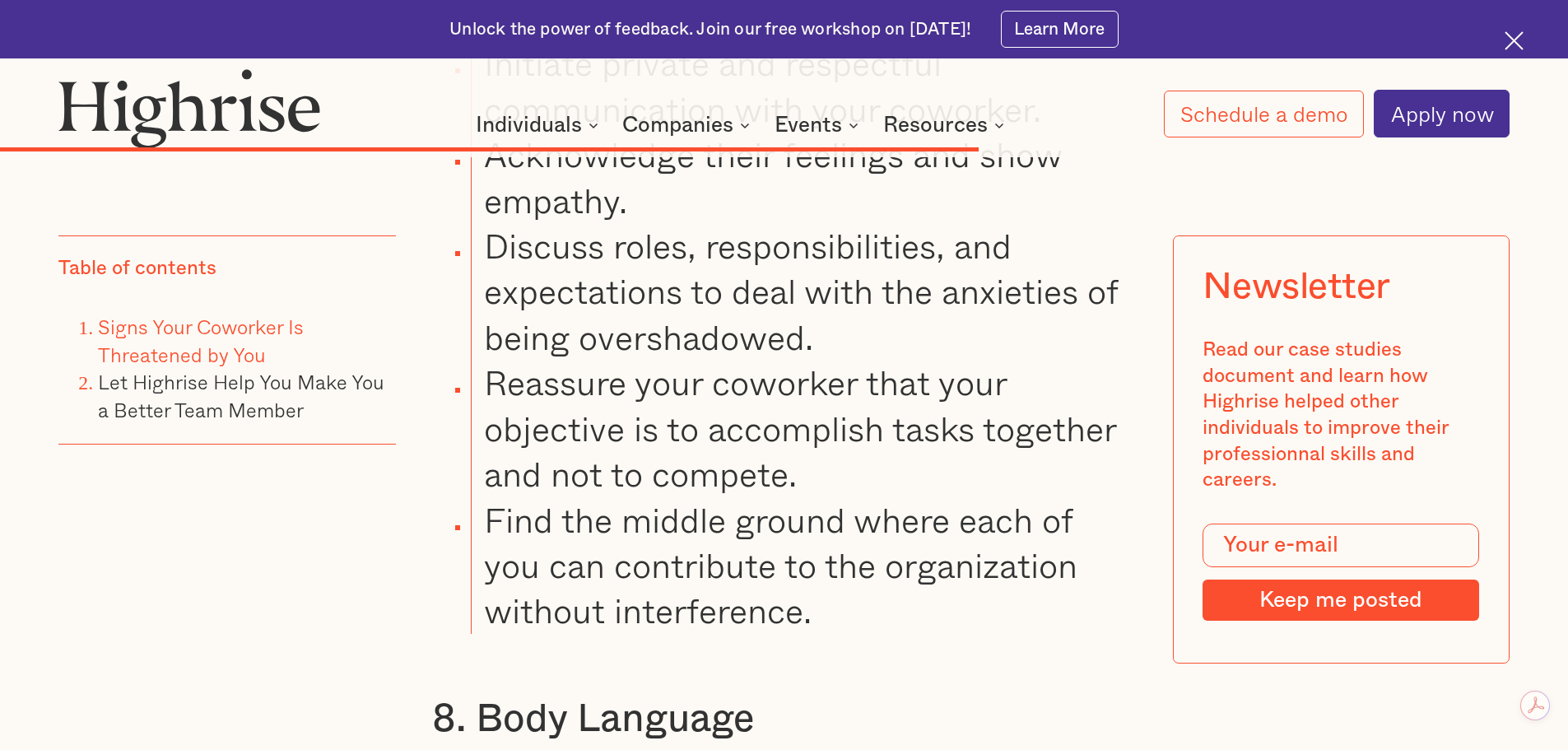
click at [480, 523] on li "Find the middle ground where each of you can contribute to the organization wit…" at bounding box center [803, 565] width 665 height 136
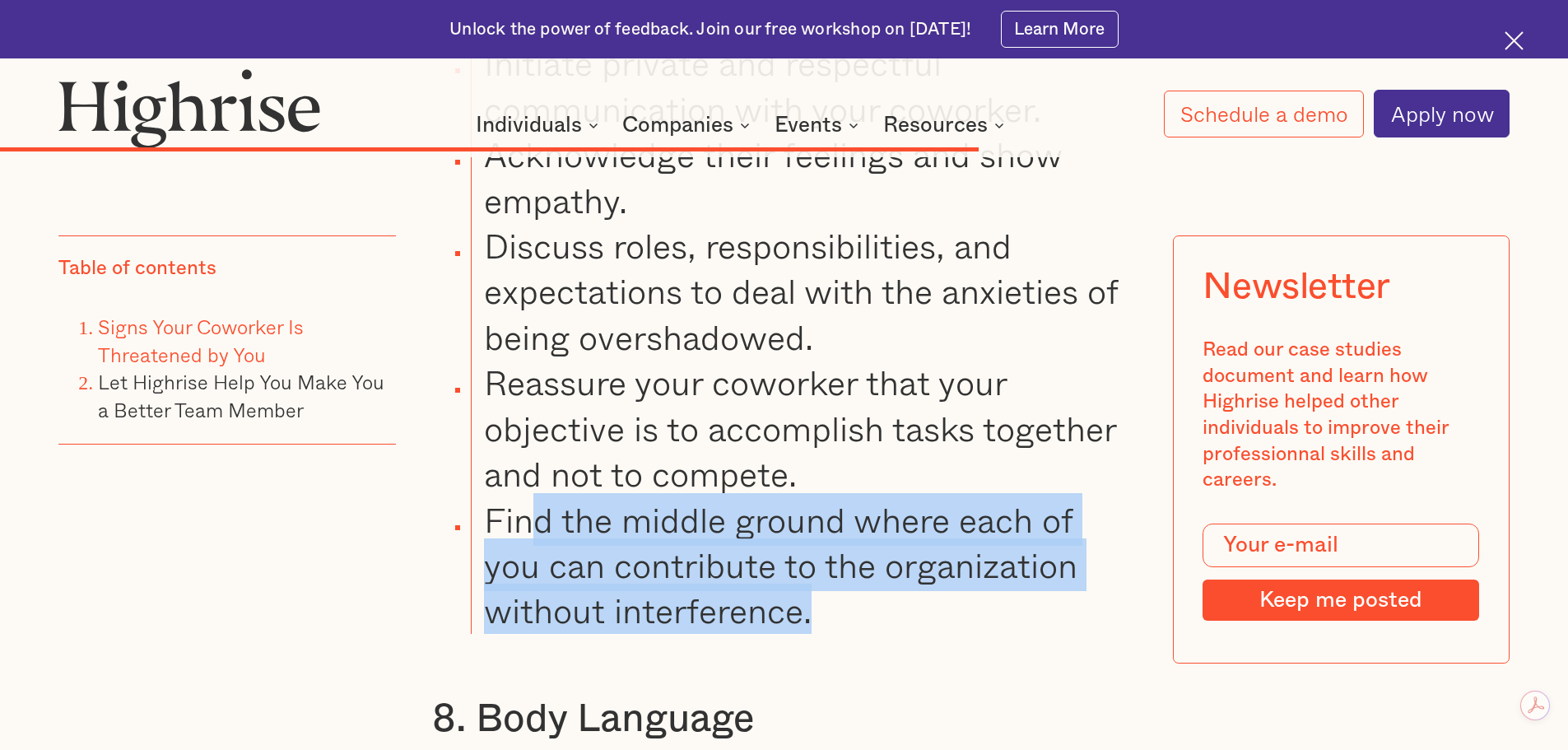
drag, startPoint x: 783, startPoint y: 595, endPoint x: 910, endPoint y: 619, distance: 129.2
click at [900, 619] on li "Find the middle ground where each of you can contribute to the organization wit…" at bounding box center [803, 565] width 665 height 136
click at [971, 624] on li "Find the middle ground where each of you can contribute to the organization wit…" at bounding box center [803, 565] width 665 height 136
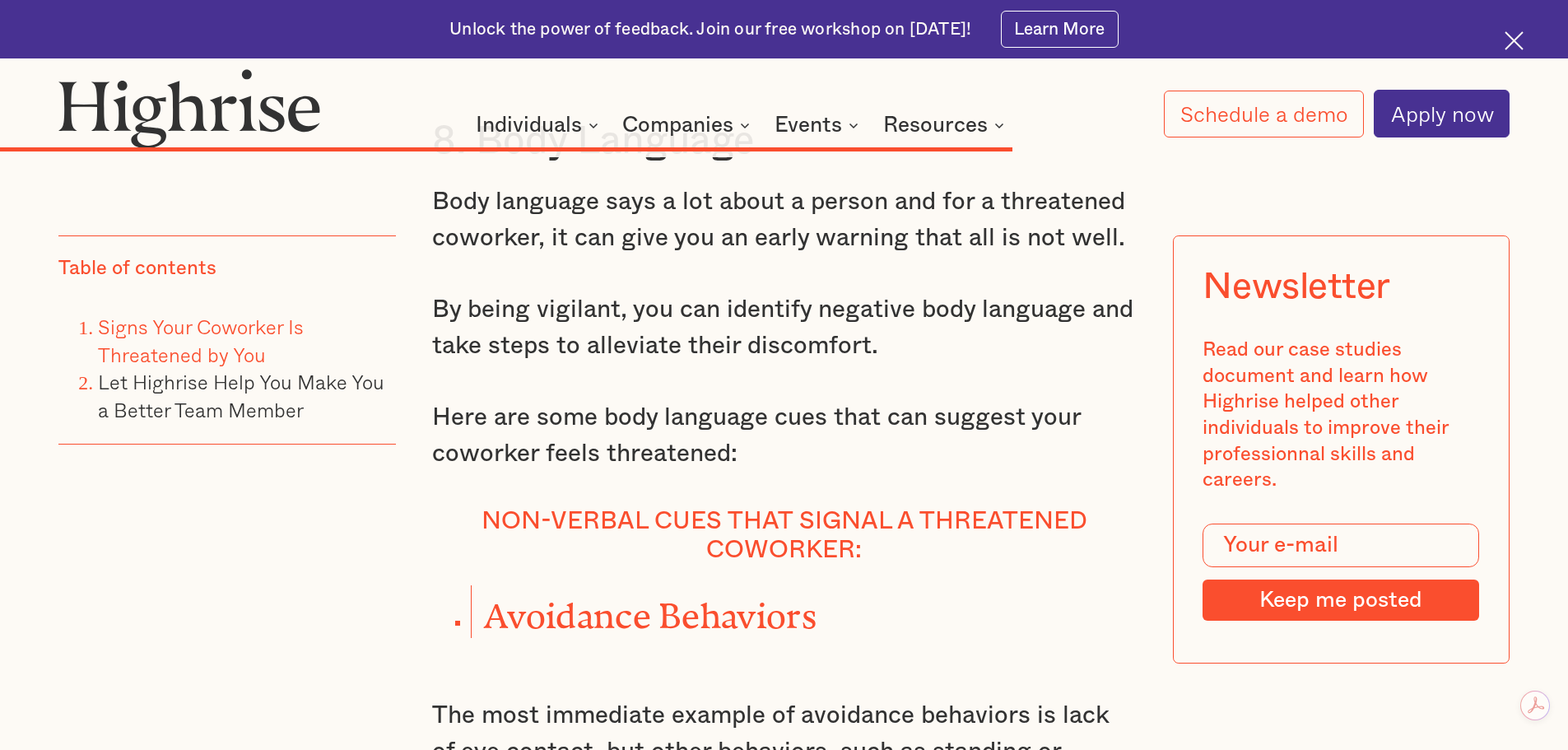
scroll to position [14924, 0]
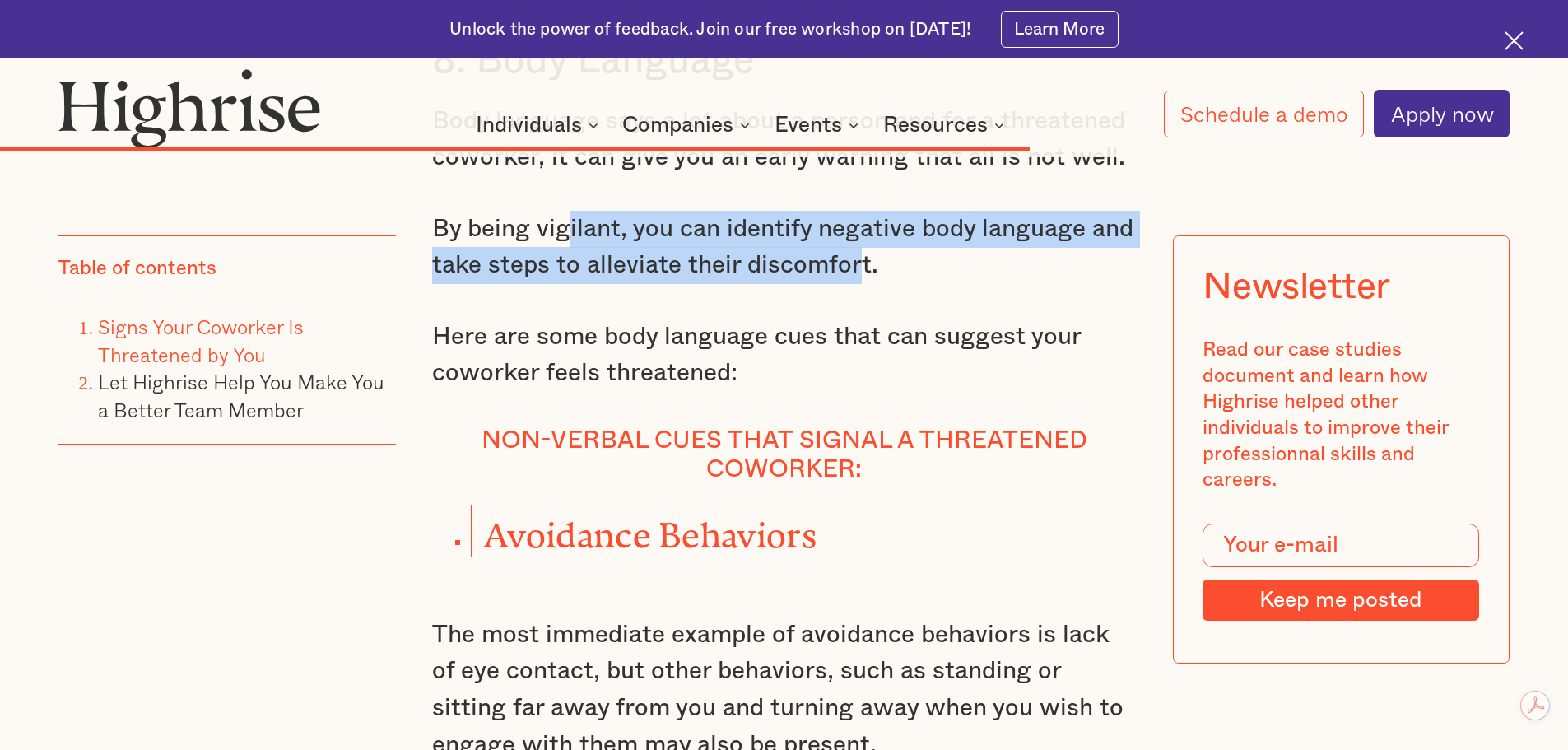
drag, startPoint x: 567, startPoint y: 240, endPoint x: 859, endPoint y: 259, distance: 292.6
click at [859, 259] on p "By being vigilant, you can identify negative body language and take steps to al…" at bounding box center [784, 247] width 704 height 73
click at [772, 229] on p "By being vigilant, you can identify negative body language and take steps to al…" at bounding box center [784, 247] width 704 height 73
drag, startPoint x: 720, startPoint y: 237, endPoint x: 967, endPoint y: 282, distance: 251.1
click at [967, 282] on p "By being vigilant, you can identify negative body language and take steps to al…" at bounding box center [784, 247] width 704 height 73
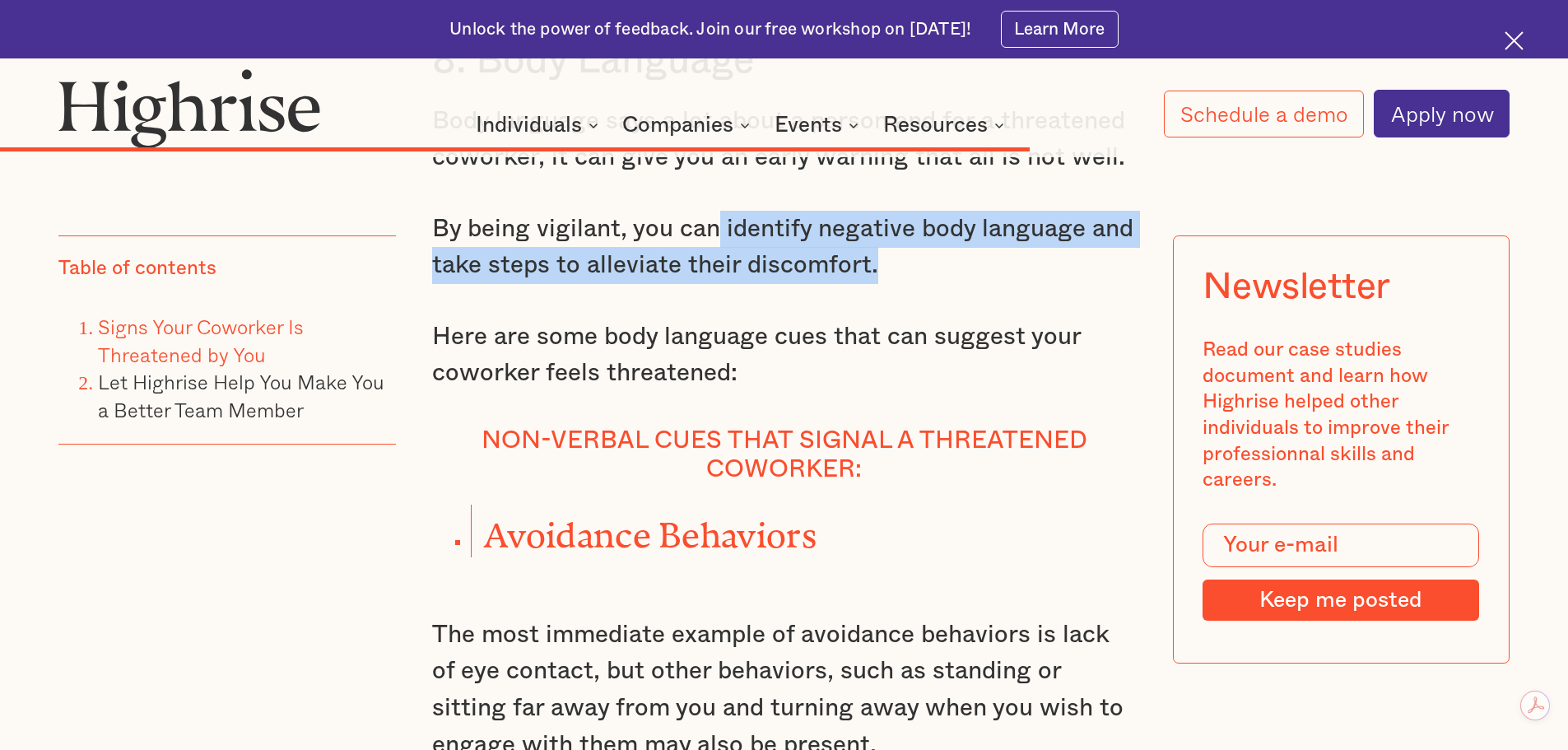
click at [491, 283] on p "By being vigilant, you can identify negative body language and take steps to al…" at bounding box center [784, 247] width 704 height 73
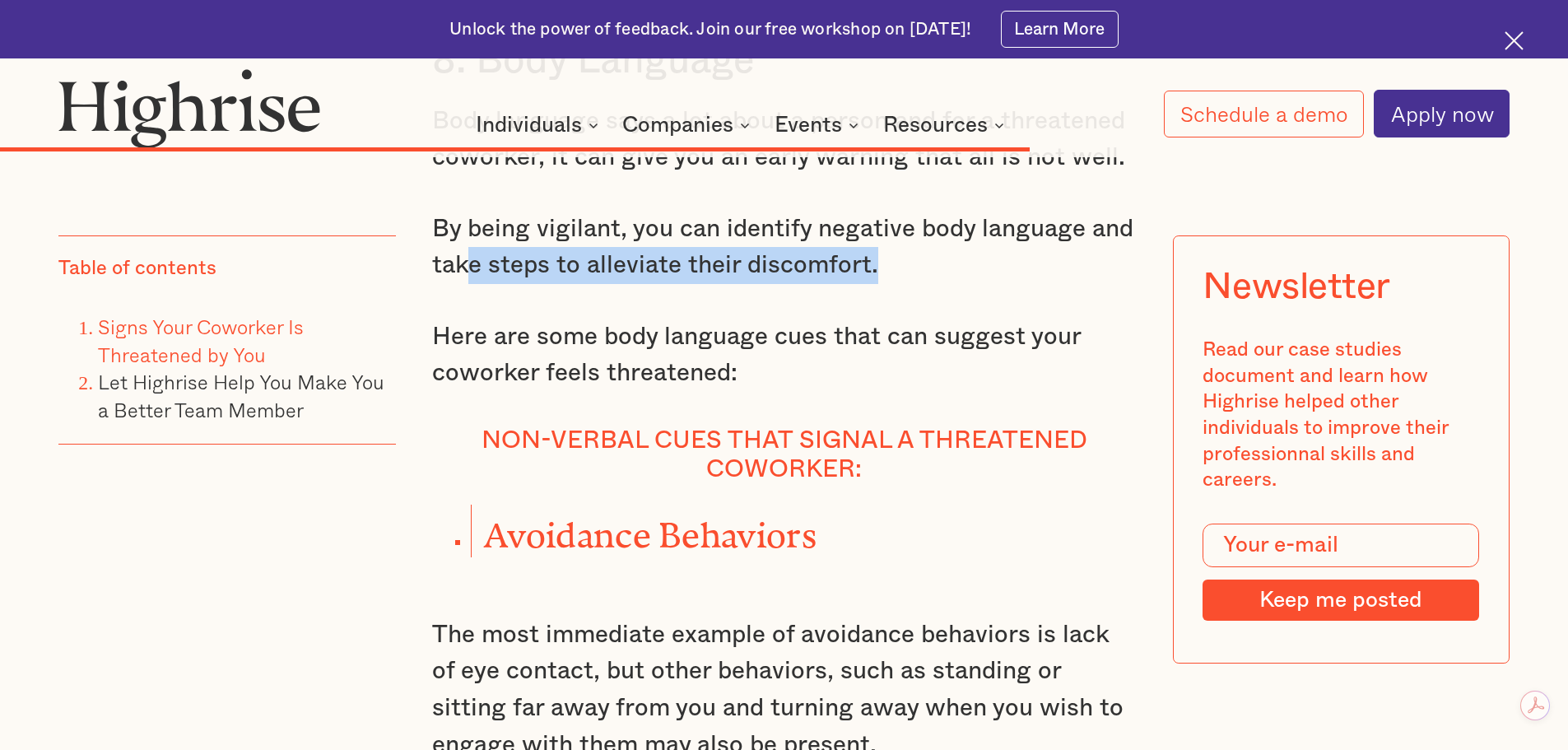
drag, startPoint x: 470, startPoint y: 287, endPoint x: 917, endPoint y: 276, distance: 447.1
click at [883, 284] on p "By being vigilant, you can identify negative body language and take steps to al…" at bounding box center [784, 247] width 704 height 73
click at [944, 270] on p "By being vigilant, you can identify negative body language and take steps to al…" at bounding box center [784, 247] width 704 height 73
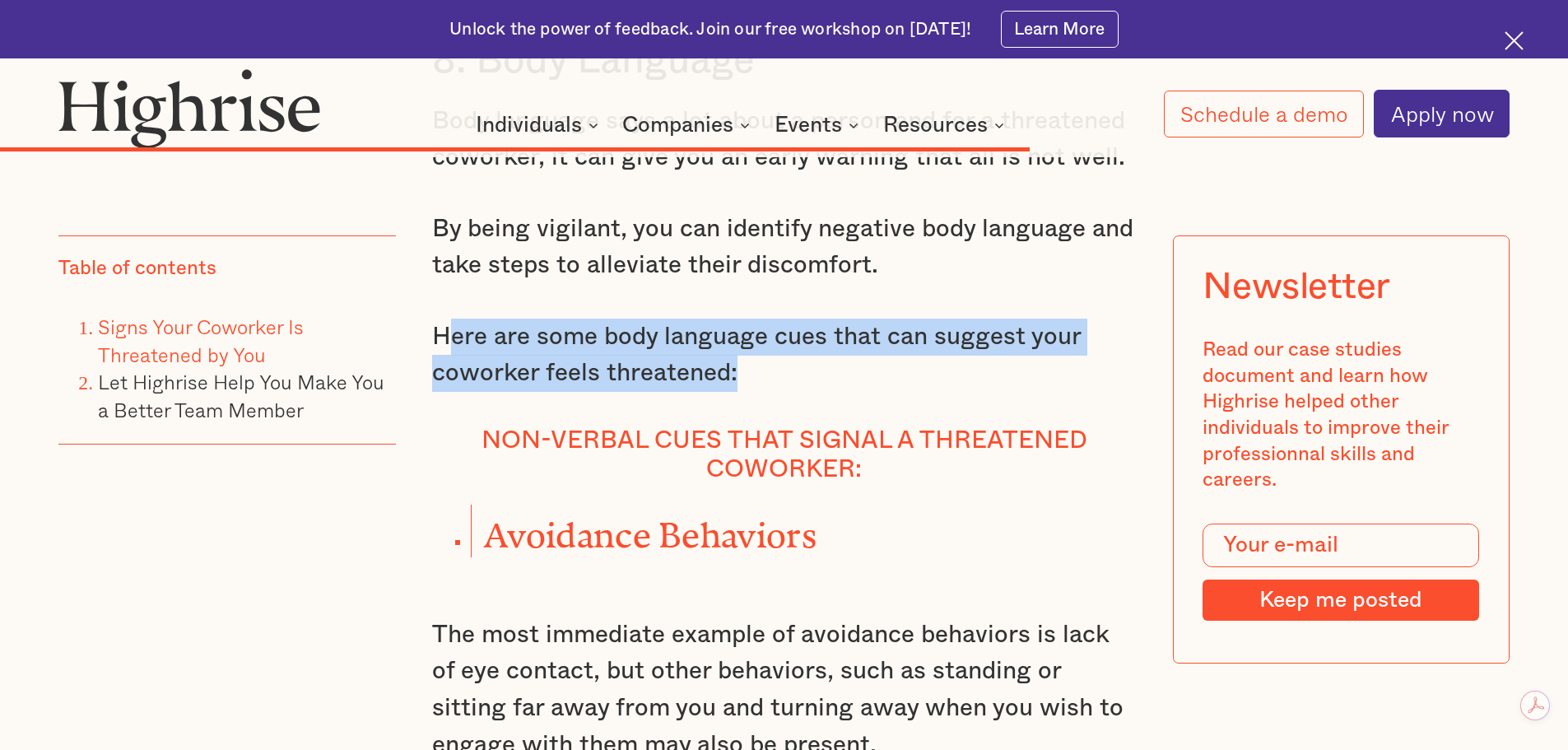
drag, startPoint x: 448, startPoint y: 344, endPoint x: 834, endPoint y: 376, distance: 387.3
click at [833, 377] on p "Here are some body language cues that can suggest your coworker feels threatene…" at bounding box center [784, 355] width 704 height 73
click at [753, 353] on p "Here are some body language cues that can suggest your coworker feels threatene…" at bounding box center [784, 355] width 704 height 73
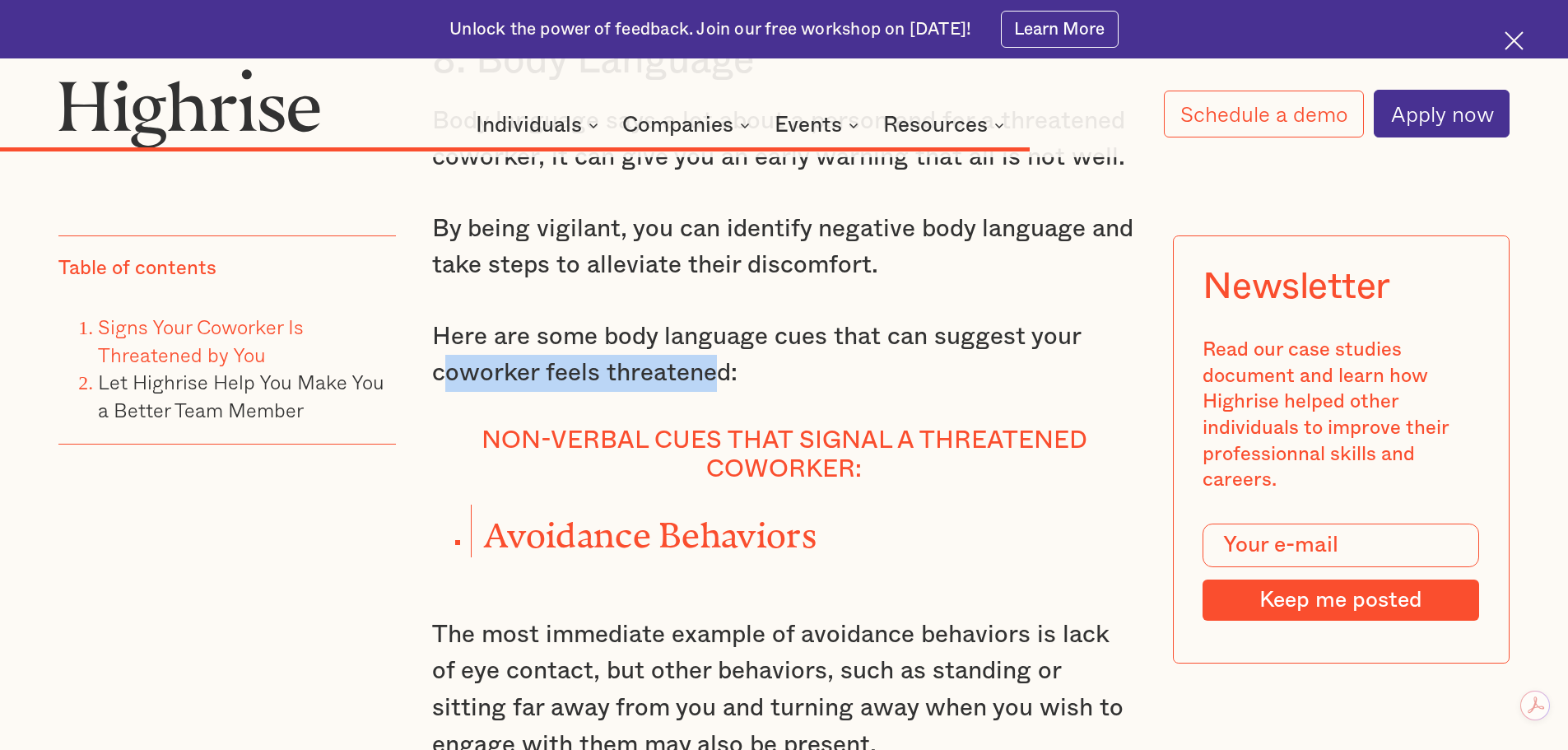
drag, startPoint x: 476, startPoint y: 383, endPoint x: 734, endPoint y: 370, distance: 258.3
click at [716, 373] on p "Here are some body language cues that can suggest your coworker feels threatene…" at bounding box center [784, 355] width 704 height 73
click at [811, 361] on p "Here are some body language cues that can suggest your coworker feels threatene…" at bounding box center [784, 355] width 704 height 73
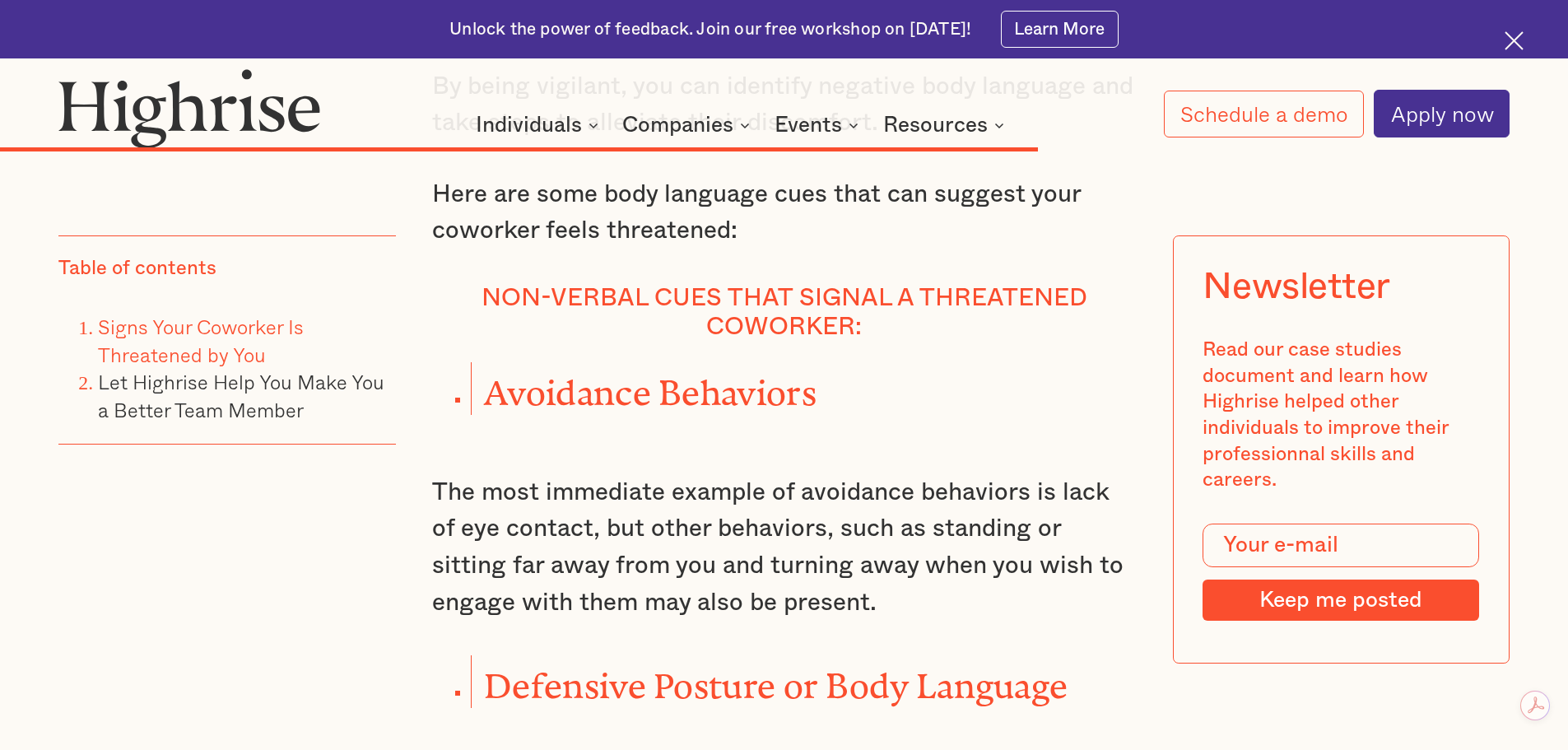
scroll to position [15143, 0]
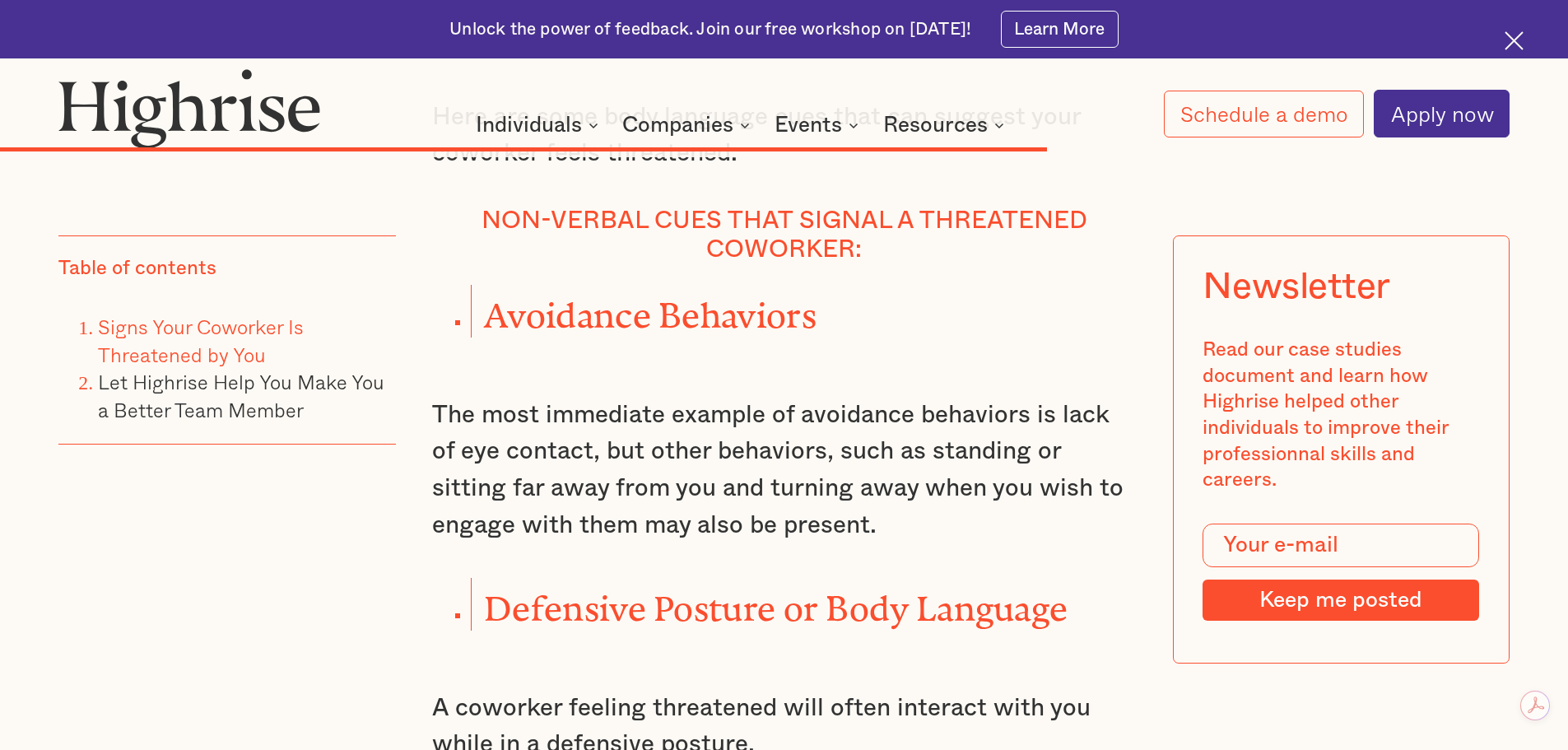
click at [593, 422] on p "The most immediate example of avoidance behaviors is lack of eye contact, but o…" at bounding box center [784, 470] width 704 height 147
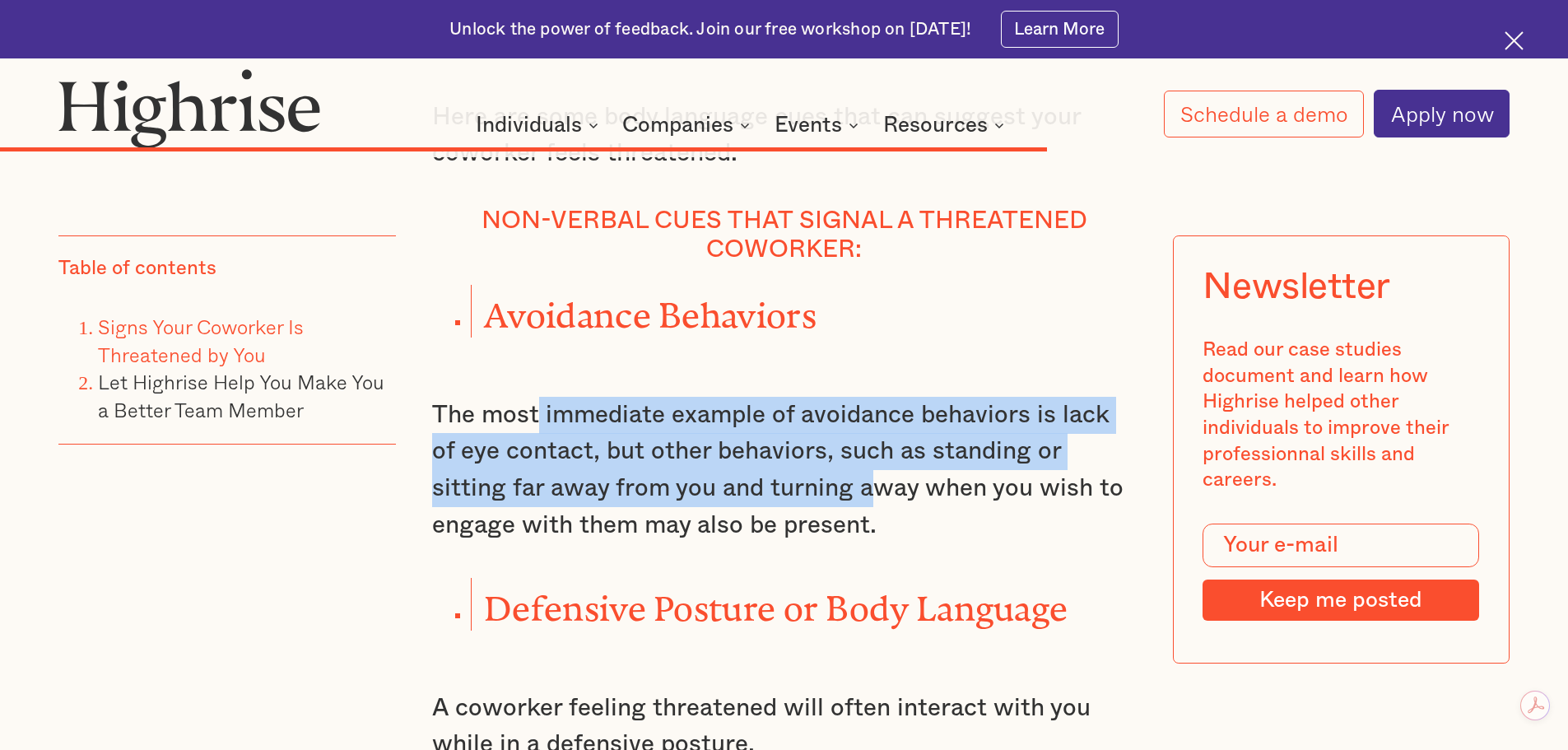
drag, startPoint x: 609, startPoint y: 429, endPoint x: 789, endPoint y: 494, distance: 191.4
click at [789, 494] on p "The most immediate example of avoidance behaviors is lack of eye contact, but o…" at bounding box center [784, 470] width 704 height 147
click at [859, 470] on p "The most immediate example of avoidance behaviors is lack of eye contact, but o…" at bounding box center [784, 470] width 704 height 147
click at [955, 476] on p "The most immediate example of avoidance behaviors is lack of eye contact, but o…" at bounding box center [784, 470] width 704 height 147
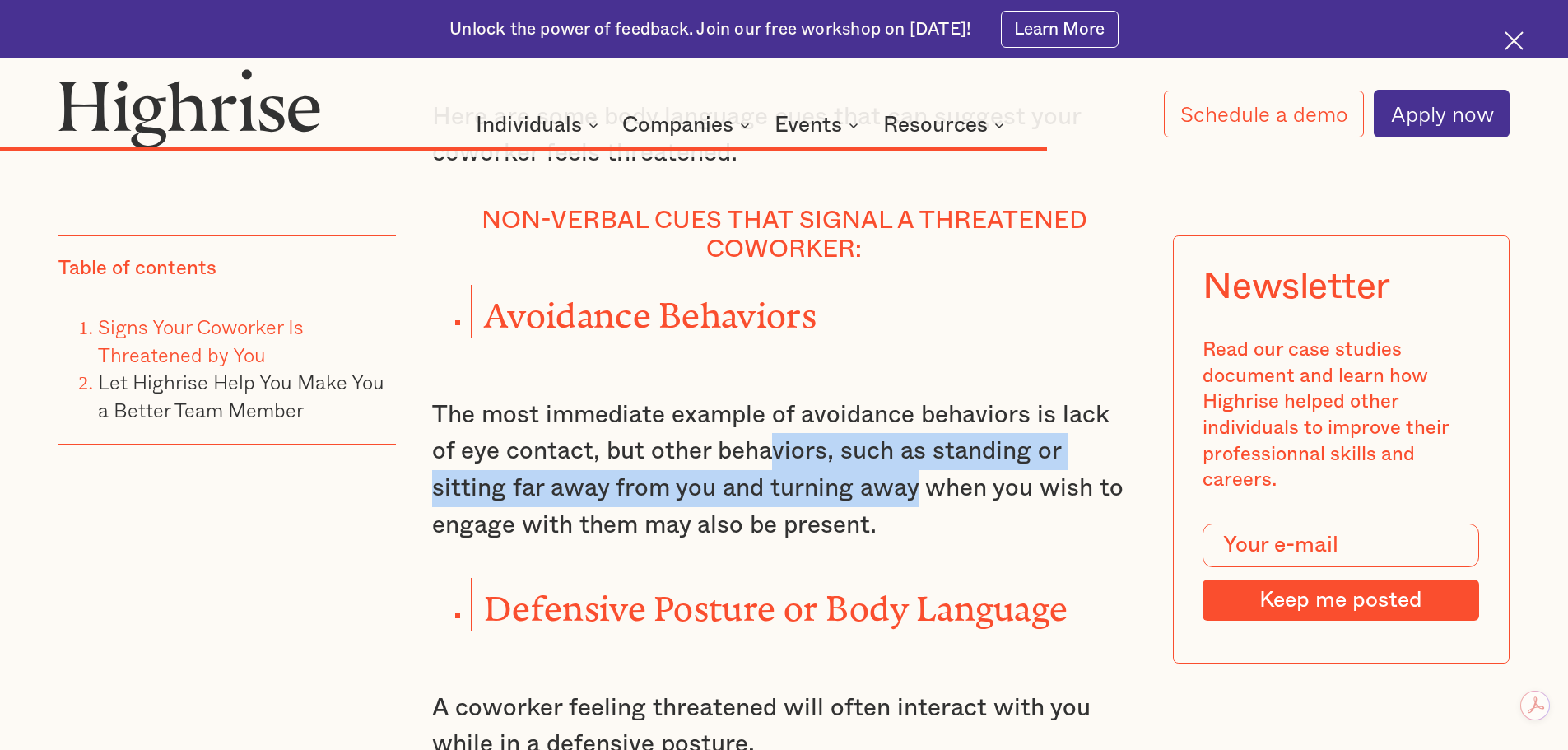
drag, startPoint x: 780, startPoint y: 470, endPoint x: 833, endPoint y: 505, distance: 63.5
click at [833, 505] on p "The most immediate example of avoidance behaviors is lack of eye contact, but o…" at bounding box center [784, 470] width 704 height 147
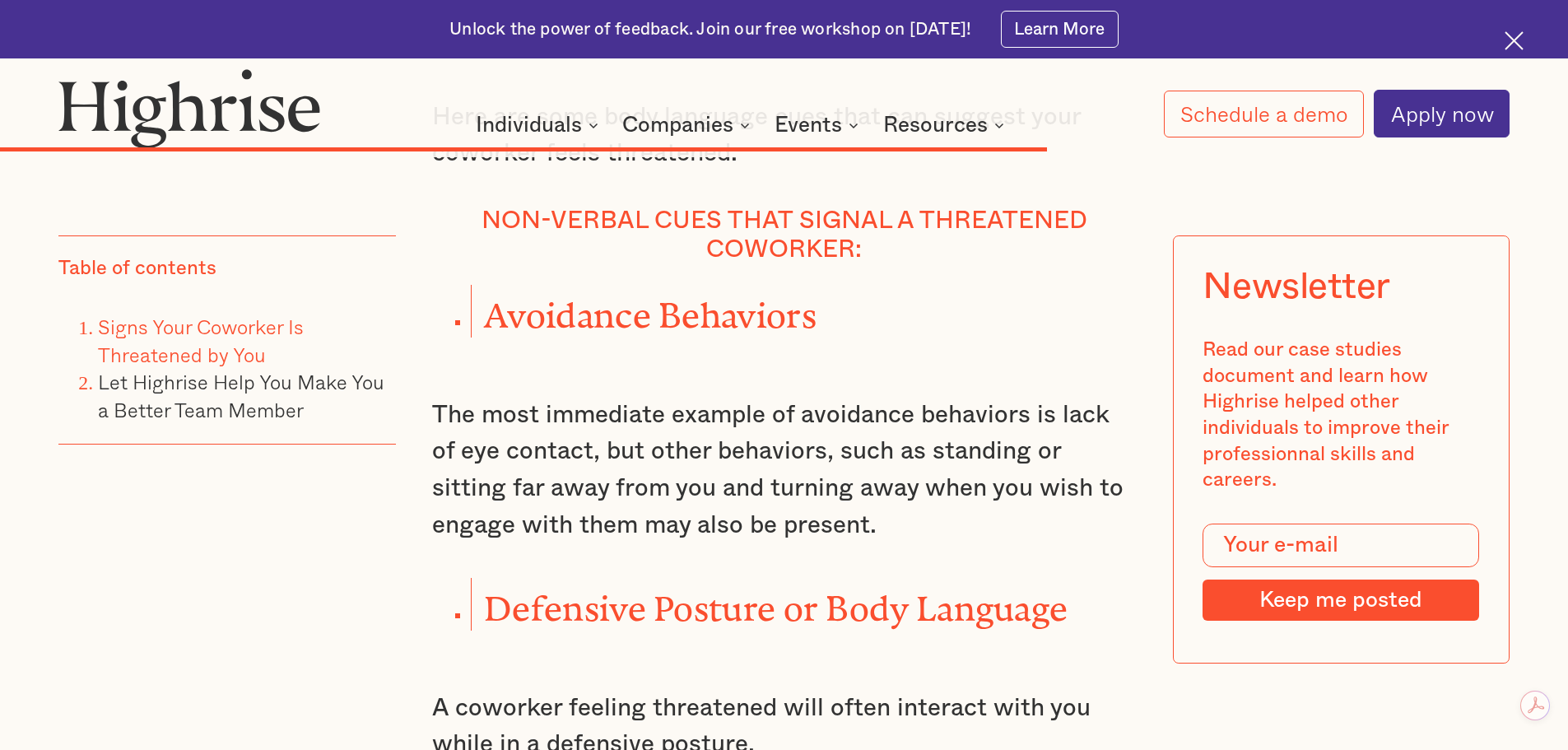
click at [887, 505] on p "The most immediate example of avoidance behaviors is lack of eye contact, but o…" at bounding box center [784, 470] width 704 height 147
click at [617, 480] on p "The most immediate example of avoidance behaviors is lack of eye contact, but o…" at bounding box center [784, 470] width 704 height 147
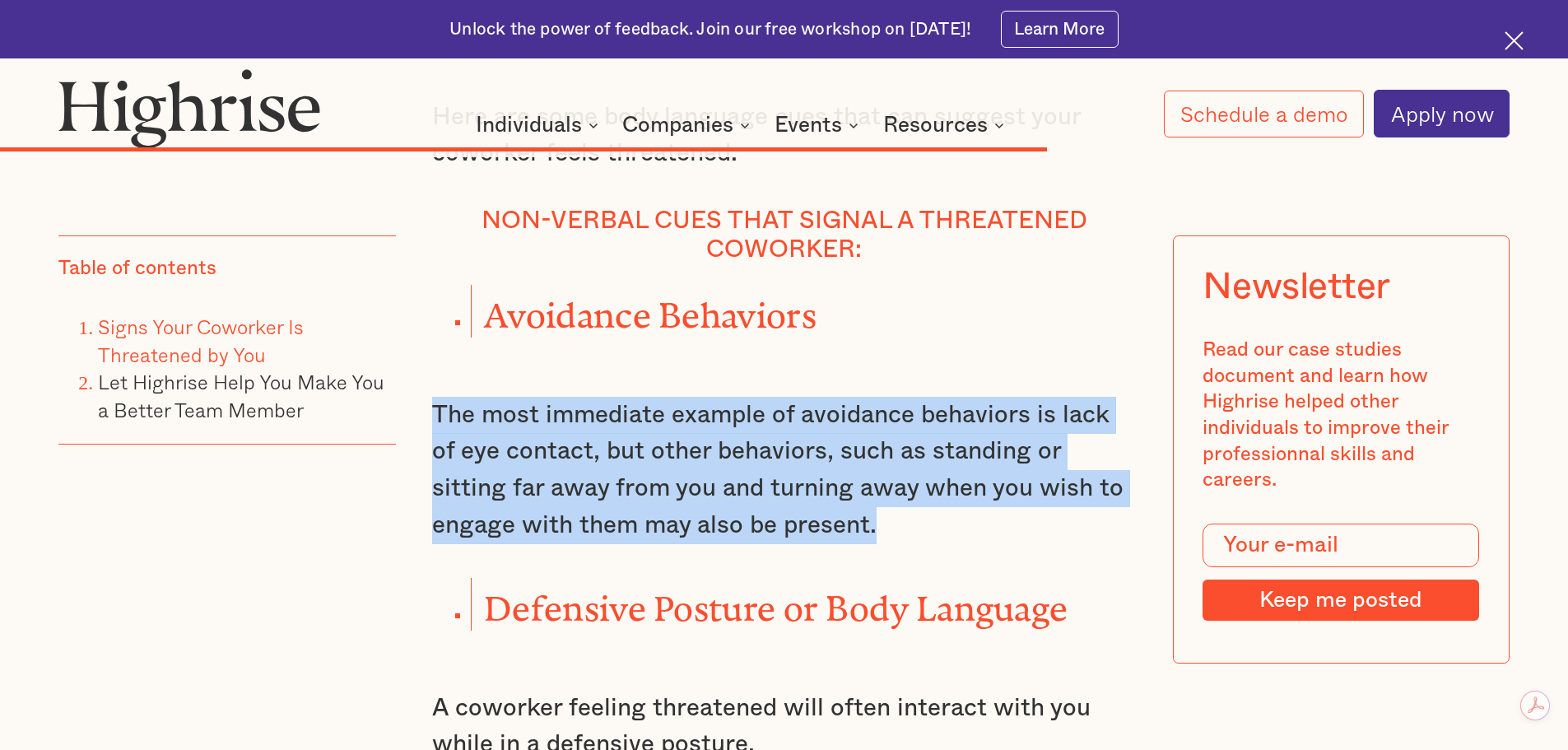
drag, startPoint x: 459, startPoint y: 424, endPoint x: 883, endPoint y: 532, distance: 437.5
click at [909, 530] on p "The most immediate example of avoidance behaviors is lack of eye contact, but o…" at bounding box center [784, 470] width 704 height 147
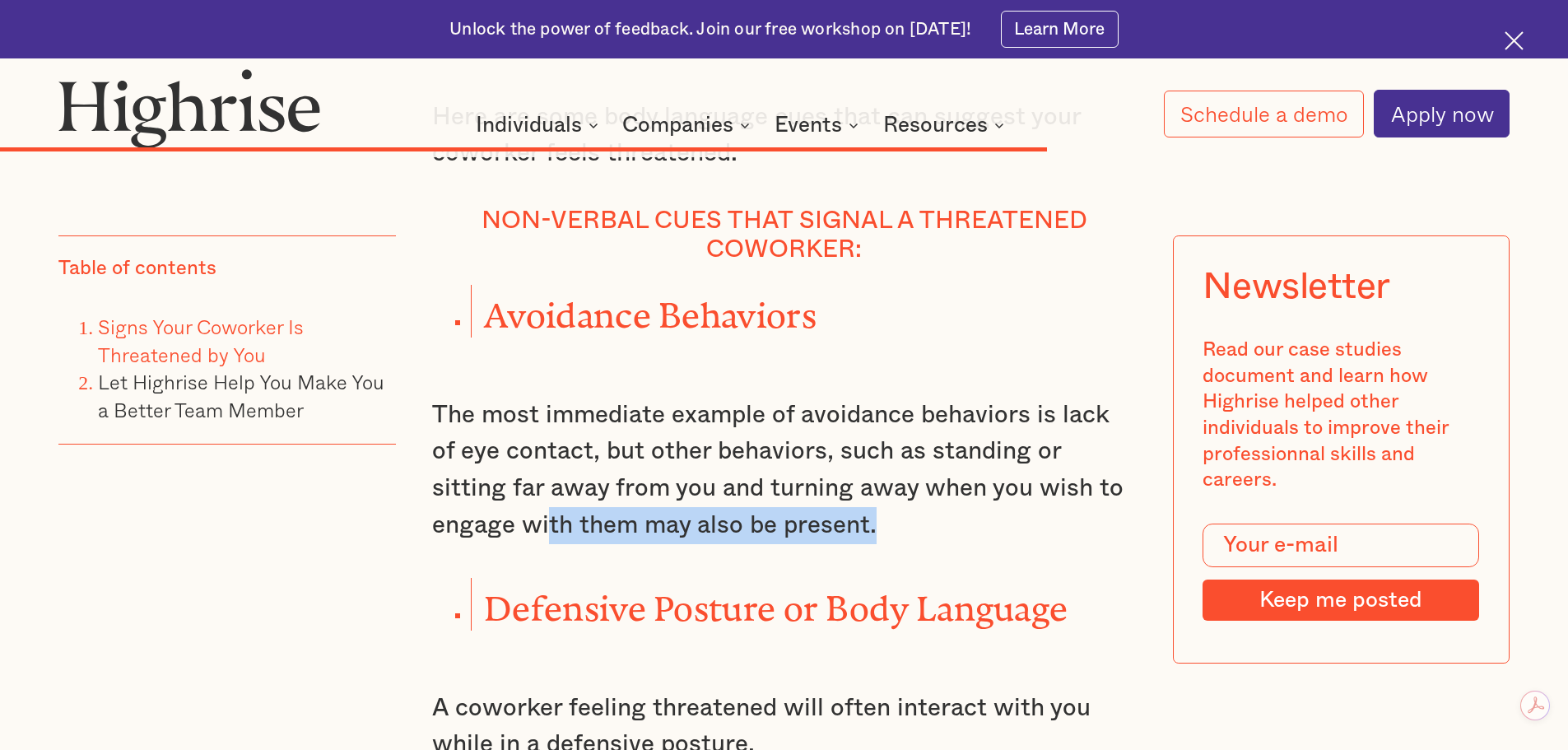
drag, startPoint x: 505, startPoint y: 531, endPoint x: 866, endPoint y: 539, distance: 361.1
click at [855, 544] on p "The most immediate example of avoidance behaviors is lack of eye contact, but o…" at bounding box center [784, 470] width 704 height 147
drag, startPoint x: 880, startPoint y: 538, endPoint x: 692, endPoint y: 515, distance: 189.4
click at [880, 537] on p "The most immediate example of avoidance behaviors is lack of eye contact, but o…" at bounding box center [784, 470] width 704 height 147
click at [605, 485] on p "The most immediate example of avoidance behaviors is lack of eye contact, but o…" at bounding box center [784, 470] width 704 height 147
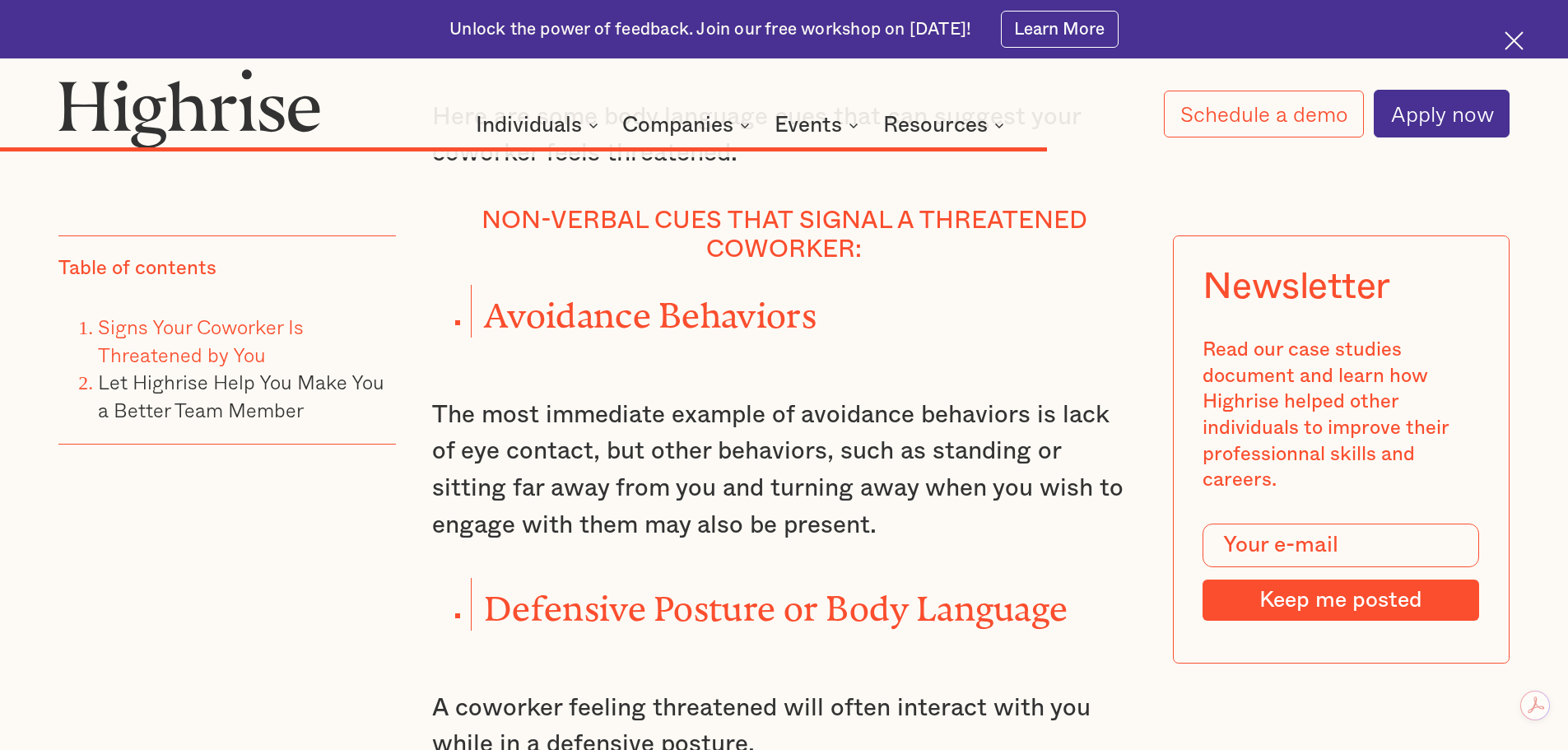
drag, startPoint x: 953, startPoint y: 461, endPoint x: 944, endPoint y: 458, distance: 9.5
click at [951, 461] on p "The most immediate example of avoidance behaviors is lack of eye contact, but o…" at bounding box center [784, 470] width 704 height 147
click at [951, 461] on p "The most immediate example of avoidance behaviors is lack of eye contact, but o…" at bounding box center [784, 470] width 704 height 147
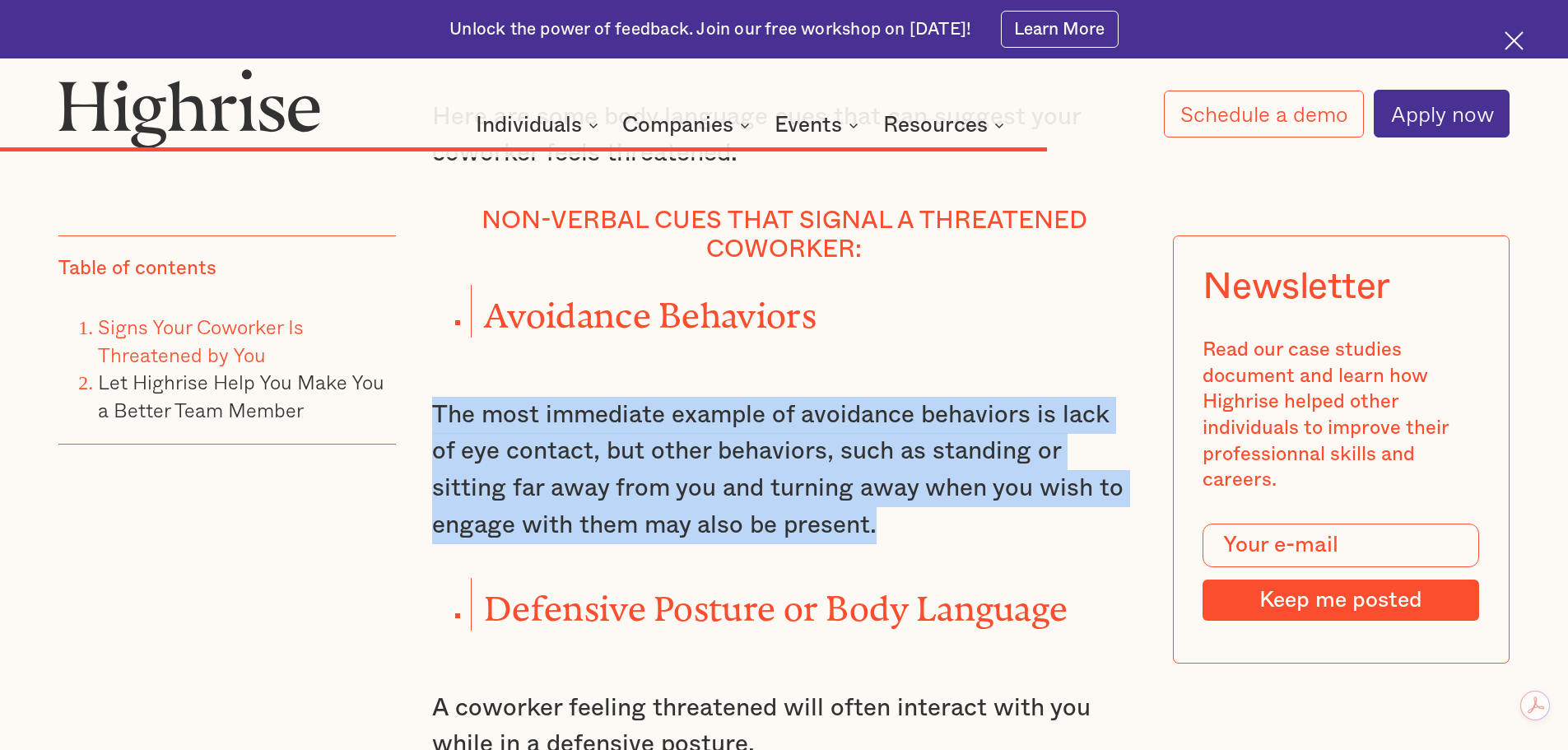
drag, startPoint x: 429, startPoint y: 424, endPoint x: 805, endPoint y: 532, distance: 391.2
click at [805, 532] on p "The most immediate example of avoidance behaviors is lack of eye contact, but o…" at bounding box center [784, 470] width 704 height 147
click at [824, 528] on p "The most immediate example of avoidance behaviors is lack of eye contact, but o…" at bounding box center [784, 470] width 704 height 147
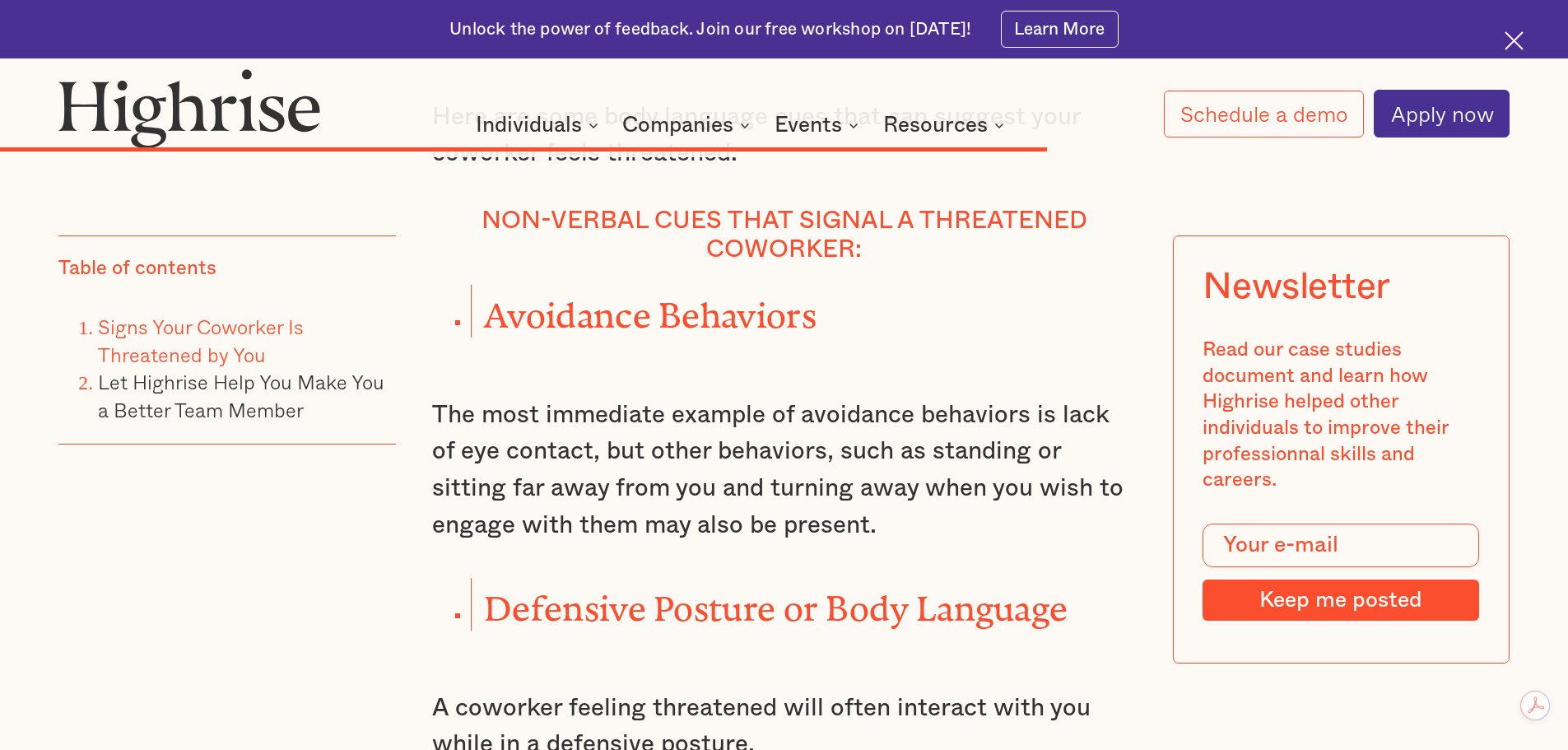
click at [608, 458] on p "The most immediate example of avoidance behaviors is lack of eye contact, but o…" at bounding box center [784, 470] width 704 height 147
click at [607, 458] on p "The most immediate example of avoidance behaviors is lack of eye contact, but o…" at bounding box center [784, 470] width 704 height 147
click at [456, 427] on p "The most immediate example of avoidance behaviors is lack of eye contact, but o…" at bounding box center [784, 470] width 704 height 147
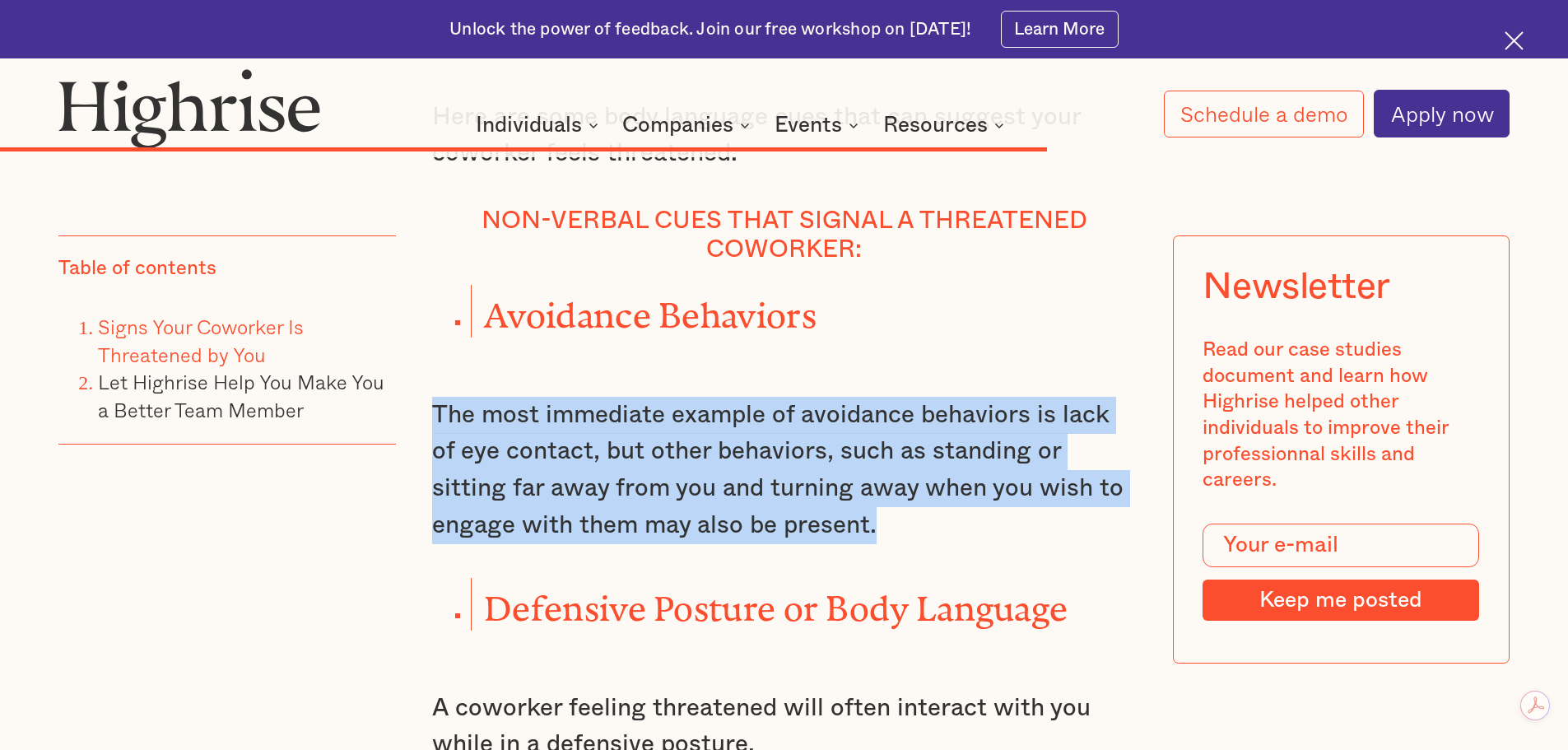
drag, startPoint x: 425, startPoint y: 411, endPoint x: 883, endPoint y: 535, distance: 474.5
drag, startPoint x: 887, startPoint y: 536, endPoint x: 833, endPoint y: 517, distance: 57.2
click at [886, 534] on p "The most immediate example of avoidance behaviors is lack of eye contact, but o…" at bounding box center [784, 470] width 704 height 147
click at [462, 427] on p "The most immediate example of avoidance behaviors is lack of eye contact, but o…" at bounding box center [784, 470] width 704 height 147
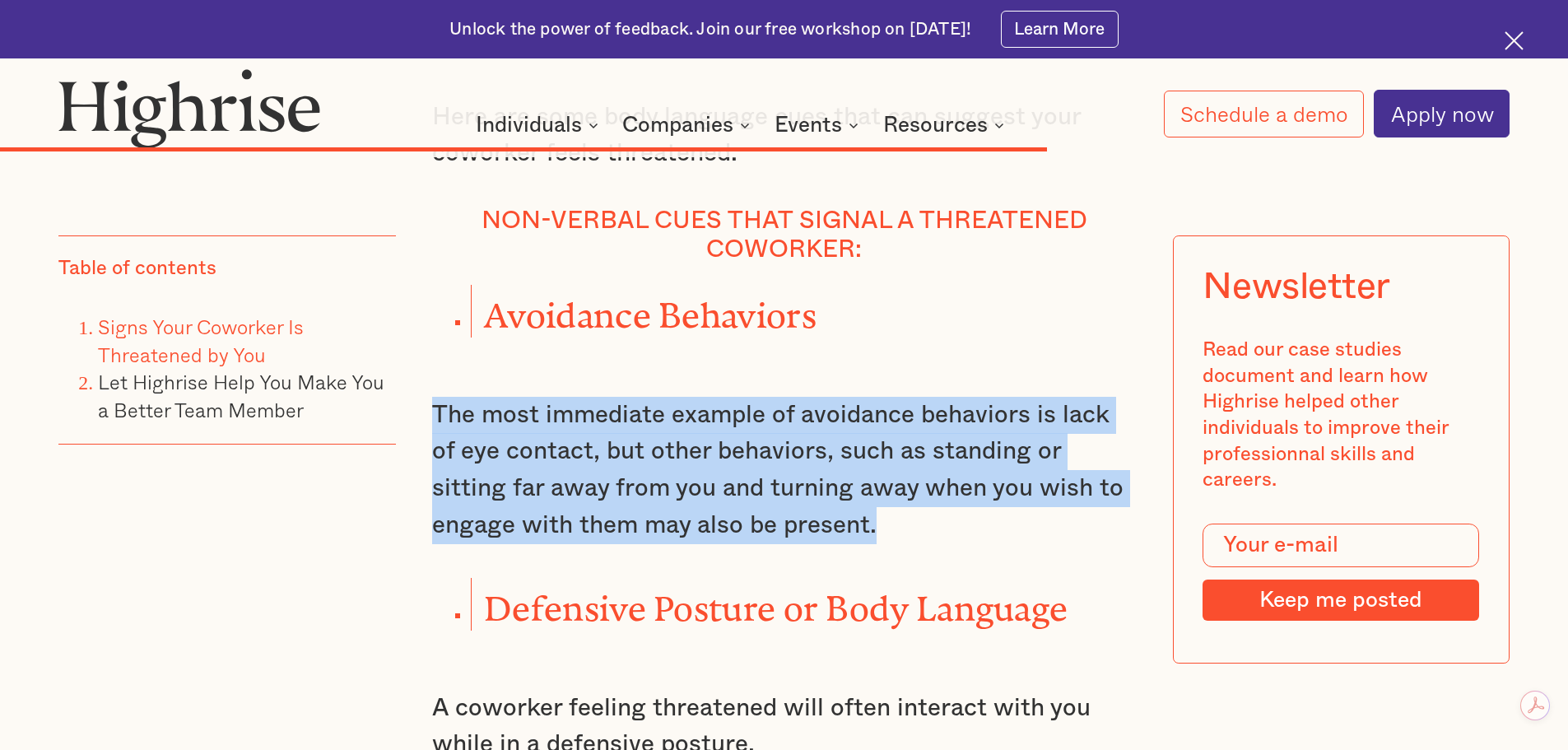
drag, startPoint x: 430, startPoint y: 423, endPoint x: 760, endPoint y: 526, distance: 345.7
click at [847, 544] on p "The most immediate example of avoidance behaviors is lack of eye contact, but o…" at bounding box center [784, 470] width 704 height 147
click at [649, 503] on p "The most immediate example of avoidance behaviors is lack of eye contact, but o…" at bounding box center [784, 470] width 704 height 147
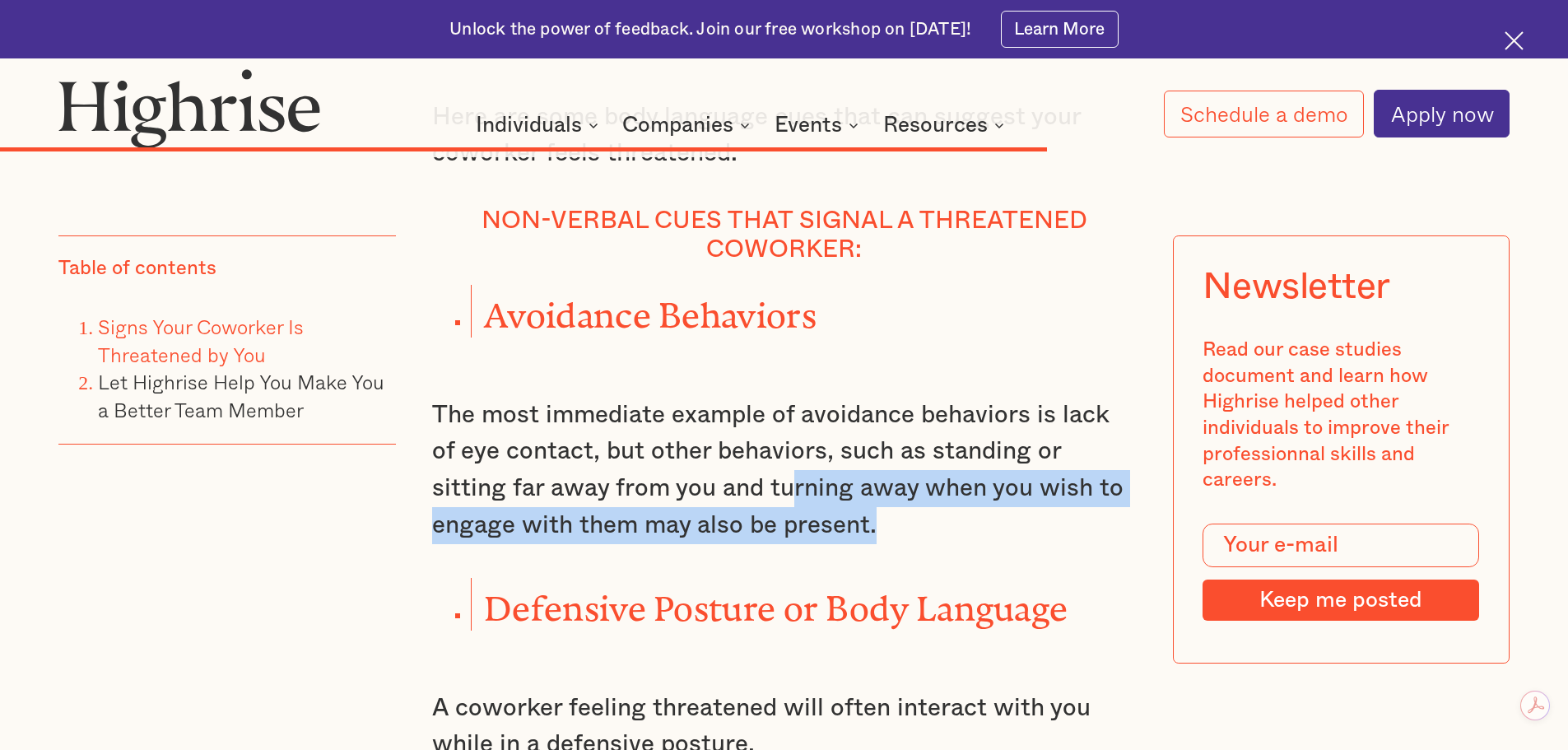
drag, startPoint x: 716, startPoint y: 500, endPoint x: 827, endPoint y: 539, distance: 117.7
click at [827, 539] on p "The most immediate example of avoidance behaviors is lack of eye contact, but o…" at bounding box center [784, 470] width 704 height 147
click at [872, 520] on p "The most immediate example of avoidance behaviors is lack of eye contact, but o…" at bounding box center [784, 470] width 704 height 147
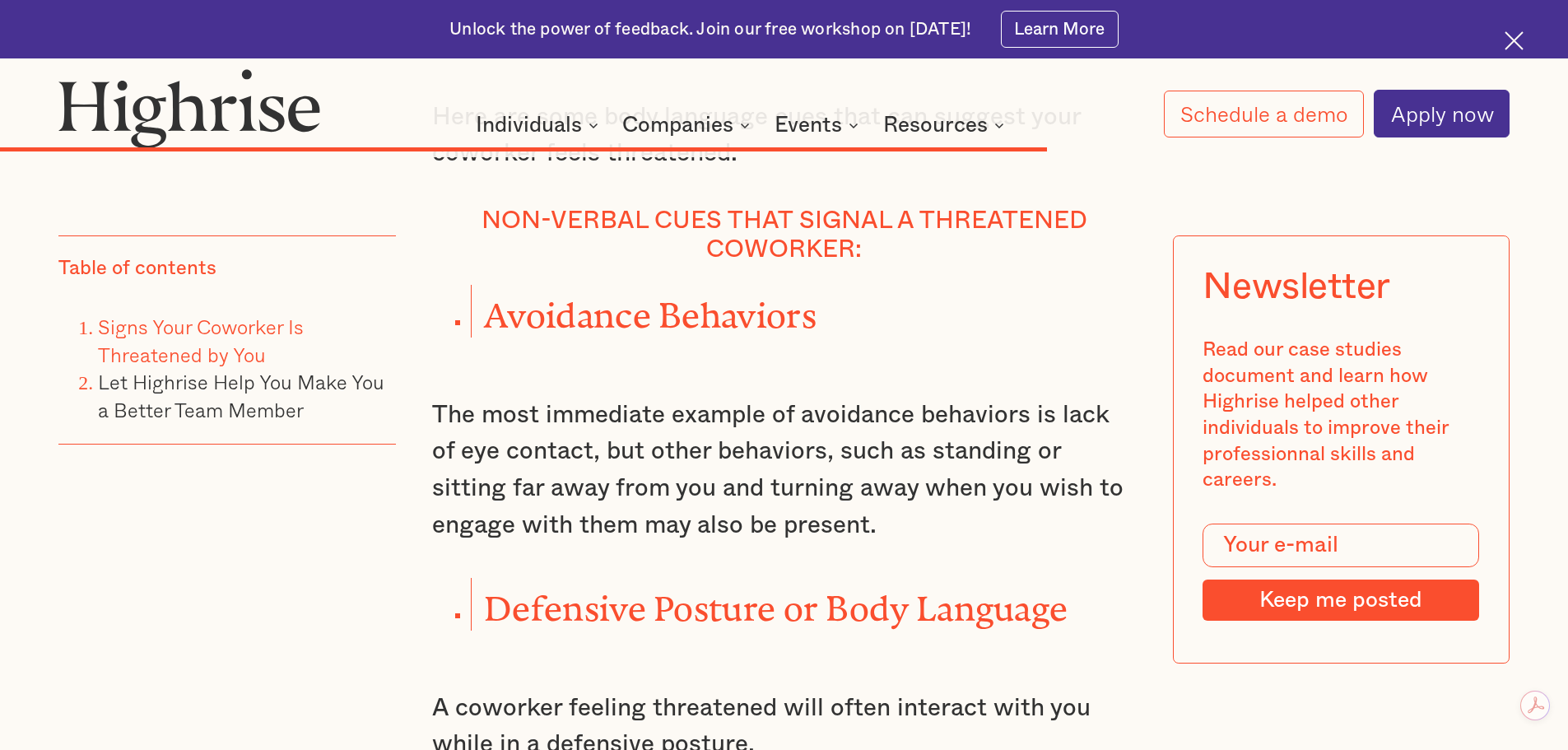
click at [800, 476] on p "The most immediate example of avoidance behaviors is lack of eye contact, but o…" at bounding box center [784, 470] width 704 height 147
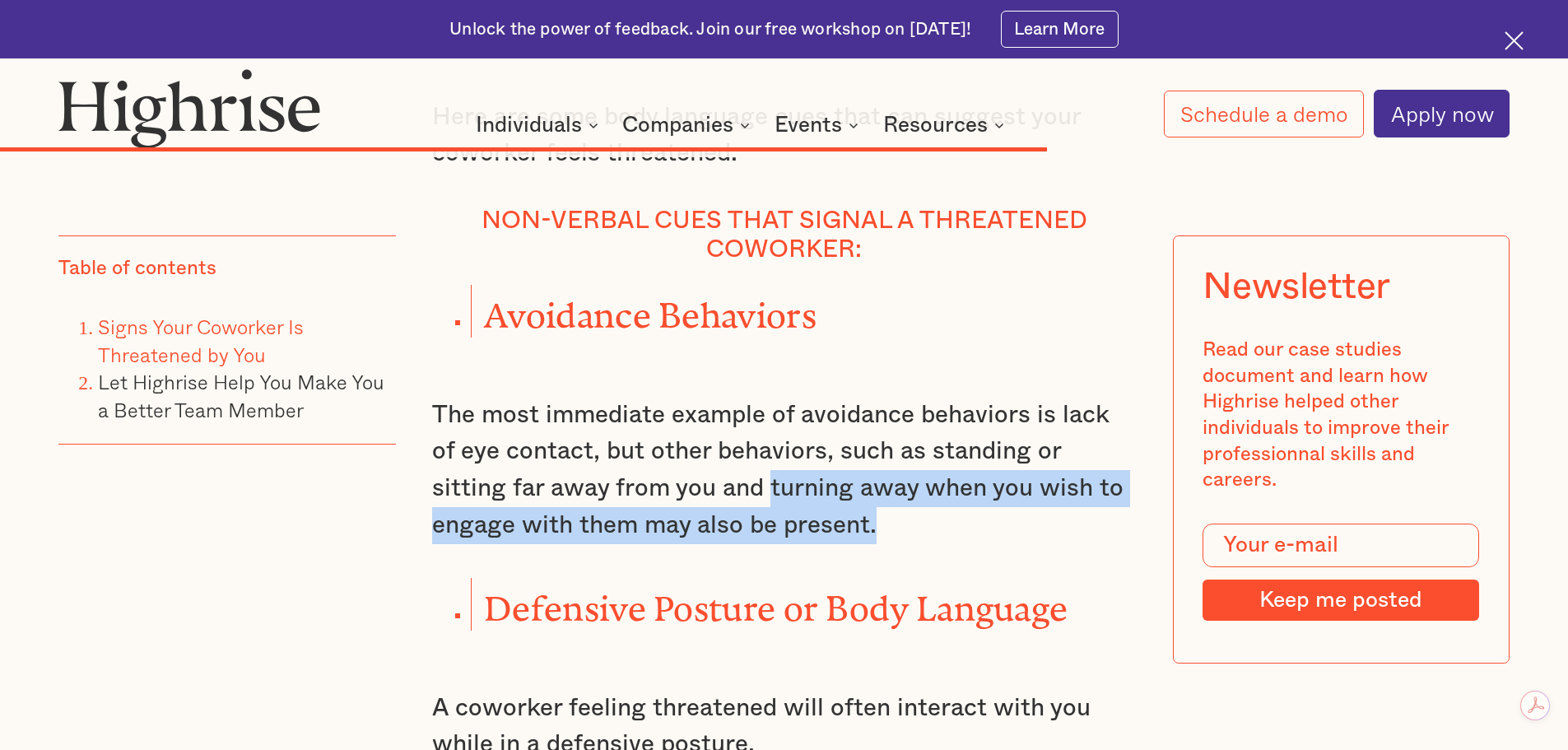
drag, startPoint x: 698, startPoint y: 490, endPoint x: 886, endPoint y: 542, distance: 195.1
click at [885, 542] on p "The most immediate example of avoidance behaviors is lack of eye contact, but o…" at bounding box center [784, 470] width 704 height 147
click at [914, 536] on p "The most immediate example of avoidance behaviors is lack of eye contact, but o…" at bounding box center [784, 470] width 704 height 147
drag, startPoint x: 560, startPoint y: 488, endPoint x: 838, endPoint y: 537, distance: 282.3
click at [797, 541] on p "The most immediate example of avoidance behaviors is lack of eye contact, but o…" at bounding box center [784, 470] width 704 height 147
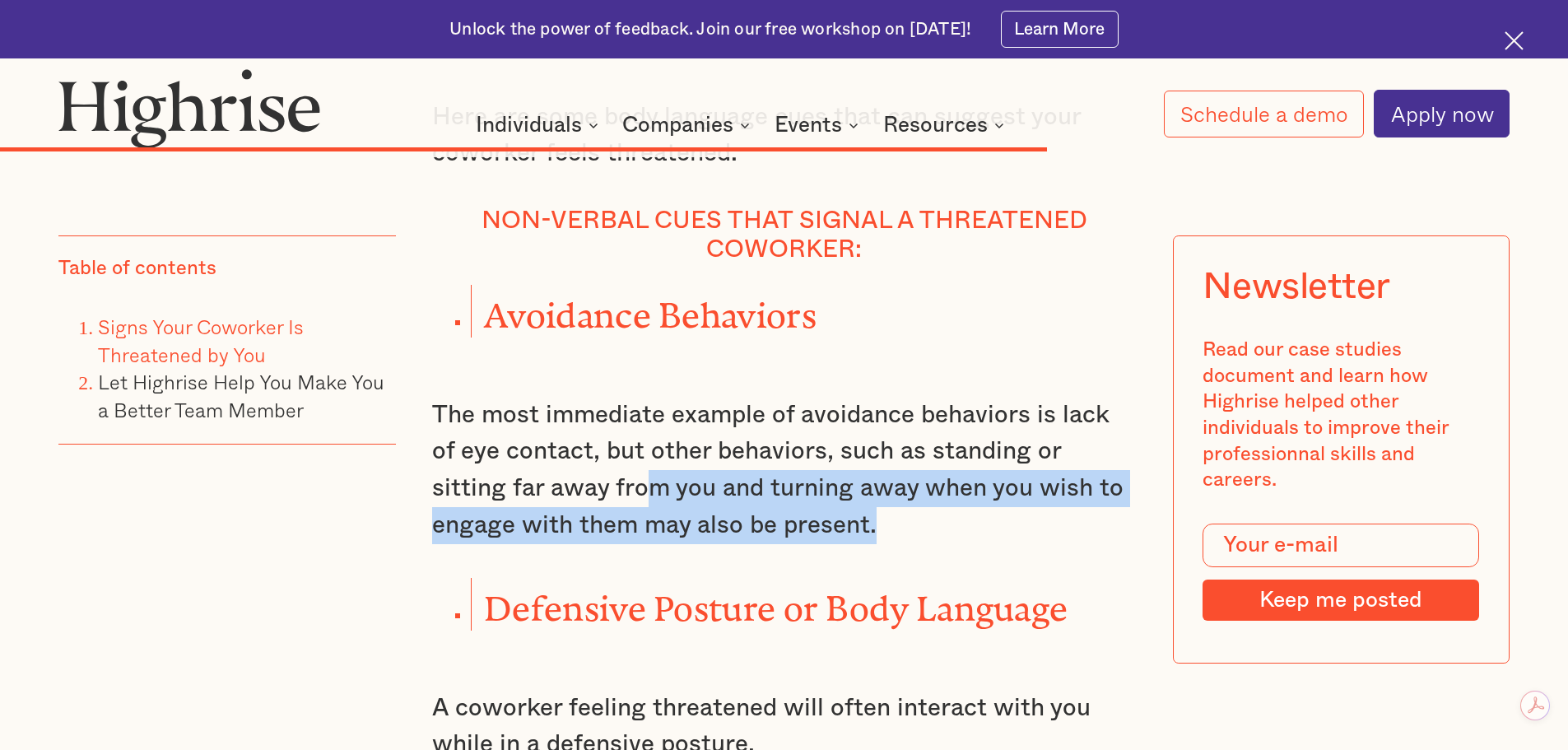
click at [888, 531] on p "The most immediate example of avoidance behaviors is lack of eye contact, but o…" at bounding box center [784, 470] width 704 height 147
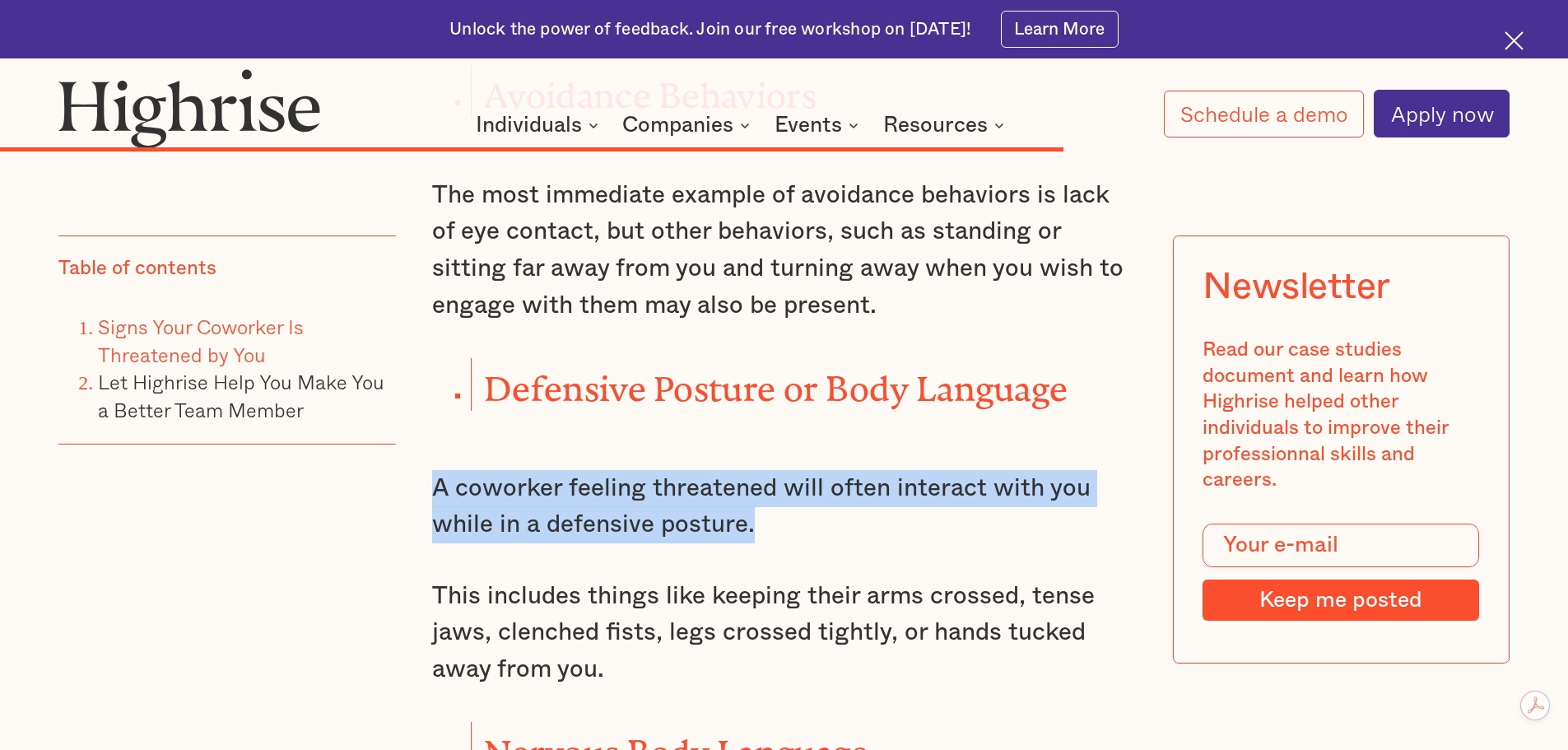
drag, startPoint x: 429, startPoint y: 481, endPoint x: 847, endPoint y: 524, distance: 420.2
click at [842, 520] on p "A coworker feeling threatened will often interact with you while in a defensive…" at bounding box center [784, 507] width 704 height 73
drag, startPoint x: 866, startPoint y: 530, endPoint x: 773, endPoint y: 520, distance: 93.5
click at [866, 529] on p "A coworker feeling threatened will often interact with you while in a defensive…" at bounding box center [784, 507] width 704 height 73
click at [560, 506] on p "A coworker feeling threatened will often interact with you while in a defensive…" at bounding box center [784, 507] width 704 height 73
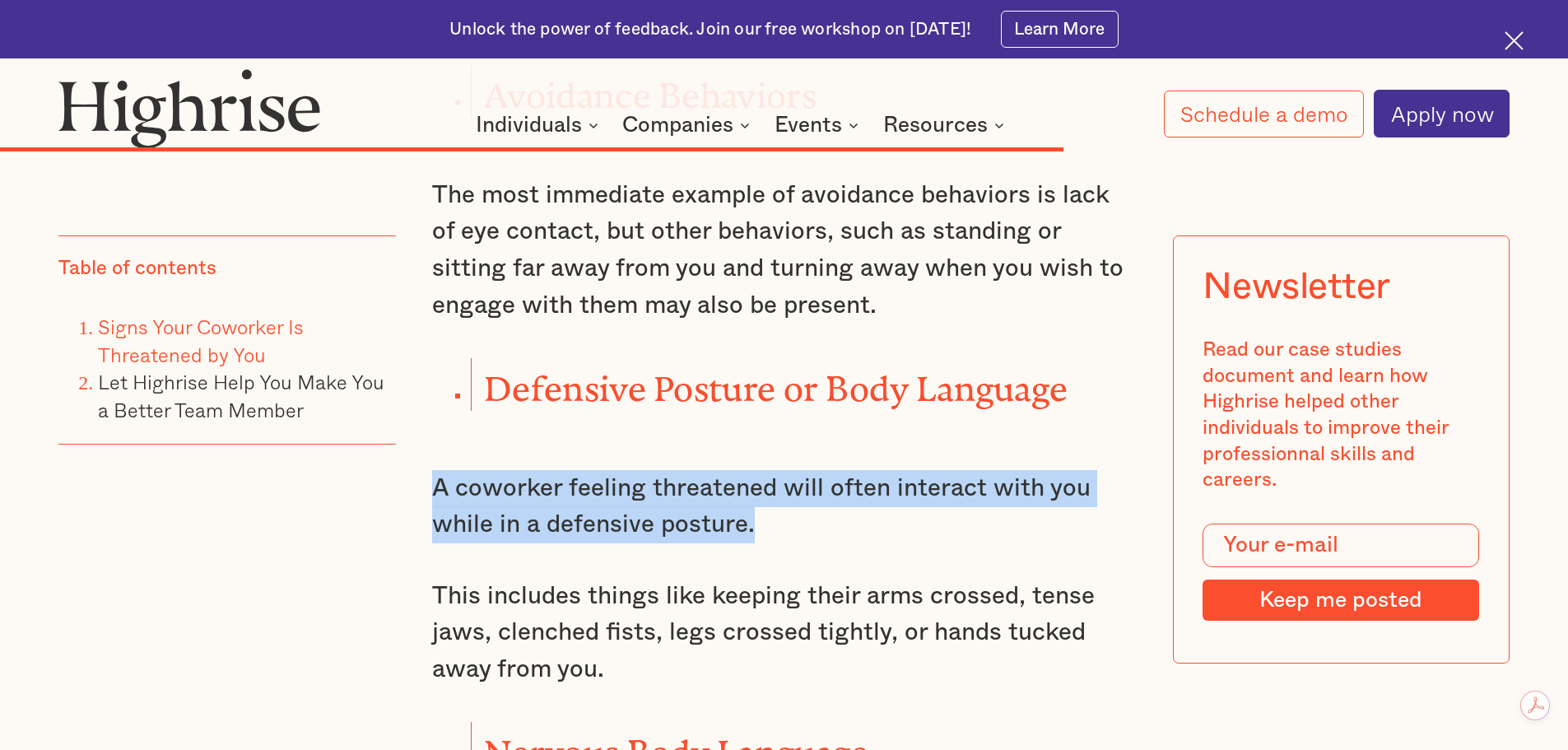
drag, startPoint x: 432, startPoint y: 493, endPoint x: 805, endPoint y: 527, distance: 374.5
click at [805, 527] on p "A coworker feeling threatened will often interact with you while in a defensive…" at bounding box center [784, 507] width 704 height 73
drag, startPoint x: 855, startPoint y: 524, endPoint x: 674, endPoint y: 496, distance: 183.2
click at [855, 523] on p "A coworker feeling threatened will often interact with you while in a defensive…" at bounding box center [784, 507] width 704 height 73
click at [532, 490] on p "A coworker feeling threatened will often interact with you while in a defensive…" at bounding box center [784, 507] width 704 height 73
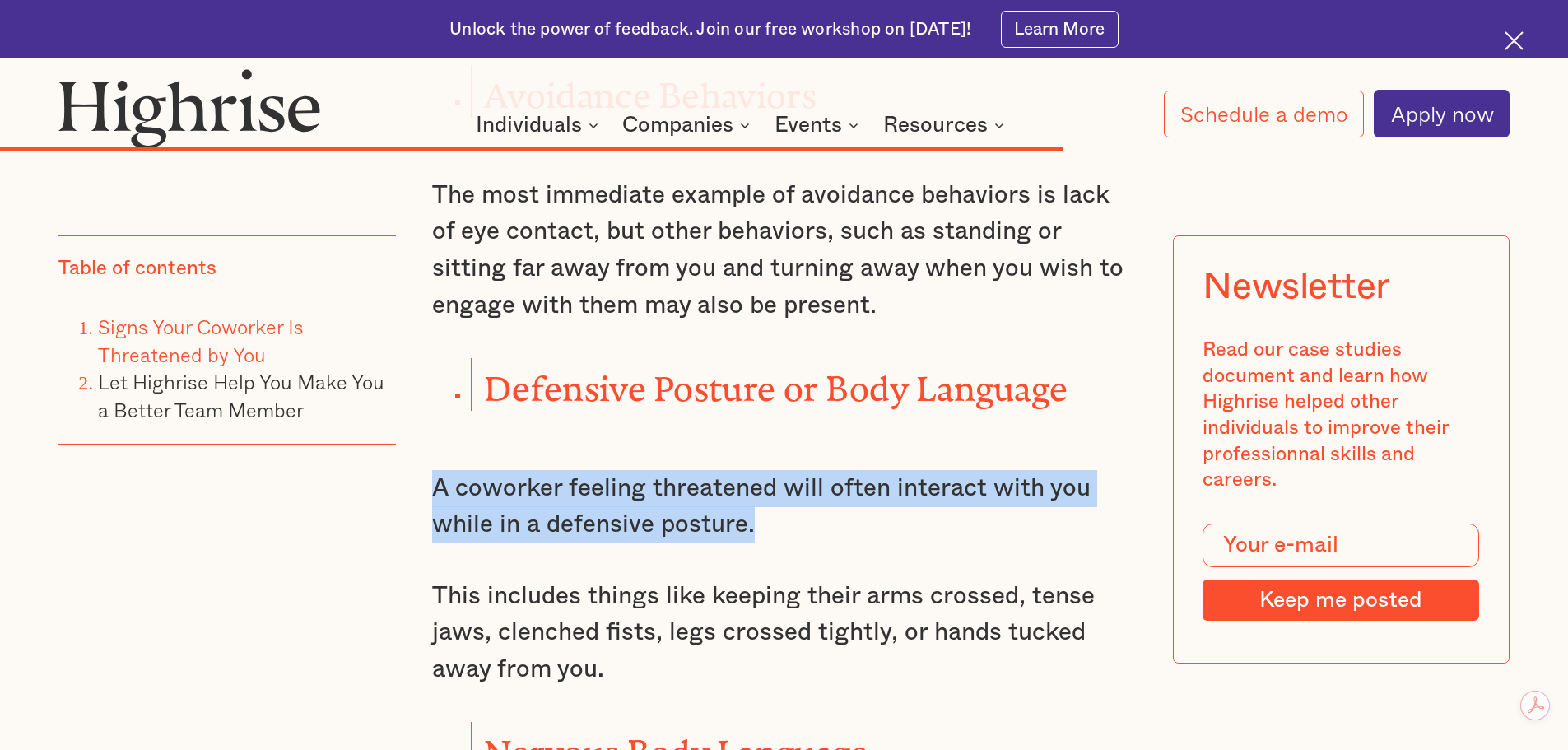
drag, startPoint x: 434, startPoint y: 494, endPoint x: 771, endPoint y: 528, distance: 338.7
click at [771, 528] on p "A coworker feeling threatened will often interact with you while in a defensive…" at bounding box center [784, 507] width 704 height 73
click at [868, 528] on p "A coworker feeling threatened will often interact with you while in a defensive…" at bounding box center [784, 507] width 704 height 73
click at [709, 486] on p "A coworker feeling threatened will often interact with you while in a defensive…" at bounding box center [784, 507] width 704 height 73
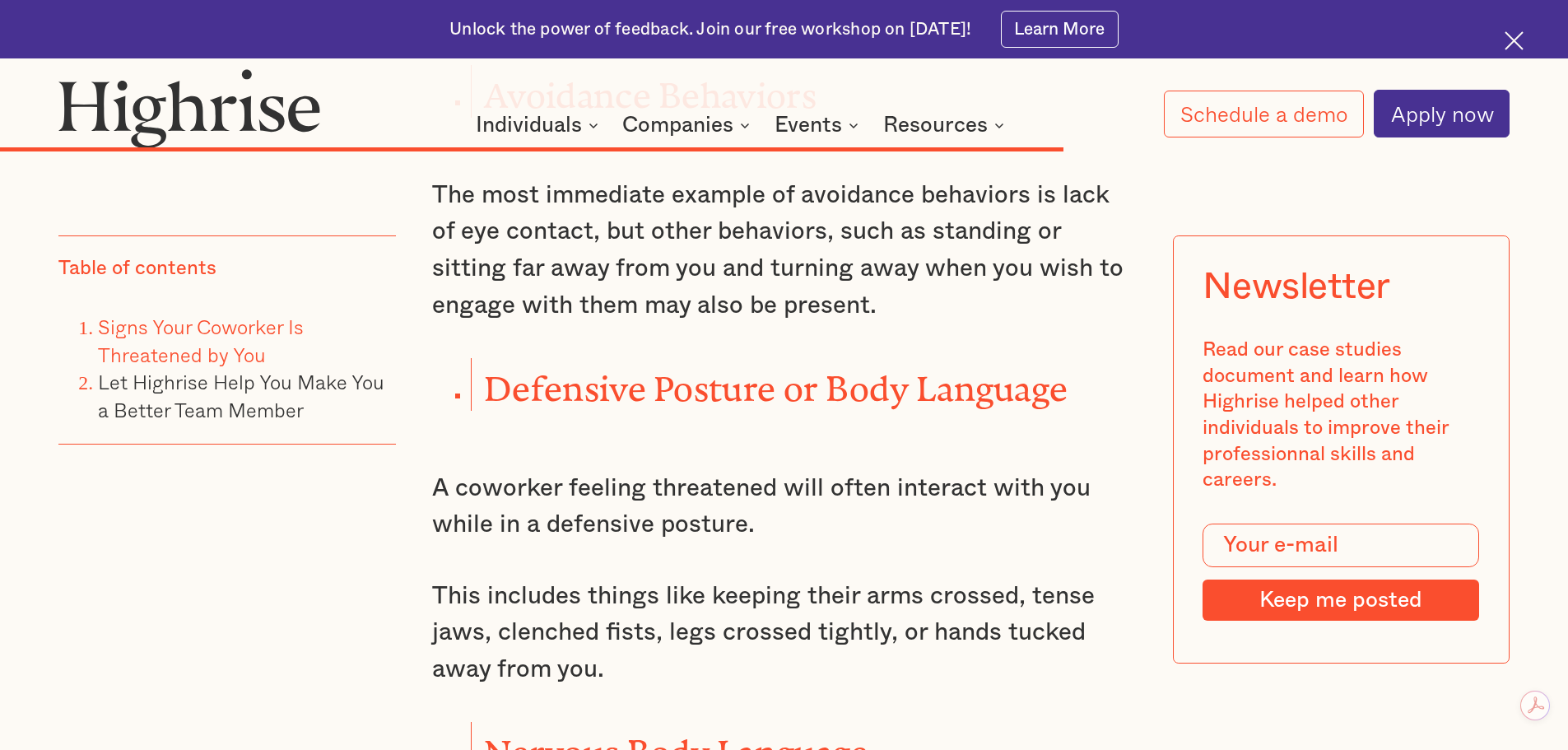
click at [906, 530] on p "A coworker feeling threatened will often interact with you while in a defensive…" at bounding box center [784, 507] width 704 height 73
click at [579, 486] on p "A coworker feeling threatened will often interact with you while in a defensive…" at bounding box center [784, 507] width 704 height 73
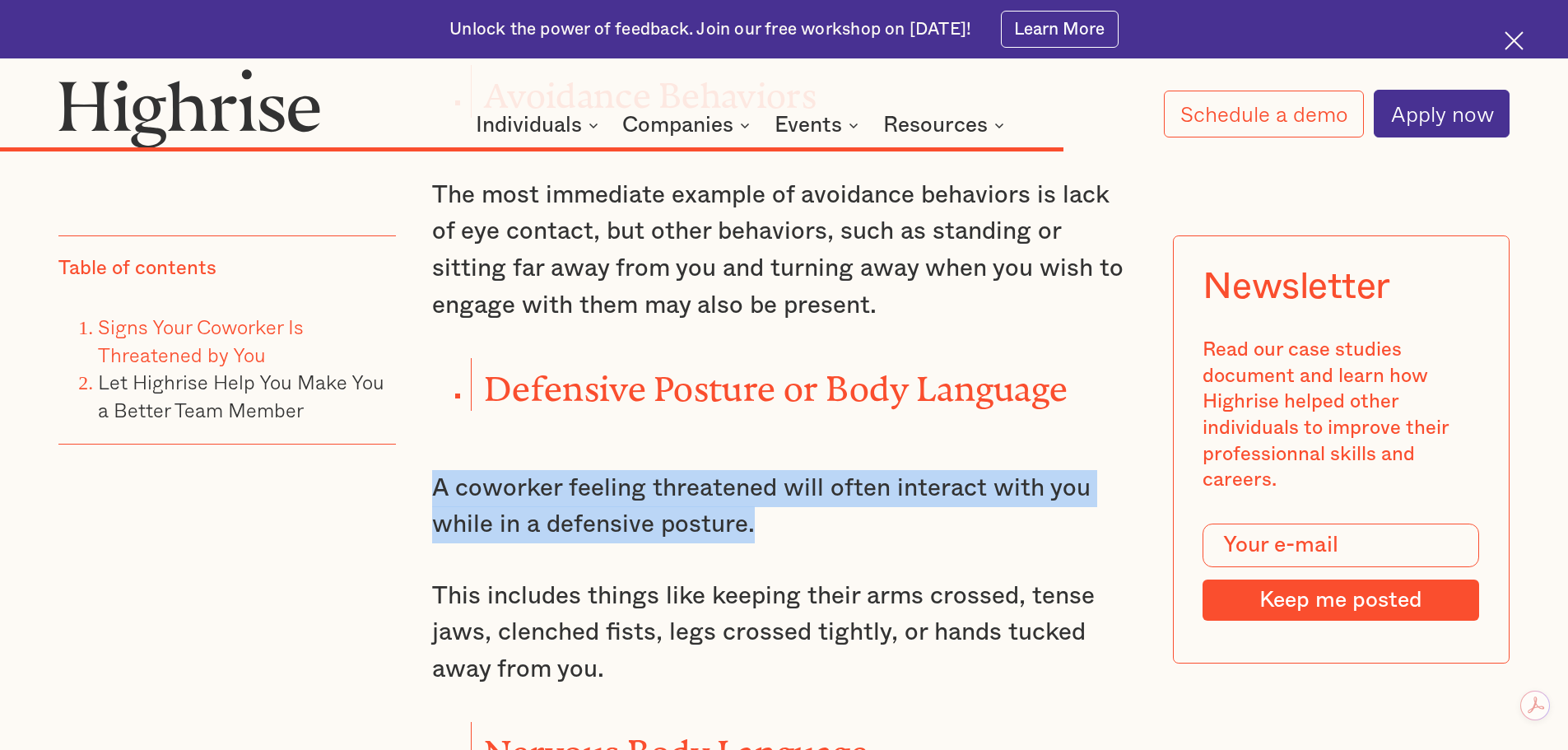
drag, startPoint x: 430, startPoint y: 499, endPoint x: 818, endPoint y: 539, distance: 390.1
click at [818, 539] on p "A coworker feeling threatened will often interact with you while in a defensive…" at bounding box center [784, 507] width 704 height 73
click at [891, 531] on p "A coworker feeling threatened will often interact with you while in a defensive…" at bounding box center [784, 507] width 704 height 73
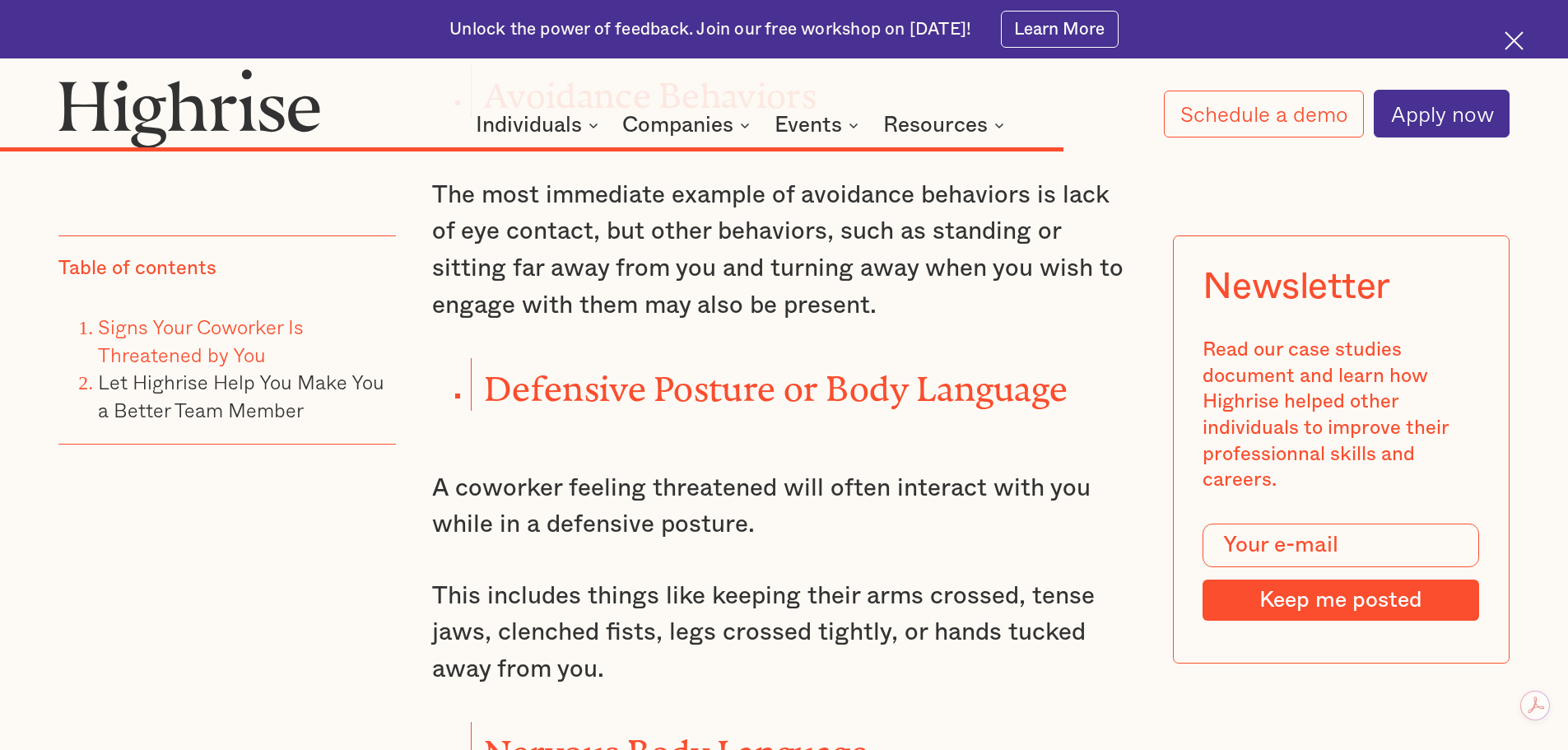
click at [889, 531] on p "A coworker feeling threatened will often interact with you while in a defensive…" at bounding box center [784, 507] width 704 height 73
click at [523, 504] on p "A coworker feeling threatened will often interact with you while in a defensive…" at bounding box center [784, 507] width 704 height 73
click at [446, 496] on p "A coworker feeling threatened will often interact with you while in a defensive…" at bounding box center [784, 507] width 704 height 73
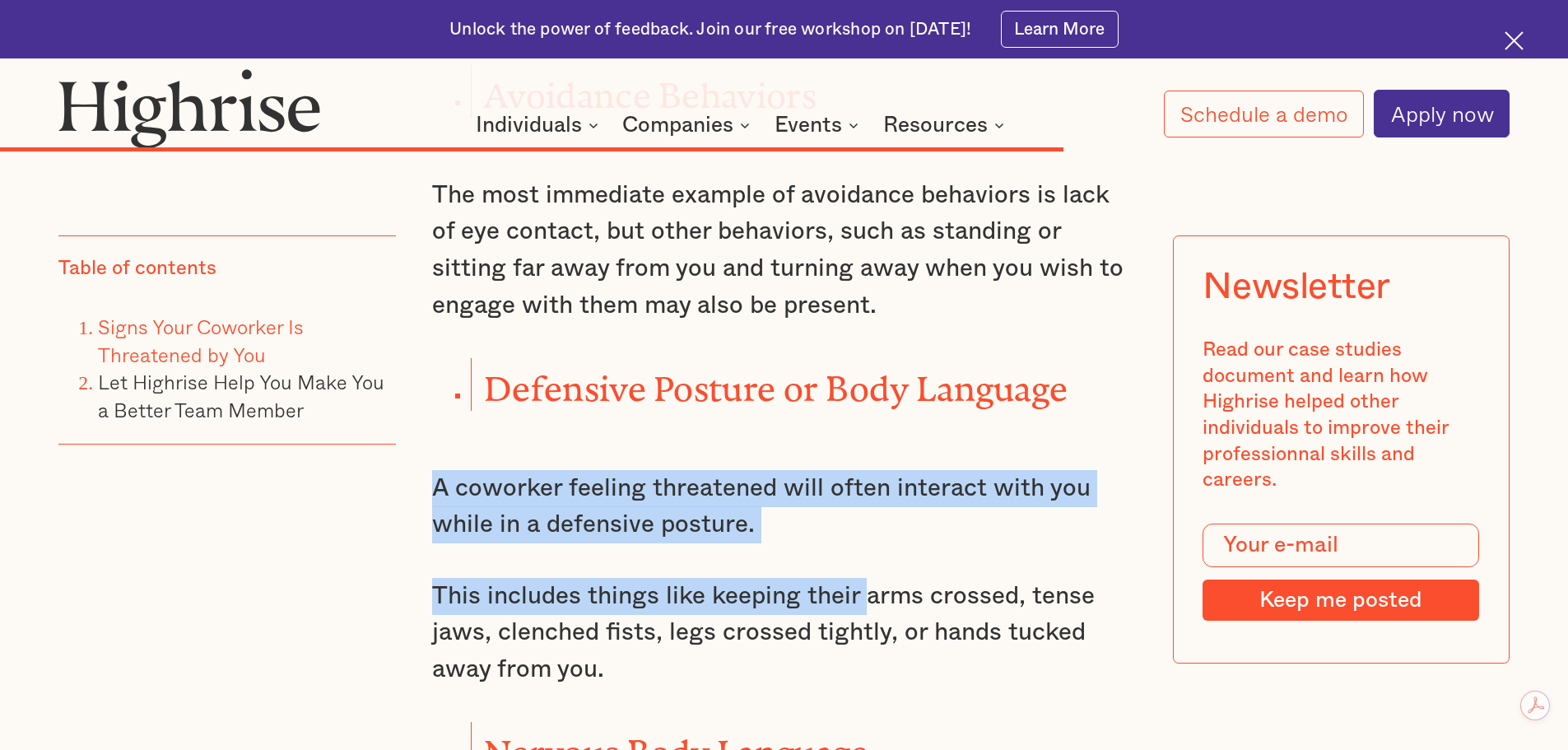
drag, startPoint x: 424, startPoint y: 501, endPoint x: 861, endPoint y: 552, distance: 440.0
click at [602, 496] on p "A coworker feeling threatened will often interact with you while in a defensive…" at bounding box center [784, 507] width 704 height 73
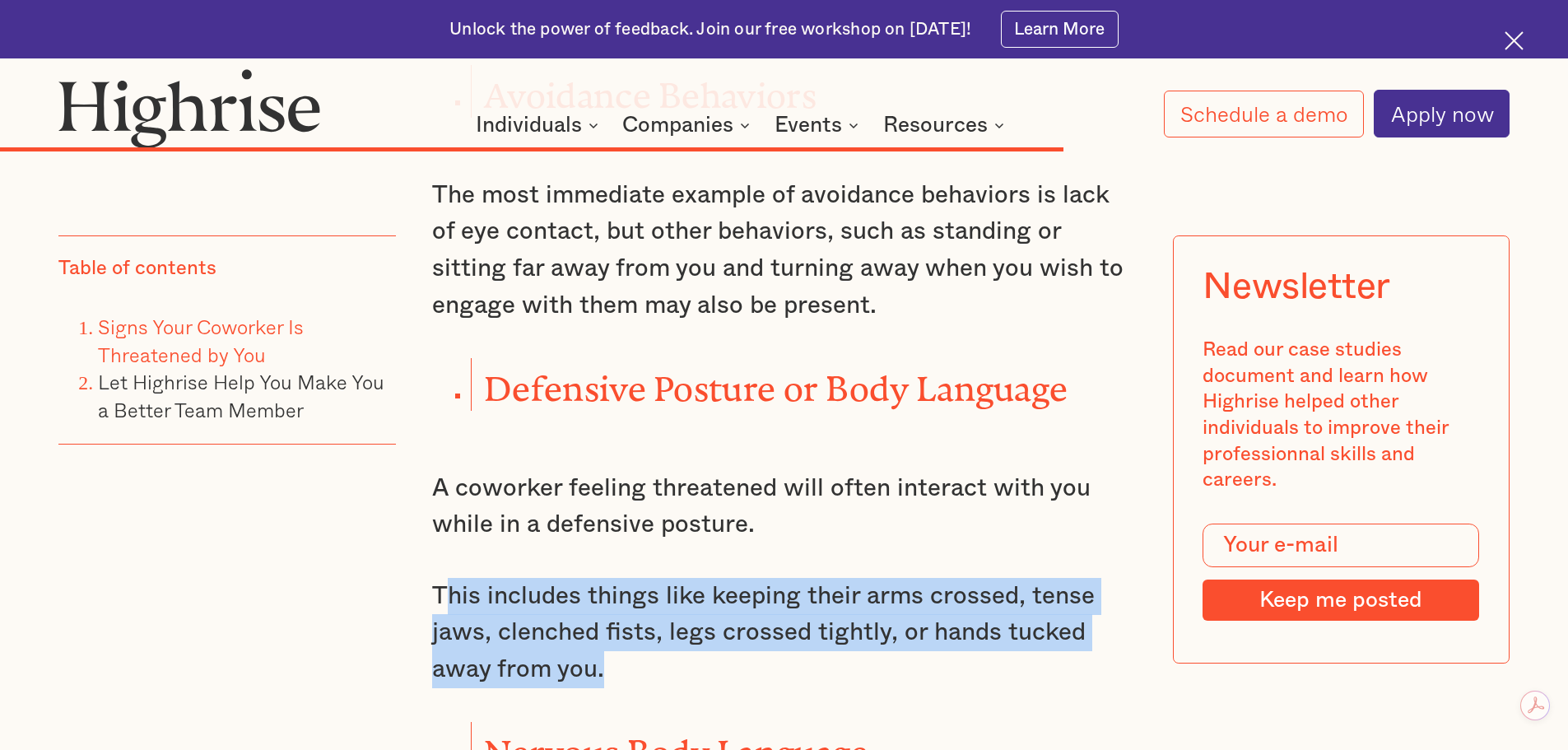
drag, startPoint x: 440, startPoint y: 596, endPoint x: 700, endPoint y: 678, distance: 272.6
click at [700, 678] on p "This includes things like keeping their arms crossed, tense jaws, clenched fist…" at bounding box center [784, 633] width 704 height 111
click at [754, 626] on p "This includes things like keeping their arms crossed, tense jaws, clenched fist…" at bounding box center [784, 633] width 704 height 111
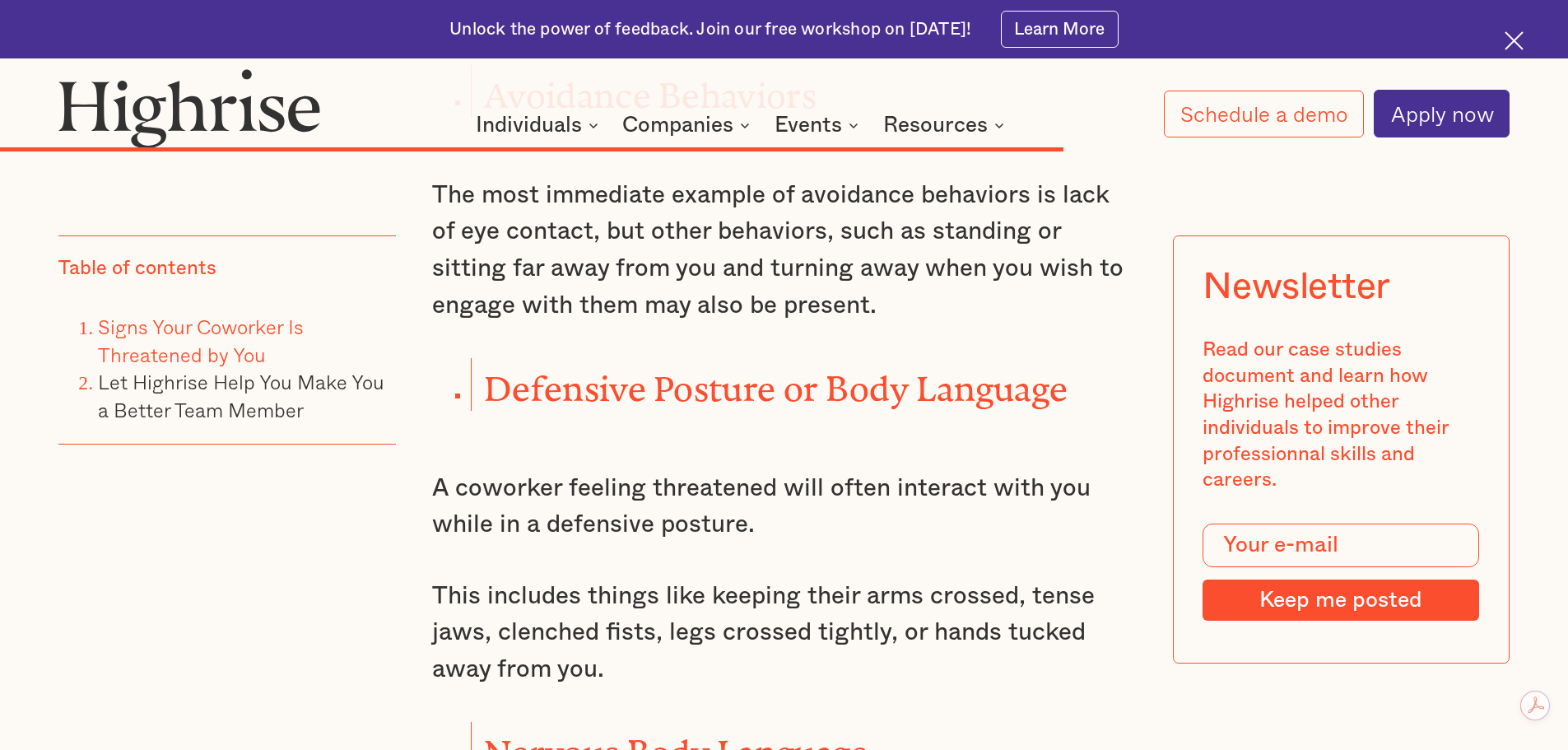
click at [434, 598] on p "This includes things like keeping their arms crossed, tense jaws, clenched fist…" at bounding box center [784, 633] width 704 height 111
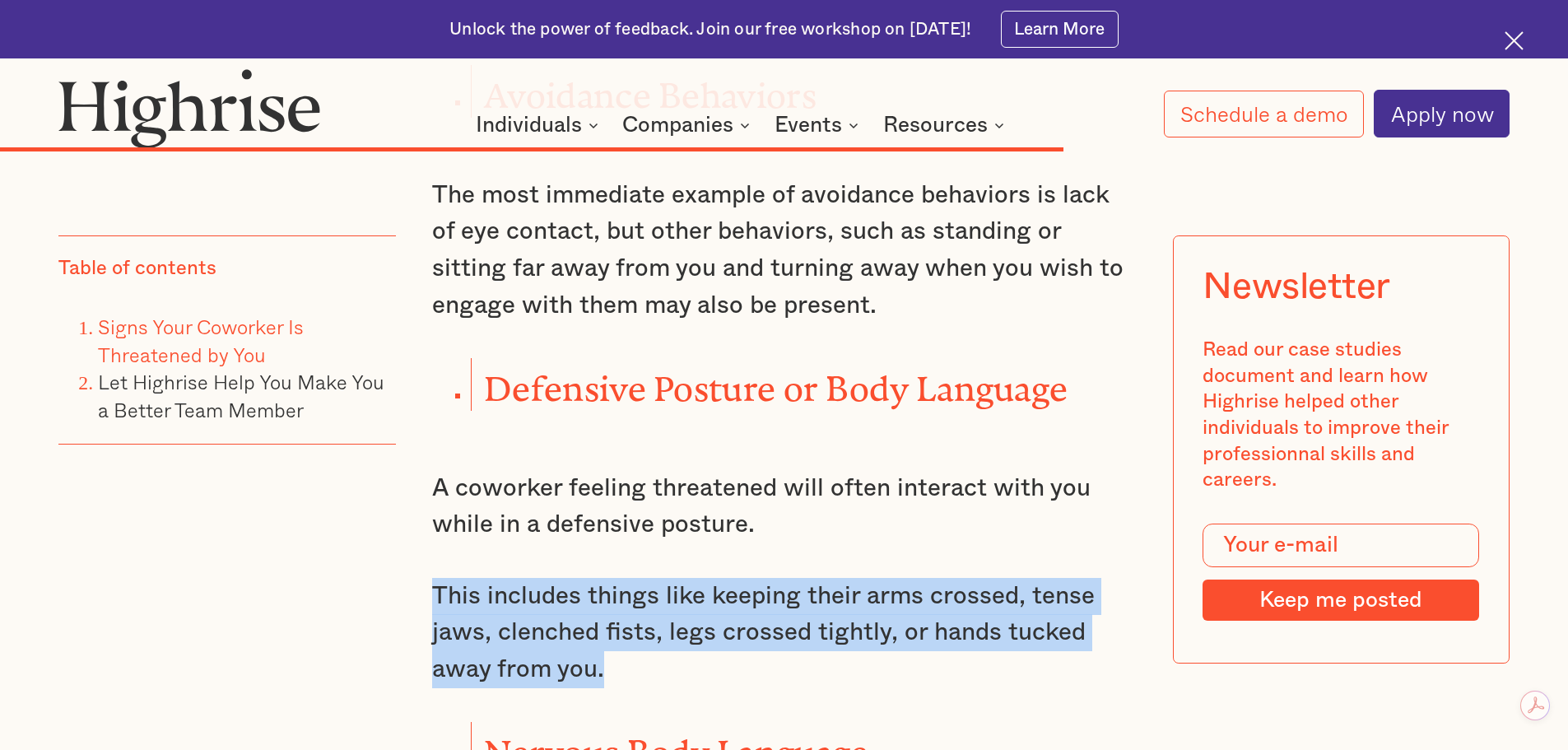
drag, startPoint x: 434, startPoint y: 598, endPoint x: 668, endPoint y: 670, distance: 244.8
click at [668, 670] on p "This includes things like keeping their arms crossed, tense jaws, clenched fist…" at bounding box center [784, 633] width 704 height 111
click at [793, 635] on p "This includes things like keeping their arms crossed, tense jaws, clenched fist…" at bounding box center [784, 633] width 704 height 111
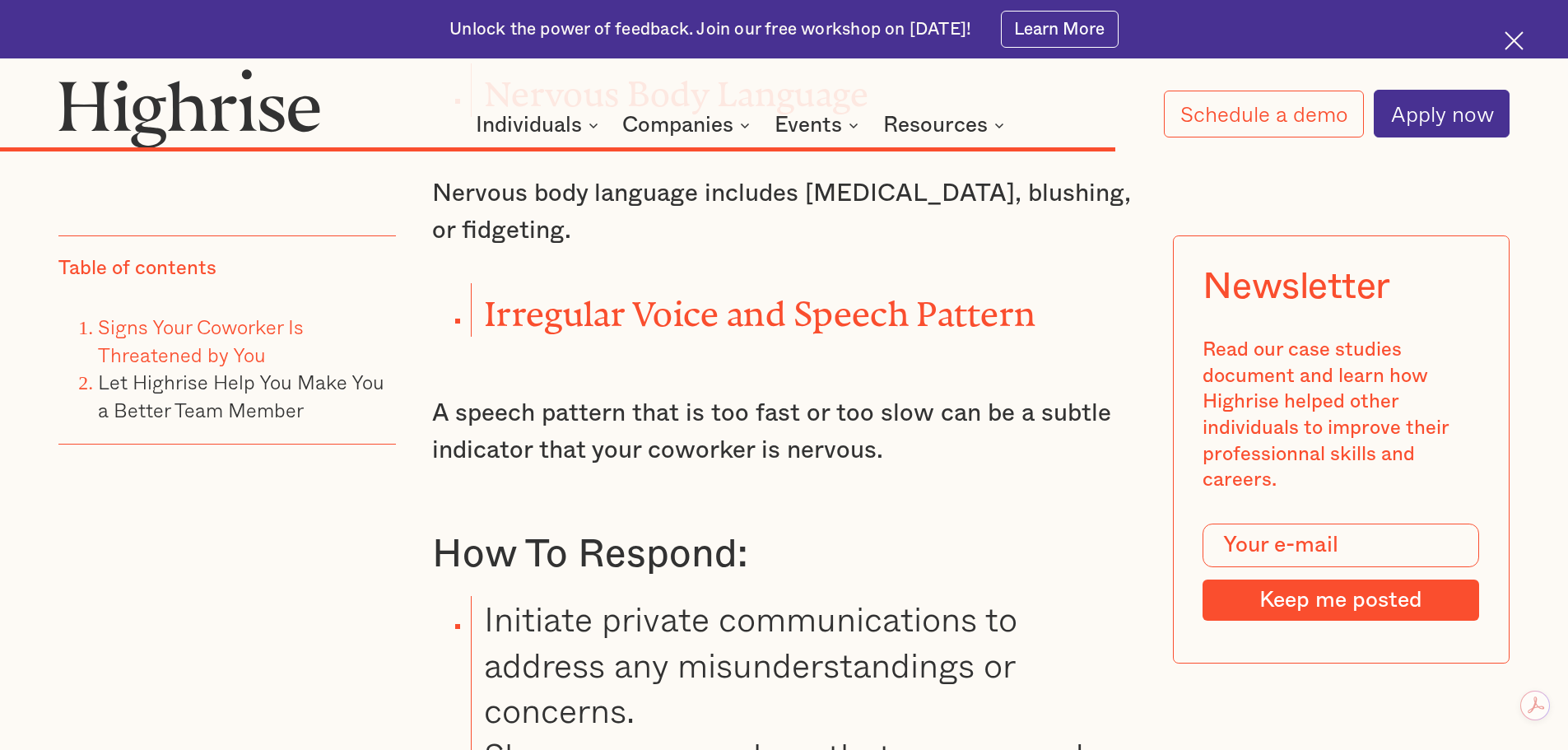
scroll to position [15802, 0]
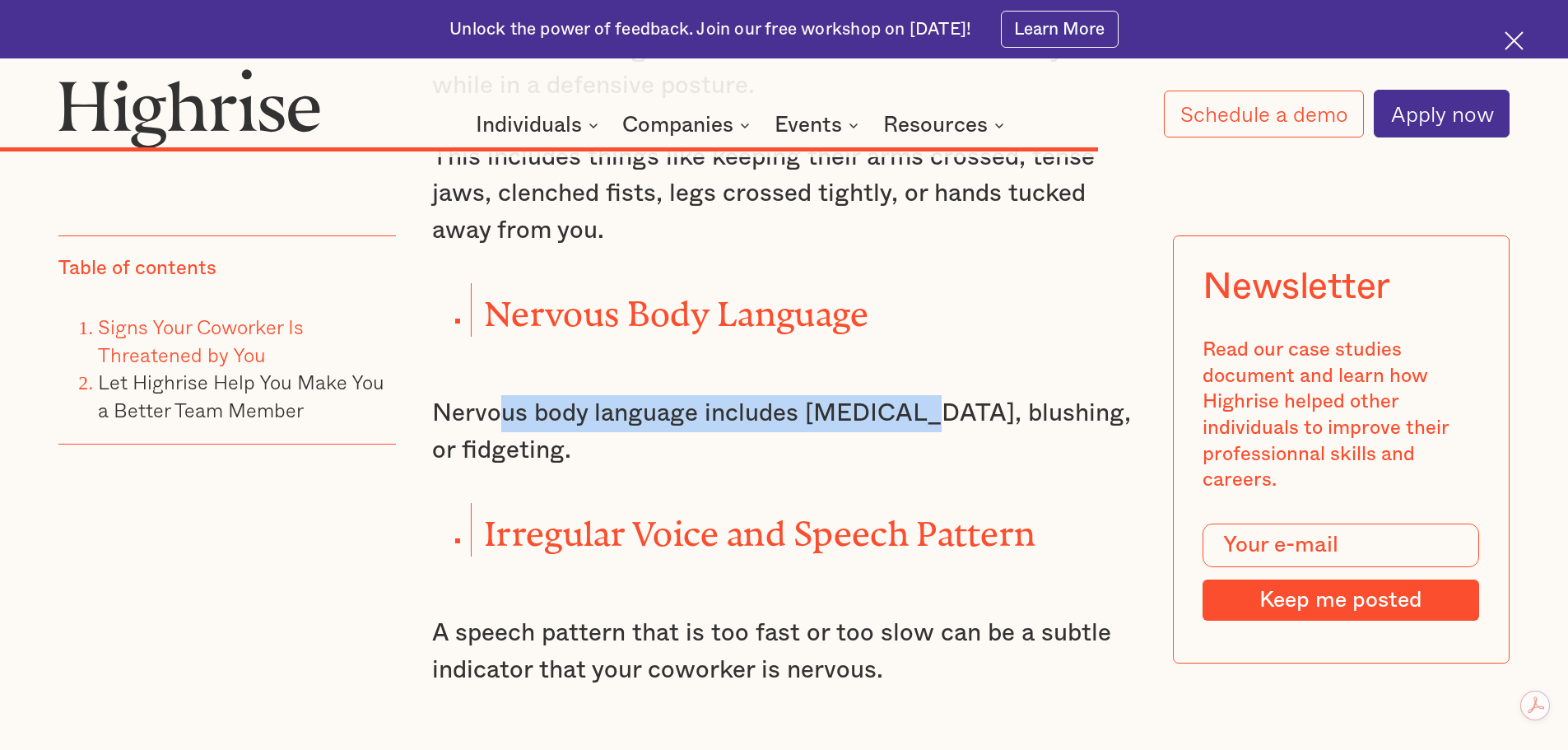
drag, startPoint x: 500, startPoint y: 411, endPoint x: 936, endPoint y: 404, distance: 436.1
click at [927, 404] on p "Nervous body language includes [MEDICAL_DATA], blushing, or fidgeting." at bounding box center [784, 431] width 704 height 73
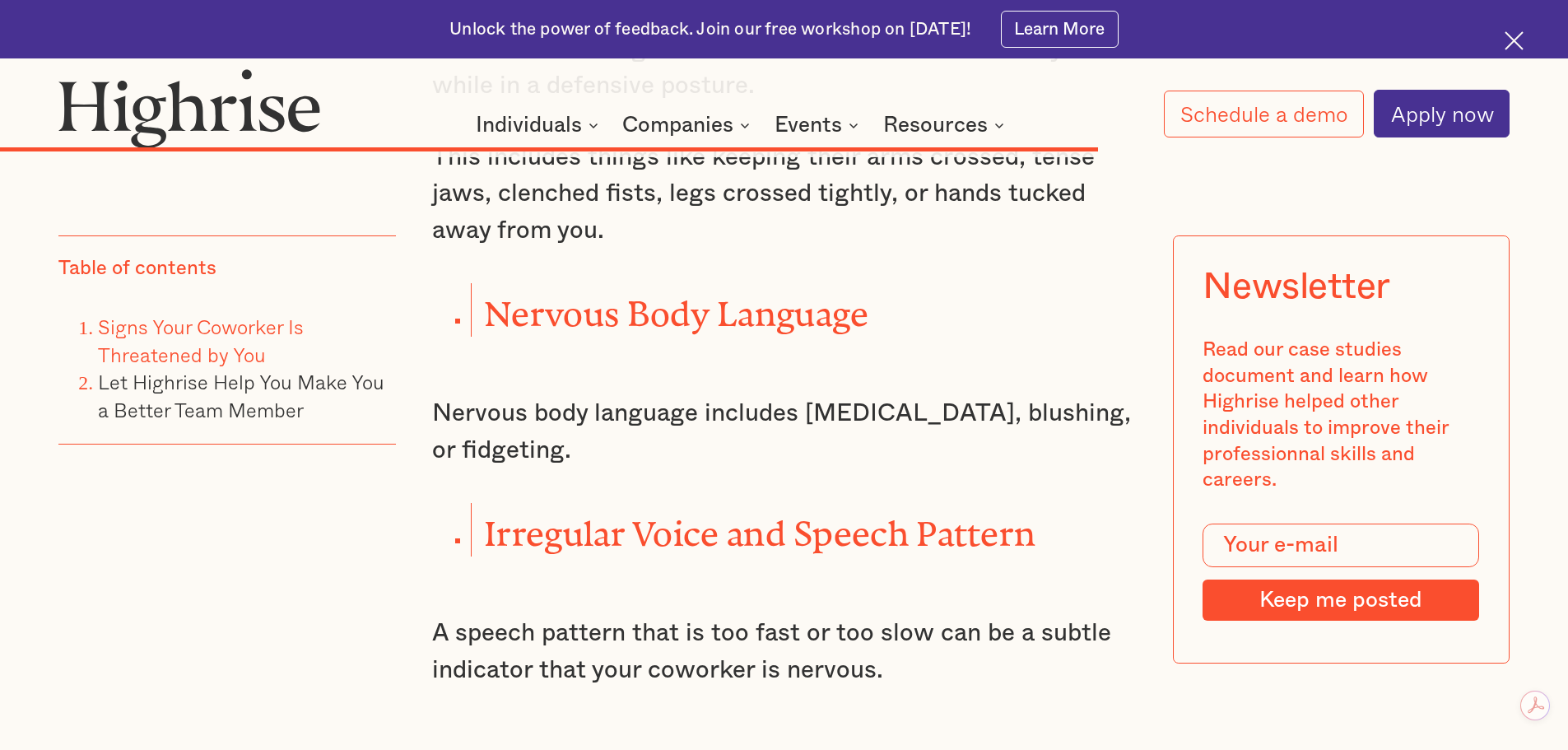
drag, startPoint x: 1063, startPoint y: 405, endPoint x: 1050, endPoint y: 409, distance: 13.6
click at [1063, 406] on p "Nervous body language includes [MEDICAL_DATA], blushing, or fidgeting." at bounding box center [784, 431] width 704 height 73
drag, startPoint x: 826, startPoint y: 407, endPoint x: 989, endPoint y: 419, distance: 163.4
click at [985, 420] on p "Nervous body language includes [MEDICAL_DATA], blushing, or fidgeting." at bounding box center [784, 431] width 704 height 73
click at [1099, 416] on p "Nervous body language includes [MEDICAL_DATA], blushing, or fidgeting." at bounding box center [784, 431] width 704 height 73
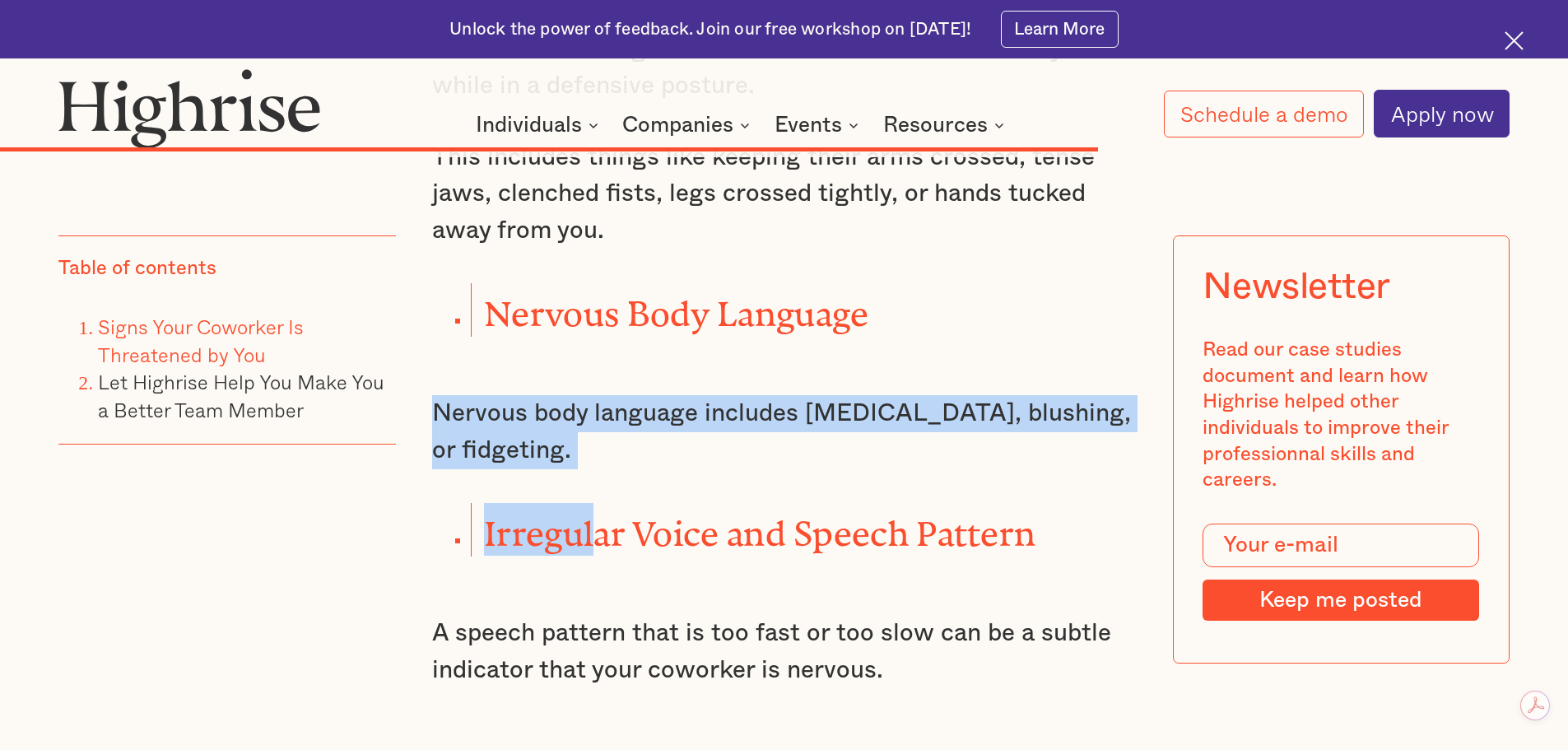
drag, startPoint x: 596, startPoint y: 472, endPoint x: 553, endPoint y: 415, distance: 71.4
click at [632, 417] on p "Nervous body language includes [MEDICAL_DATA], blushing, or fidgeting." at bounding box center [784, 431] width 704 height 73
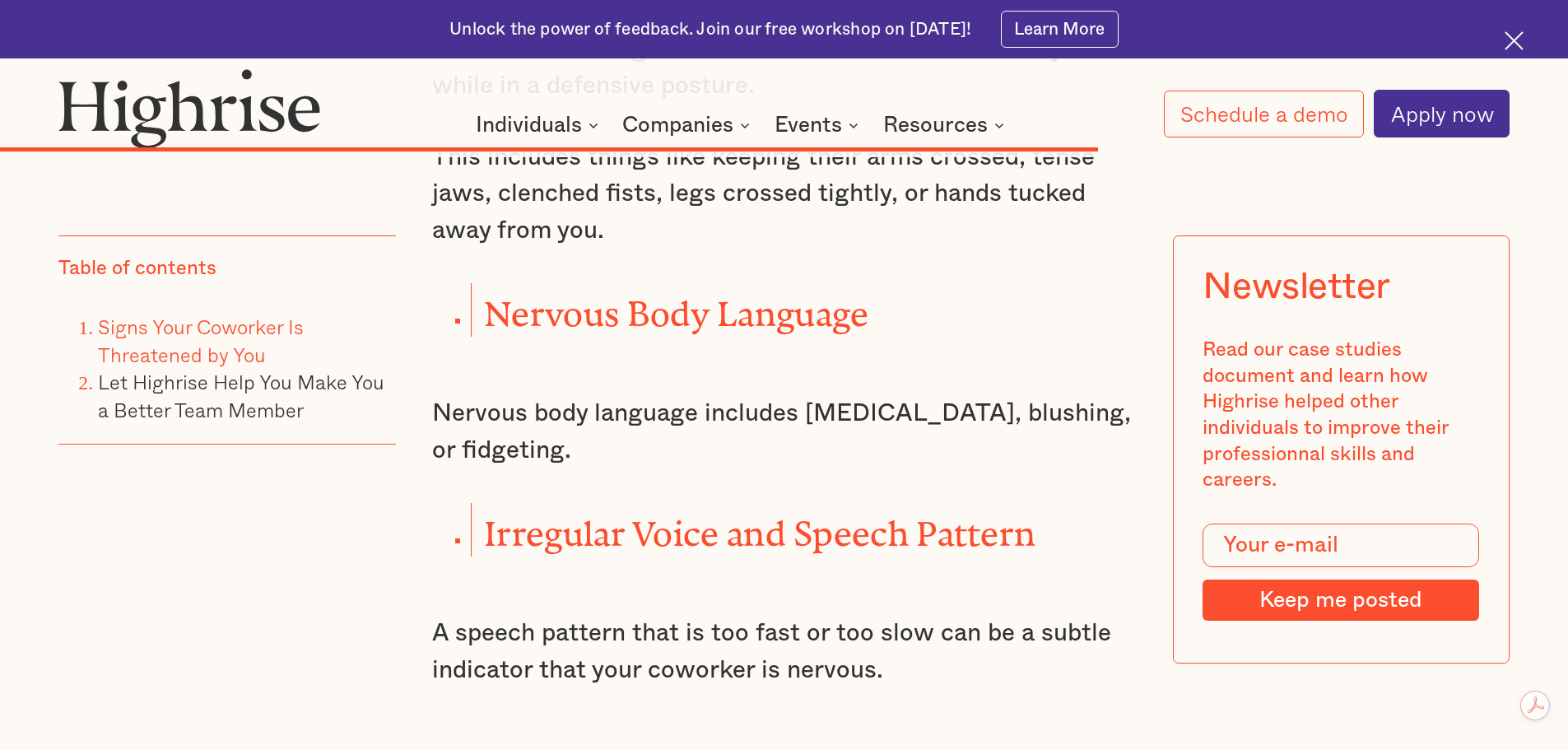
click at [589, 650] on p "A speech pattern that is too fast or too slow can be a subtle indicator that yo…" at bounding box center [784, 651] width 704 height 73
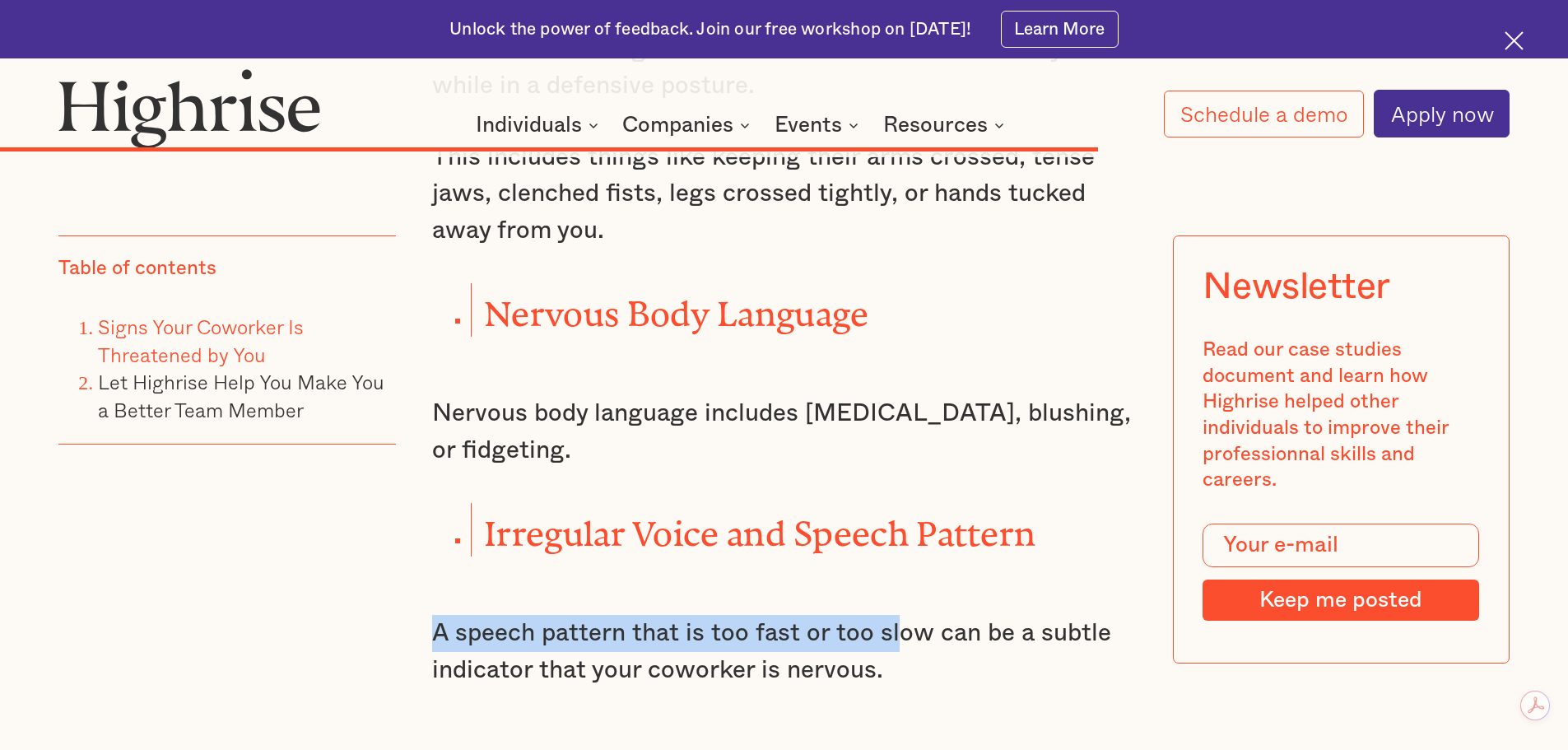
drag, startPoint x: 426, startPoint y: 623, endPoint x: 925, endPoint y: 650, distance: 499.7
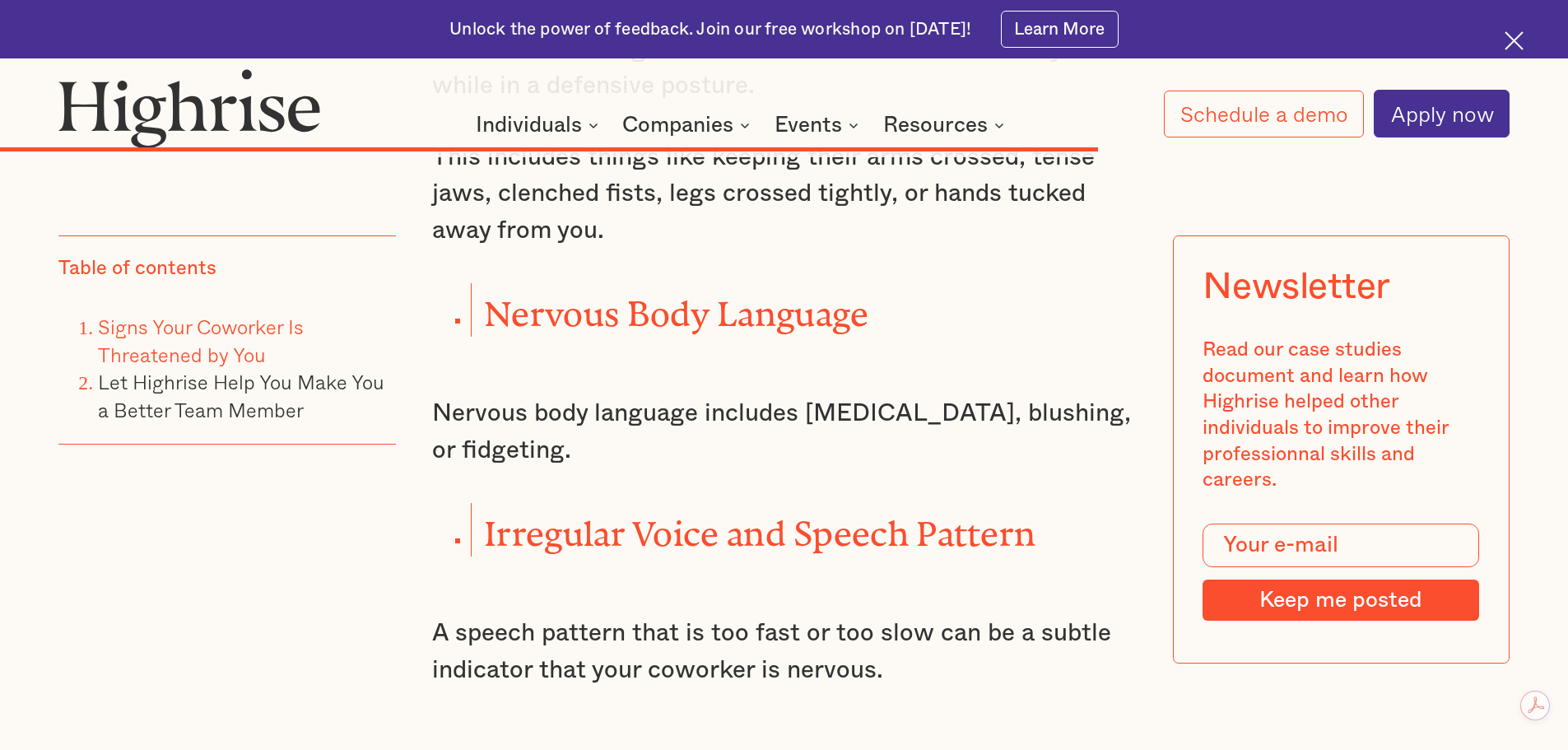
click at [978, 660] on p "A speech pattern that is too fast or too slow can be a subtle indicator that yo…" at bounding box center [784, 651] width 704 height 73
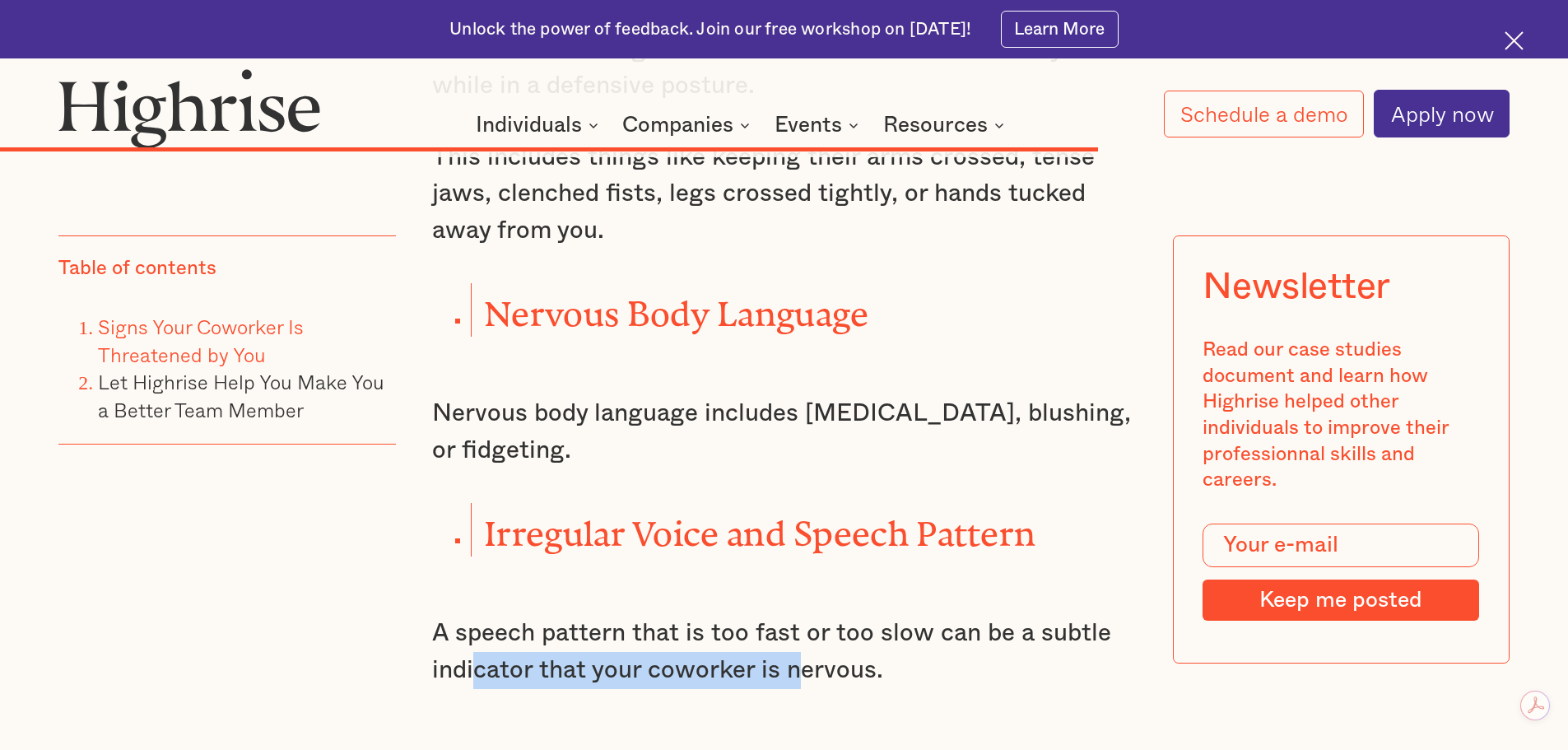
drag, startPoint x: 518, startPoint y: 653, endPoint x: 803, endPoint y: 653, distance: 285.0
click at [801, 653] on p "A speech pattern that is too fast or too slow can be a subtle indicator that yo…" at bounding box center [784, 651] width 704 height 73
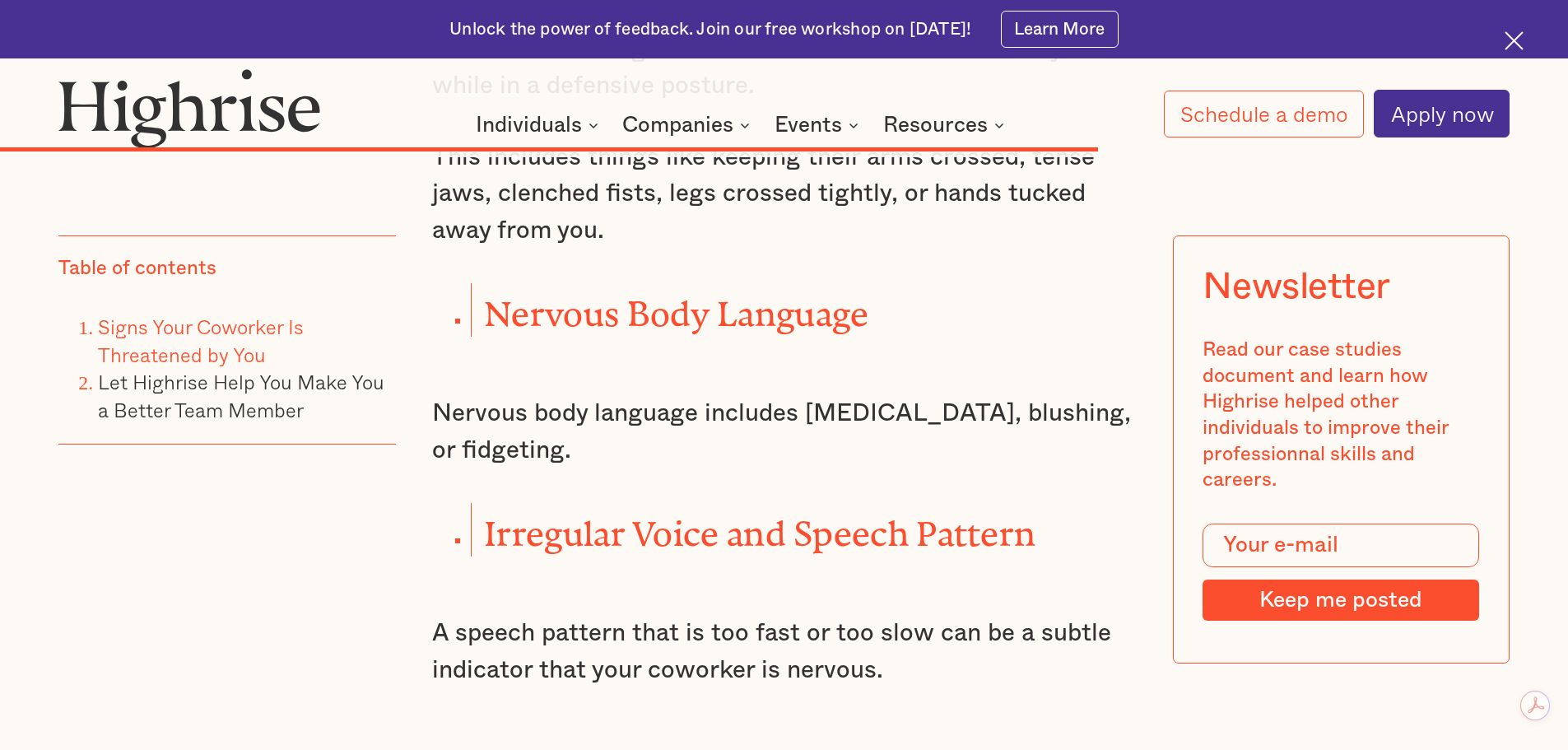
click at [937, 657] on p "A speech pattern that is too fast or too slow can be a subtle indicator that yo…" at bounding box center [784, 651] width 704 height 73
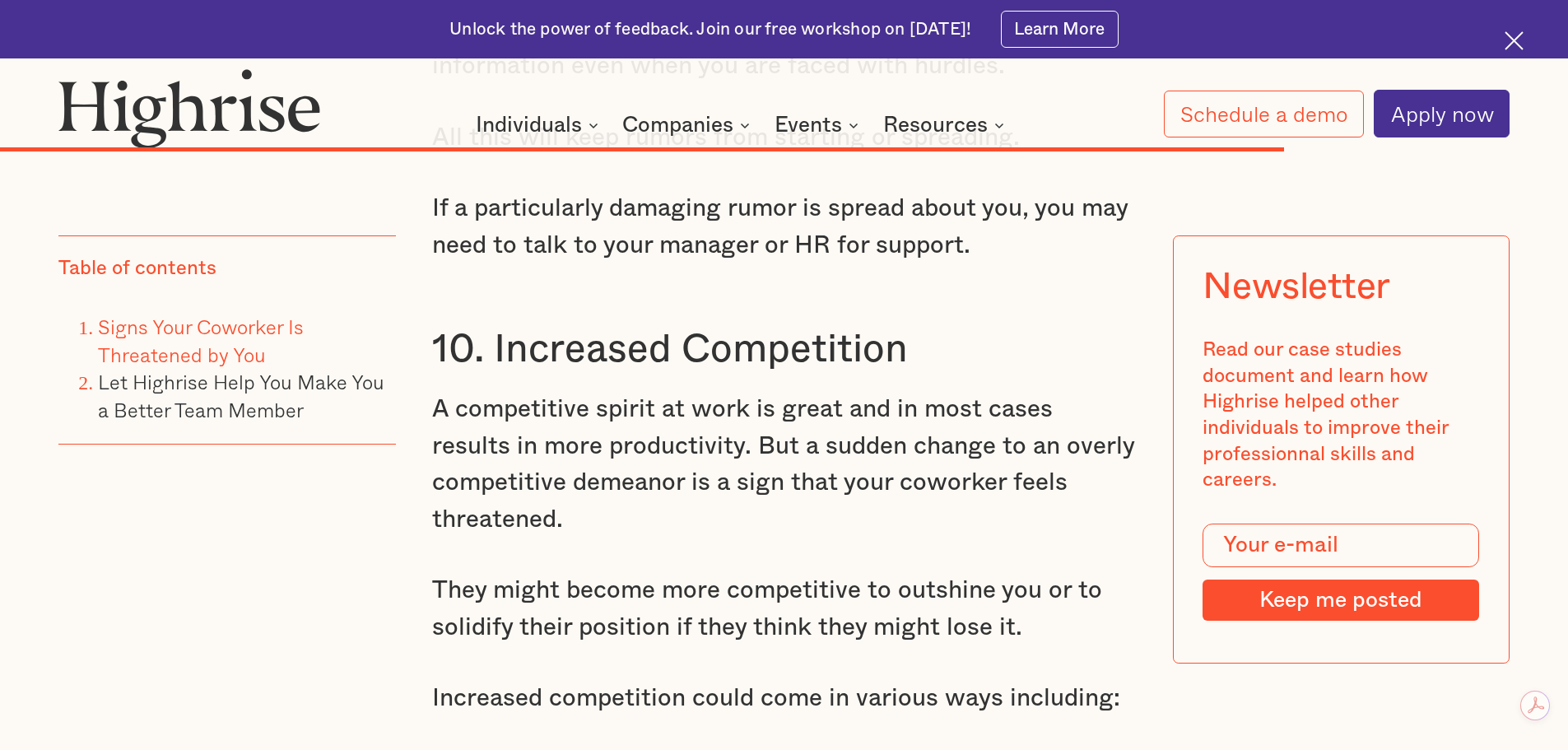
scroll to position [18216, 0]
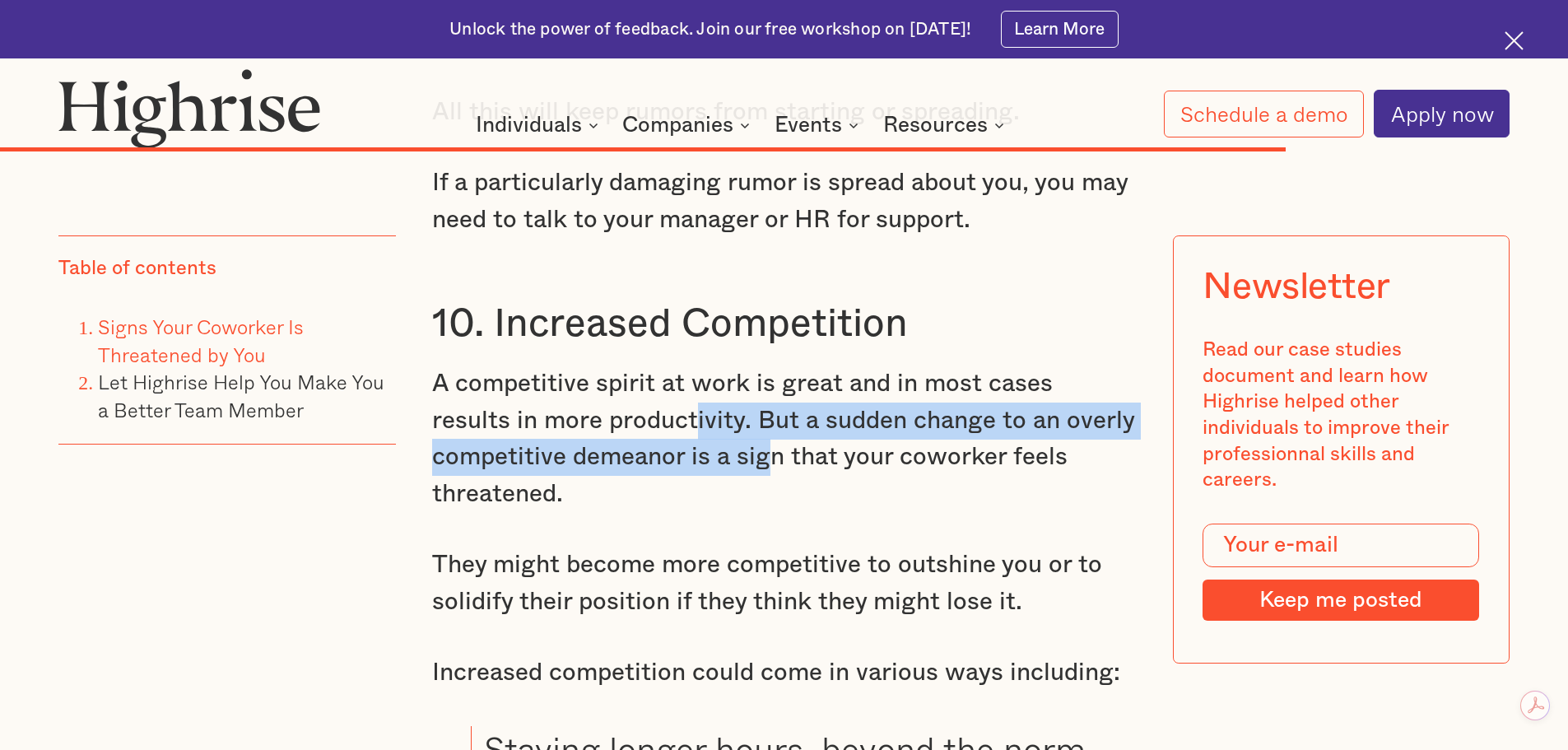
drag, startPoint x: 609, startPoint y: 416, endPoint x: 774, endPoint y: 466, distance: 172.4
click at [767, 465] on p "A competitive spirit at work is great and in most cases results in more product…" at bounding box center [784, 439] width 704 height 147
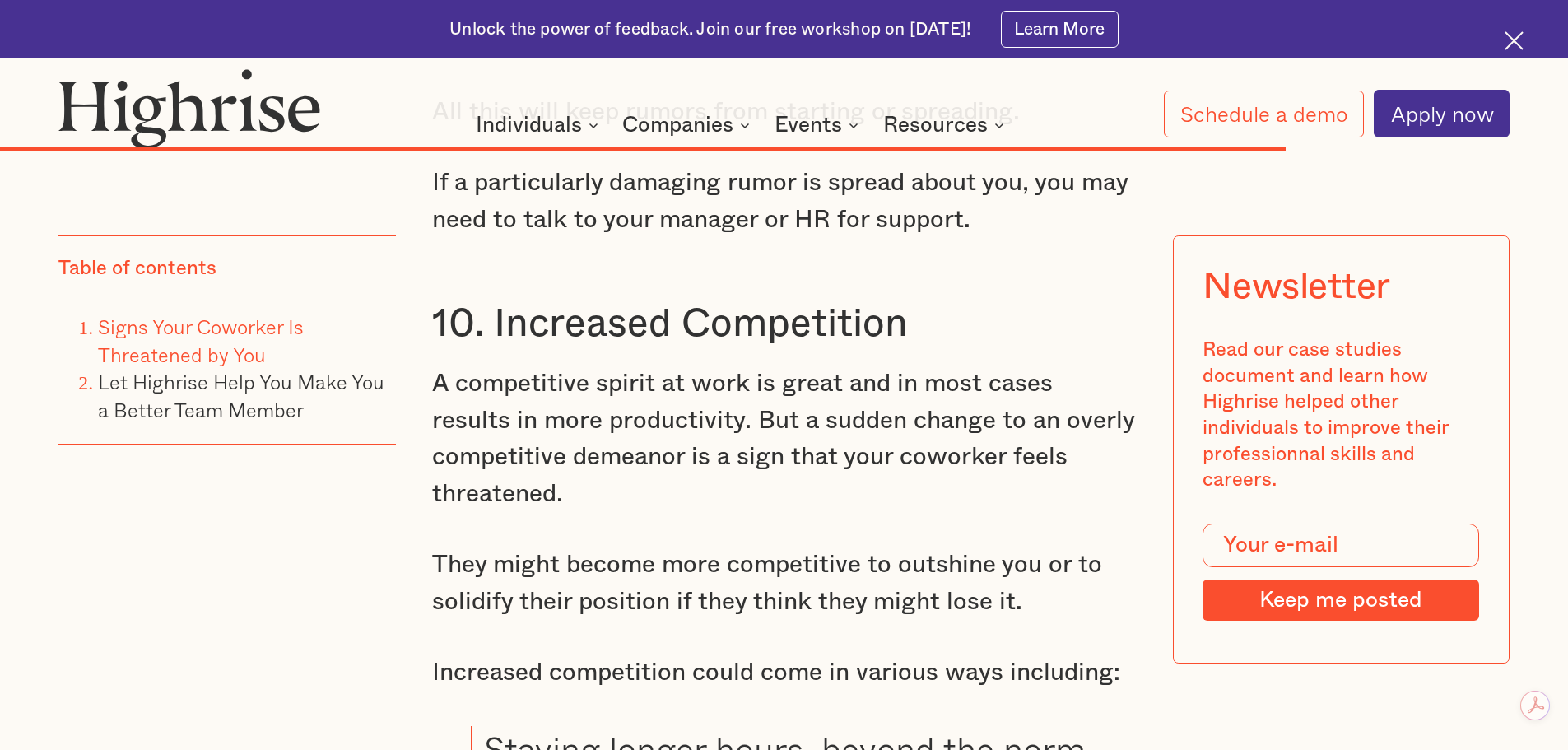
drag, startPoint x: 877, startPoint y: 472, endPoint x: 861, endPoint y: 469, distance: 16.3
click at [879, 471] on p "A competitive spirit at work is great and in most cases results in more product…" at bounding box center [784, 439] width 704 height 147
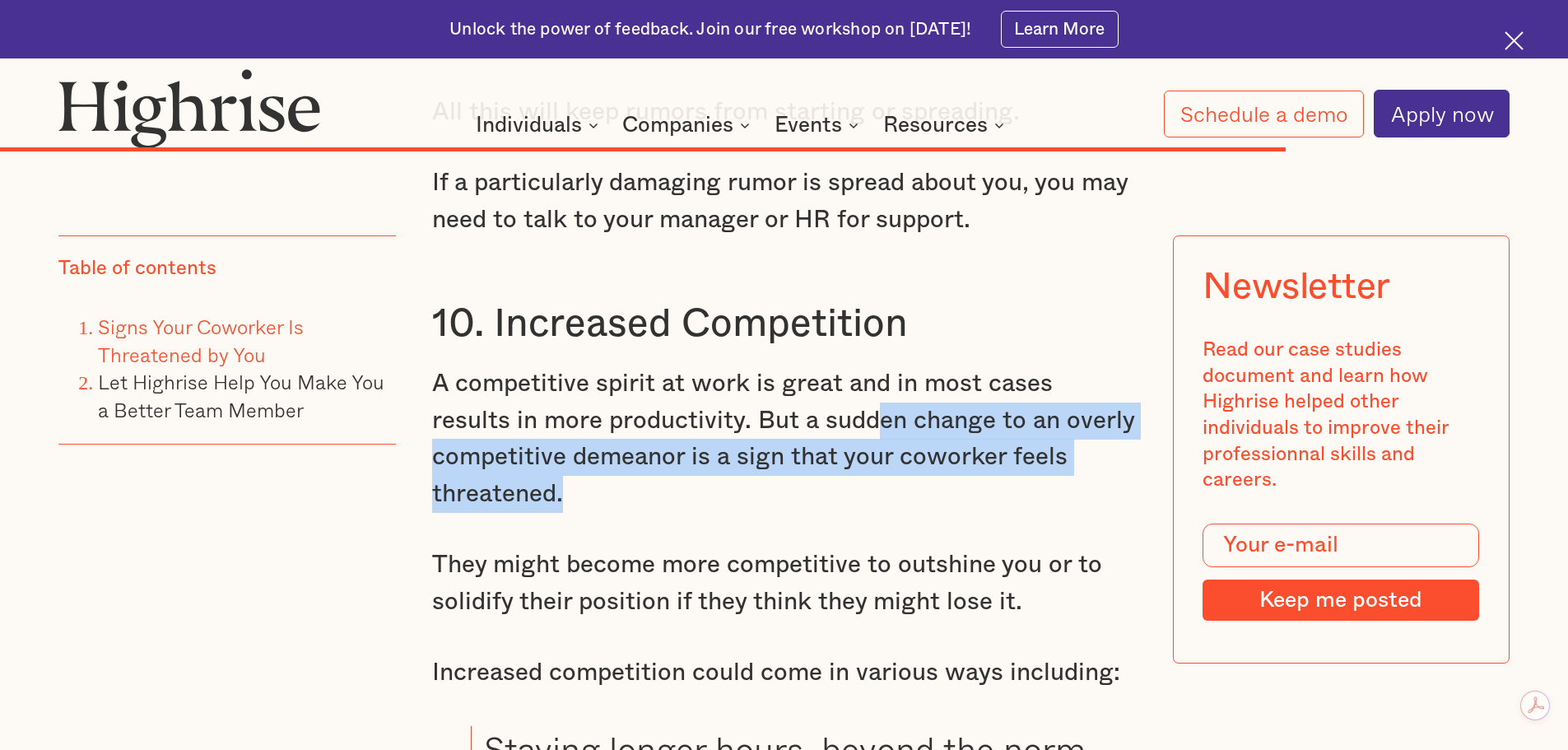
drag, startPoint x: 786, startPoint y: 440, endPoint x: 808, endPoint y: 491, distance: 55.5
click at [807, 491] on p "A competitive spirit at work is great and in most cases results in more product…" at bounding box center [784, 439] width 704 height 147
click at [913, 466] on p "A competitive spirit at work is great and in most cases results in more product…" at bounding box center [784, 439] width 704 height 147
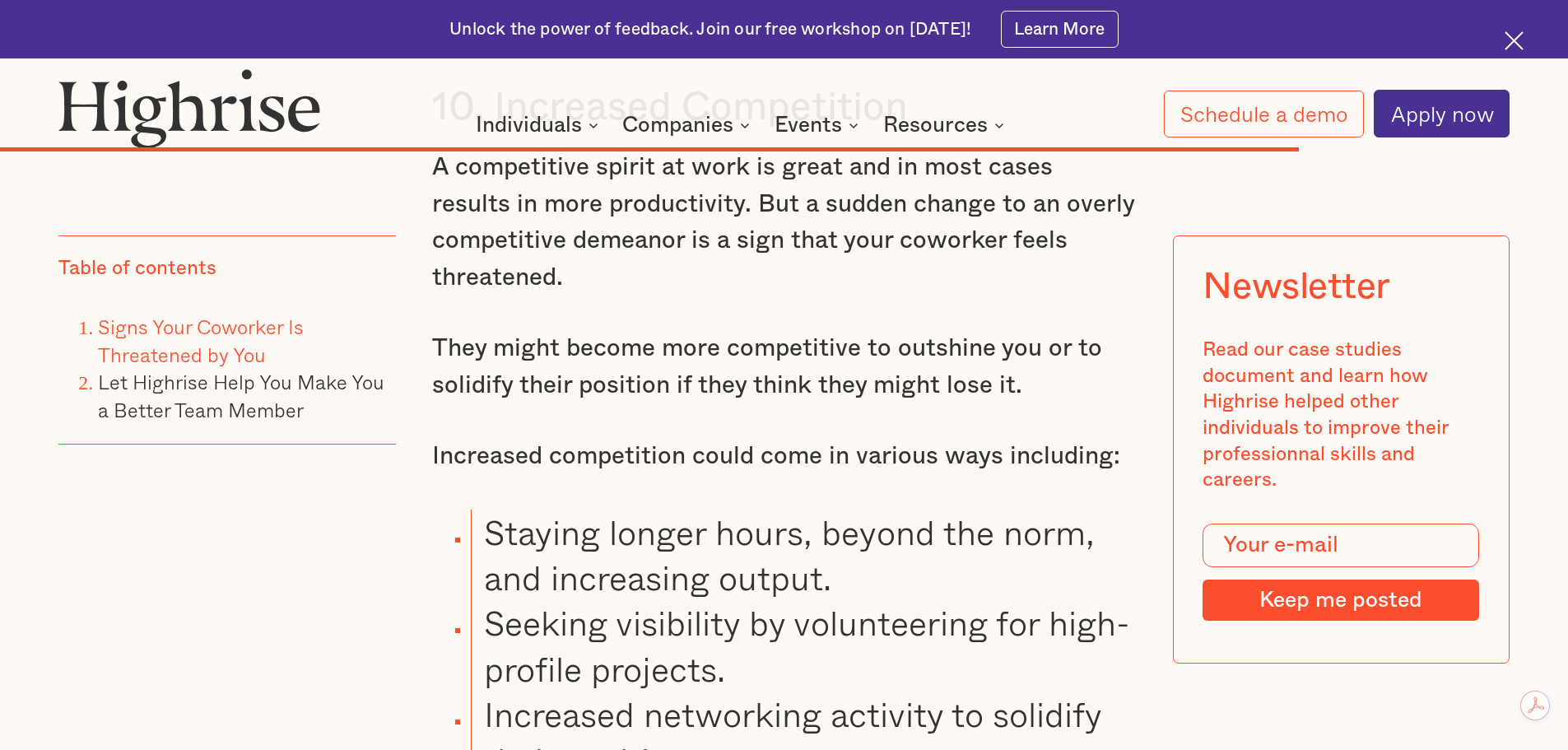
scroll to position [18435, 0]
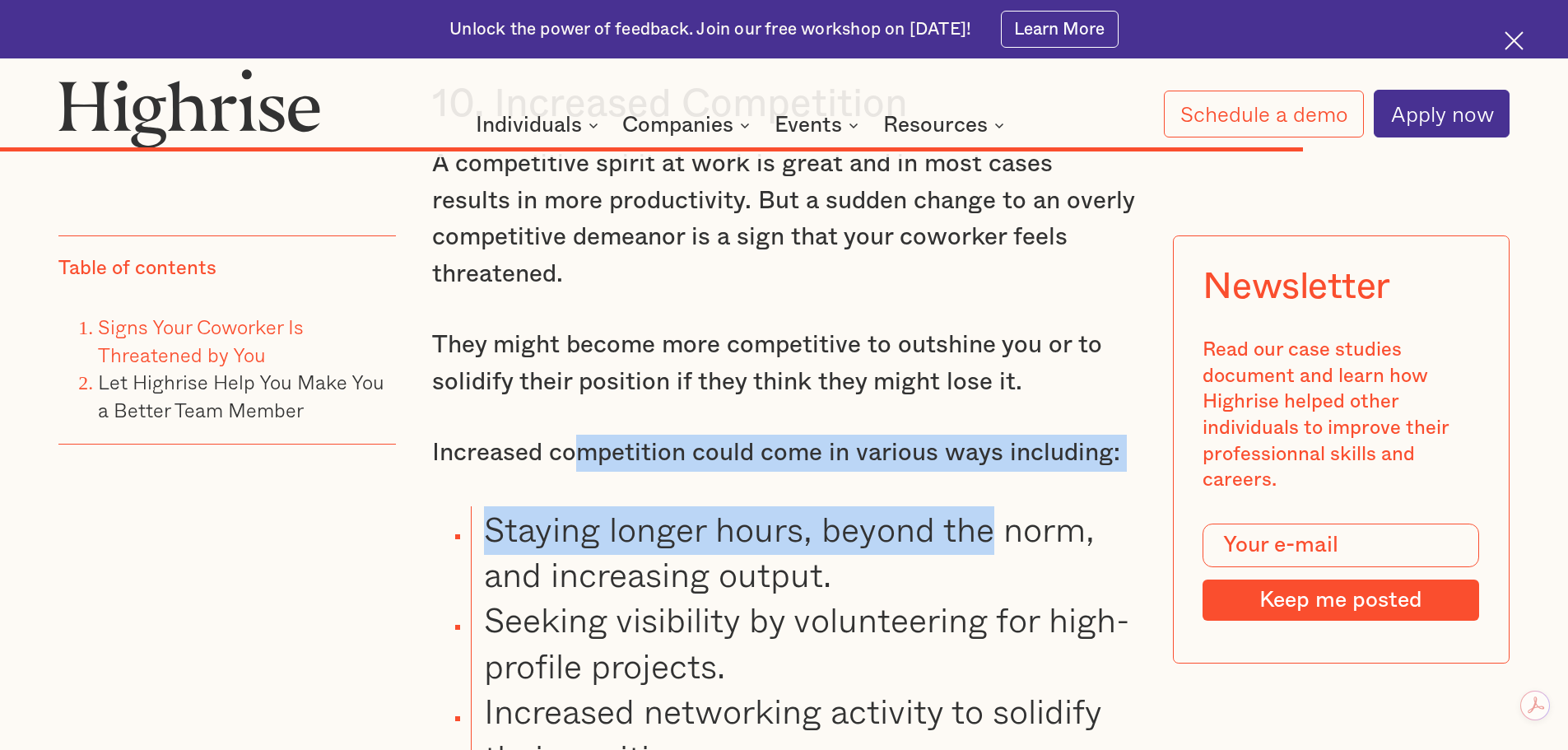
drag, startPoint x: 583, startPoint y: 446, endPoint x: 1010, endPoint y: 494, distance: 429.7
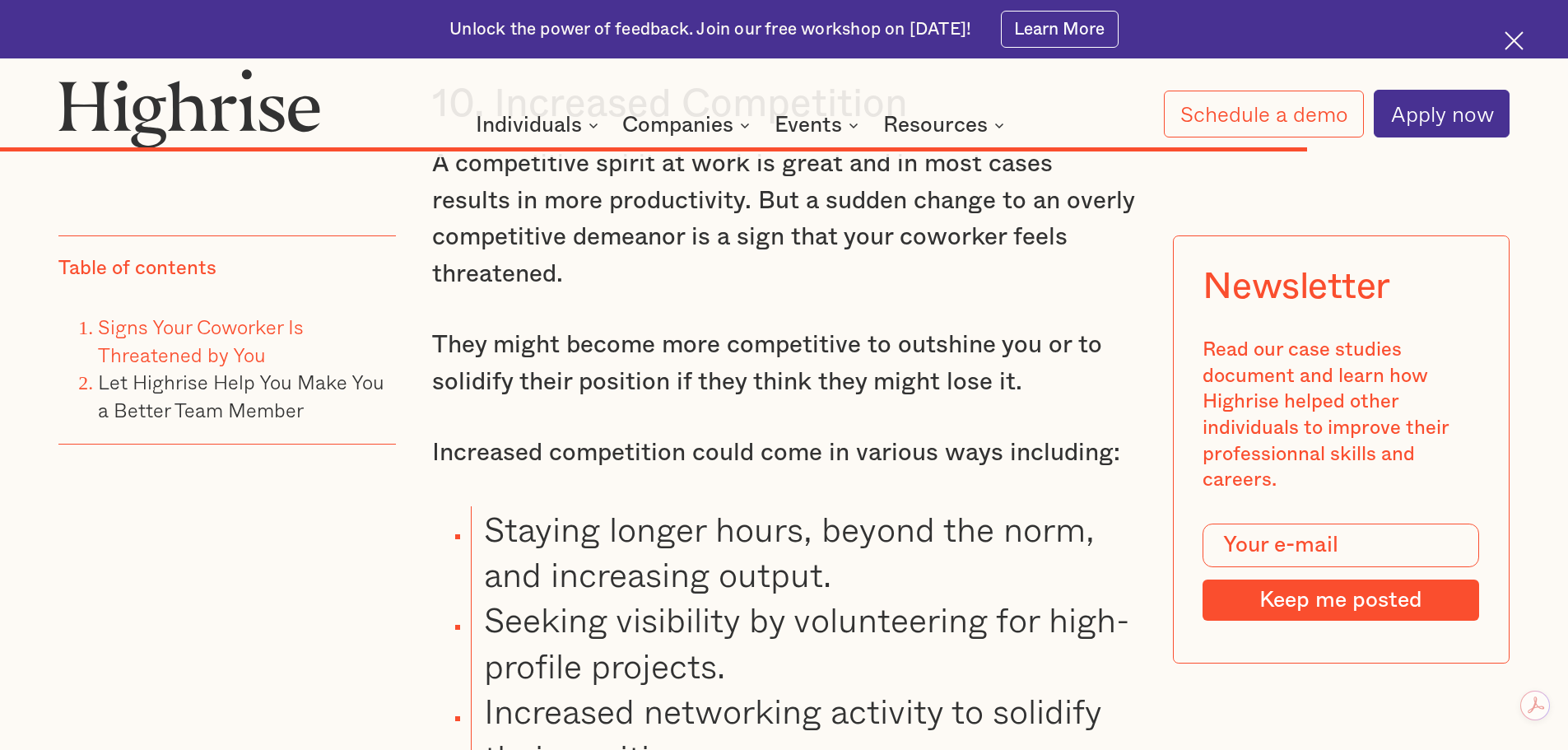
scroll to position [18656, 0]
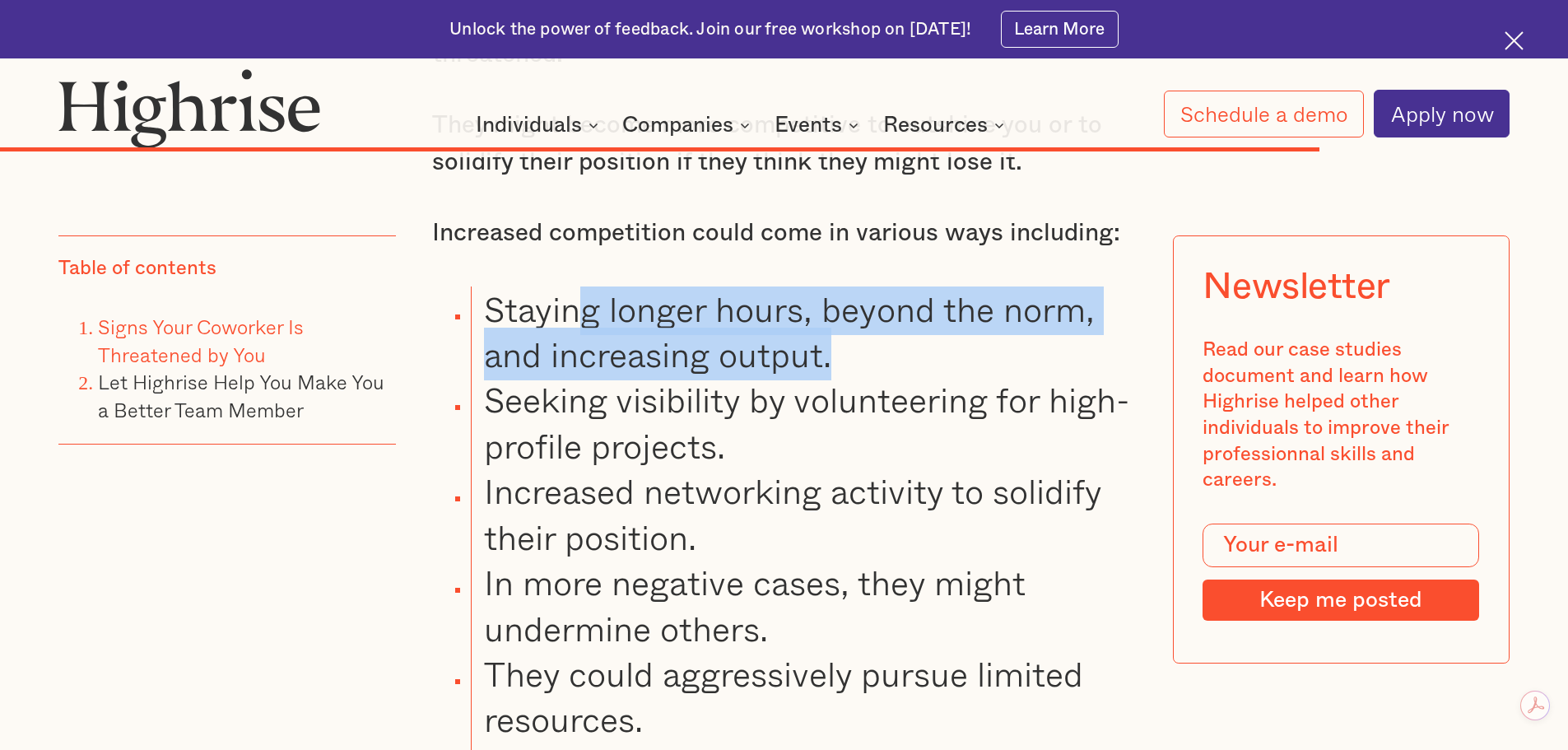
drag, startPoint x: 574, startPoint y: 299, endPoint x: 887, endPoint y: 390, distance: 326.0
click at [887, 378] on li "Staying longer hours, beyond the norm, and increasing output." at bounding box center [803, 332] width 665 height 92
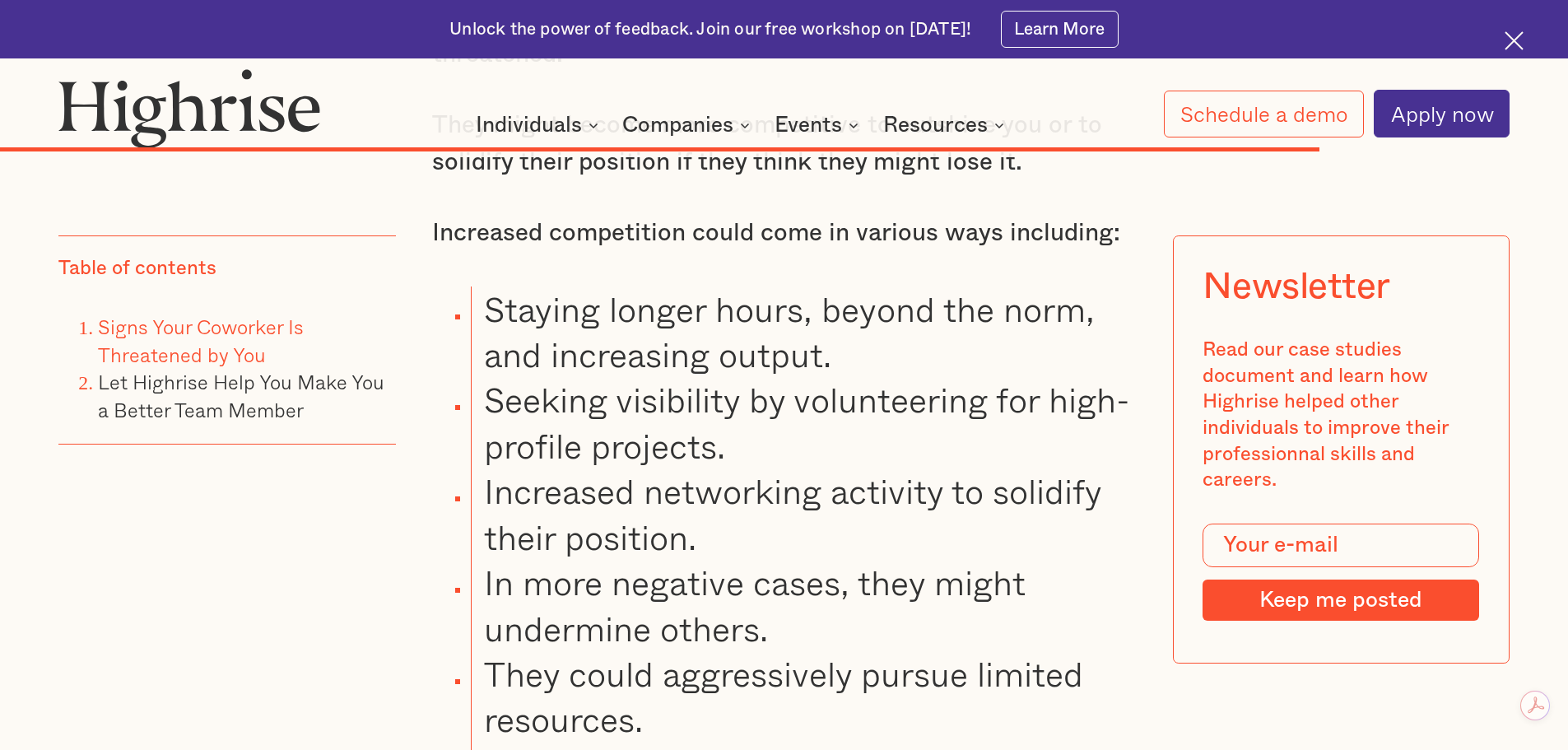
click at [977, 397] on li "Seeking visibility by volunteering for high-profile projects." at bounding box center [803, 423] width 665 height 92
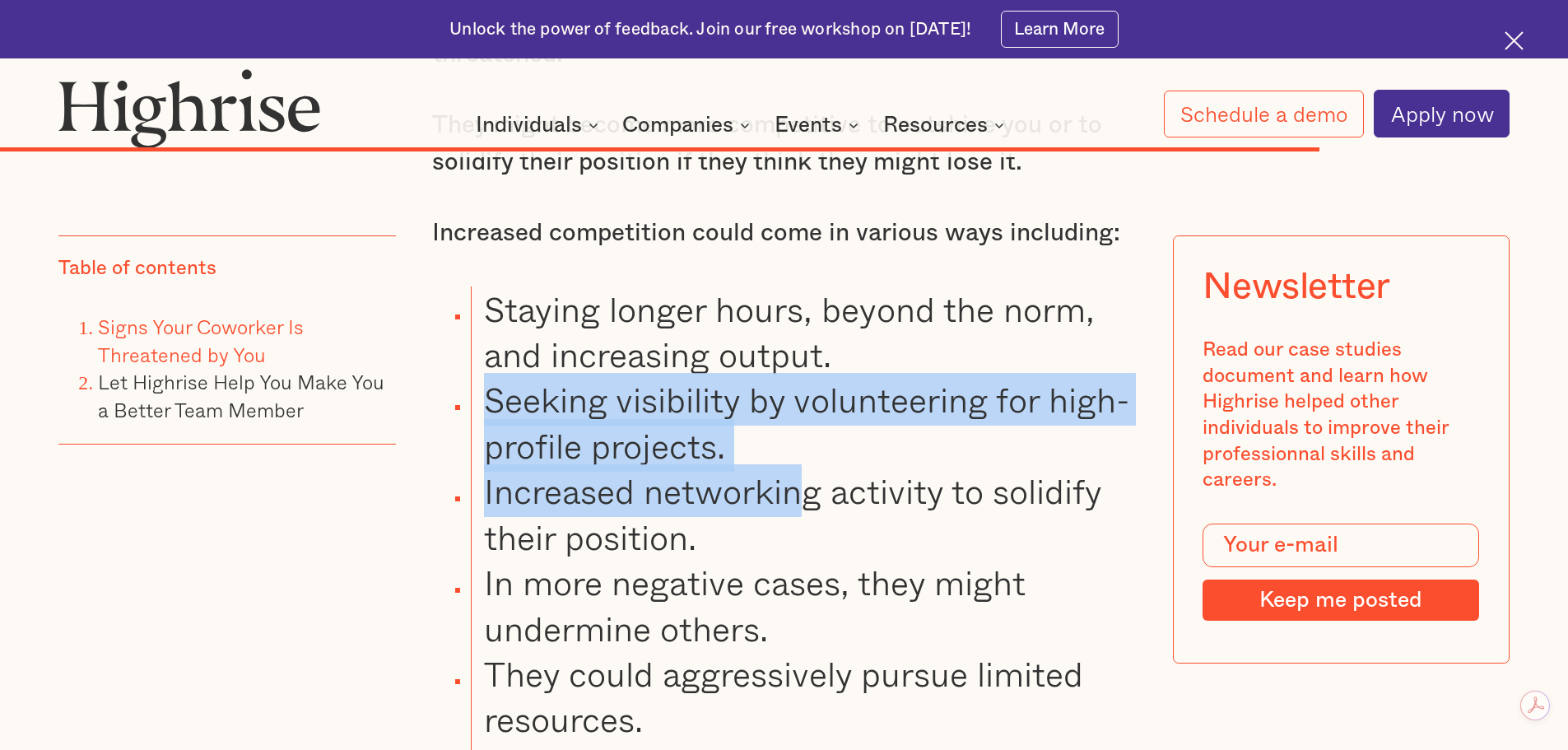
drag, startPoint x: 479, startPoint y: 410, endPoint x: 814, endPoint y: 463, distance: 339.2
click at [810, 469] on li "Seeking visibility by volunteering for high-profile projects." at bounding box center [803, 423] width 665 height 92
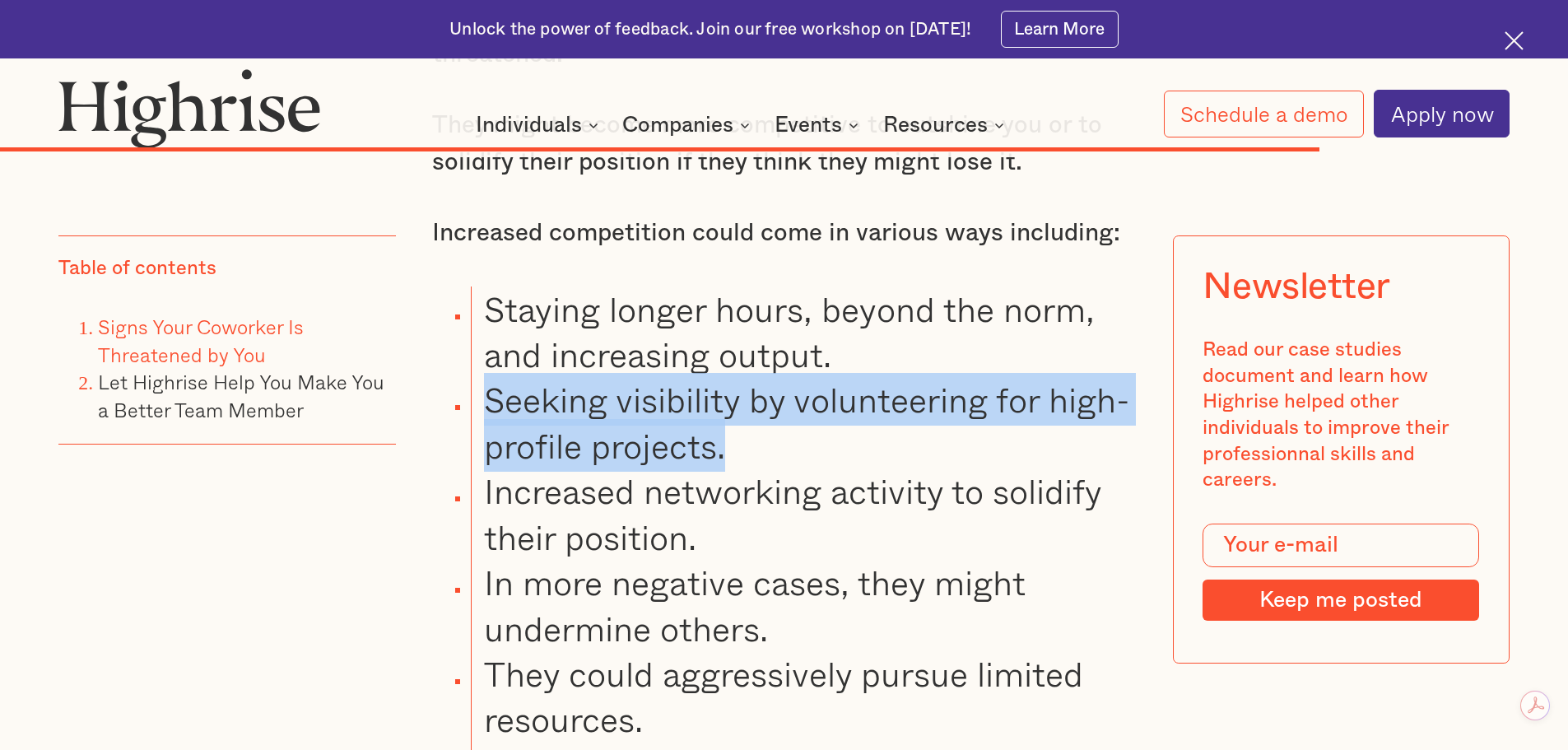
click at [839, 446] on li "Seeking visibility by volunteering for high-profile projects." at bounding box center [803, 423] width 665 height 92
drag, startPoint x: 484, startPoint y: 409, endPoint x: 750, endPoint y: 468, distance: 272.5
click at [750, 468] on li "Seeking visibility by volunteering for high-profile projects." at bounding box center [803, 423] width 665 height 92
click at [843, 456] on li "Seeking visibility by volunteering for high-profile projects." at bounding box center [803, 423] width 665 height 92
click at [559, 427] on li "Seeking visibility by volunteering for high-profile projects." at bounding box center [803, 423] width 665 height 92
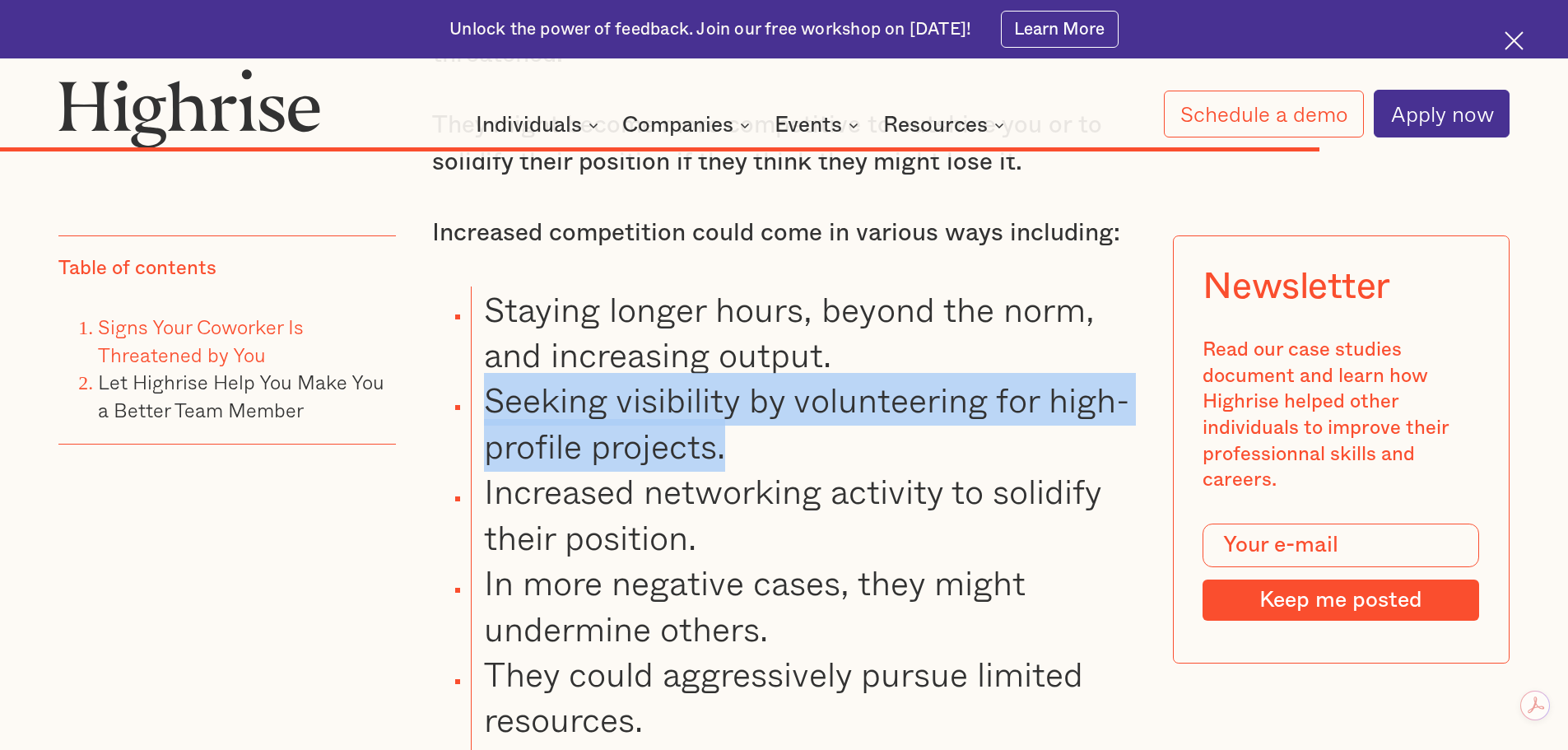
drag, startPoint x: 493, startPoint y: 417, endPoint x: 663, endPoint y: 476, distance: 179.9
click at [774, 469] on li "Seeking visibility by volunteering for high-profile projects." at bounding box center [803, 423] width 665 height 92
click at [596, 454] on li "Seeking visibility by volunteering for high-profile projects." at bounding box center [803, 423] width 665 height 92
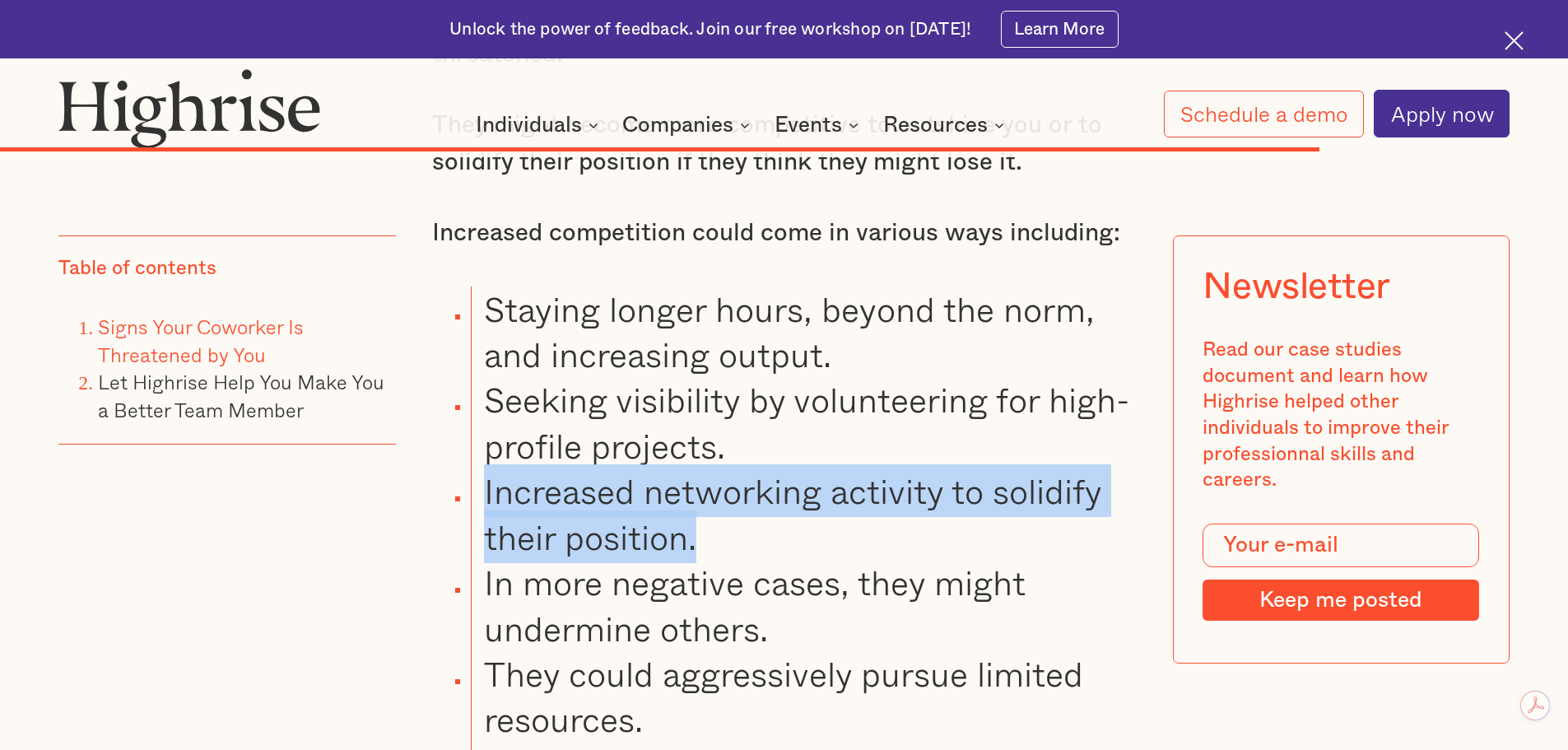
drag, startPoint x: 473, startPoint y: 502, endPoint x: 772, endPoint y: 563, distance: 305.2
click at [745, 560] on li "Increased networking activity to solidify their position." at bounding box center [803, 514] width 665 height 92
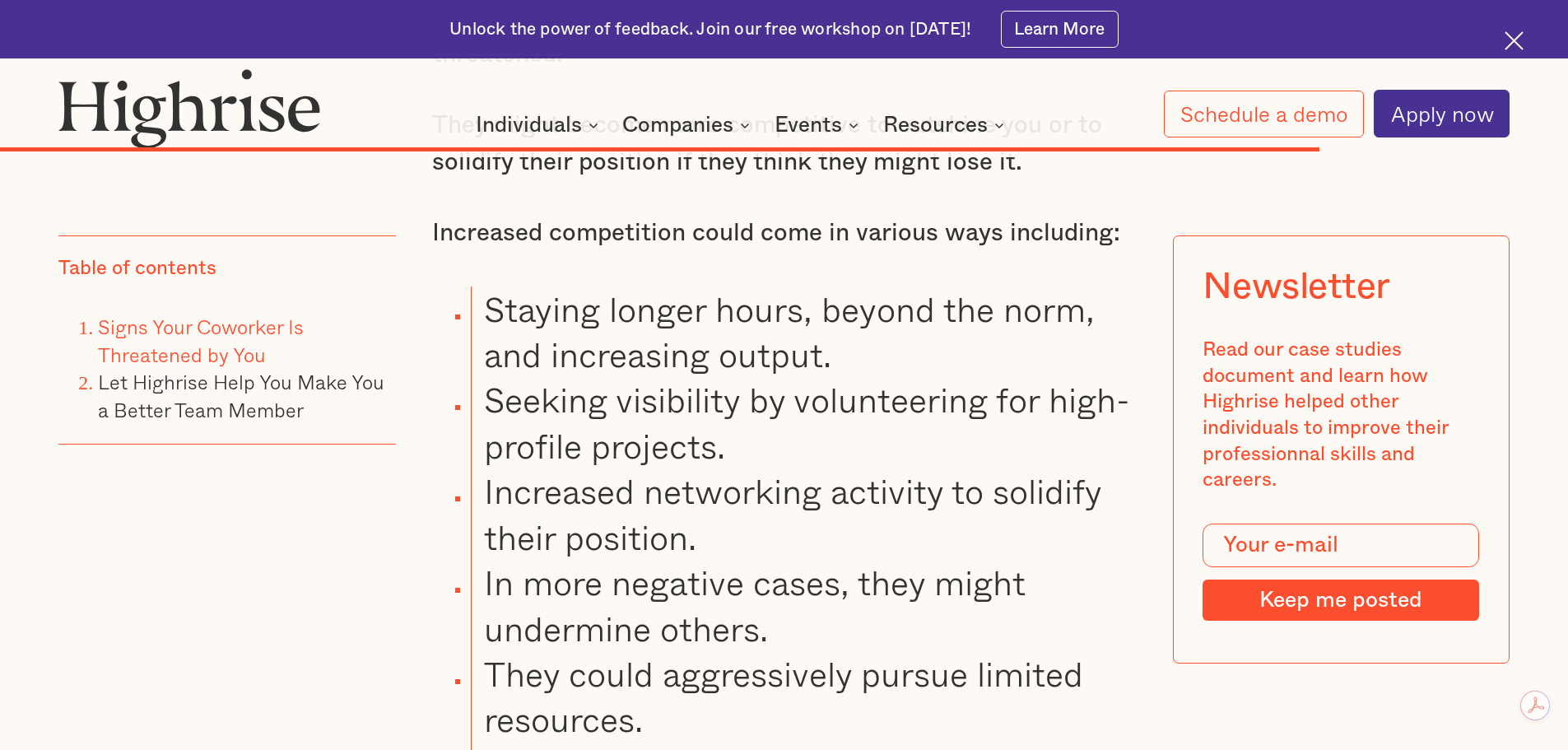
click at [889, 575] on li "In more negative cases, they might undermine others." at bounding box center [803, 606] width 665 height 92
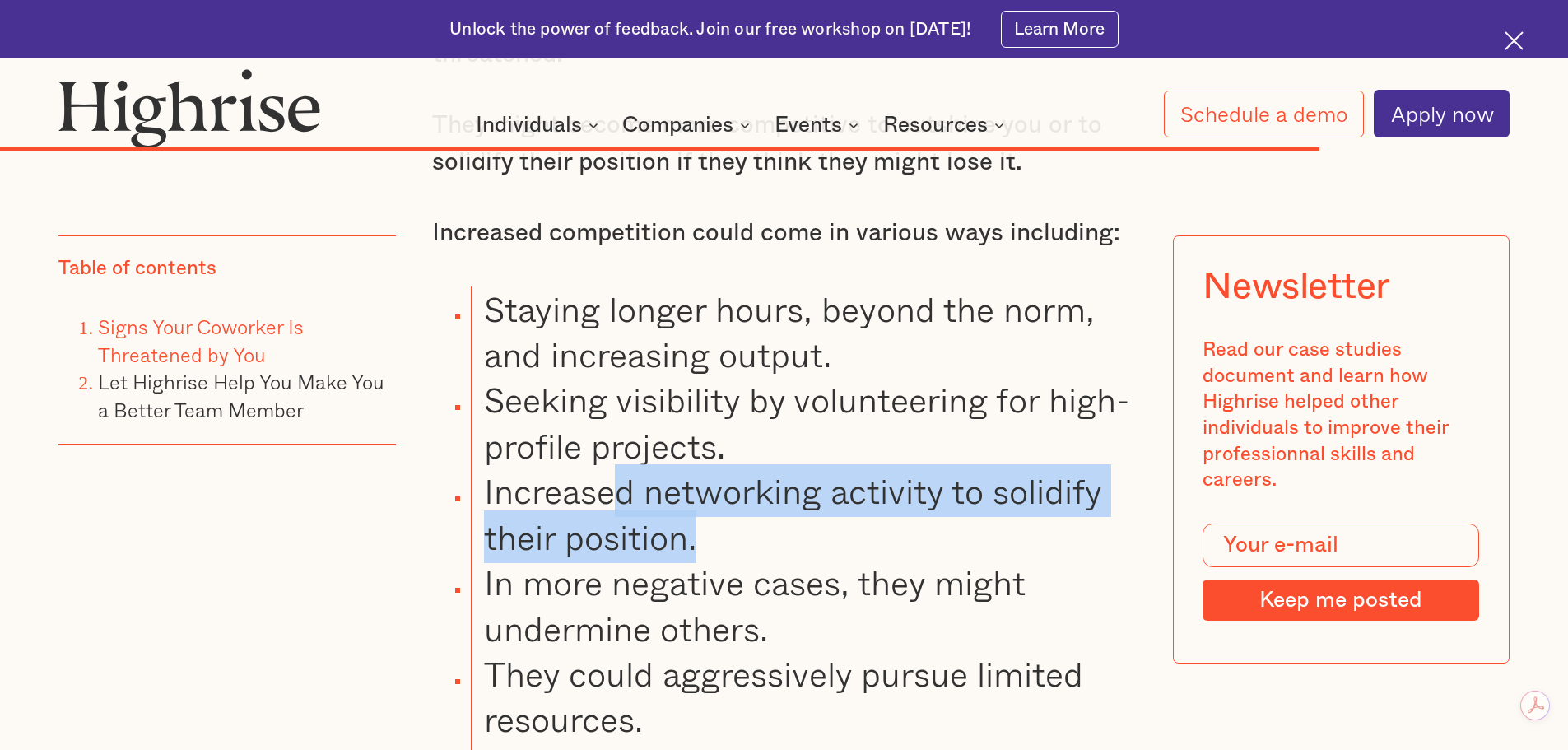
drag, startPoint x: 680, startPoint y: 524, endPoint x: 777, endPoint y: 556, distance: 102.1
click at [774, 557] on li "Increased networking activity to solidify their position." at bounding box center [803, 514] width 665 height 92
drag, startPoint x: 891, startPoint y: 560, endPoint x: 882, endPoint y: 560, distance: 9.0
click at [892, 560] on li "Increased networking activity to solidify their position." at bounding box center [803, 514] width 665 height 92
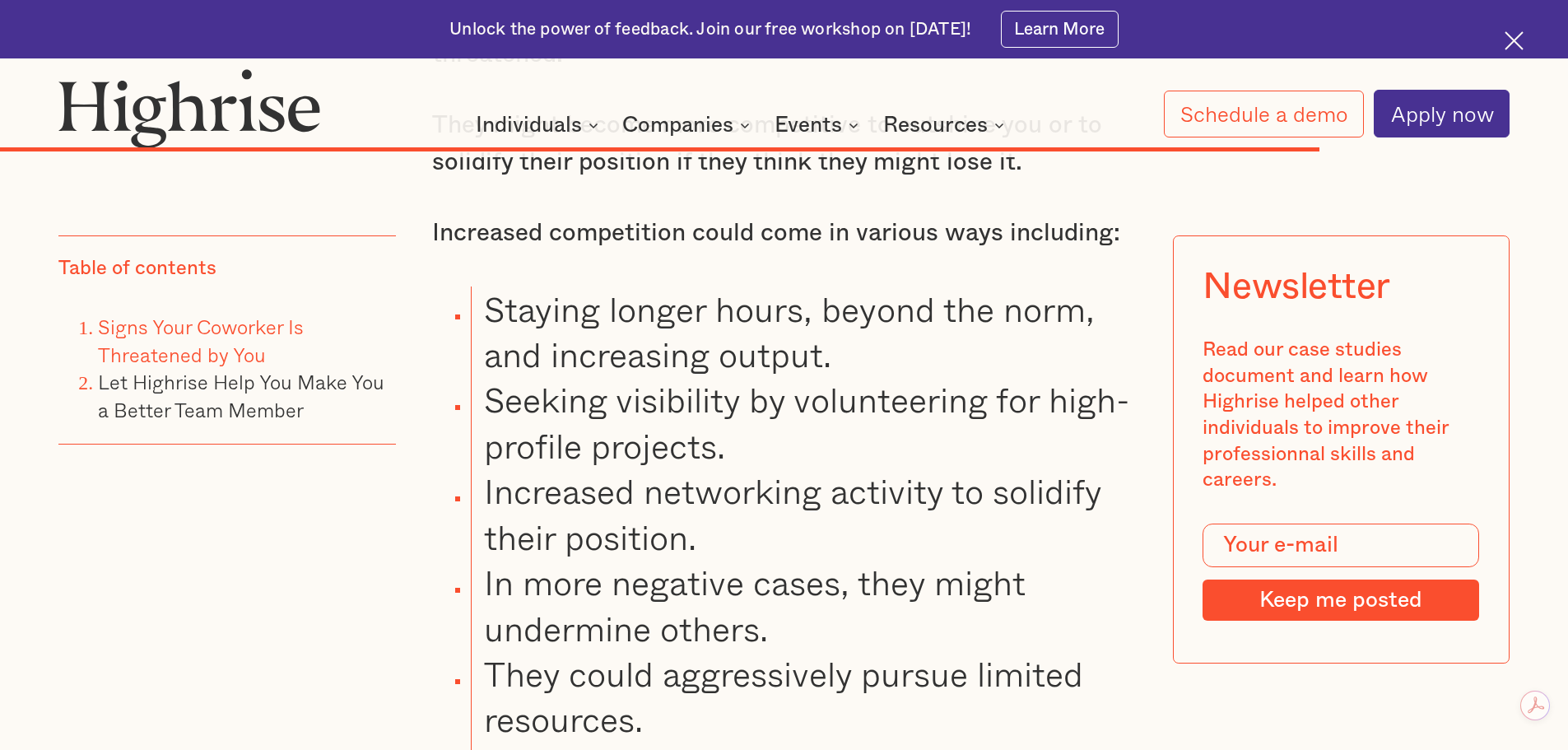
click at [584, 511] on li "Increased networking activity to solidify their position." at bounding box center [803, 514] width 665 height 92
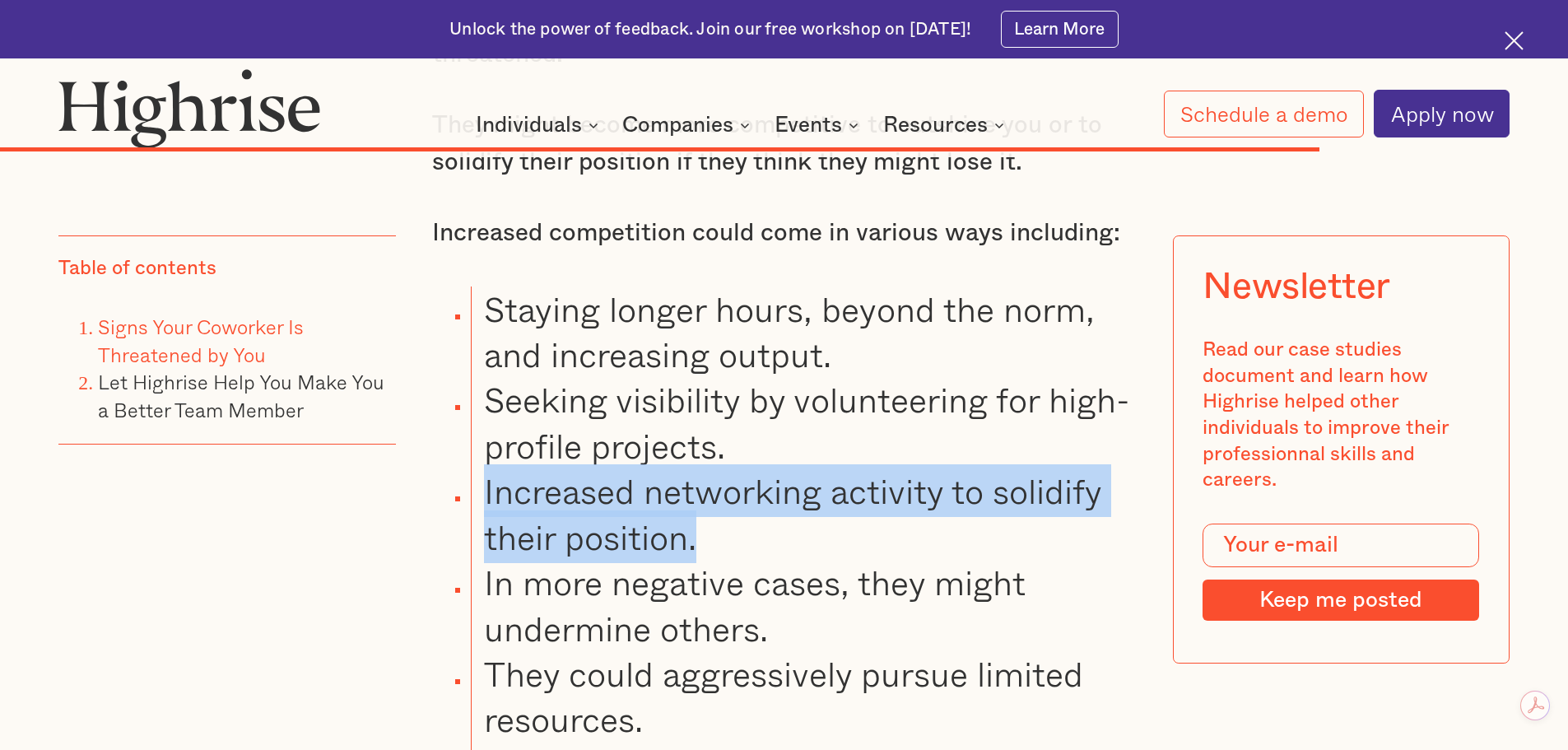
drag, startPoint x: 470, startPoint y: 501, endPoint x: 721, endPoint y: 552, distance: 256.1
click at [721, 552] on li "Increased networking activity to solidify their position." at bounding box center [803, 514] width 665 height 92
click at [756, 560] on li "Increased networking activity to solidify their position." at bounding box center [803, 514] width 665 height 92
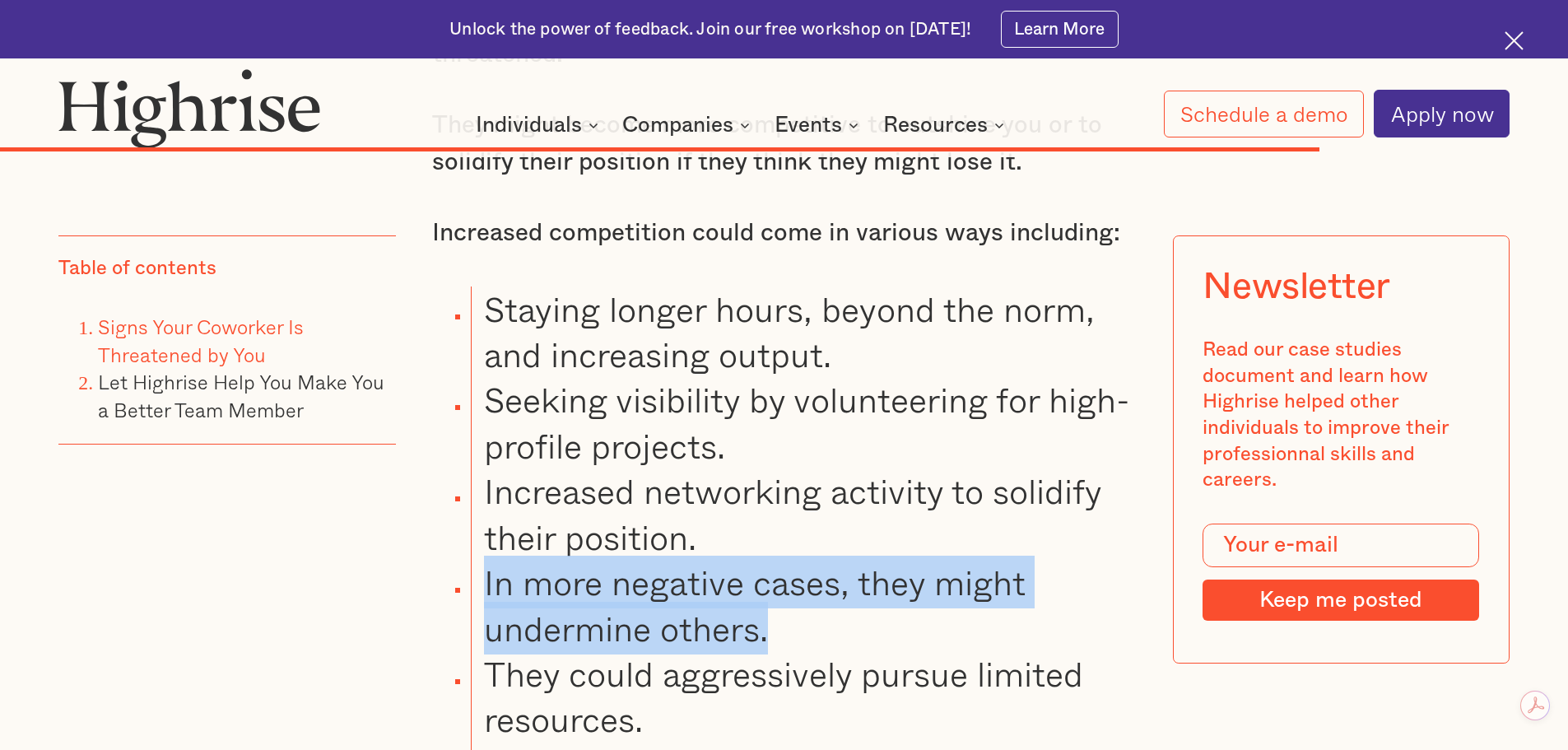
drag, startPoint x: 485, startPoint y: 594, endPoint x: 859, endPoint y: 657, distance: 379.3
click at [859, 651] on li "In more negative cases, they might undermine others." at bounding box center [803, 606] width 665 height 92
click at [874, 643] on li "In more negative cases, they might undermine others." at bounding box center [803, 606] width 665 height 92
drag, startPoint x: 482, startPoint y: 584, endPoint x: 788, endPoint y: 641, distance: 311.3
click at [788, 641] on li "In more negative cases, they might undermine others." at bounding box center [803, 606] width 665 height 92
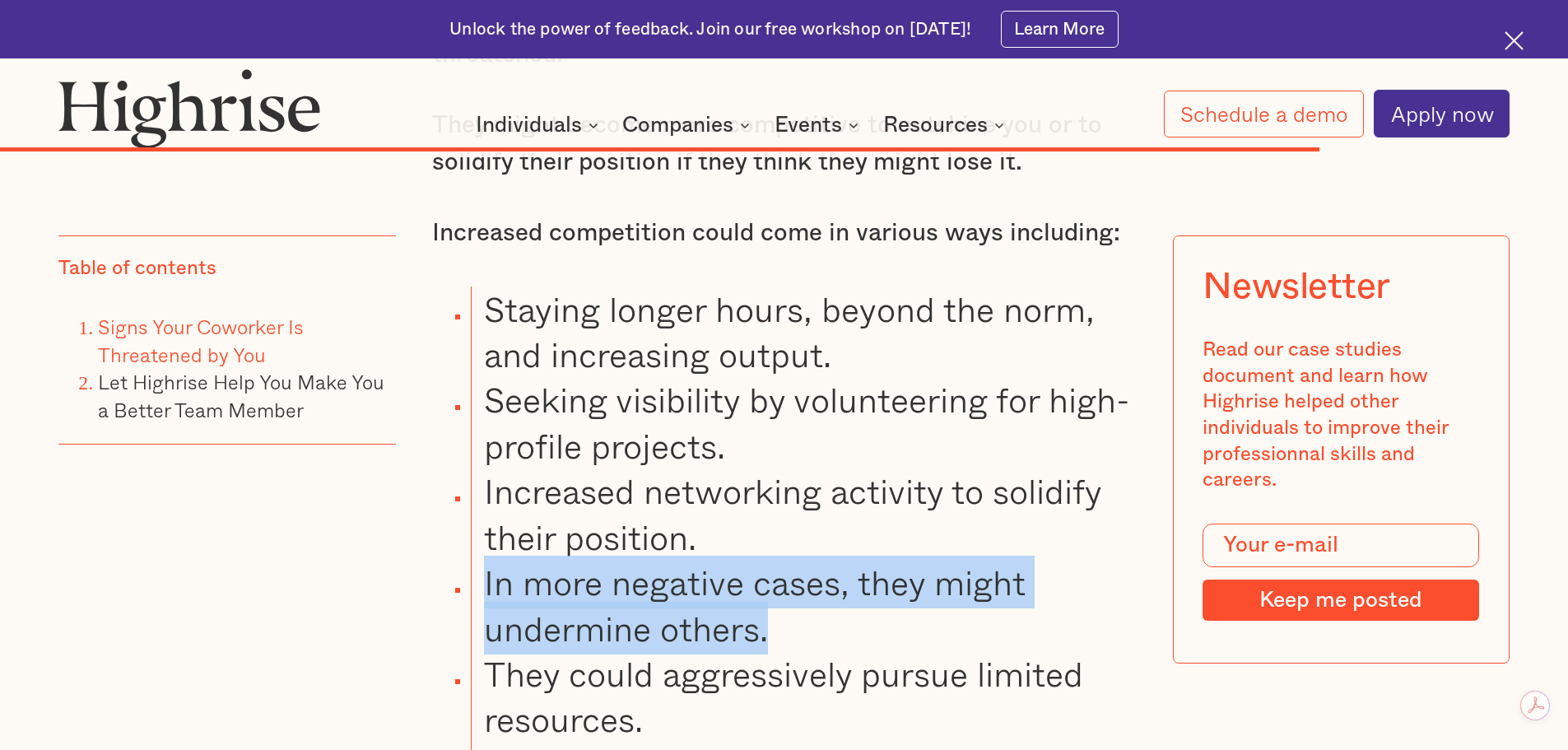
click at [608, 608] on li "In more negative cases, they might undermine others." at bounding box center [803, 606] width 665 height 92
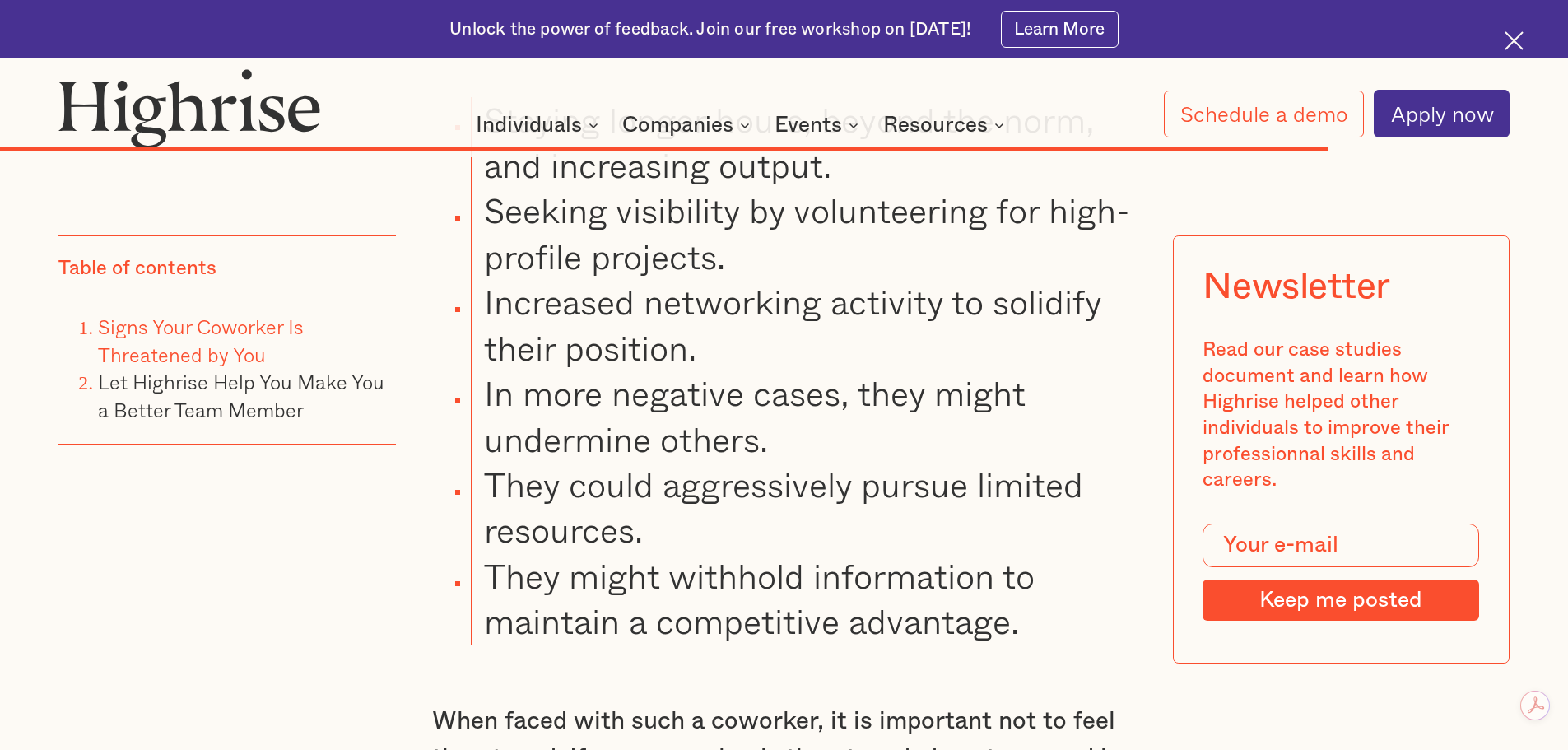
scroll to position [18874, 0]
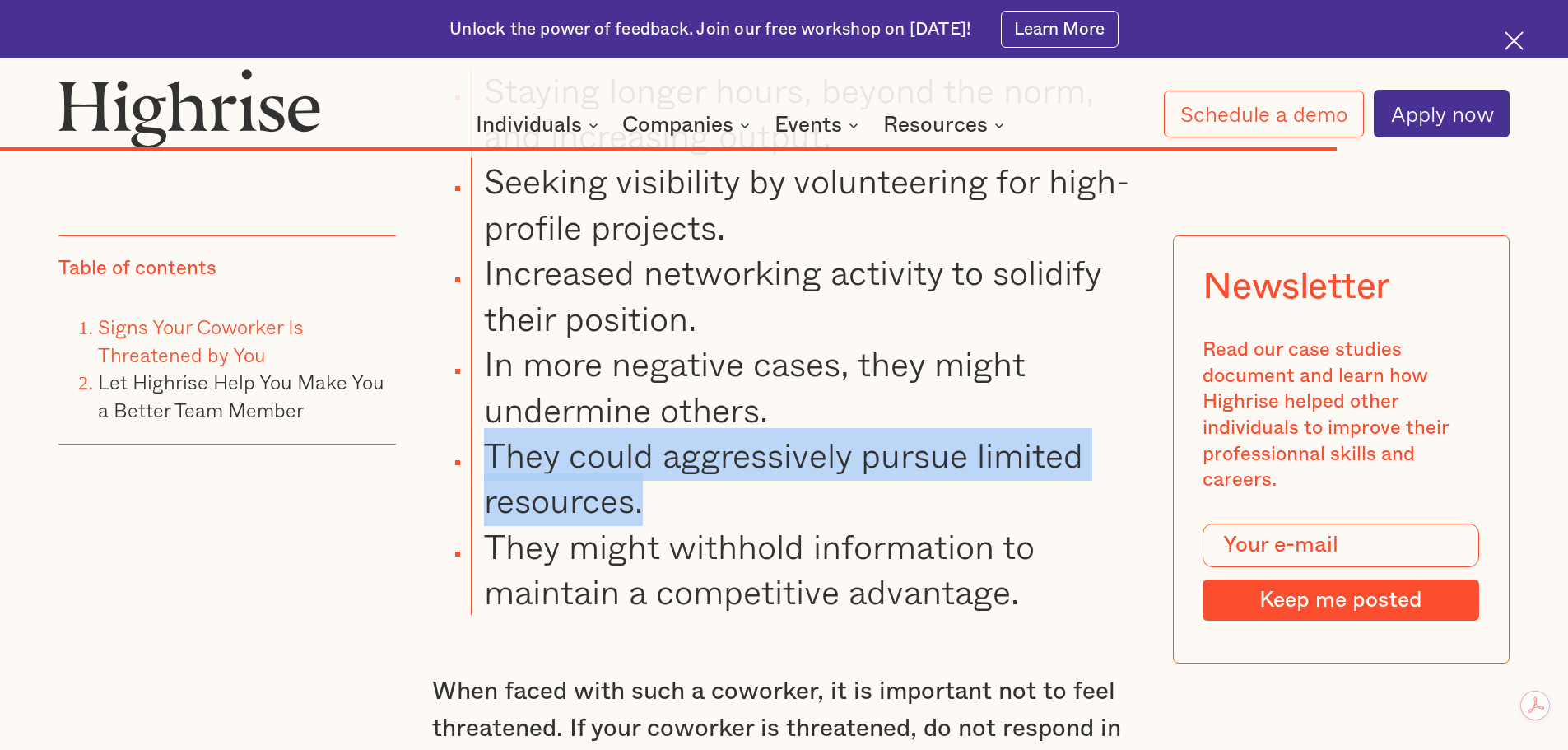
drag, startPoint x: 478, startPoint y: 458, endPoint x: 679, endPoint y: 514, distance: 208.7
click at [683, 514] on li "They could aggressively pursue limited resources." at bounding box center [803, 478] width 665 height 92
click at [758, 507] on li "They could aggressively pursue limited resources." at bounding box center [803, 478] width 665 height 92
drag, startPoint x: 486, startPoint y: 460, endPoint x: 699, endPoint y: 511, distance: 219.0
click at [699, 511] on li "They could aggressively pursue limited resources." at bounding box center [803, 478] width 665 height 92
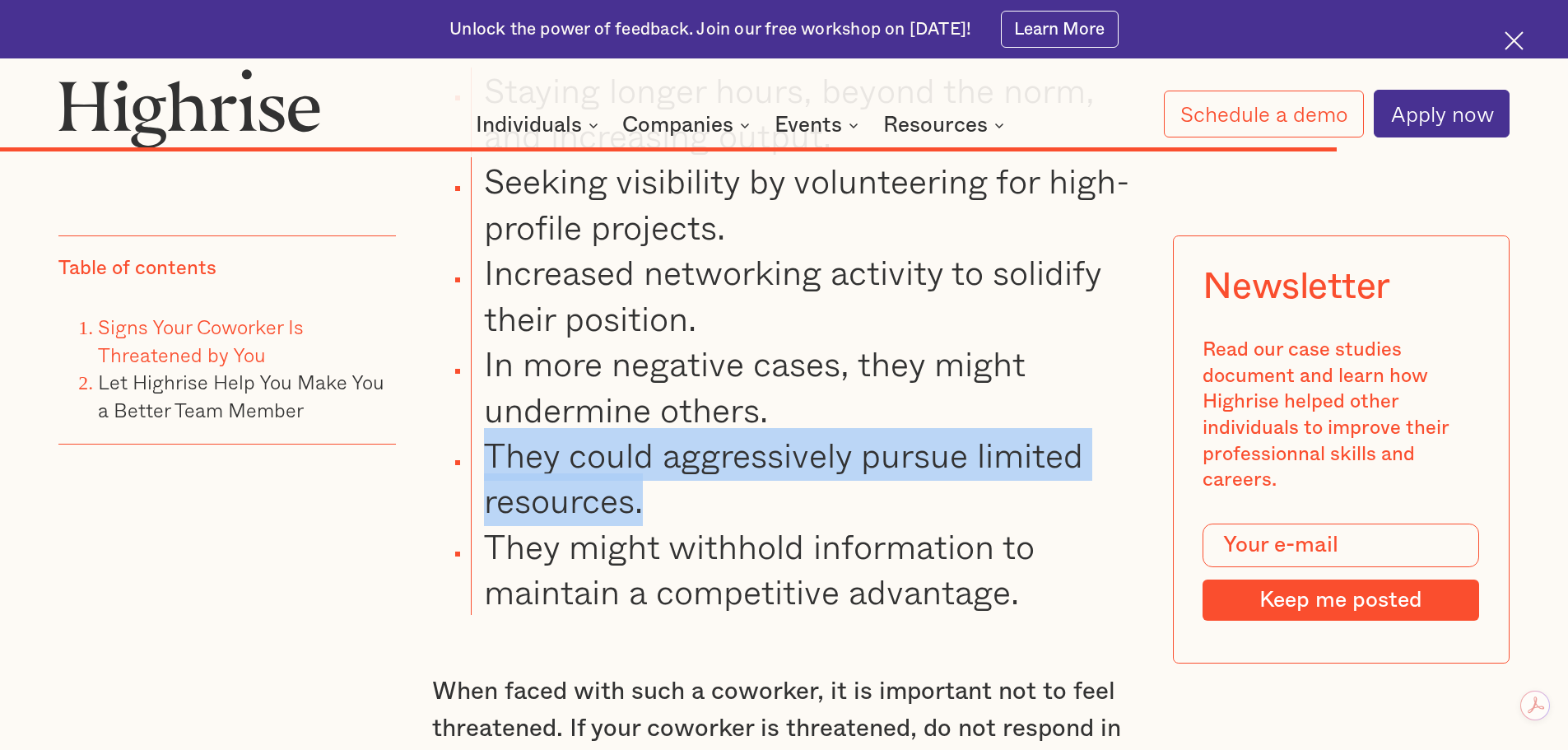
click at [761, 510] on li "They could aggressively pursue limited resources." at bounding box center [803, 478] width 665 height 92
drag, startPoint x: 480, startPoint y: 472, endPoint x: 721, endPoint y: 546, distance: 252.1
click at [721, 546] on ul "Staying longer hours, beyond the norm, and increasing output. Seeking visibilit…" at bounding box center [769, 342] width 734 height 548
click at [822, 524] on li "They could aggressively pursue limited resources." at bounding box center [803, 478] width 665 height 92
drag, startPoint x: 473, startPoint y: 464, endPoint x: 674, endPoint y: 517, distance: 207.9
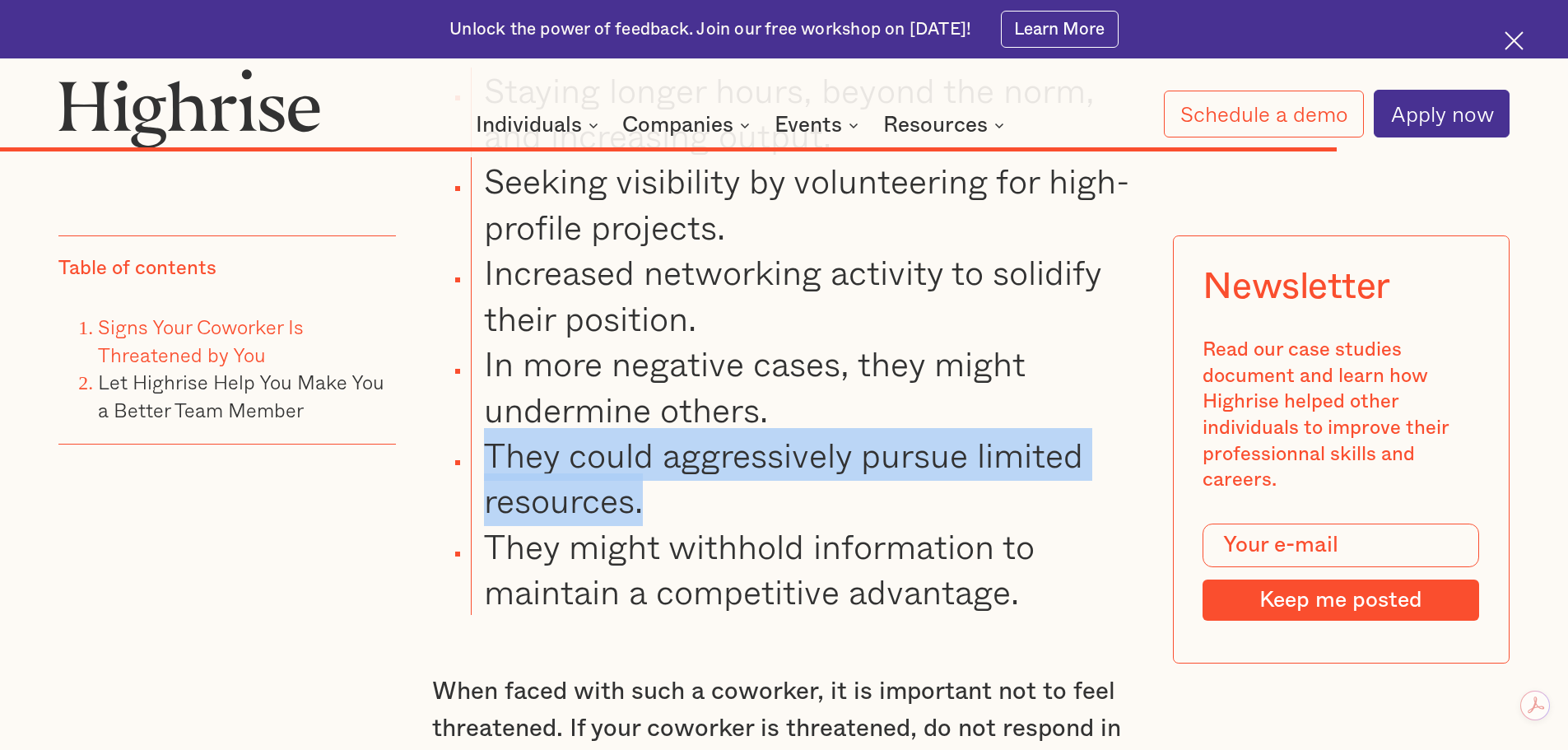
click at [674, 517] on li "They could aggressively pursue limited resources." at bounding box center [803, 478] width 665 height 92
click at [692, 502] on li "They could aggressively pursue limited resources." at bounding box center [803, 478] width 665 height 92
drag, startPoint x: 596, startPoint y: 463, endPoint x: 778, endPoint y: 524, distance: 192.0
click at [778, 524] on li "They could aggressively pursue limited resources." at bounding box center [803, 478] width 665 height 92
click at [822, 514] on li "They could aggressively pursue limited resources." at bounding box center [803, 478] width 665 height 92
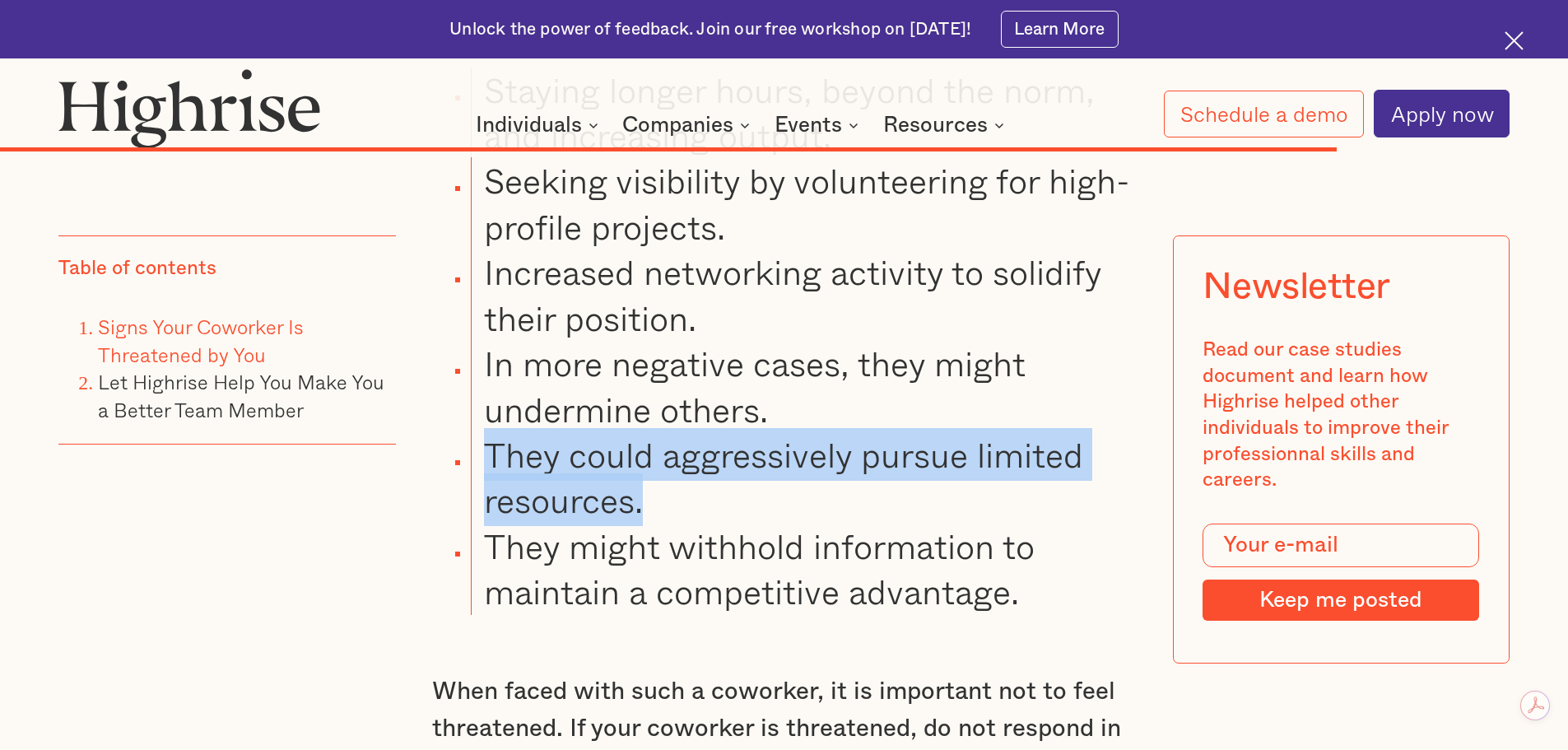
drag, startPoint x: 491, startPoint y: 469, endPoint x: 716, endPoint y: 522, distance: 231.2
click at [721, 524] on li "They could aggressively pursue limited resources." at bounding box center [803, 478] width 665 height 92
click at [757, 519] on li "They could aggressively pursue limited resources." at bounding box center [803, 478] width 665 height 92
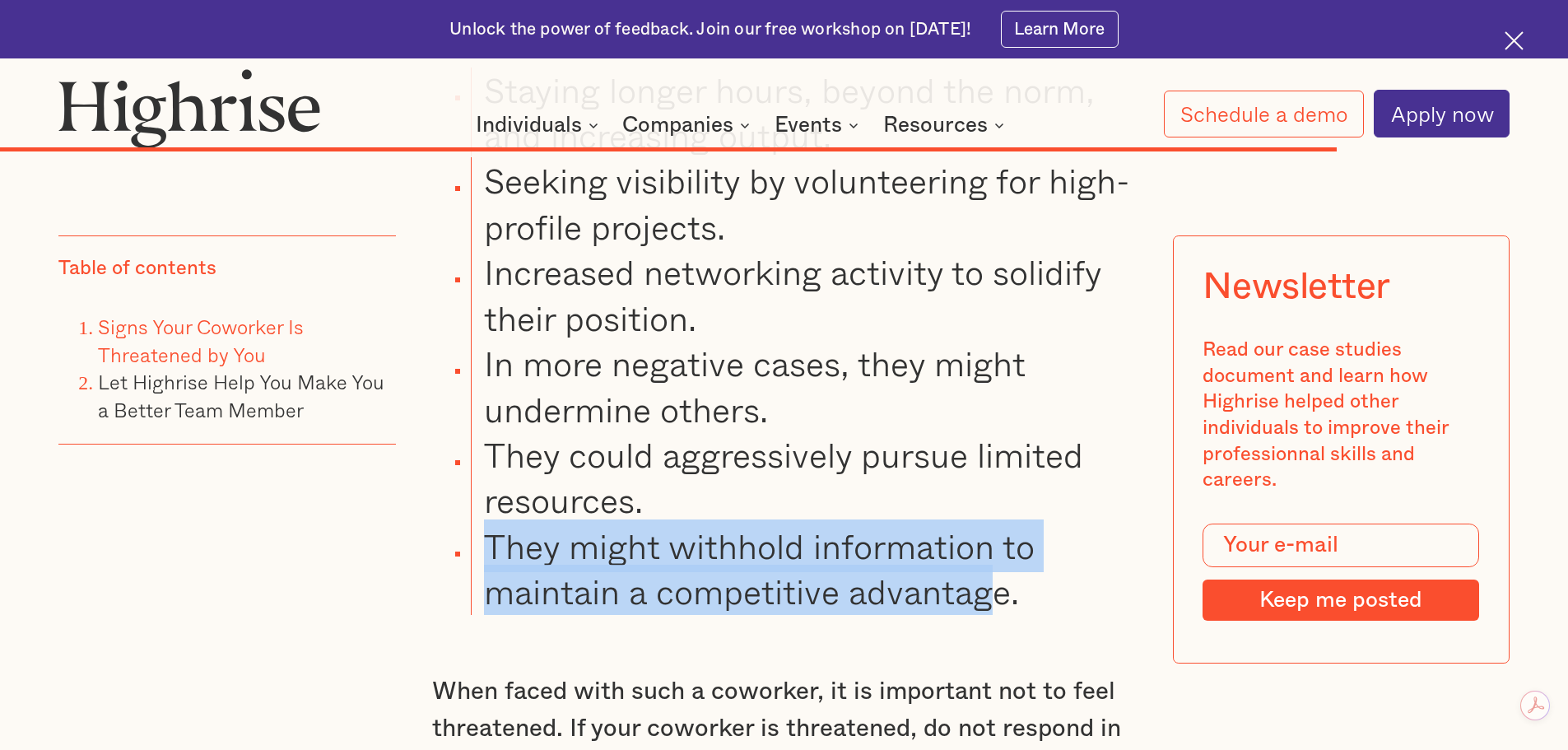
drag, startPoint x: 488, startPoint y: 560, endPoint x: 987, endPoint y: 621, distance: 502.7
click at [987, 615] on li "They might withhold information to maintain a competitive advantage." at bounding box center [803, 570] width 665 height 92
click at [807, 615] on li "They might withhold information to maintain a competitive advantage." at bounding box center [803, 570] width 665 height 92
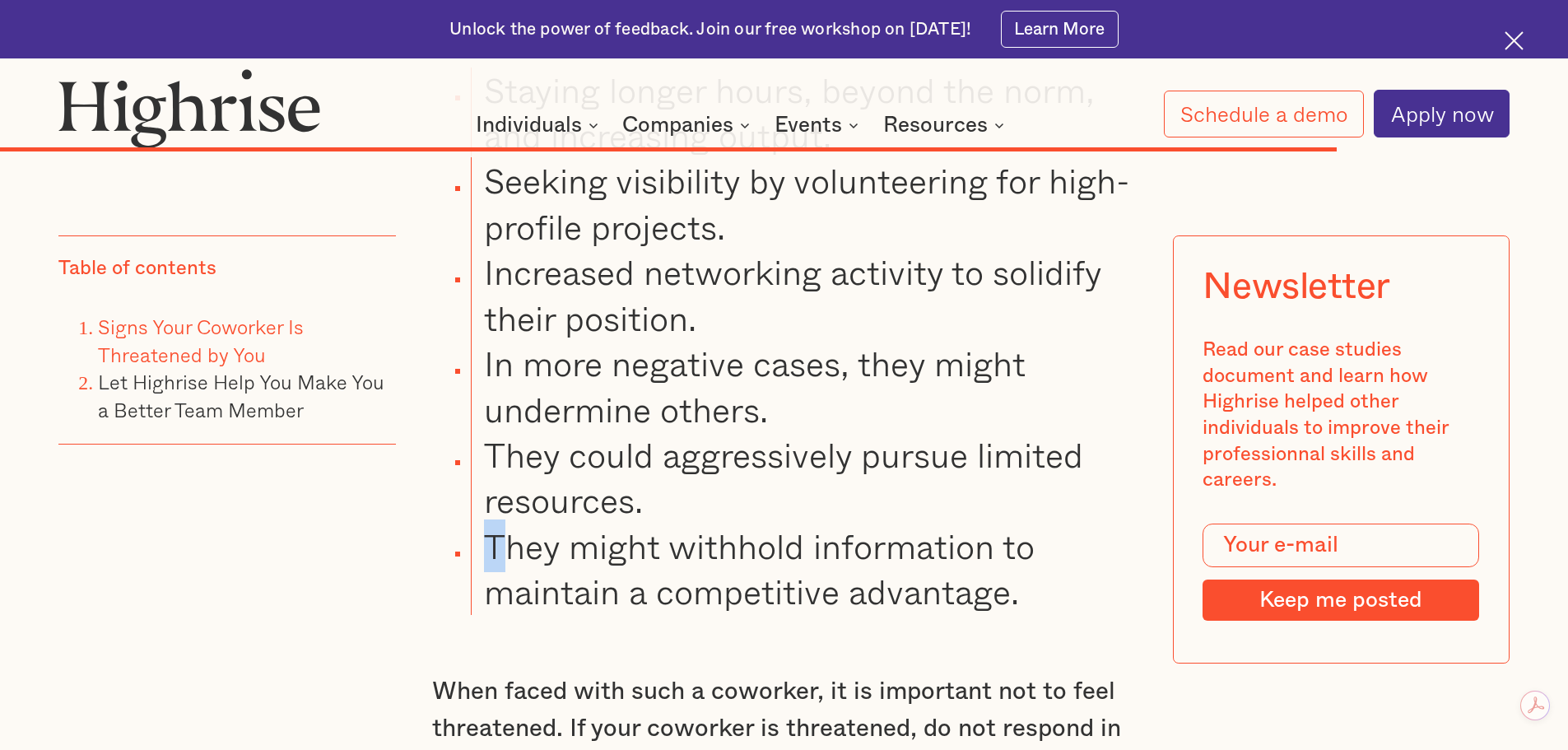
click at [485, 557] on li "They might withhold information to maintain a competitive advantage." at bounding box center [803, 570] width 665 height 92
click at [683, 573] on li "They might withhold information to maintain a competitive advantage." at bounding box center [803, 570] width 665 height 92
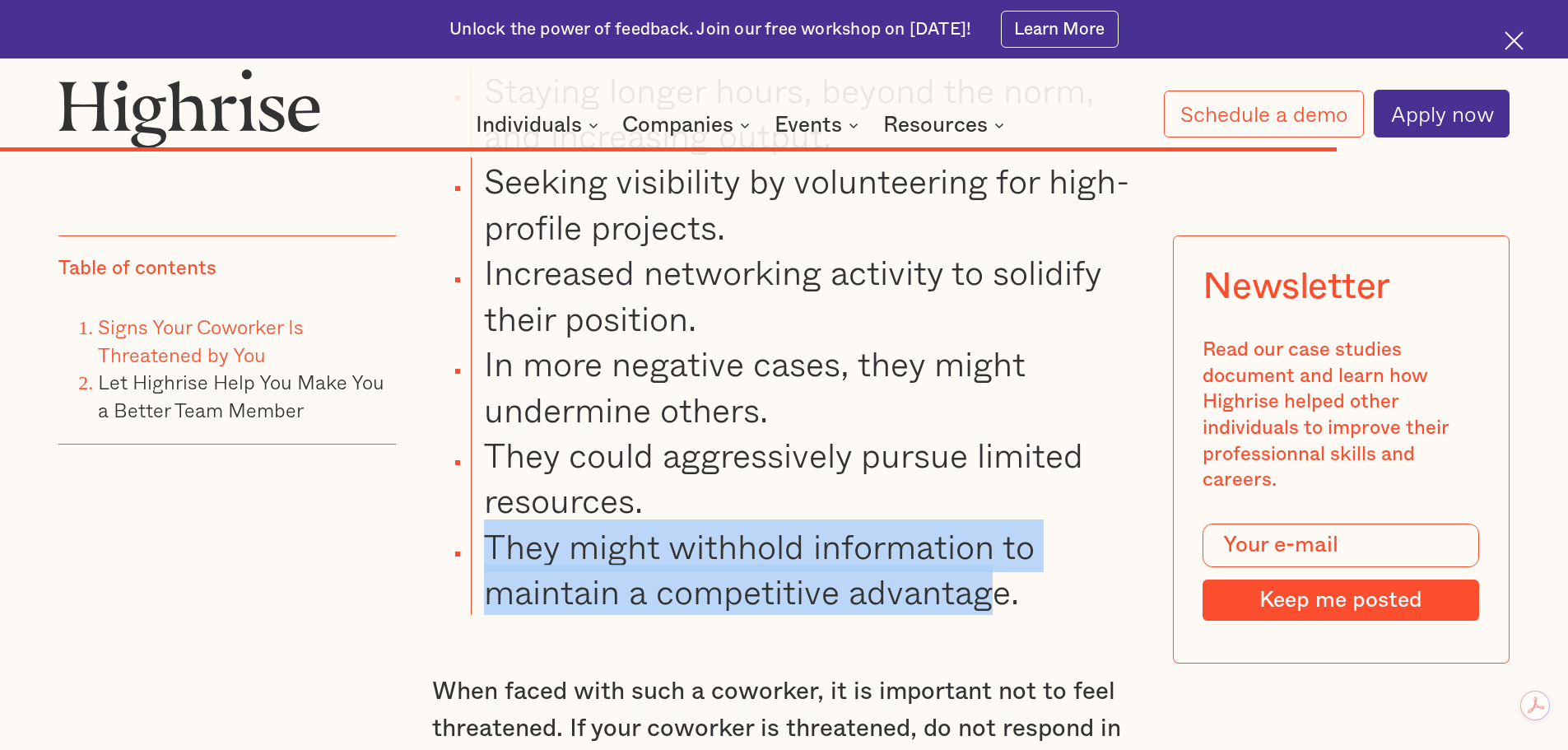
drag, startPoint x: 487, startPoint y: 564, endPoint x: 973, endPoint y: 597, distance: 487.1
click at [995, 602] on li "They might withhold information to maintain a competitive advantage." at bounding box center [803, 570] width 665 height 92
click at [786, 578] on li "They might withhold information to maintain a competitive advantage." at bounding box center [803, 570] width 665 height 92
click at [621, 557] on li "They might withhold information to maintain a competitive advantage." at bounding box center [803, 570] width 665 height 92
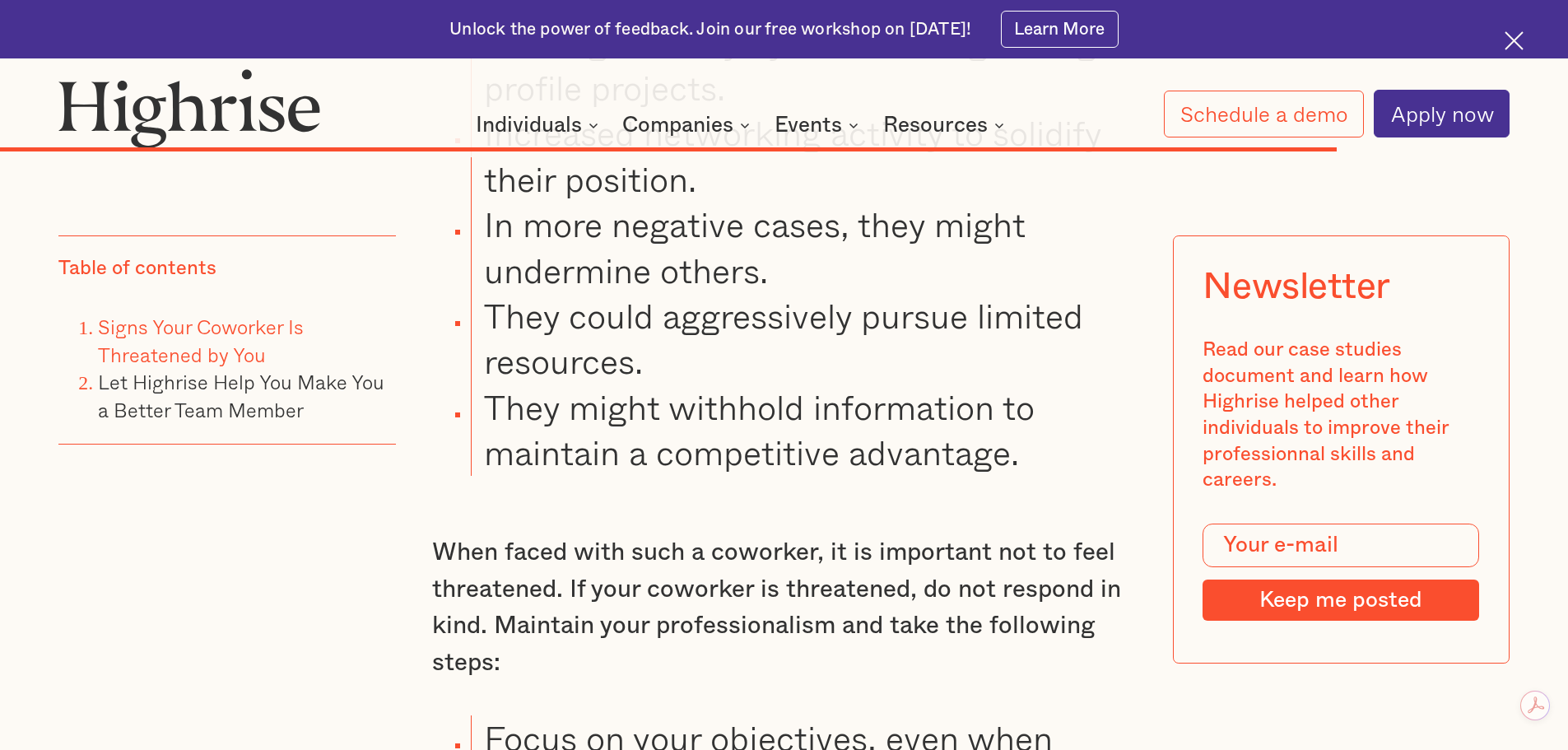
scroll to position [19094, 0]
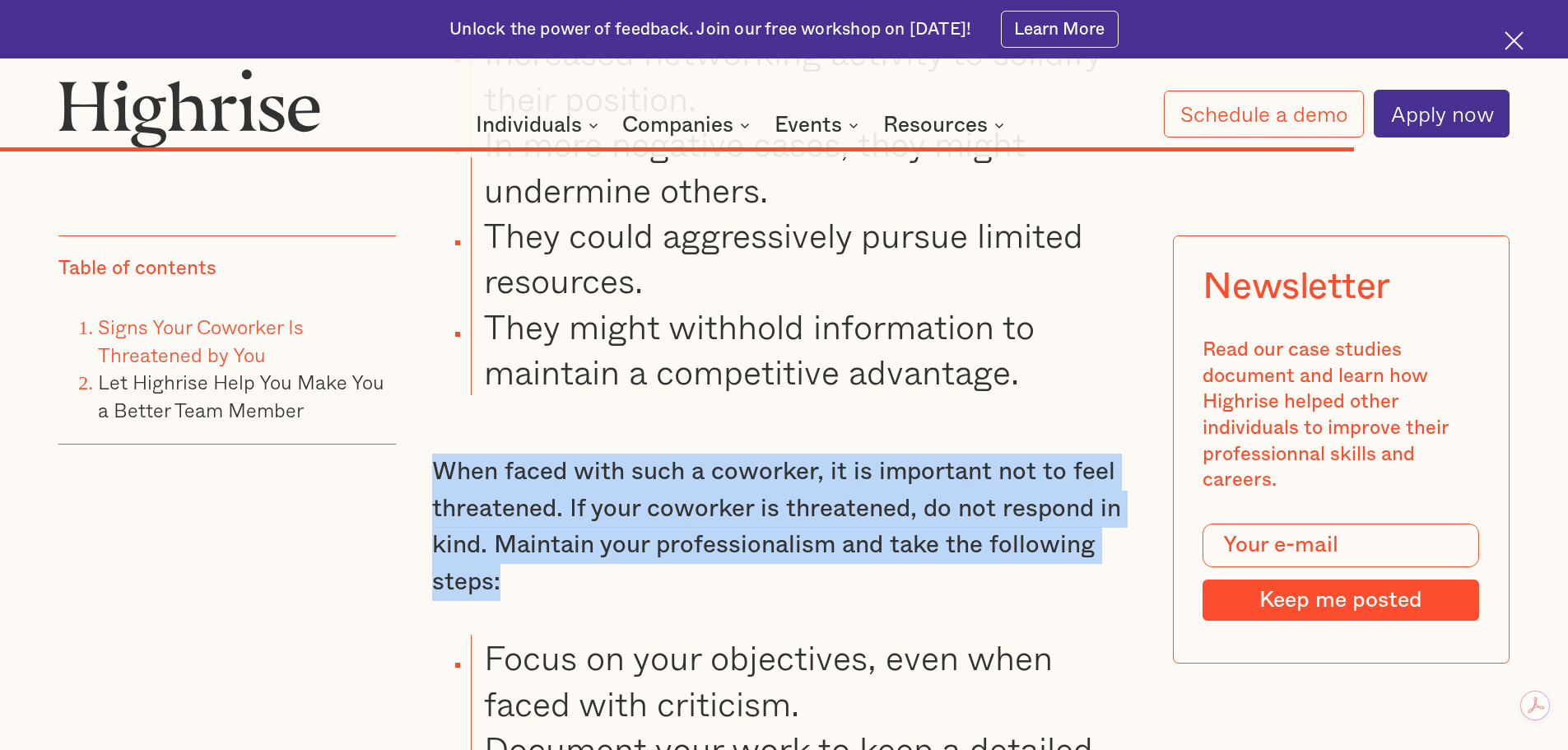
drag, startPoint x: 433, startPoint y: 491, endPoint x: 638, endPoint y: 594, distance: 229.4
click at [638, 594] on p "When faced with such a coworker, it is important not to feel threatened. If you…" at bounding box center [784, 527] width 704 height 147
click at [834, 578] on p "When faced with such a coworker, it is important not to feel threatened. If you…" at bounding box center [784, 527] width 704 height 147
click at [803, 508] on p "When faced with such a coworker, it is important not to feel threatened. If you…" at bounding box center [784, 527] width 704 height 147
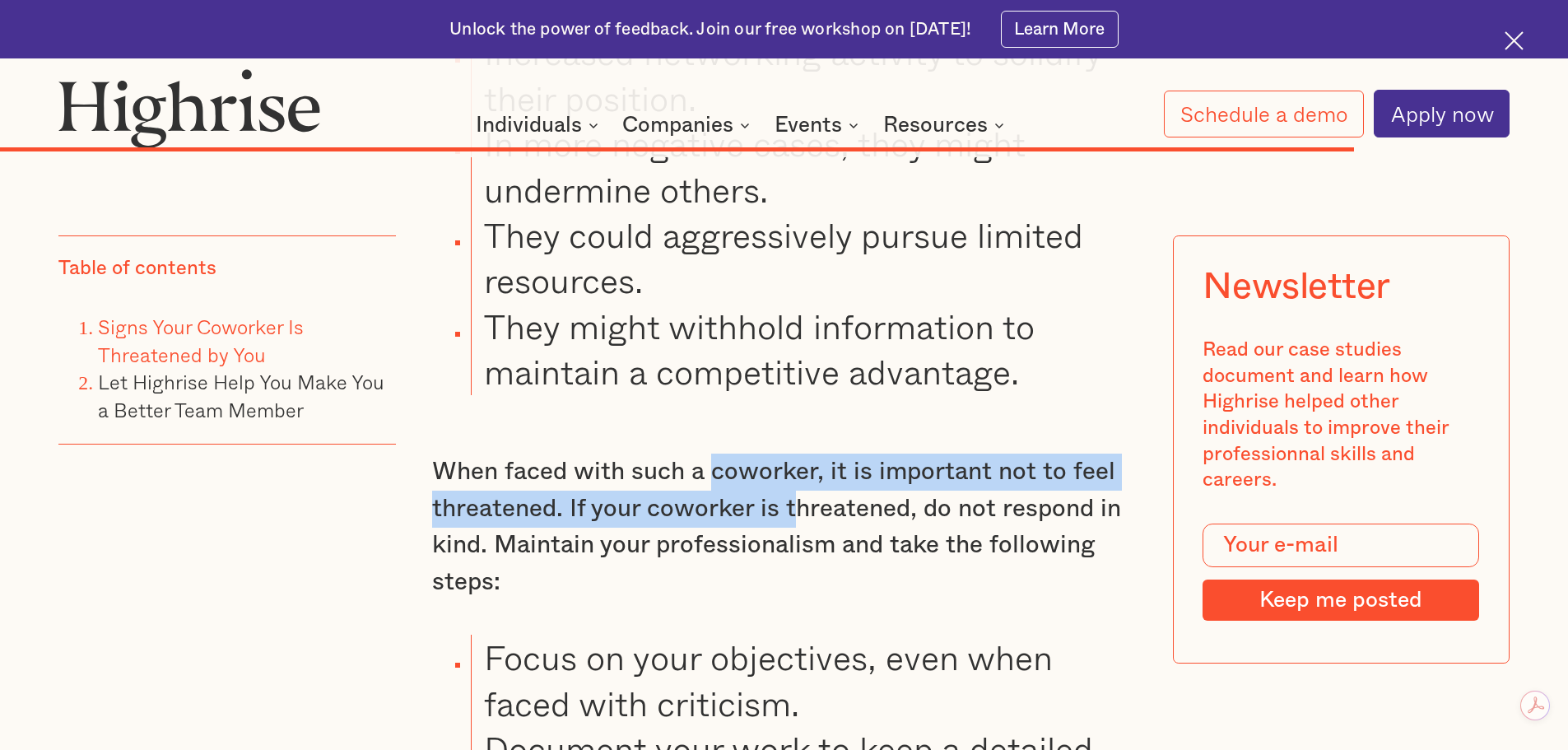
drag, startPoint x: 708, startPoint y: 480, endPoint x: 793, endPoint y: 542, distance: 105.2
click at [787, 543] on p "When faced with such a coworker, it is important not to feel threatened. If you…" at bounding box center [784, 527] width 704 height 147
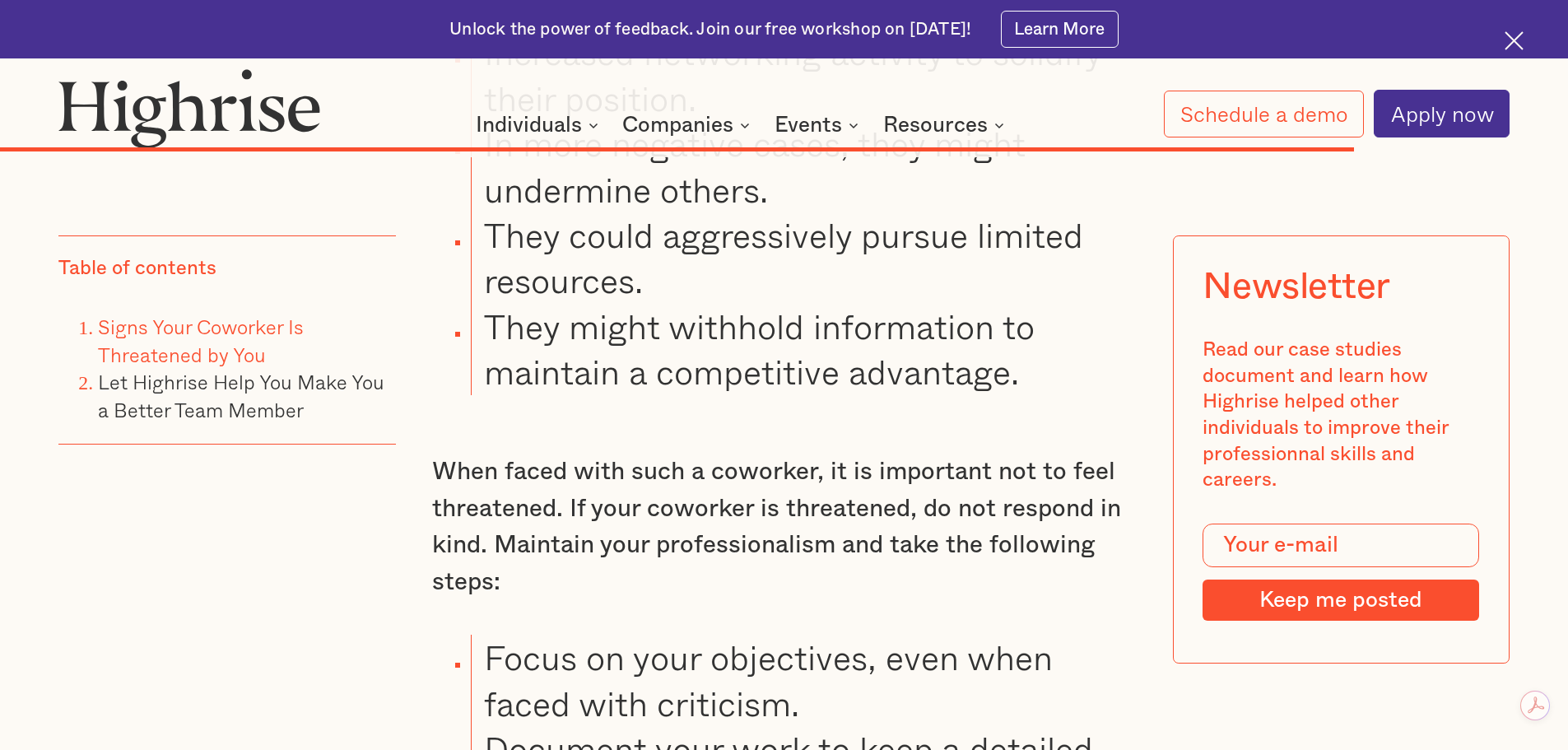
click at [993, 563] on p "When faced with such a coworker, it is important not to feel threatened. If you…" at bounding box center [784, 527] width 704 height 147
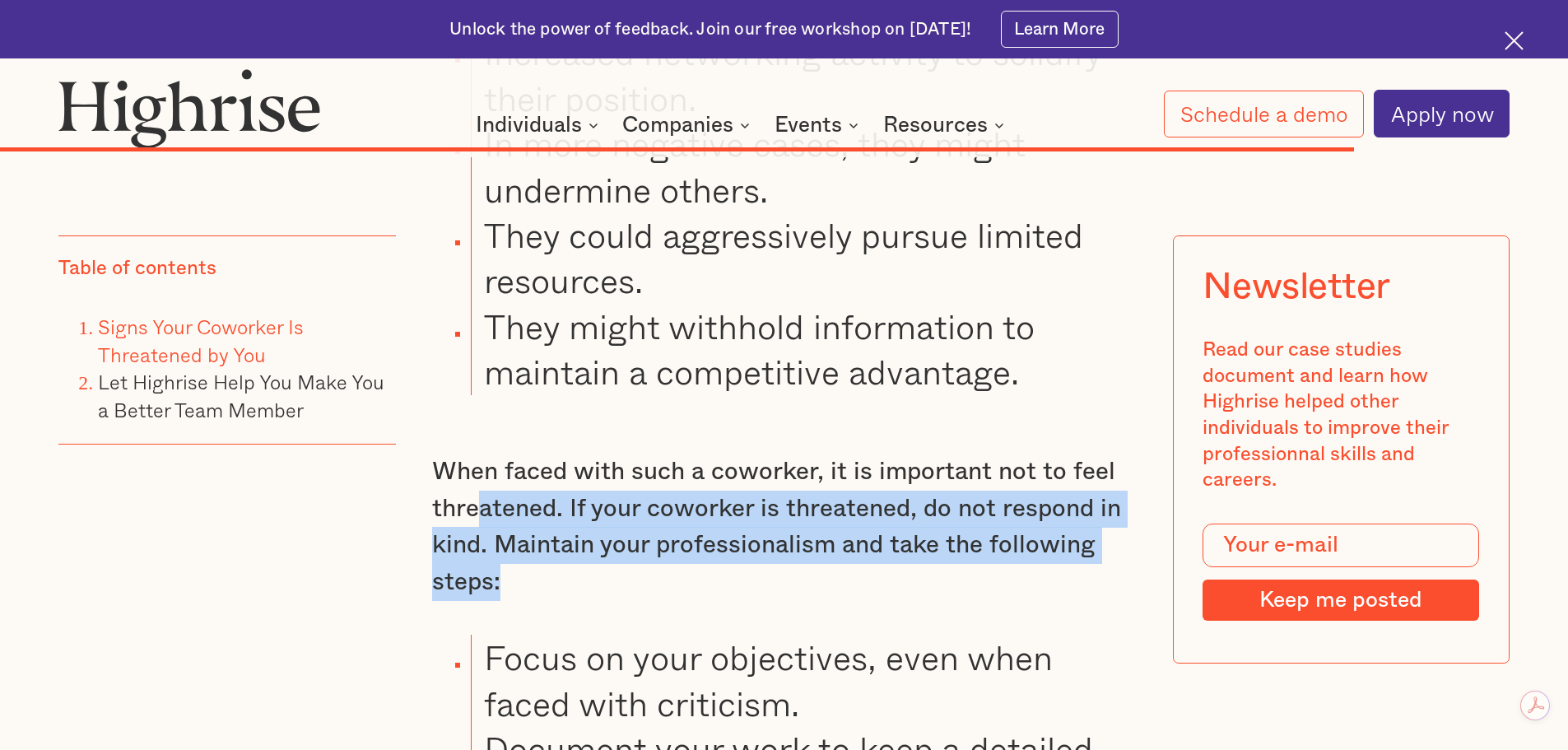
drag, startPoint x: 482, startPoint y: 525, endPoint x: 606, endPoint y: 582, distance: 136.5
click at [617, 584] on p "When faced with such a coworker, it is important not to feel threatened. If you…" at bounding box center [784, 527] width 704 height 147
click at [682, 601] on p "When faced with such a coworker, it is important not to feel threatened. If you…" at bounding box center [784, 527] width 704 height 147
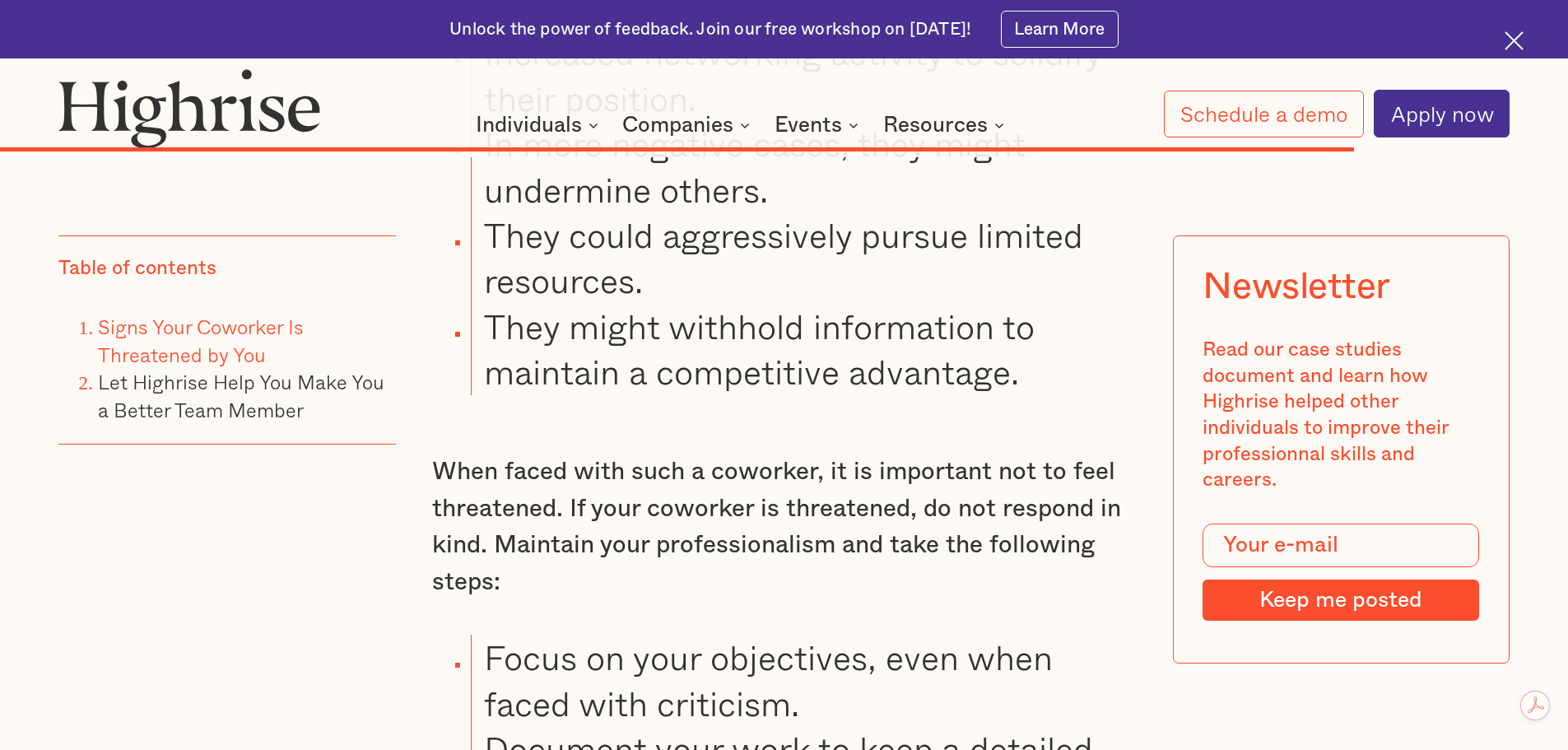
click at [578, 558] on p "When faced with such a coworker, it is important not to feel threatened. If you…" at bounding box center [784, 527] width 704 height 147
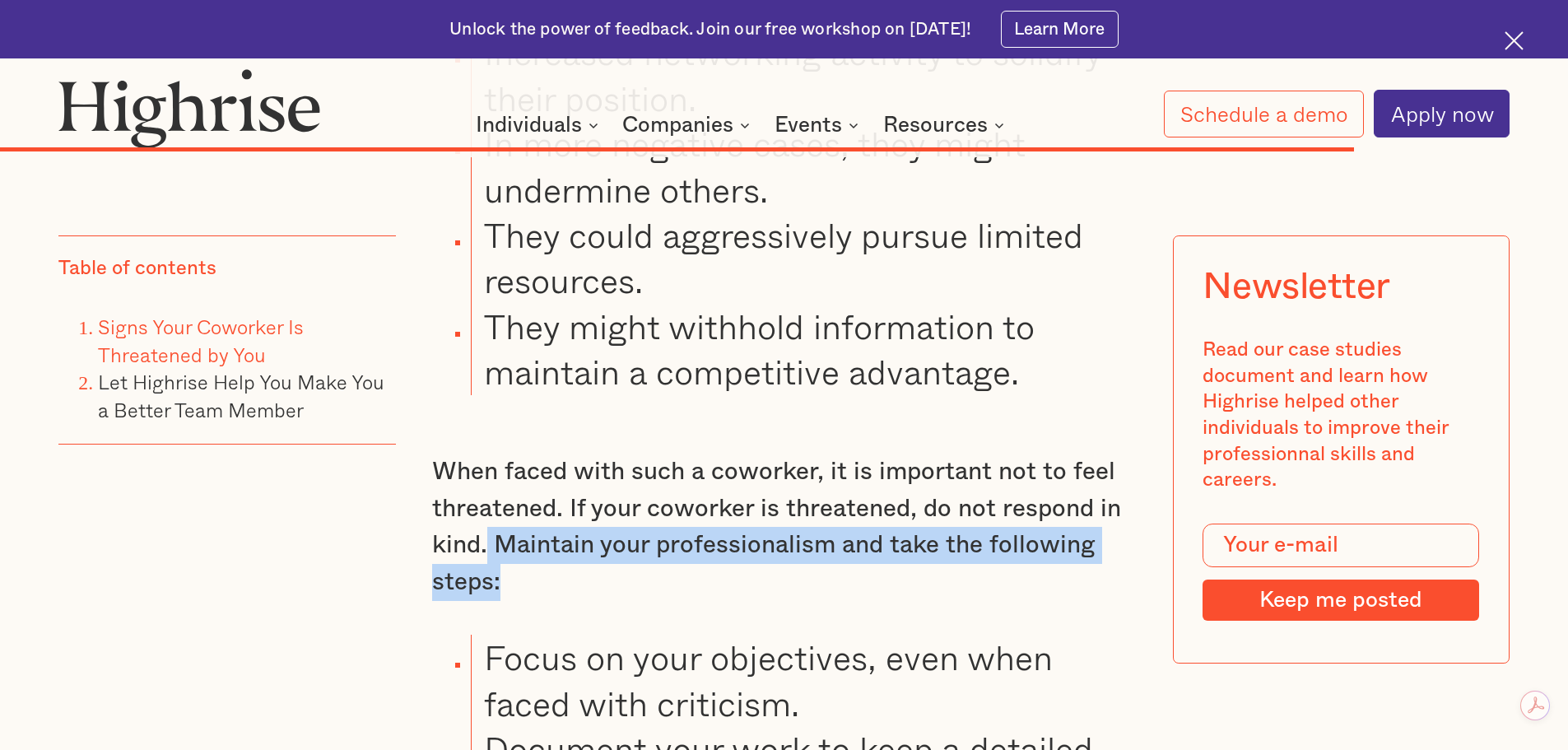
drag, startPoint x: 482, startPoint y: 567, endPoint x: 606, endPoint y: 580, distance: 124.7
click at [564, 590] on p "When faced with such a coworker, it is important not to feel threatened. If you…" at bounding box center [784, 527] width 704 height 147
click at [699, 582] on p "When faced with such a coworker, it is important not to feel threatened. If you…" at bounding box center [784, 527] width 704 height 147
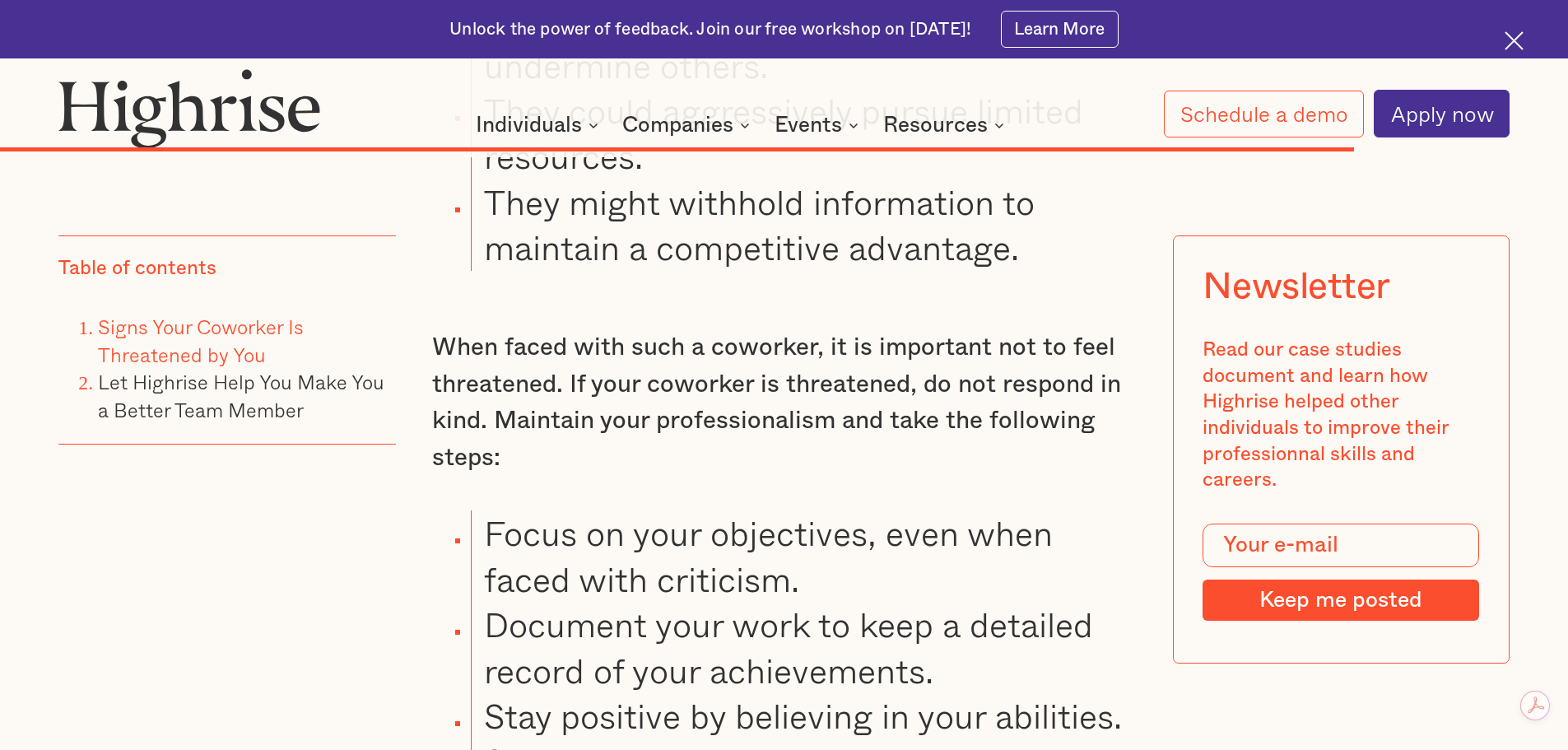
scroll to position [19314, 0]
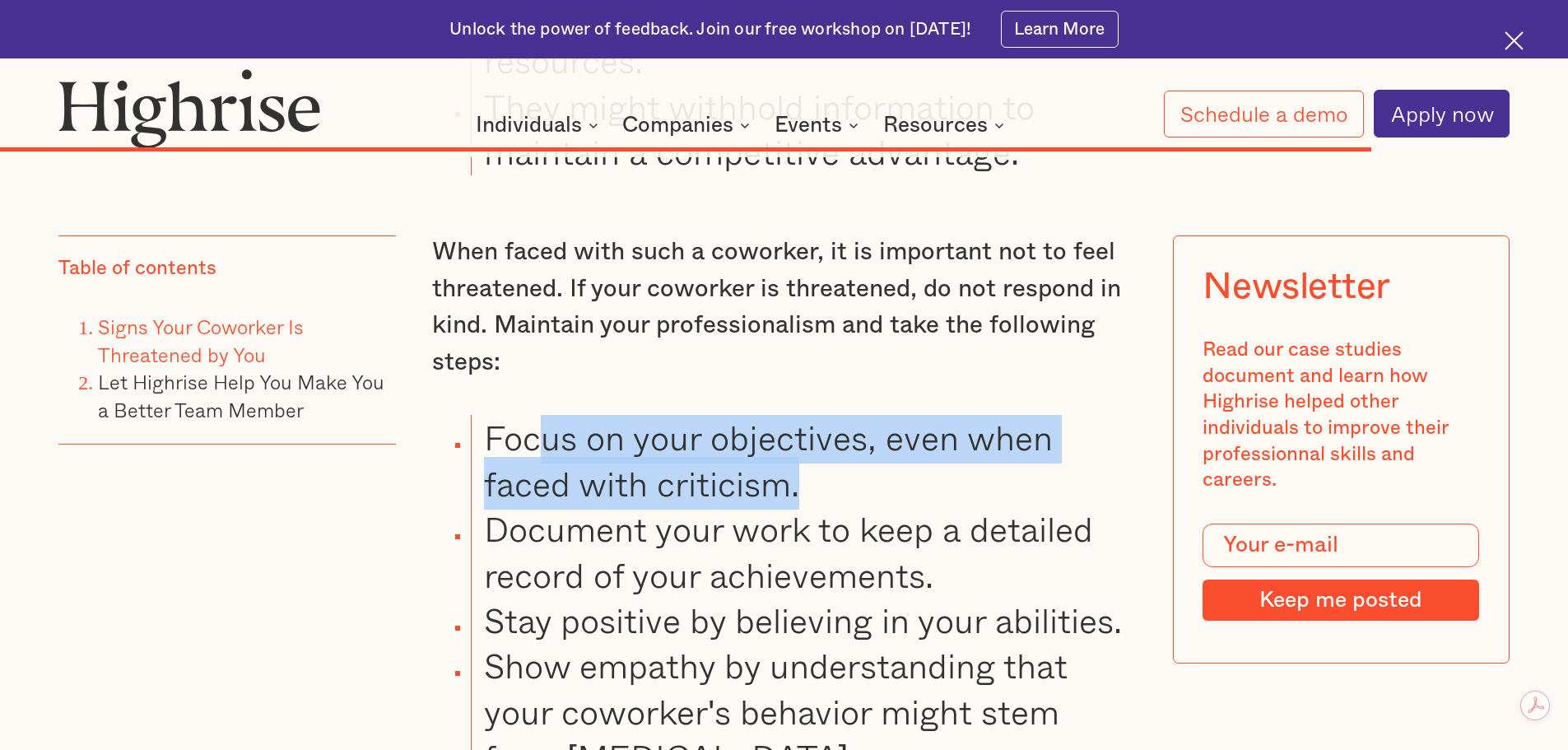
drag, startPoint x: 638, startPoint y: 465, endPoint x: 830, endPoint y: 499, distance: 195.0
click at [805, 494] on li "Focus on your objectives, even when faced with criticism." at bounding box center [803, 461] width 665 height 92
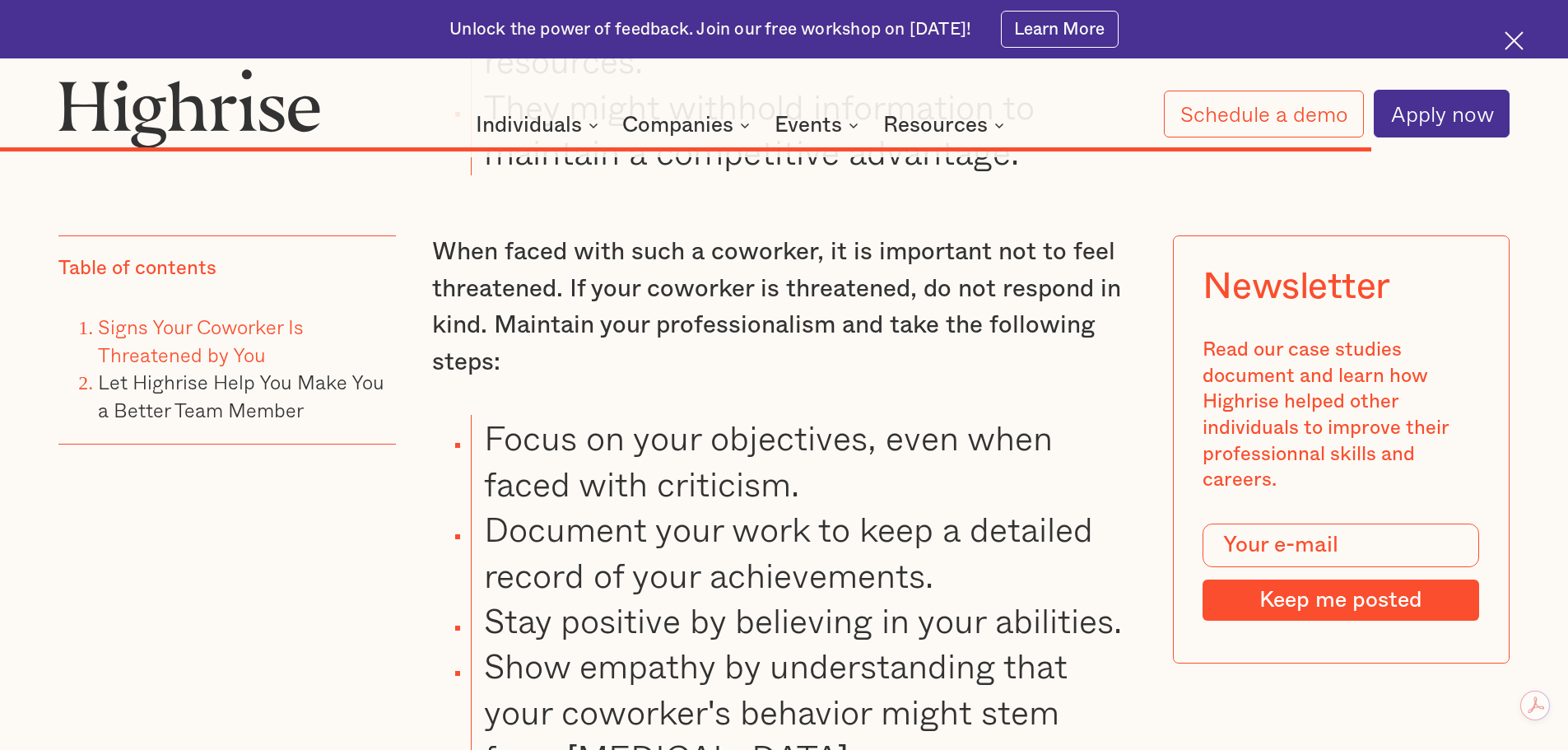
click at [926, 527] on li "Document your work to keep a detailed record of your achievements." at bounding box center [803, 552] width 665 height 92
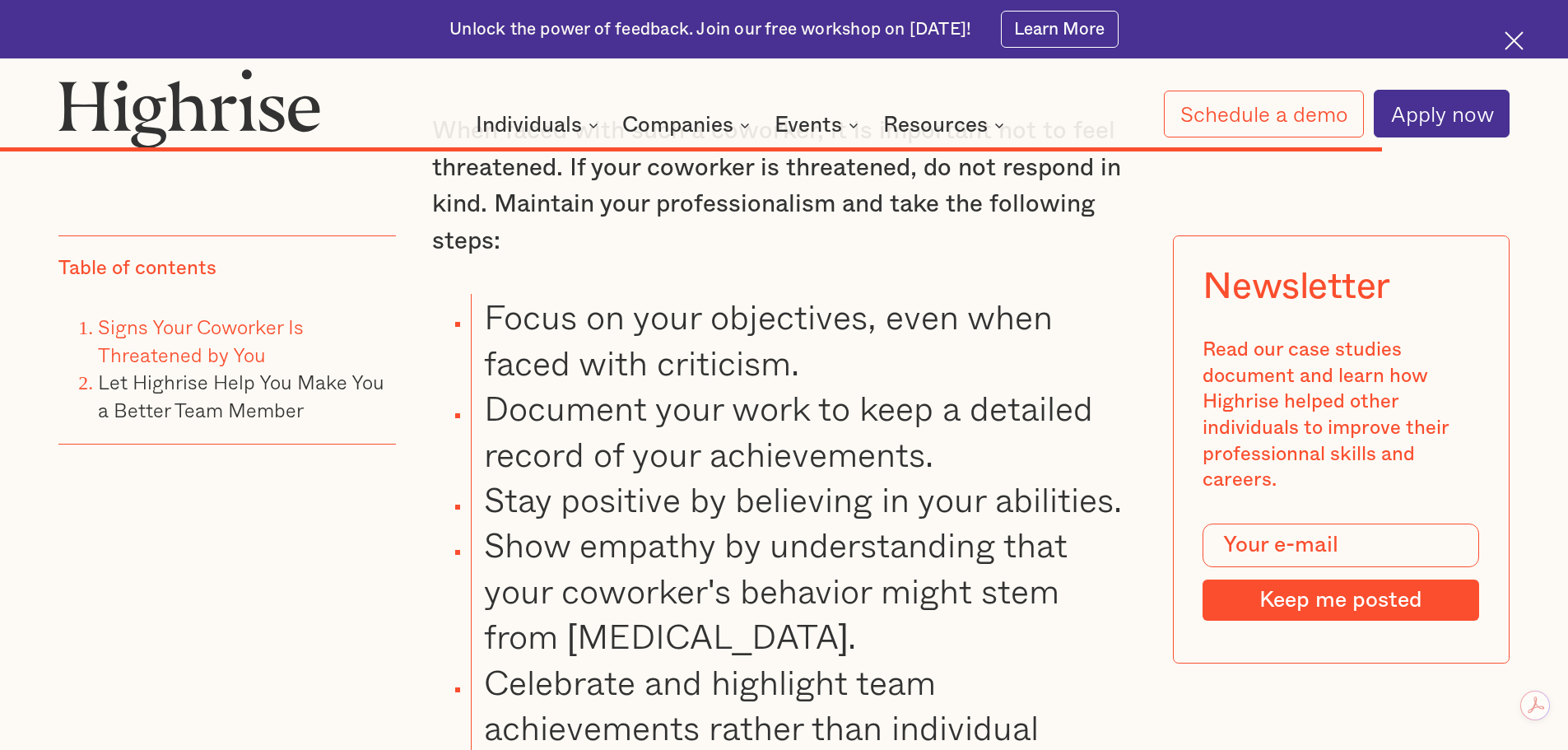
scroll to position [19532, 0]
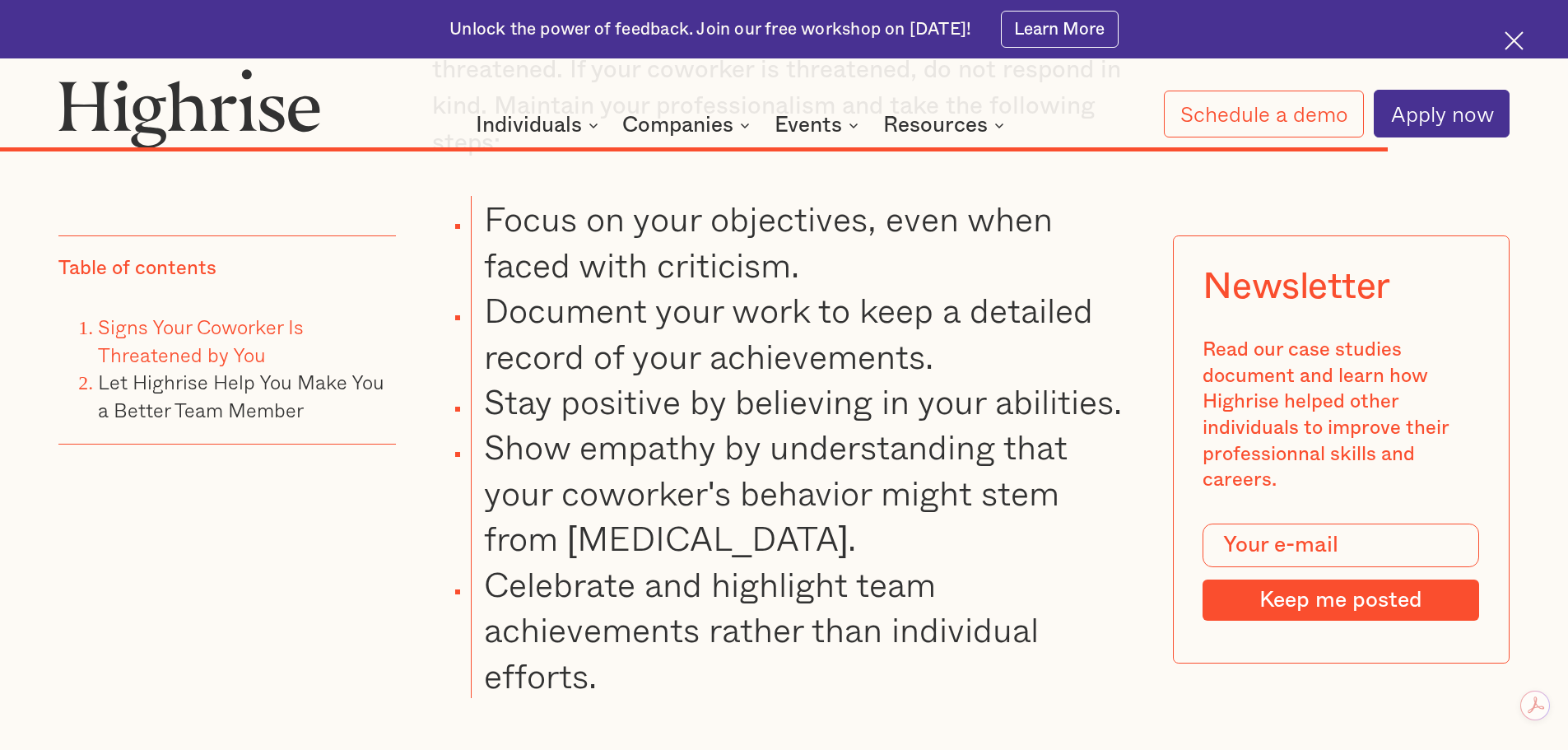
click at [519, 324] on li "Document your work to keep a detailed record of your achievements." at bounding box center [803, 333] width 665 height 92
click at [866, 500] on li "Show empathy by understanding that your coworker's behavior might stem from [ME…" at bounding box center [803, 491] width 665 height 136
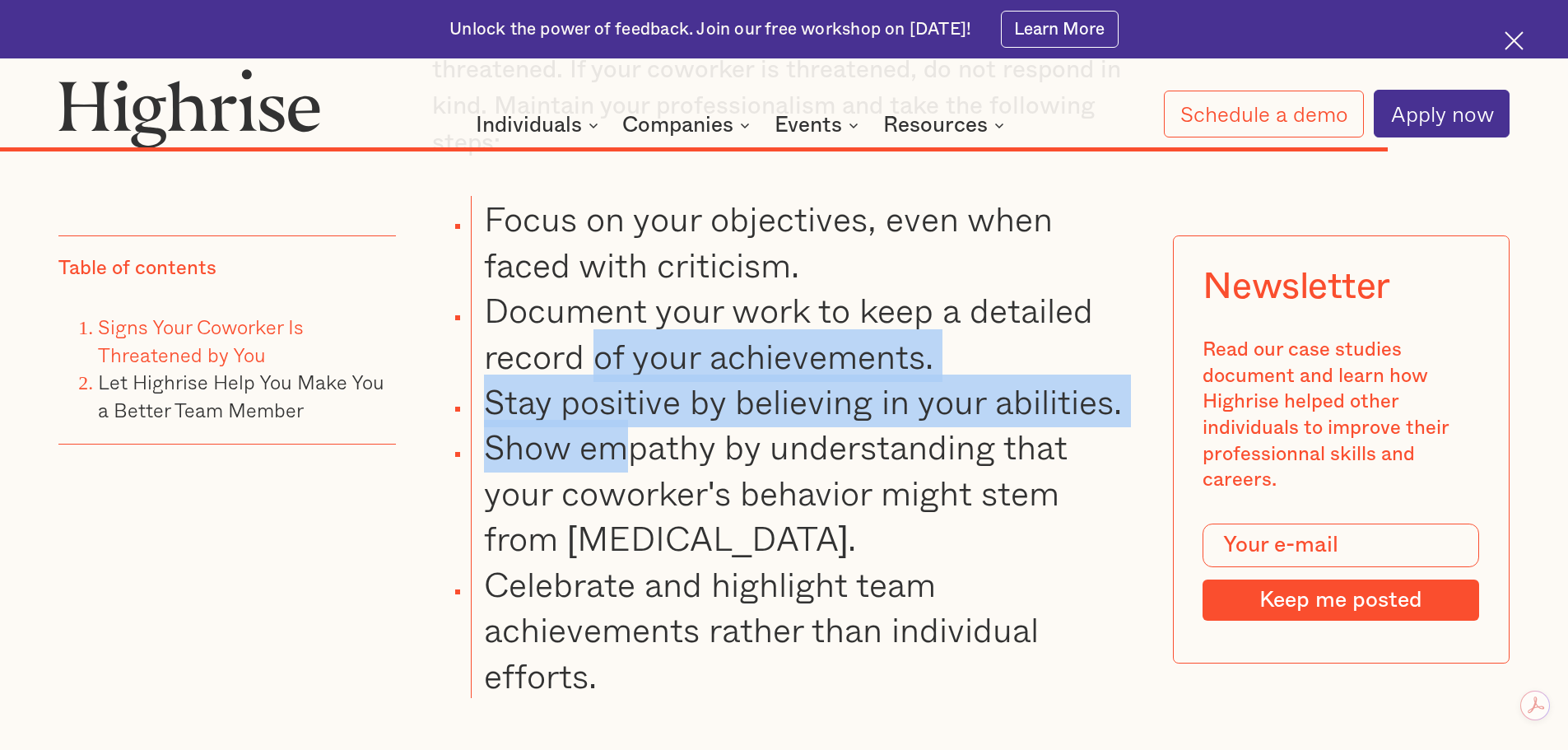
drag, startPoint x: 598, startPoint y: 388, endPoint x: 633, endPoint y: 482, distance: 100.3
click at [633, 482] on ul "Focus on your objectives, even when faced with criticism. Document your work to…" at bounding box center [769, 447] width 734 height 502
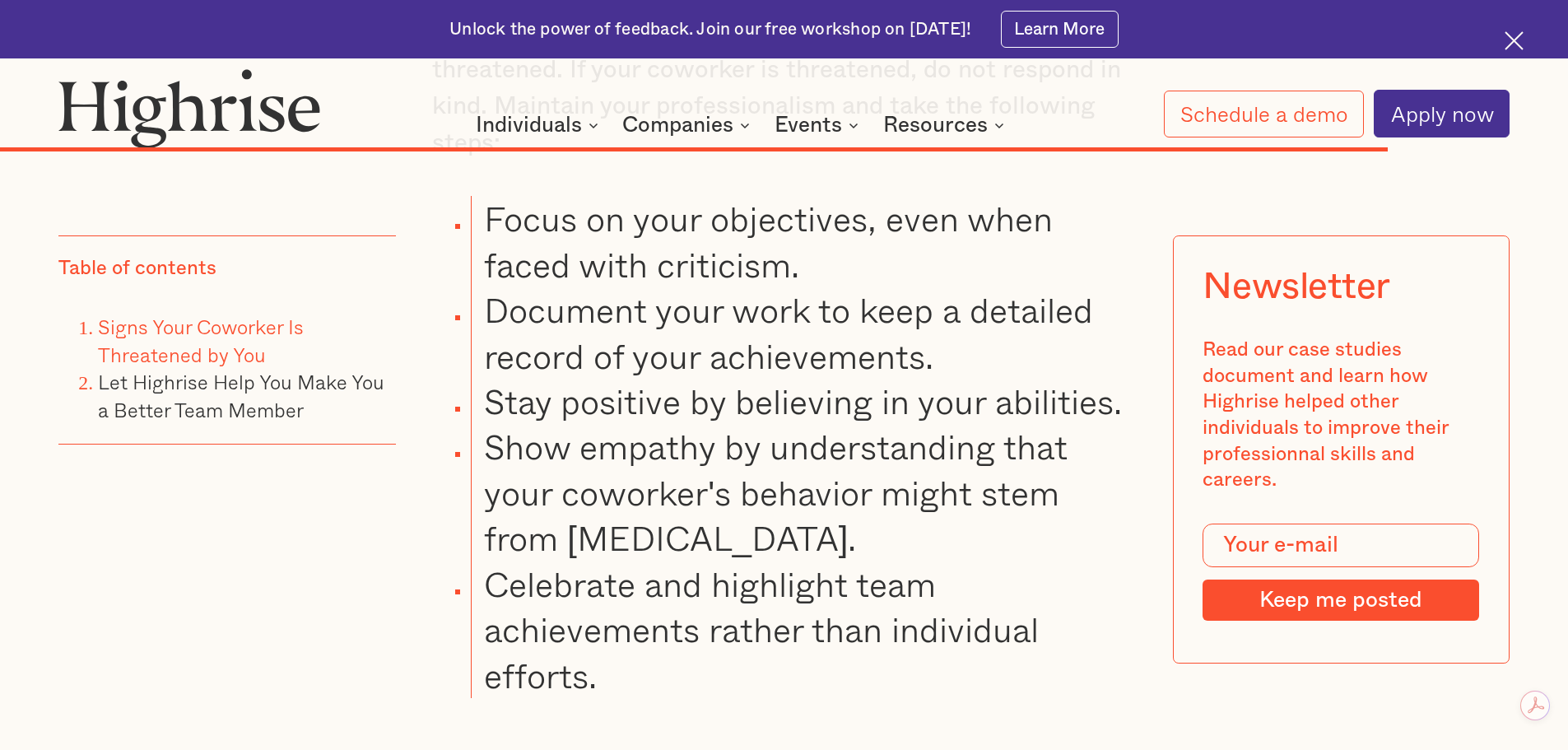
click at [829, 502] on li "Show empathy by understanding that your coworker's behavior might stem from [ME…" at bounding box center [803, 491] width 665 height 136
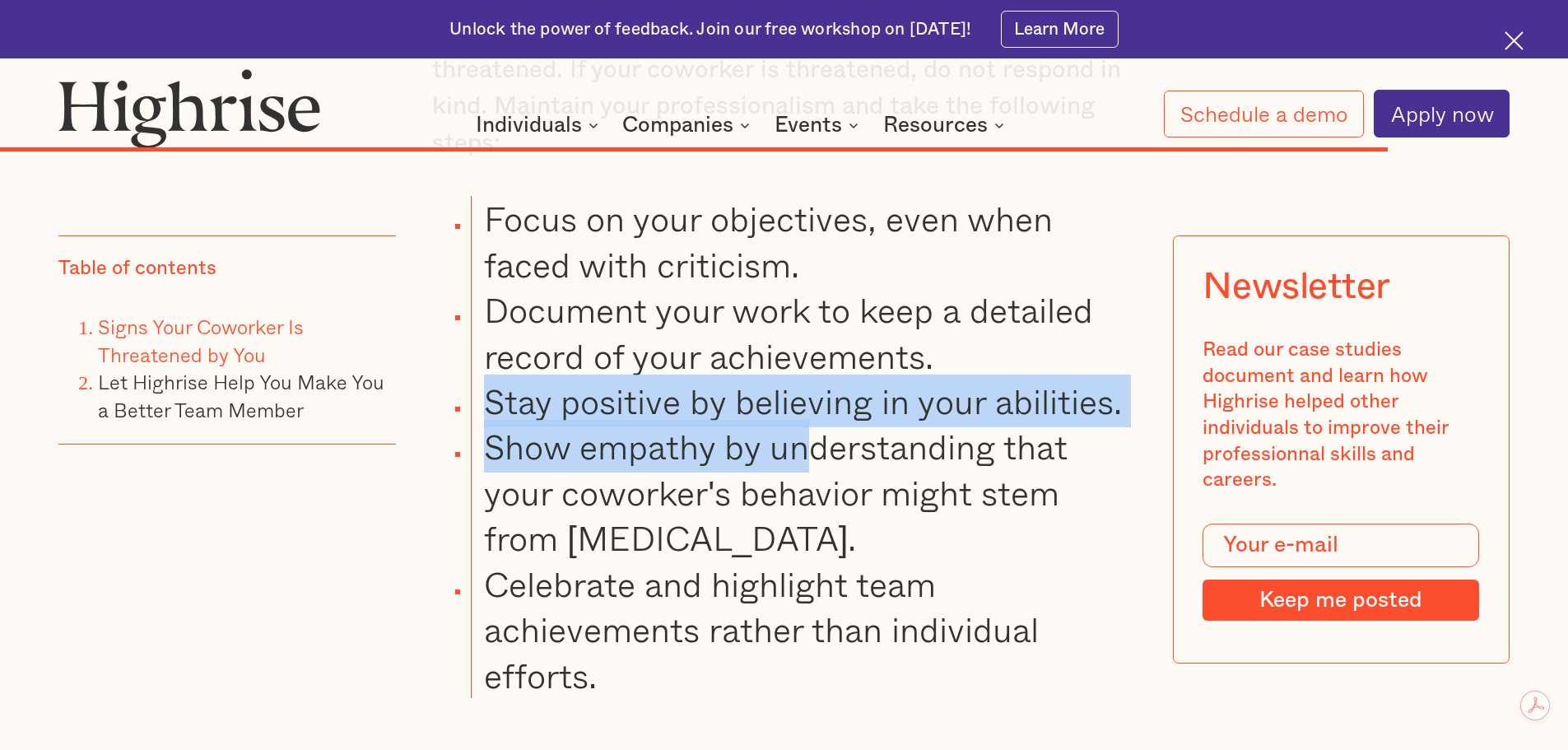
drag, startPoint x: 470, startPoint y: 423, endPoint x: 852, endPoint y: 490, distance: 387.8
click at [820, 455] on ul "Focus on your objectives, even when faced with criticism. Document your work to…" at bounding box center [769, 447] width 734 height 502
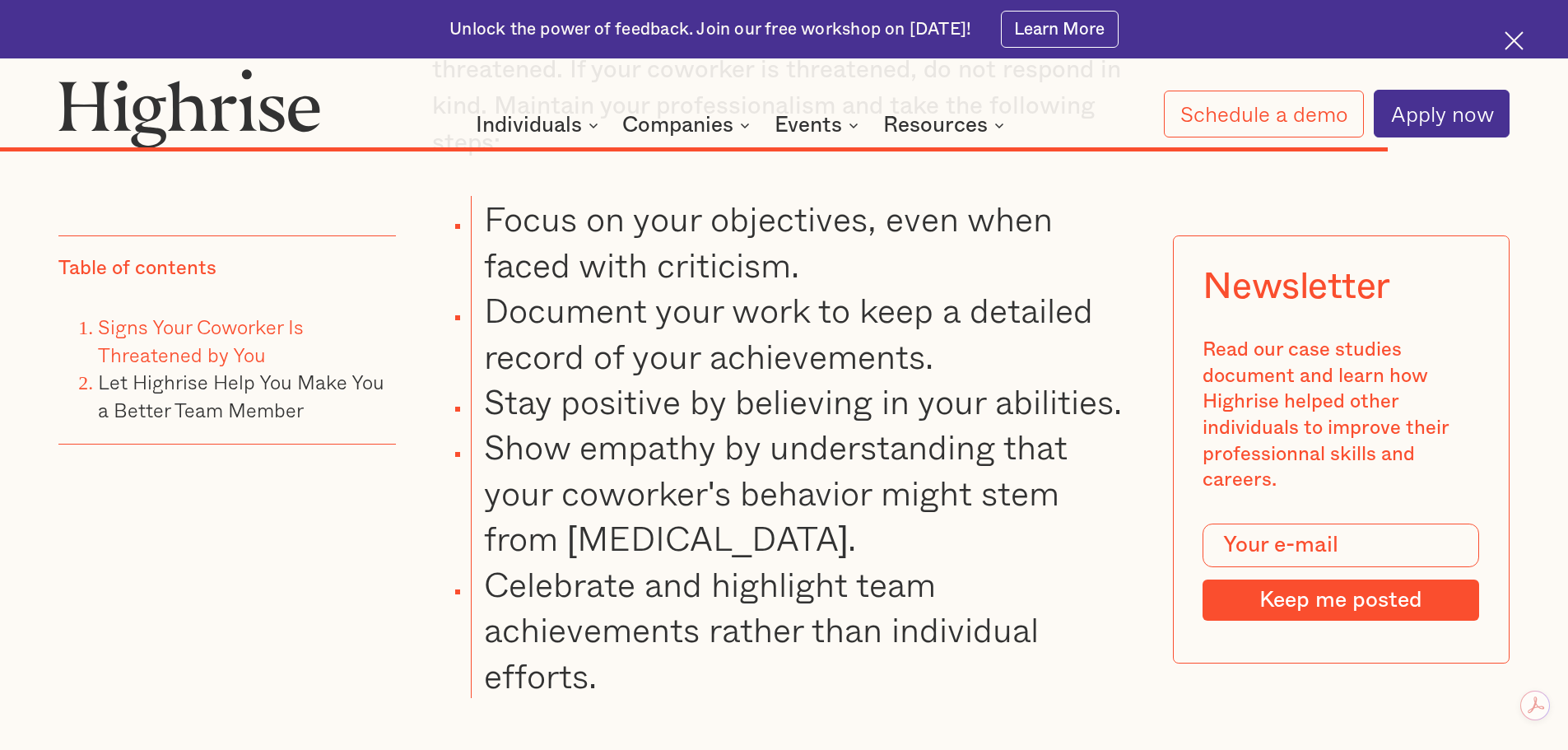
click at [859, 506] on li "Show empathy by understanding that your coworker's behavior might stem from [ME…" at bounding box center [803, 491] width 665 height 136
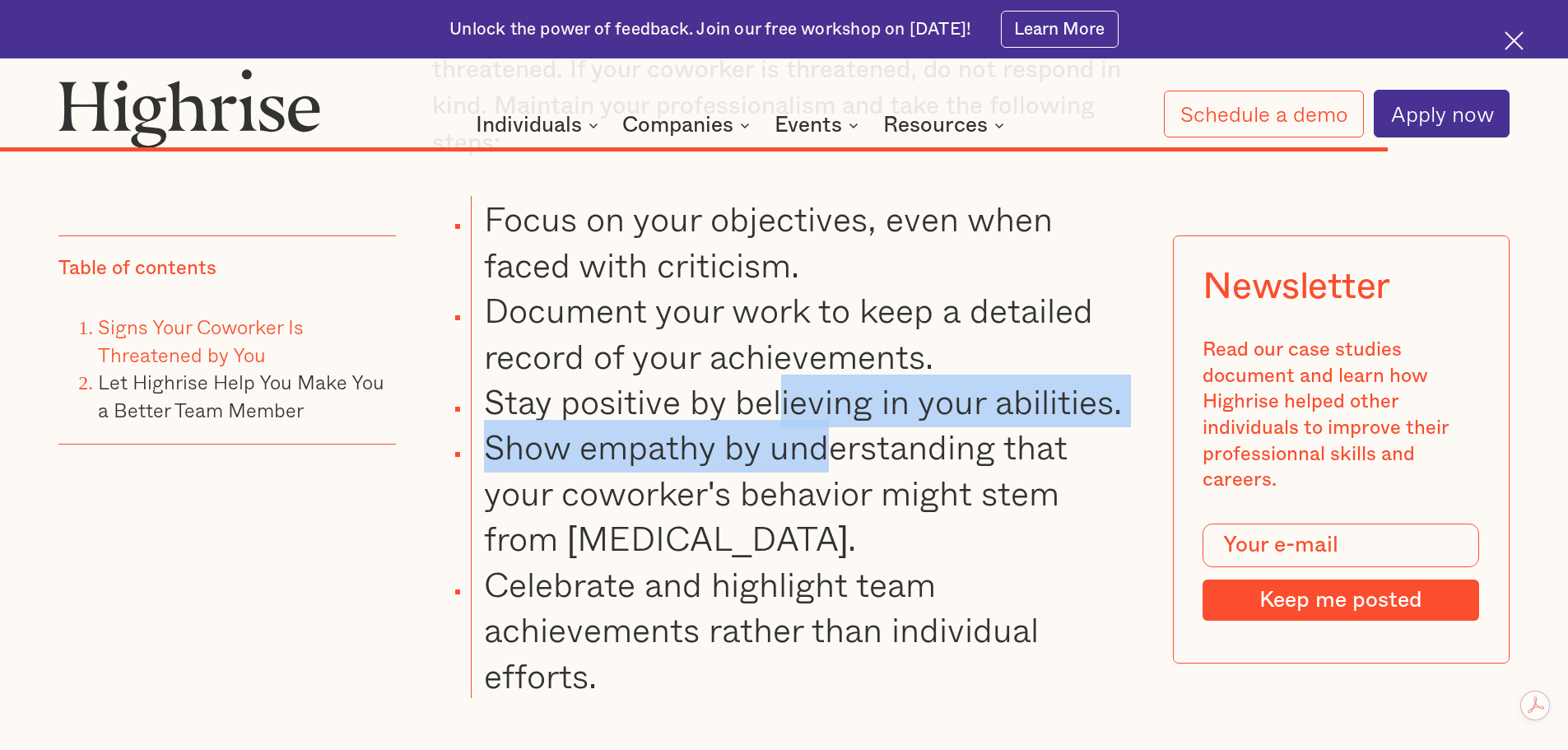
drag, startPoint x: 779, startPoint y: 422, endPoint x: 840, endPoint y: 497, distance: 96.7
click at [834, 487] on ul "Focus on your objectives, even when faced with criticism. Document your work to…" at bounding box center [769, 447] width 734 height 502
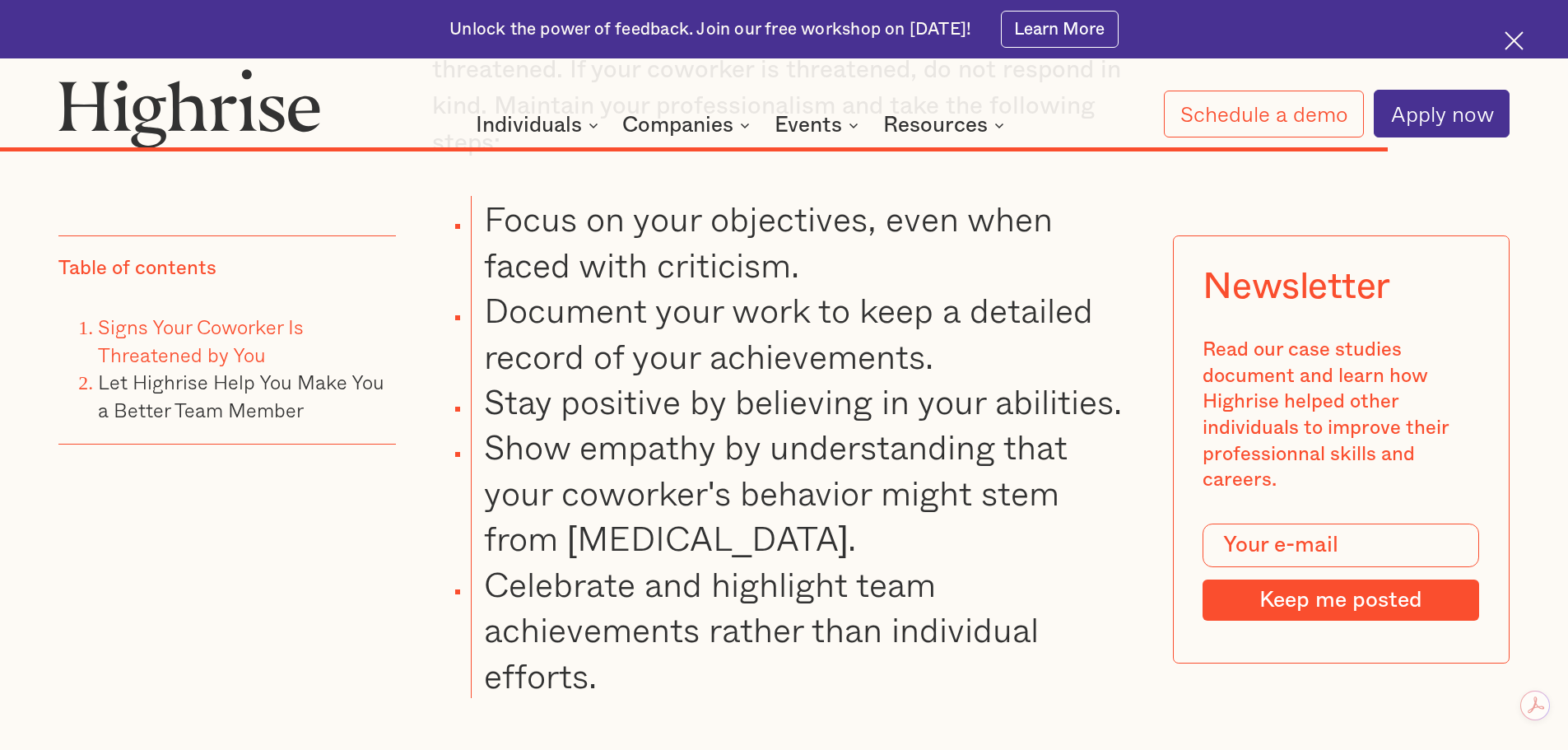
click at [883, 537] on li "Show empathy by understanding that your coworker's behavior might stem from [ME…" at bounding box center [803, 491] width 665 height 136
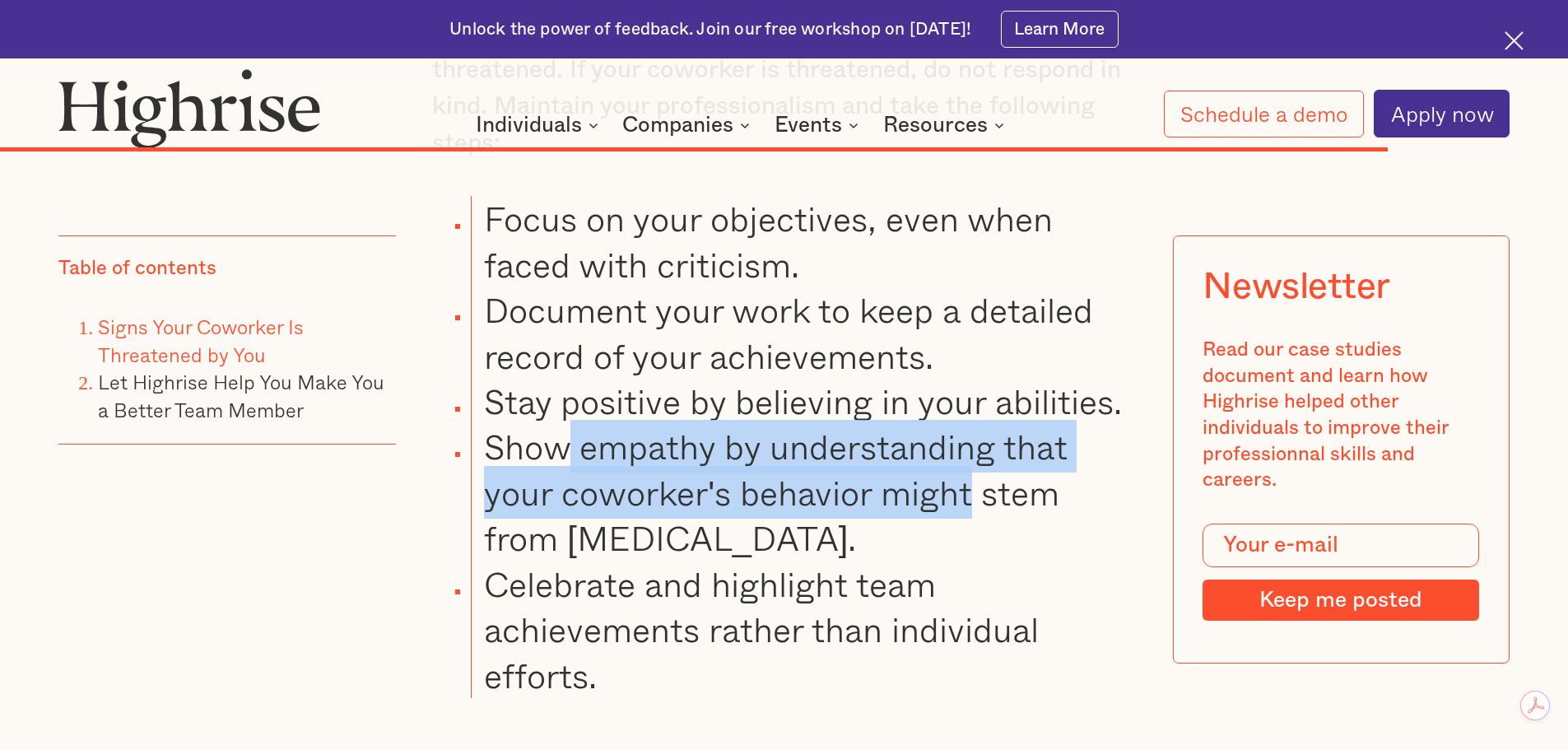
drag, startPoint x: 567, startPoint y: 475, endPoint x: 851, endPoint y: 494, distance: 284.6
click at [973, 498] on li "Show empathy by understanding that your coworker's behavior might stem from [ME…" at bounding box center [803, 491] width 665 height 136
click at [795, 496] on li "Show empathy by understanding that your coworker's behavior might stem from [ME…" at bounding box center [803, 491] width 665 height 136
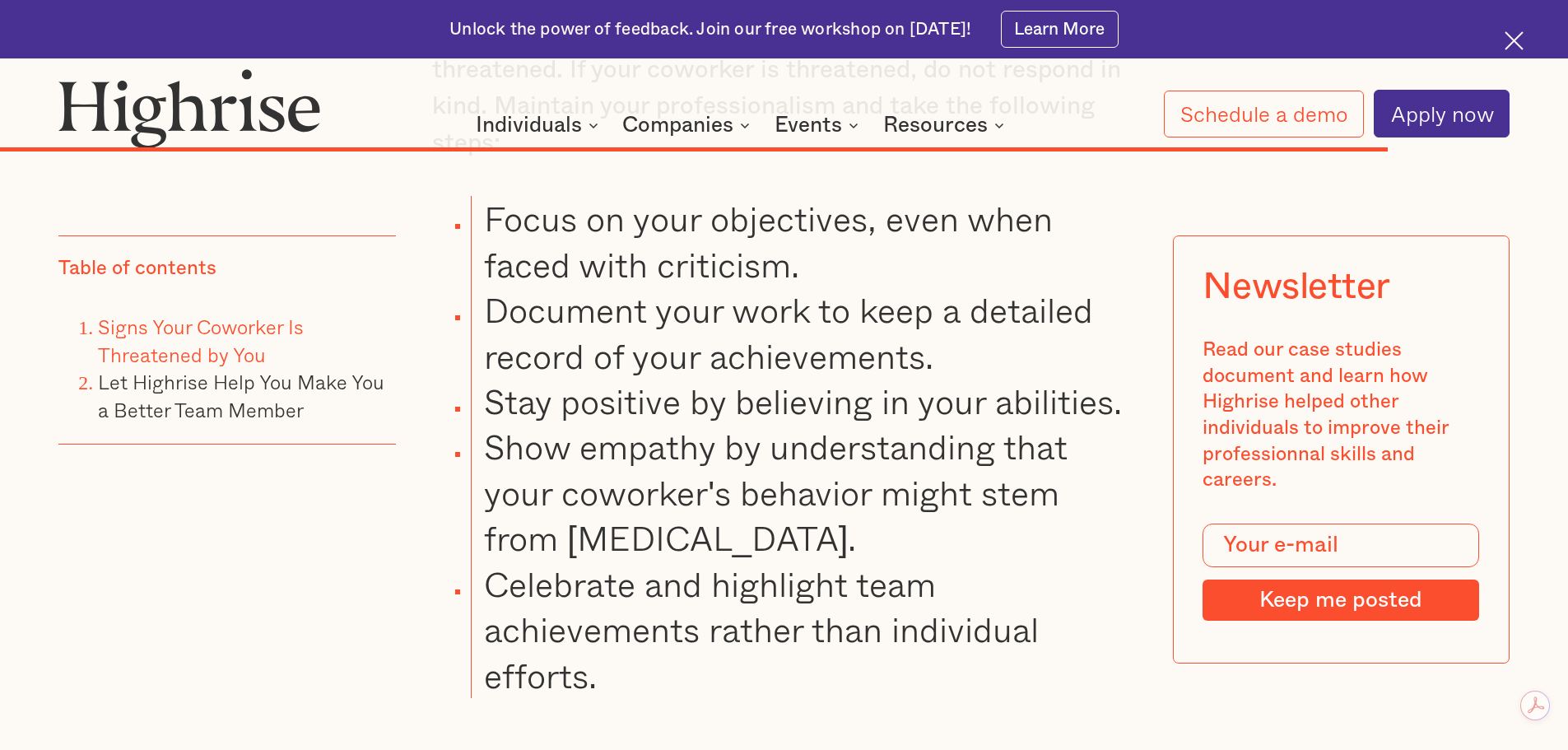
drag, startPoint x: 670, startPoint y: 496, endPoint x: 827, endPoint y: 517, distance: 158.4
click at [721, 500] on li "Show empathy by understanding that your coworker's behavior might stem from [ME…" at bounding box center [803, 491] width 665 height 136
drag, startPoint x: 827, startPoint y: 517, endPoint x: 859, endPoint y: 542, distance: 40.6
click at [847, 537] on li "Show empathy by understanding that your coworker's behavior might stem from [ME…" at bounding box center [803, 491] width 665 height 136
click at [854, 541] on li "Show empathy by understanding that your coworker's behavior might stem from [ME…" at bounding box center [803, 491] width 665 height 136
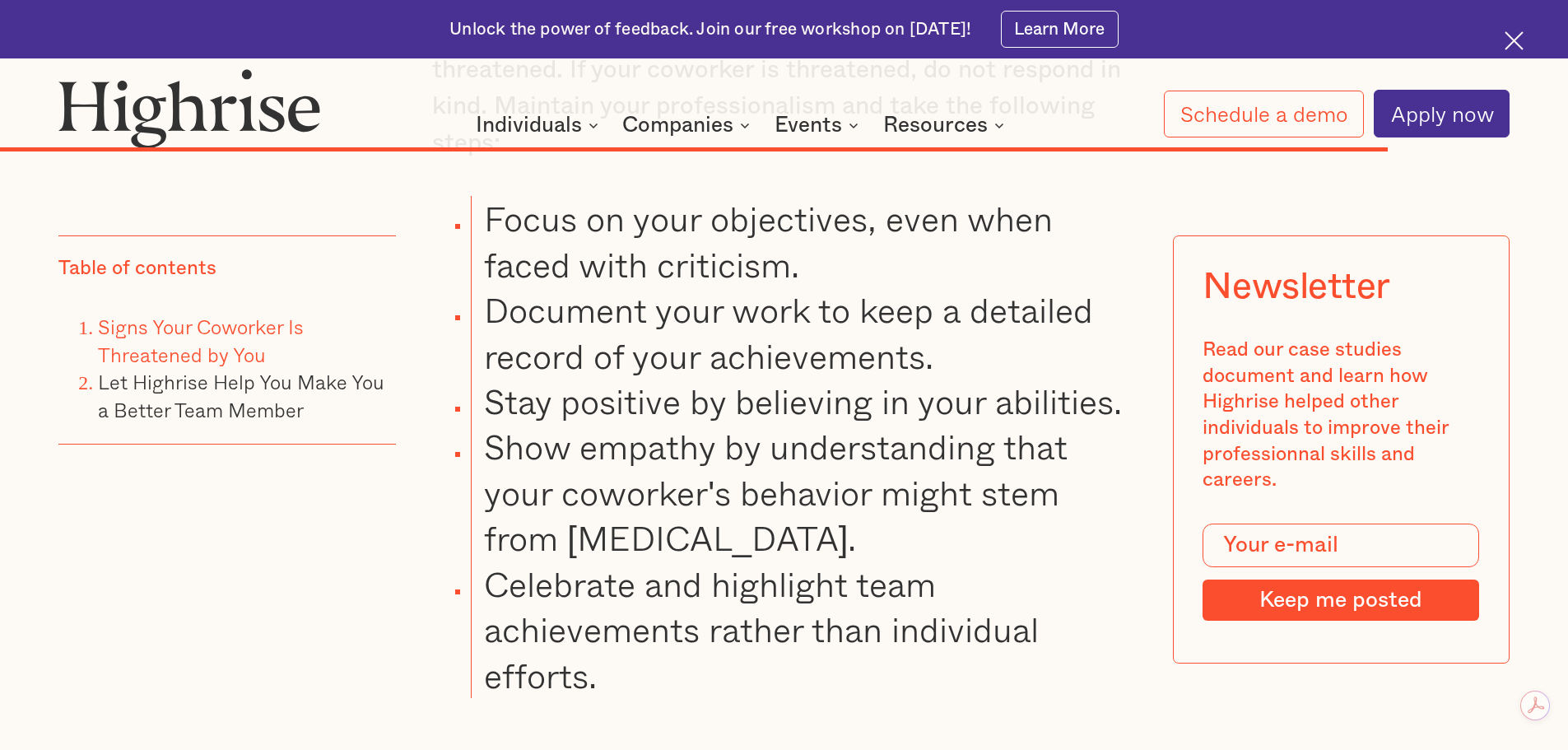
click at [878, 553] on li "Show empathy by understanding that your coworker's behavior might stem from [ME…" at bounding box center [803, 491] width 665 height 136
drag
click at [815, 555] on li "Show empathy by understanding that your coworker's behavior might stem from [ME…" at bounding box center [803, 491] width 665 height 136
click at [659, 539] on li "Show empathy by understanding that your coworker's behavior might stem from [ME…" at bounding box center [803, 491] width 665 height 136
click at [490, 467] on li "Show empathy by understanding that your coworker's behavior might stem from [ME…" at bounding box center [803, 491] width 665 height 136
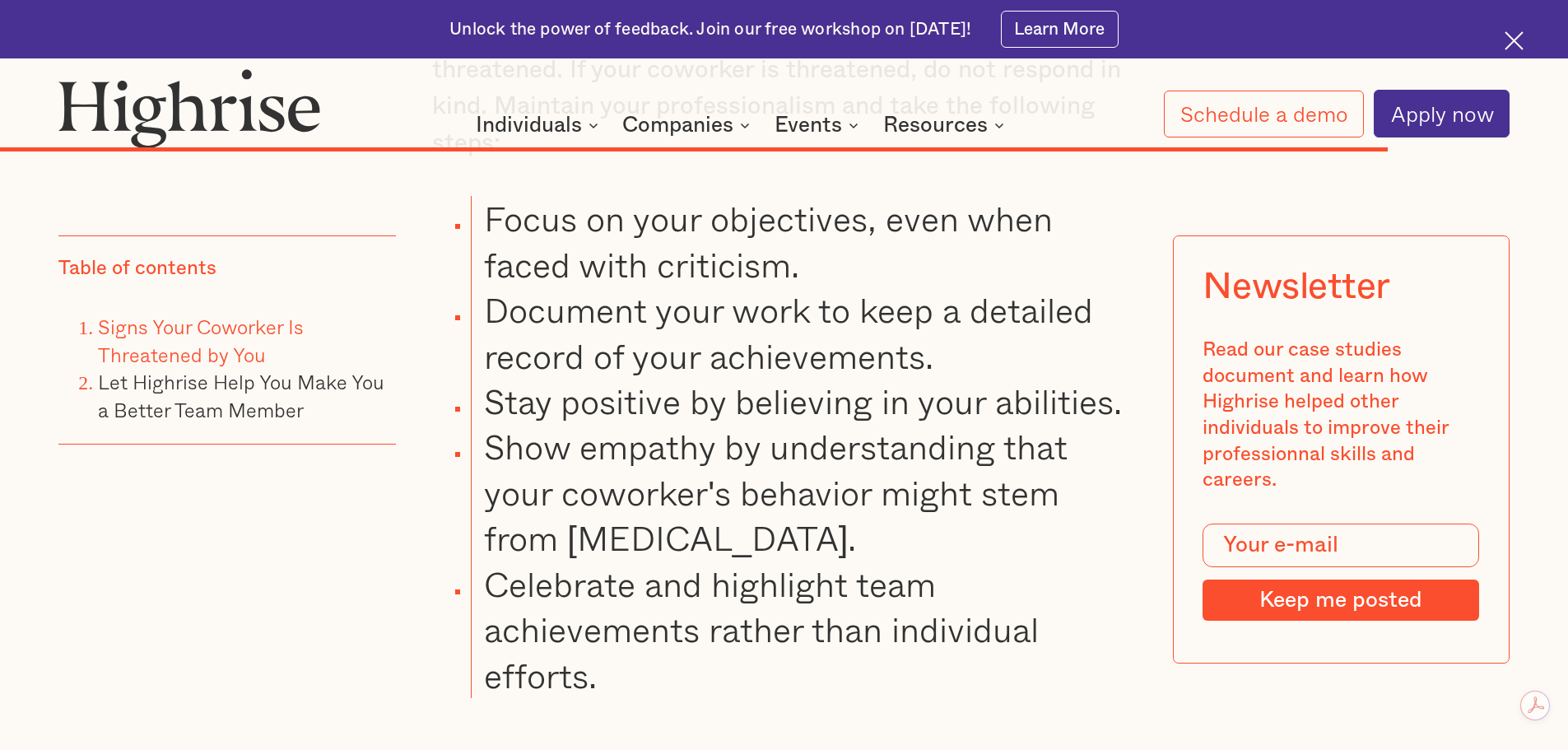
click at [492, 468] on li "Show empathy by understanding that your coworker's behavior might stem from [ME…" at bounding box center [803, 491] width 665 height 136
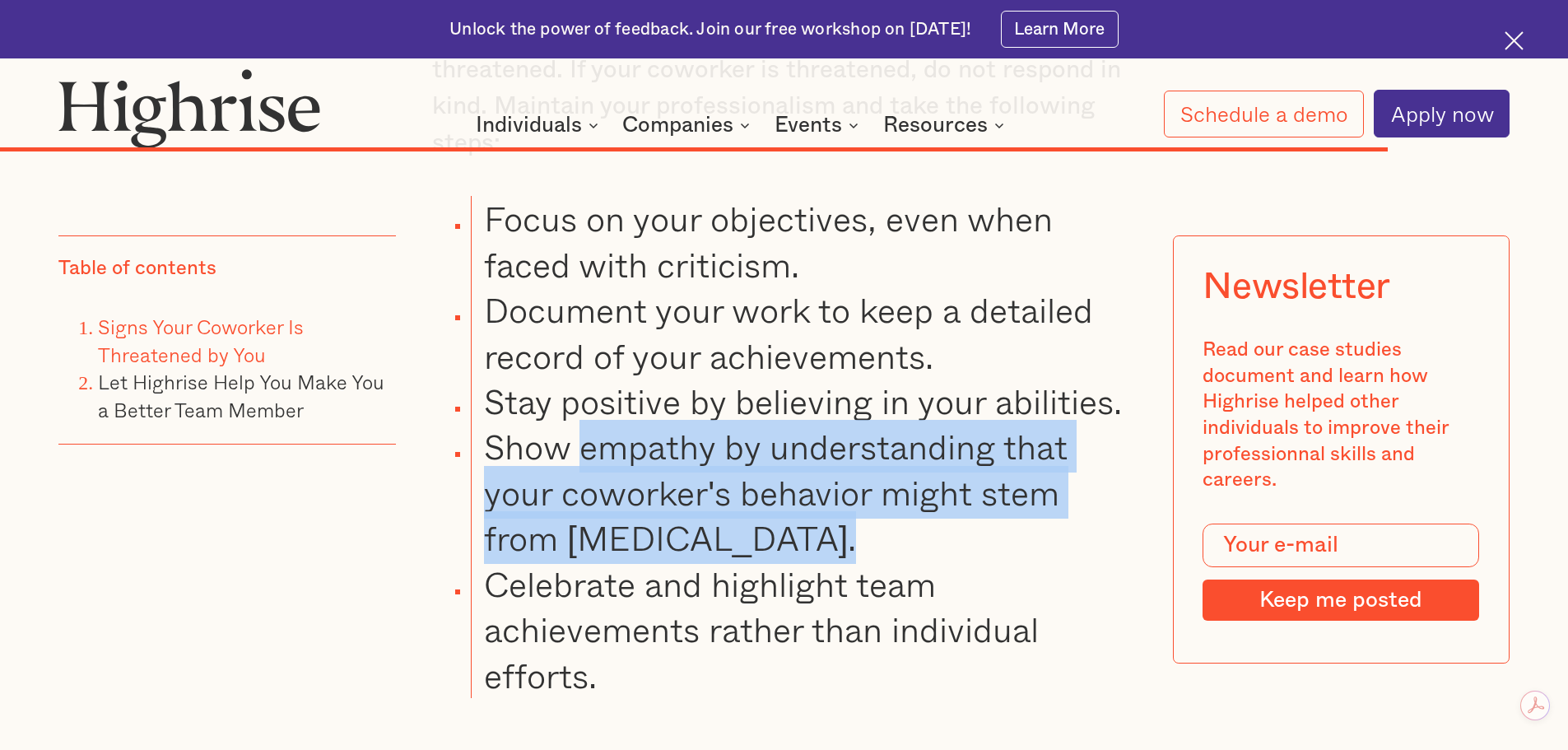
click at [840, 553] on li "Show empathy by understanding that your coworker's behavior might stem from [ME…" at bounding box center [803, 491] width 665 height 136
click at [847, 554] on li "Show empathy by understanding that your coworker's behavior might stem from [ME…" at bounding box center [803, 491] width 665 height 136
click at [847, 552] on li "Show empathy by understanding that your coworker's behavior might stem from [ME…" at bounding box center [803, 491] width 665 height 136
click at [658, 488] on li "Show empathy by understanding that your coworker's behavior might stem from [ME…" at bounding box center [803, 491] width 665 height 136
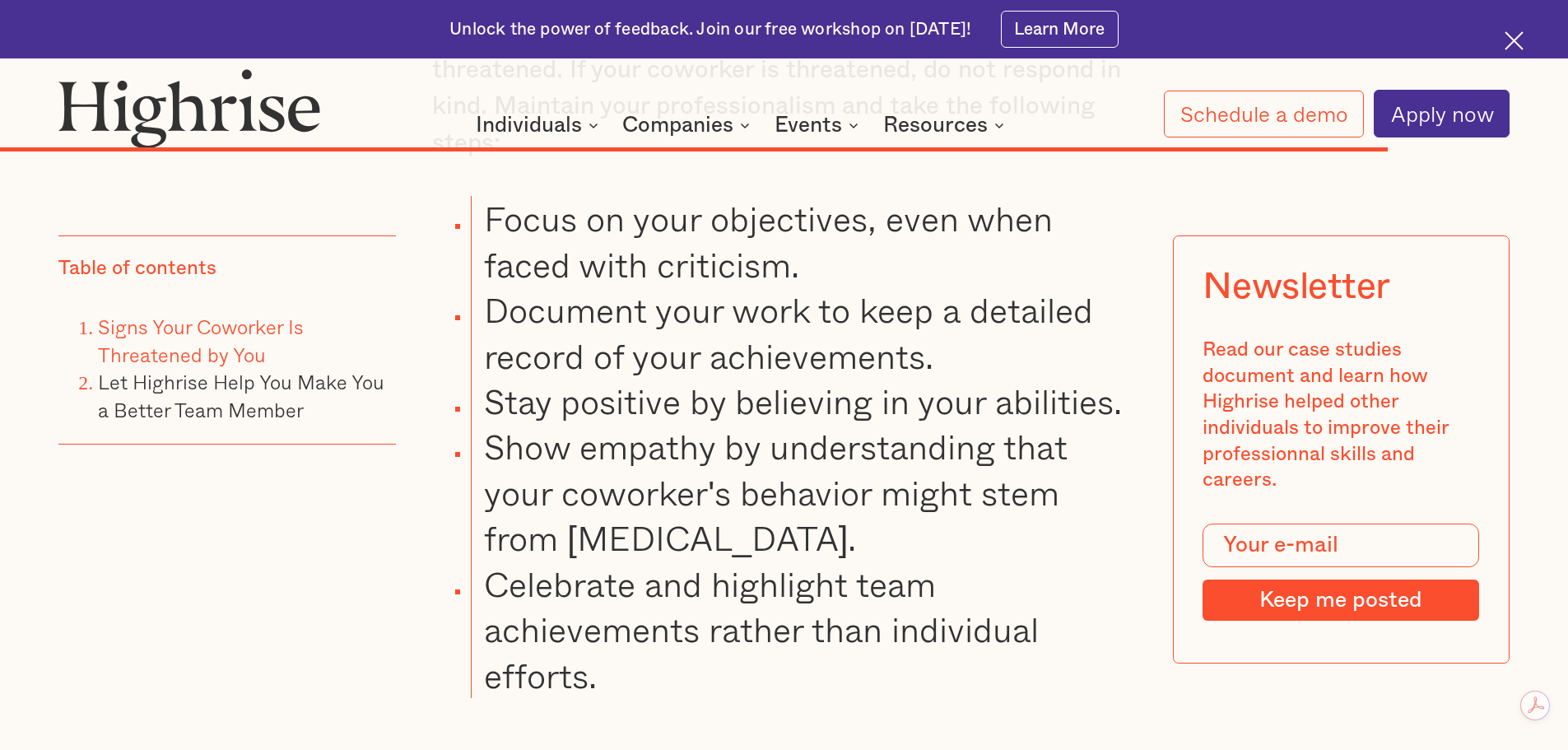
click at [473, 458] on li "Show empathy by understanding that your coworker's behavior might stem from [ME…" at bounding box center [803, 491] width 665 height 136
click at [475, 459] on li "Show empathy by understanding that your coworker's behavior might stem from [ME…" at bounding box center [803, 491] width 665 height 136
click at [614, 496] on li "Show empathy by understanding that your coworker's behavior might stem from [ME…" at bounding box center [803, 491] width 665 height 136
click at [853, 553] on li "Show empathy by understanding that your coworker's behavior might stem from [ME…" at bounding box center [803, 491] width 665 height 136
click at [753, 560] on li "Show empathy by understanding that your coworker's behavior might stem from [ME…" at bounding box center [803, 491] width 665 height 136
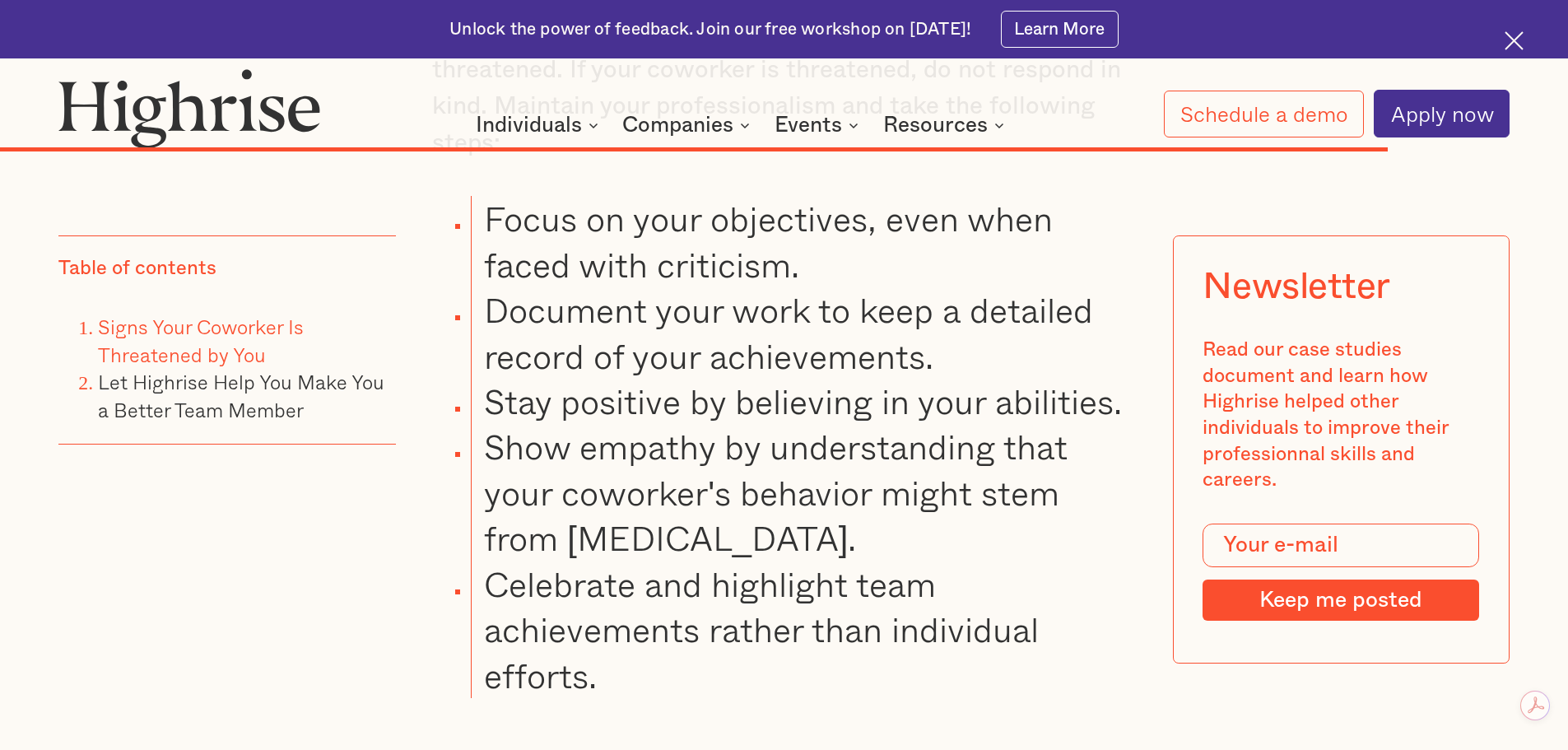
click at [564, 630] on li "Celebrate and highlight team achievements rather than individual efforts." at bounding box center [803, 629] width 665 height 136
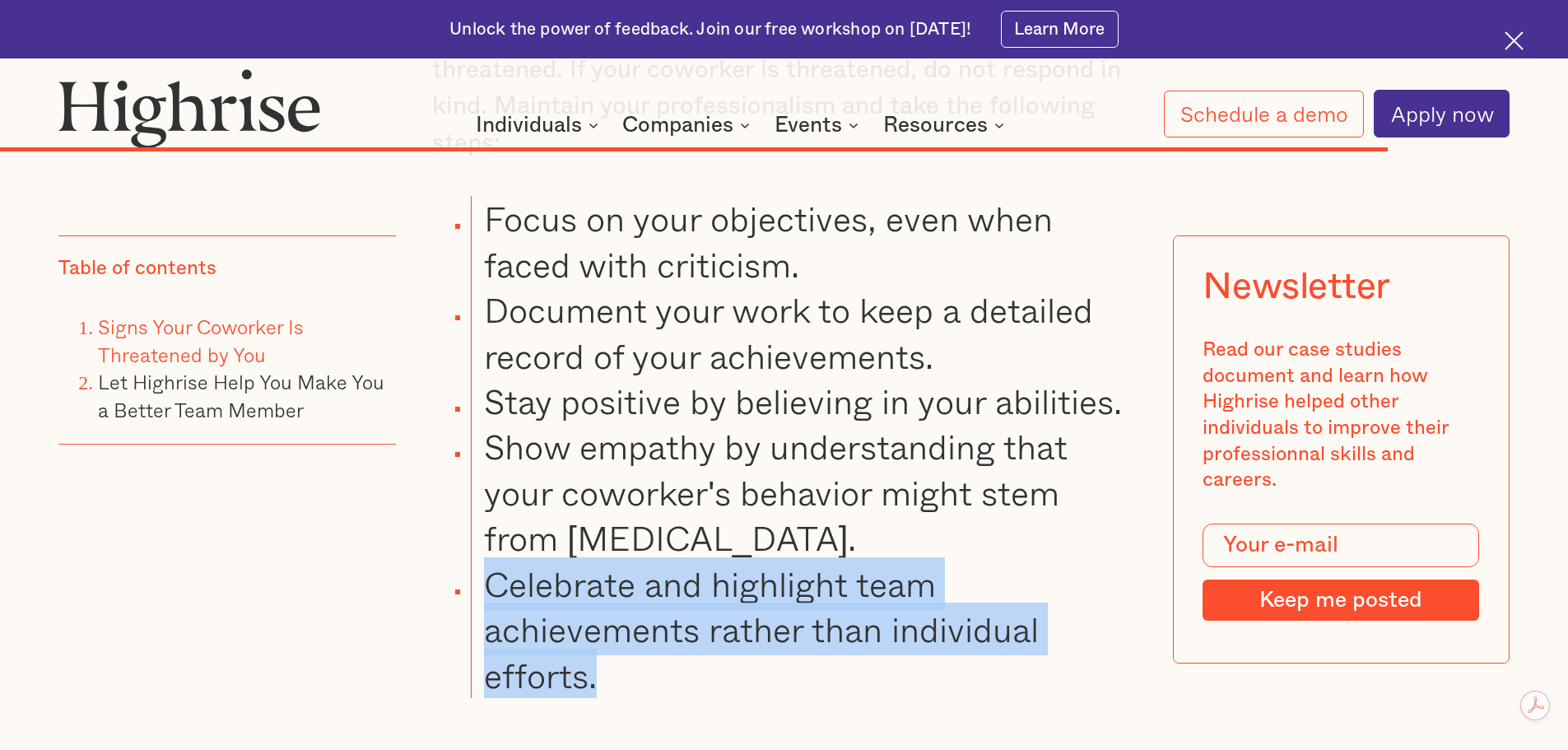
click at [659, 681] on li "Celebrate and highlight team achievements rather than individual efforts." at bounding box center [803, 629] width 665 height 136
click at [734, 635] on li "Celebrate and highlight team achievements rather than individual efforts." at bounding box center [803, 629] width 665 height 136
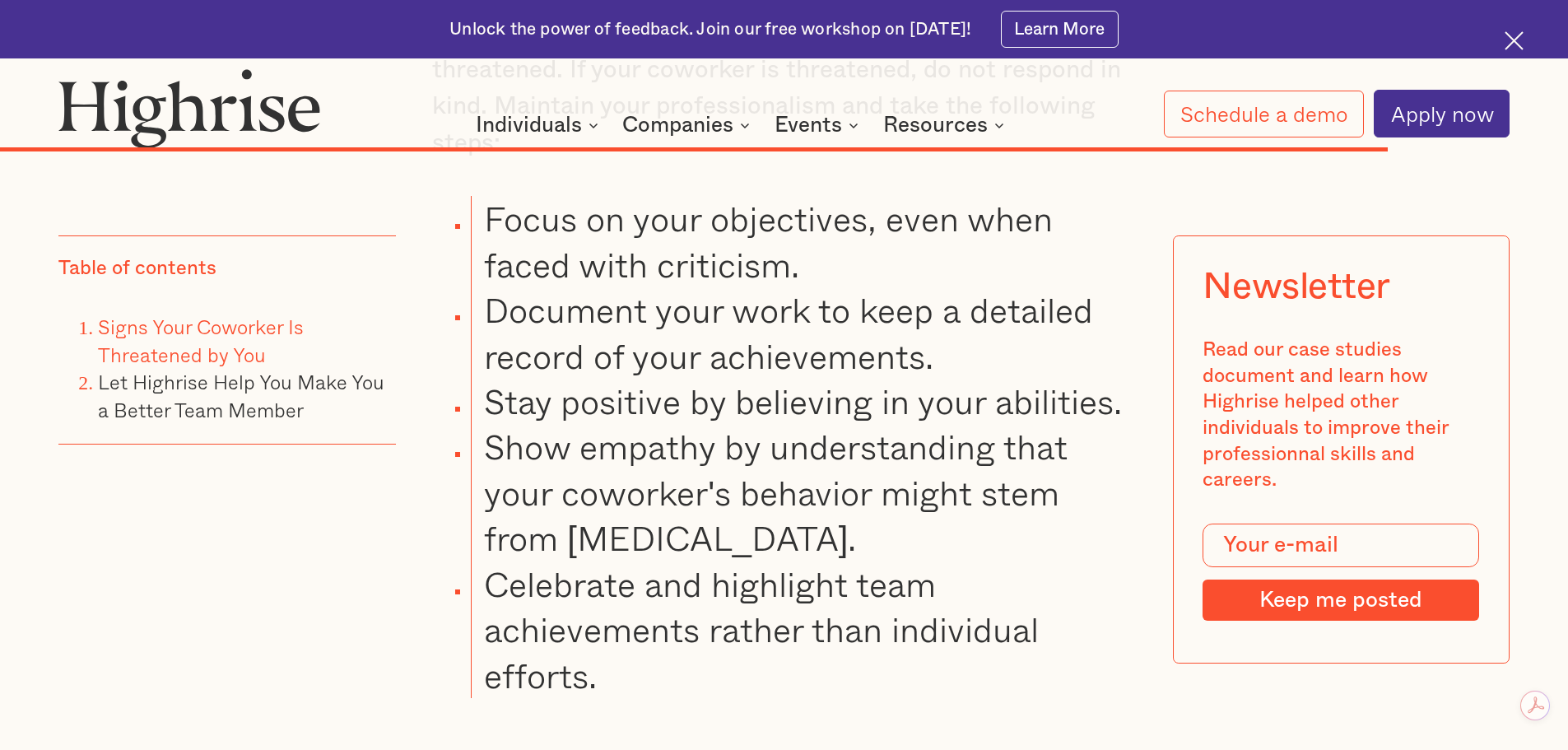
click at [809, 560] on li "Show empathy by understanding that your coworker's behavior might stem from [ME…" at bounding box center [803, 491] width 665 height 136
click at [470, 458] on li "Show empathy by understanding that your coworker's behavior might stem from [ME…" at bounding box center [803, 491] width 665 height 136
click at [774, 522] on li "Show empathy by understanding that your coworker's behavior might stem from [ME…" at bounding box center [803, 491] width 665 height 136
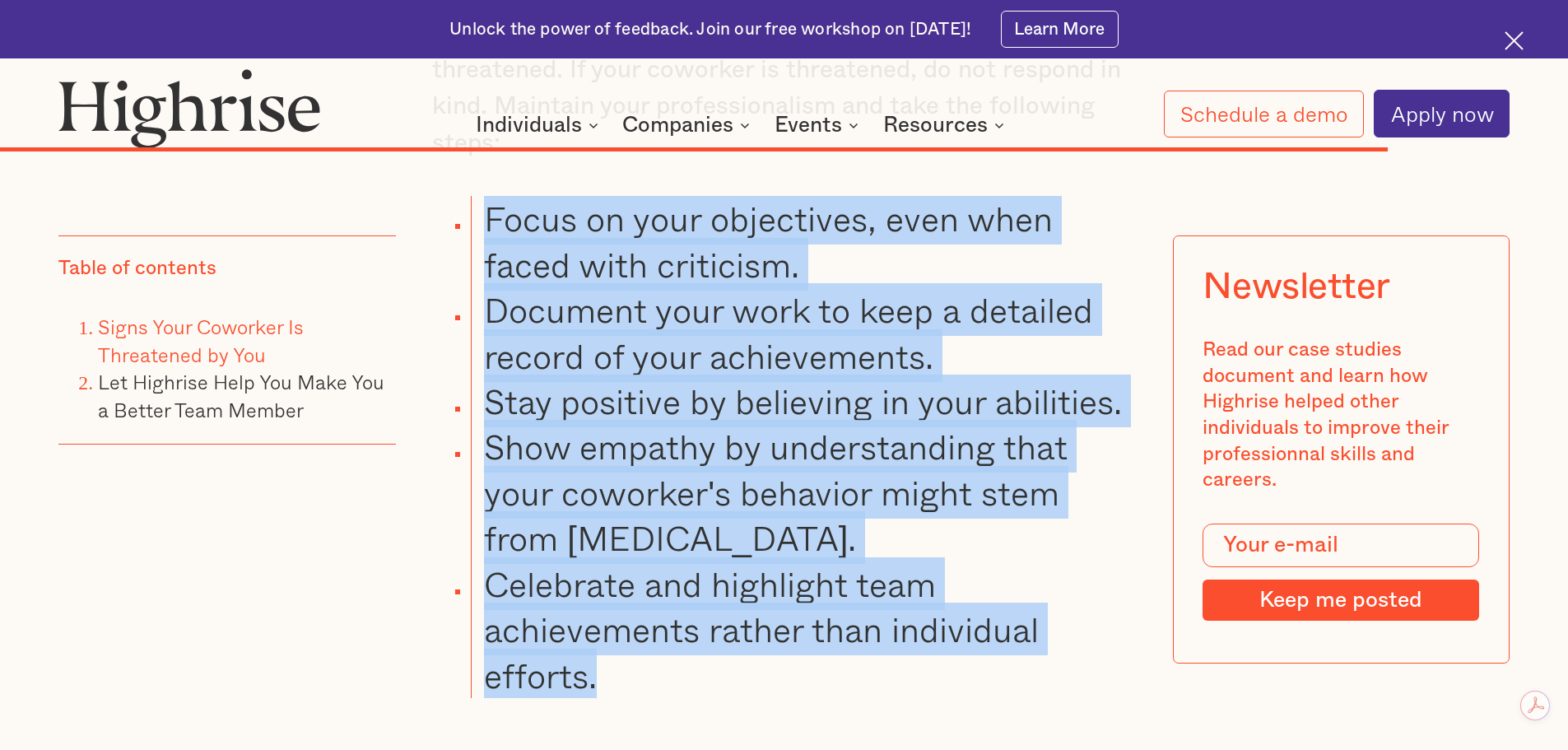
click at [717, 682] on ul "Focus on your objectives, even when faced with criticism. Document your work to…" at bounding box center [769, 447] width 734 height 502
click at [661, 698] on li "Celebrate and highlight team achievements rather than individual efforts." at bounding box center [803, 629] width 665 height 136
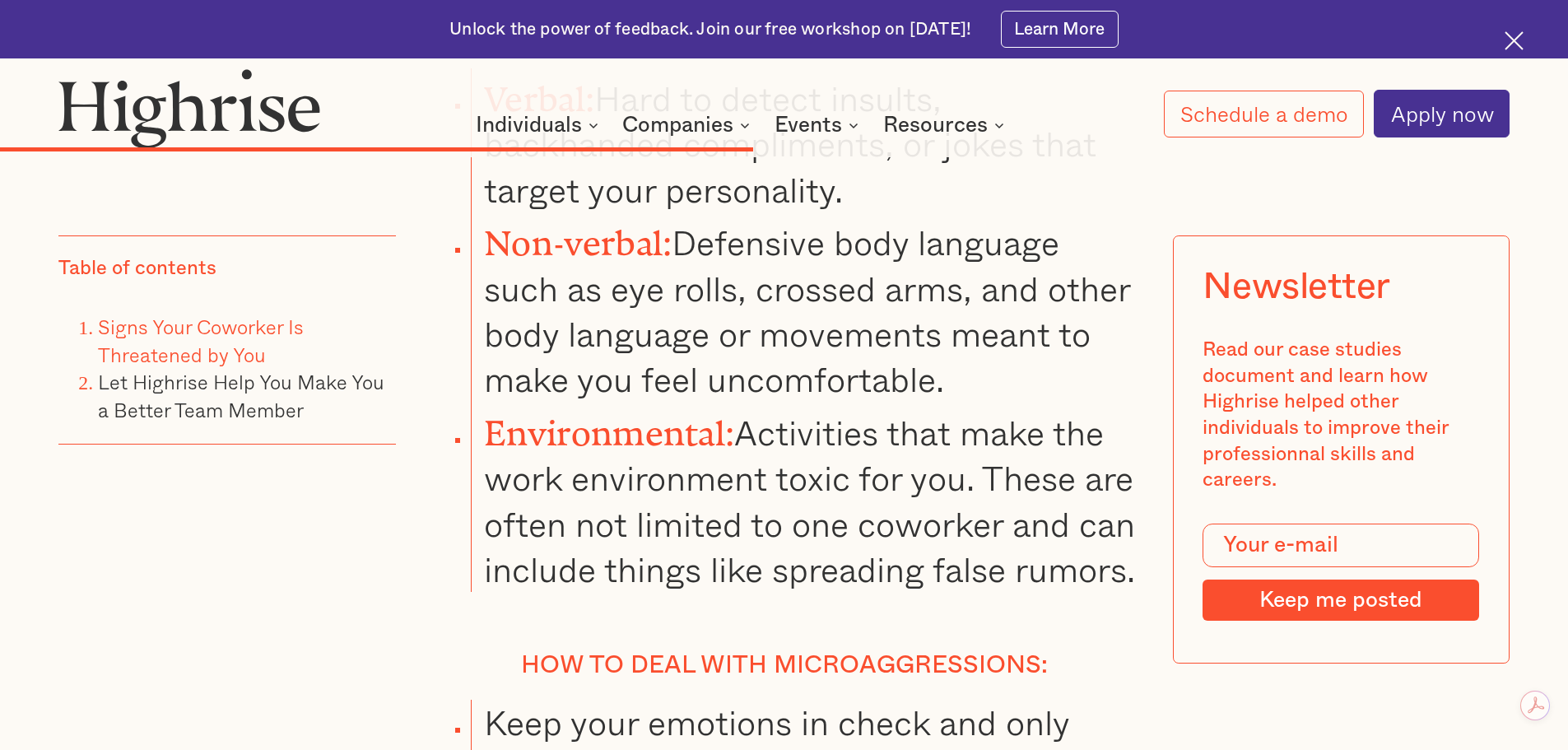
scroll to position [10315, 0]
